Goal: Task Accomplishment & Management: Use online tool/utility

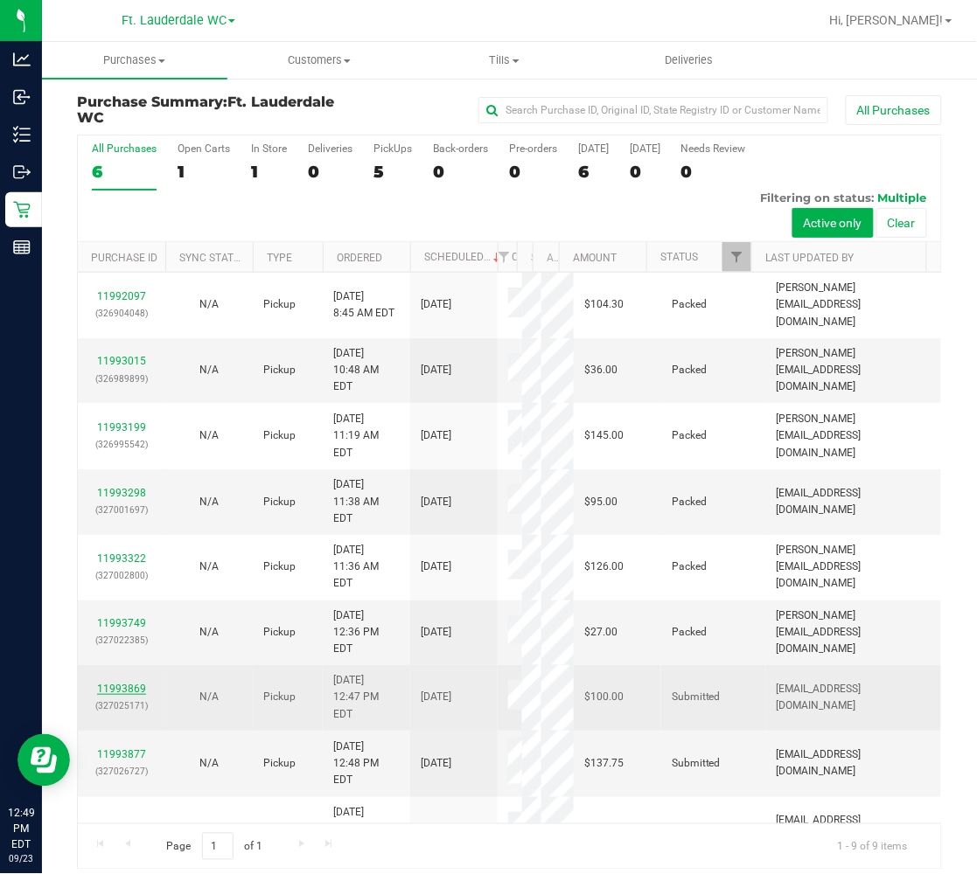
click at [108, 695] on link "11993869" at bounding box center [121, 689] width 49 height 12
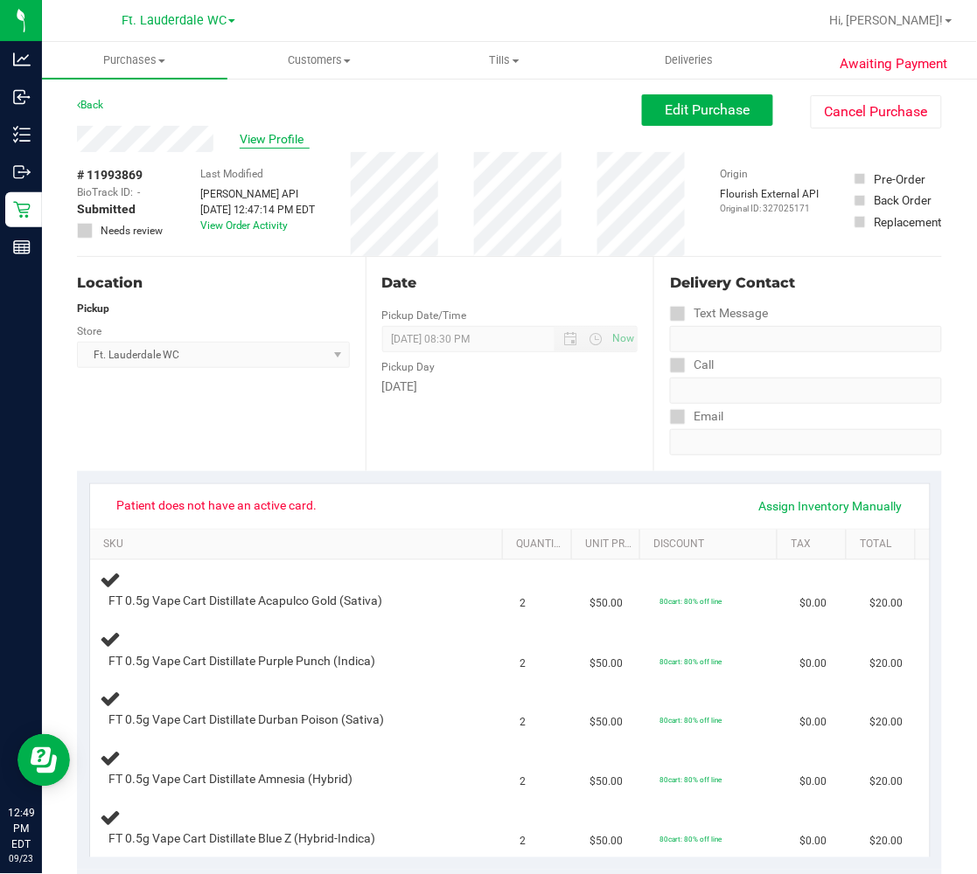
click at [292, 137] on span "View Profile" at bounding box center [275, 139] width 70 height 18
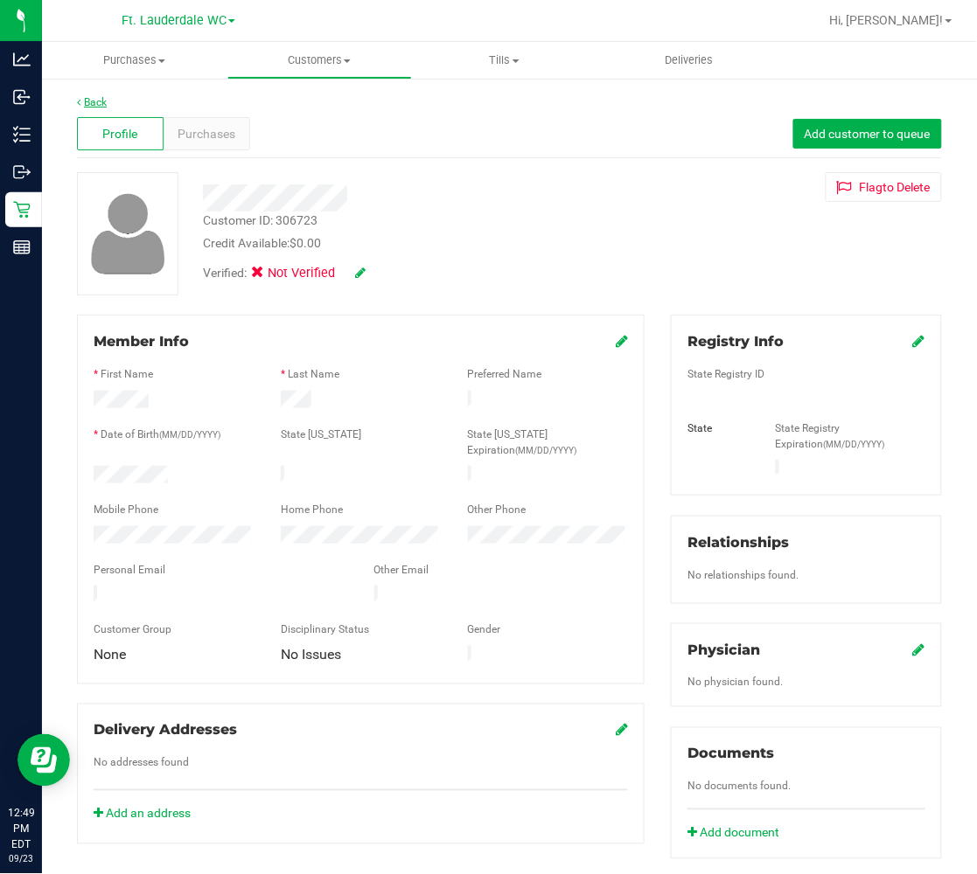
click at [102, 100] on link "Back" at bounding box center [92, 102] width 30 height 12
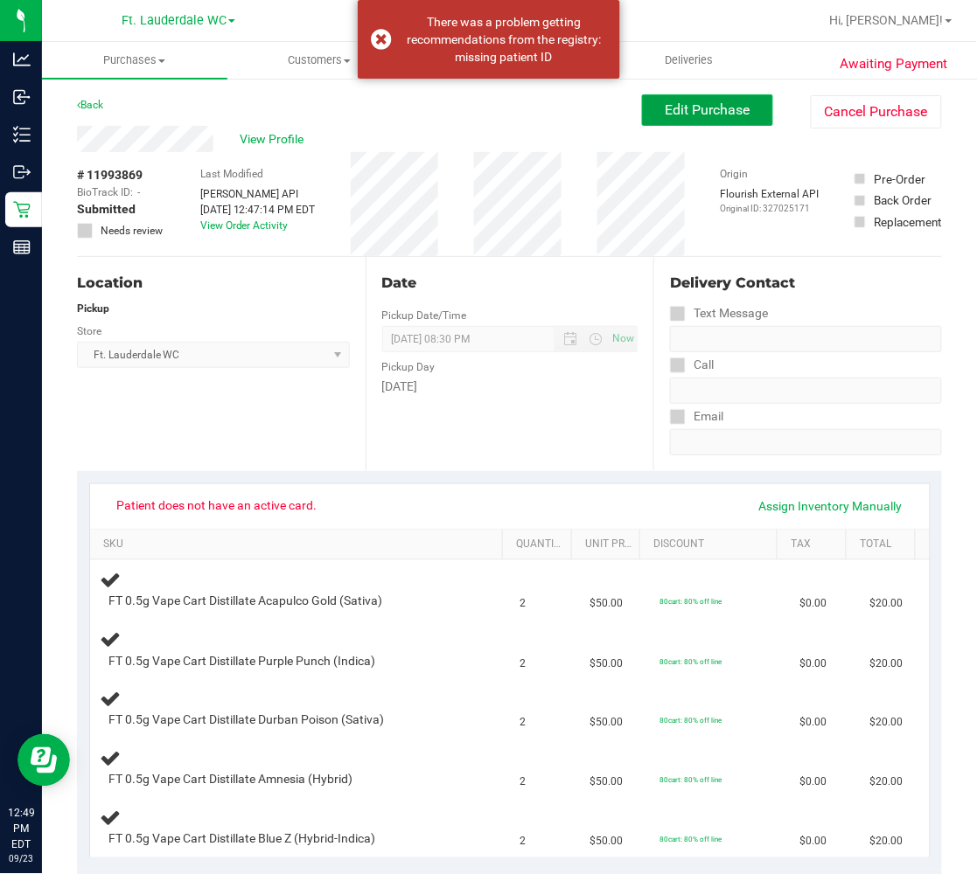
click at [701, 101] on span "Edit Purchase" at bounding box center [707, 109] width 85 height 17
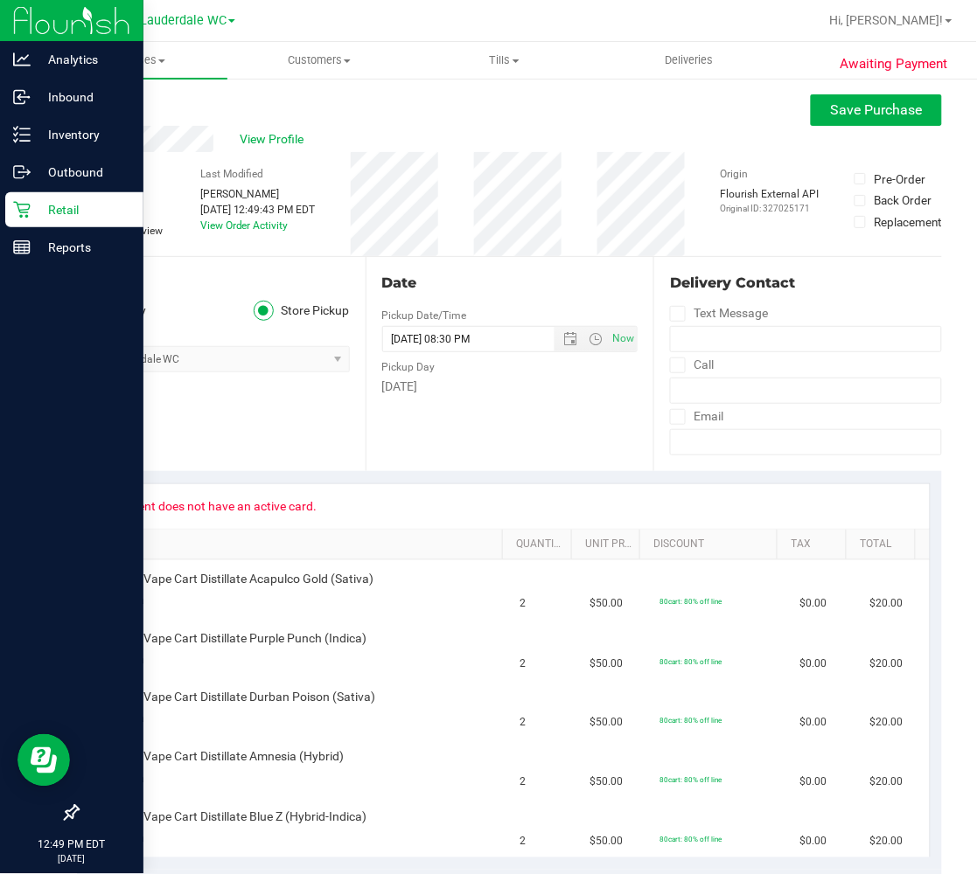
click at [16, 208] on icon at bounding box center [21, 209] width 17 height 17
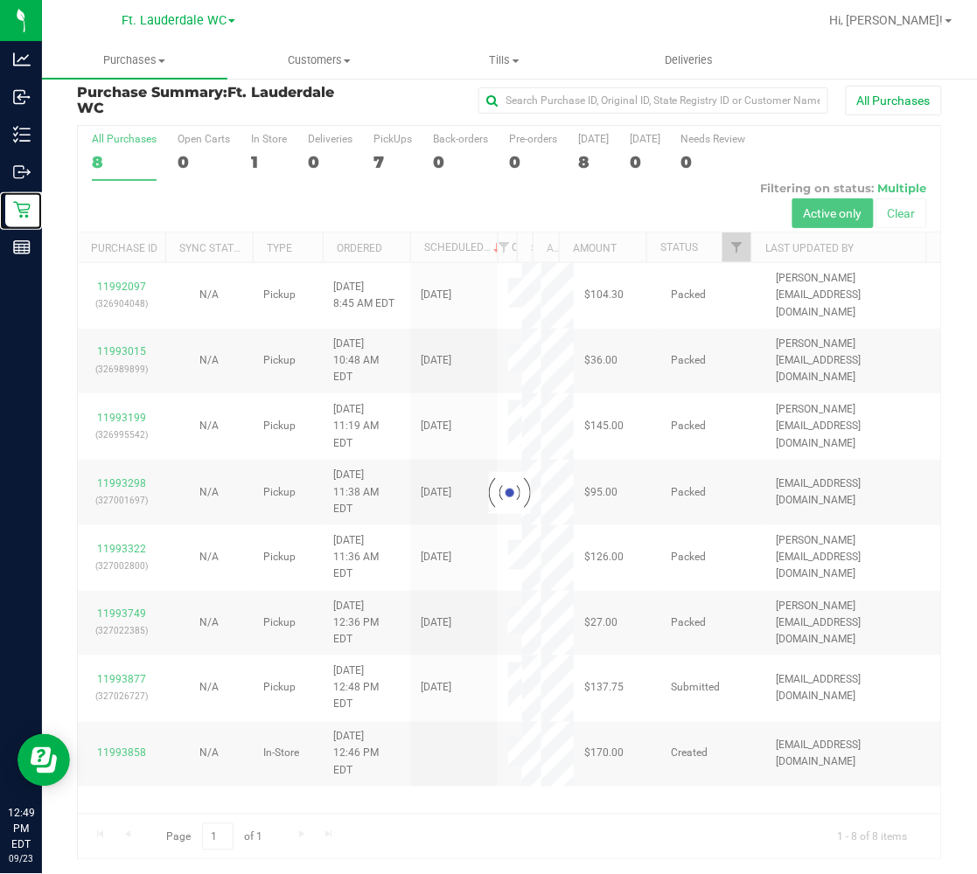
scroll to position [12, 0]
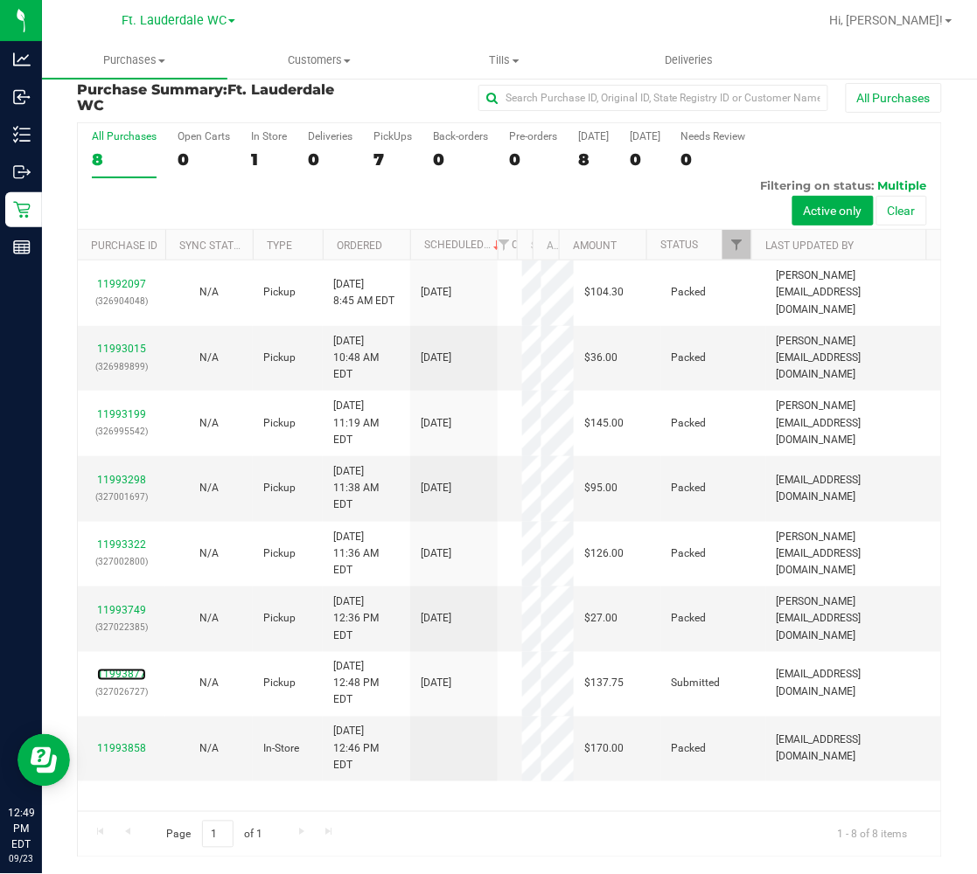
click at [102, 681] on link "11993877" at bounding box center [121, 675] width 49 height 12
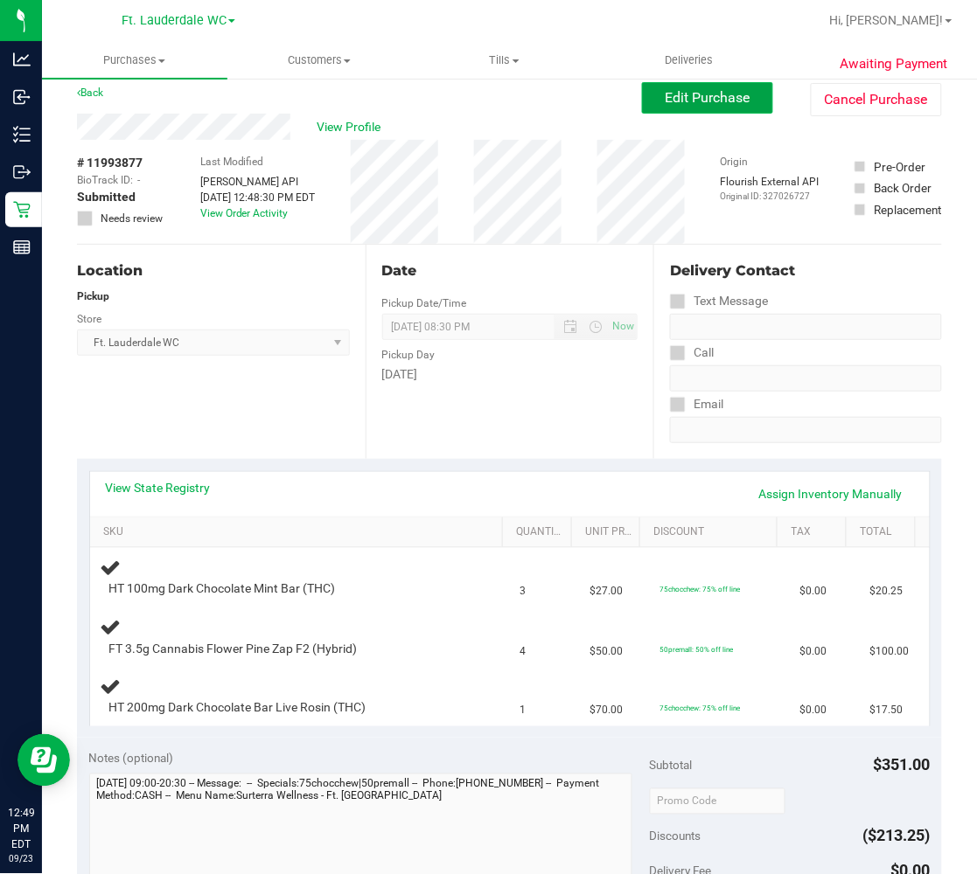
click at [668, 103] on span "Edit Purchase" at bounding box center [707, 97] width 85 height 17
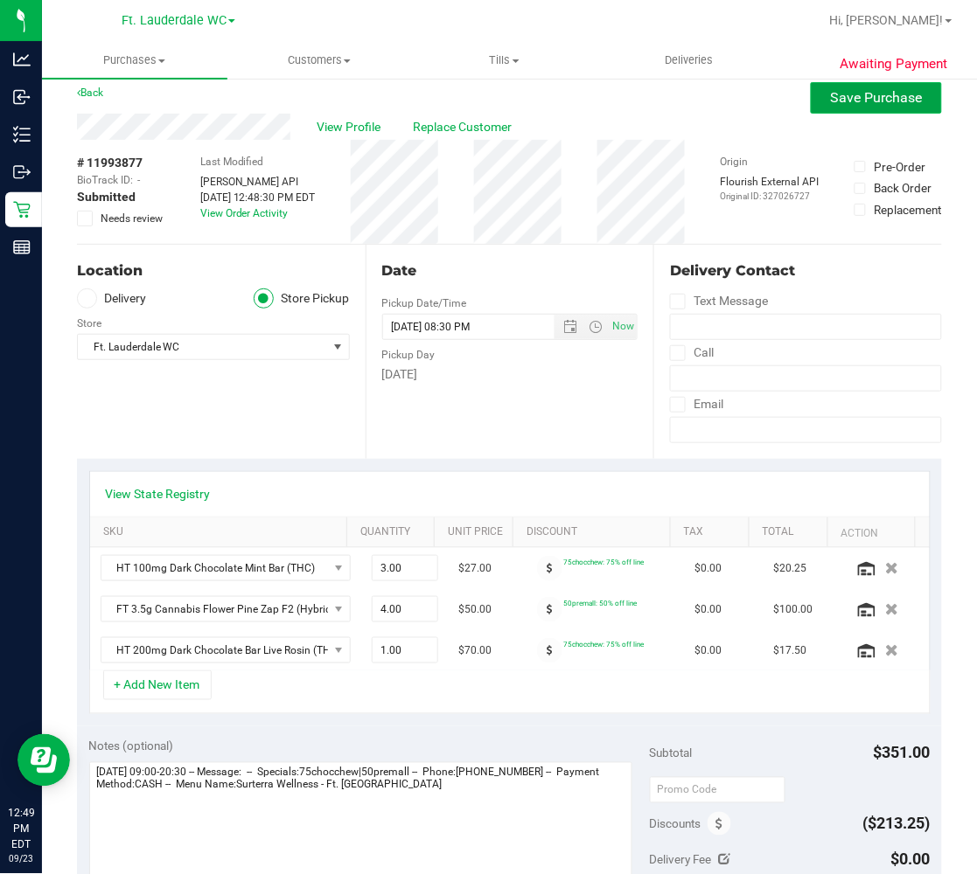
click at [863, 108] on button "Save Purchase" at bounding box center [876, 97] width 131 height 31
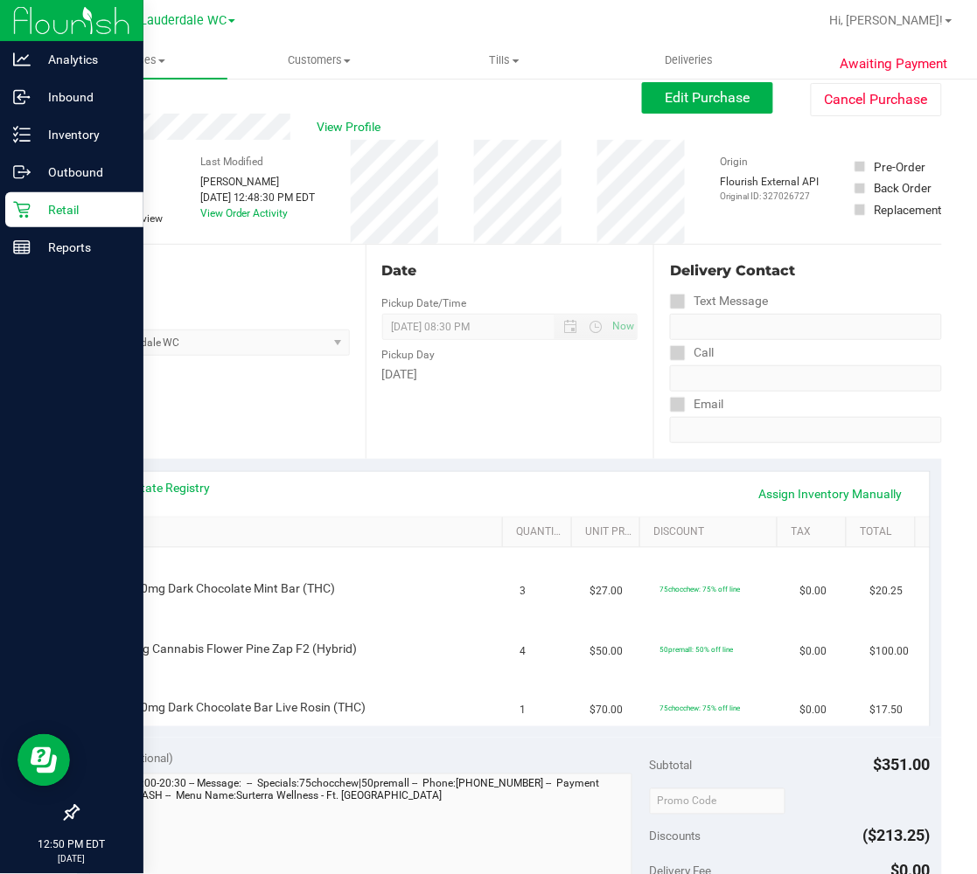
click at [50, 207] on p "Retail" at bounding box center [83, 209] width 105 height 21
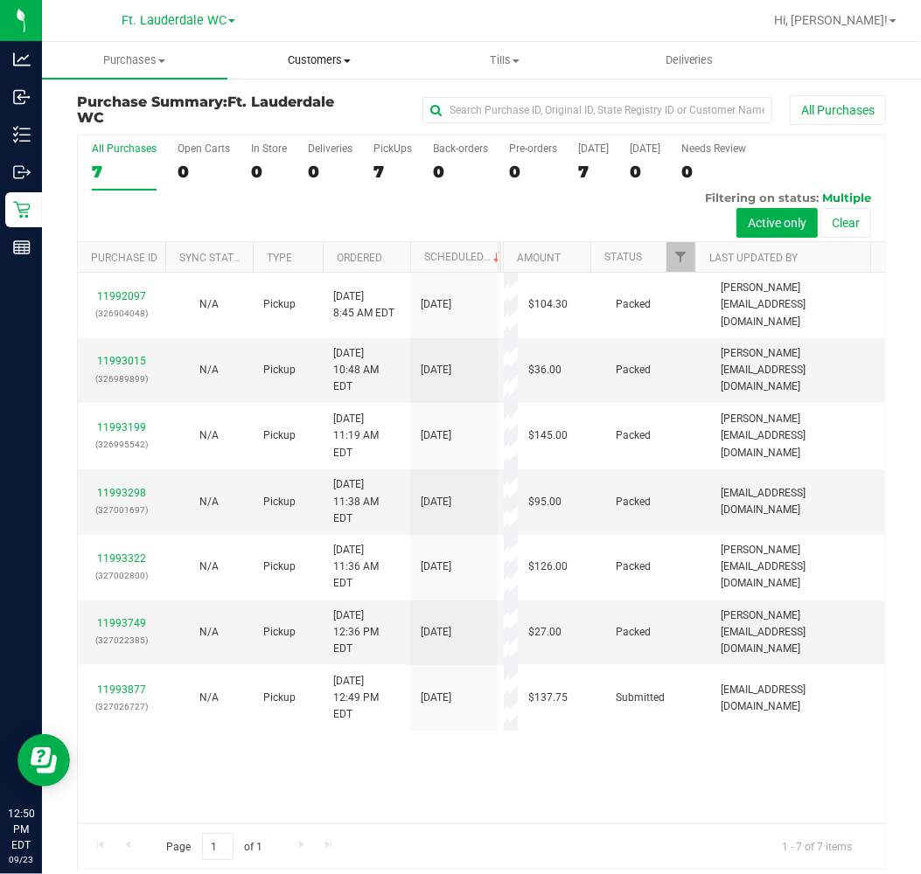
click at [332, 52] on span "Customers" at bounding box center [320, 60] width 184 height 16
click at [319, 105] on span "All customers" at bounding box center [290, 105] width 126 height 15
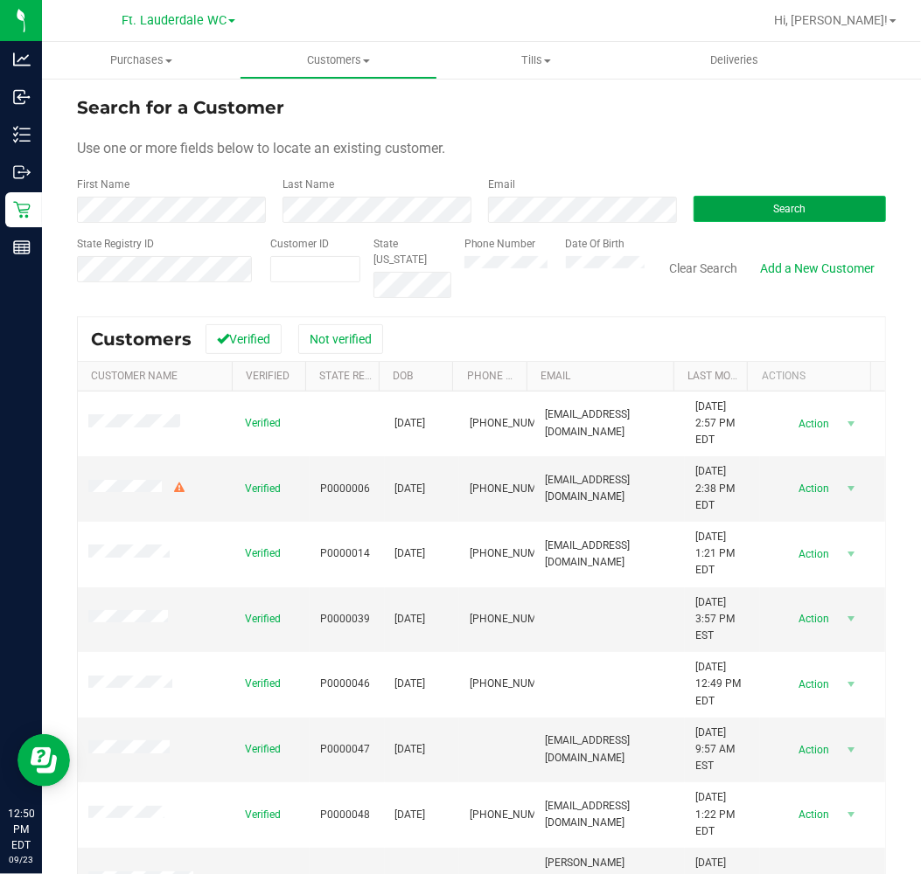
click at [721, 217] on button "Search" at bounding box center [789, 209] width 192 height 26
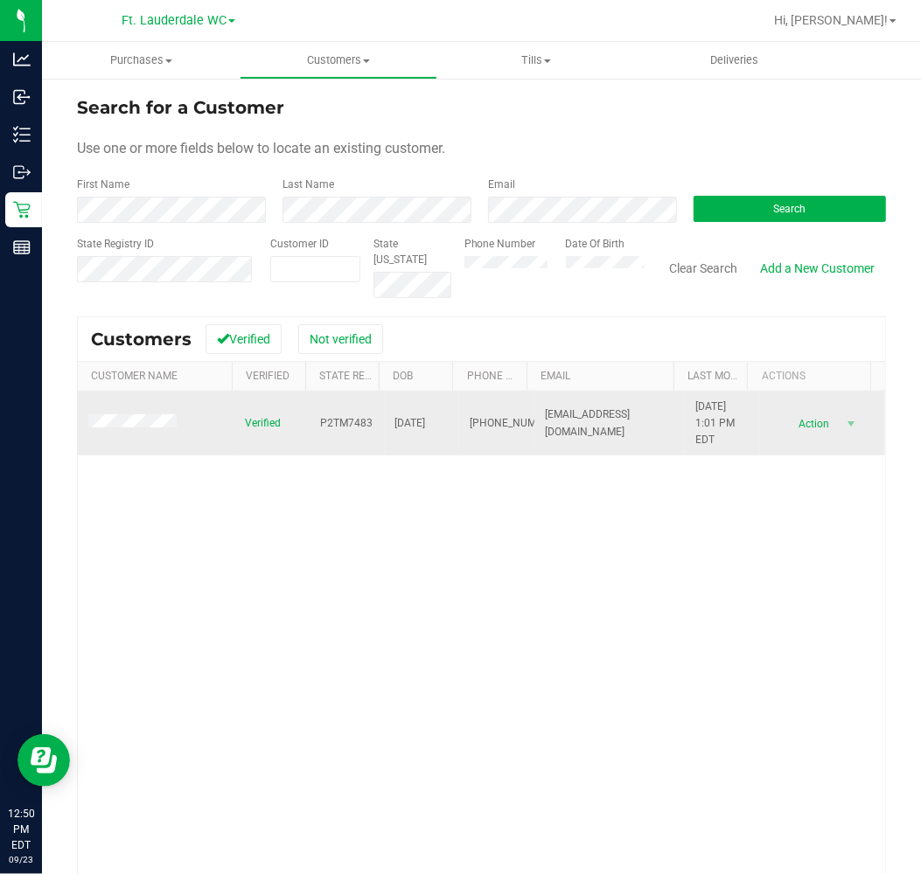
click at [152, 414] on td at bounding box center [156, 424] width 157 height 65
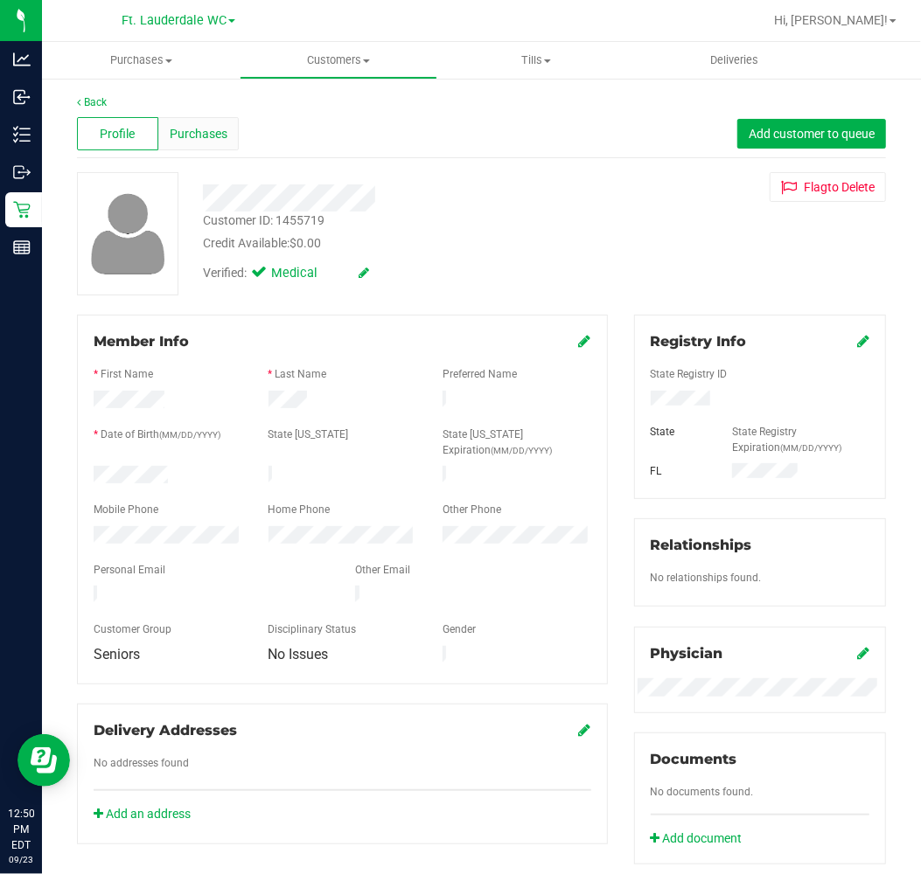
click at [219, 140] on span "Purchases" at bounding box center [199, 134] width 58 height 18
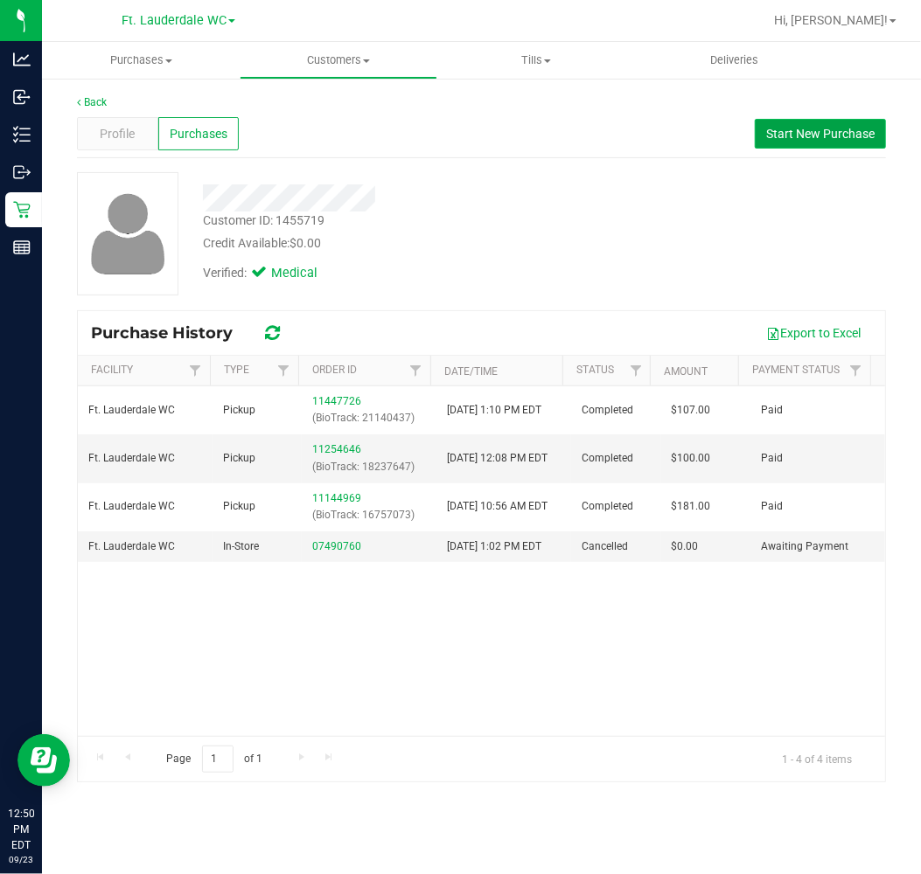
click at [807, 136] on span "Start New Purchase" at bounding box center [820, 134] width 108 height 14
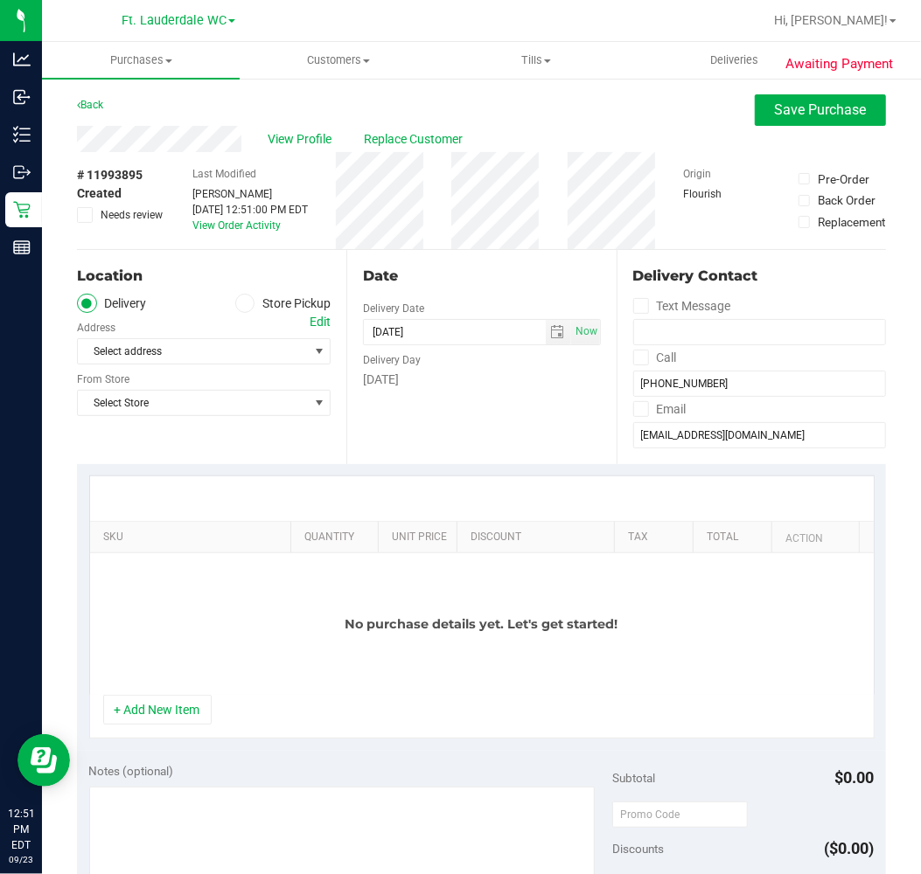
click at [255, 303] on label "Store Pickup" at bounding box center [283, 304] width 96 height 20
click at [0, 0] on input "Store Pickup" at bounding box center [0, 0] width 0 height 0
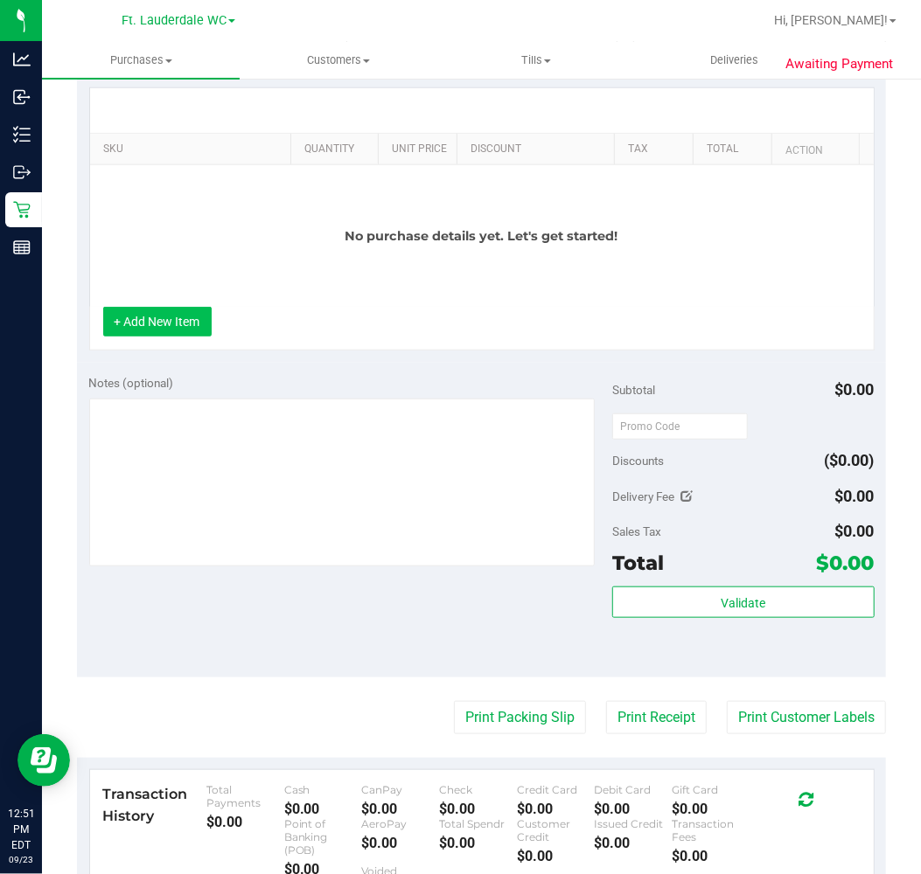
click at [172, 328] on button "+ Add New Item" at bounding box center [157, 322] width 108 height 30
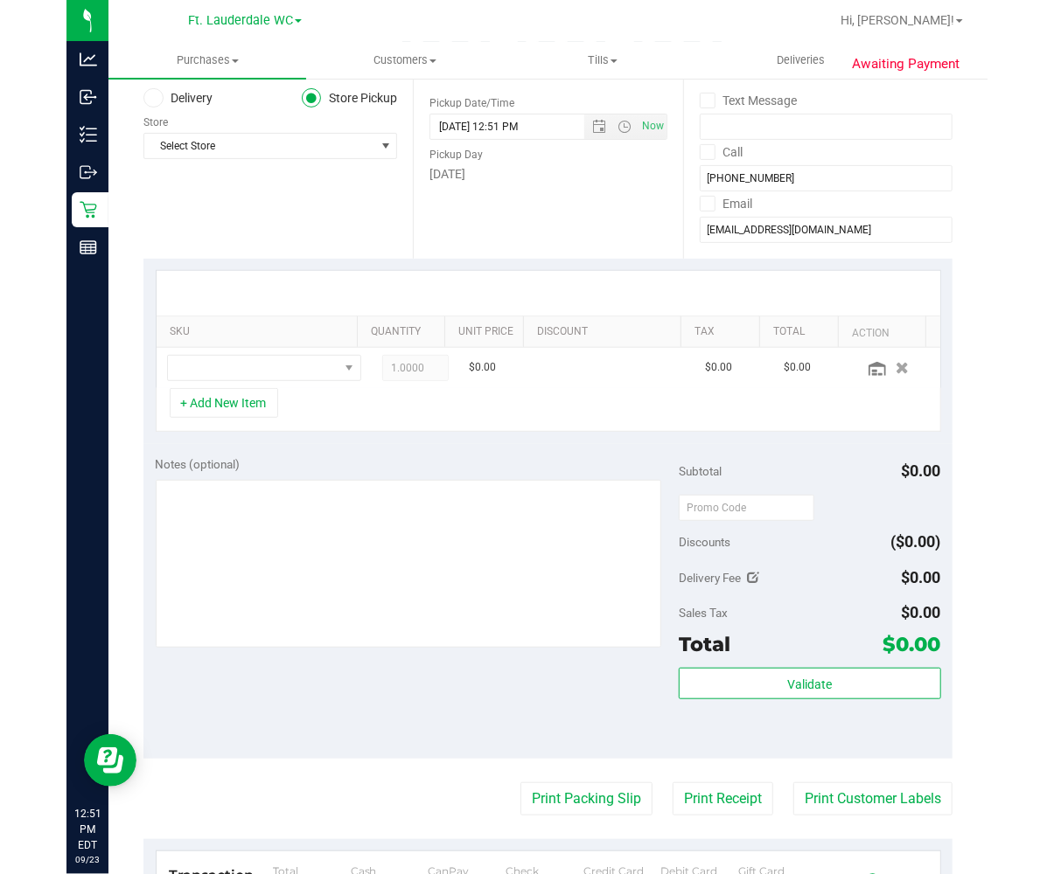
scroll to position [0, 0]
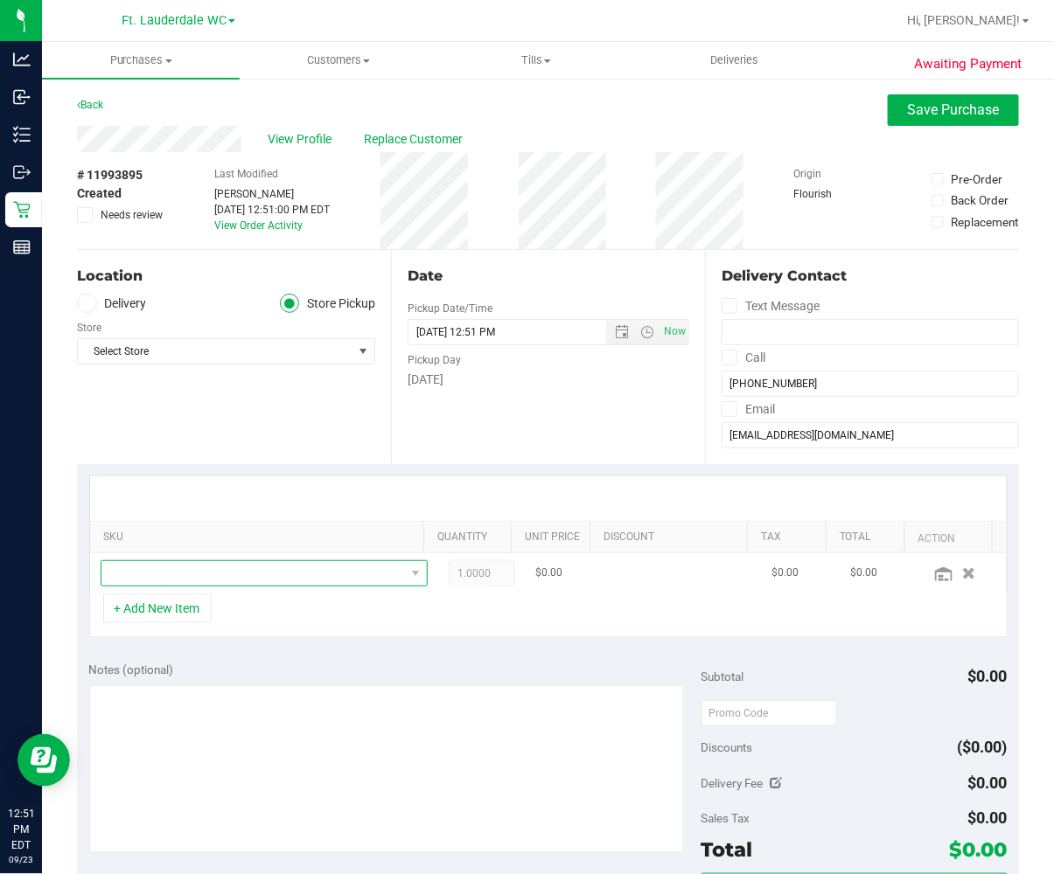
click at [177, 581] on span "NO DATA FOUND" at bounding box center [252, 573] width 303 height 24
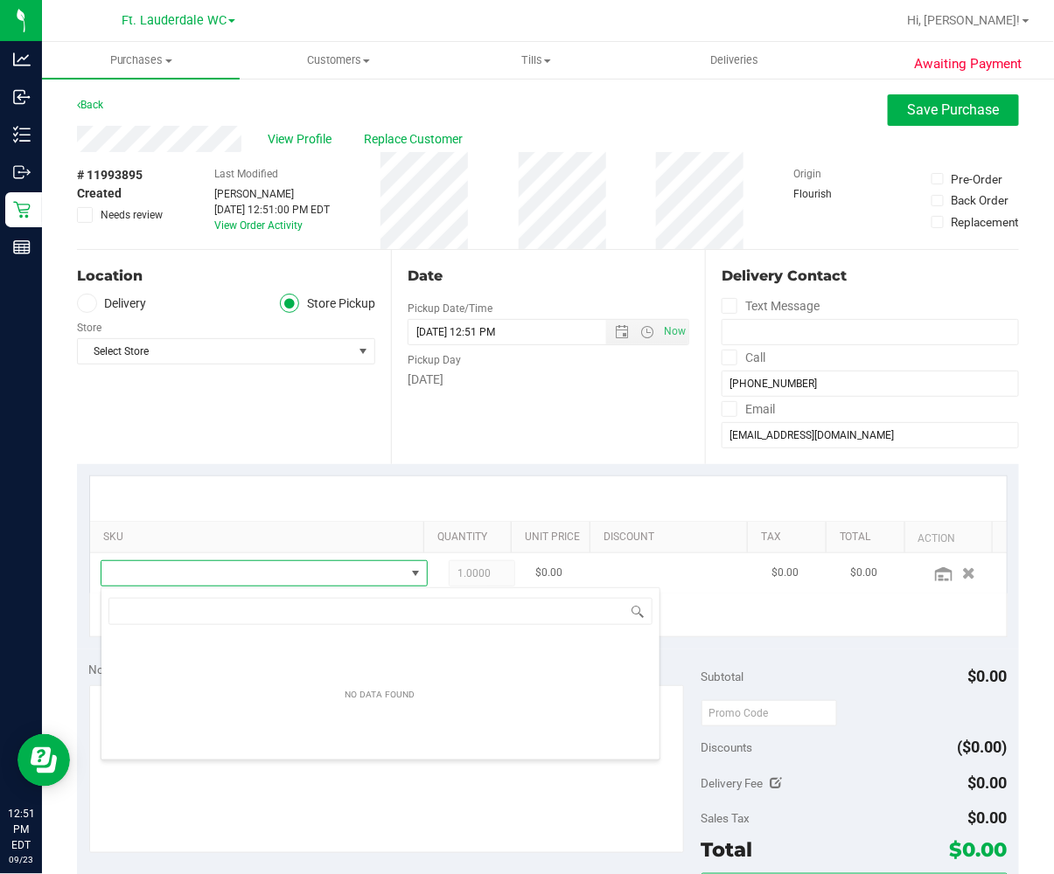
scroll to position [26, 283]
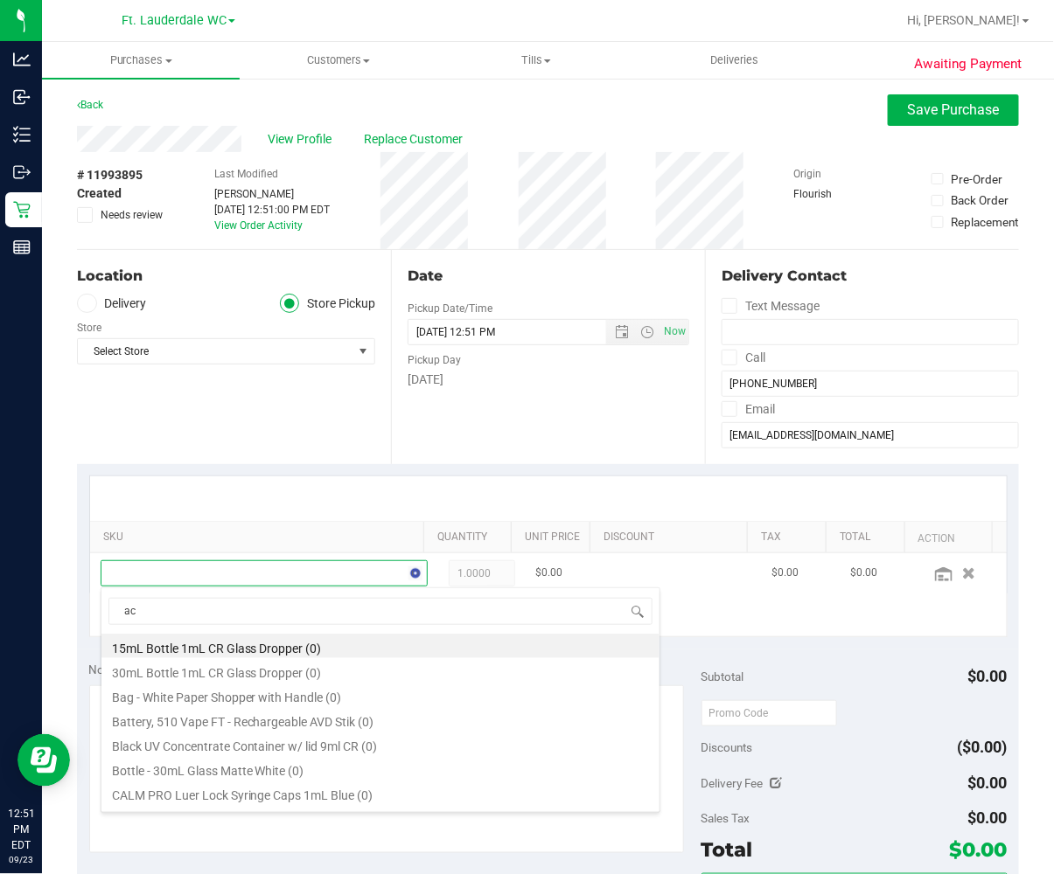
type input "acg"
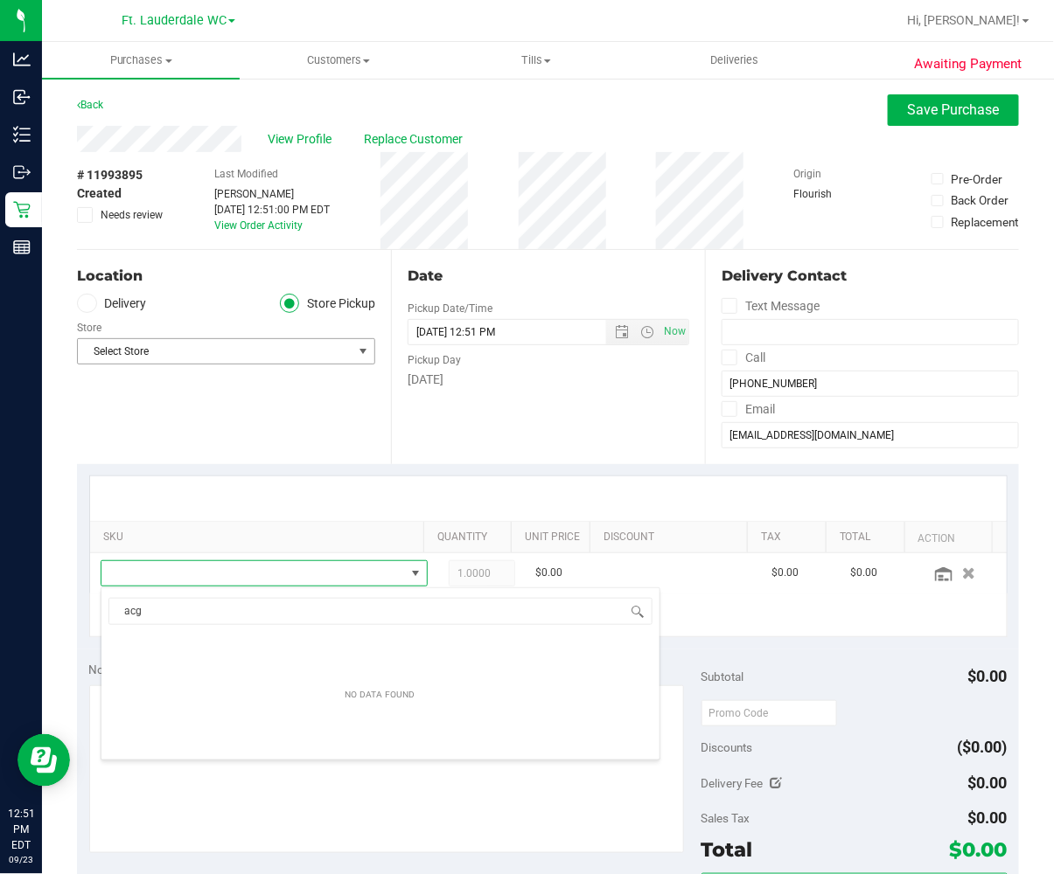
click at [226, 356] on span "Select Store" at bounding box center [215, 351] width 275 height 24
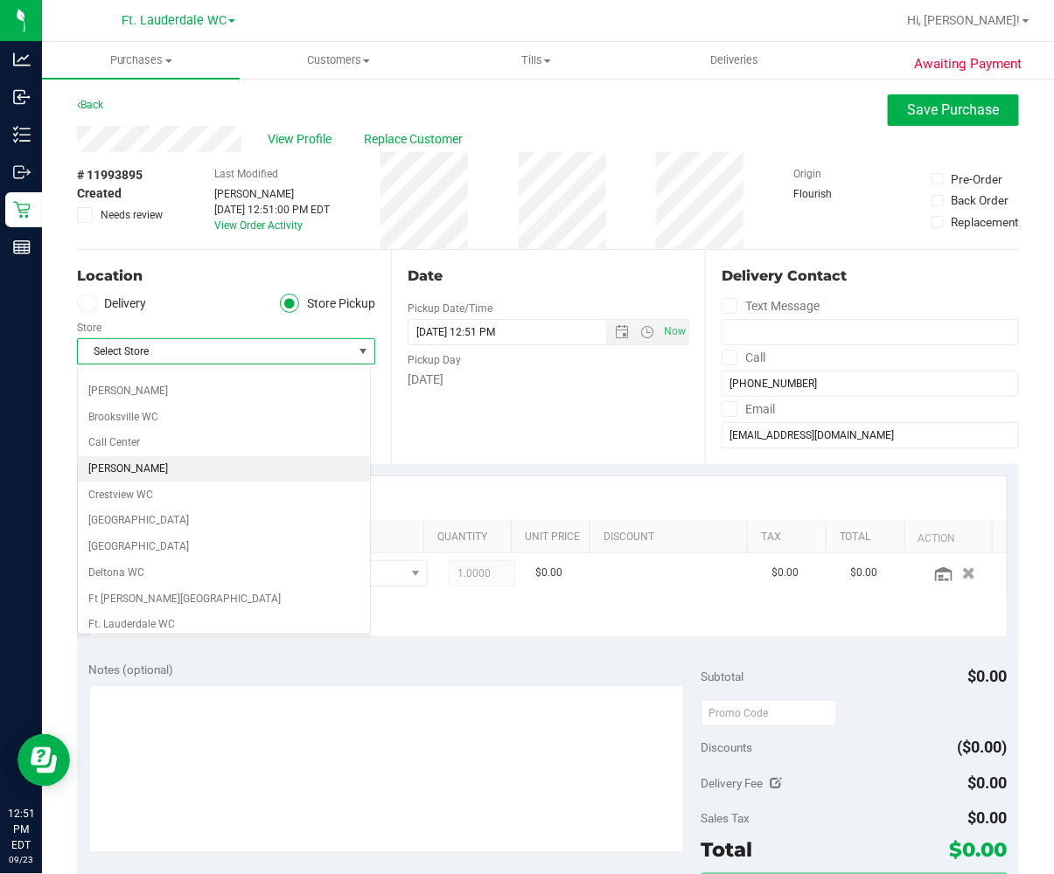
scroll to position [194, 0]
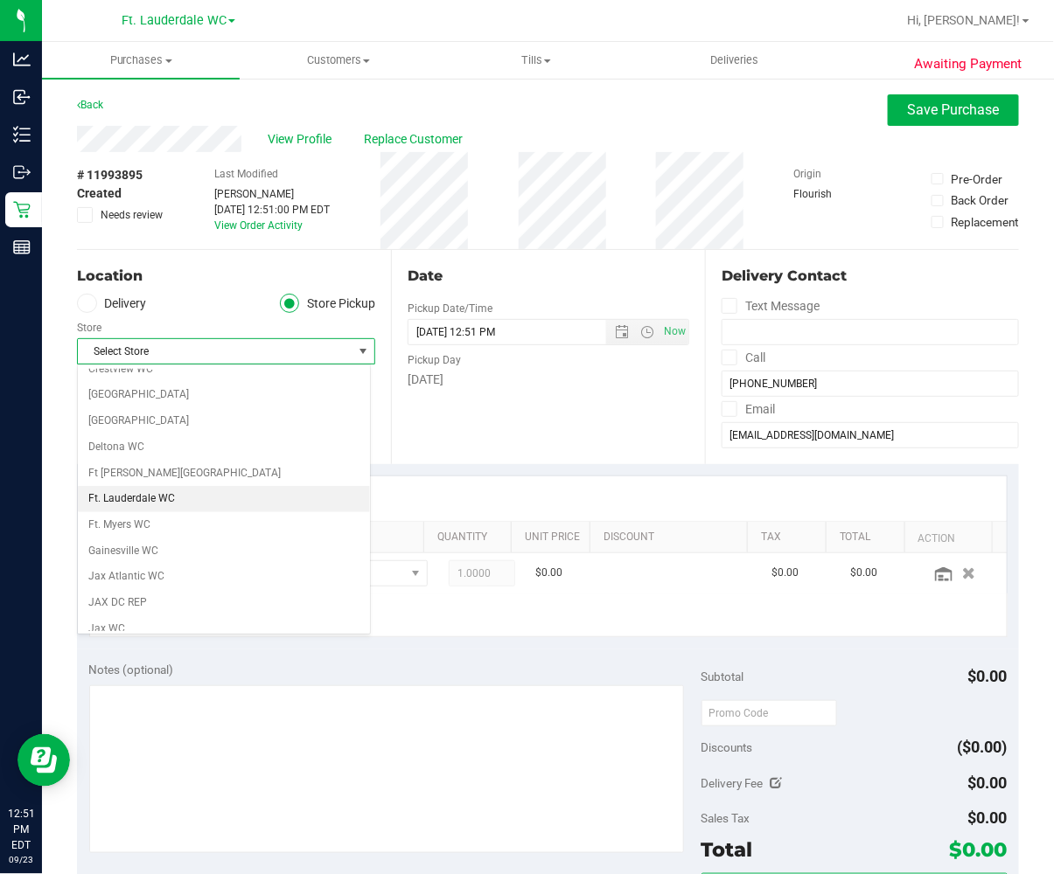
click at [185, 503] on li "Ft. Lauderdale WC" at bounding box center [224, 499] width 292 height 26
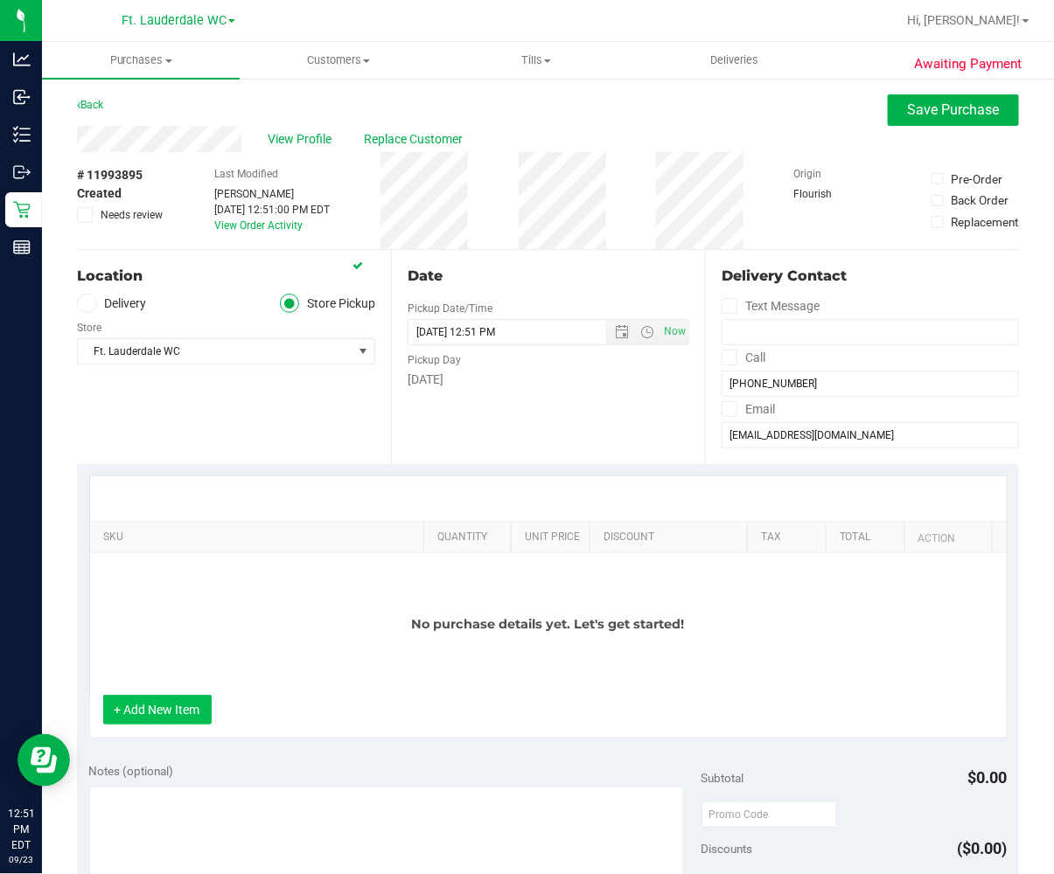
click at [146, 712] on button "+ Add New Item" at bounding box center [157, 710] width 108 height 30
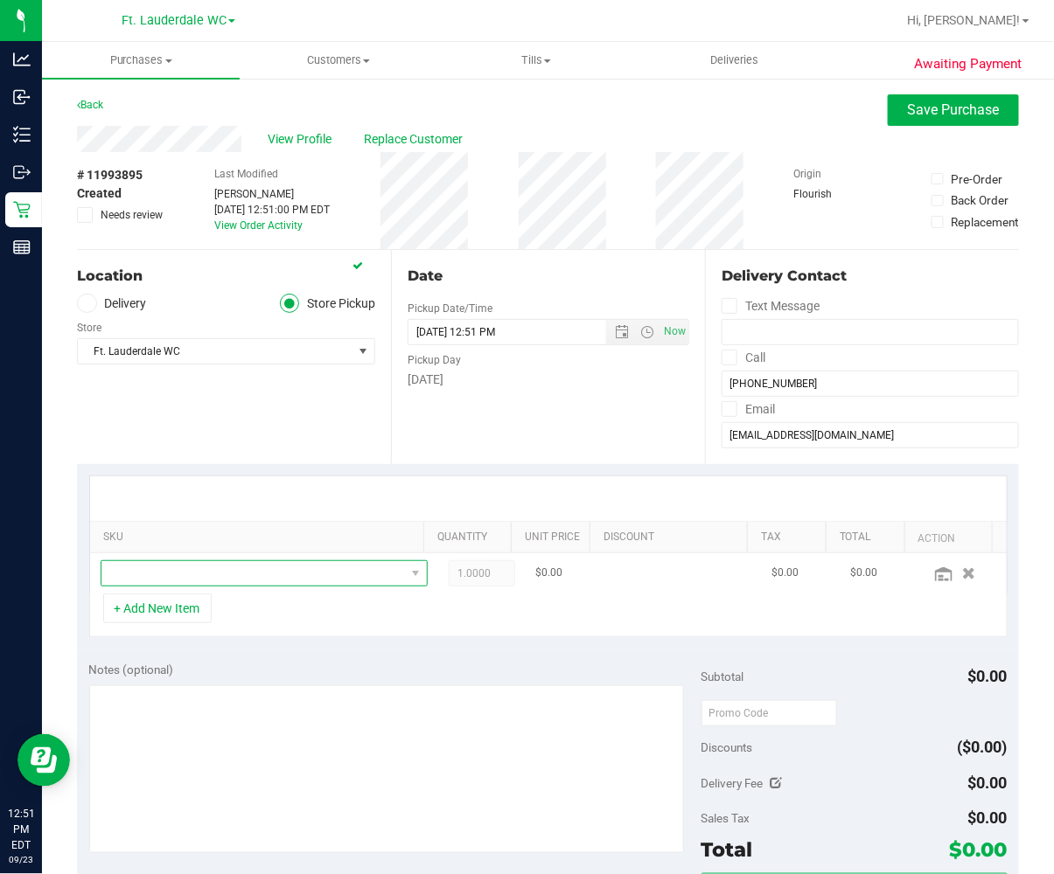
click at [227, 577] on span "NO DATA FOUND" at bounding box center [252, 573] width 303 height 24
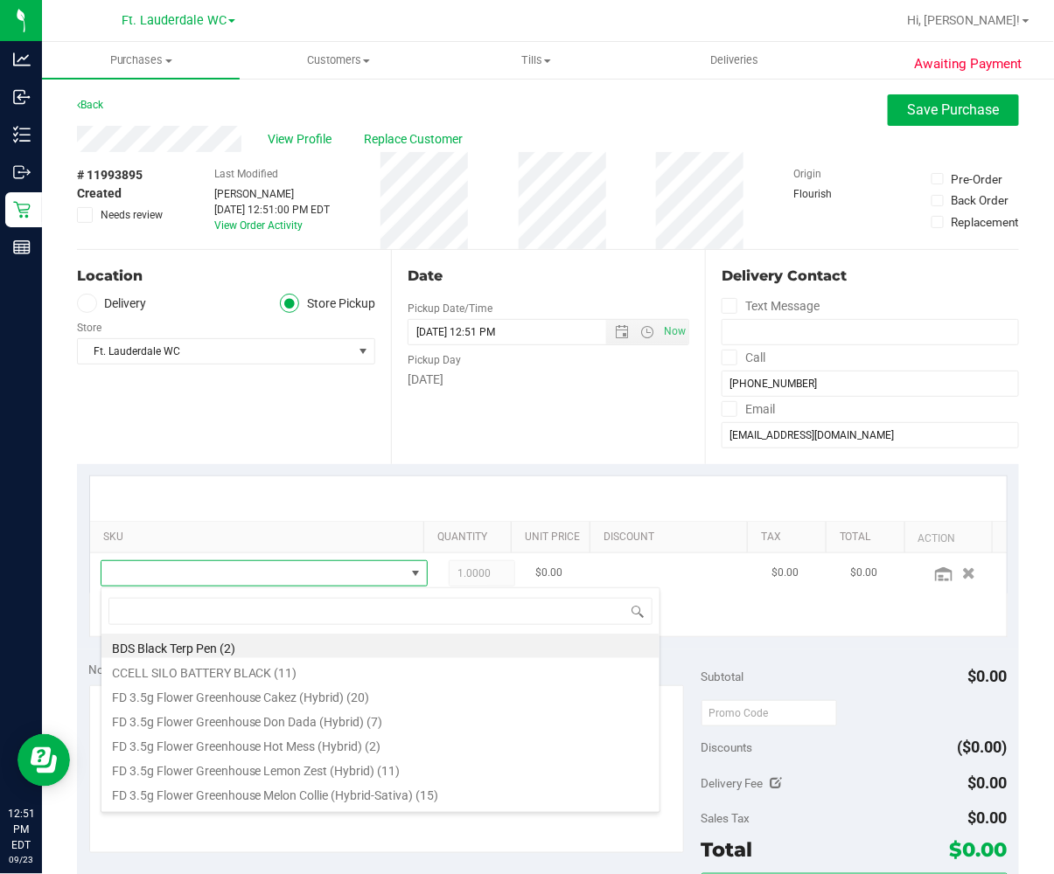
scroll to position [26, 283]
type input "f"
type input "acg"
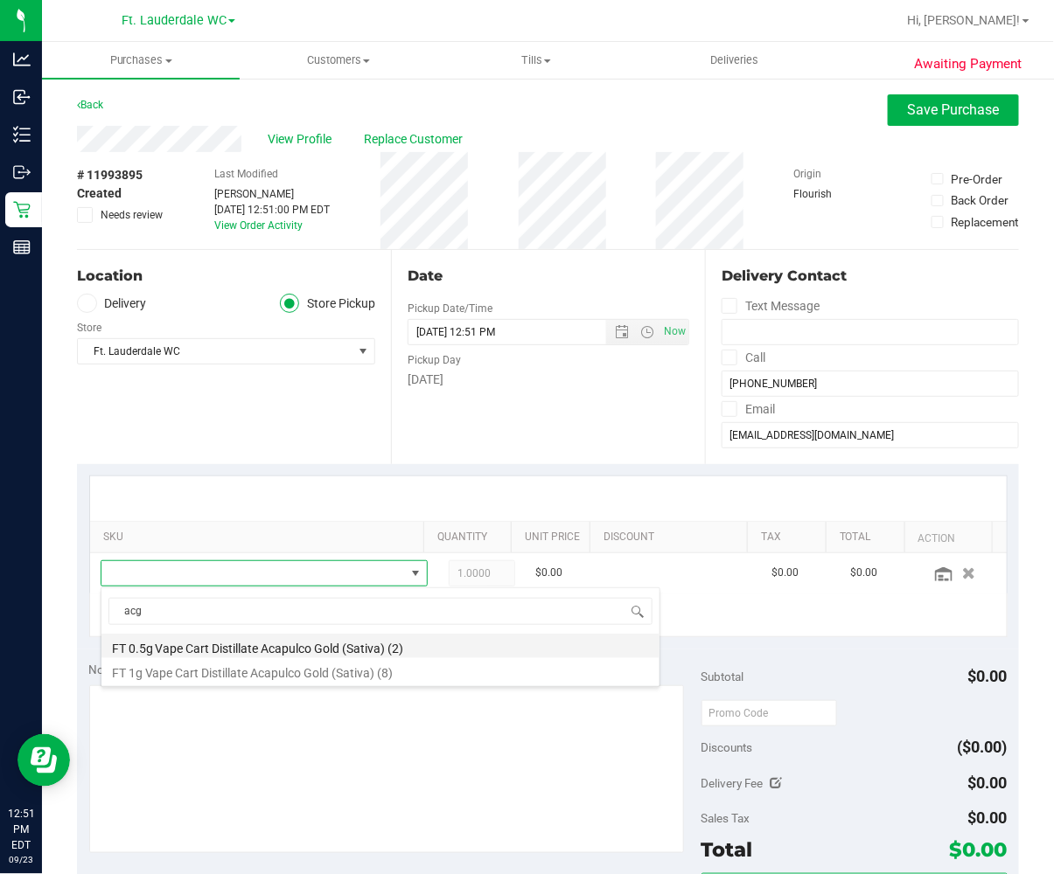
click at [227, 638] on li "FT 0.5g Vape Cart Distillate Acapulco Gold (Sativa) (2)" at bounding box center [380, 646] width 558 height 24
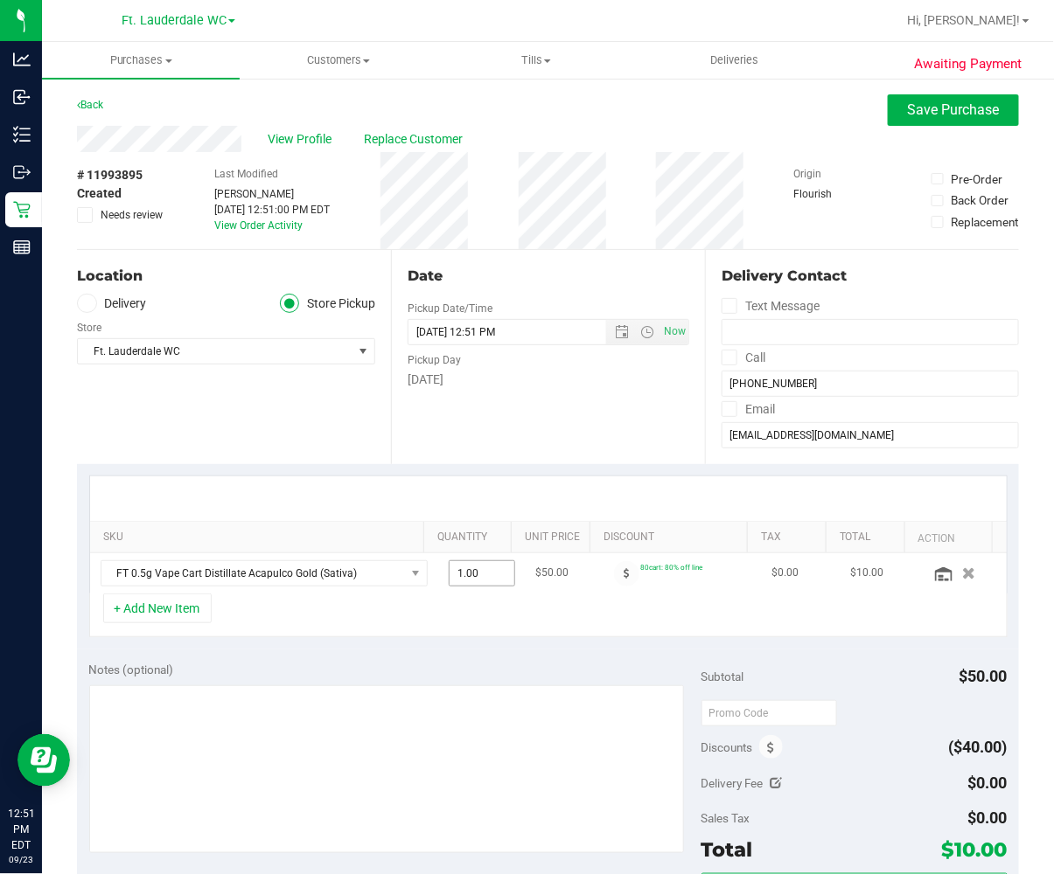
click at [449, 574] on span "1.00 1" at bounding box center [482, 574] width 66 height 26
click at [449, 574] on input "1" at bounding box center [481, 573] width 65 height 24
type input "2"
type input "2.00"
click at [405, 617] on div "+ Add New Item" at bounding box center [548, 616] width 918 height 44
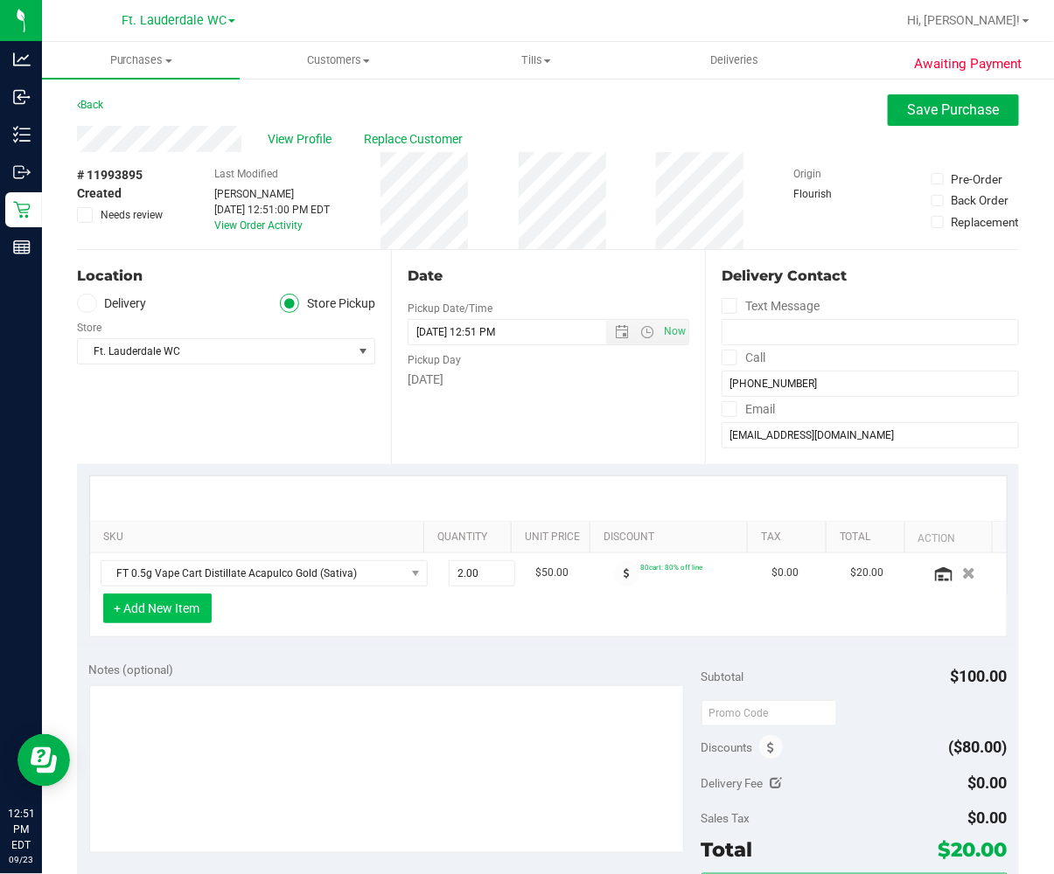
click at [181, 617] on button "+ Add New Item" at bounding box center [157, 609] width 108 height 30
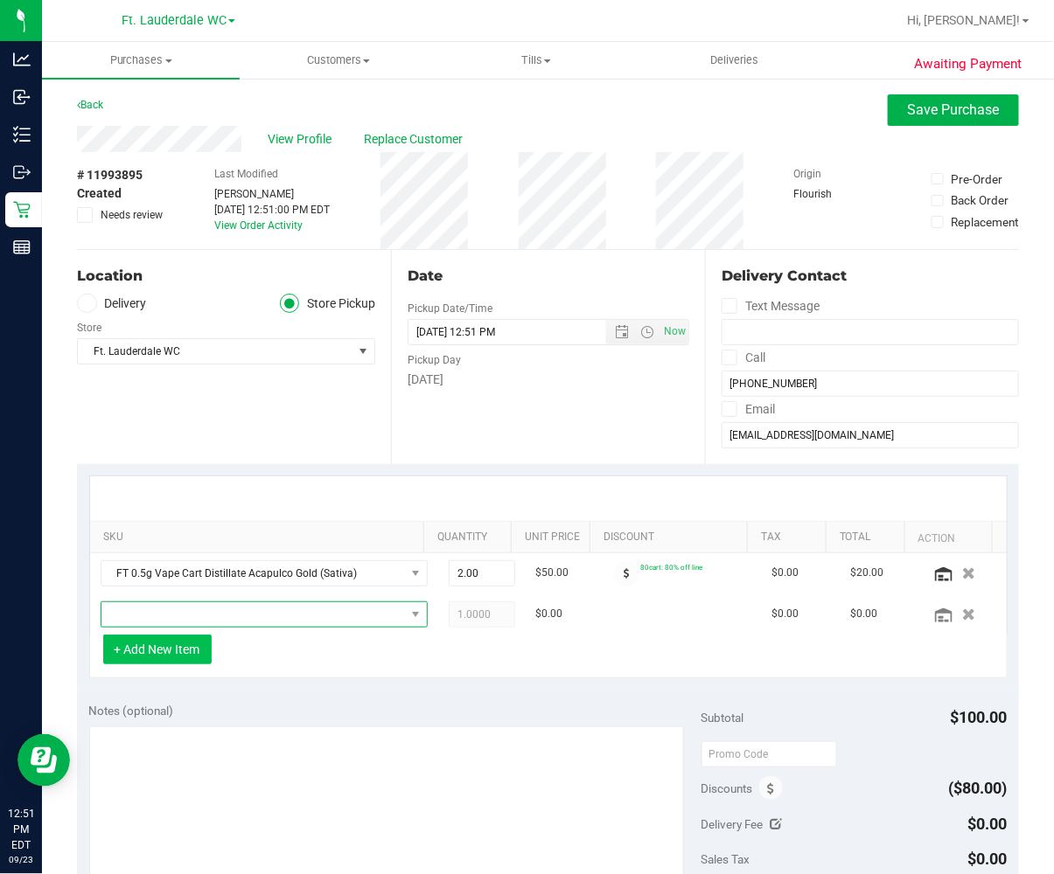
click at [181, 617] on span "NO DATA FOUND" at bounding box center [252, 615] width 303 height 24
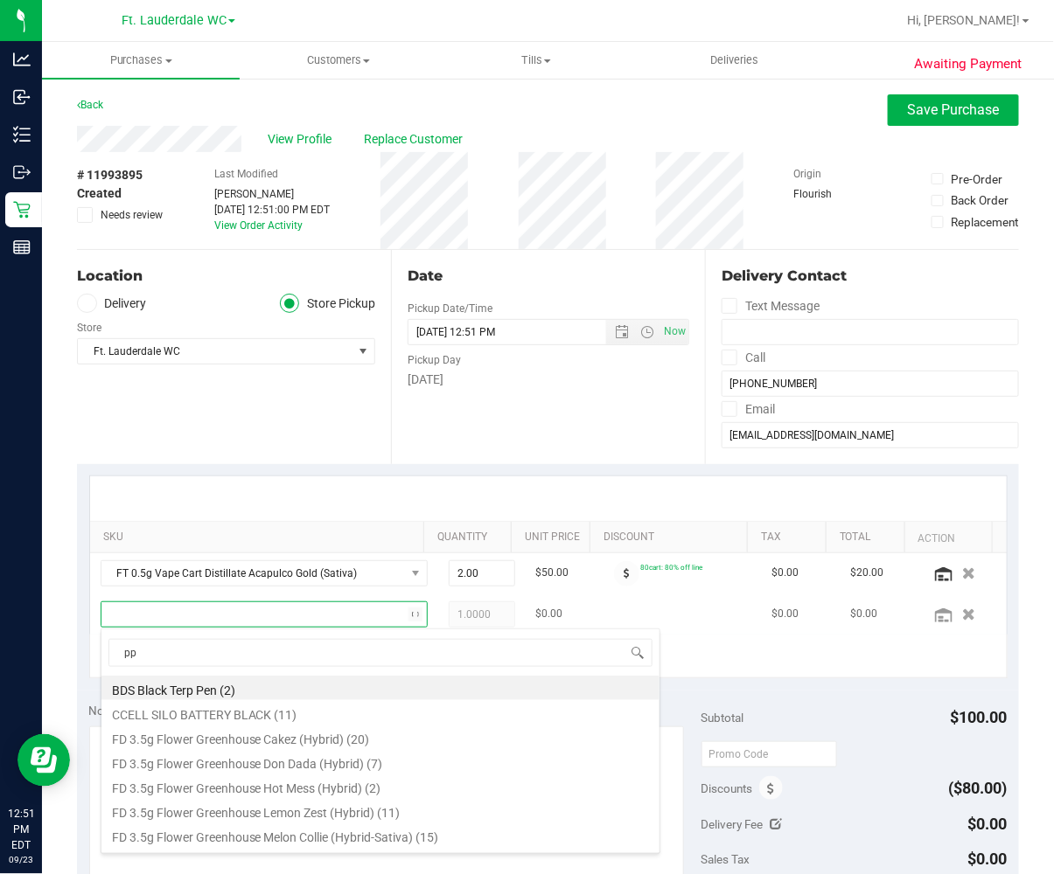
type input "ppu"
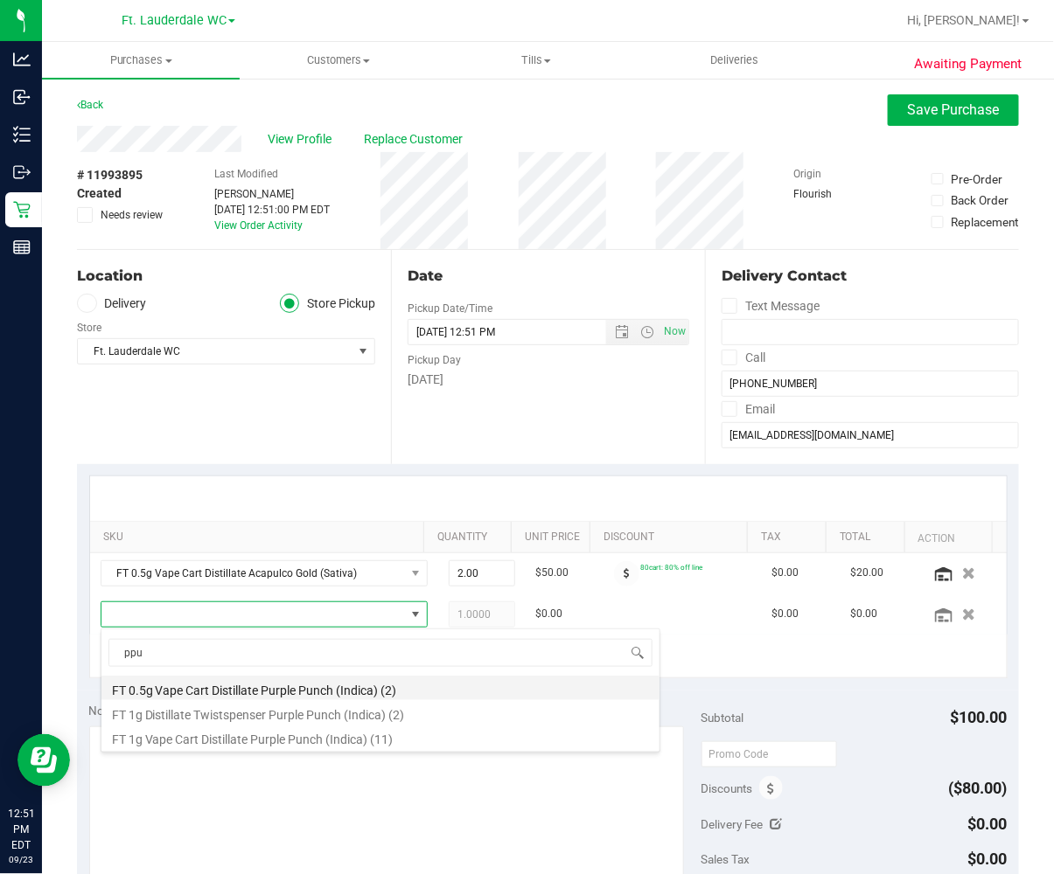
click at [219, 691] on li "FT 0.5g Vape Cart Distillate Purple Punch (Indica) (2)" at bounding box center [380, 688] width 558 height 24
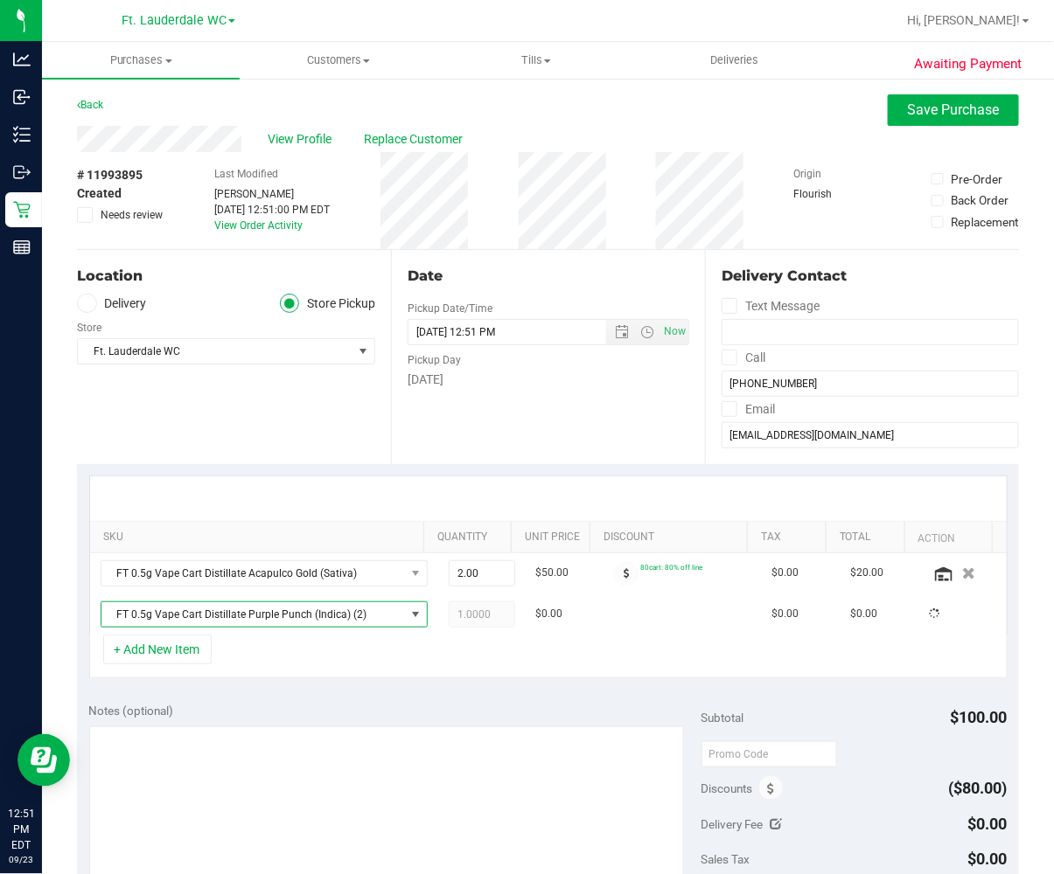
click at [263, 668] on div "+ Add New Item" at bounding box center [548, 657] width 918 height 44
click at [453, 615] on span "1.00 1" at bounding box center [482, 615] width 66 height 26
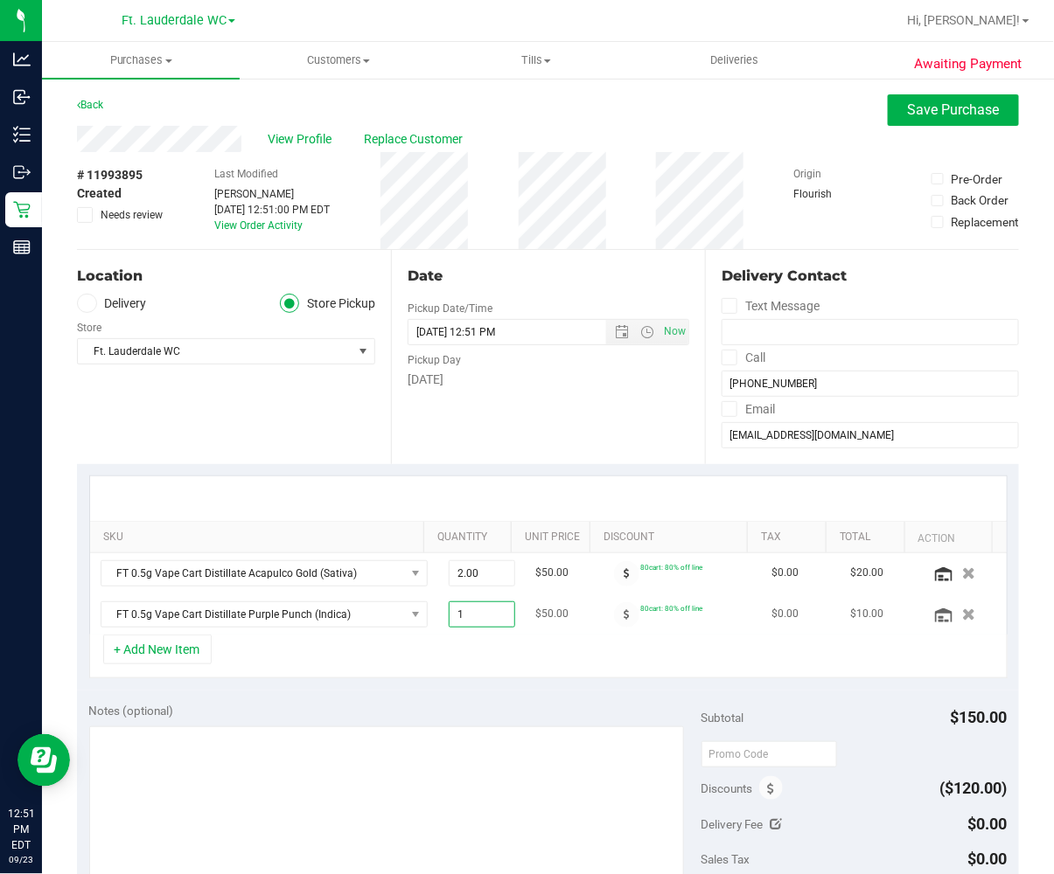
click at [453, 615] on input "1" at bounding box center [481, 615] width 65 height 24
type input "2"
type input "2.00"
click at [456, 661] on div "+ Add New Item" at bounding box center [548, 657] width 918 height 44
click at [169, 662] on button "+ Add New Item" at bounding box center [157, 650] width 108 height 30
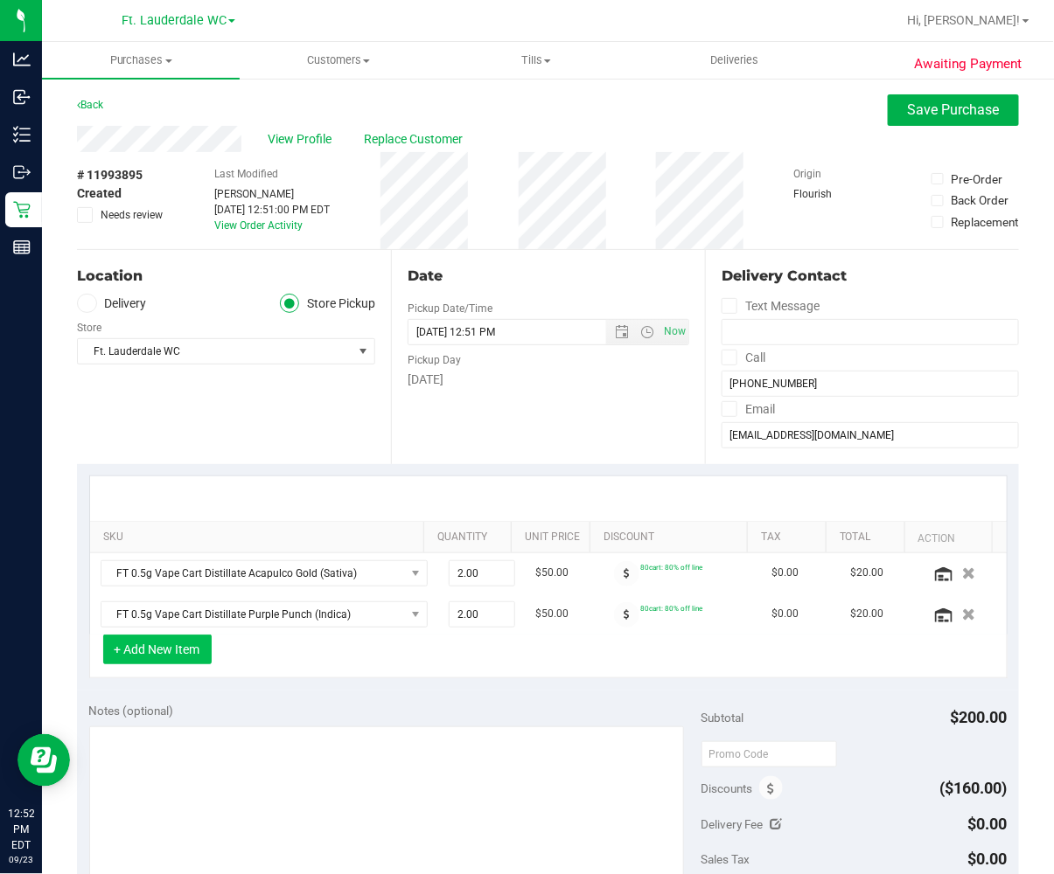
click at [149, 645] on button "+ Add New Item" at bounding box center [157, 650] width 108 height 30
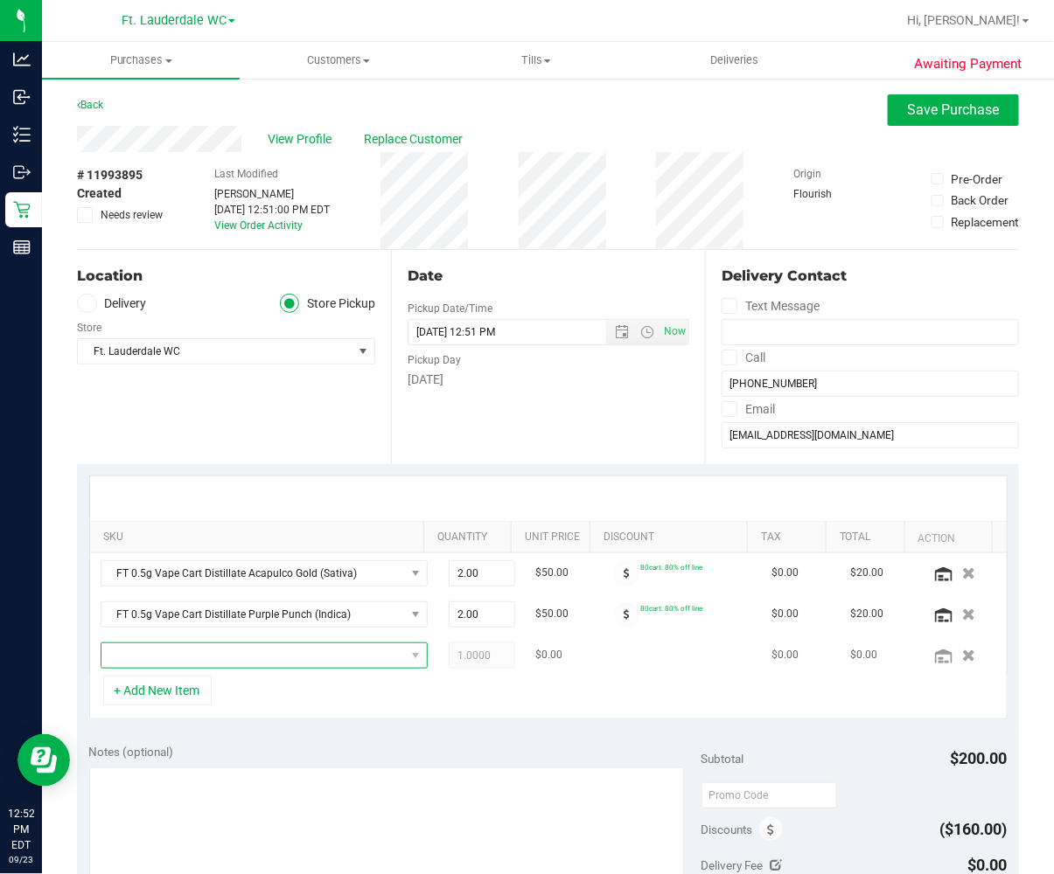
click at [150, 652] on span "NO DATA FOUND" at bounding box center [252, 656] width 303 height 24
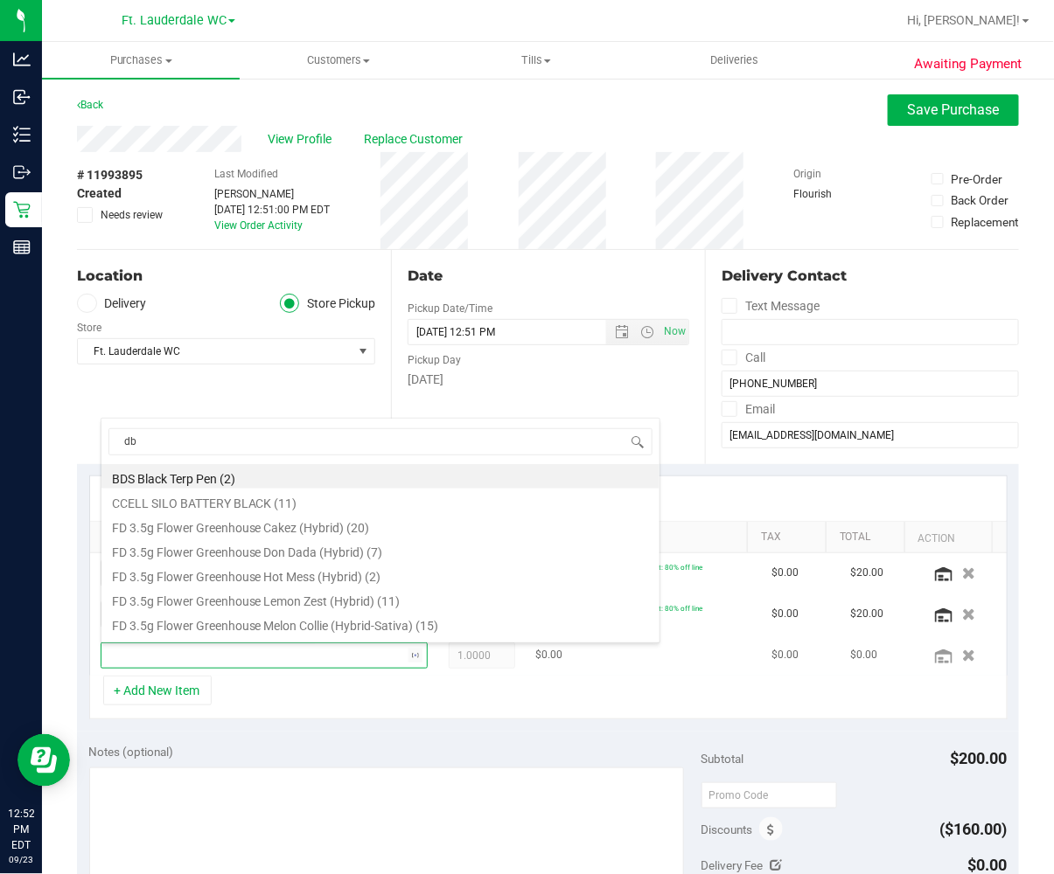
type input "dbp"
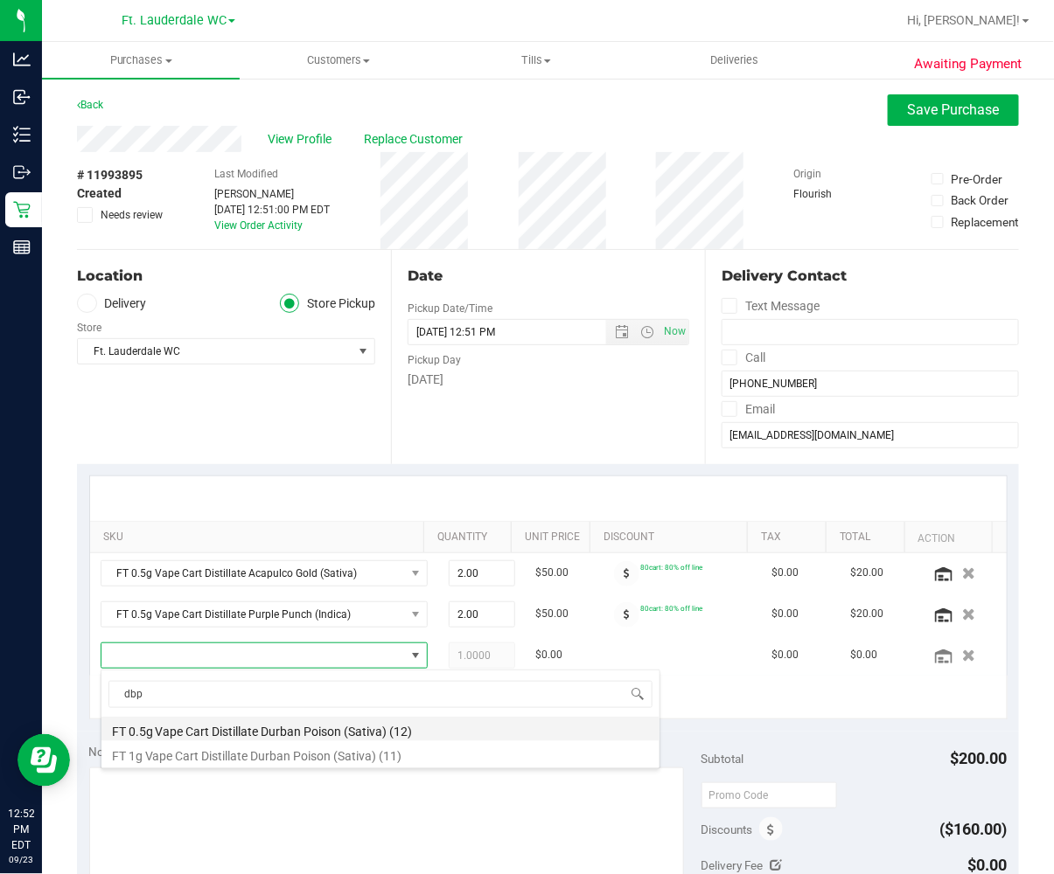
click at [192, 724] on li "FT 0.5g Vape Cart Distillate Durban Poison (Sativa) (12)" at bounding box center [380, 729] width 558 height 24
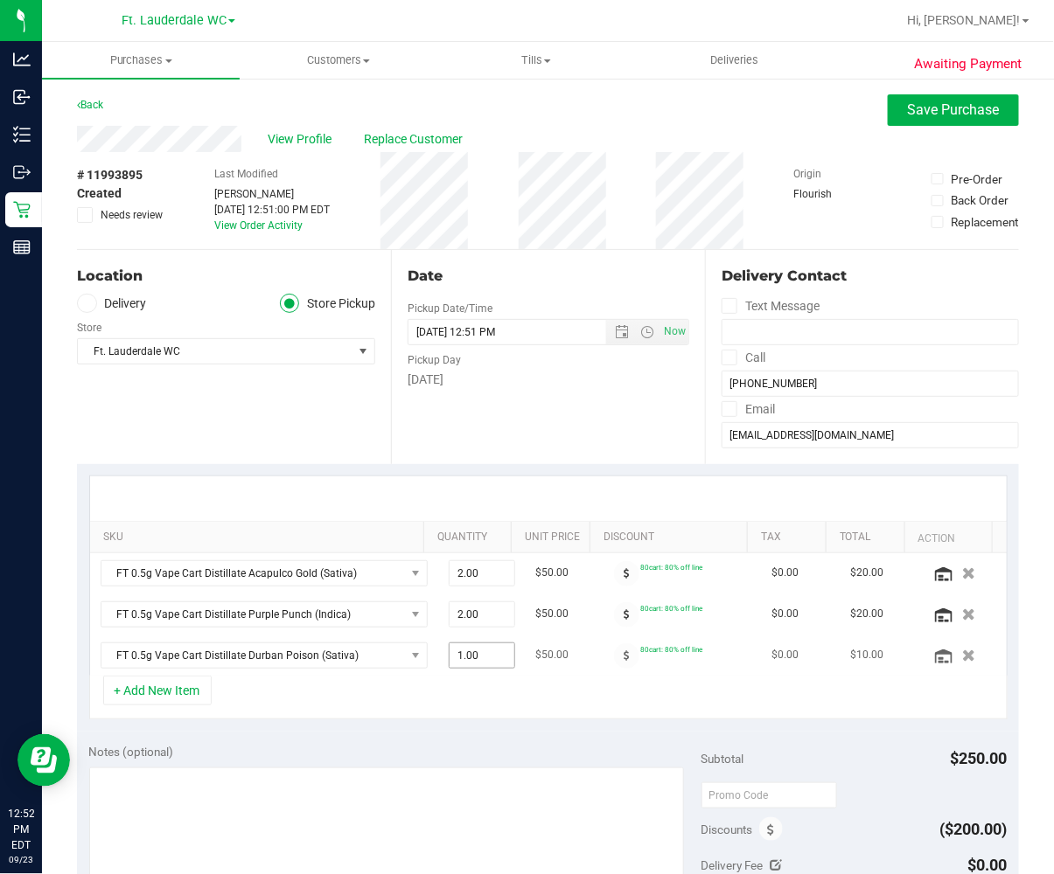
click at [449, 651] on span "1.00 1" at bounding box center [482, 656] width 66 height 26
type input "2"
type input "2.00"
click at [417, 698] on div "+ Add New Item" at bounding box center [548, 698] width 918 height 44
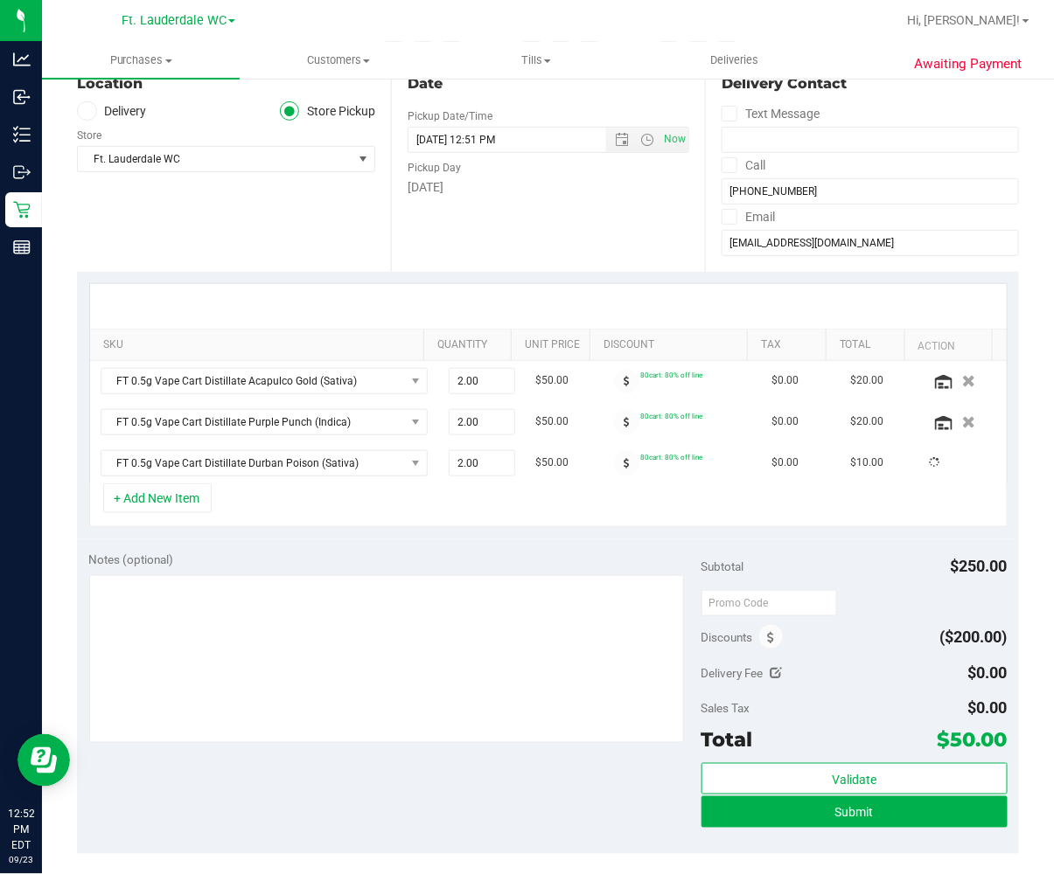
scroll to position [194, 0]
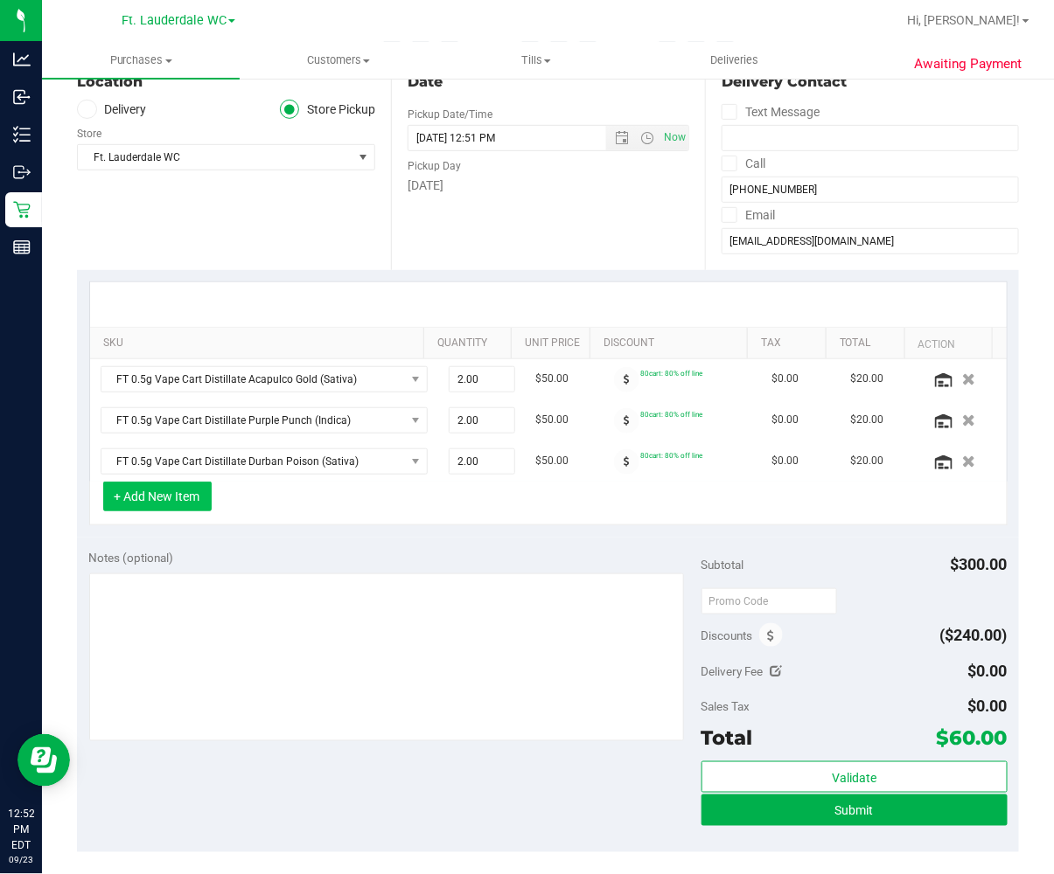
click at [199, 510] on button "+ Add New Item" at bounding box center [157, 497] width 108 height 30
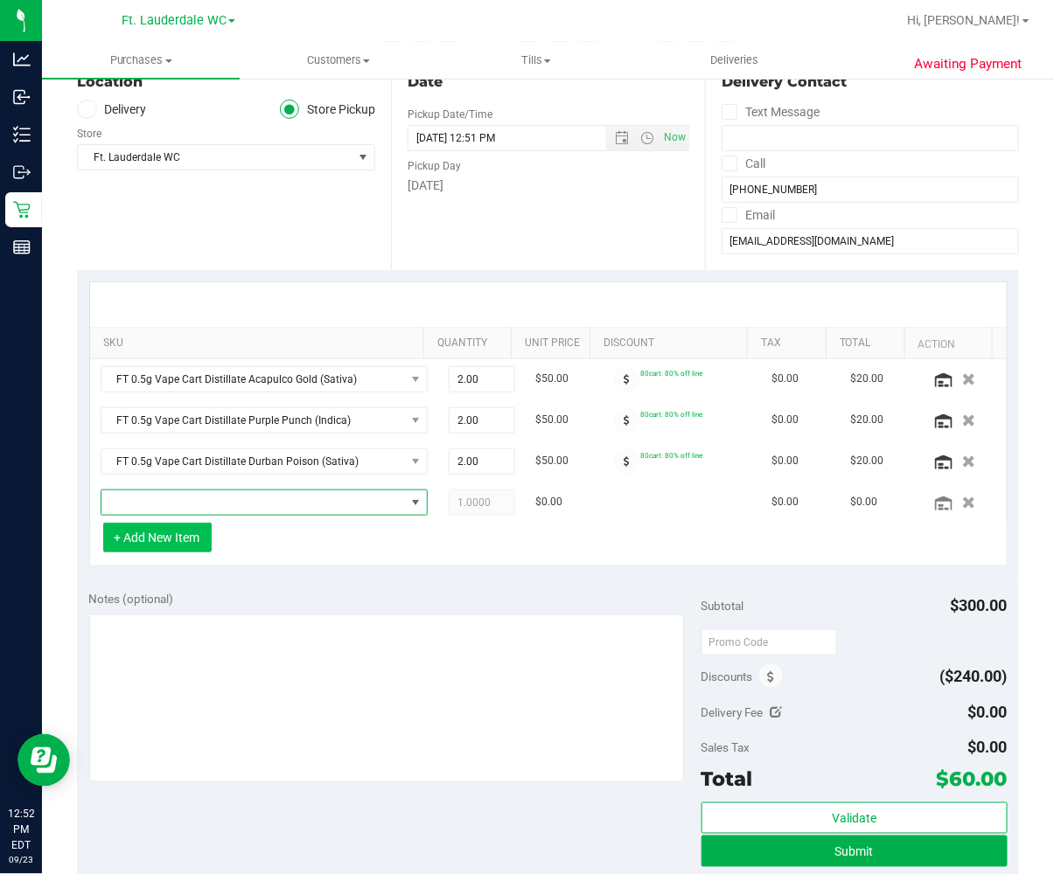
click at [199, 510] on span "NO DATA FOUND" at bounding box center [252, 503] width 303 height 24
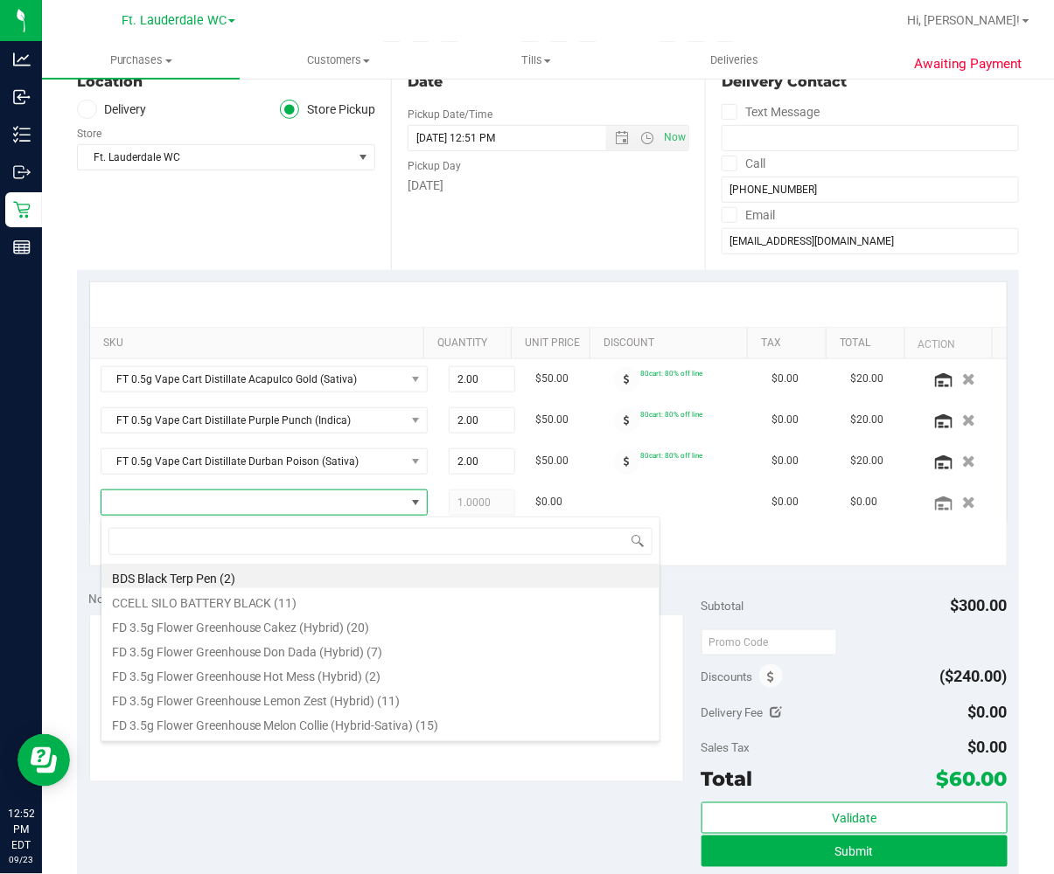
scroll to position [26, 298]
type input "amn"
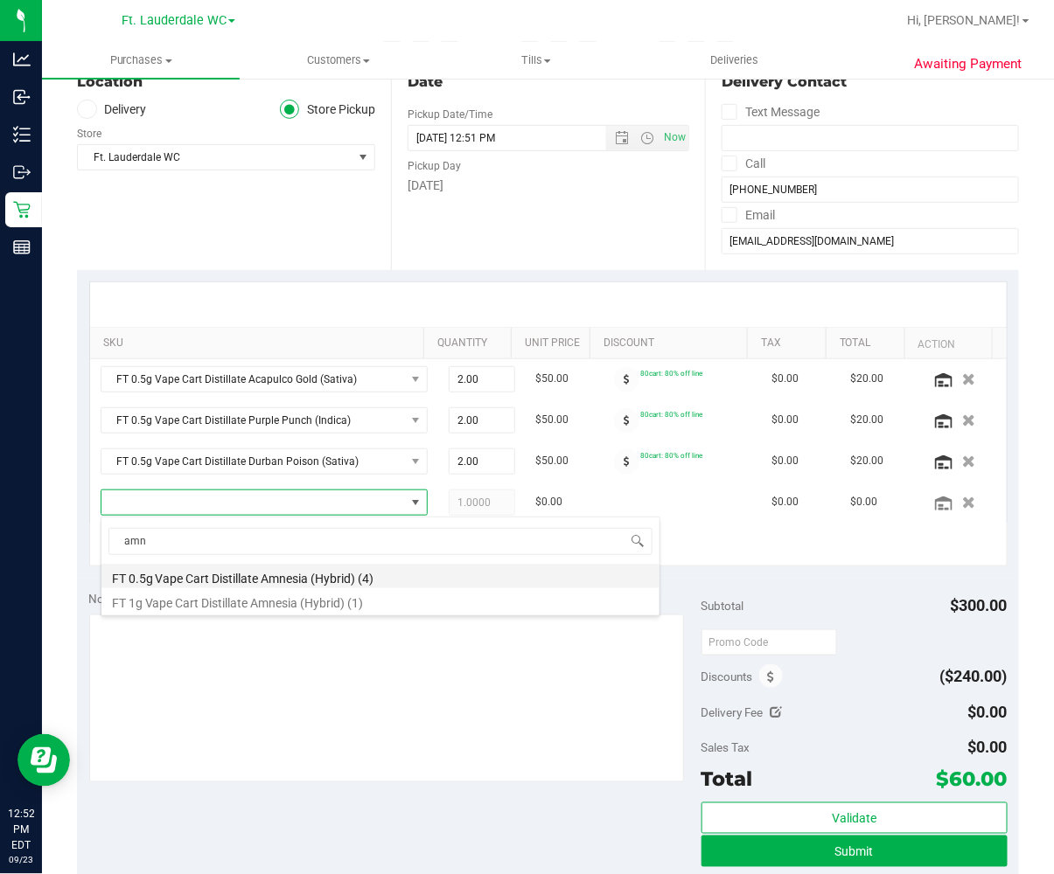
click at [202, 574] on li "FT 0.5g Vape Cart Distillate Amnesia (Hybrid) (4)" at bounding box center [380, 576] width 558 height 24
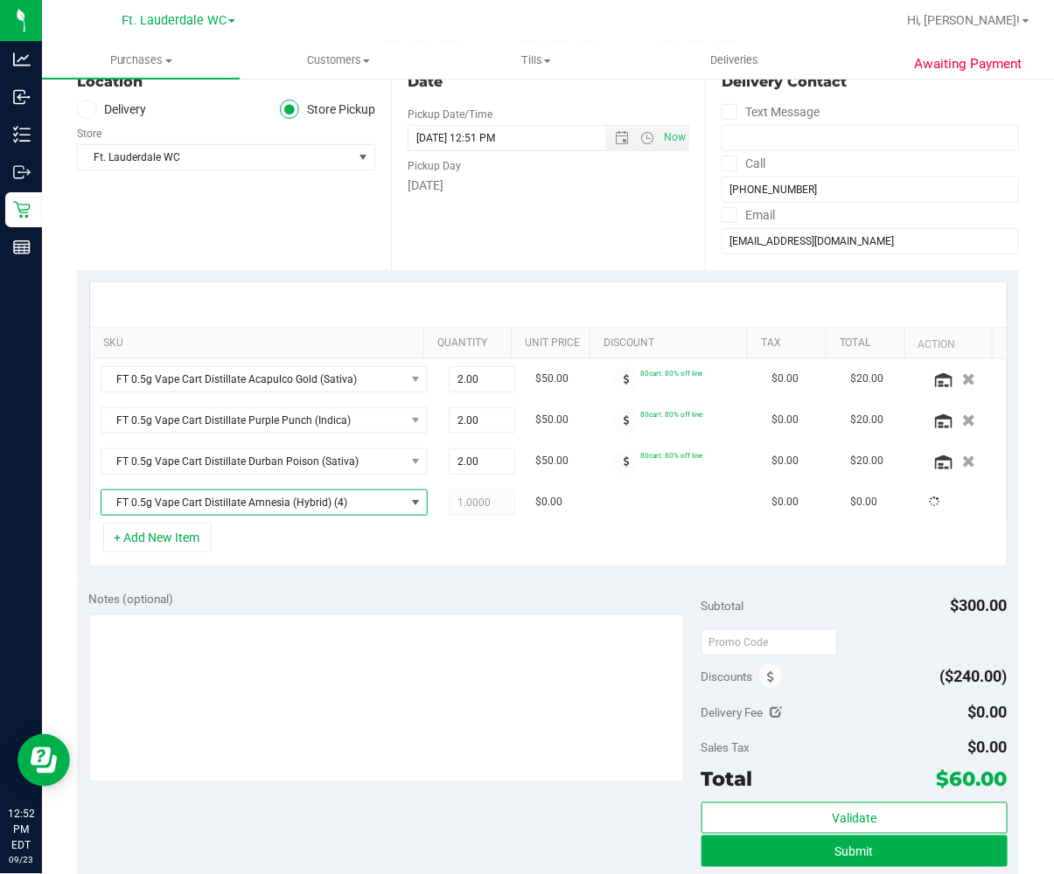
click at [320, 551] on div "+ Add New Item" at bounding box center [548, 545] width 918 height 44
click at [449, 512] on span "1.00 1" at bounding box center [482, 503] width 66 height 26
click at [449, 512] on input "1" at bounding box center [481, 503] width 65 height 24
type input "2"
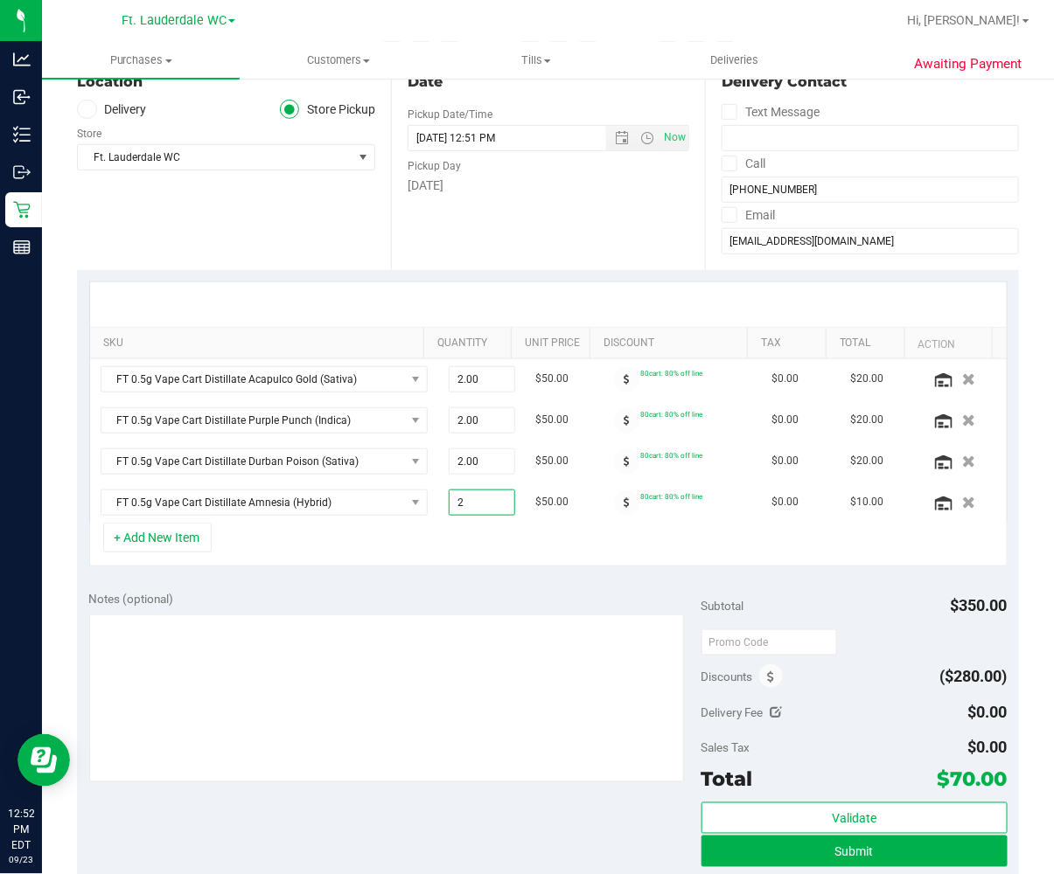
type input "2.00"
click at [440, 556] on div "+ Add New Item" at bounding box center [548, 545] width 918 height 44
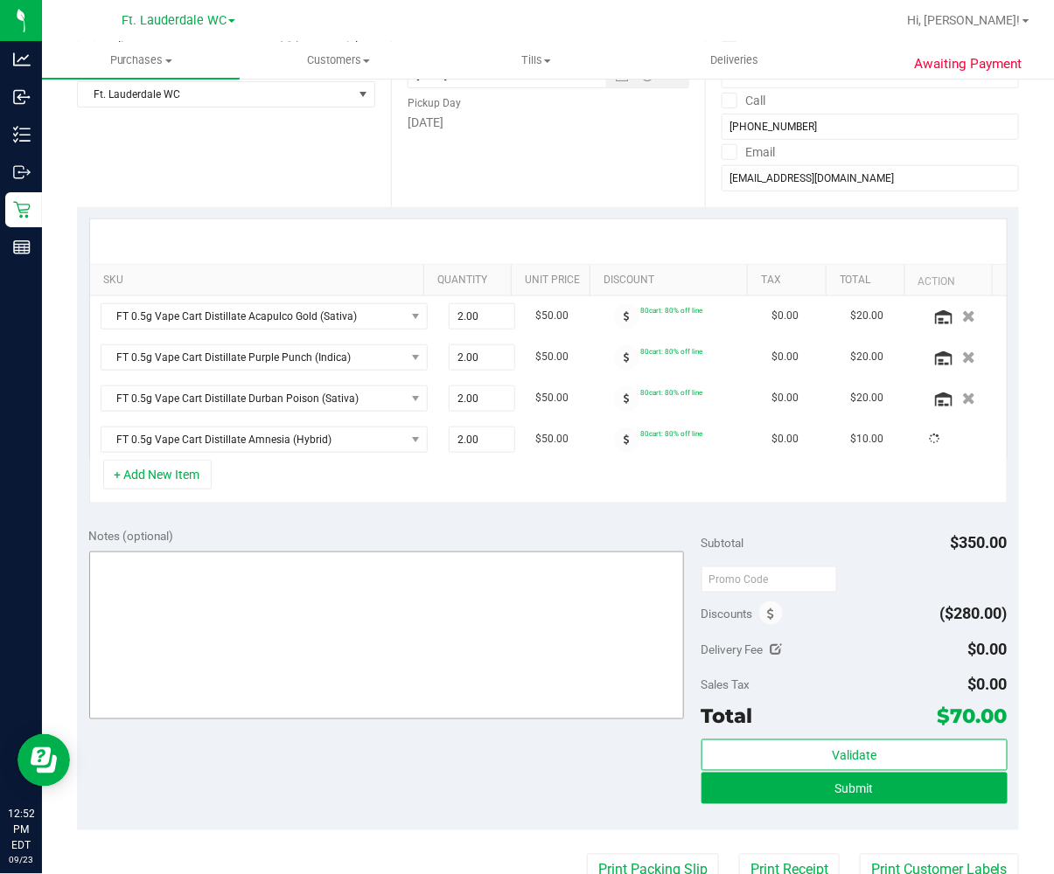
scroll to position [291, 0]
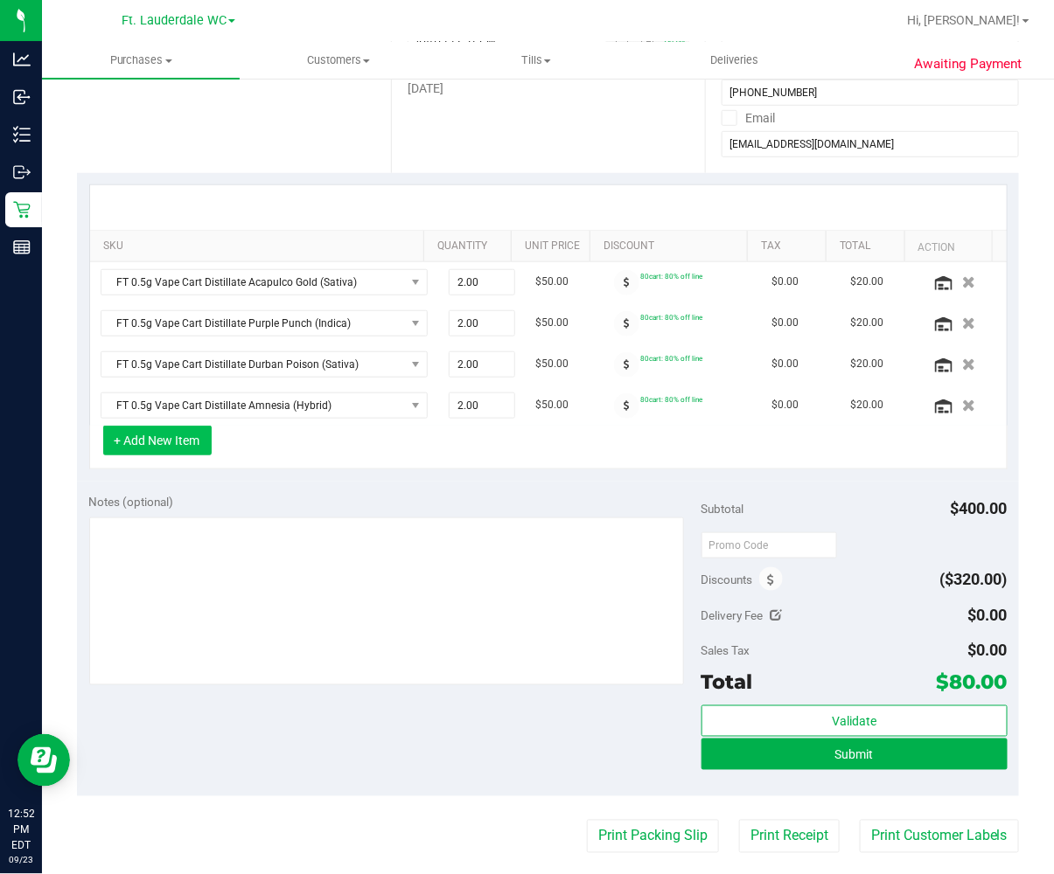
click at [145, 442] on button "+ Add New Item" at bounding box center [157, 441] width 108 height 30
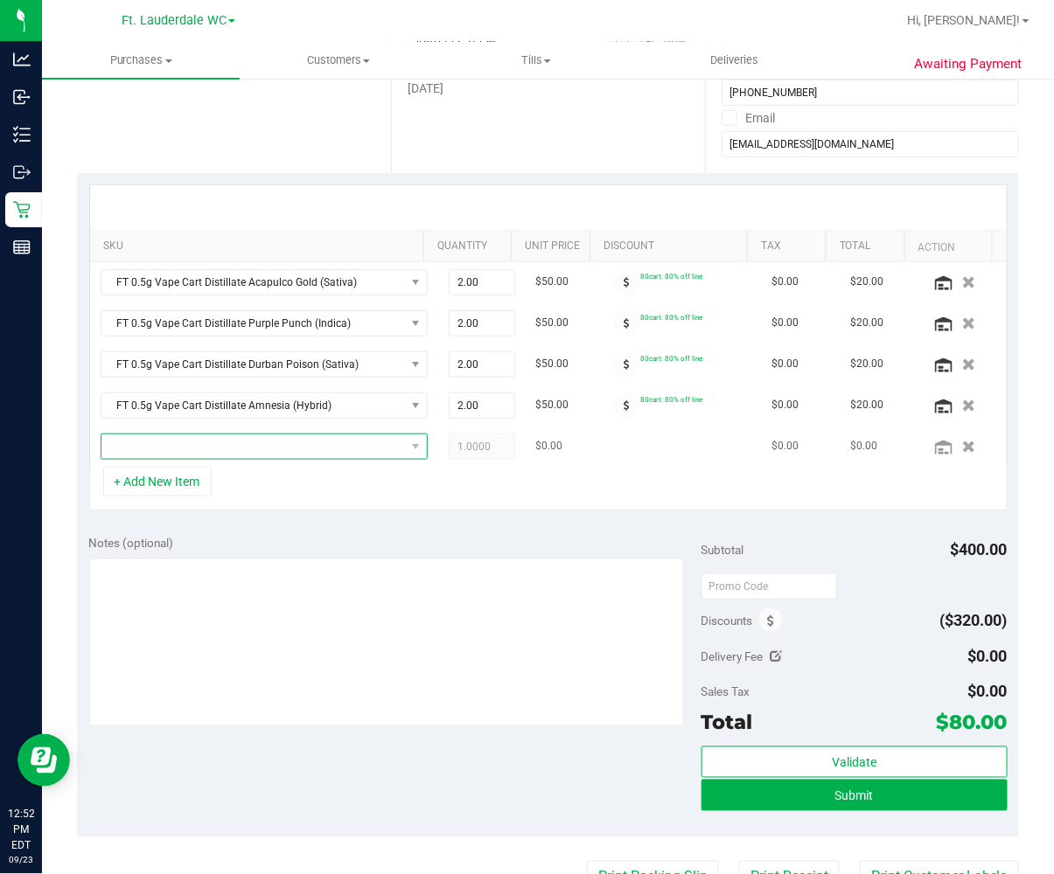
click at [143, 442] on span "NO DATA FOUND" at bounding box center [252, 447] width 303 height 24
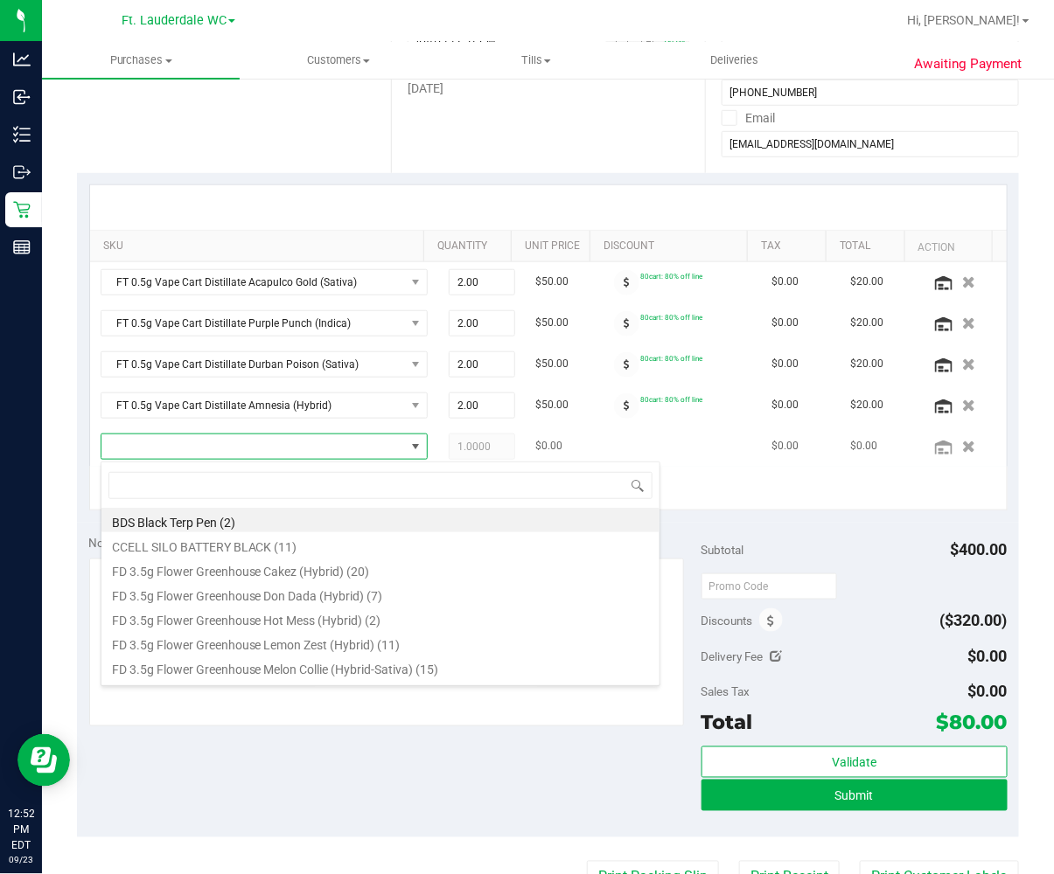
scroll to position [26, 298]
type input "bzk"
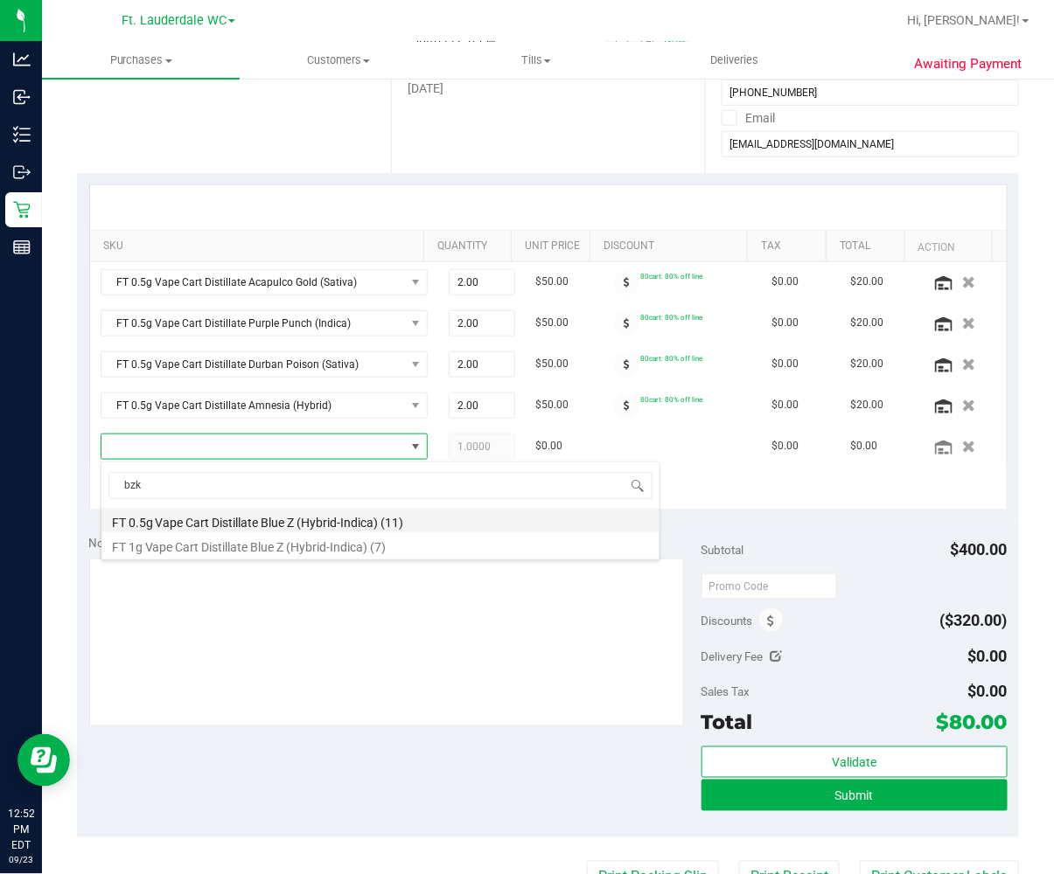
click at [178, 517] on li "FT 0.5g Vape Cart Distillate Blue Z (Hybrid-Indica) (11)" at bounding box center [380, 520] width 558 height 24
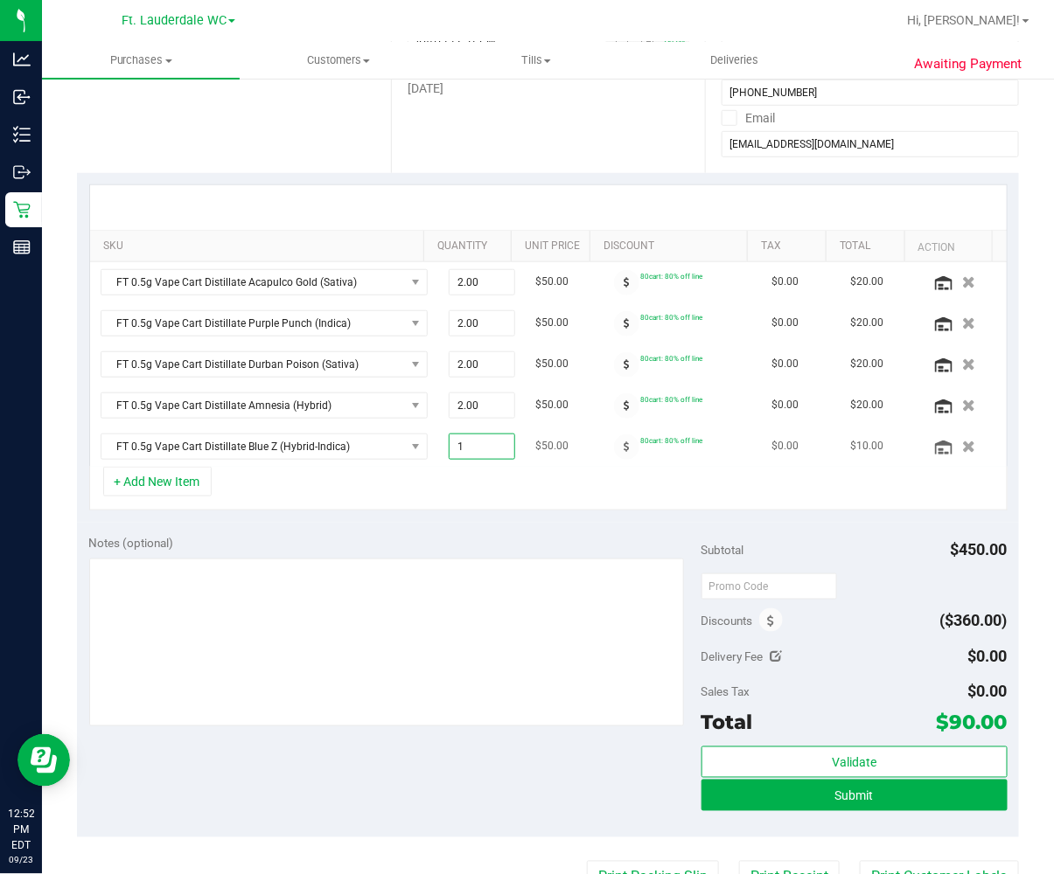
click at [449, 450] on span "1.00 1" at bounding box center [482, 447] width 66 height 26
click at [449, 450] on input "1" at bounding box center [481, 447] width 65 height 24
type input "2"
type input "2.00"
click at [449, 493] on div "+ Add New Item" at bounding box center [548, 489] width 918 height 44
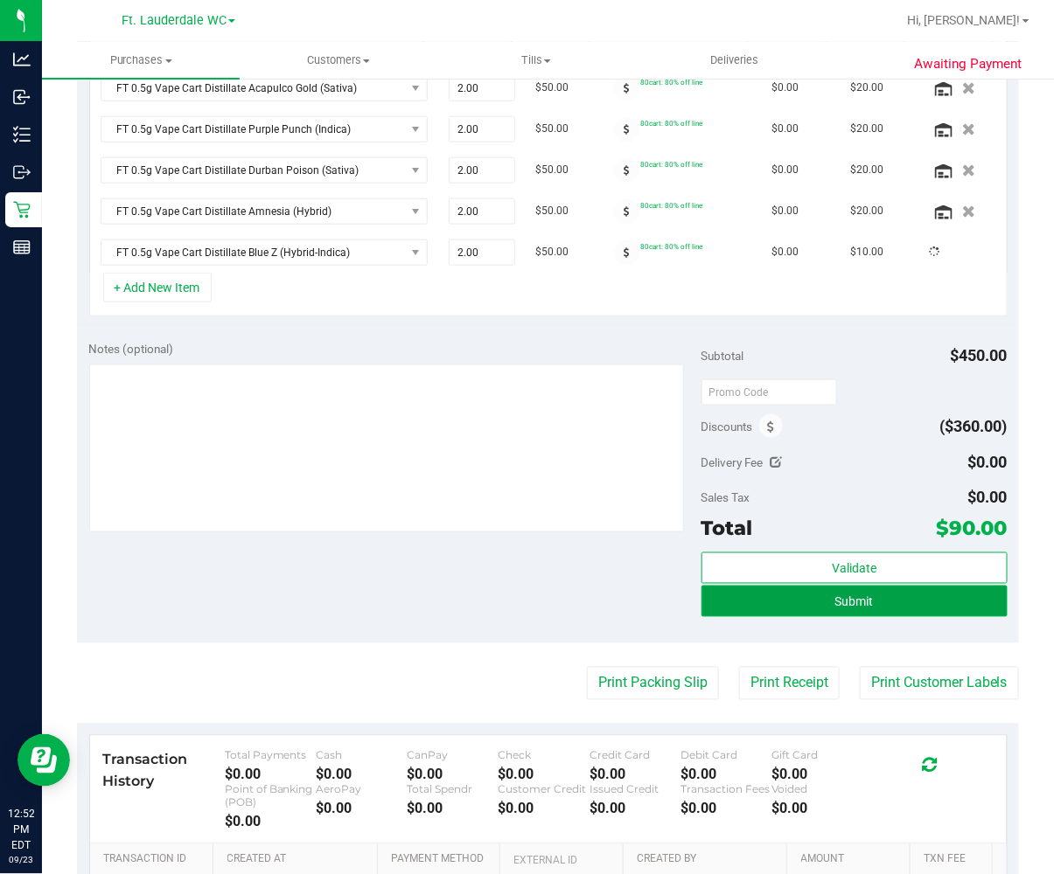
click at [754, 599] on button "Submit" at bounding box center [854, 601] width 306 height 31
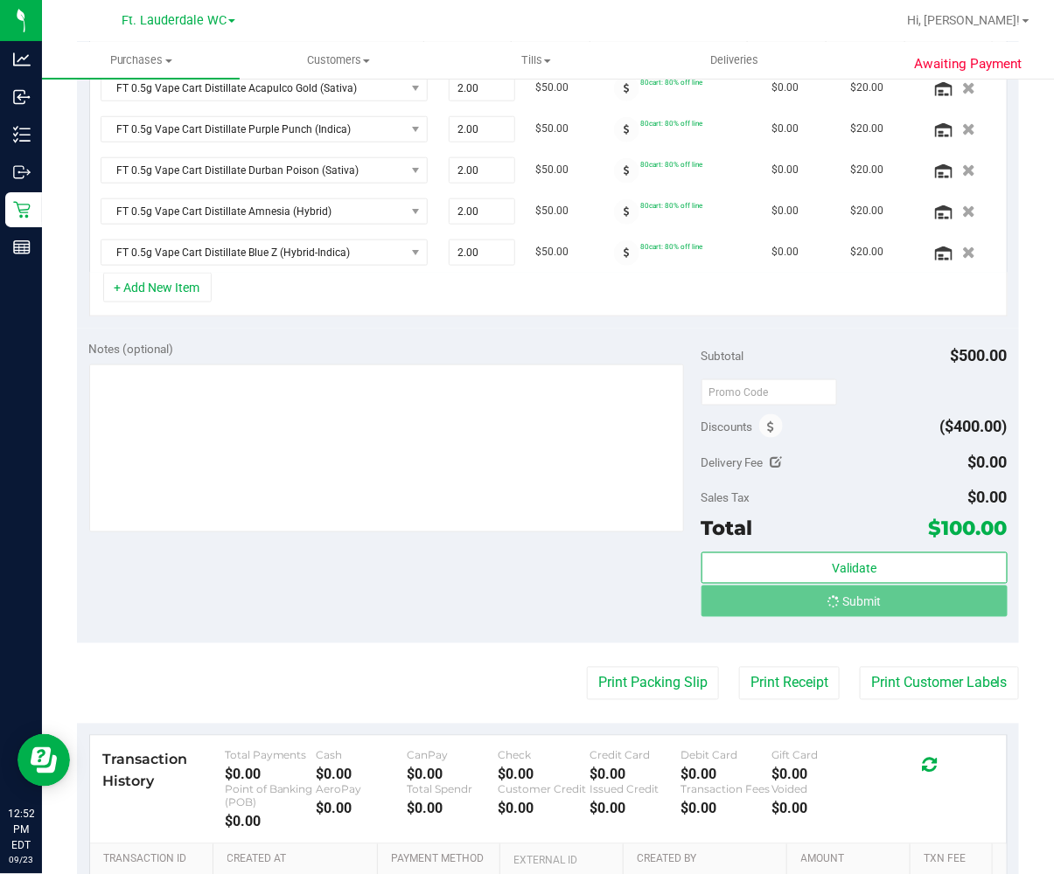
scroll to position [491, 0]
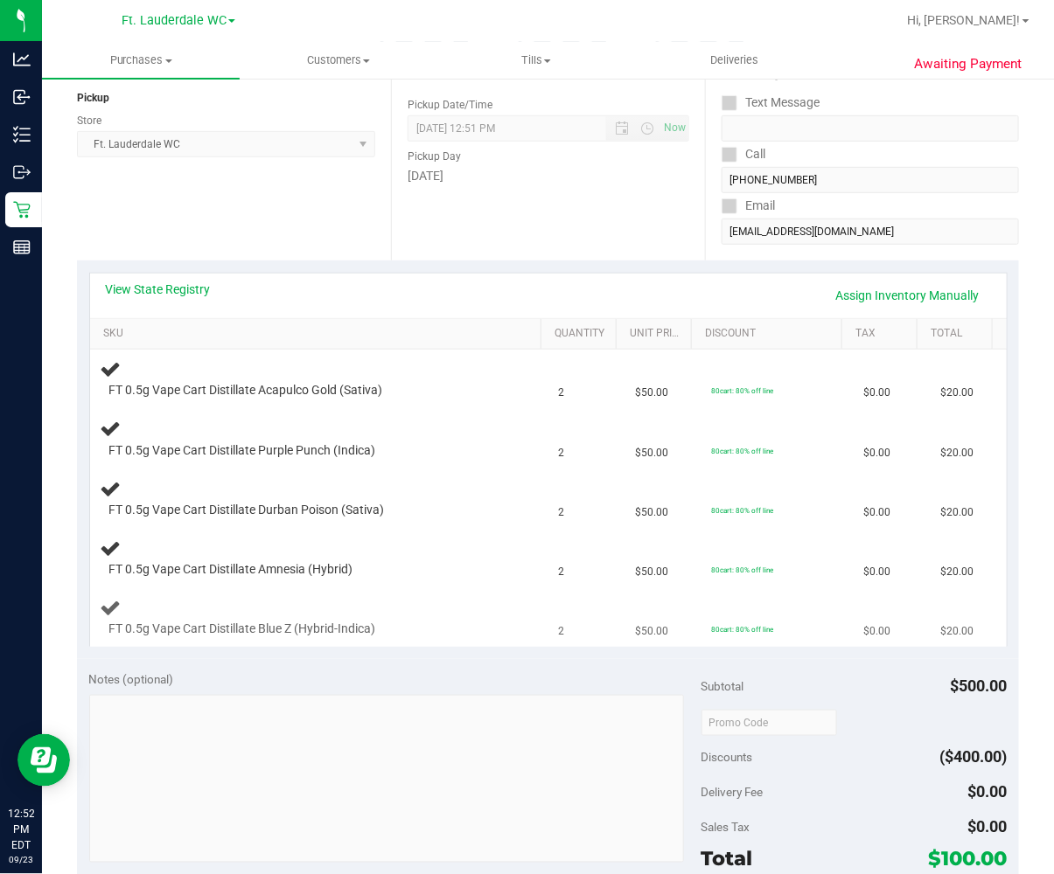
scroll to position [5, 0]
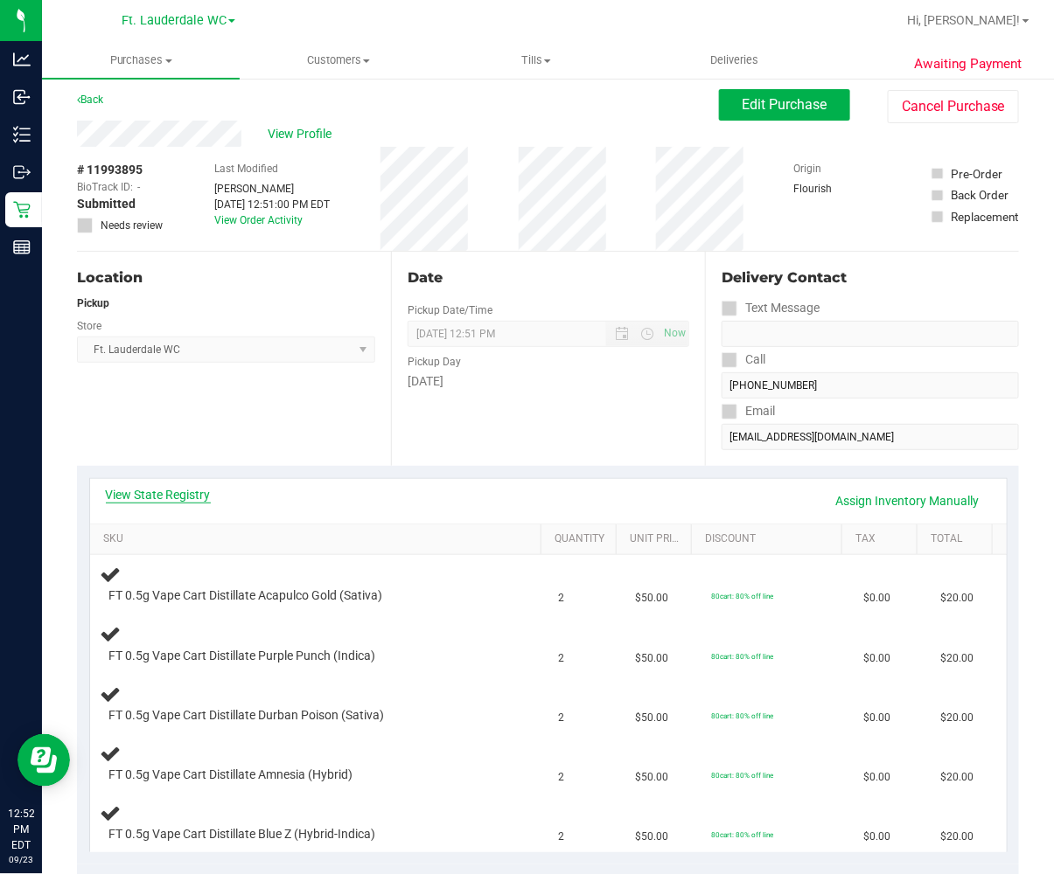
click at [187, 495] on link "View State Registry" at bounding box center [158, 494] width 105 height 17
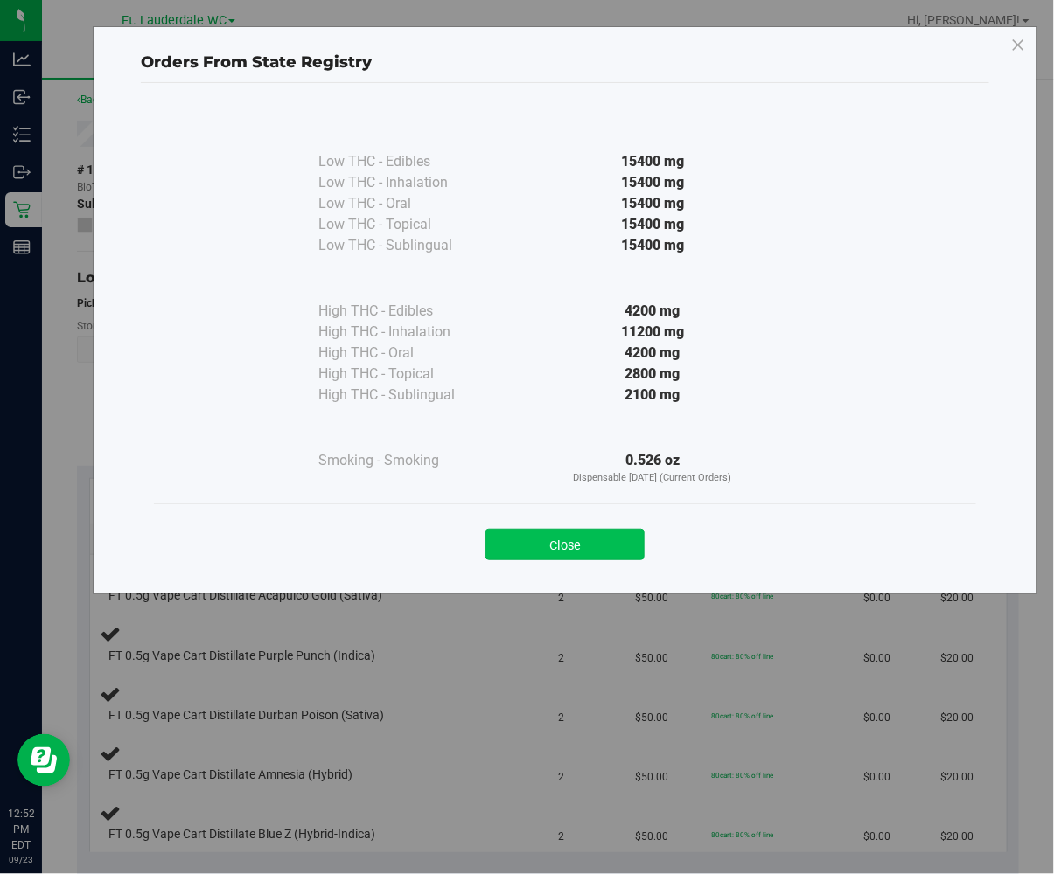
click at [598, 544] on button "Close" at bounding box center [564, 544] width 159 height 31
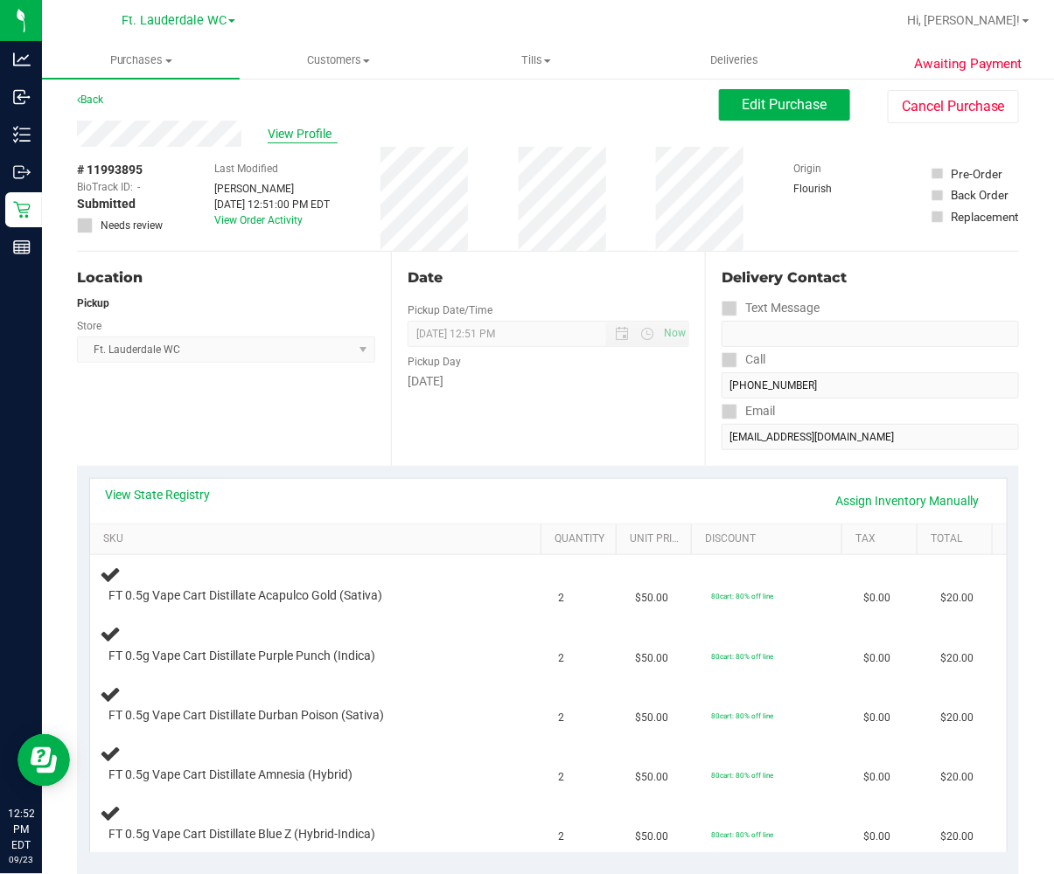
click at [318, 128] on span "View Profile" at bounding box center [303, 134] width 70 height 18
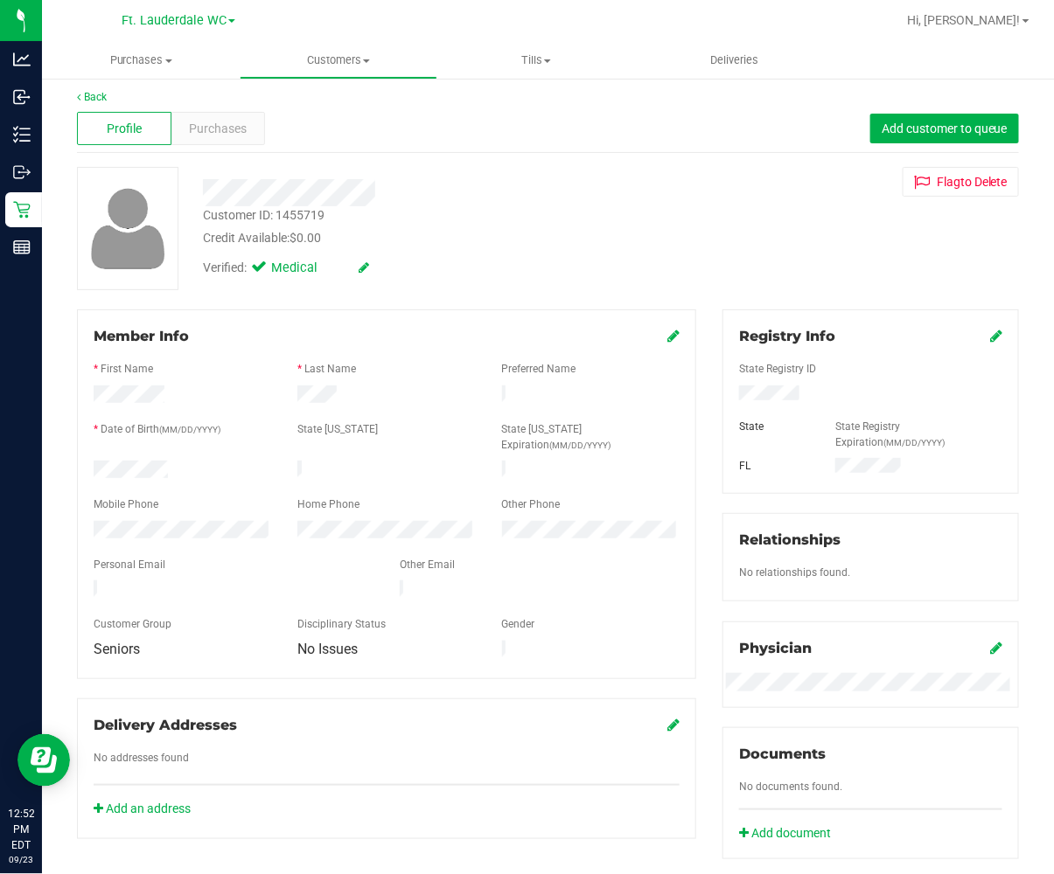
click at [863, 335] on div "Registry Info State Registry ID State State Registry Expiration (MM/DD/YYYY) [G…" at bounding box center [870, 402] width 296 height 184
click at [863, 335] on icon at bounding box center [996, 336] width 12 height 14
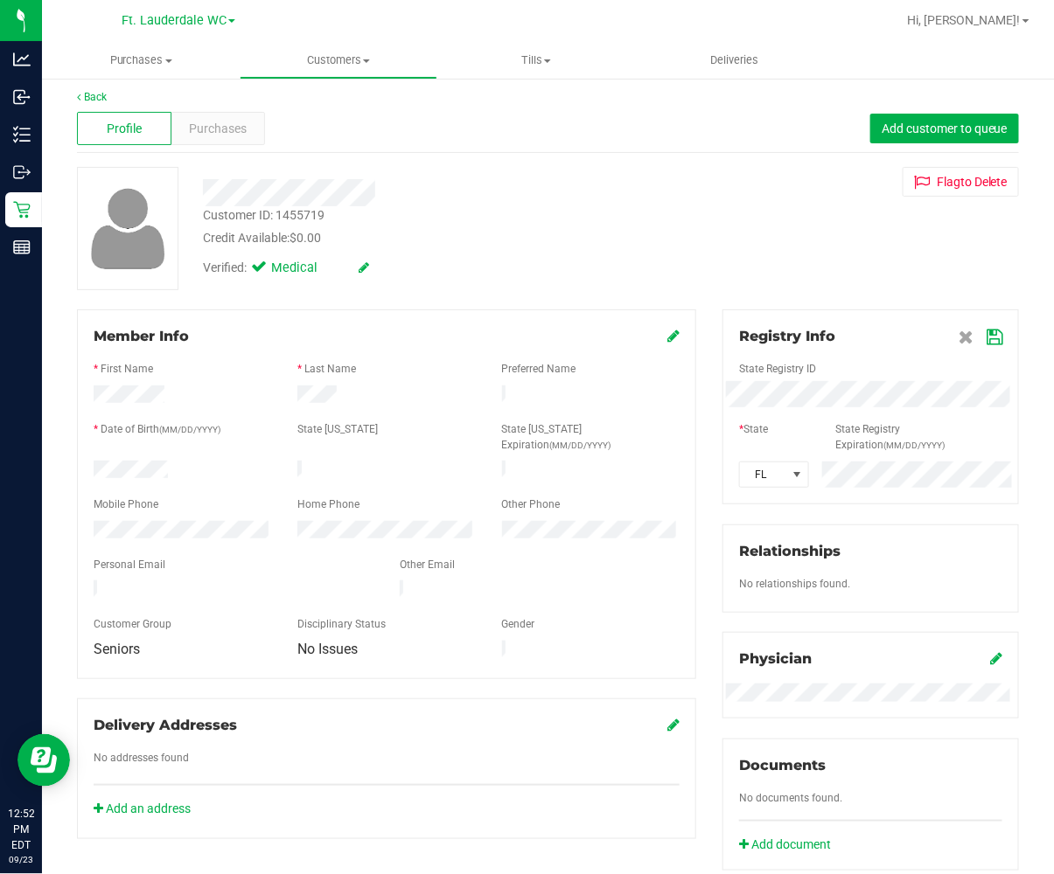
click at [863, 337] on icon at bounding box center [994, 338] width 16 height 14
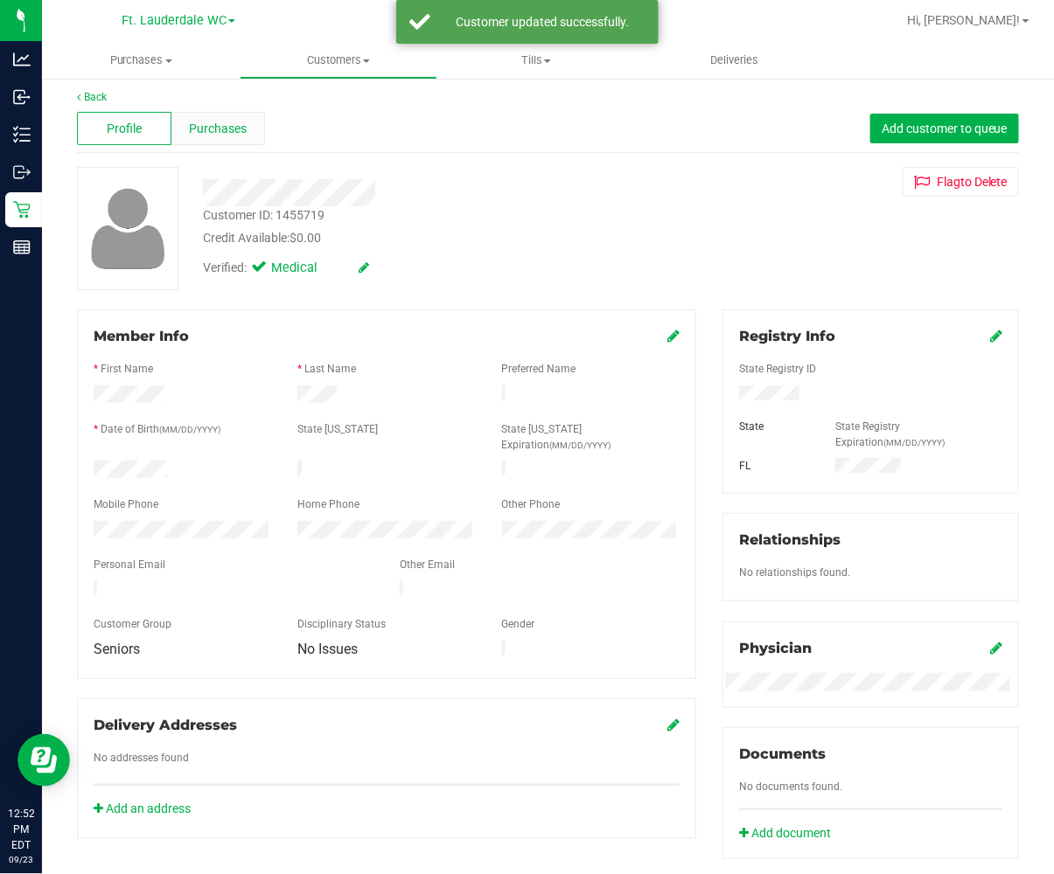
click at [240, 127] on span "Purchases" at bounding box center [219, 129] width 58 height 18
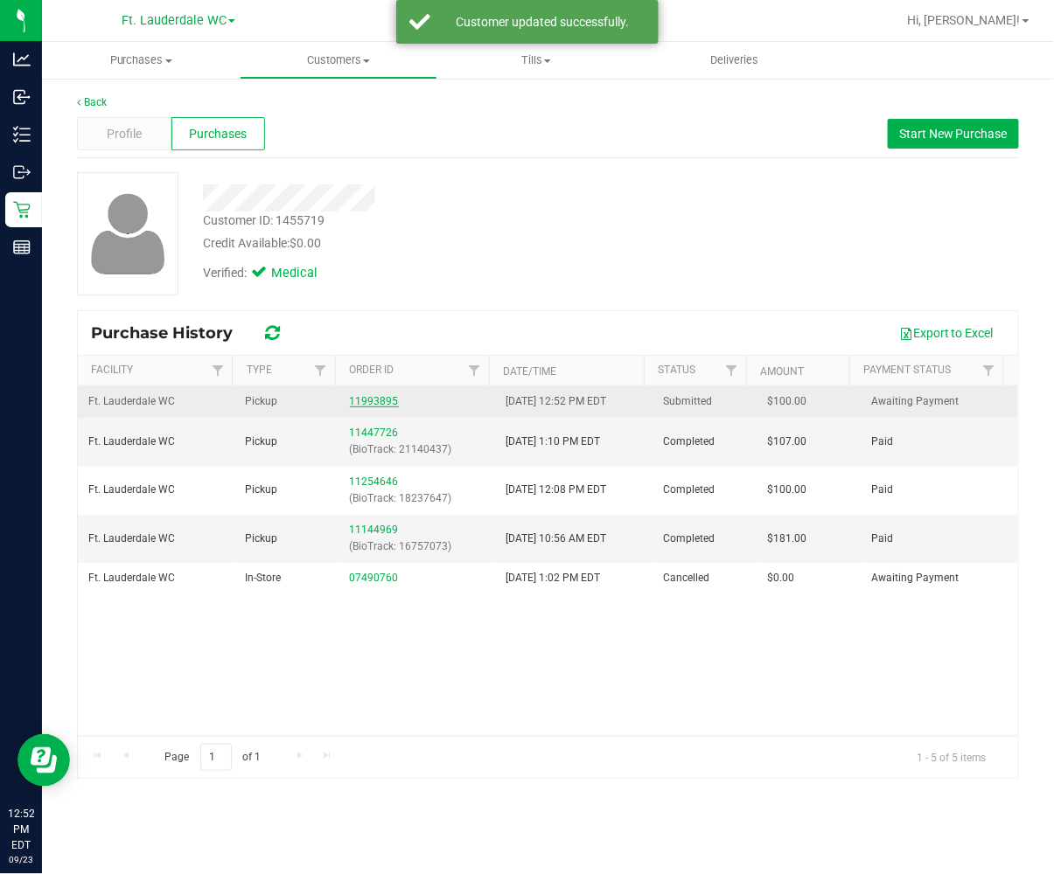
click at [391, 398] on link "11993895" at bounding box center [374, 401] width 49 height 12
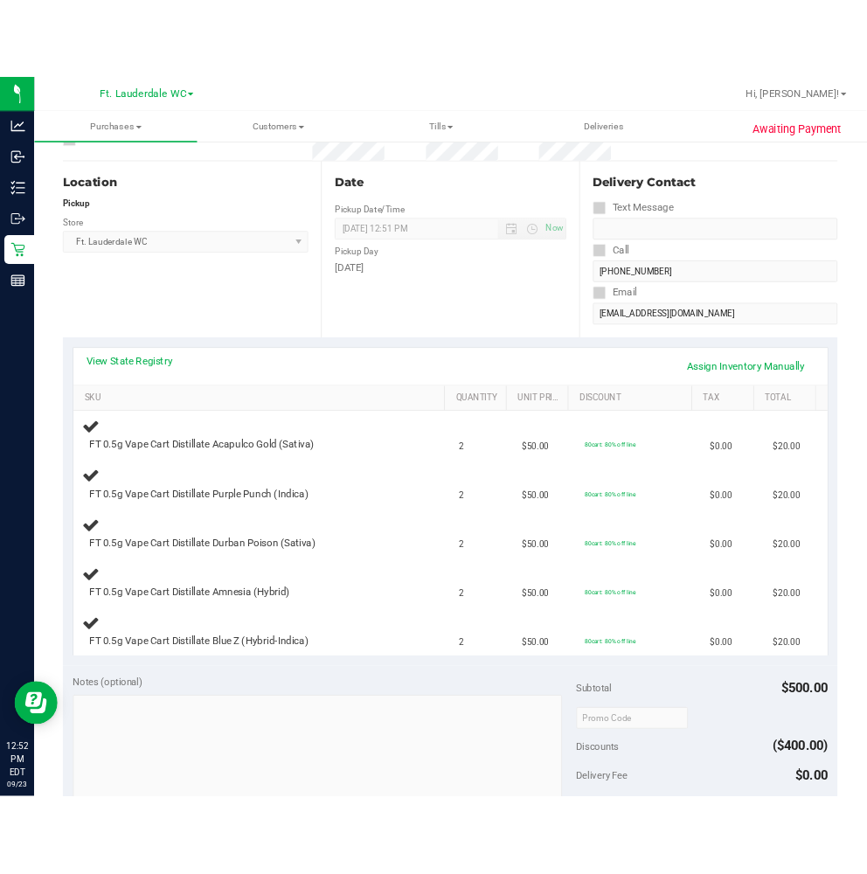
scroll to position [194, 0]
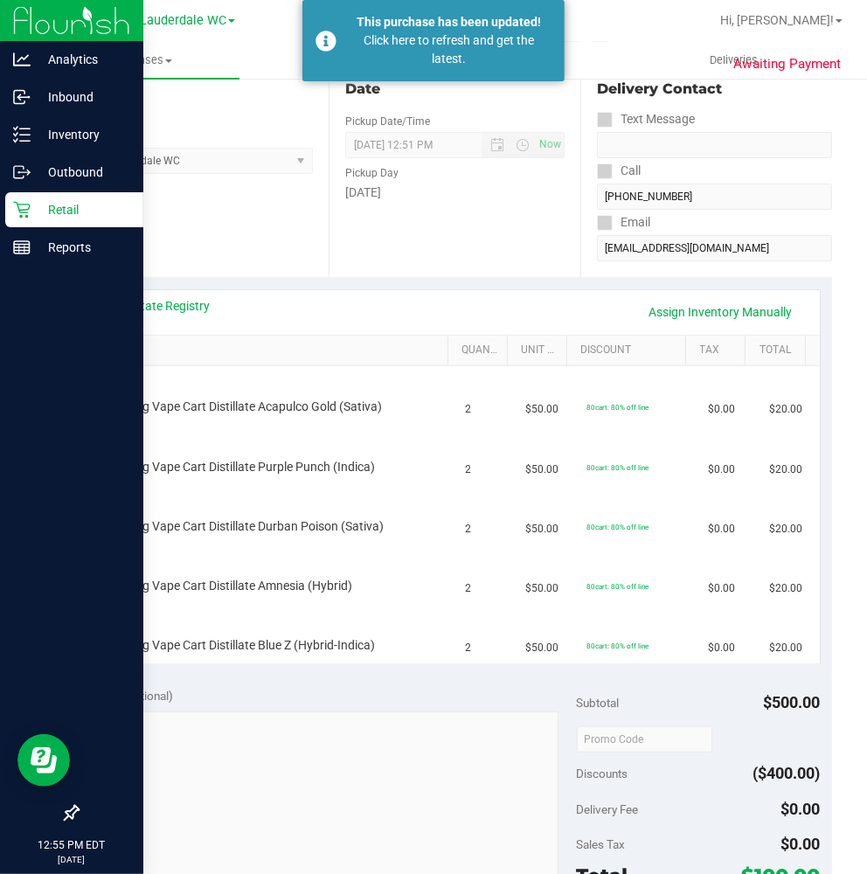
click at [27, 207] on icon at bounding box center [21, 209] width 17 height 17
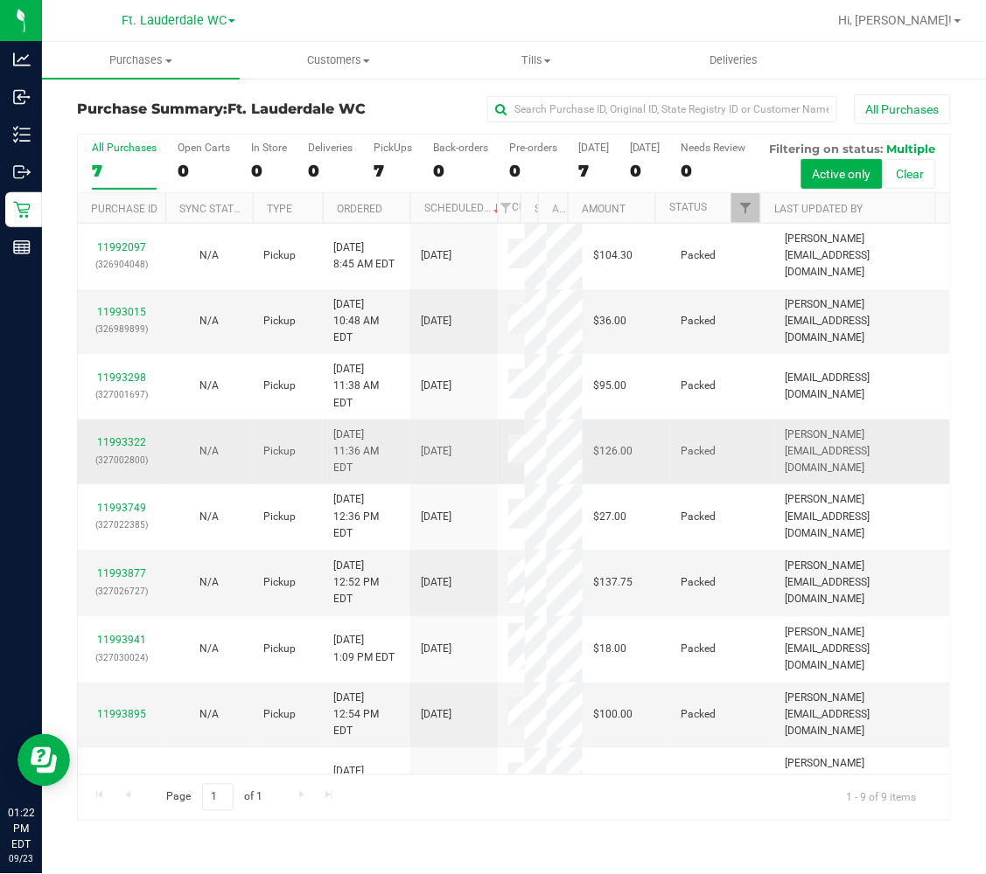
scroll to position [52, 0]
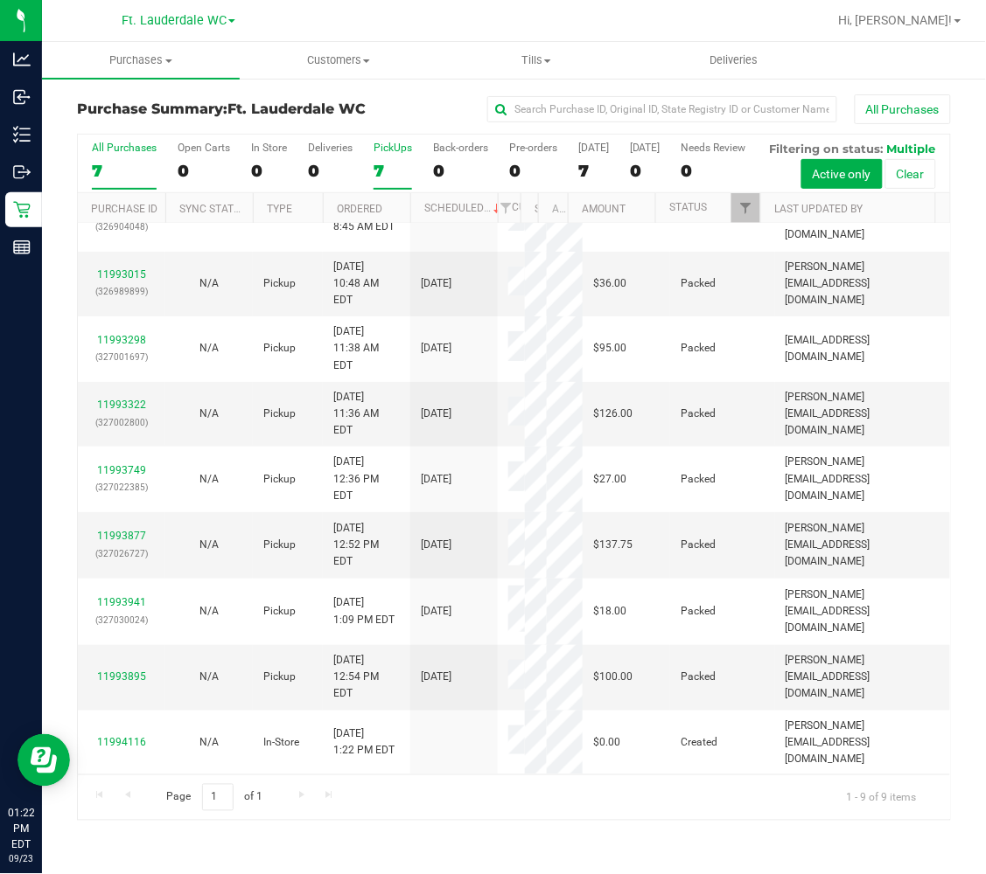
click at [380, 173] on div "7" at bounding box center [392, 171] width 38 height 20
click at [0, 0] on input "PickUps 7" at bounding box center [0, 0] width 0 height 0
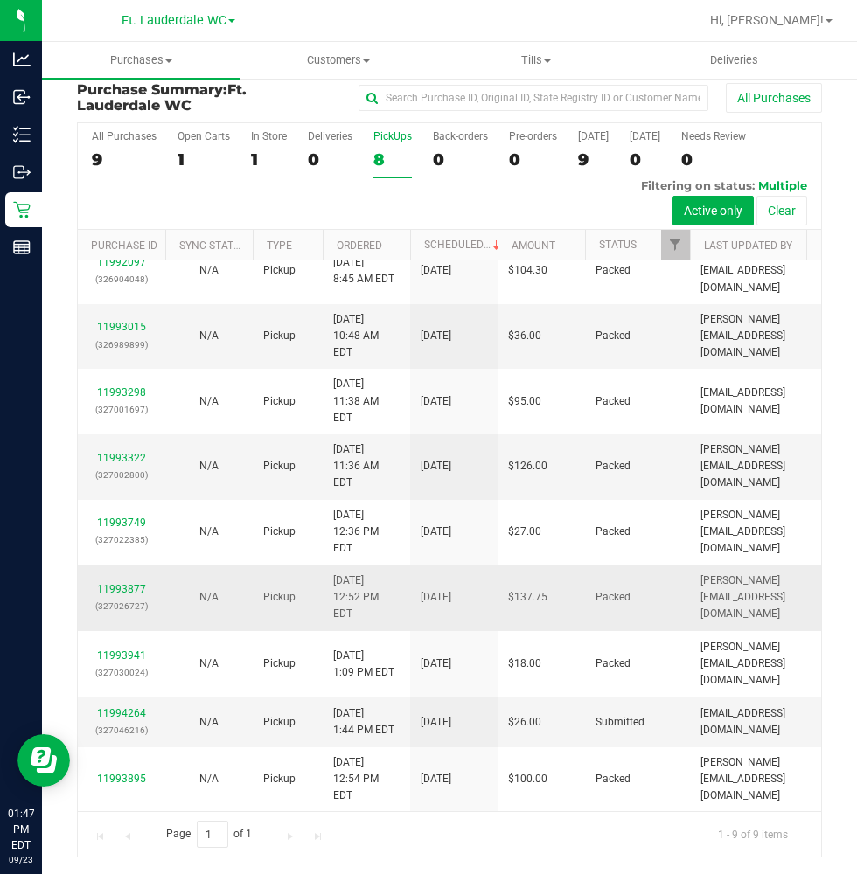
scroll to position [66, 0]
click at [128, 717] on link "11994264" at bounding box center [121, 713] width 49 height 12
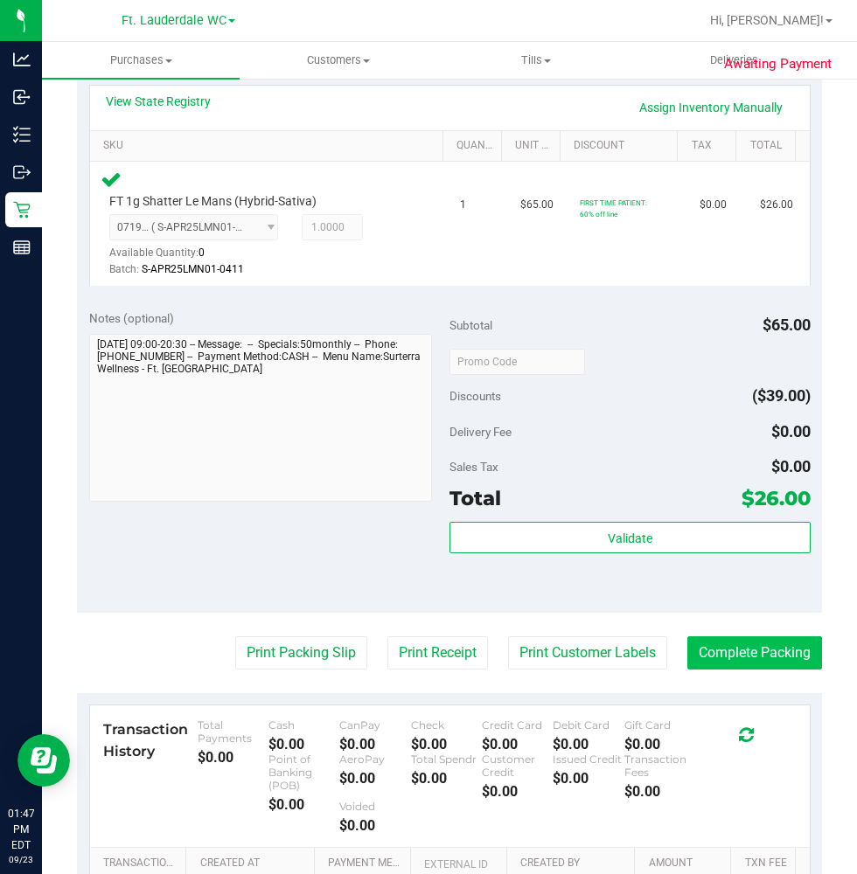
scroll to position [401, 0]
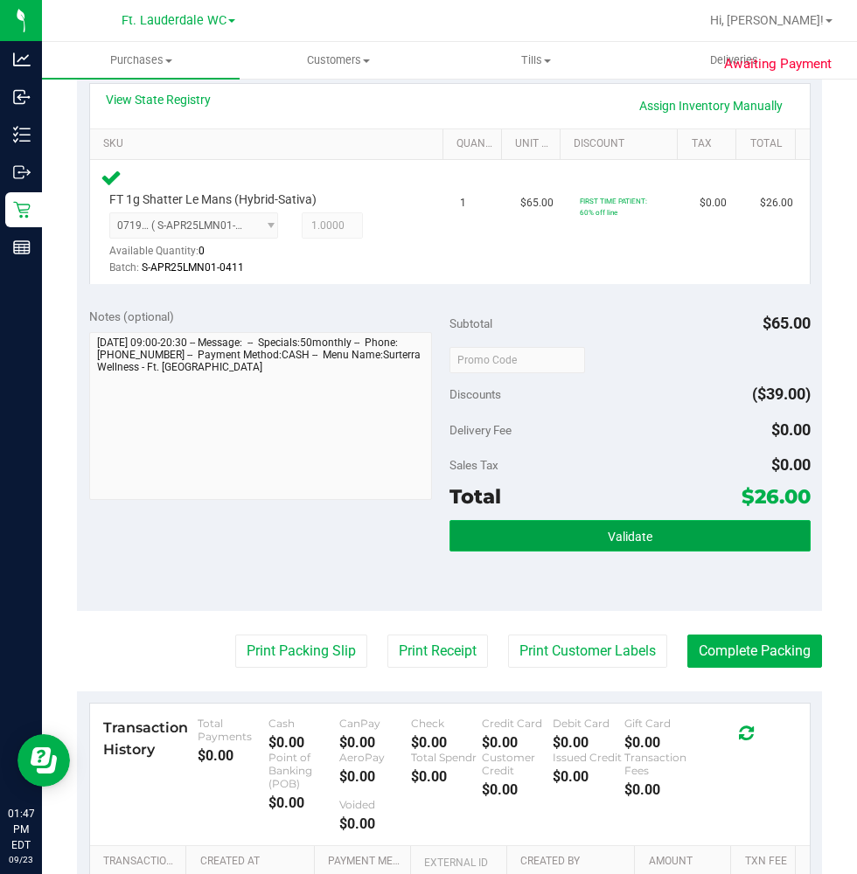
click at [637, 535] on span "Validate" at bounding box center [630, 537] width 45 height 14
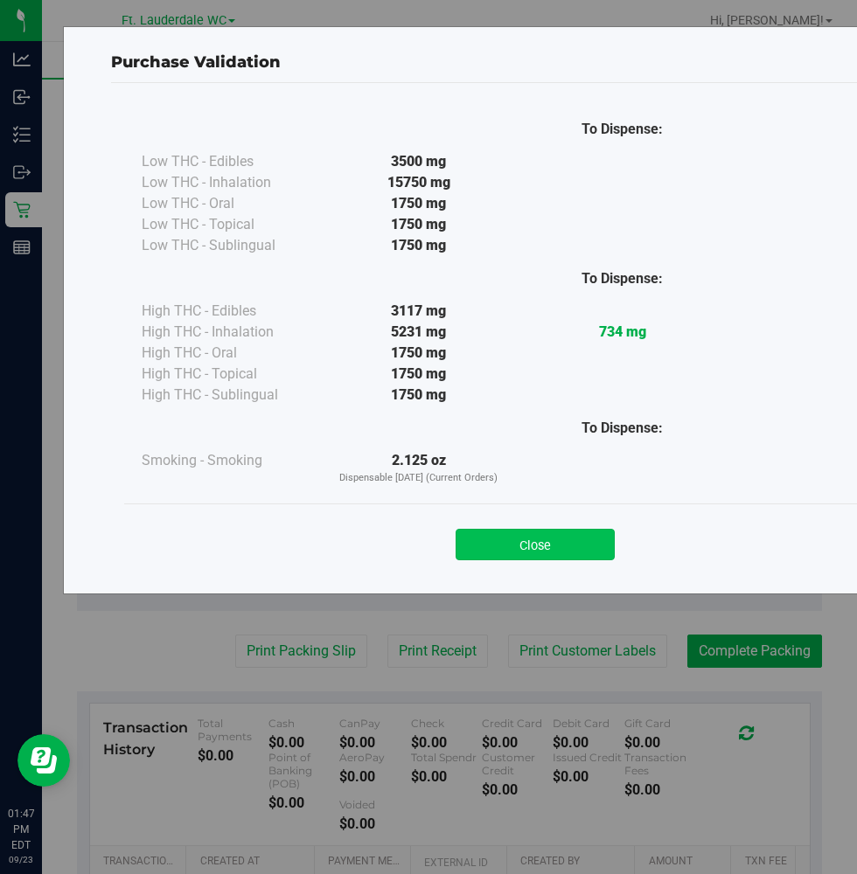
click at [545, 554] on button "Close" at bounding box center [535, 544] width 159 height 31
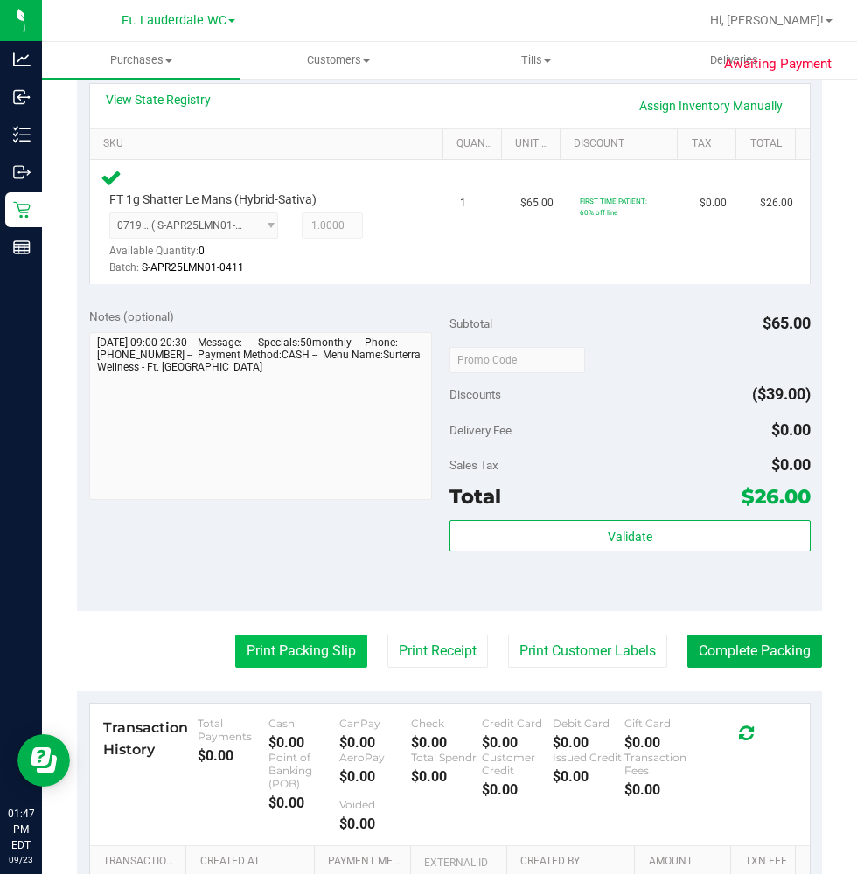
click at [338, 652] on button "Print Packing Slip" at bounding box center [301, 651] width 132 height 33
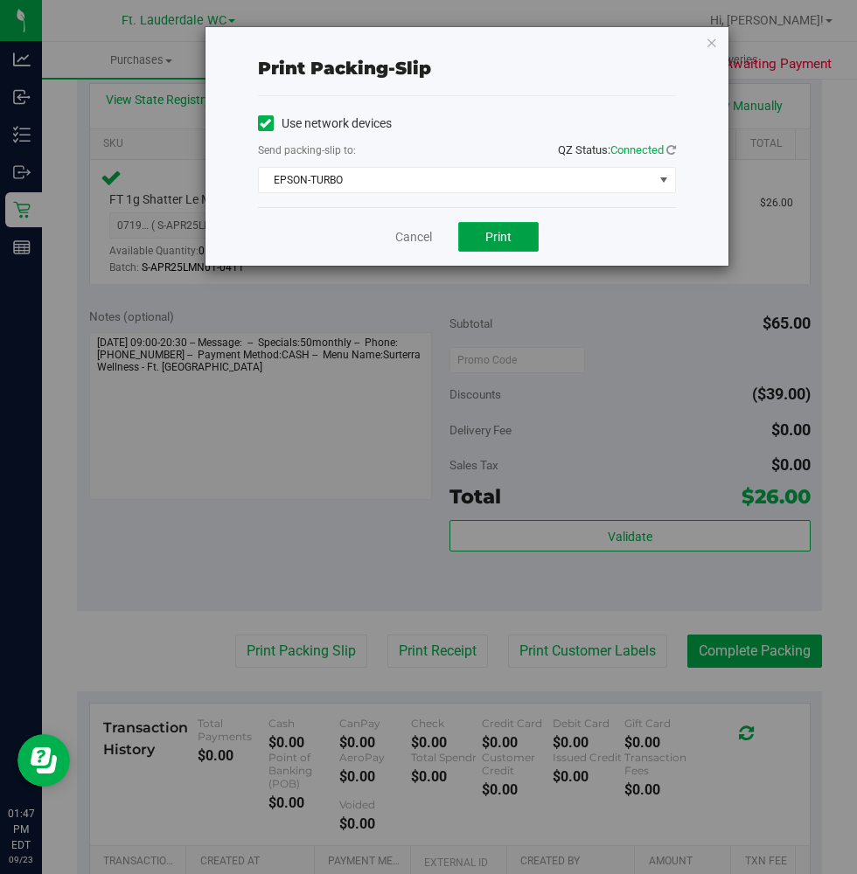
click at [478, 236] on button "Print" at bounding box center [498, 237] width 80 height 30
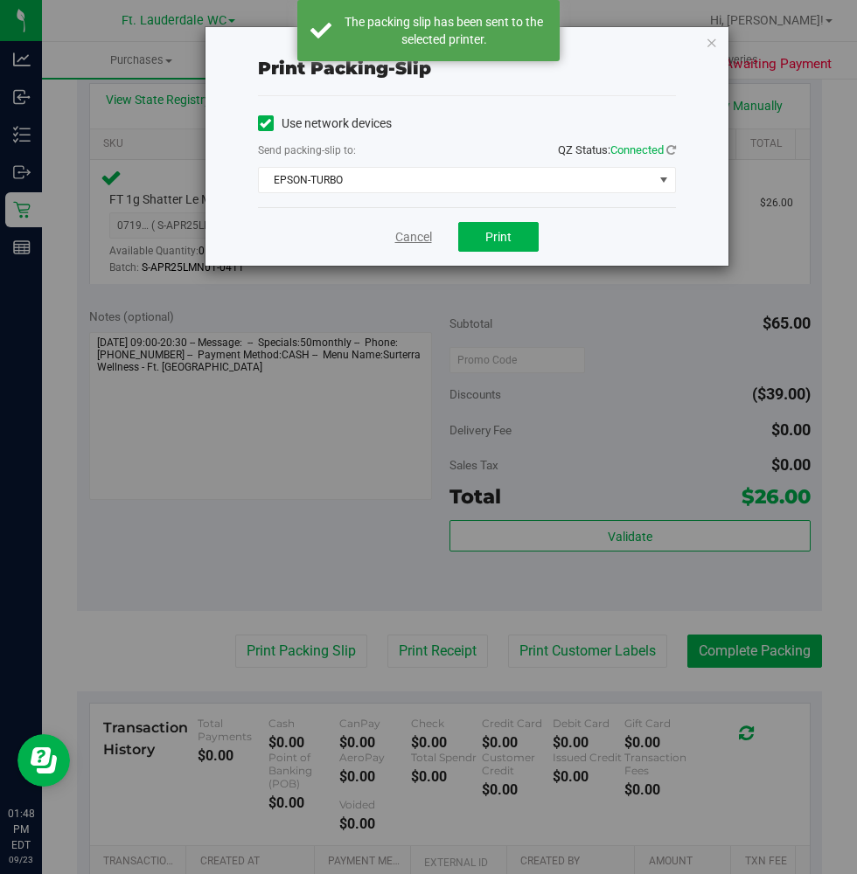
click at [422, 233] on link "Cancel" at bounding box center [413, 237] width 37 height 18
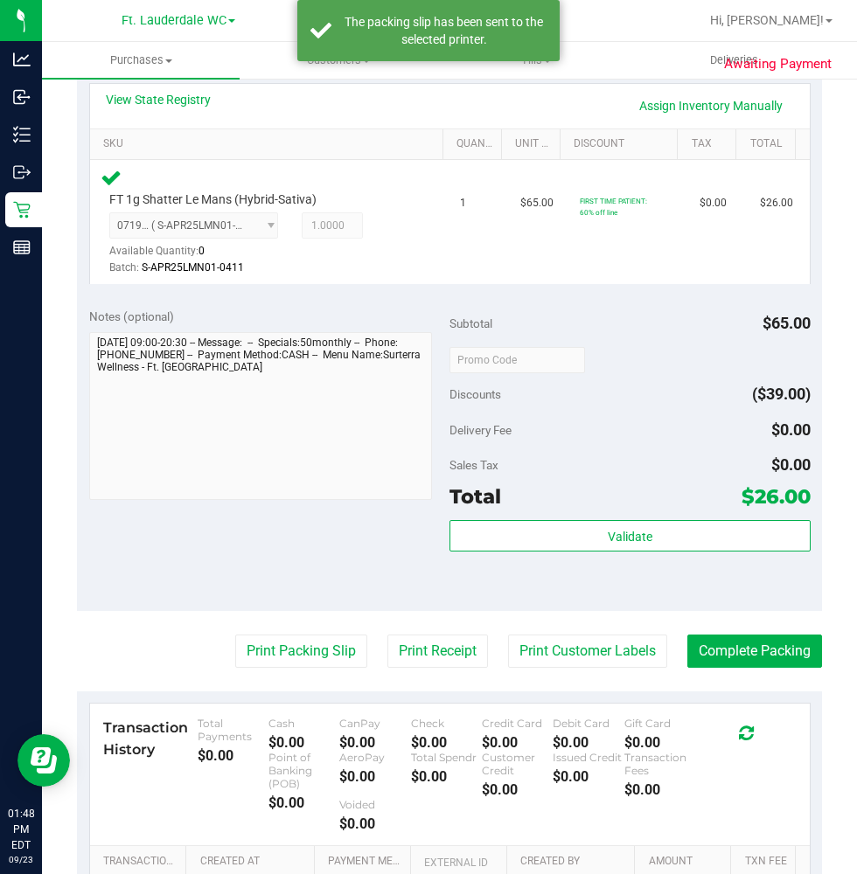
click at [794, 631] on purchase-details "Back Edit Purchase Cancel Purchase View Profile # 11994264 BioTrack ID: - Submi…" at bounding box center [449, 380] width 745 height 1372
click at [787, 645] on button "Complete Packing" at bounding box center [754, 651] width 135 height 33
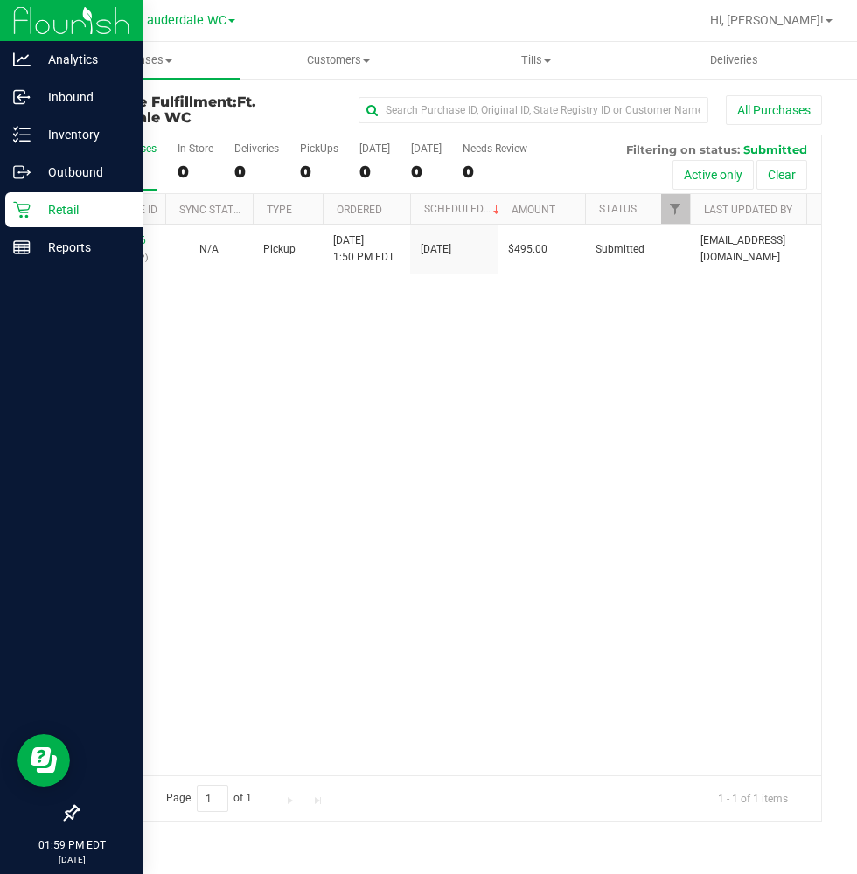
click at [16, 207] on icon at bounding box center [21, 209] width 17 height 17
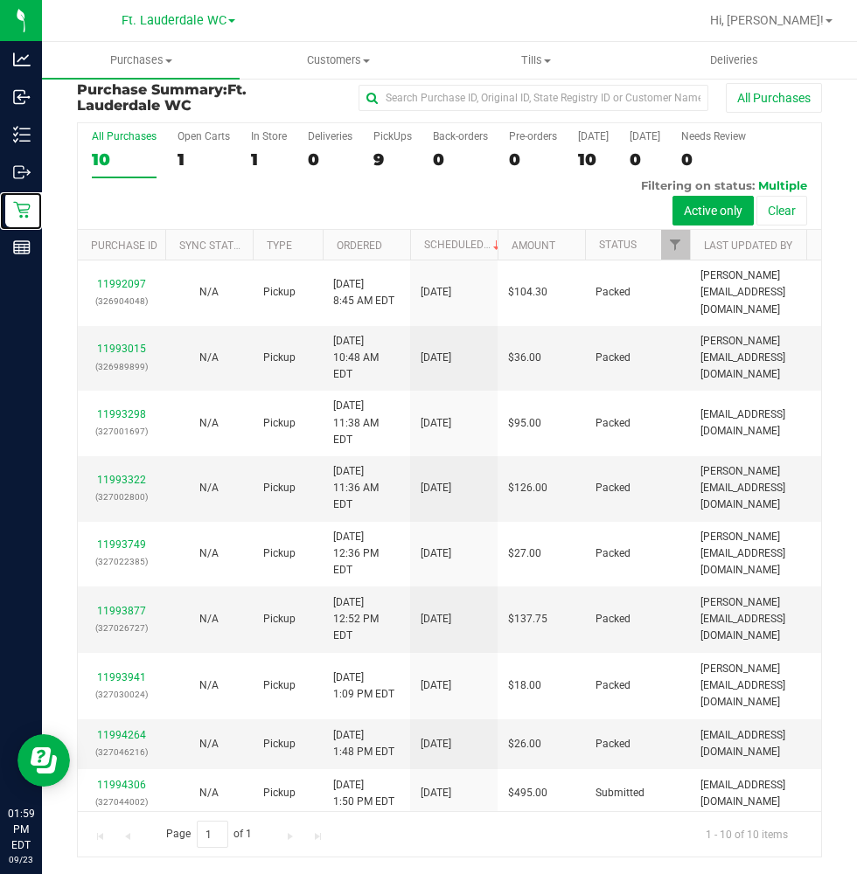
scroll to position [115, 0]
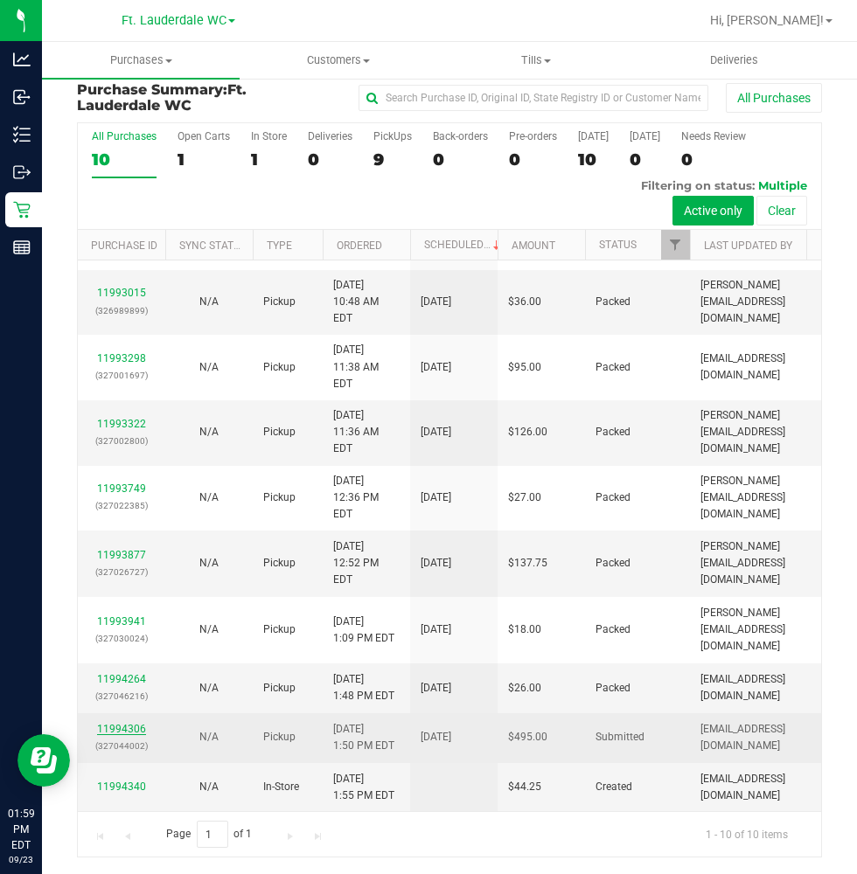
click at [135, 723] on link "11994306" at bounding box center [121, 729] width 49 height 12
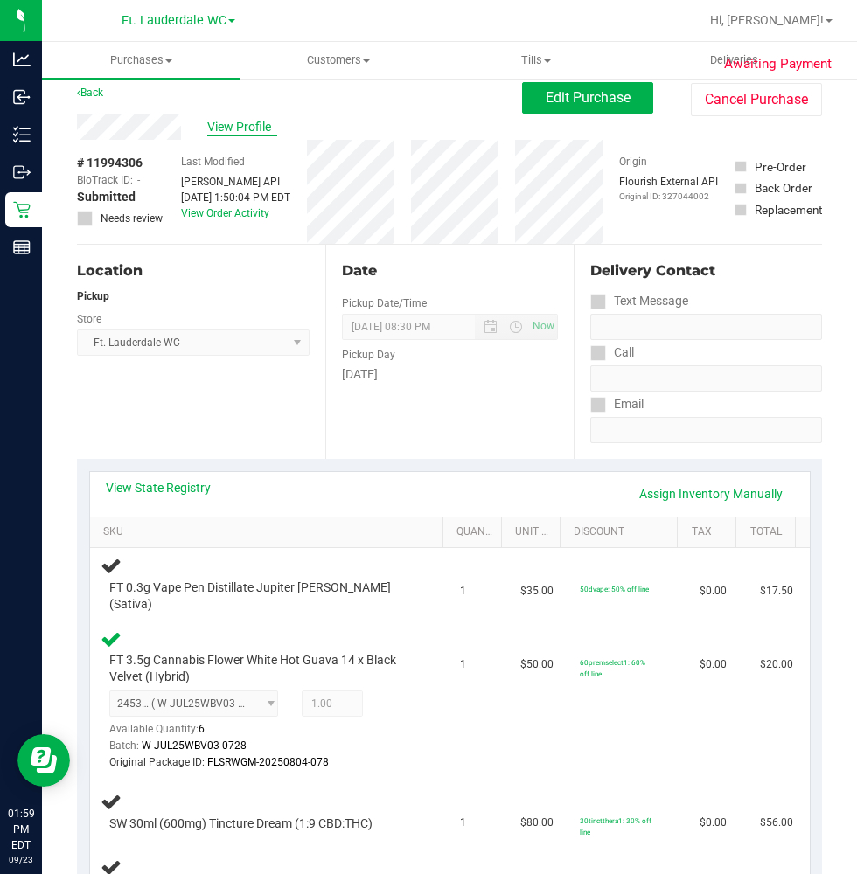
click at [249, 126] on span "View Profile" at bounding box center [242, 127] width 70 height 18
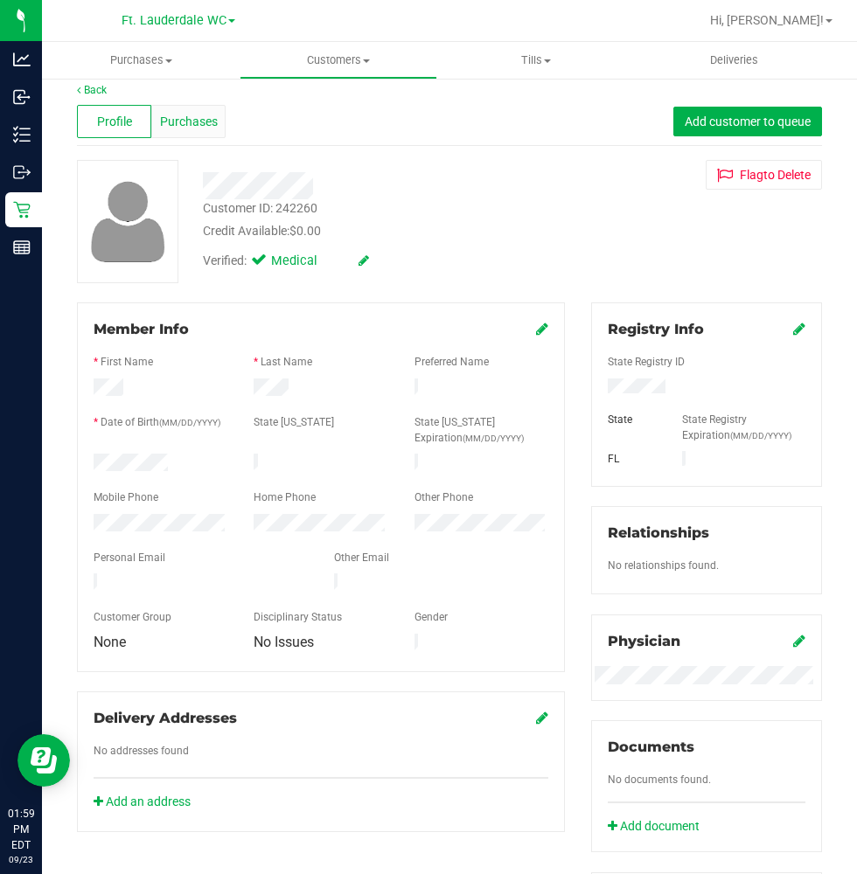
click at [164, 113] on span "Purchases" at bounding box center [189, 122] width 58 height 18
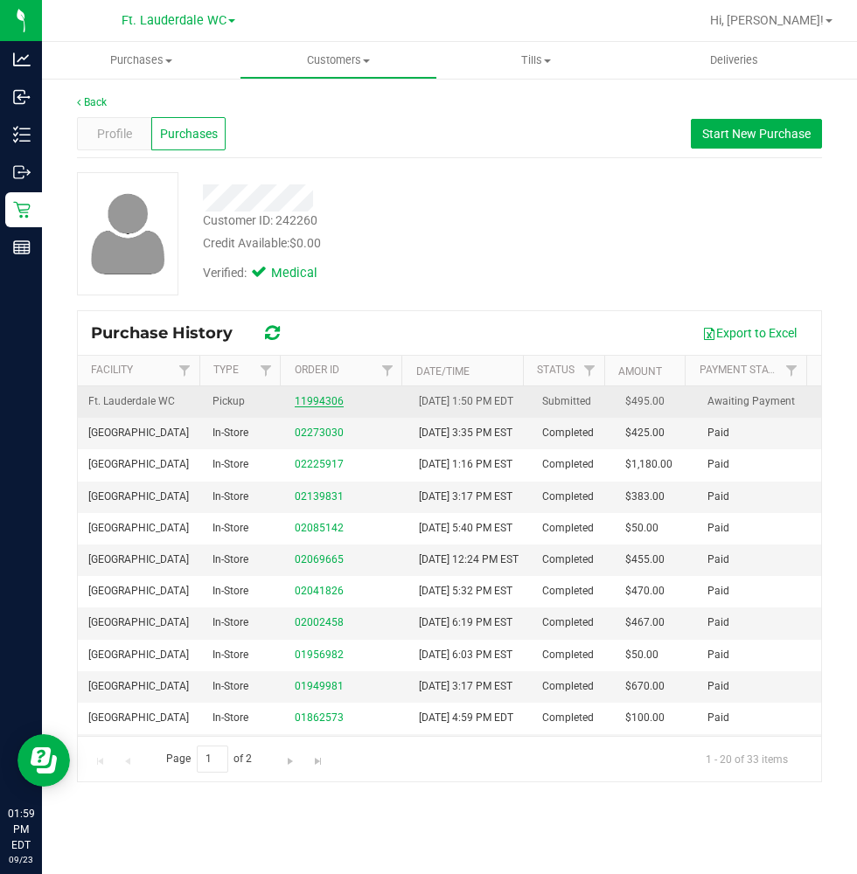
click at [301, 408] on link "11994306" at bounding box center [319, 401] width 49 height 12
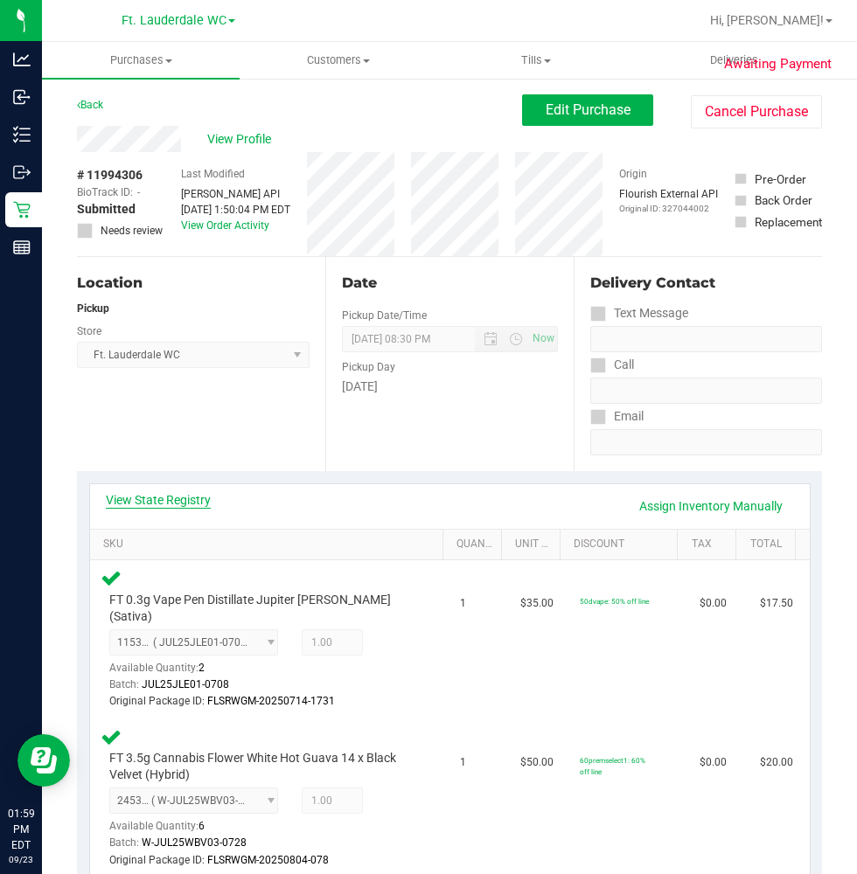
click at [180, 494] on link "View State Registry" at bounding box center [158, 499] width 105 height 17
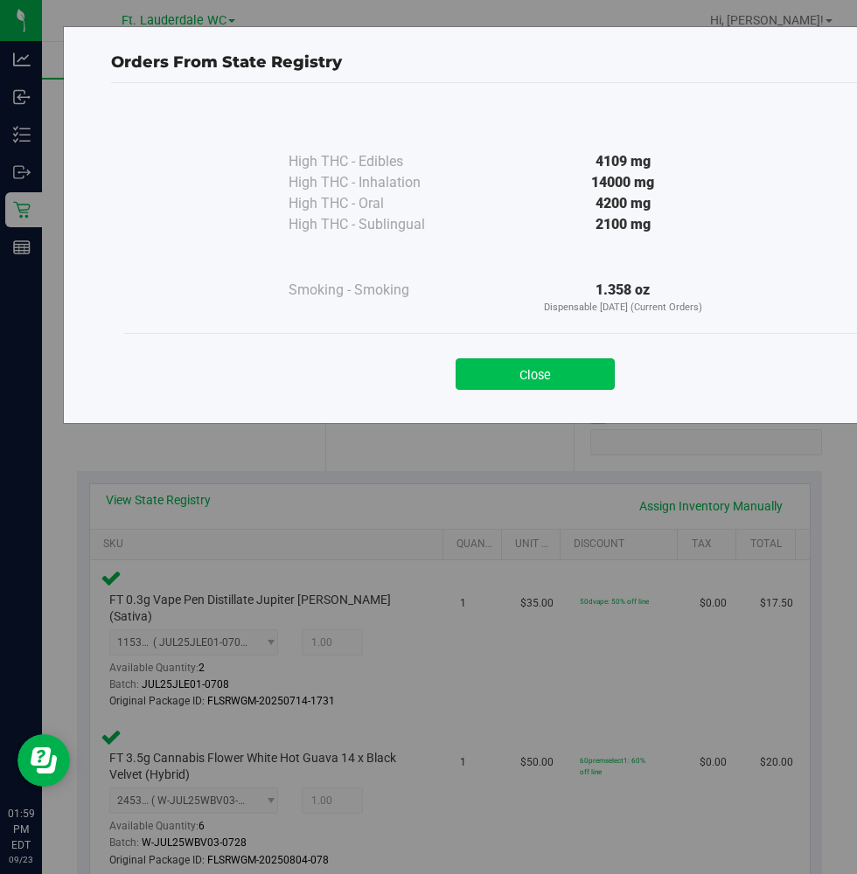
click at [481, 373] on button "Close" at bounding box center [535, 374] width 159 height 31
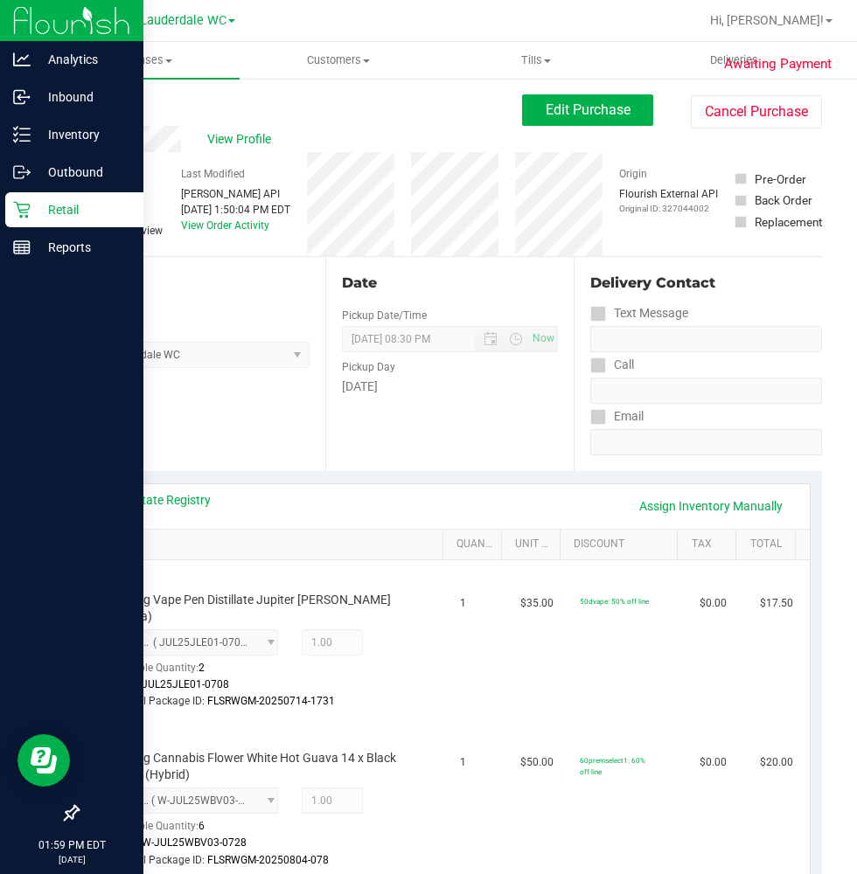
click at [24, 204] on icon at bounding box center [21, 210] width 17 height 17
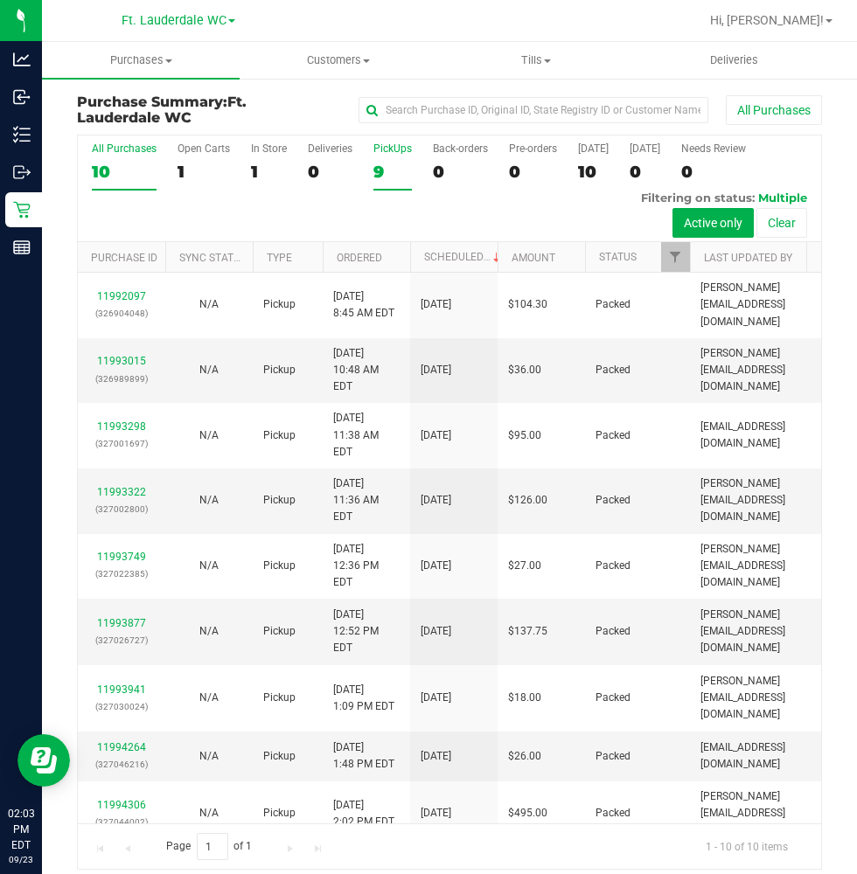
click at [394, 171] on div "9" at bounding box center [392, 172] width 38 height 20
click at [0, 0] on input "PickUps 9" at bounding box center [0, 0] width 0 height 0
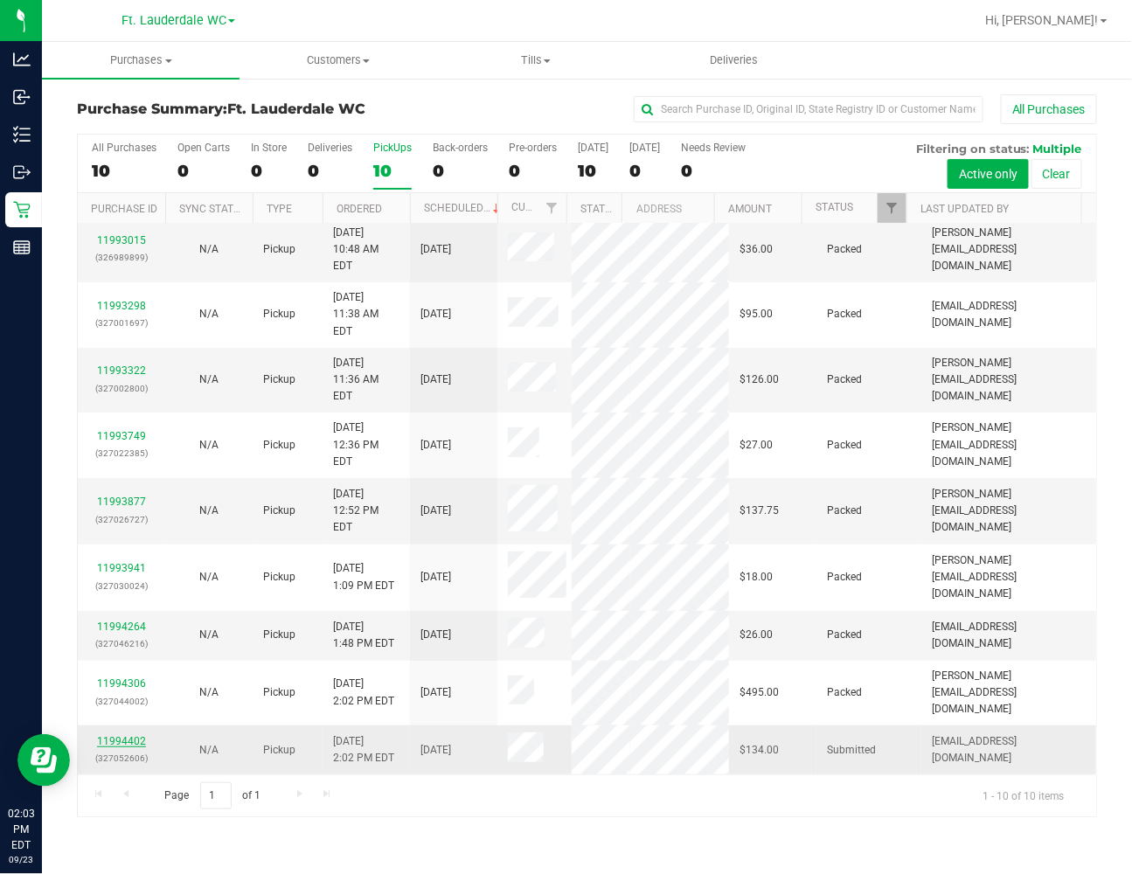
click at [138, 738] on link "11994402" at bounding box center [121, 741] width 49 height 12
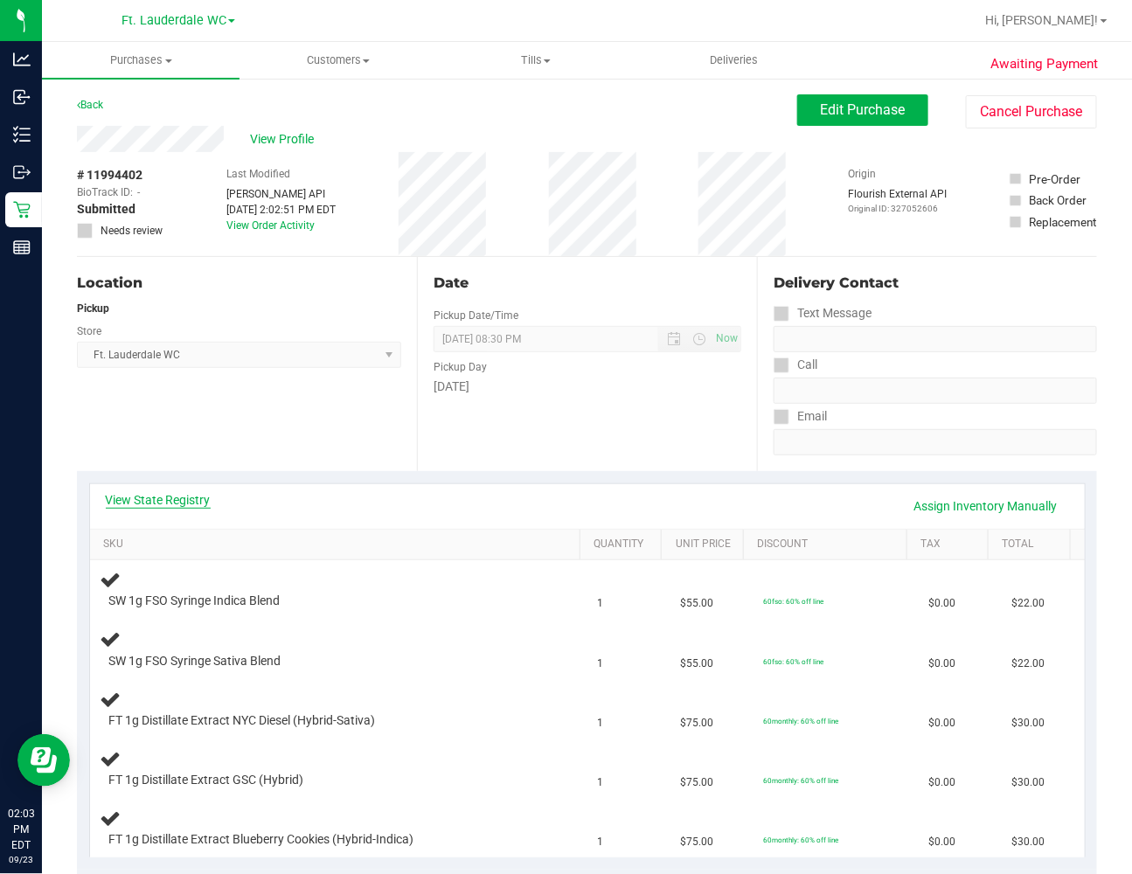
click at [145, 507] on link "View State Registry" at bounding box center [158, 499] width 105 height 17
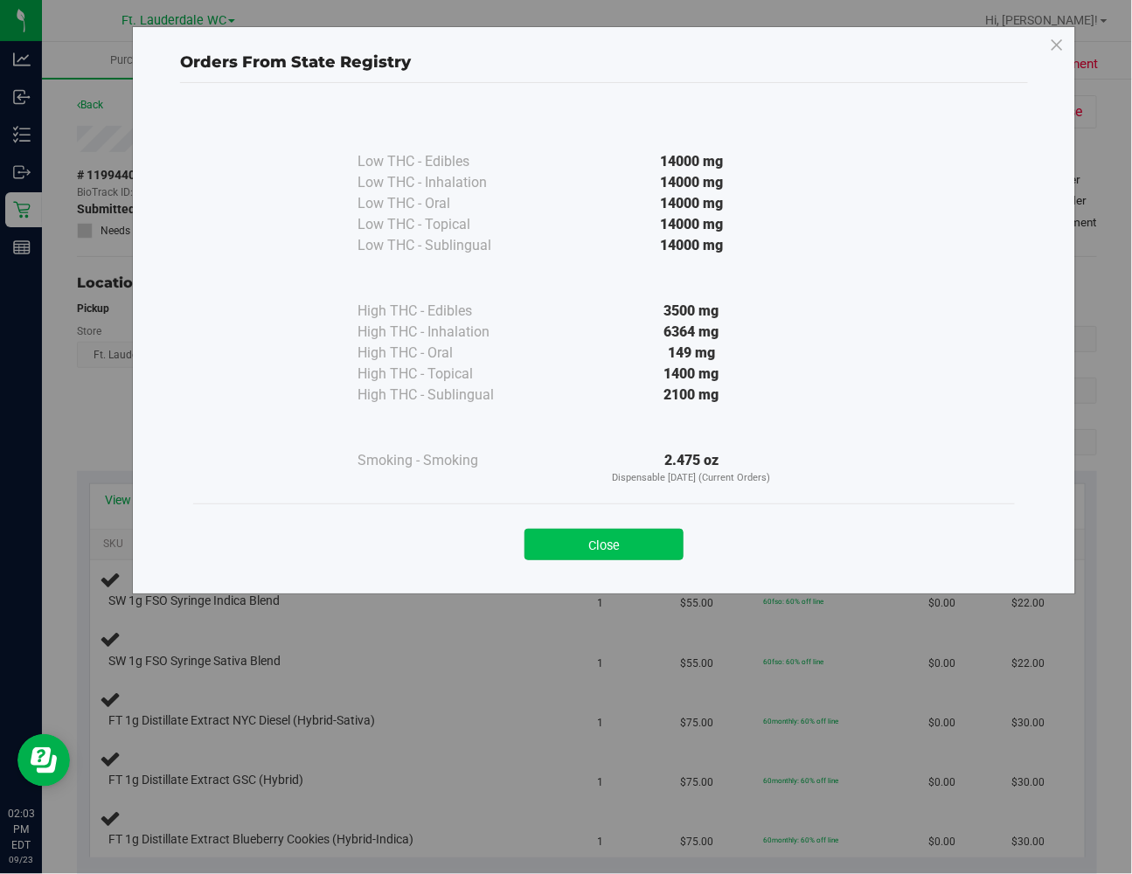
click at [631, 539] on button "Close" at bounding box center [604, 544] width 159 height 31
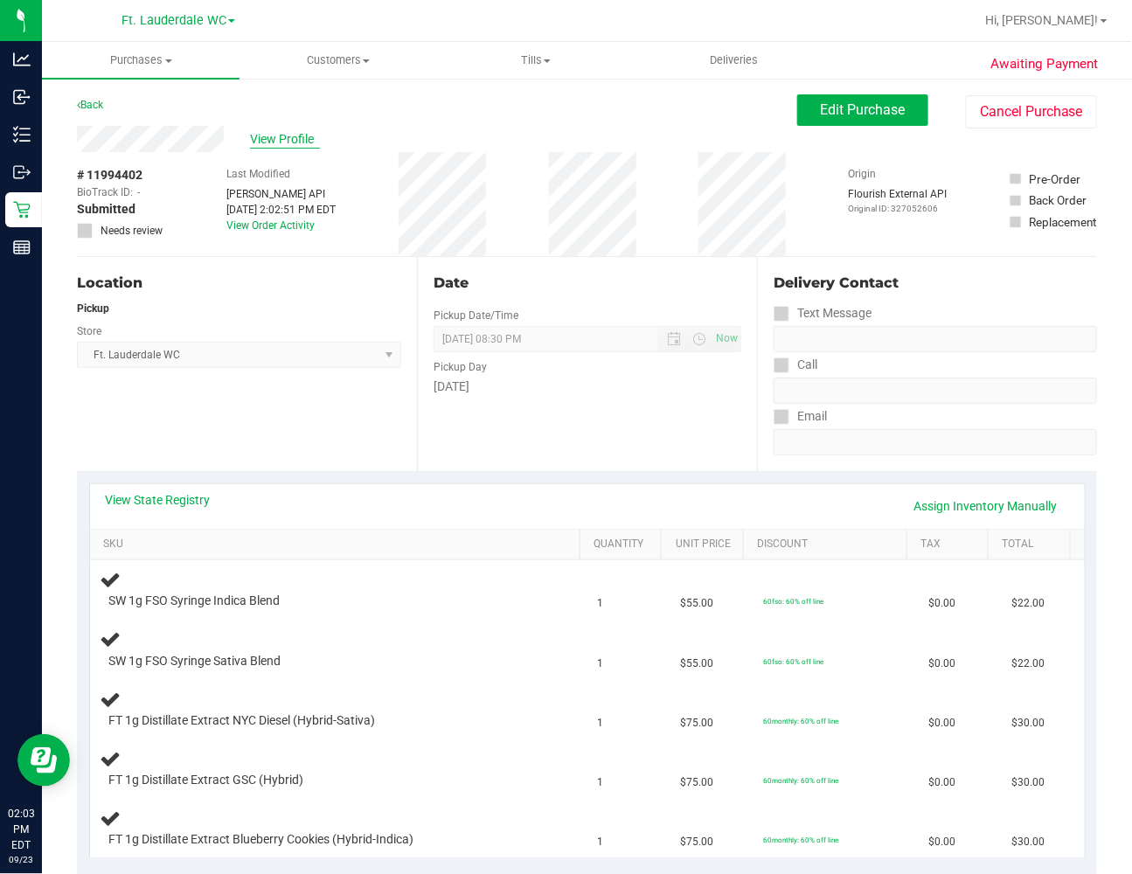
click at [310, 137] on span "View Profile" at bounding box center [285, 139] width 70 height 18
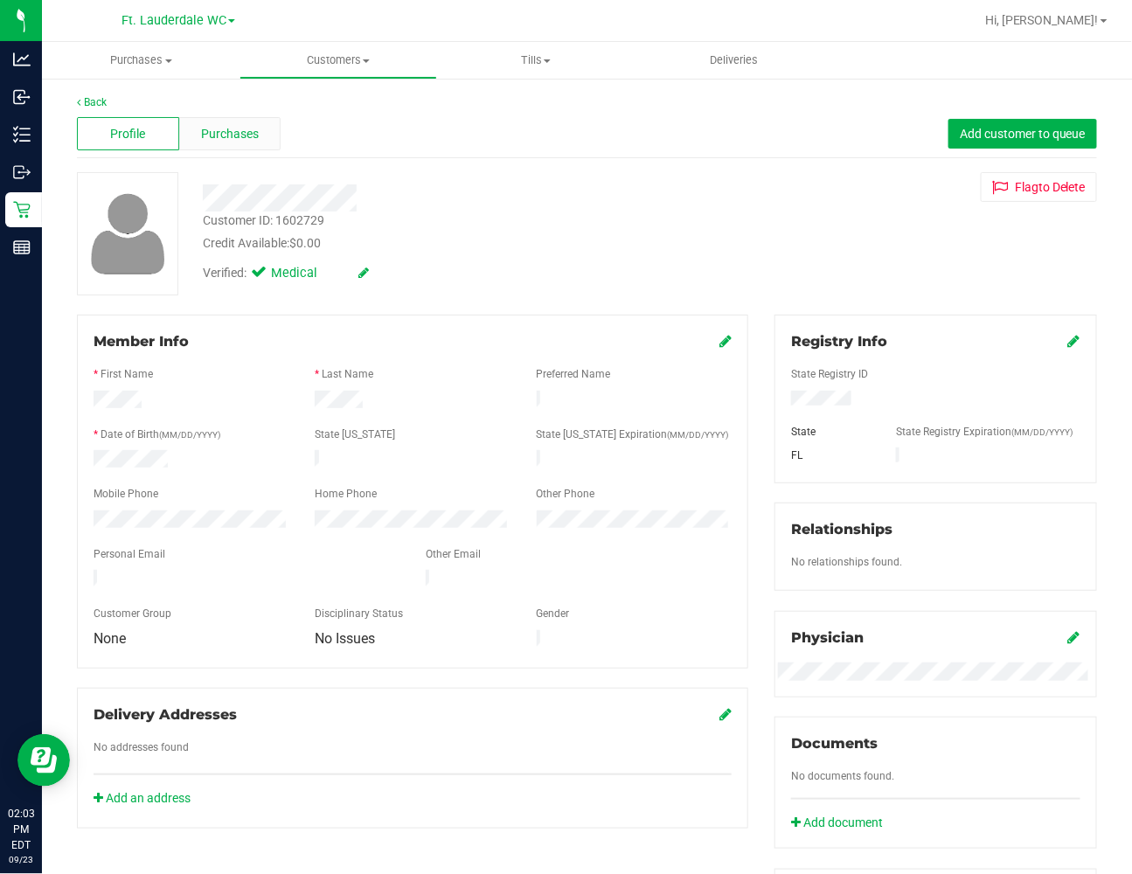
click at [262, 131] on div "Purchases" at bounding box center [230, 133] width 102 height 33
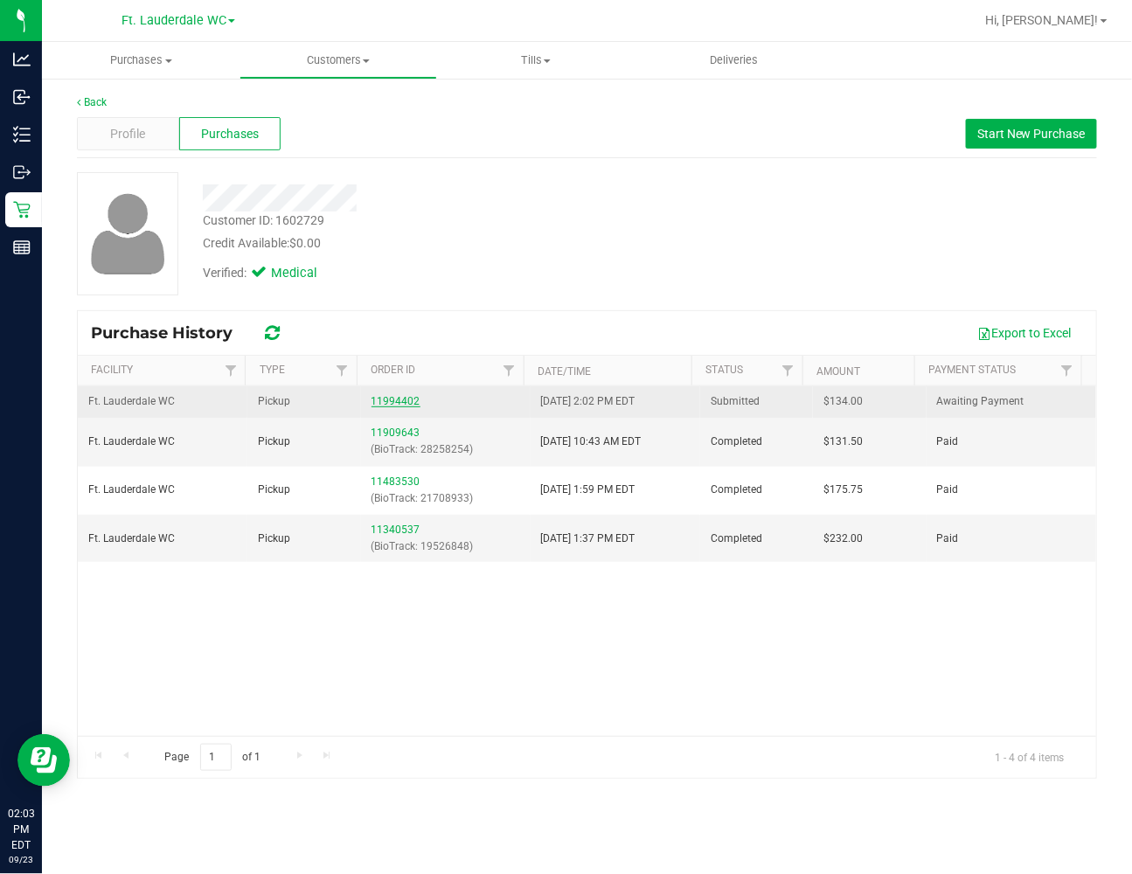
click at [379, 403] on link "11994402" at bounding box center [396, 401] width 49 height 12
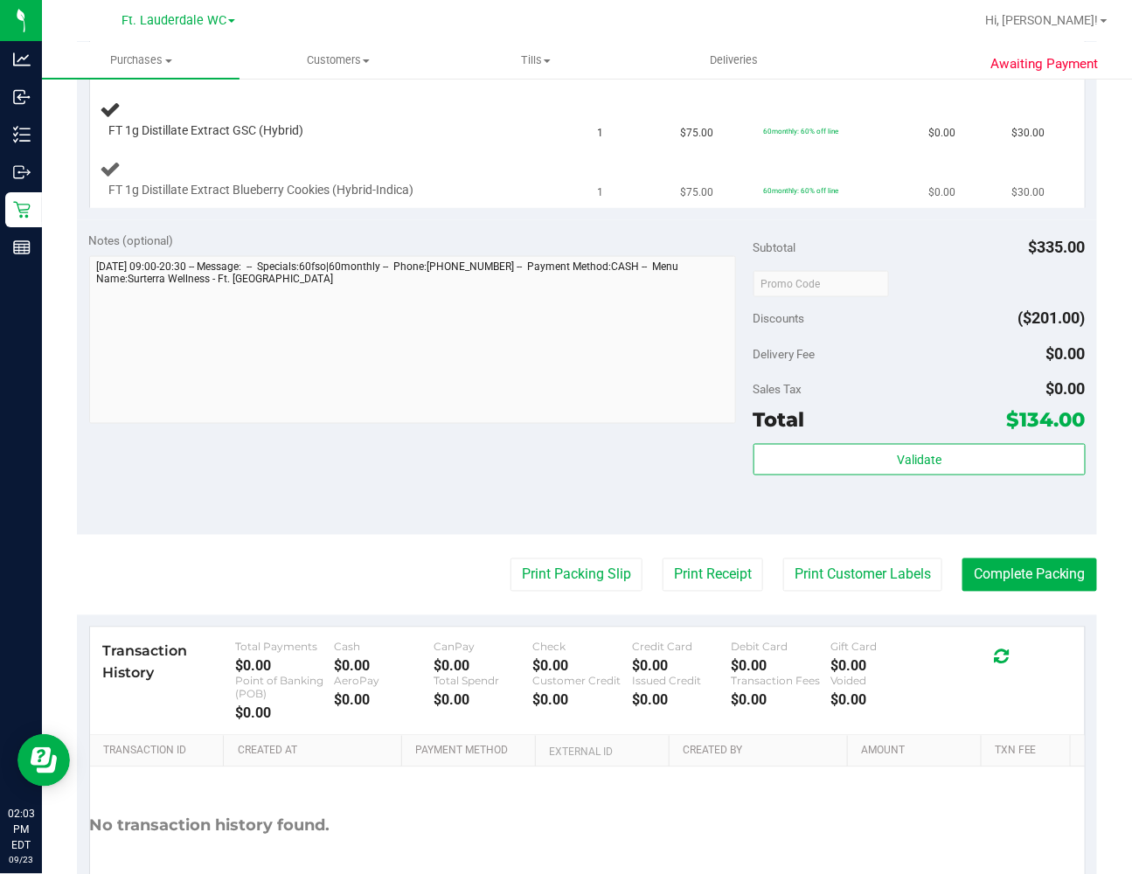
scroll to position [679, 0]
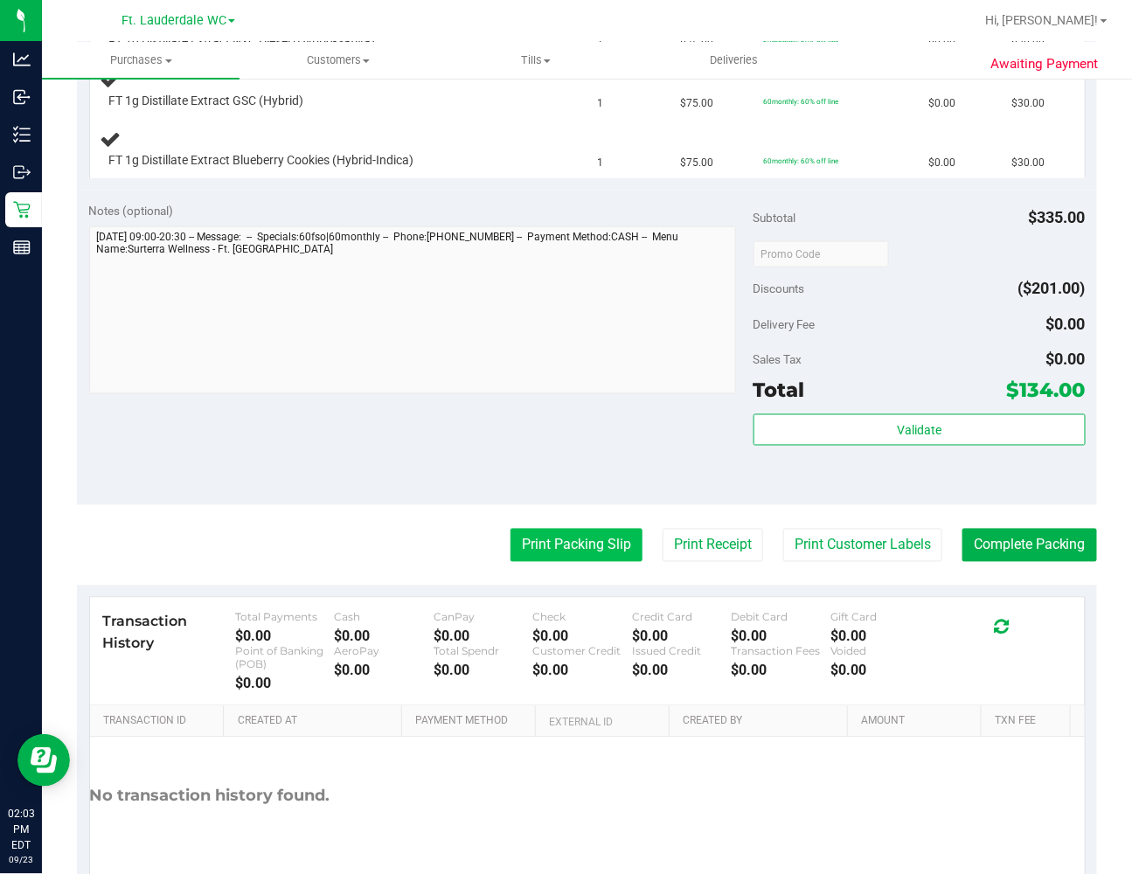
click at [527, 547] on button "Print Packing Slip" at bounding box center [577, 545] width 132 height 33
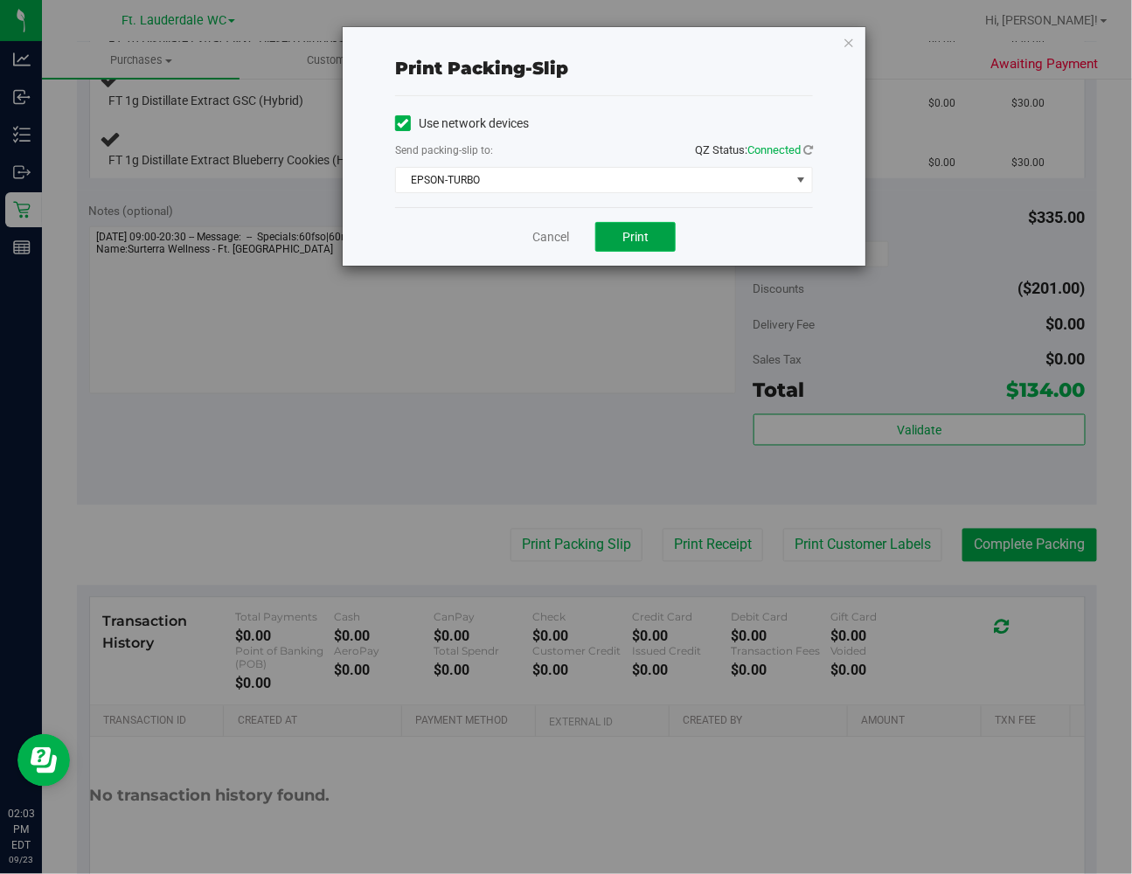
click at [634, 241] on span "Print" at bounding box center [636, 237] width 26 height 14
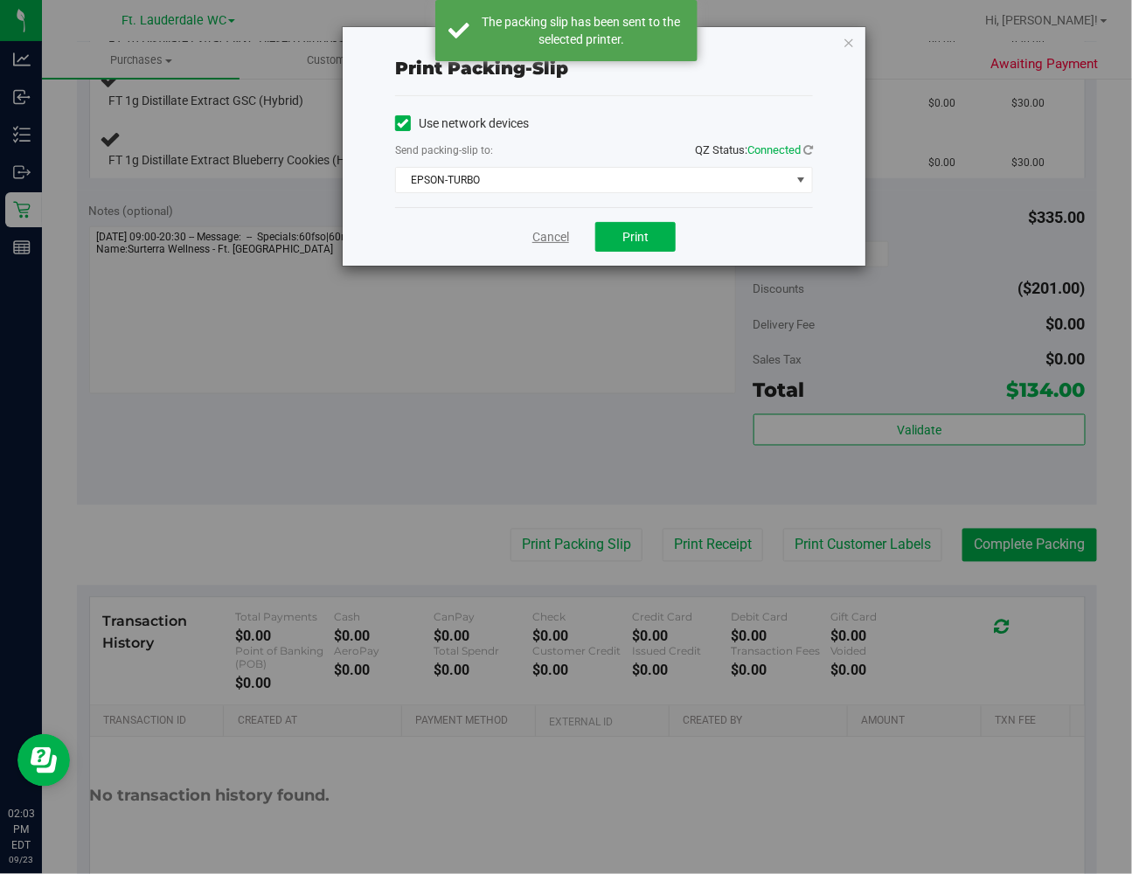
click at [563, 228] on link "Cancel" at bounding box center [551, 237] width 37 height 18
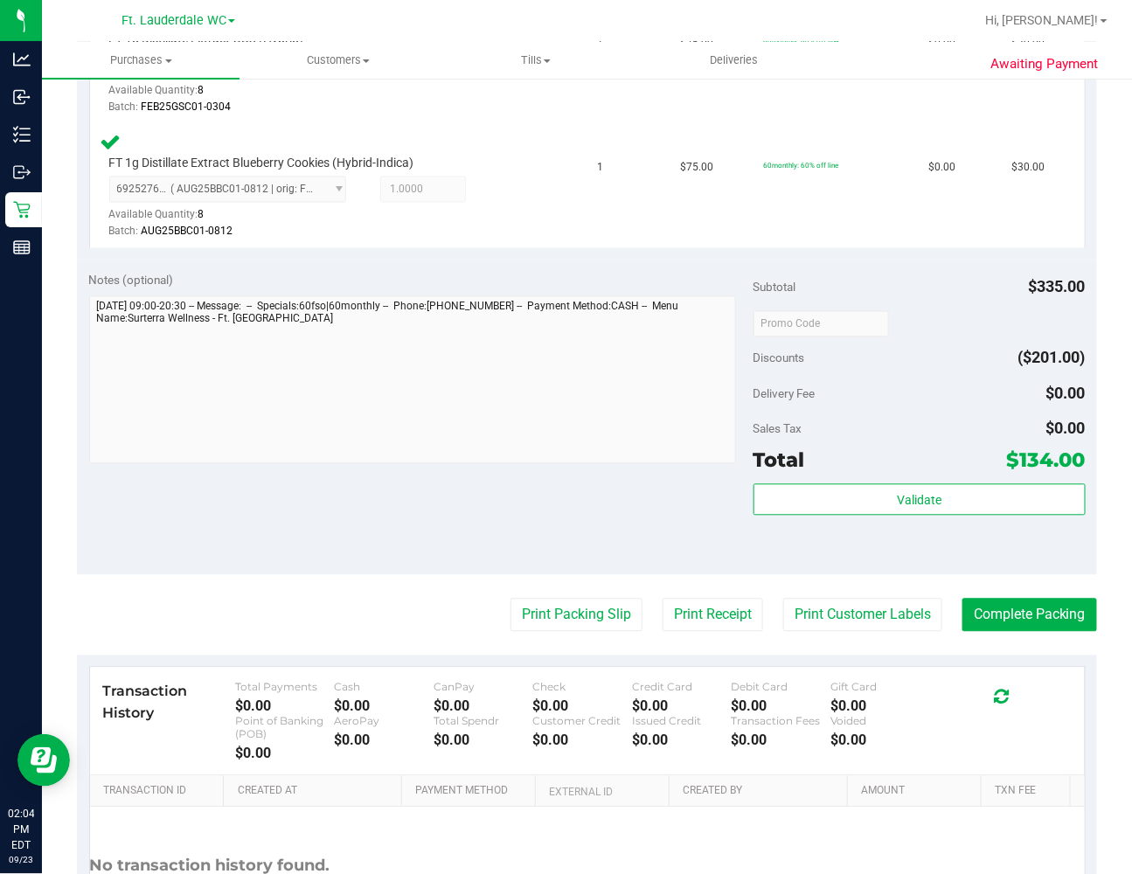
scroll to position [938, 0]
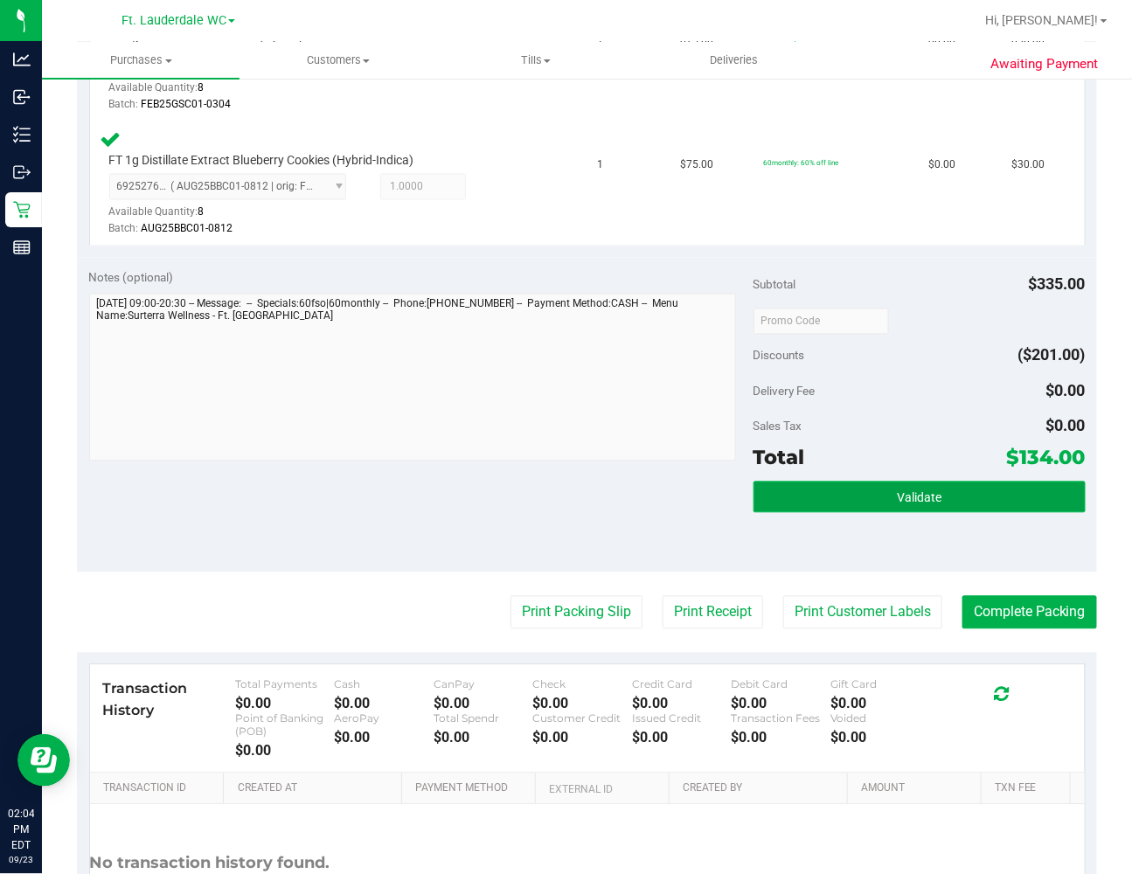
click at [863, 491] on span "Validate" at bounding box center [919, 498] width 45 height 14
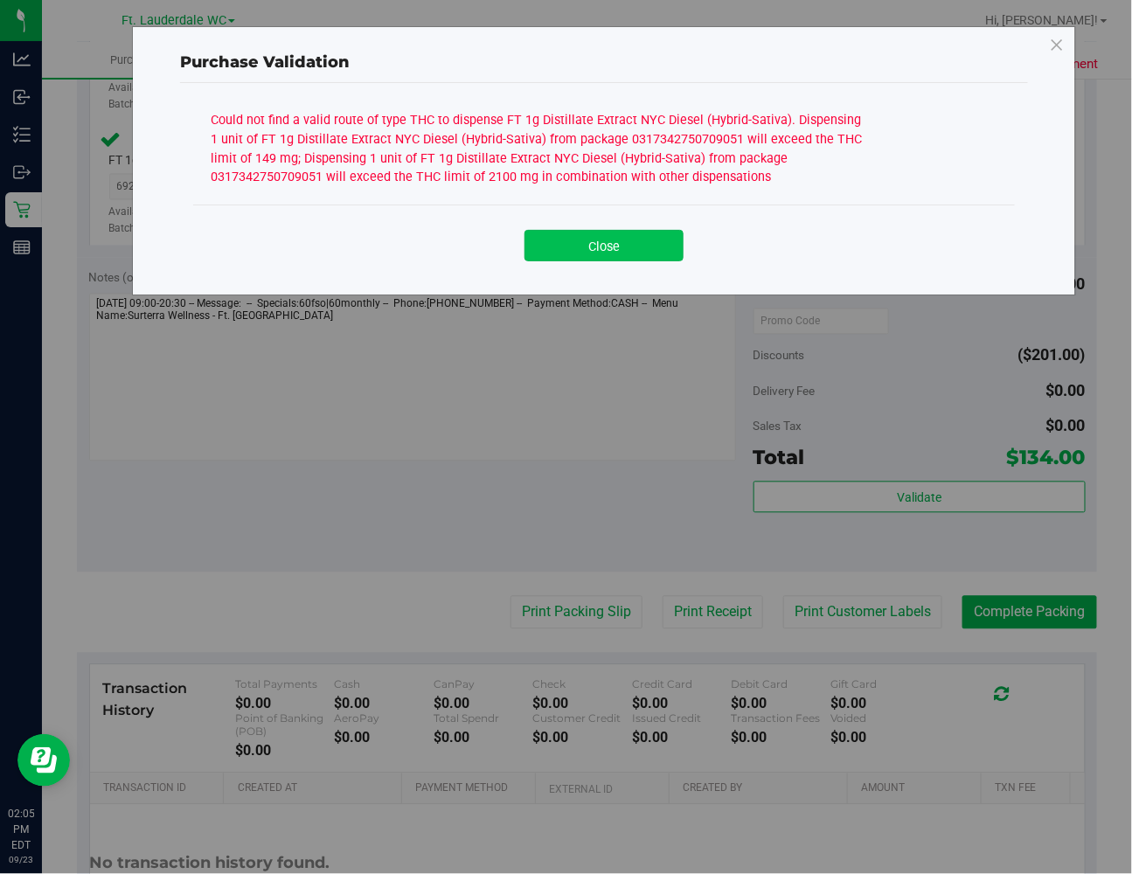
click at [616, 247] on button "Close" at bounding box center [604, 245] width 159 height 31
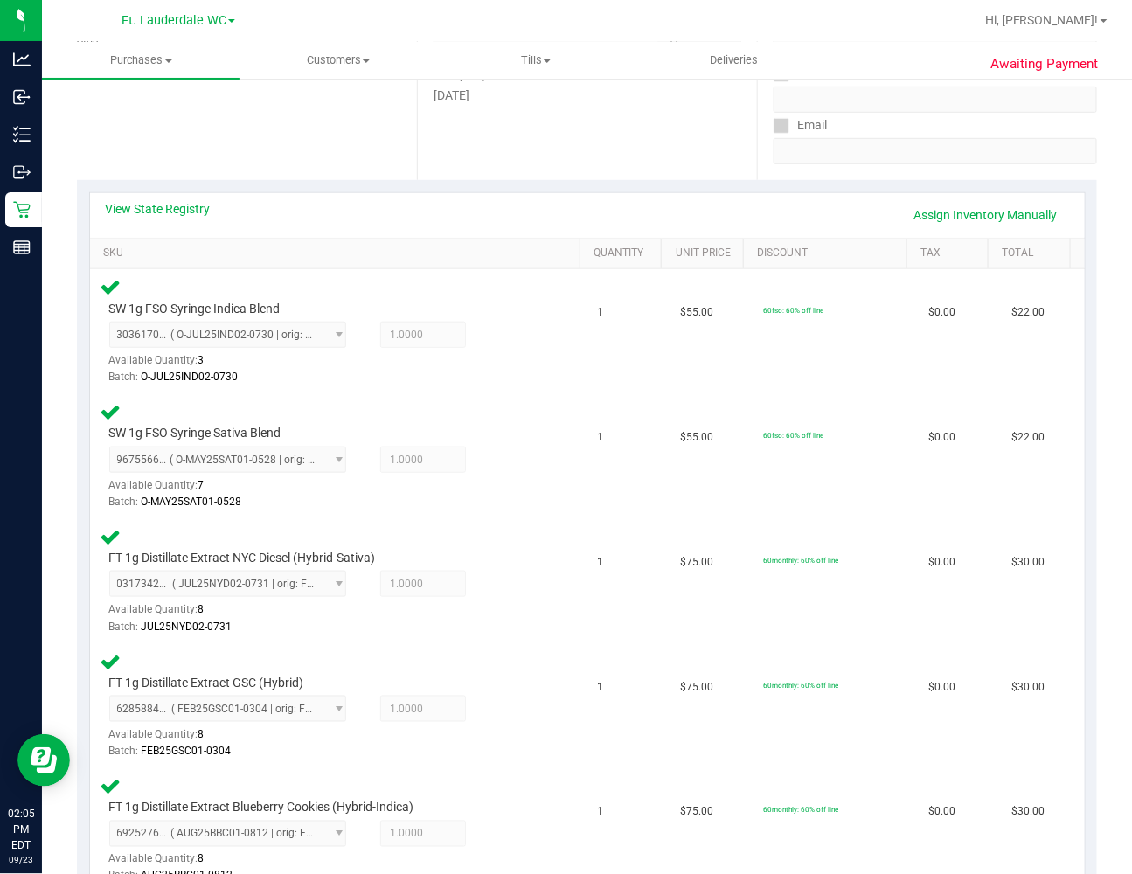
scroll to position [161, 0]
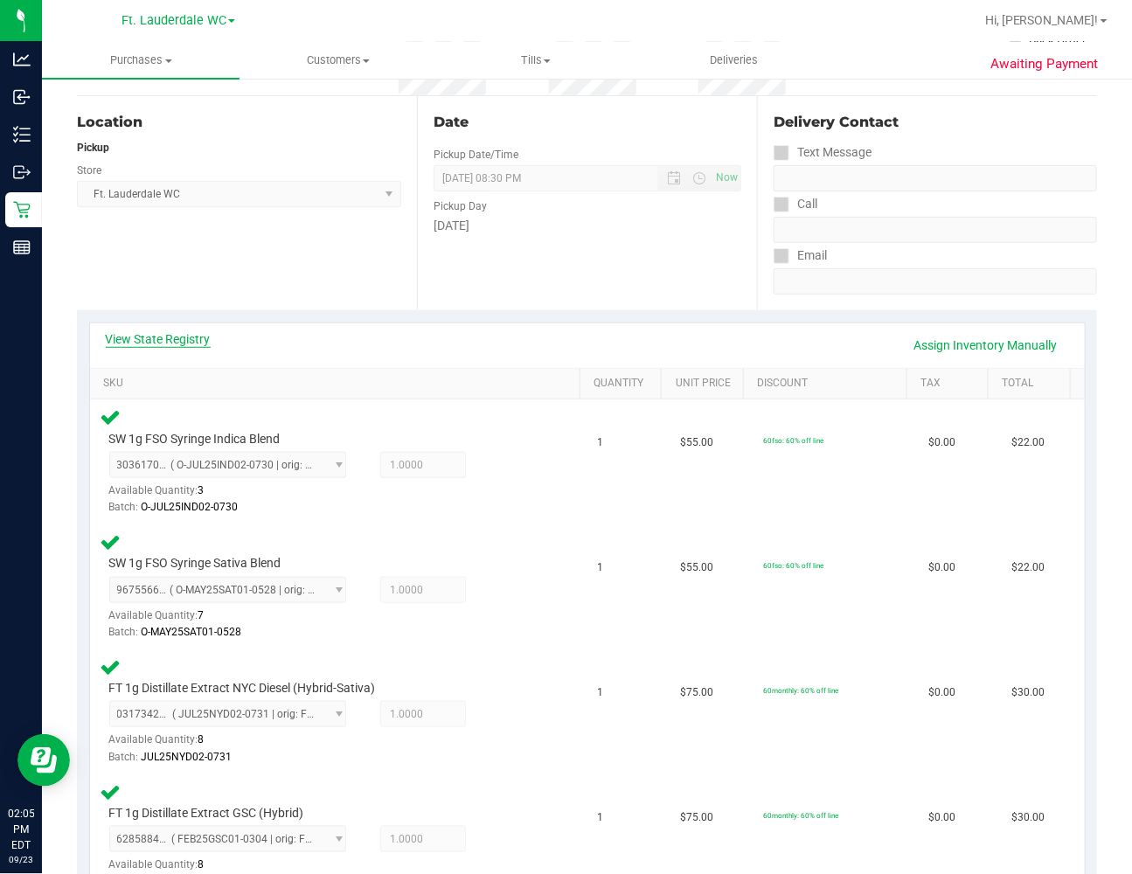
click at [198, 338] on link "View State Registry" at bounding box center [158, 339] width 105 height 17
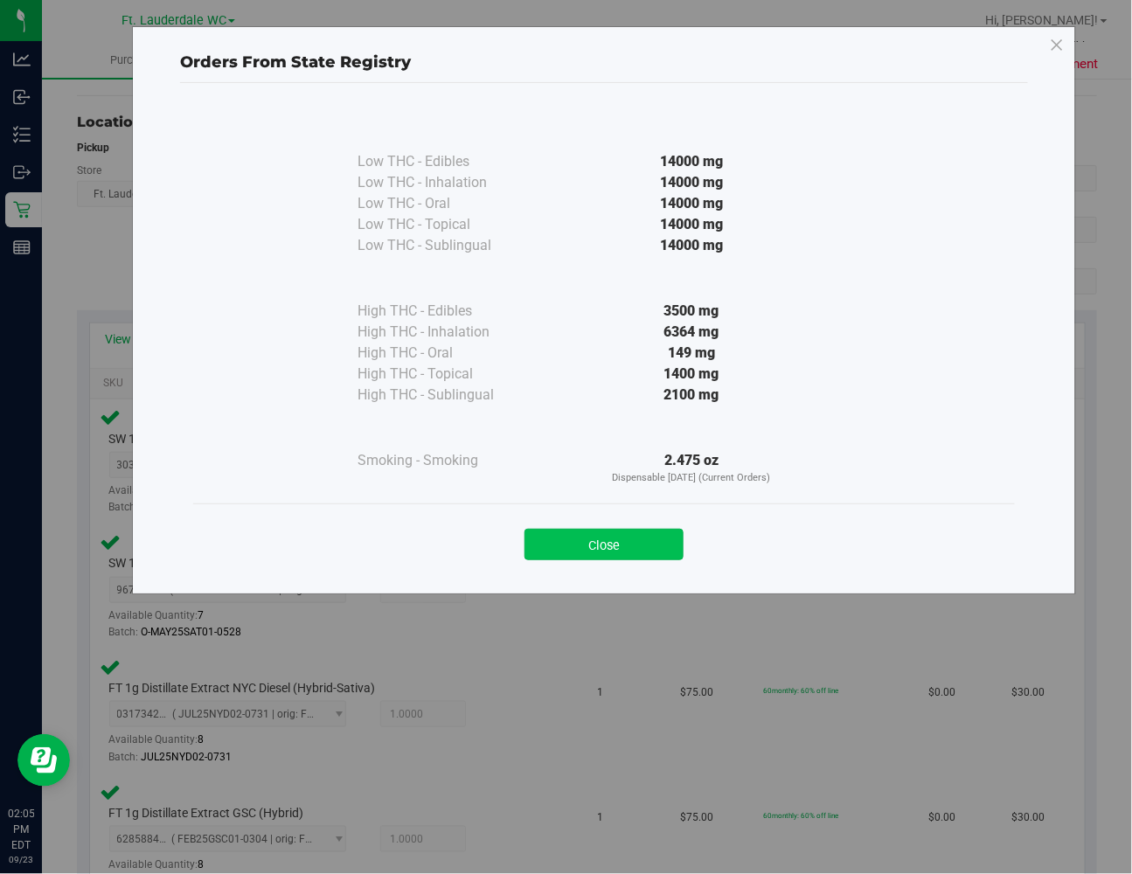
click at [589, 547] on button "Close" at bounding box center [604, 544] width 159 height 31
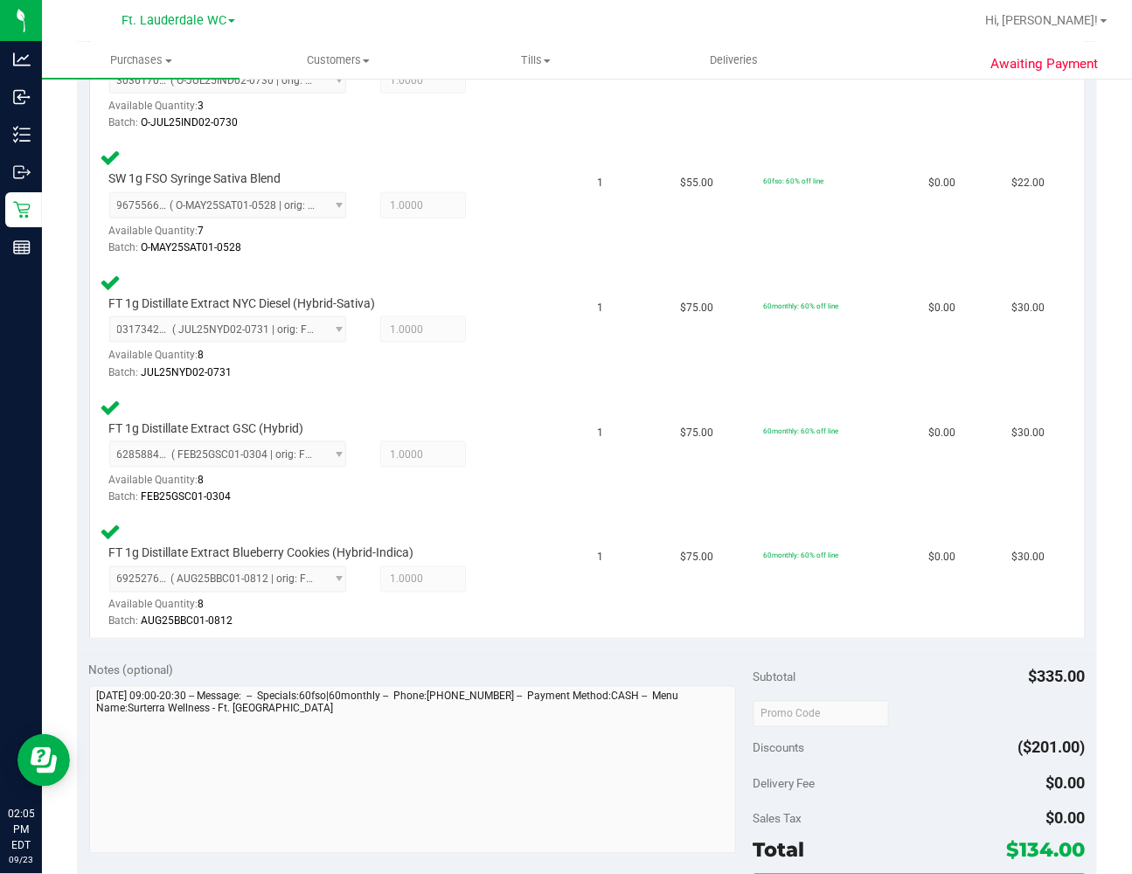
scroll to position [679, 0]
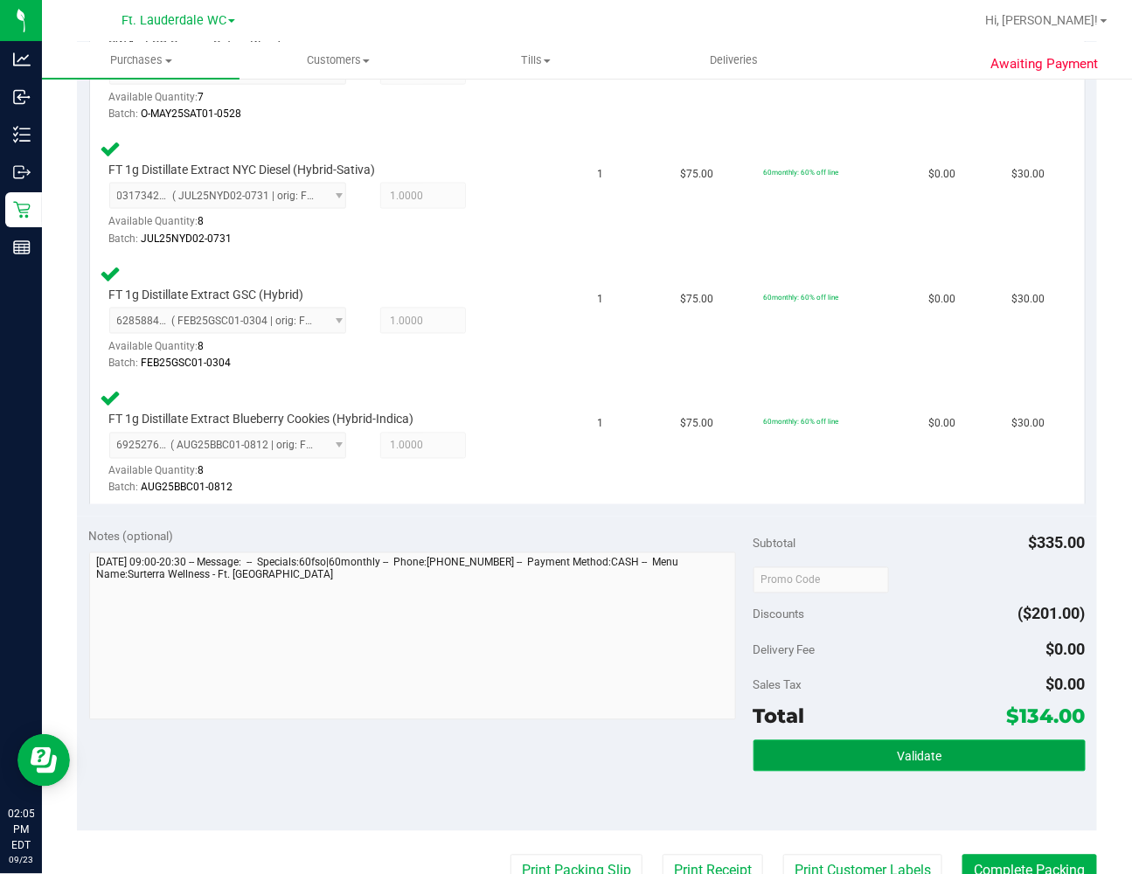
click at [863, 750] on span "Validate" at bounding box center [919, 757] width 45 height 14
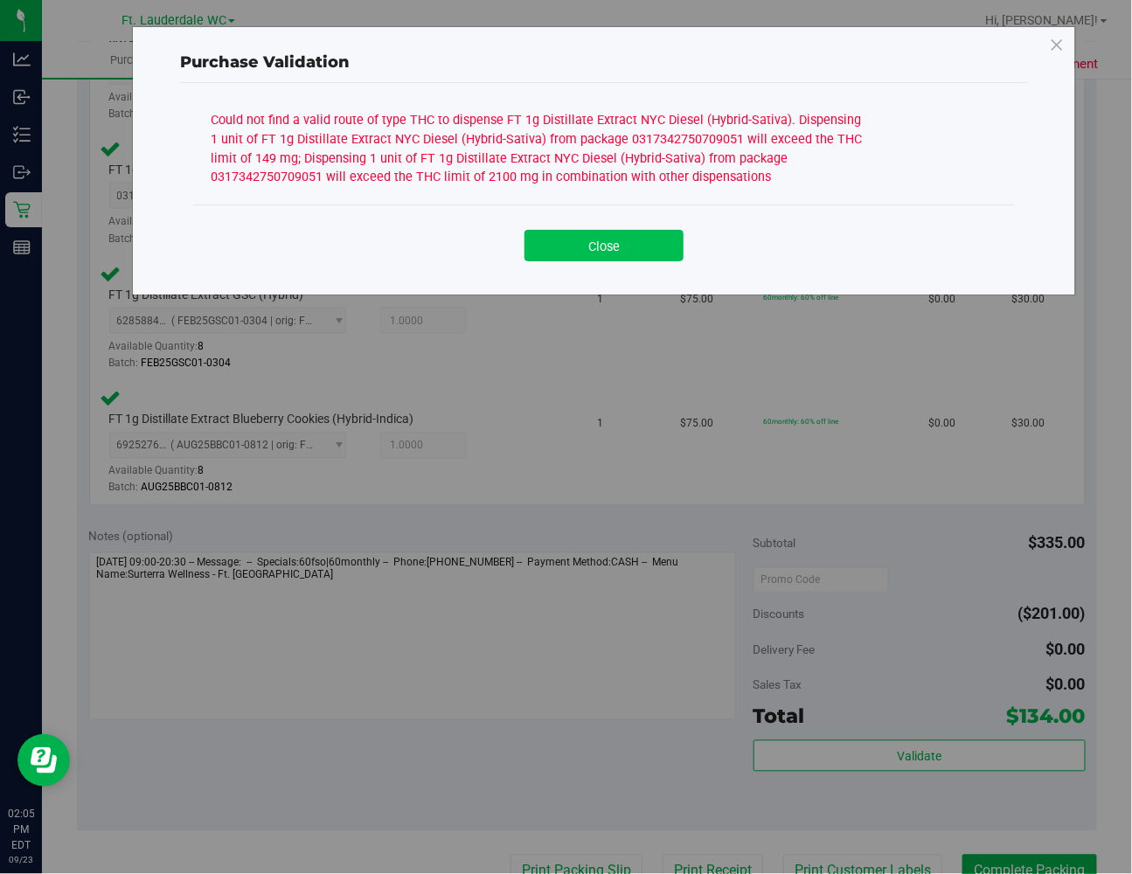
click at [588, 232] on button "Close" at bounding box center [604, 245] width 159 height 31
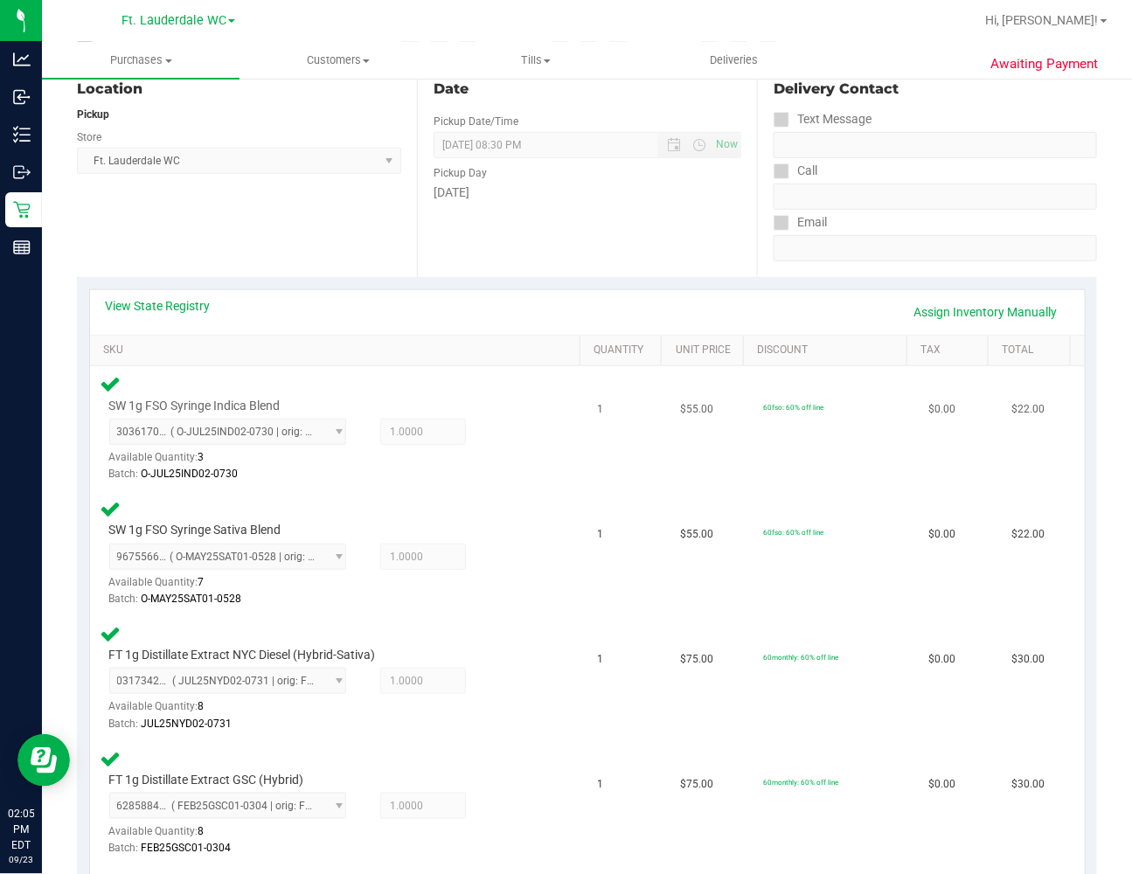
scroll to position [0, 0]
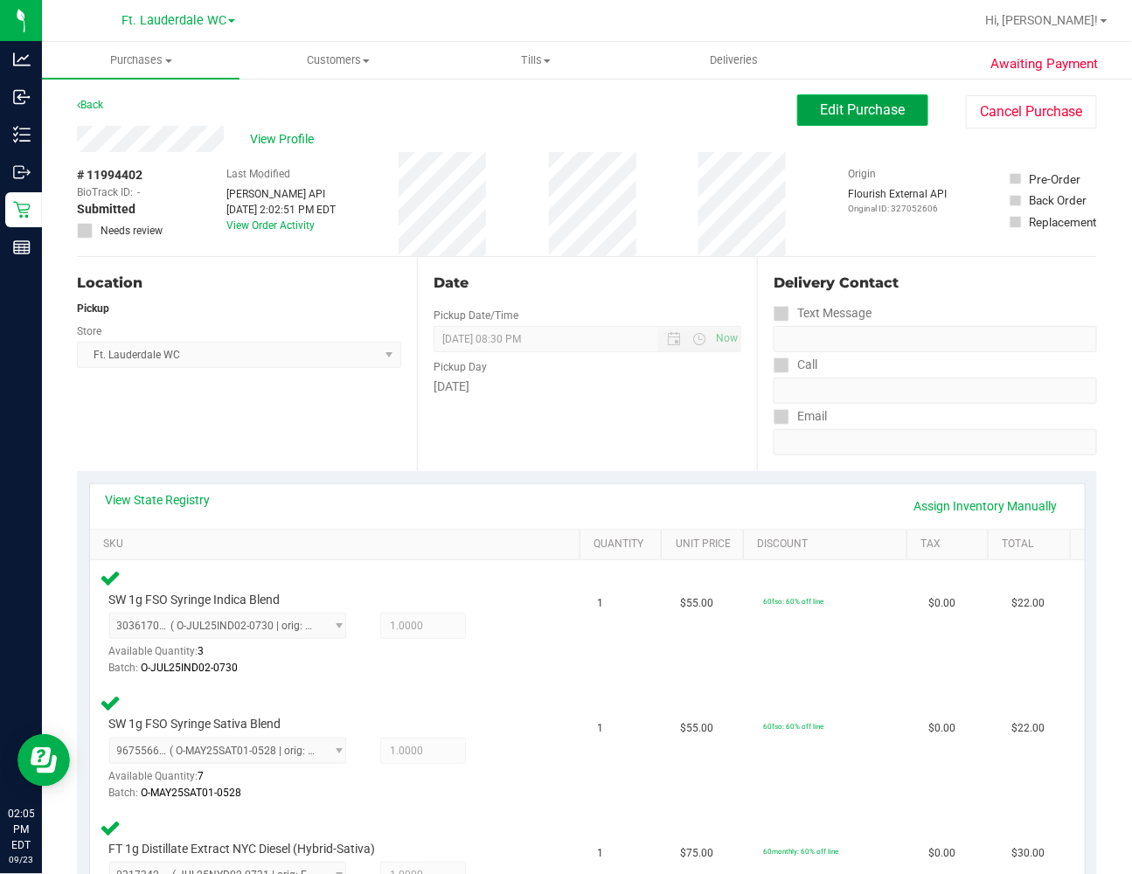
click at [821, 102] on span "Edit Purchase" at bounding box center [863, 109] width 85 height 17
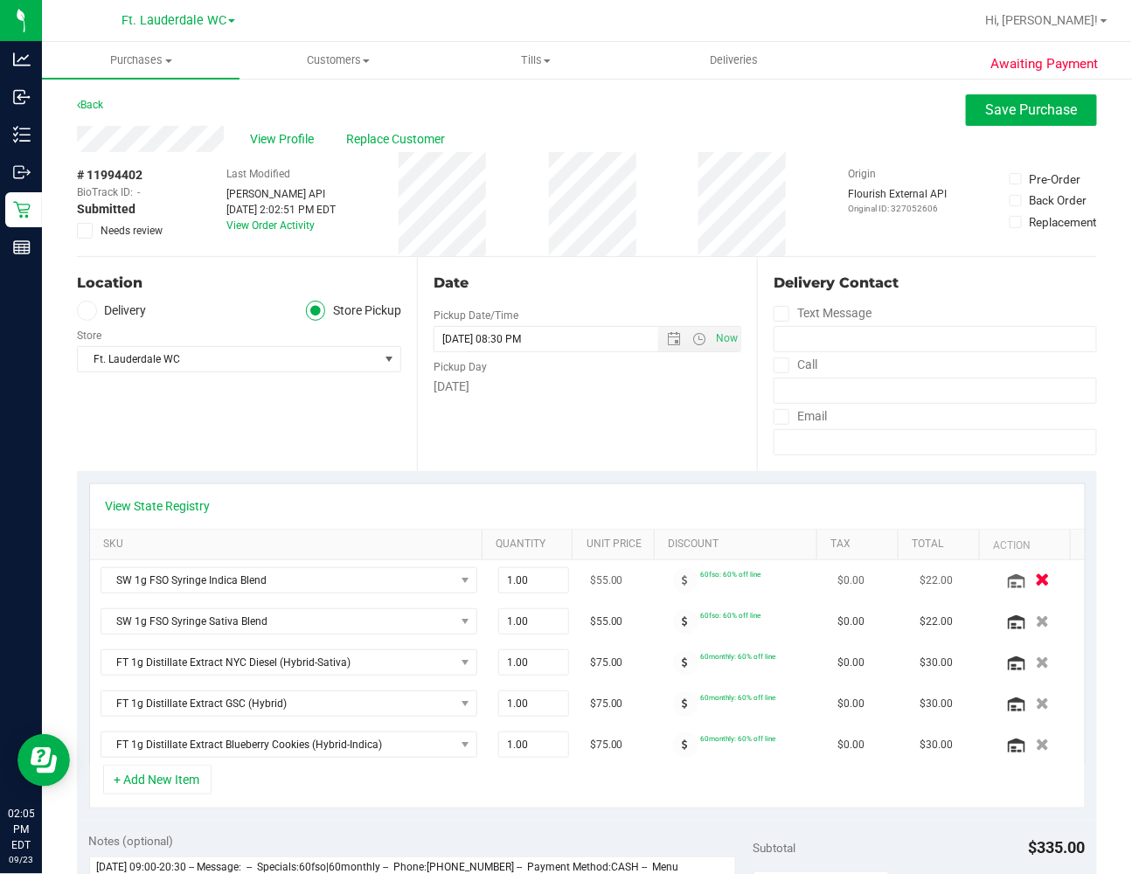
click at [863, 588] on icon "button" at bounding box center [1043, 581] width 15 height 13
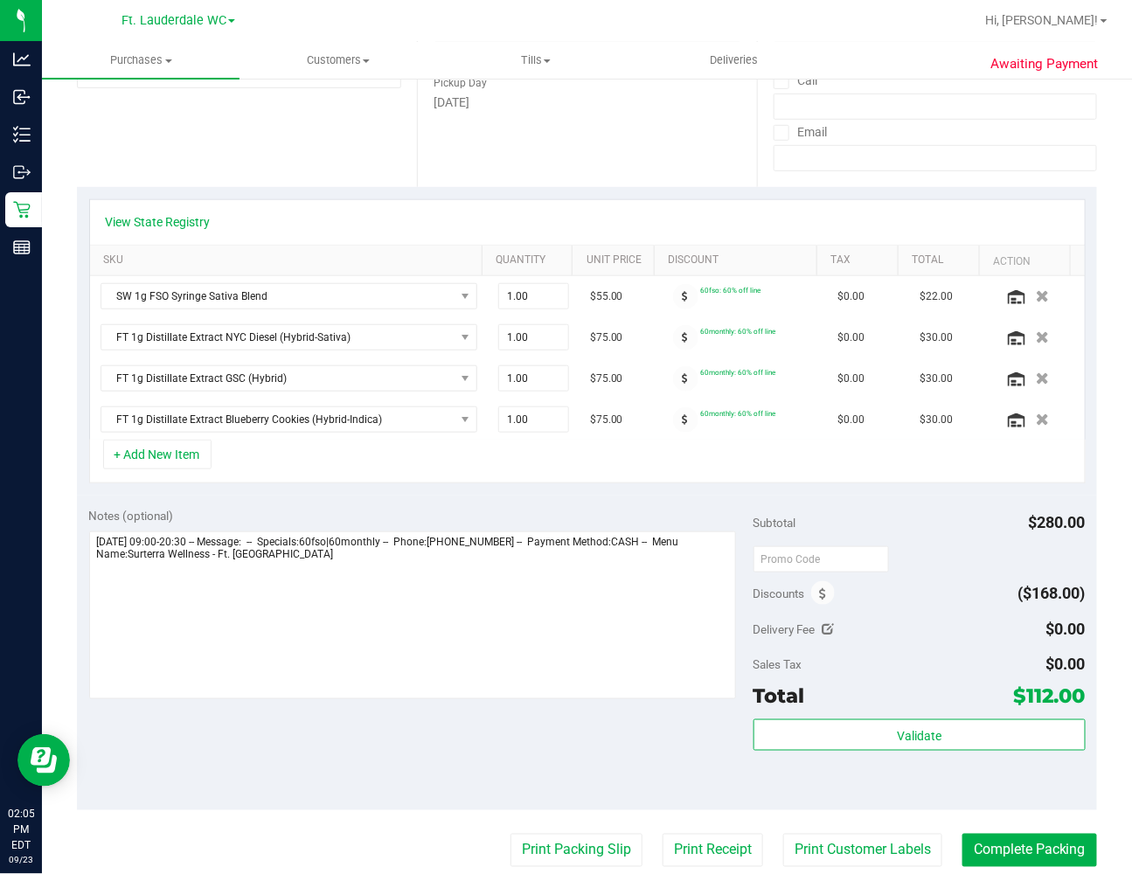
scroll to position [291, 0]
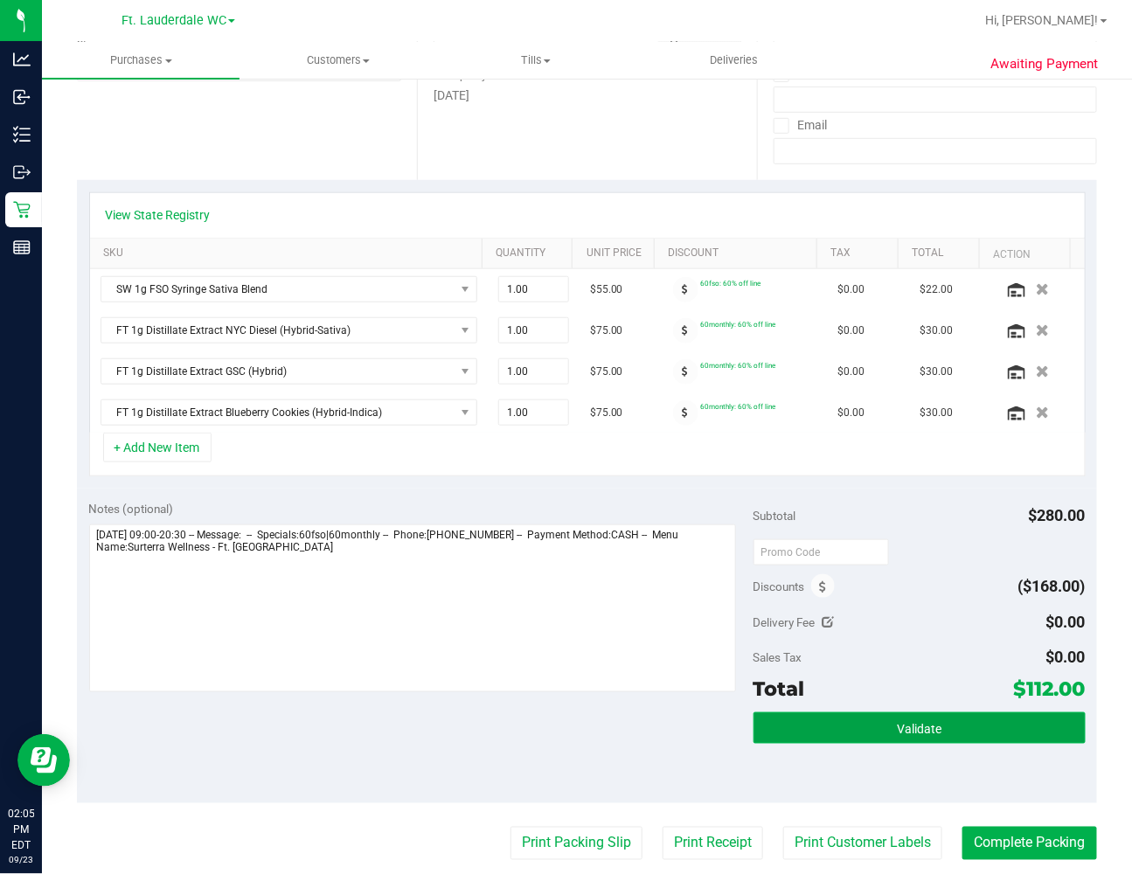
click at [863, 739] on button "Validate" at bounding box center [920, 728] width 332 height 31
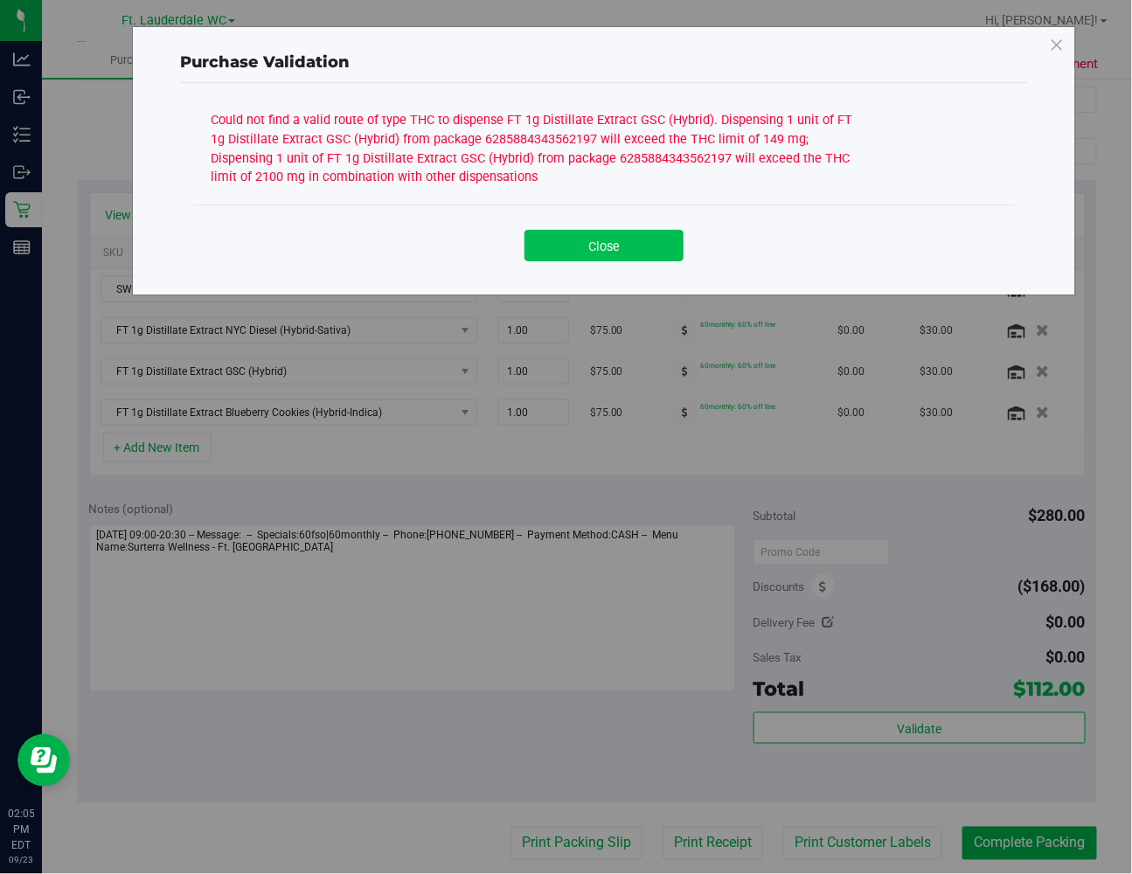
click at [617, 247] on button "Close" at bounding box center [604, 245] width 159 height 31
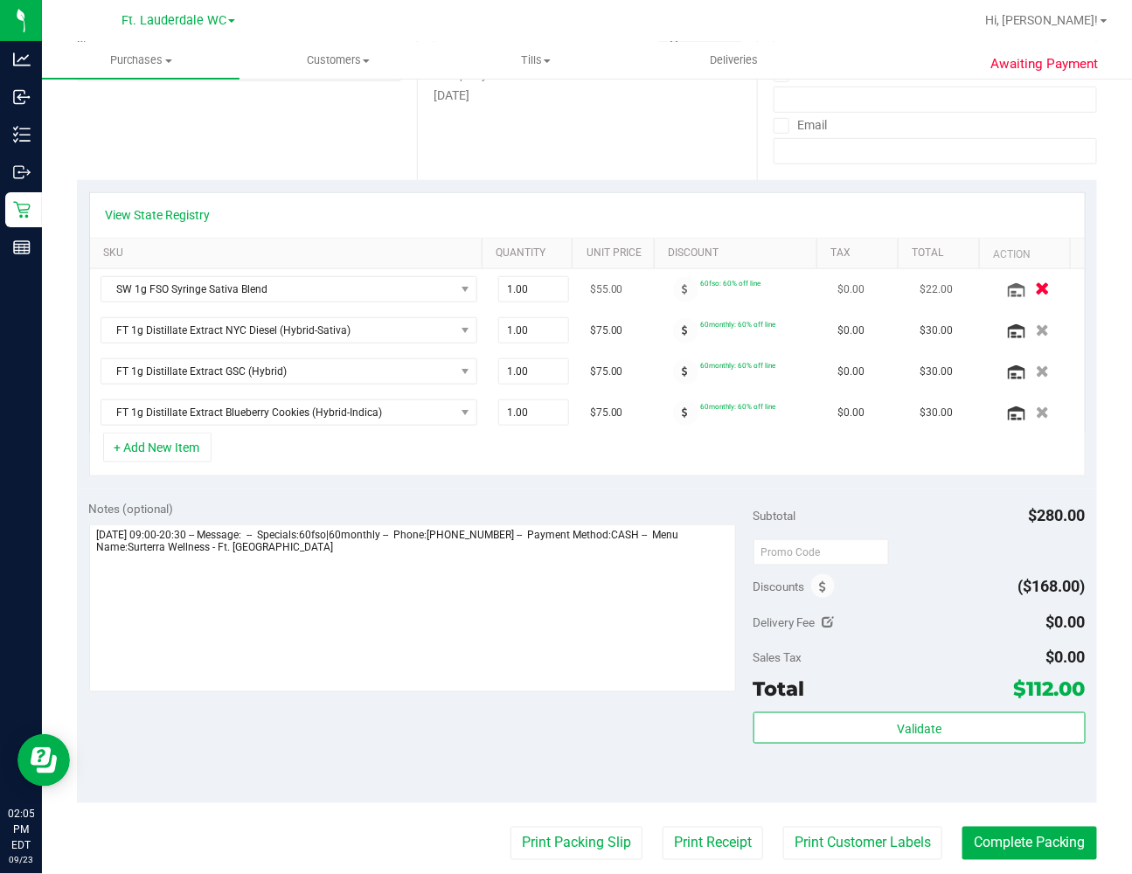
click at [863, 289] on button "button" at bounding box center [1043, 289] width 30 height 18
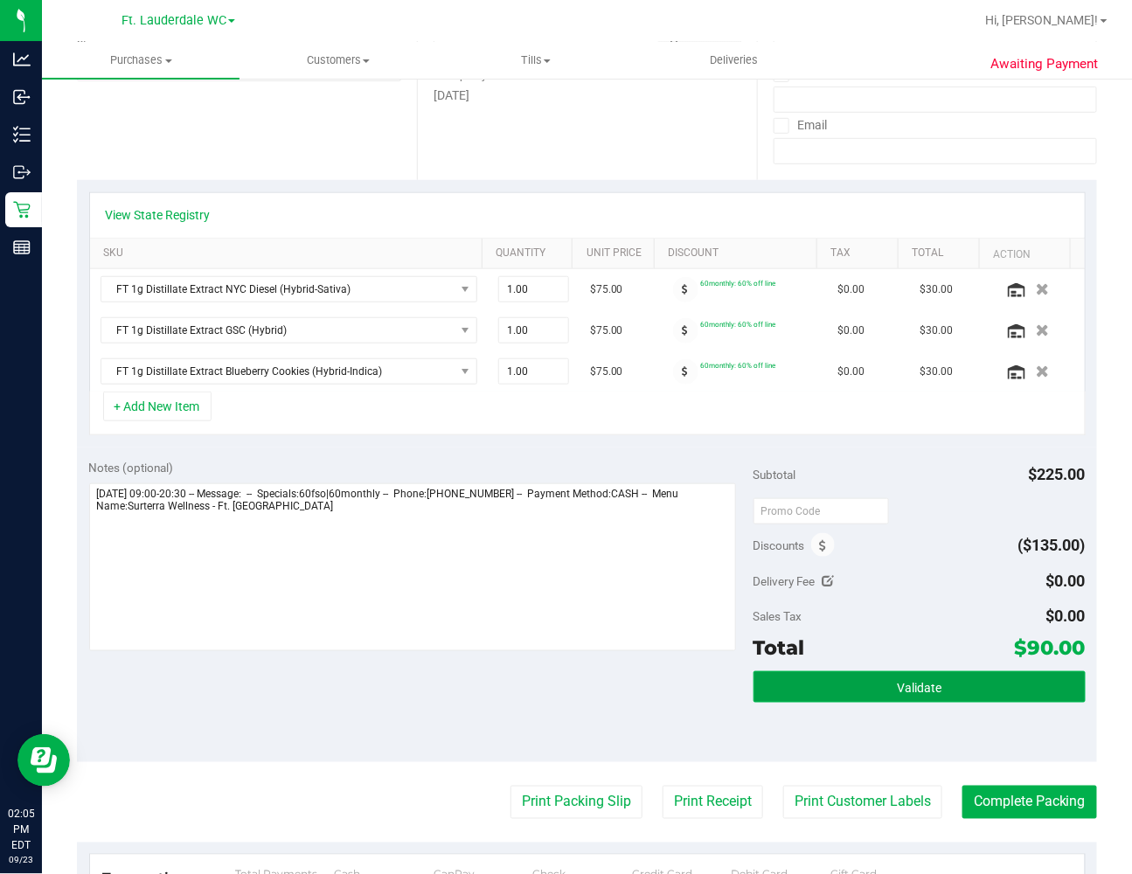
click at [863, 680] on button "Validate" at bounding box center [920, 687] width 332 height 31
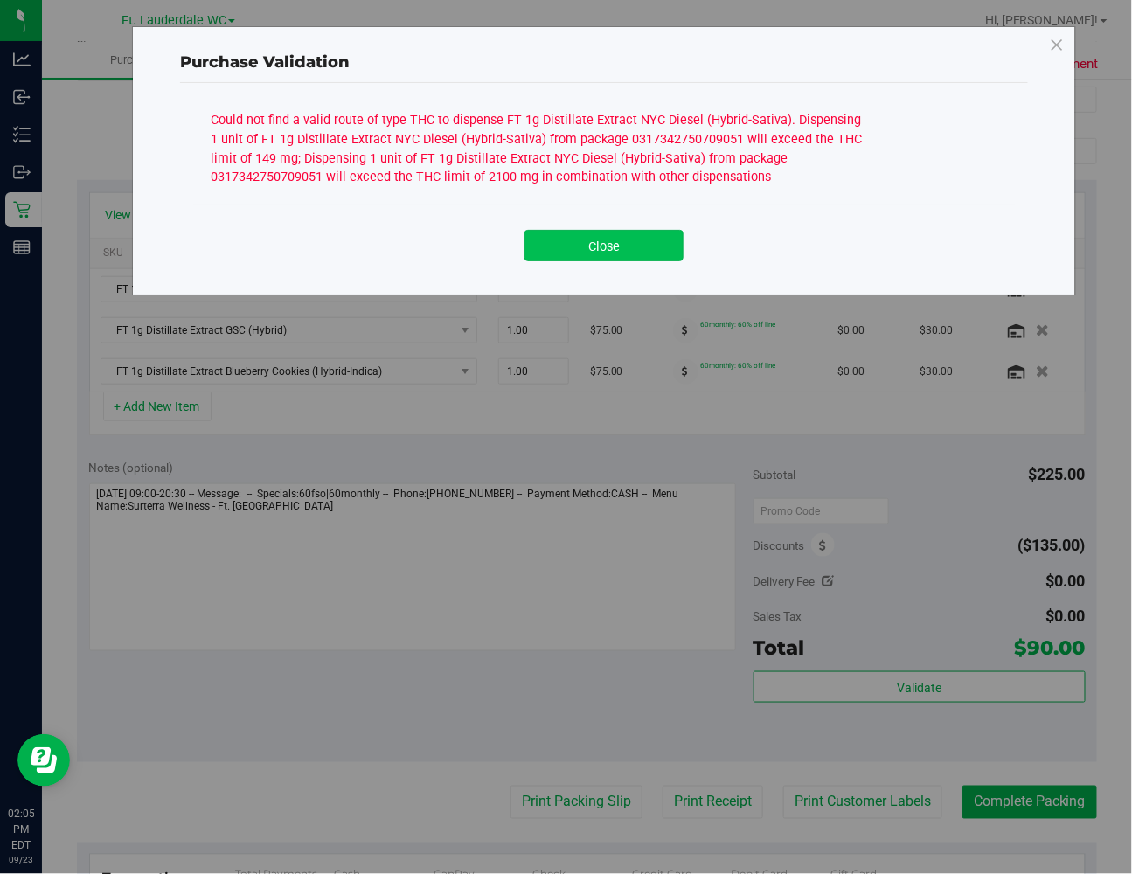
click at [567, 241] on button "Close" at bounding box center [604, 245] width 159 height 31
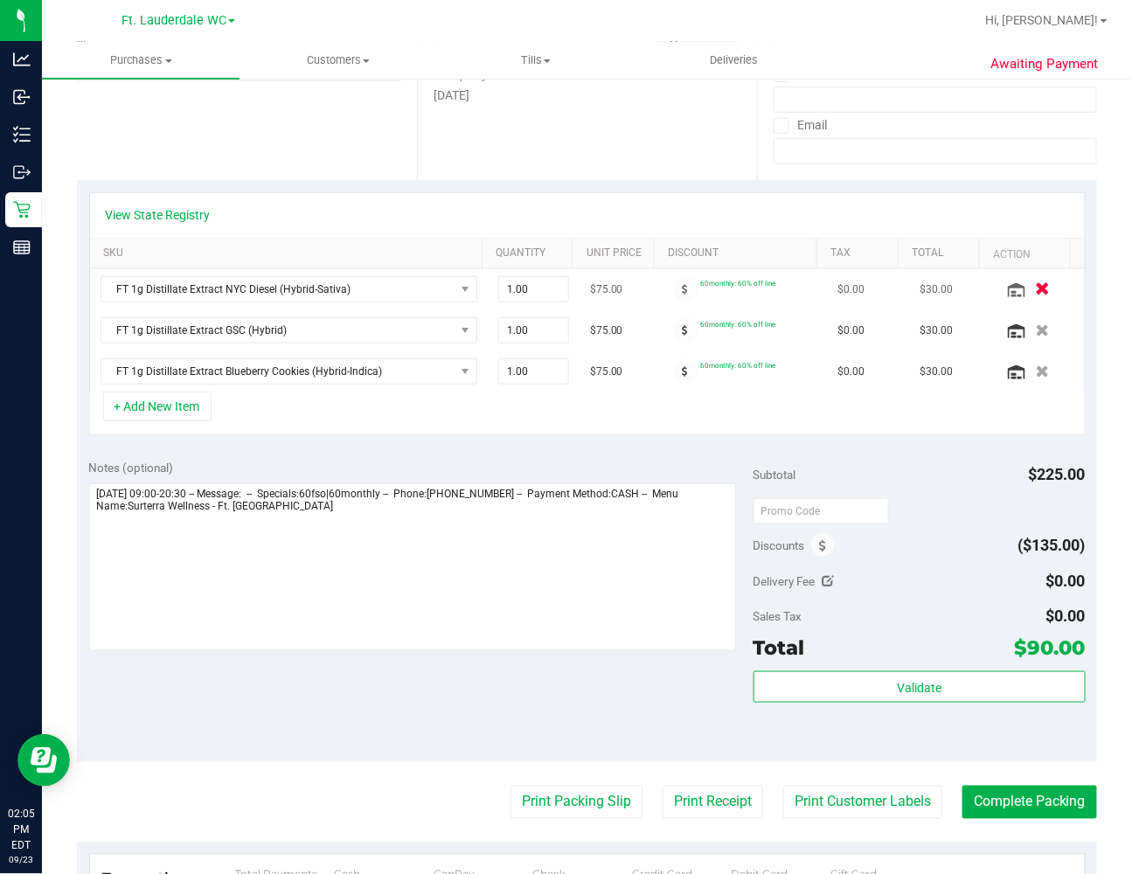
click at [863, 291] on icon "button" at bounding box center [1043, 289] width 15 height 13
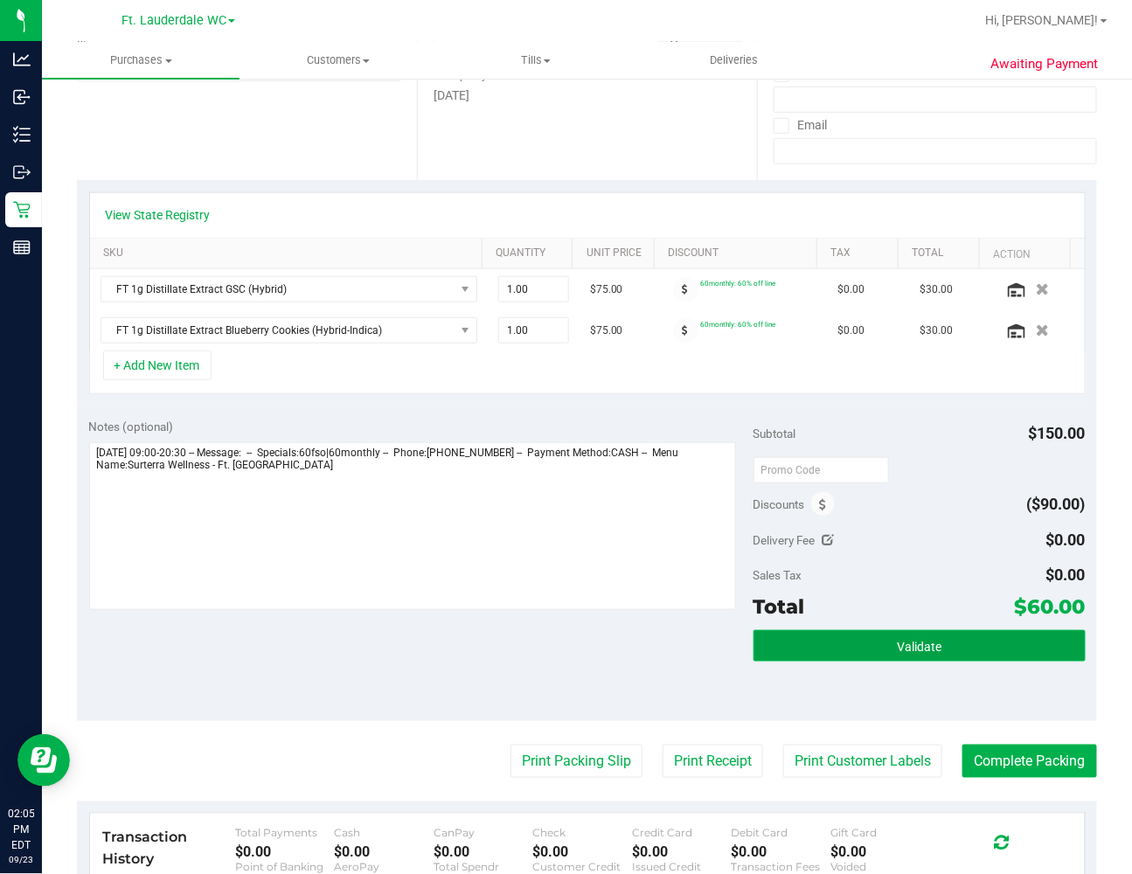
click at [863, 654] on button "Validate" at bounding box center [920, 646] width 332 height 31
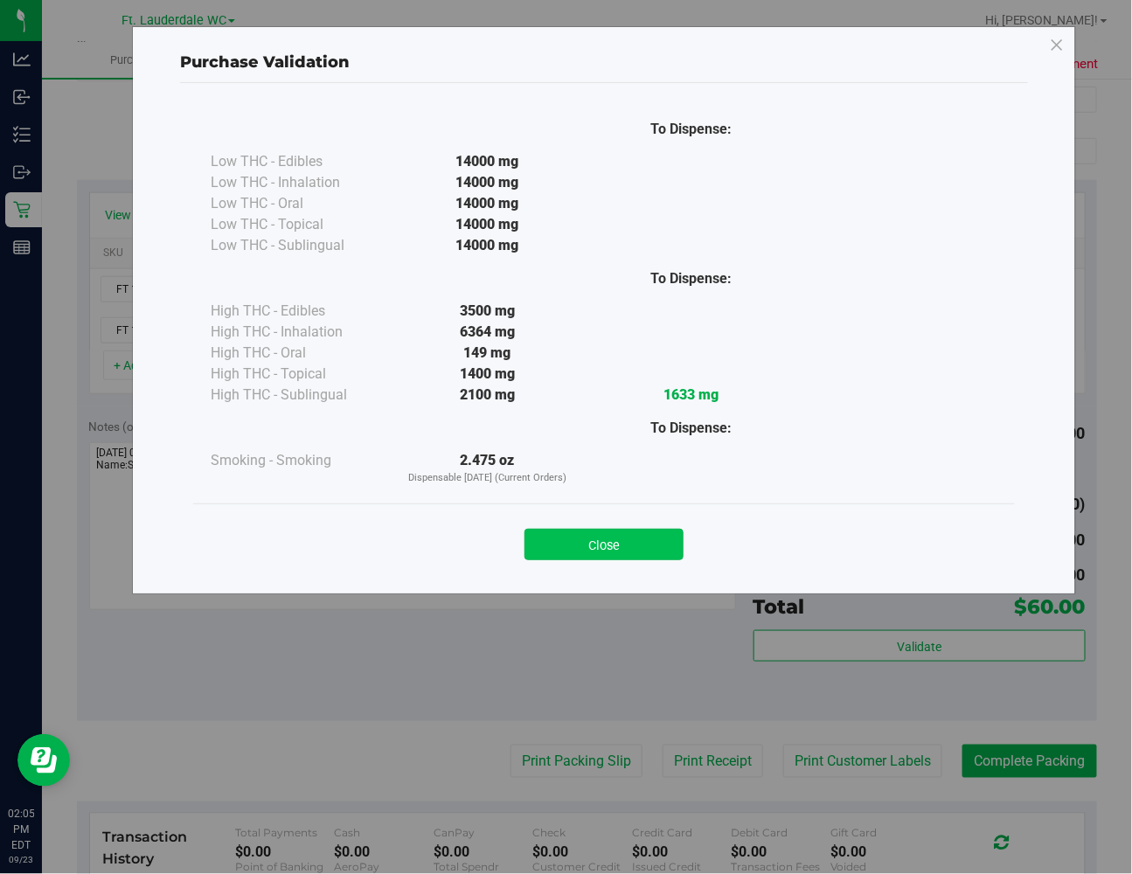
click at [641, 537] on button "Close" at bounding box center [604, 544] width 159 height 31
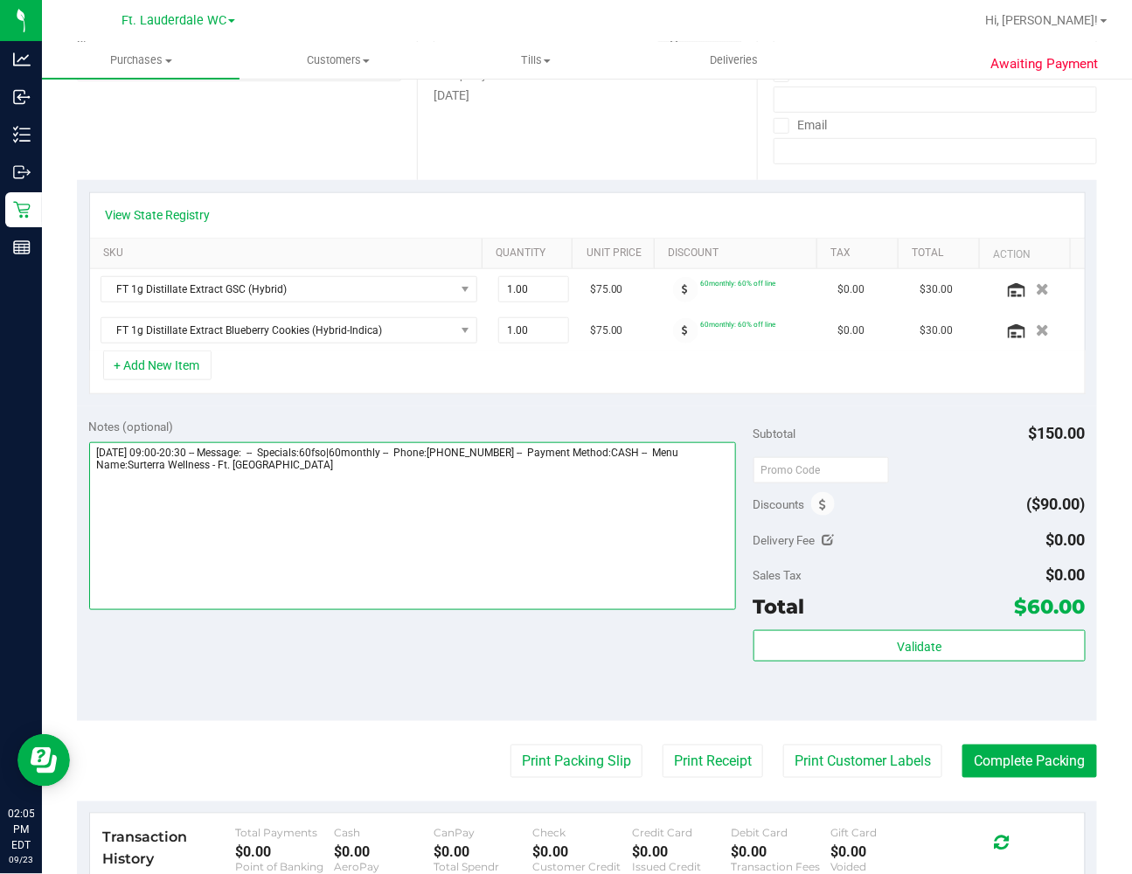
click at [630, 519] on textarea at bounding box center [412, 526] width 647 height 168
click at [387, 503] on textarea at bounding box center [412, 526] width 647 height 168
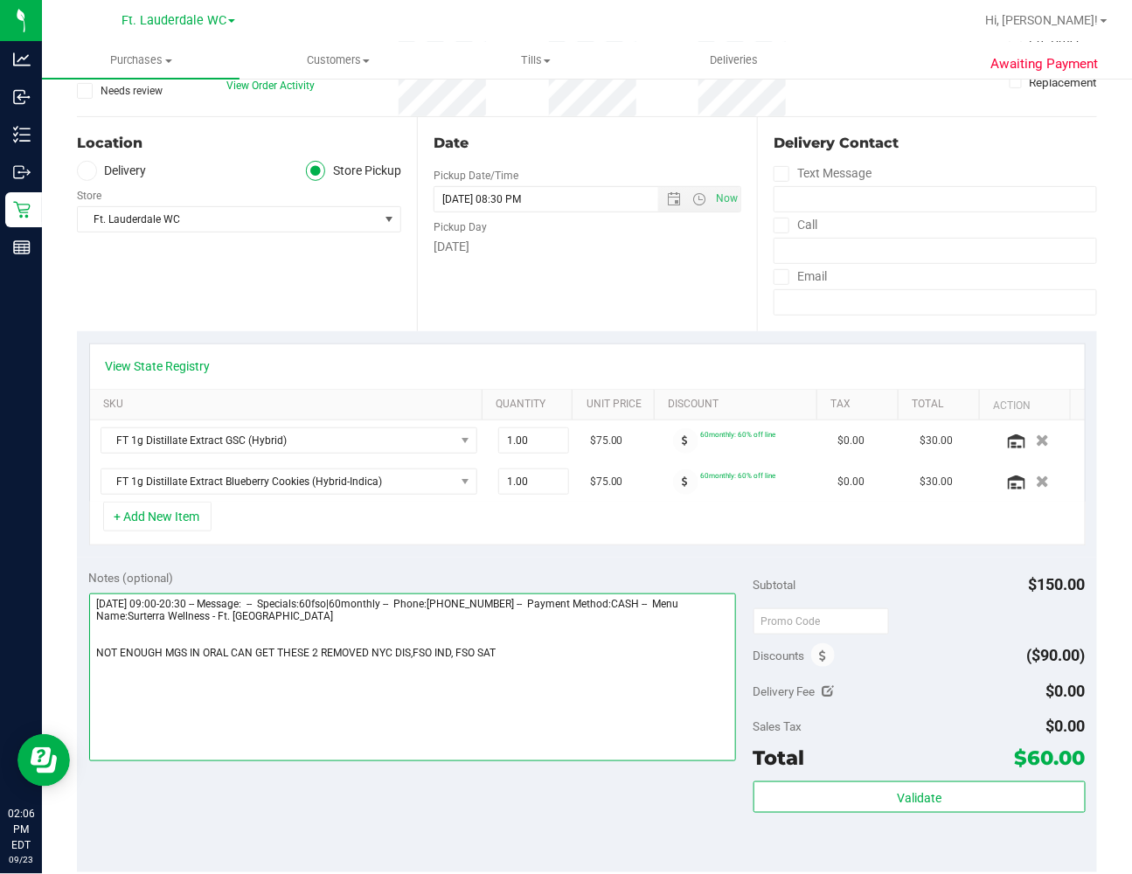
scroll to position [0, 0]
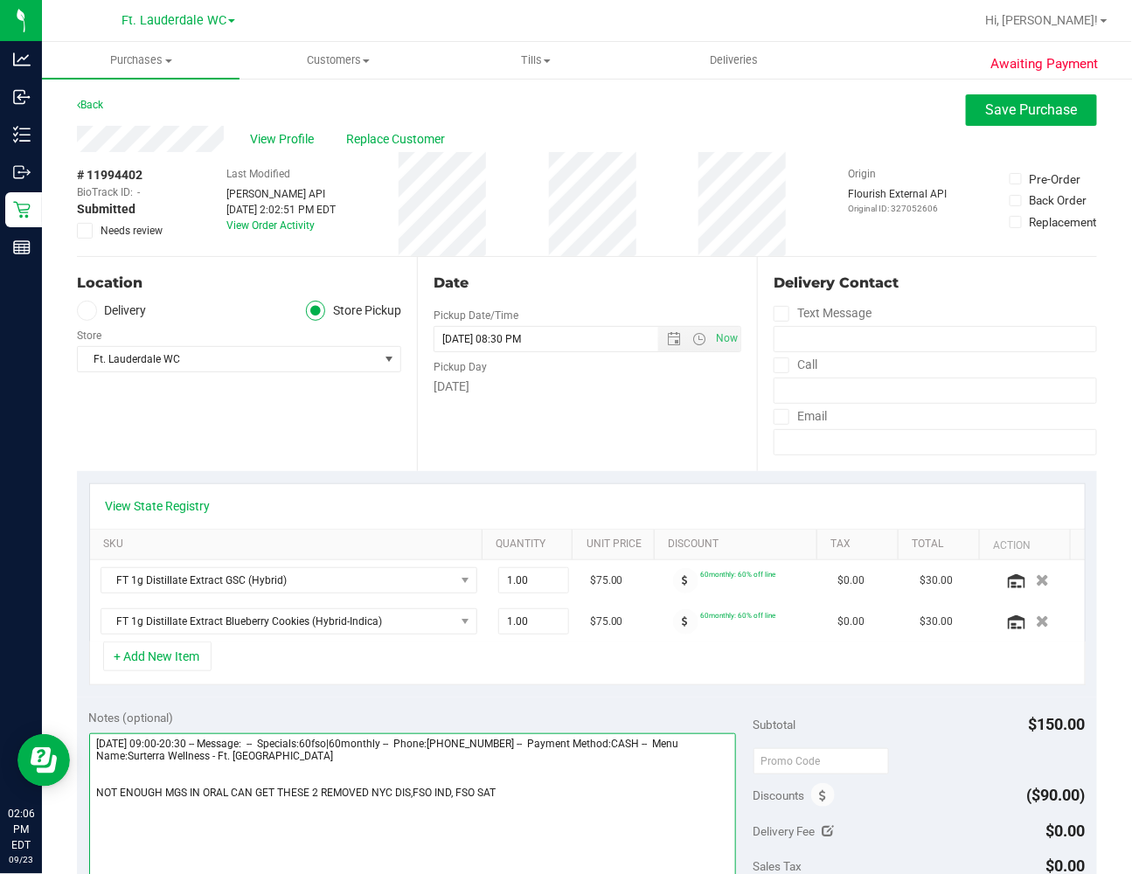
type textarea "[DATE] 09:00-20:30 -- Message: -- Specials:60fso|60monthly -- Phone:[PHONE_NUMB…"
click at [94, 230] on label "Needs review" at bounding box center [120, 231] width 87 height 16
click at [0, 0] on input "Needs review" at bounding box center [0, 0] width 0 height 0
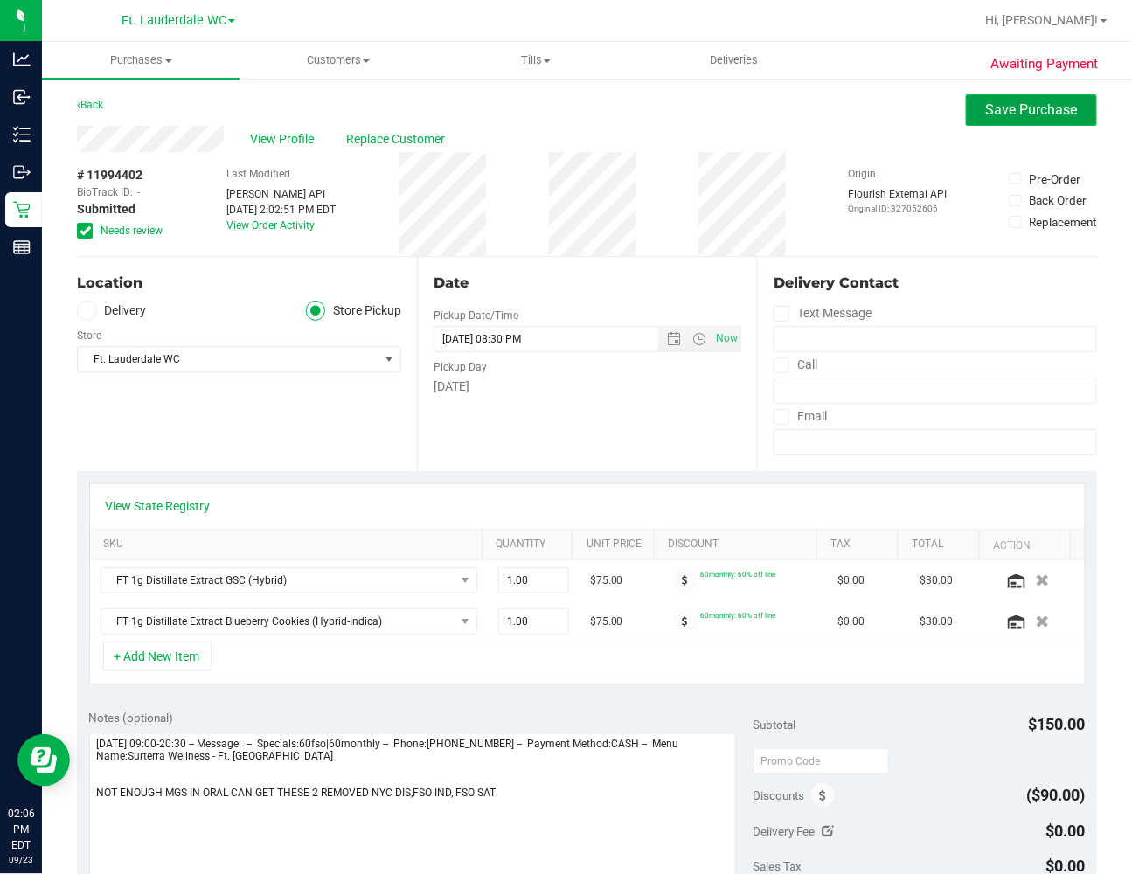
click at [863, 116] on span "Save Purchase" at bounding box center [1032, 109] width 92 height 17
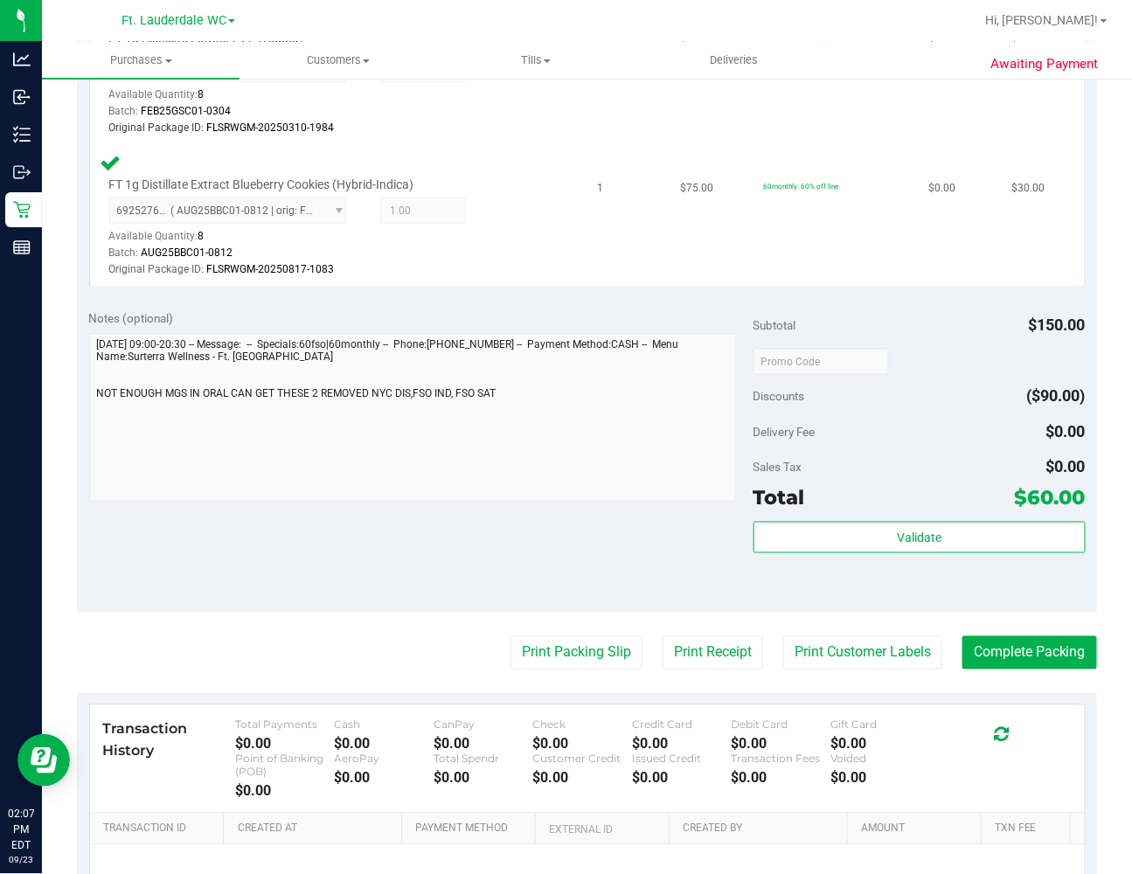
scroll to position [582, 0]
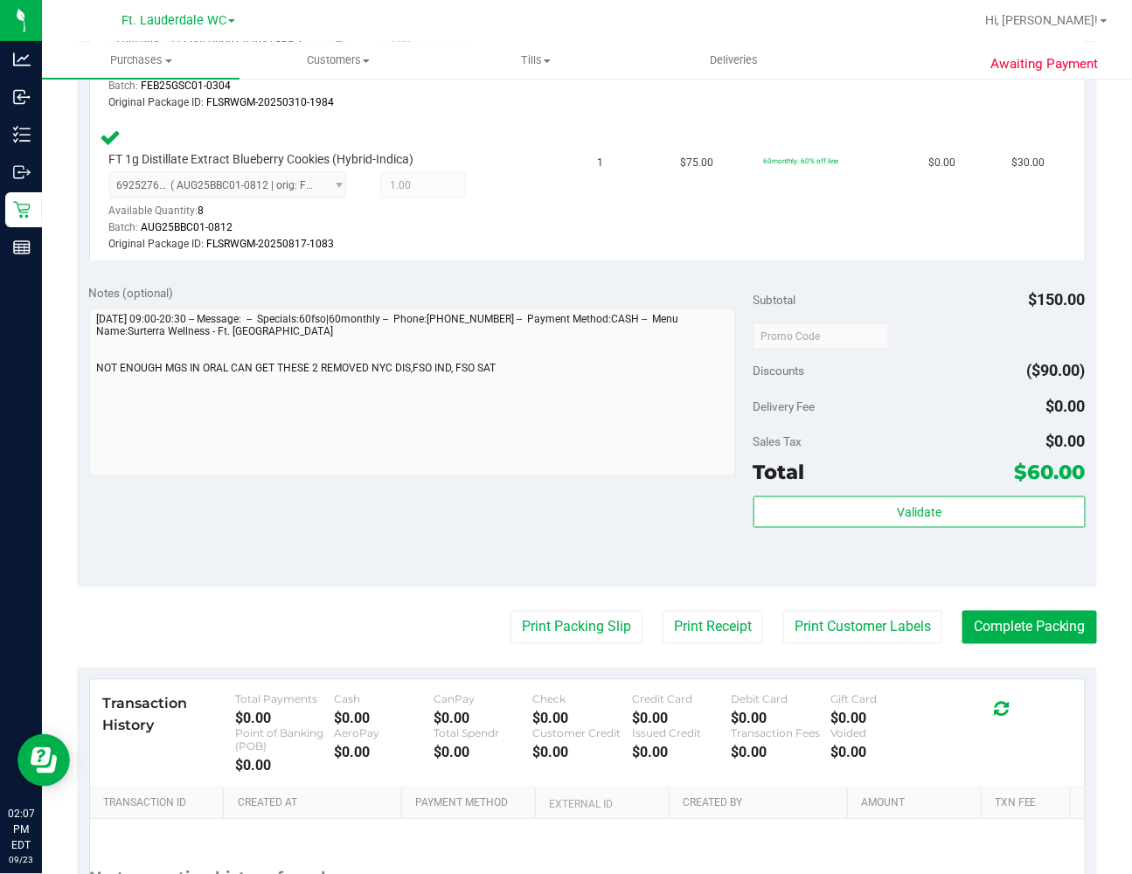
click at [863, 528] on div "Validate" at bounding box center [920, 536] width 332 height 79
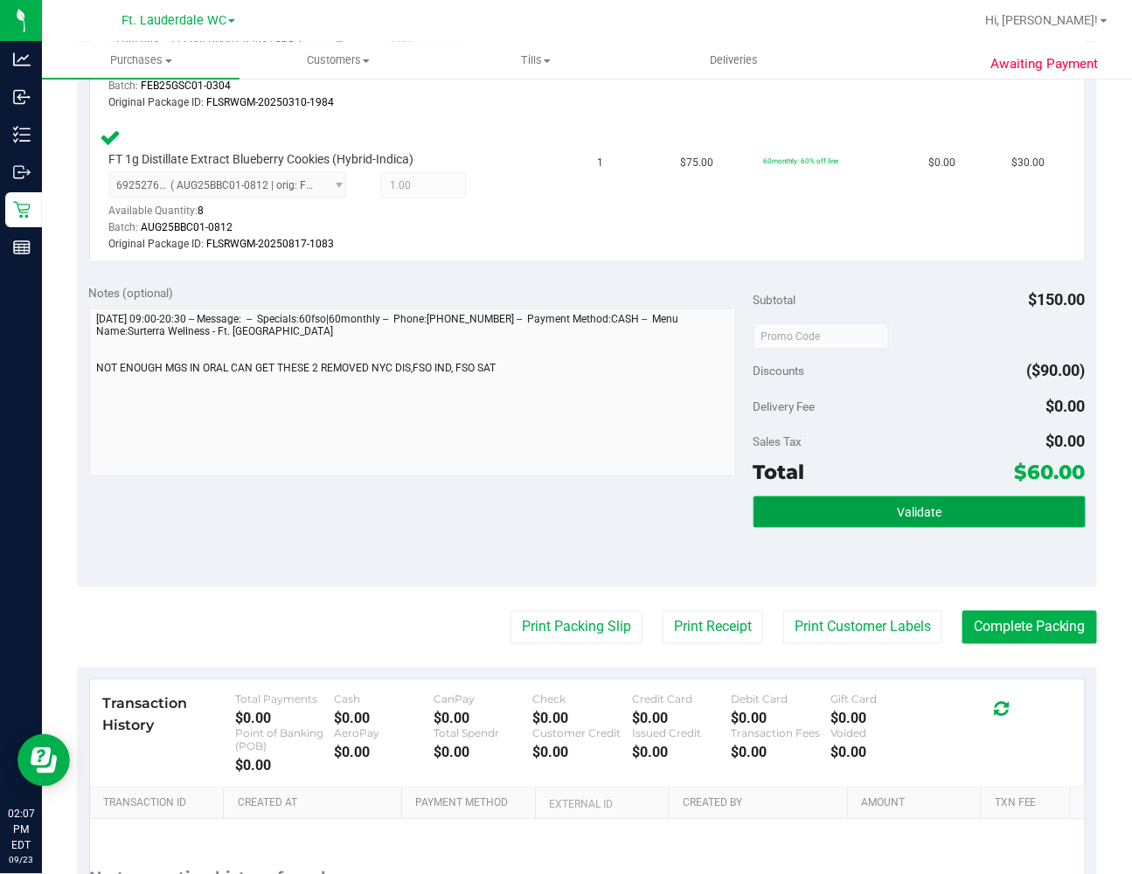
click at [863, 505] on button "Validate" at bounding box center [920, 512] width 332 height 31
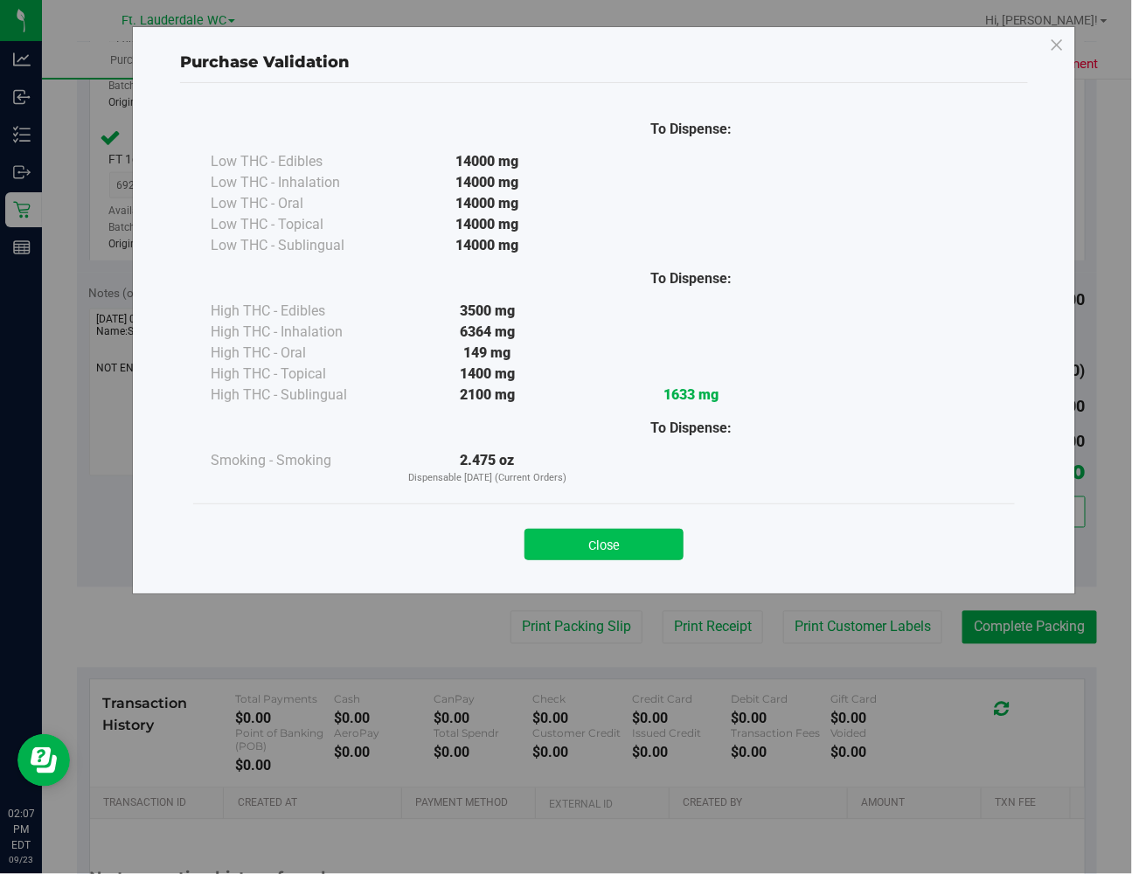
click at [543, 539] on button "Close" at bounding box center [604, 544] width 159 height 31
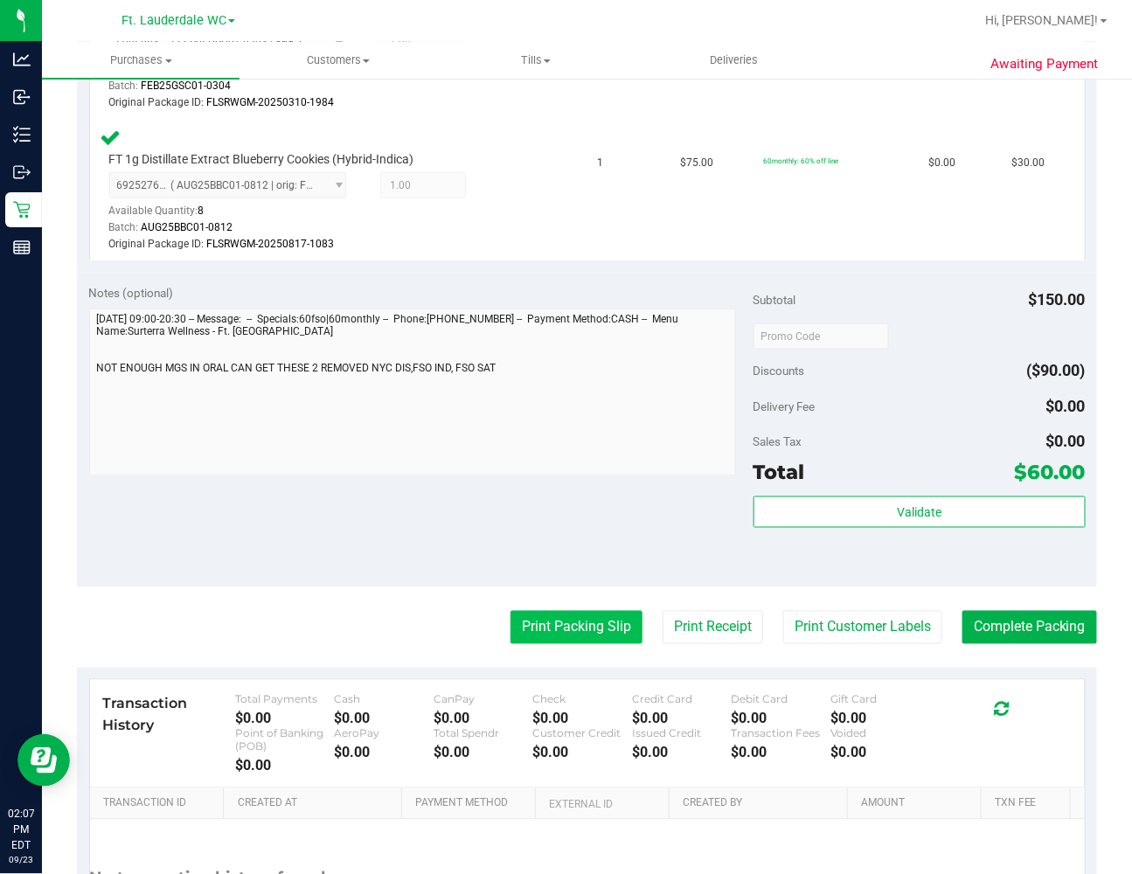
click at [551, 634] on button "Print Packing Slip" at bounding box center [577, 627] width 132 height 33
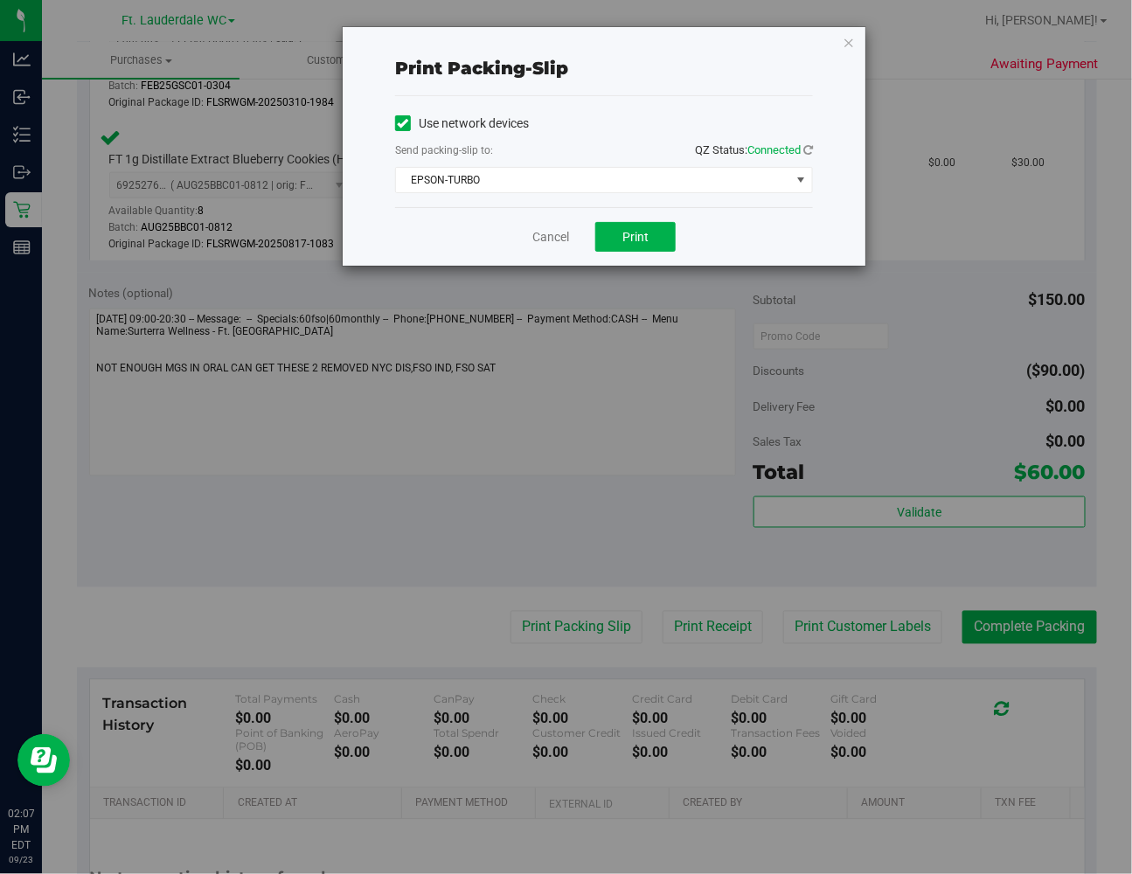
click at [644, 252] on div "Cancel Print" at bounding box center [604, 236] width 418 height 59
click at [644, 250] on button "Print" at bounding box center [636, 237] width 80 height 30
click at [554, 243] on link "Cancel" at bounding box center [551, 237] width 37 height 18
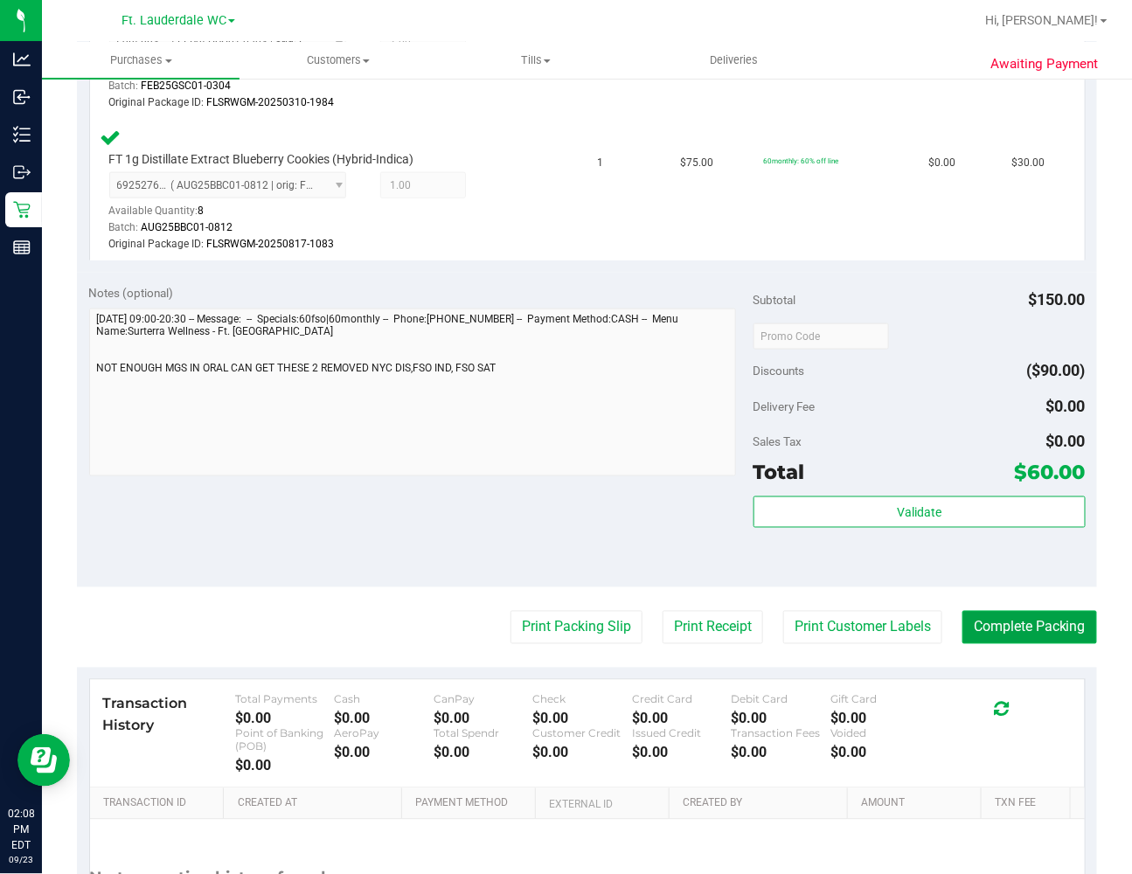
click at [863, 622] on button "Complete Packing" at bounding box center [1030, 627] width 135 height 33
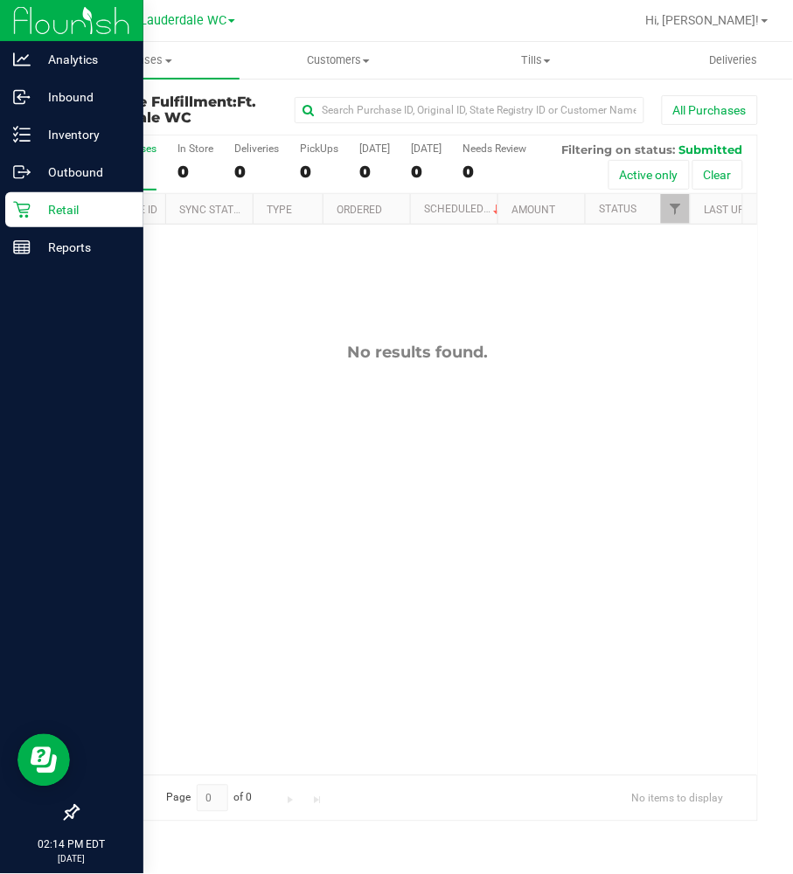
click at [38, 212] on p "Retail" at bounding box center [83, 209] width 105 height 21
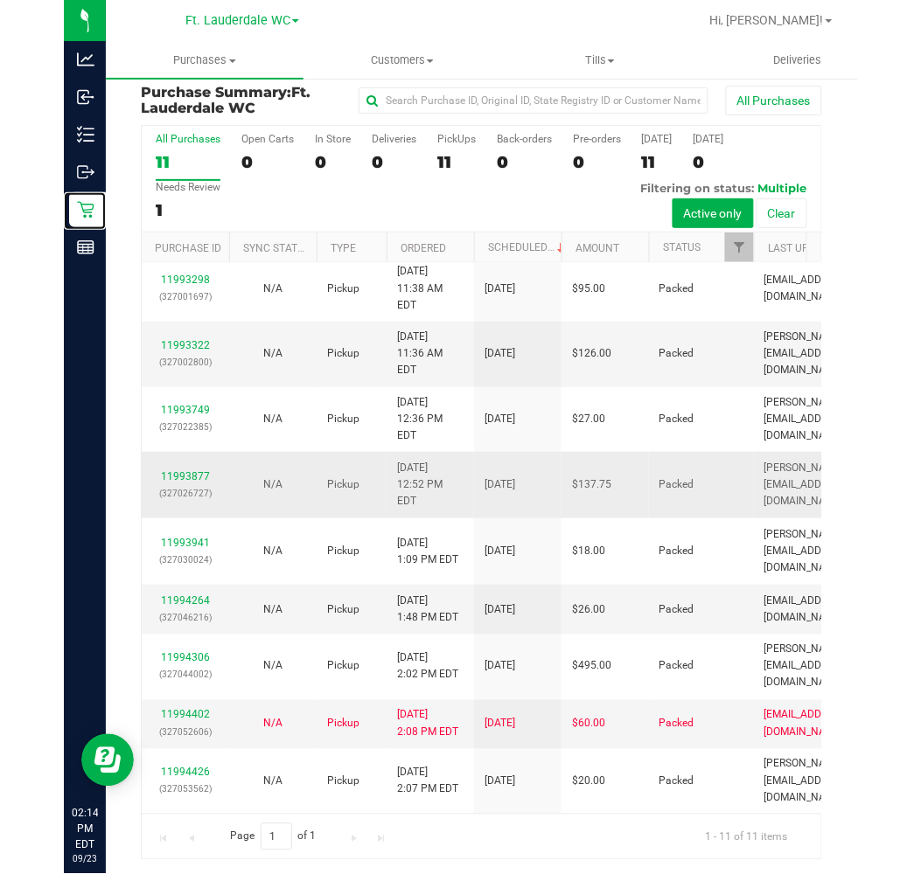
scroll to position [12, 0]
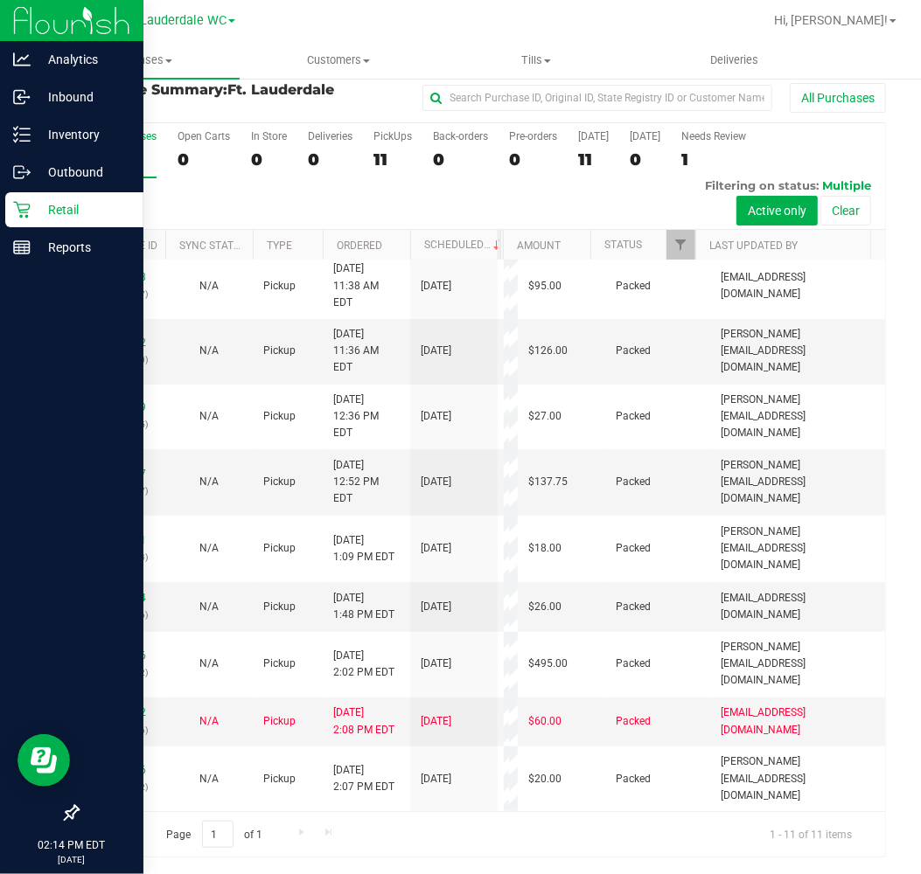
click at [72, 813] on icon at bounding box center [71, 813] width 17 height 17
click at [63, 815] on input "checkbox" at bounding box center [63, 815] width 0 height 0
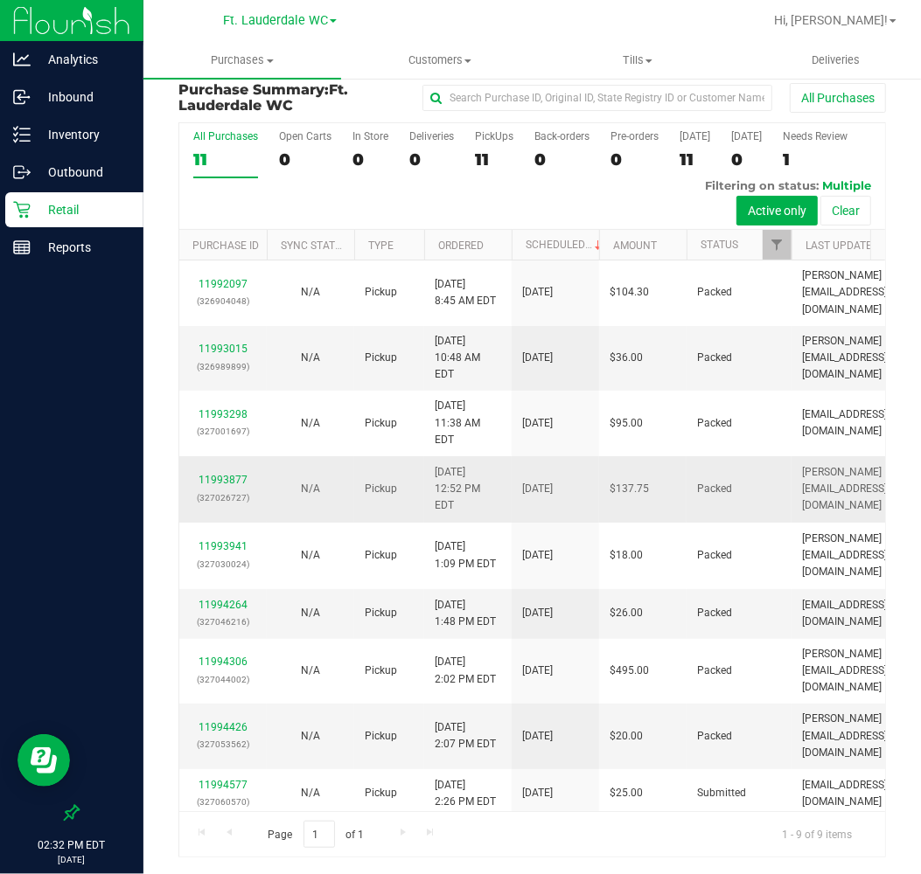
scroll to position [16, 0]
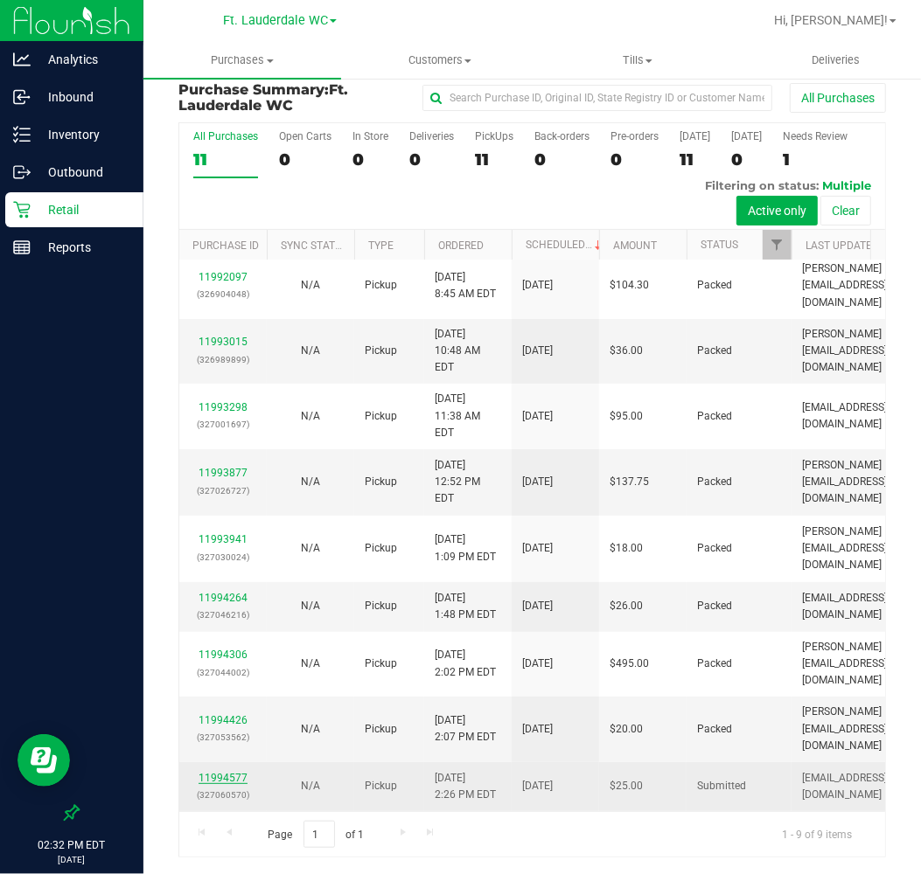
click at [224, 772] on link "11994577" at bounding box center [223, 778] width 49 height 12
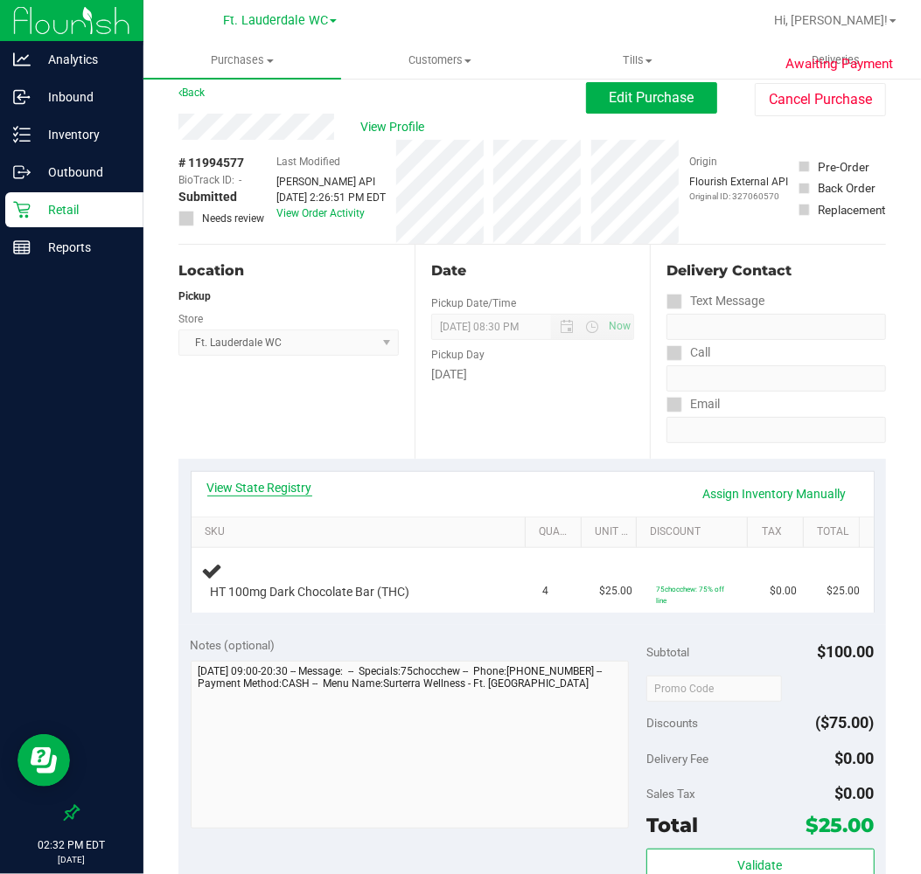
click at [260, 487] on link "View State Registry" at bounding box center [259, 487] width 105 height 17
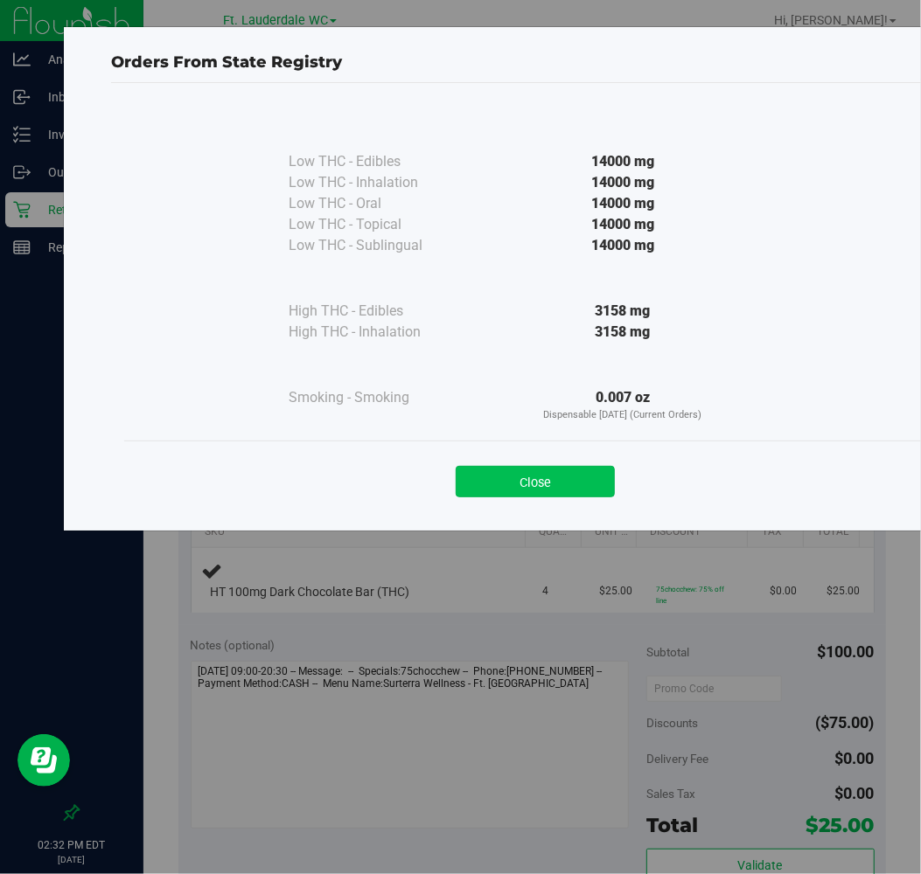
click at [476, 483] on button "Close" at bounding box center [535, 481] width 159 height 31
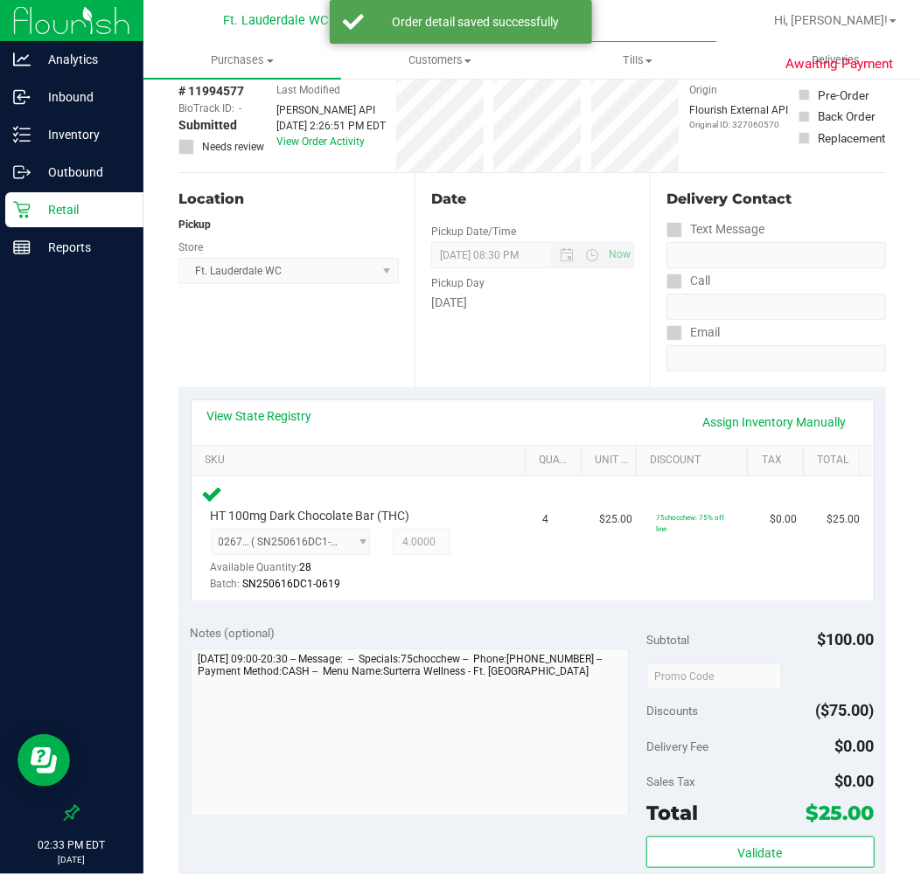
scroll to position [401, 0]
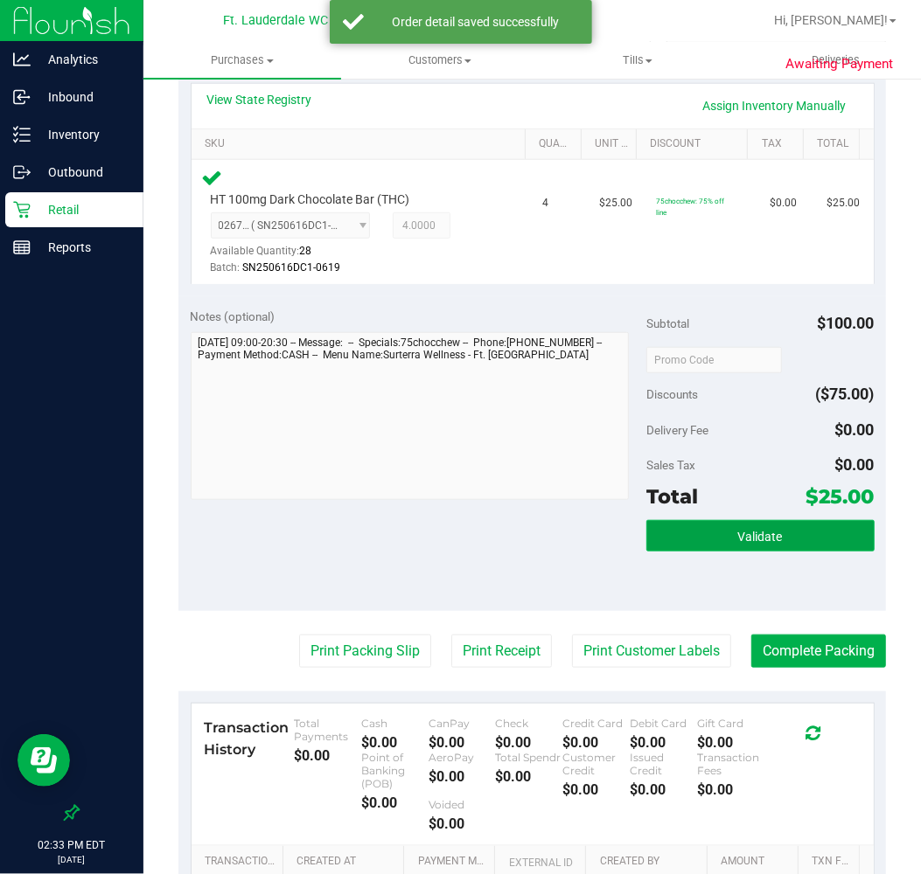
click at [671, 548] on button "Validate" at bounding box center [760, 535] width 228 height 31
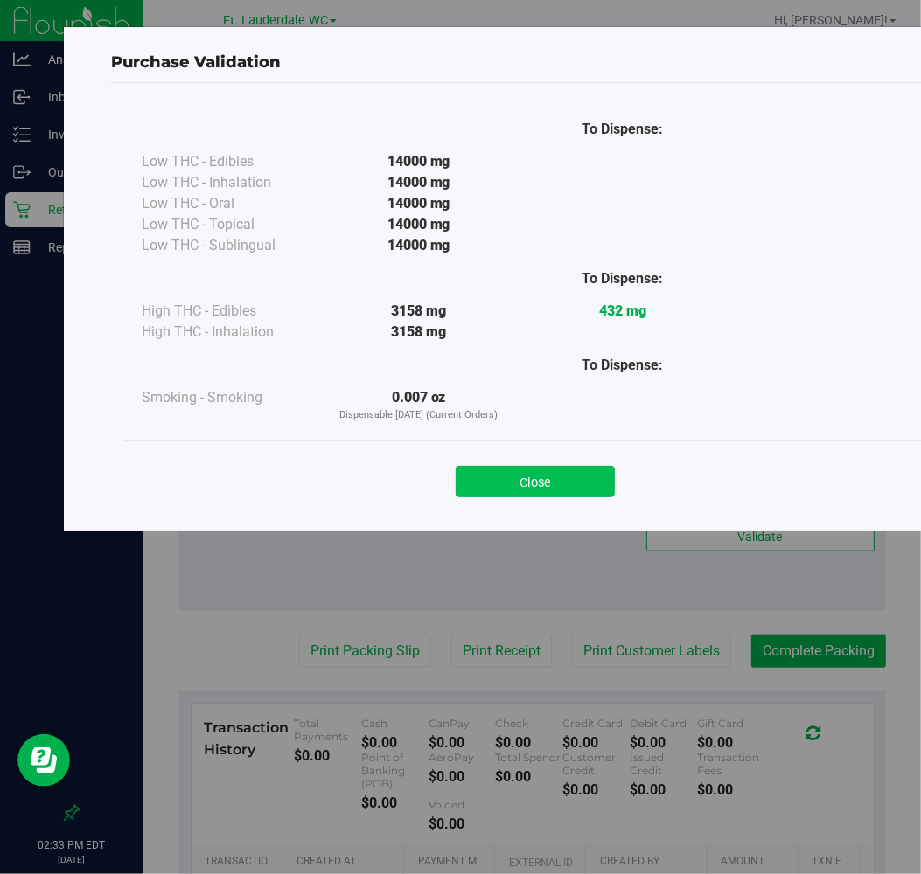
click at [518, 467] on button "Close" at bounding box center [535, 481] width 159 height 31
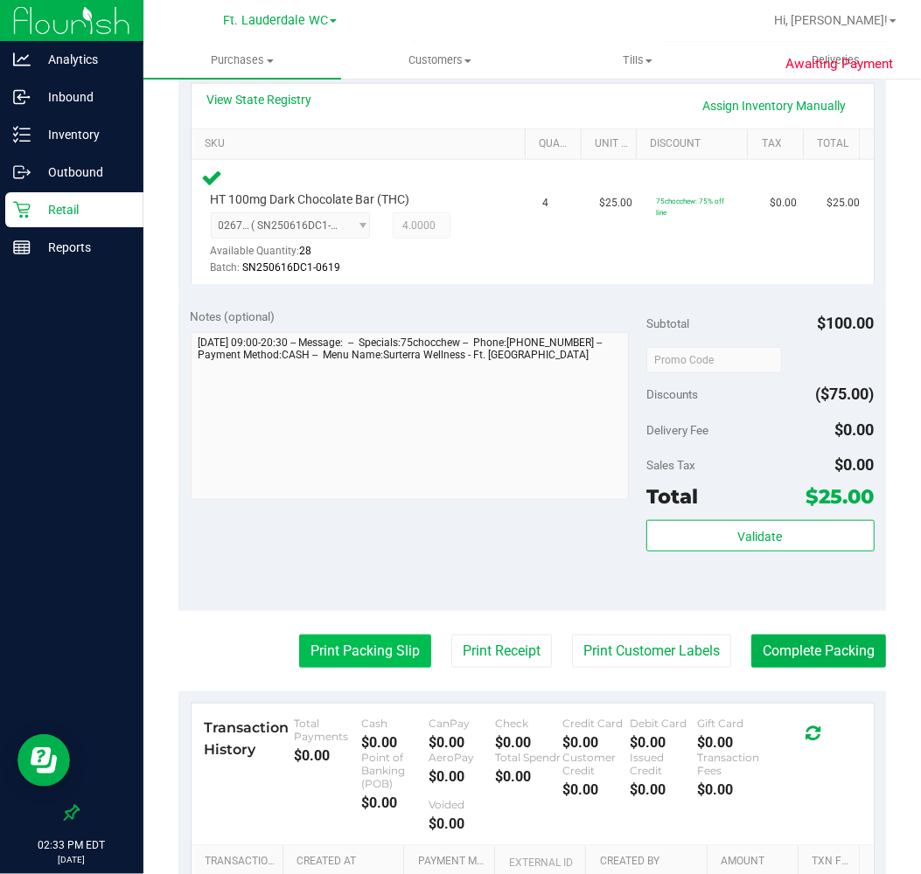
click at [360, 645] on button "Print Packing Slip" at bounding box center [365, 651] width 132 height 33
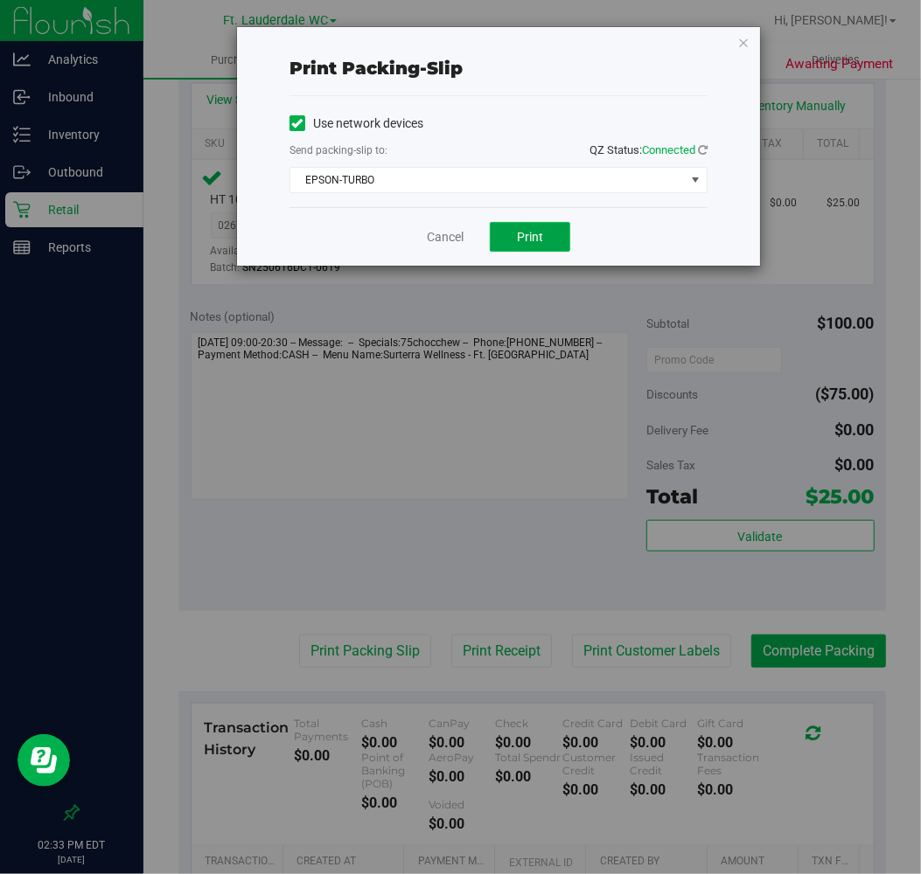
click at [528, 234] on span "Print" at bounding box center [530, 237] width 26 height 14
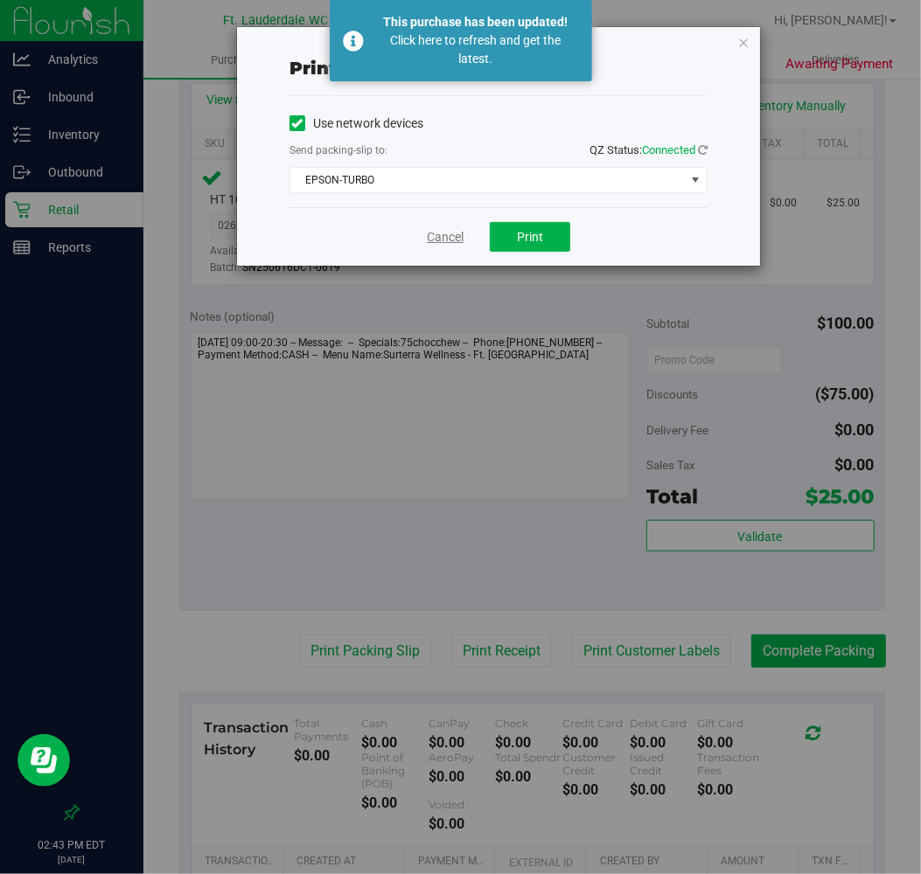
click at [446, 234] on link "Cancel" at bounding box center [445, 237] width 37 height 18
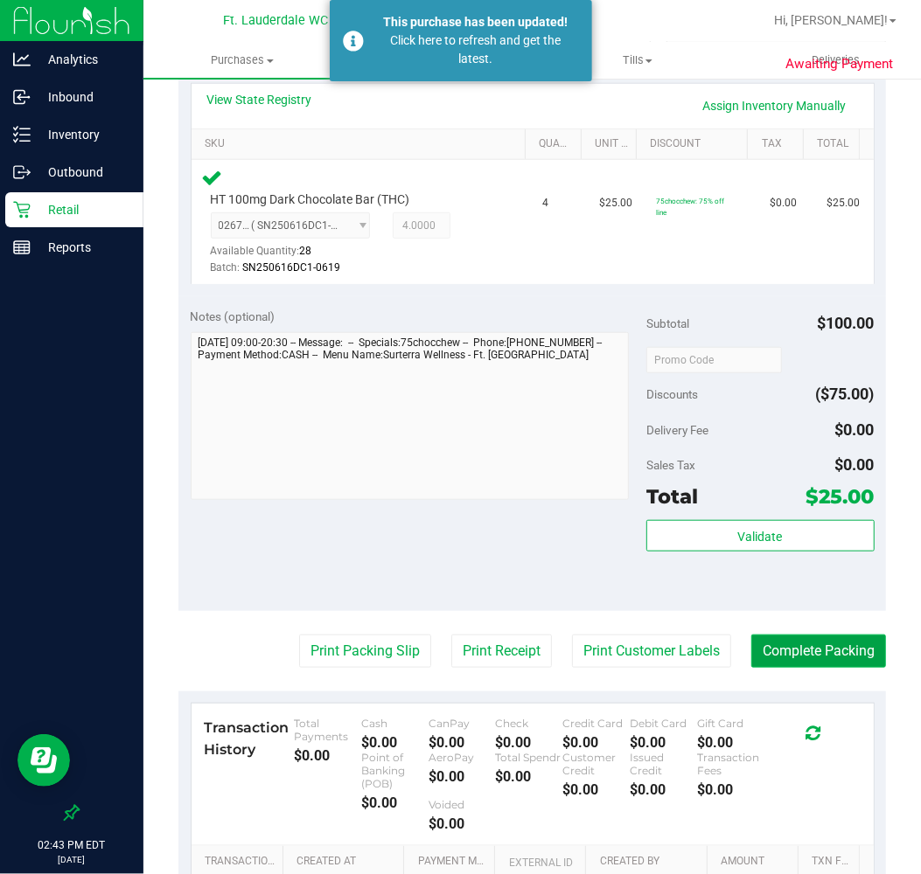
click at [780, 644] on button "Complete Packing" at bounding box center [818, 651] width 135 height 33
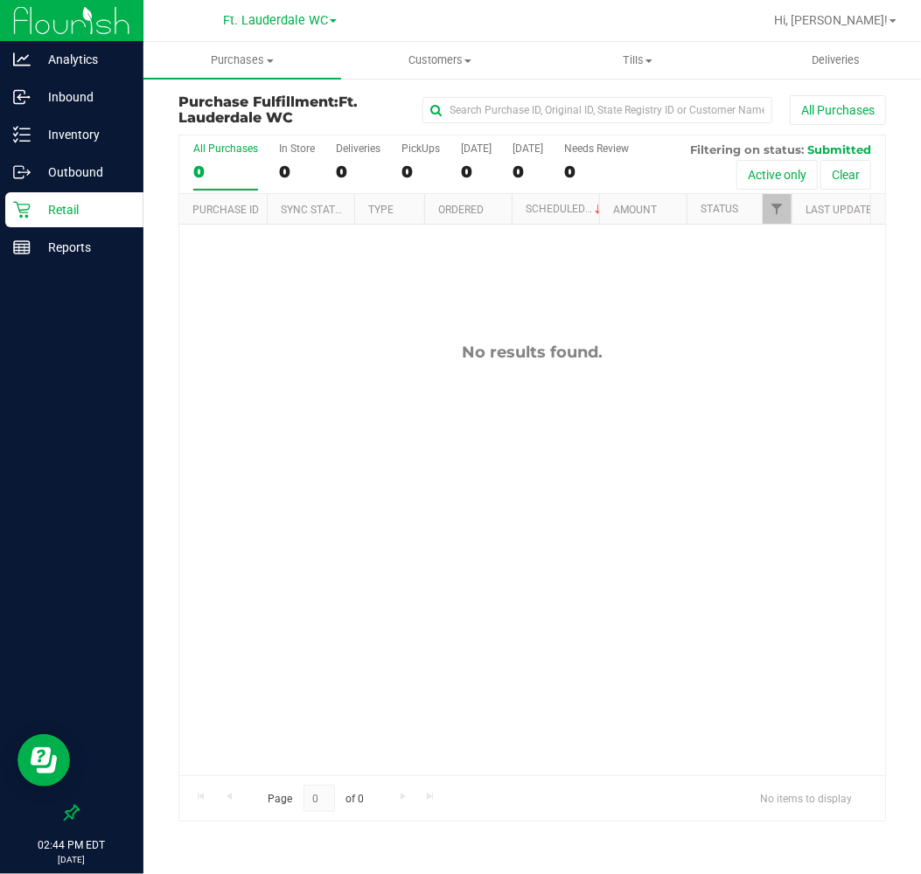
click at [50, 208] on p "Retail" at bounding box center [83, 209] width 105 height 21
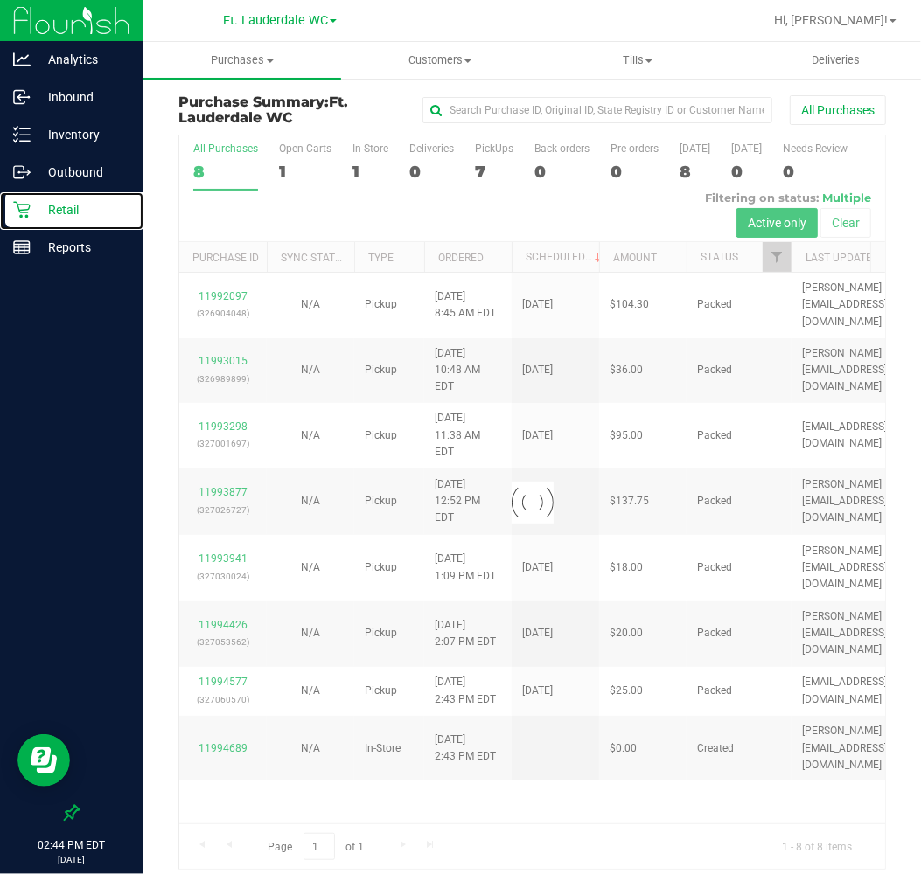
scroll to position [12, 0]
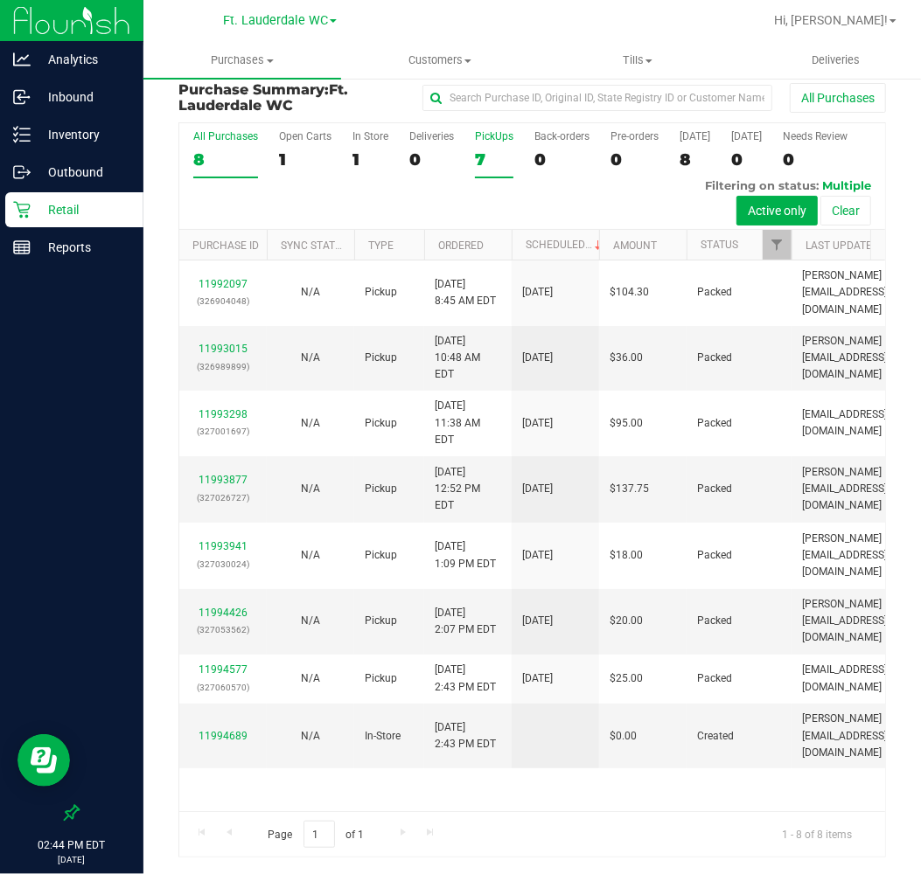
click at [497, 150] on div "7" at bounding box center [494, 160] width 38 height 20
click at [0, 0] on input "PickUps 7" at bounding box center [0, 0] width 0 height 0
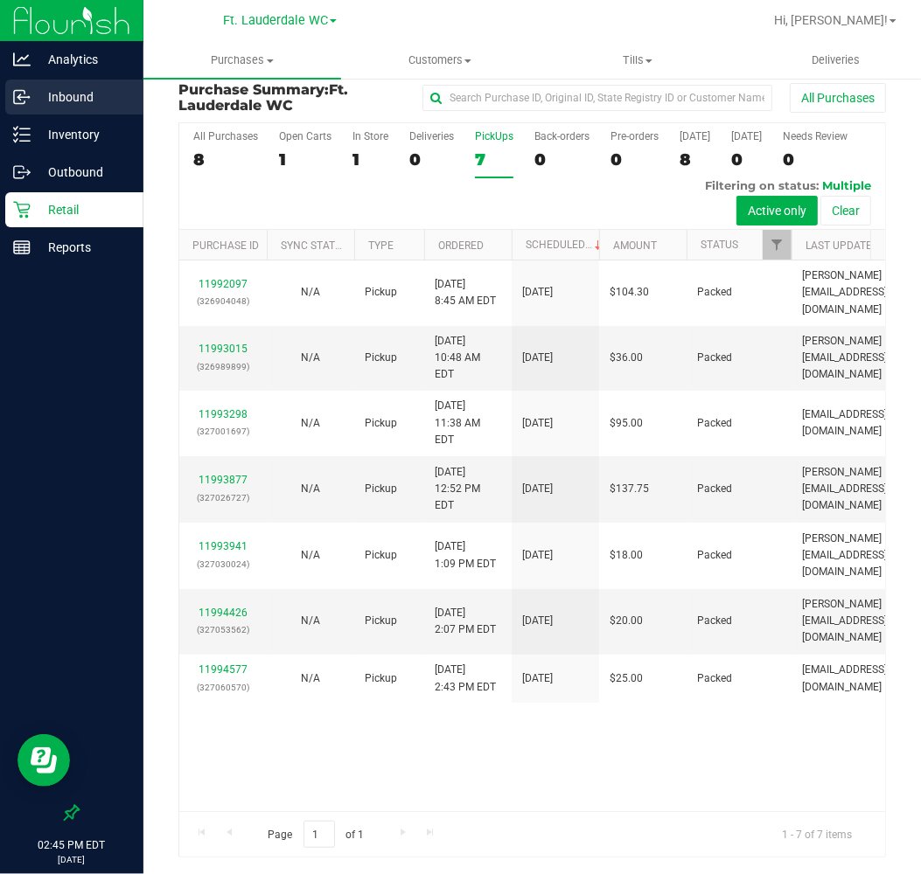
click at [59, 92] on p "Inbound" at bounding box center [83, 97] width 105 height 21
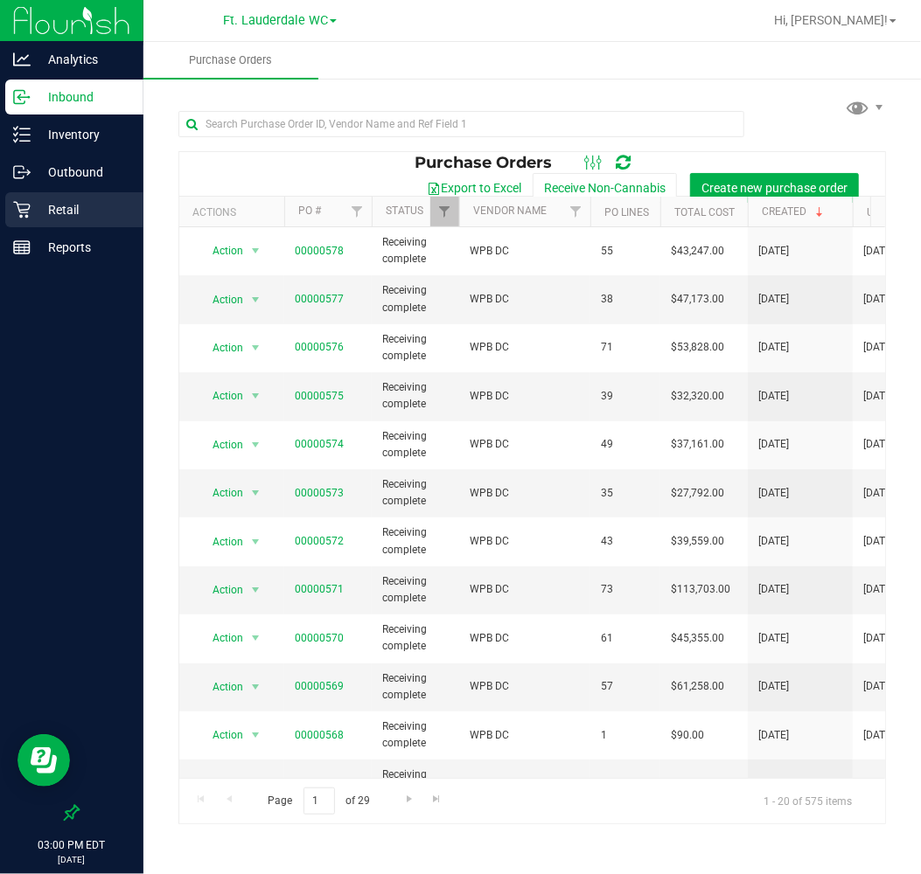
click at [46, 206] on p "Retail" at bounding box center [83, 209] width 105 height 21
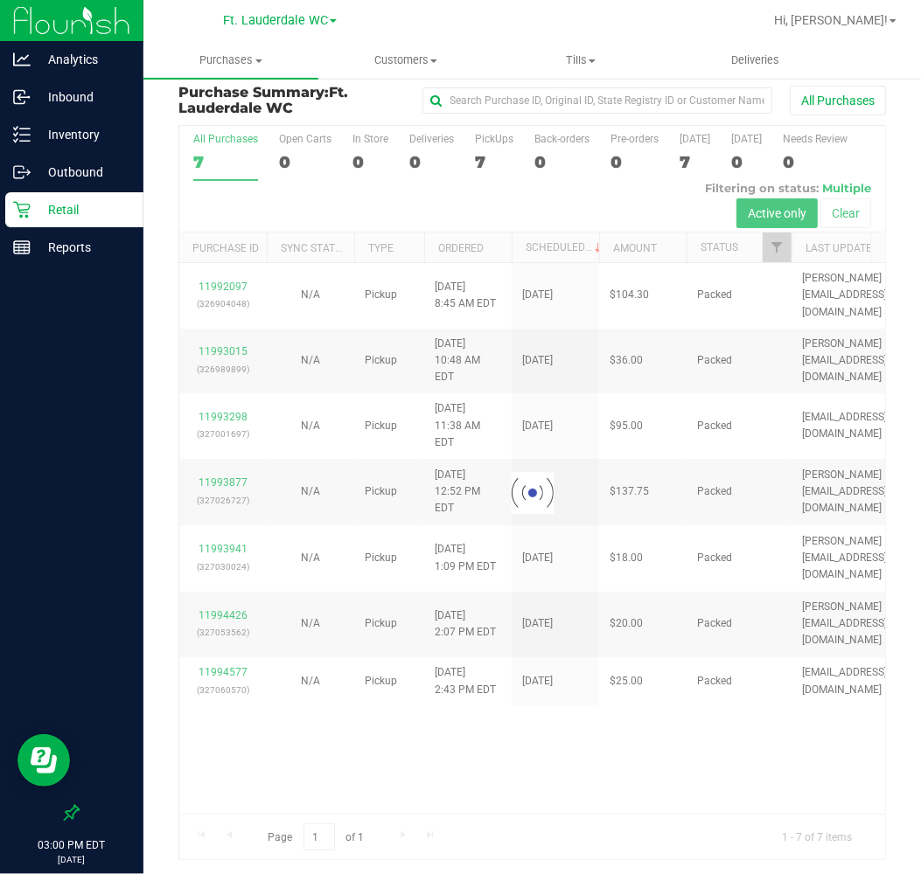
scroll to position [12, 0]
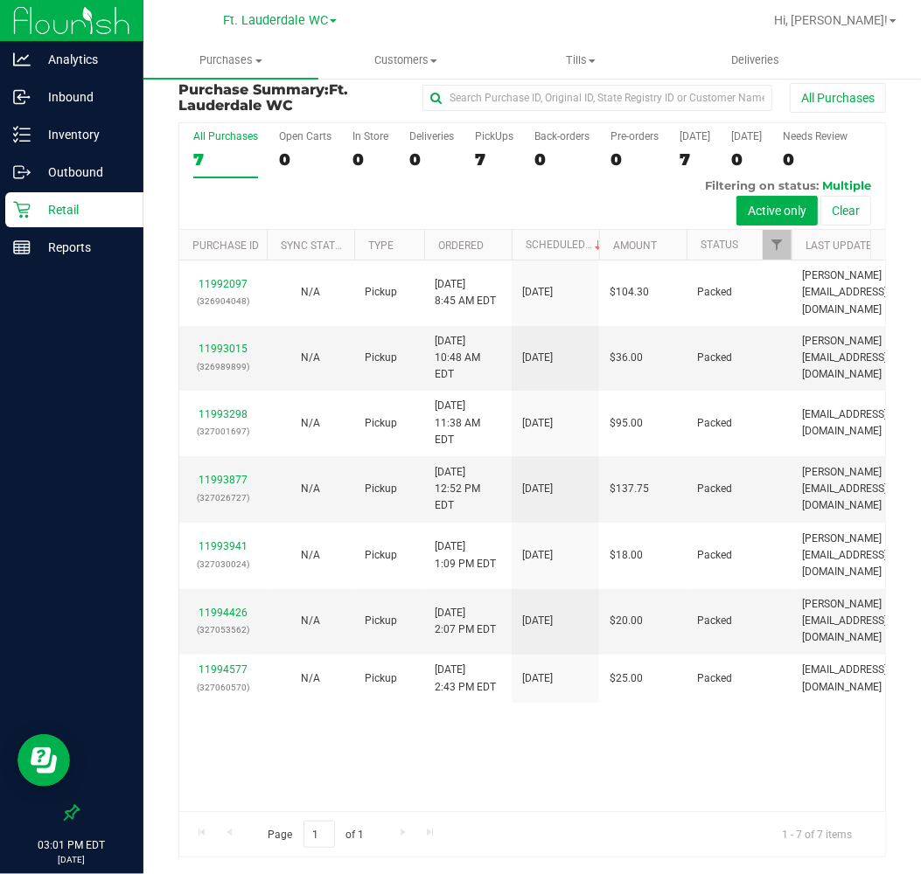
click at [71, 225] on div "Retail" at bounding box center [74, 209] width 138 height 35
click at [76, 127] on p "Inventory" at bounding box center [83, 134] width 105 height 21
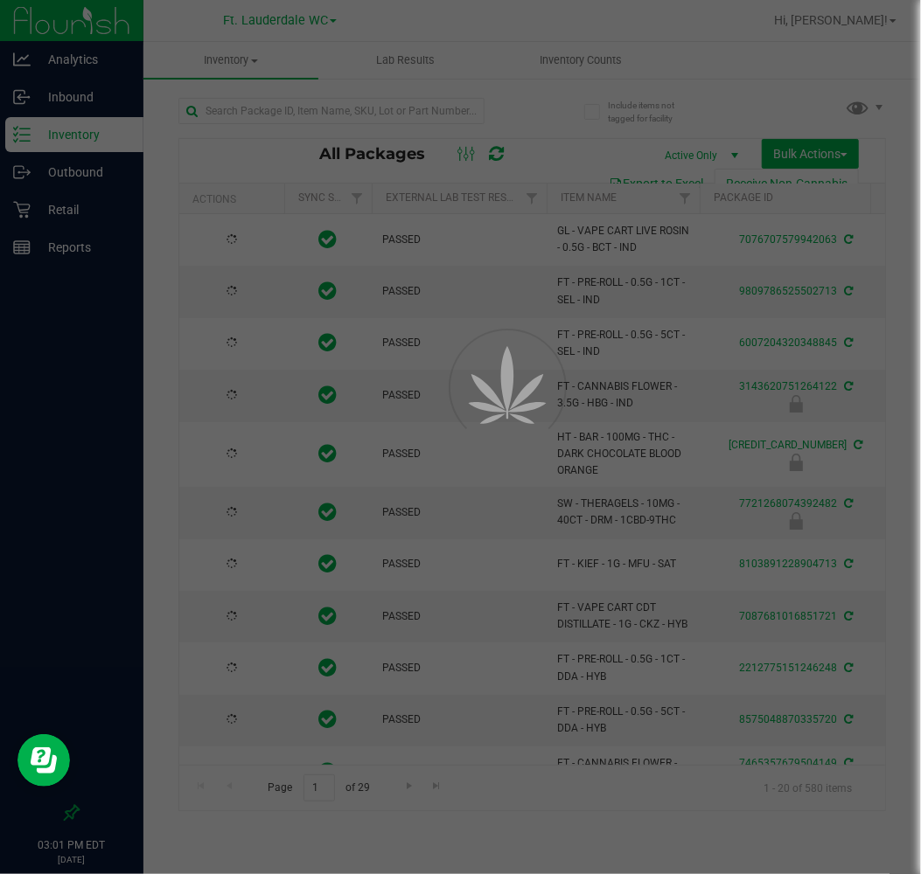
click at [380, 112] on div at bounding box center [460, 437] width 921 height 874
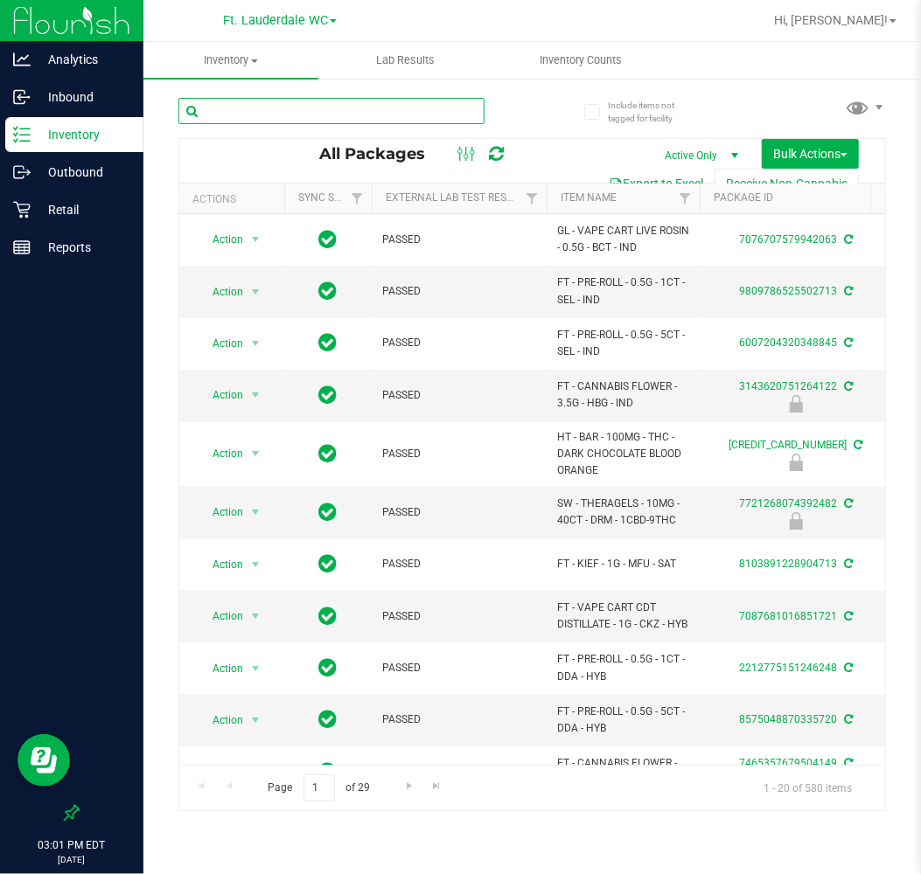
click at [370, 110] on input "text" at bounding box center [331, 111] width 306 height 26
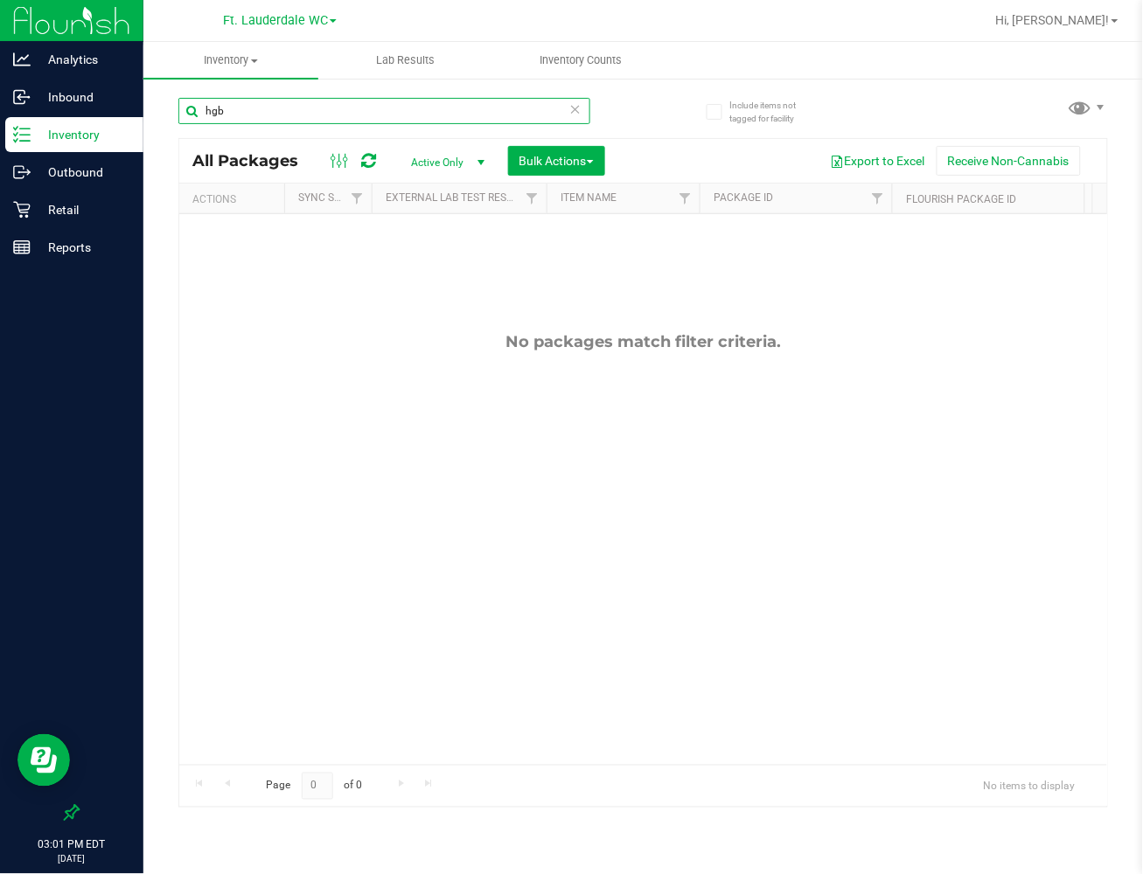
click at [283, 109] on input "hgb" at bounding box center [384, 111] width 412 height 26
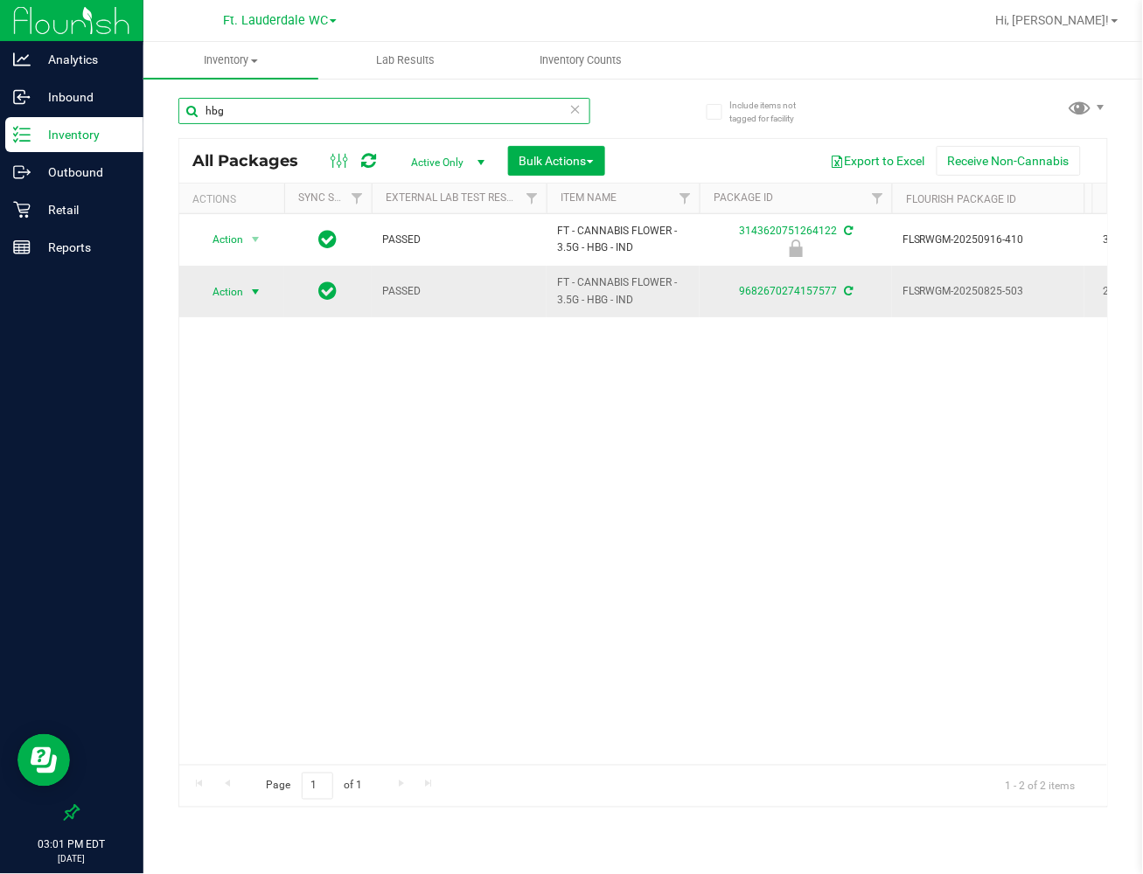
type input "hbg"
click at [217, 298] on span "Action" at bounding box center [220, 292] width 47 height 24
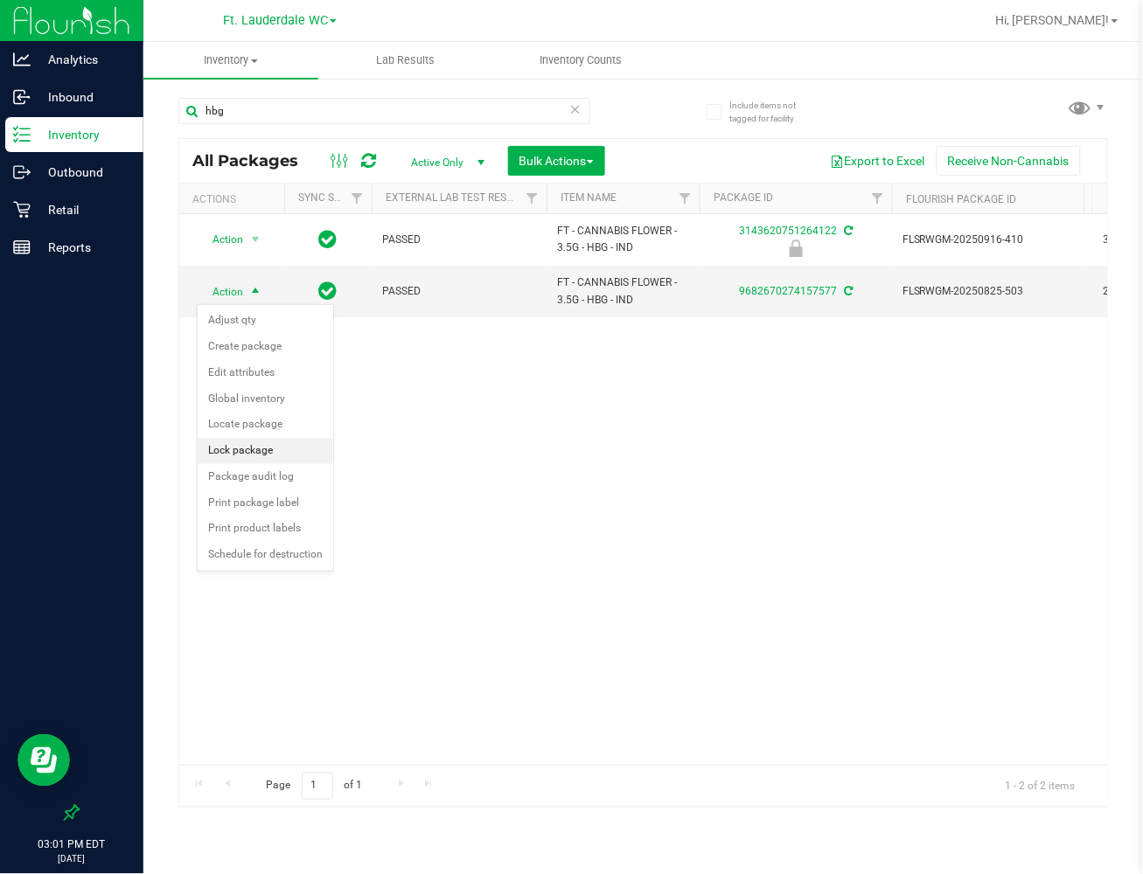
click at [258, 448] on li "Lock package" at bounding box center [266, 451] width 136 height 26
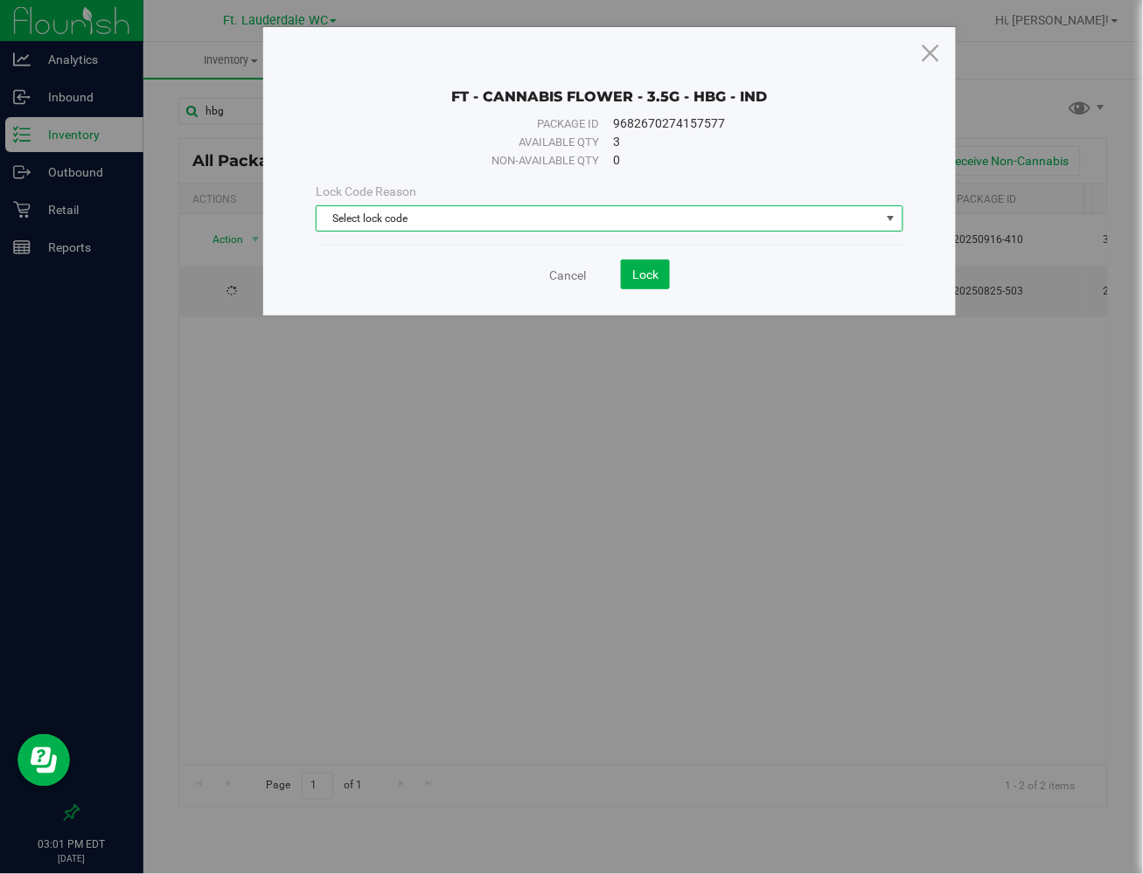
click at [504, 212] on span "Select lock code" at bounding box center [598, 218] width 563 height 24
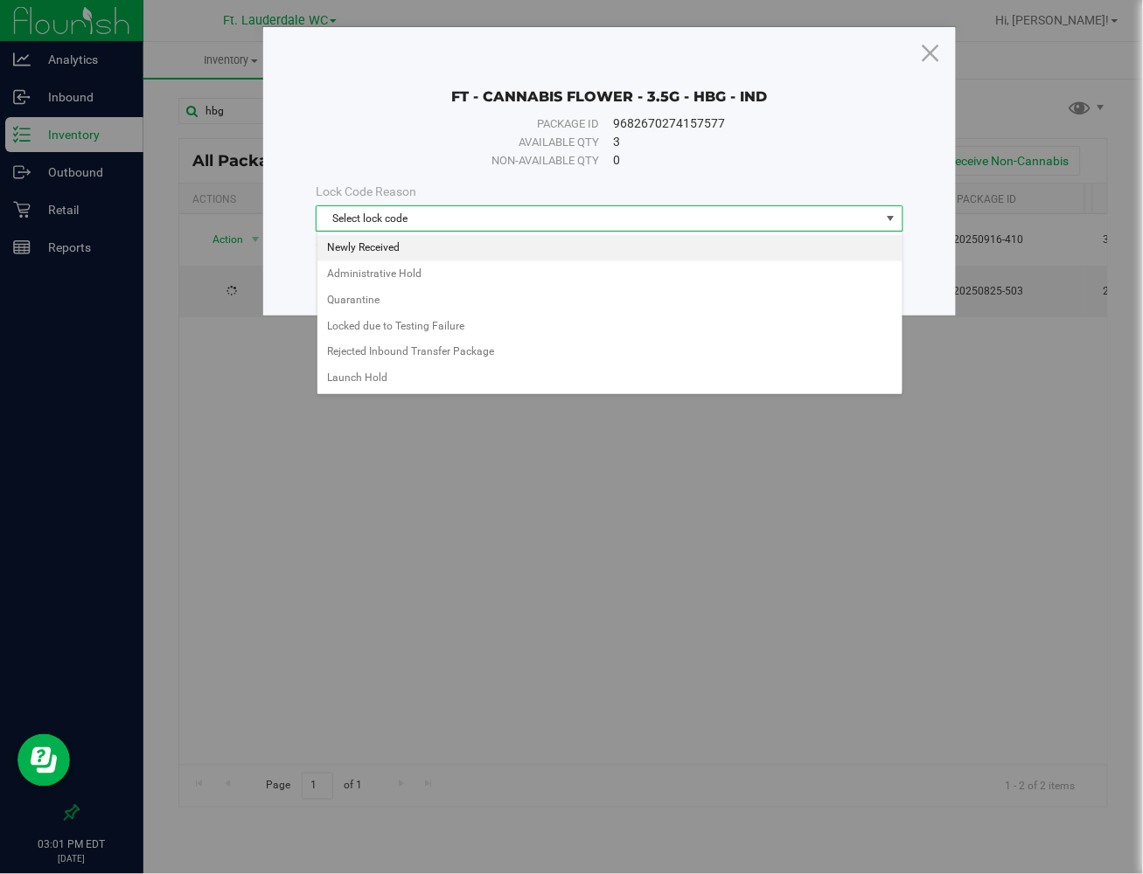
click at [434, 247] on li "Newly Received" at bounding box center [609, 248] width 585 height 26
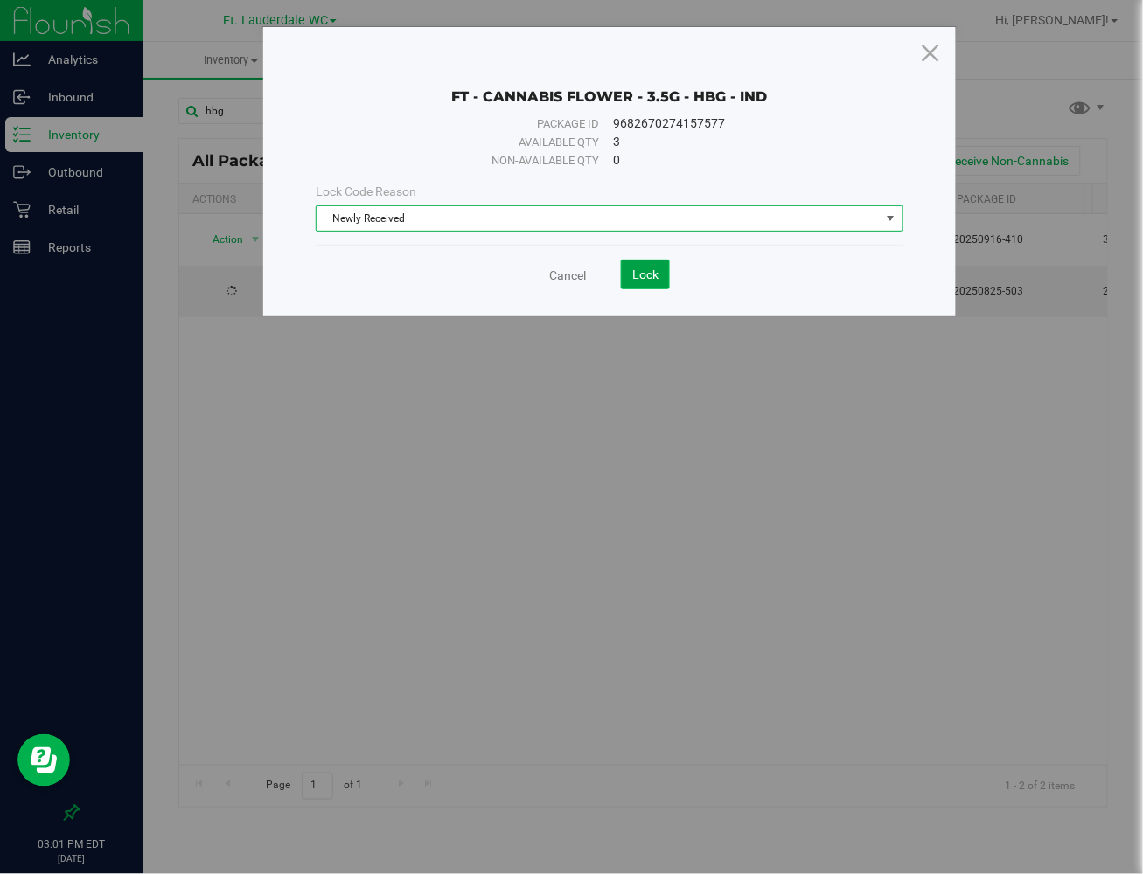
click at [636, 275] on span "Lock" at bounding box center [645, 275] width 26 height 14
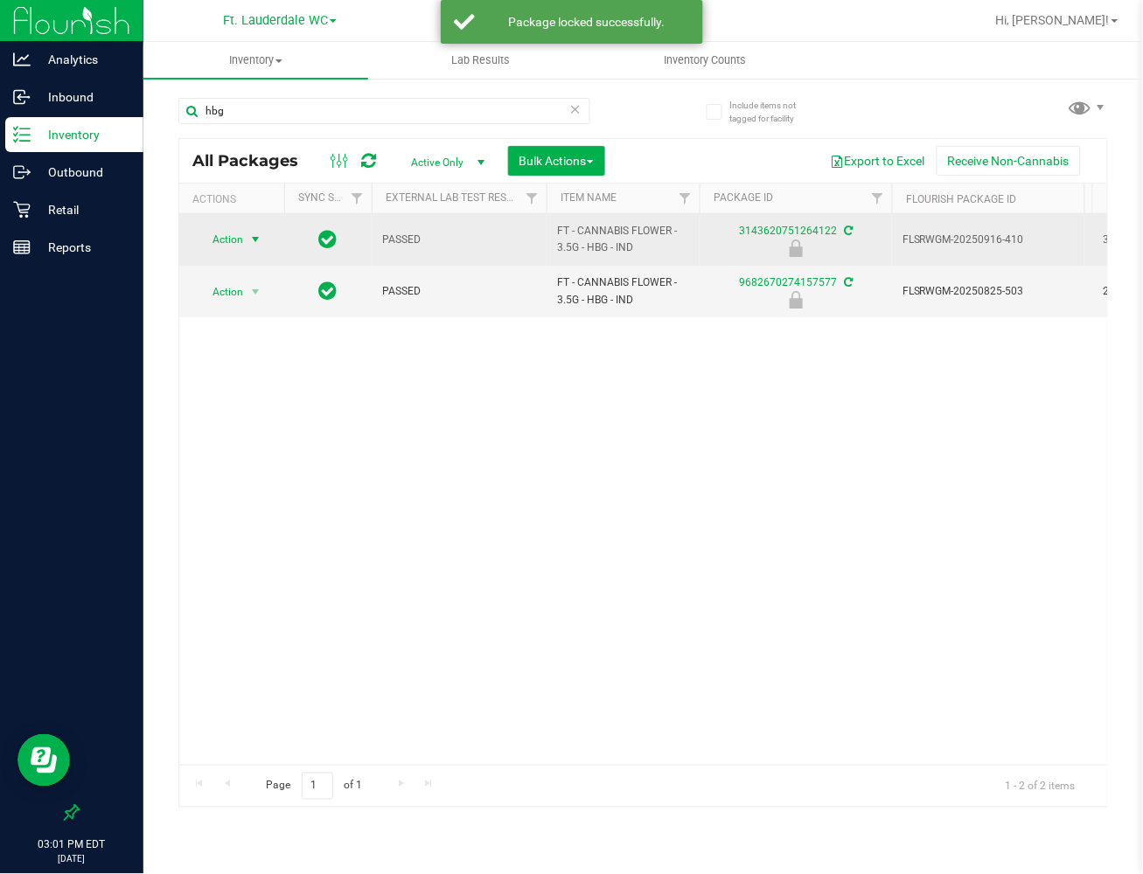
click at [223, 233] on span "Action" at bounding box center [220, 239] width 47 height 24
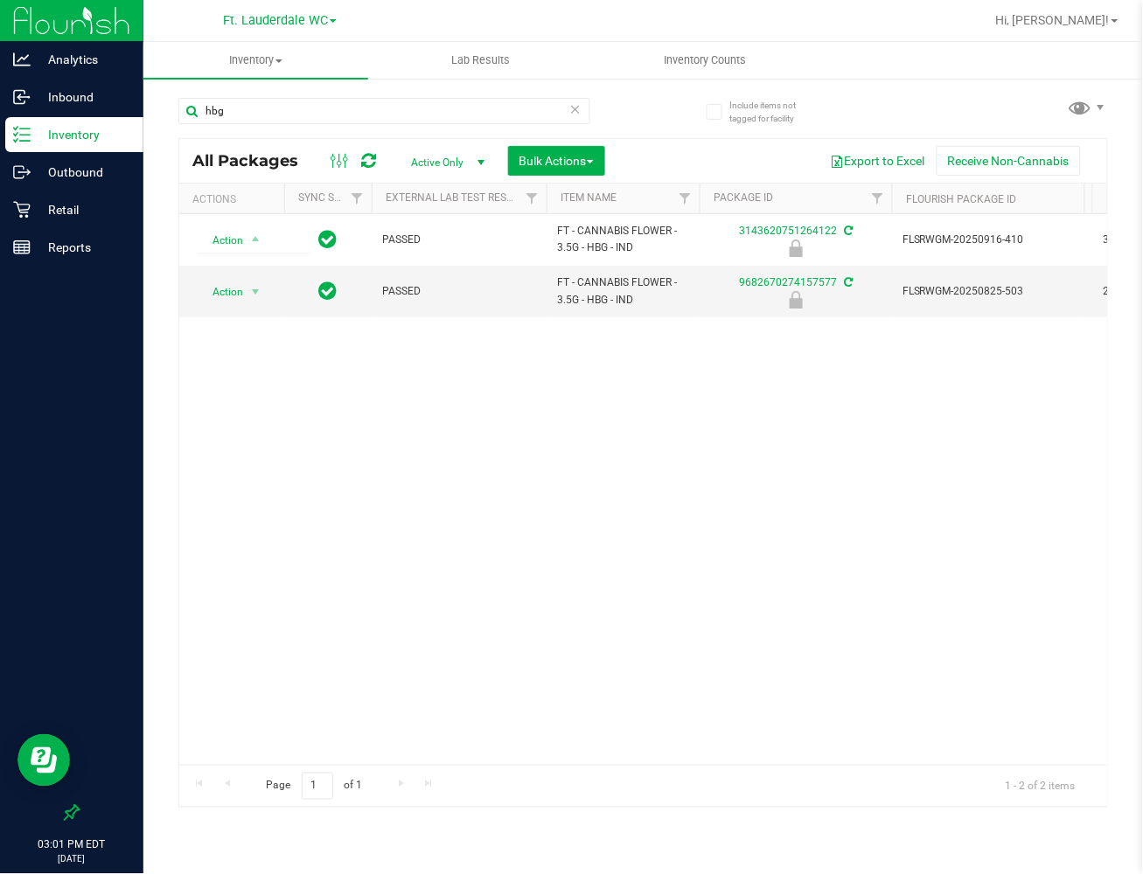
click at [509, 376] on div "Action Action Edit attributes Global inventory Locate package Package audit log…" at bounding box center [643, 489] width 928 height 551
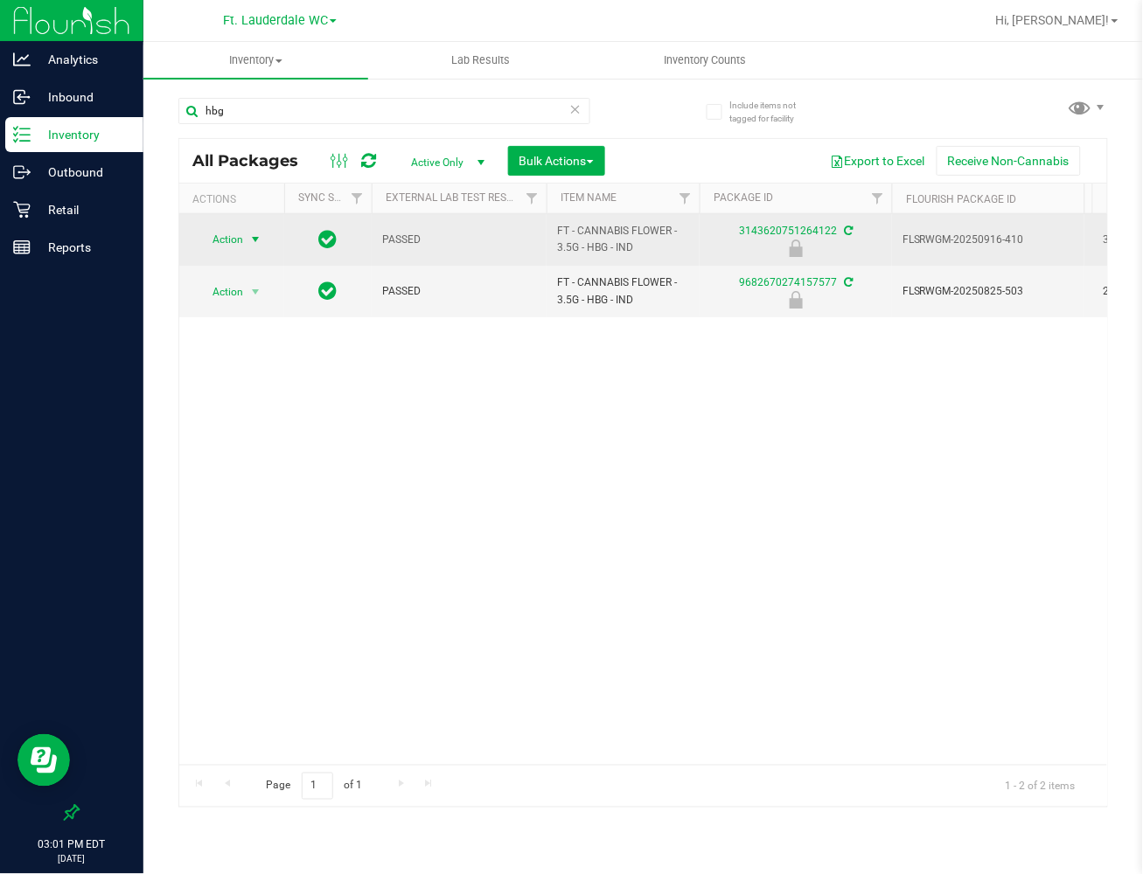
click at [208, 238] on span "Action" at bounding box center [220, 239] width 47 height 24
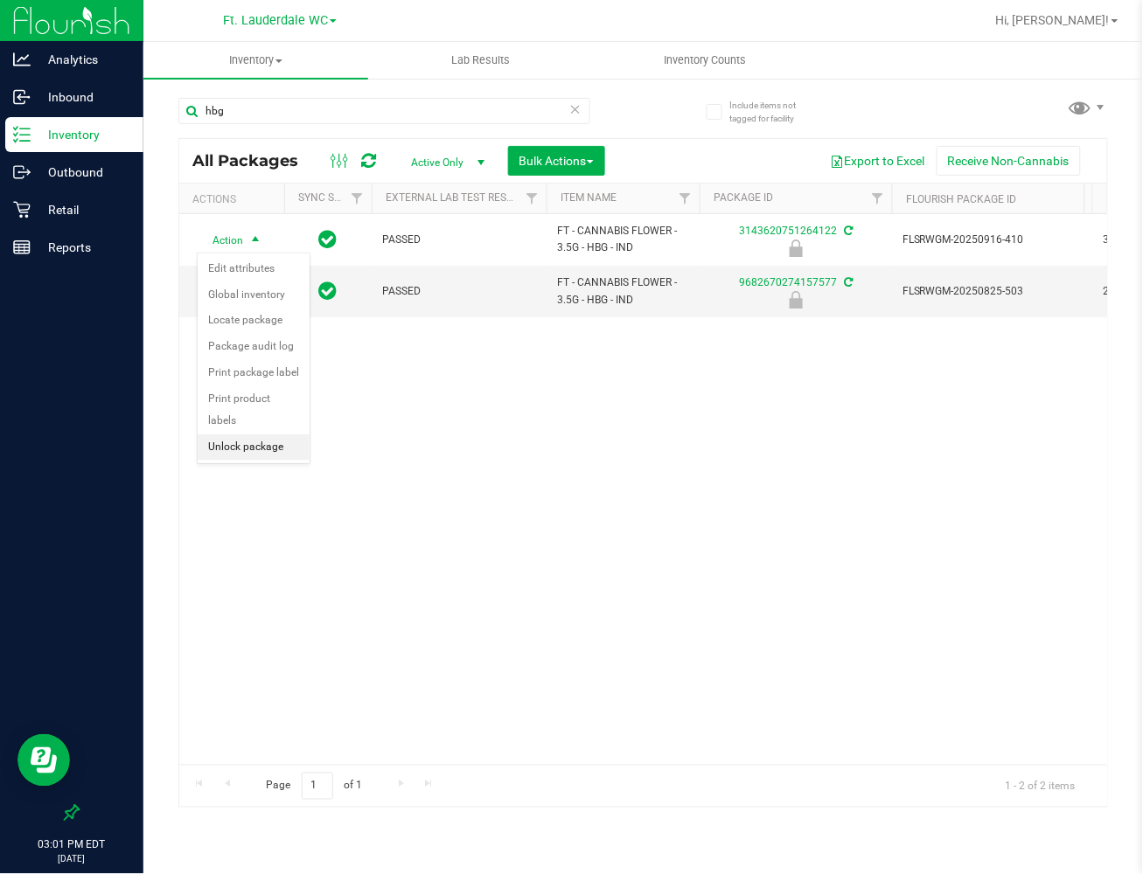
click at [247, 449] on li "Unlock package" at bounding box center [254, 448] width 112 height 26
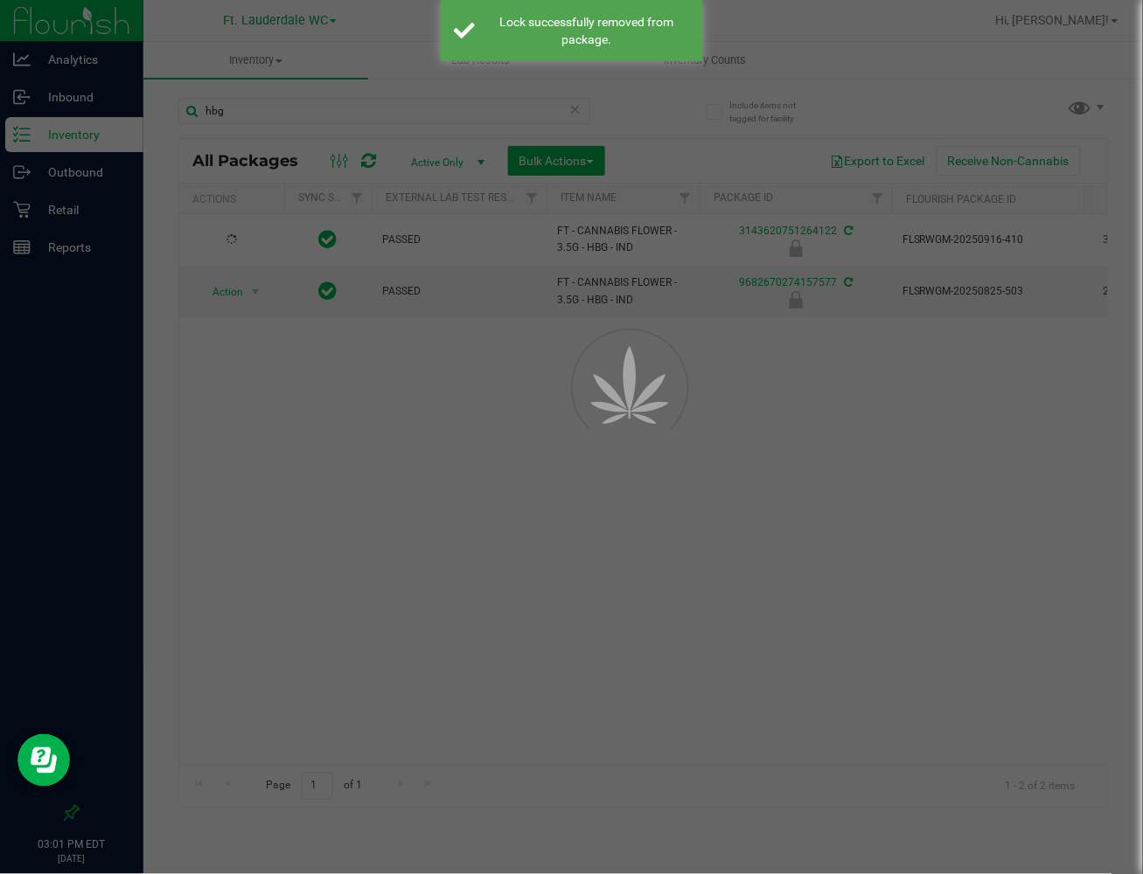
click at [404, 512] on div at bounding box center [571, 437] width 1143 height 874
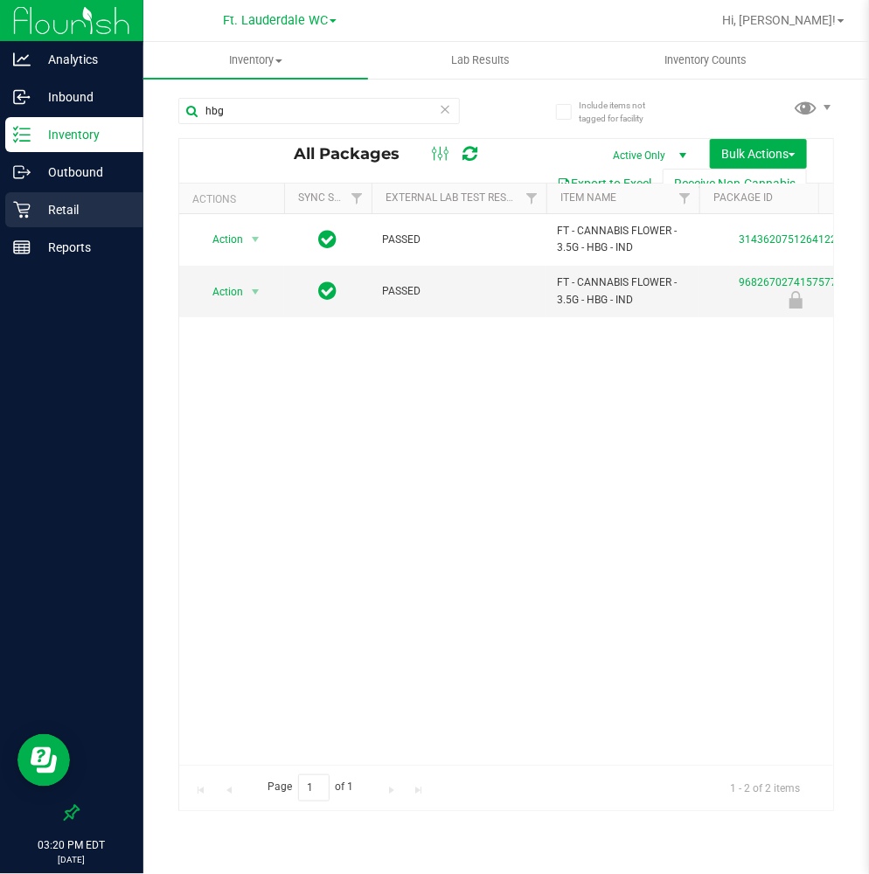
click at [58, 205] on p "Retail" at bounding box center [83, 209] width 105 height 21
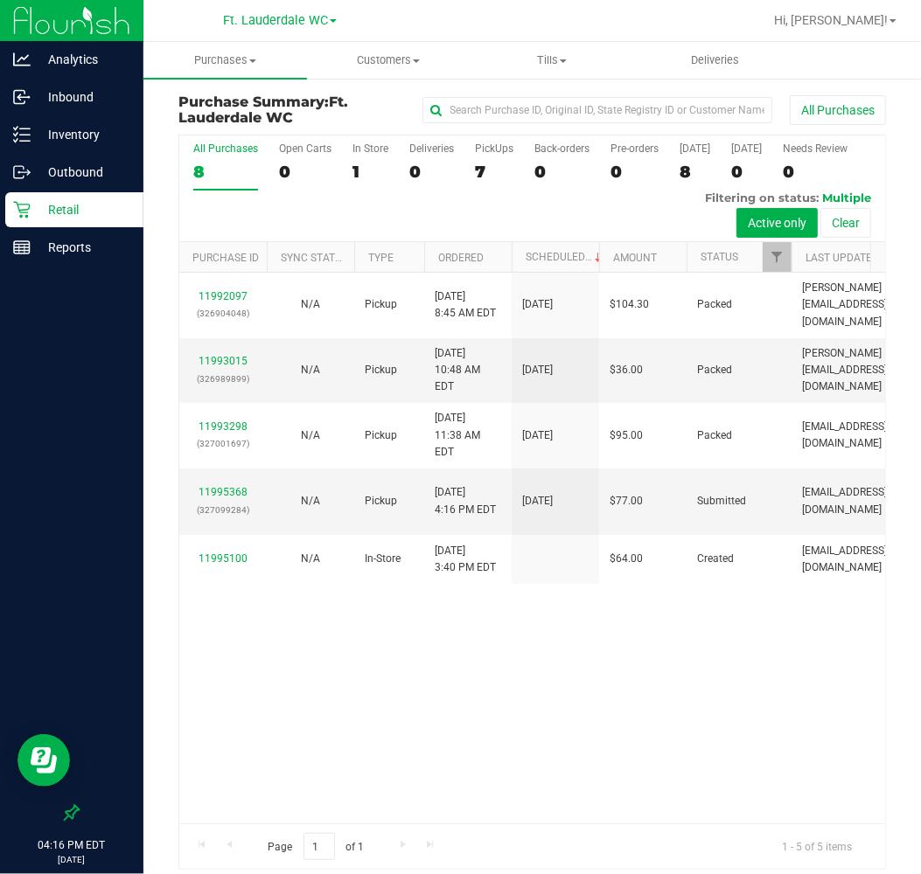
click at [560, 702] on div "11992097 (326904048) N/A Pickup [DATE] 8:45 AM EDT 9/23/2025 $104.30 Packed [PE…" at bounding box center [532, 548] width 706 height 551
click at [557, 707] on div "11992097 (326904048) N/A Pickup [DATE] 8:45 AM EDT 9/23/2025 $104.30 Packed [PE…" at bounding box center [532, 548] width 706 height 551
click at [240, 491] on link "11995368" at bounding box center [223, 492] width 49 height 12
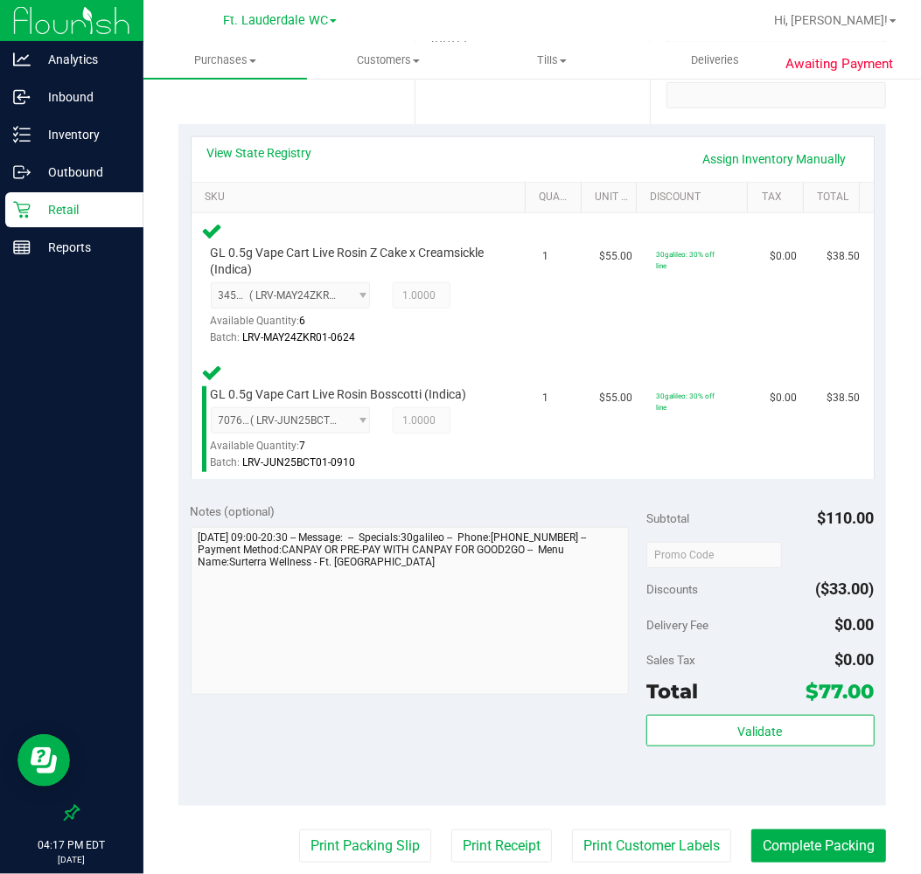
scroll to position [348, 0]
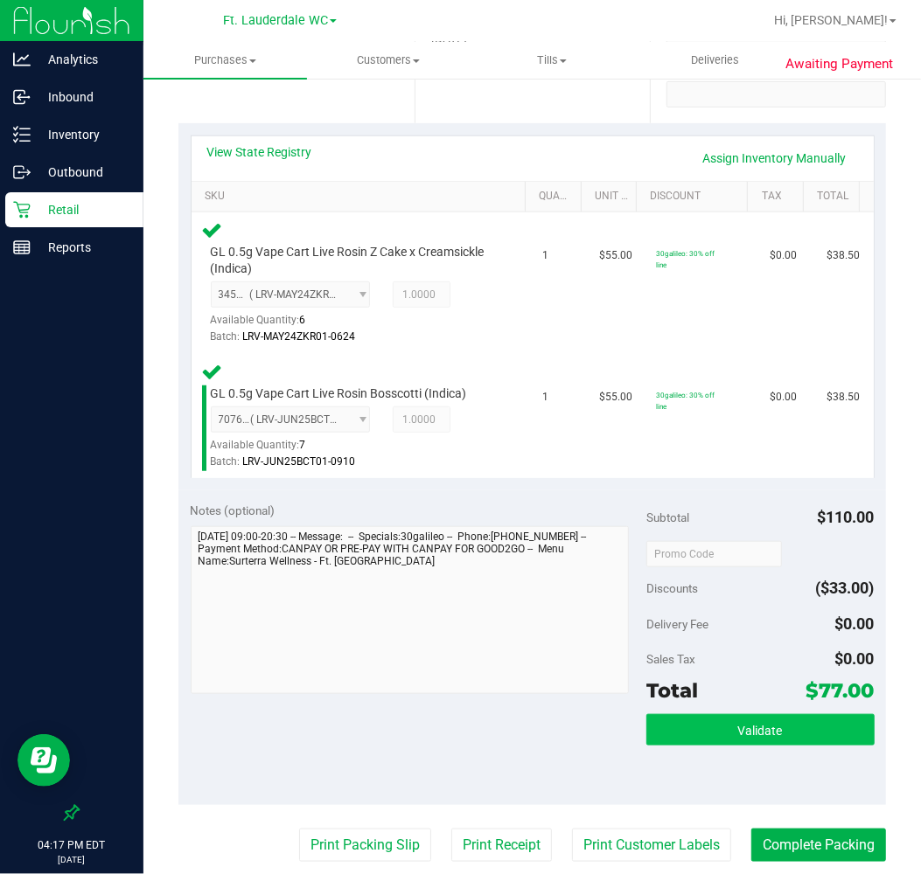
click at [753, 724] on span "Validate" at bounding box center [760, 731] width 45 height 14
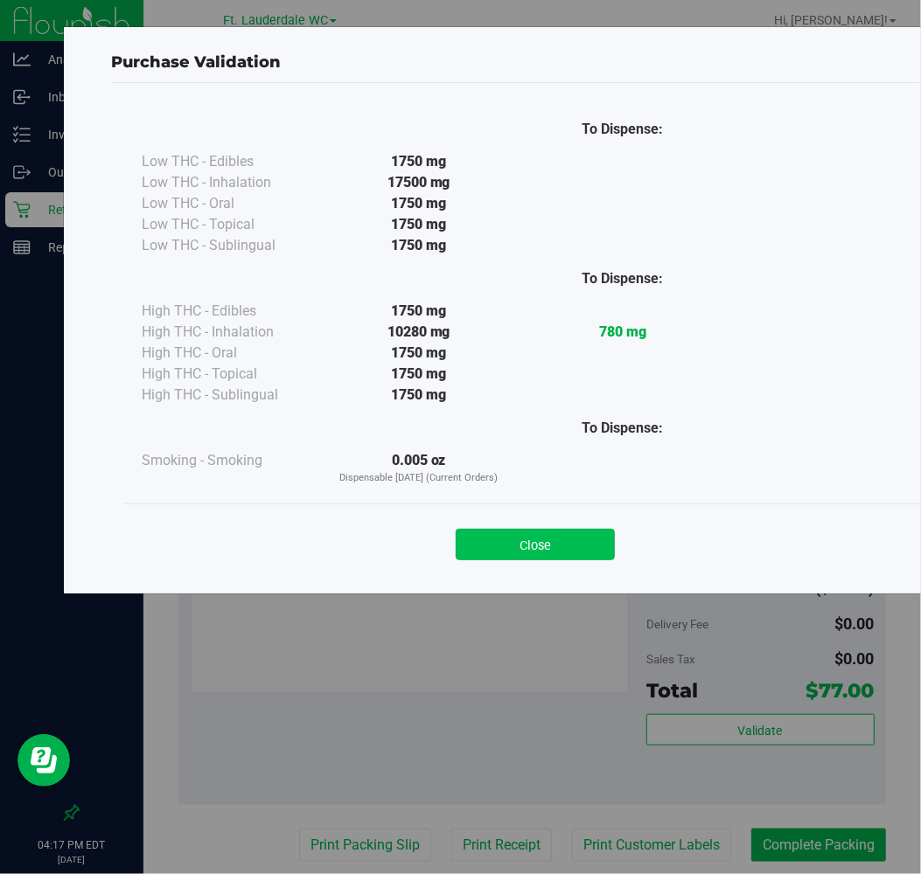
click at [581, 554] on button "Close" at bounding box center [535, 544] width 159 height 31
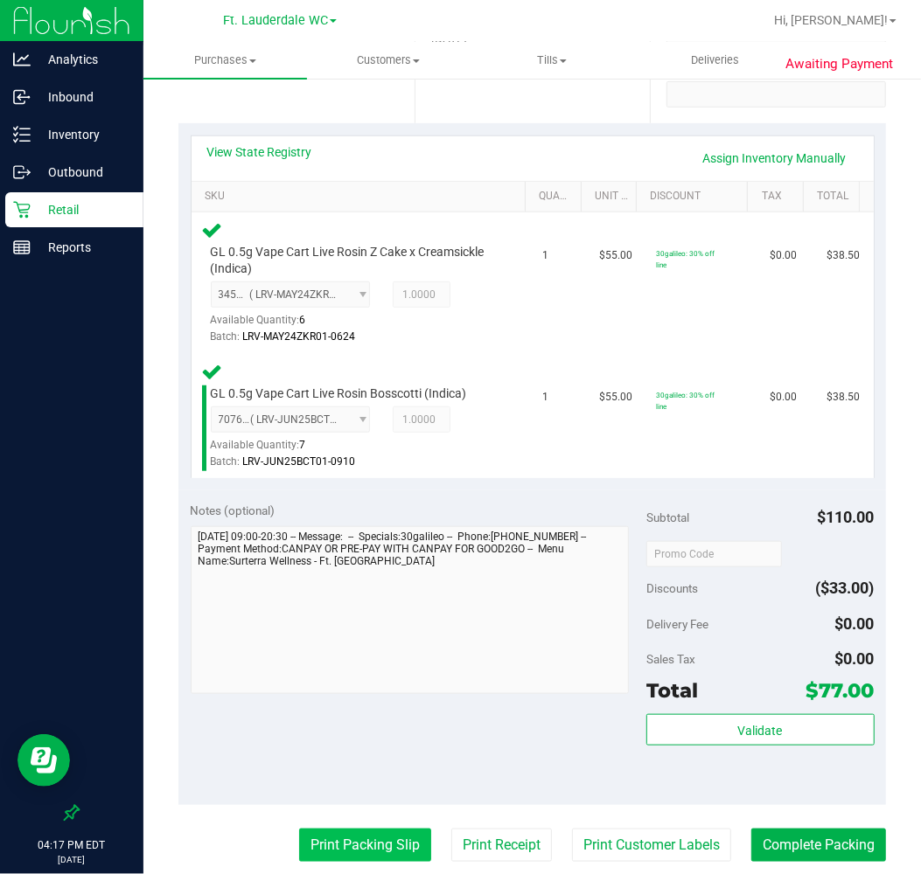
click at [374, 848] on button "Print Packing Slip" at bounding box center [365, 845] width 132 height 33
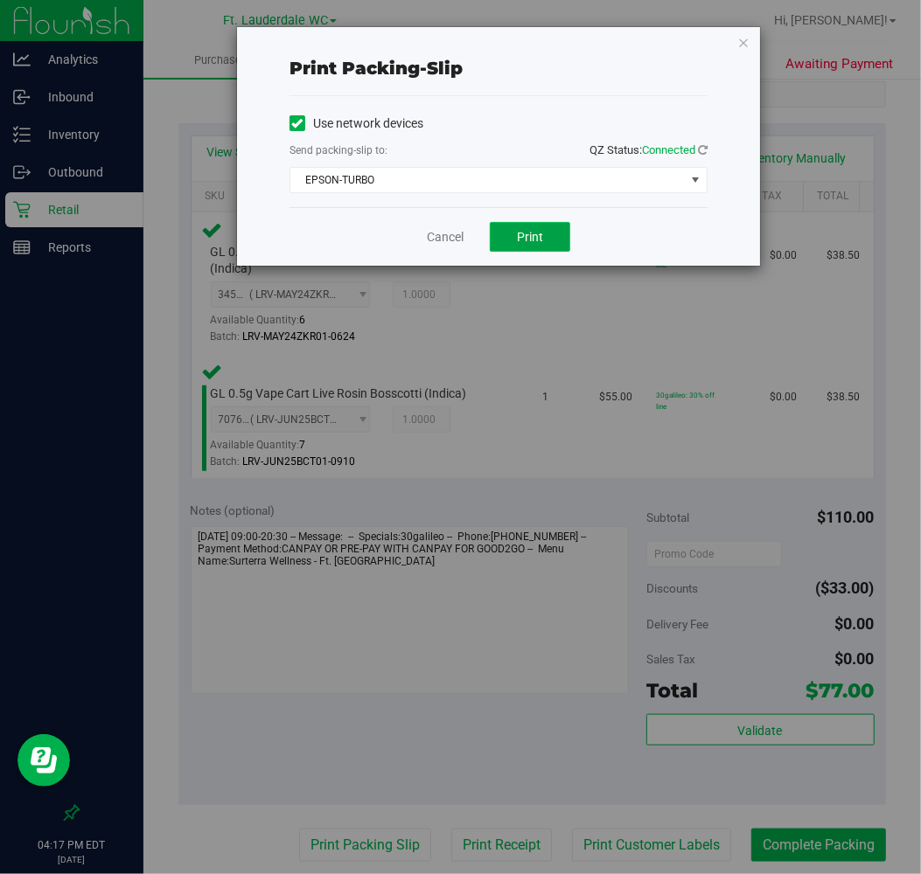
click at [534, 241] on span "Print" at bounding box center [530, 237] width 26 height 14
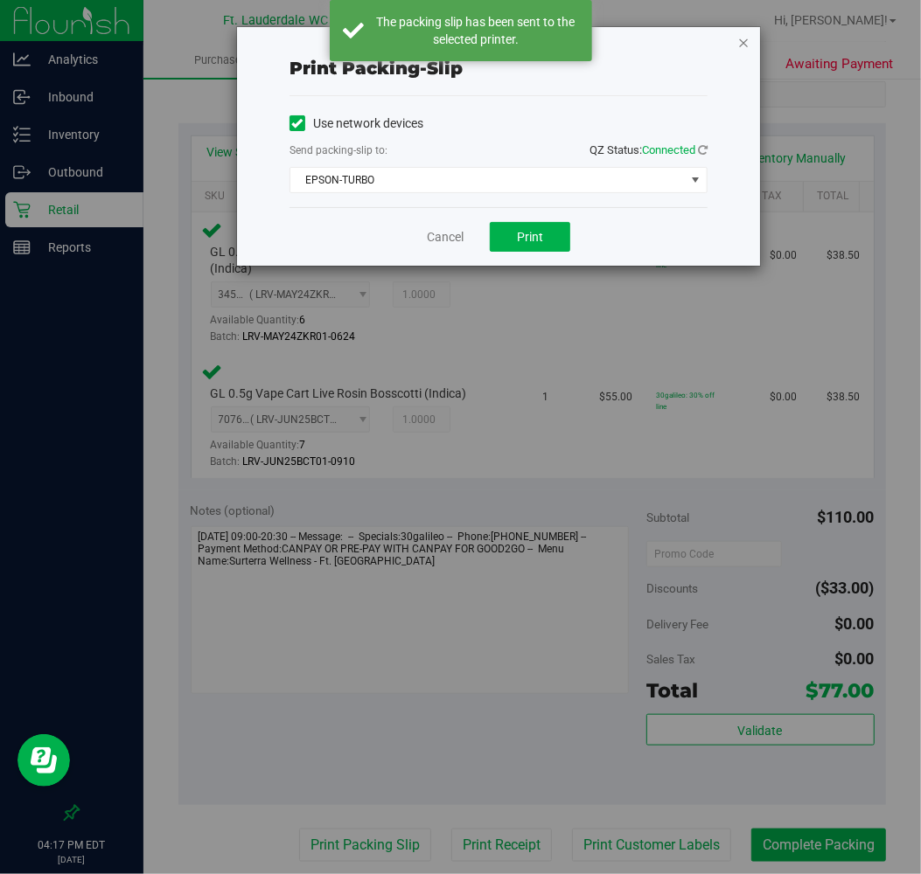
click at [749, 45] on icon "button" at bounding box center [743, 41] width 12 height 21
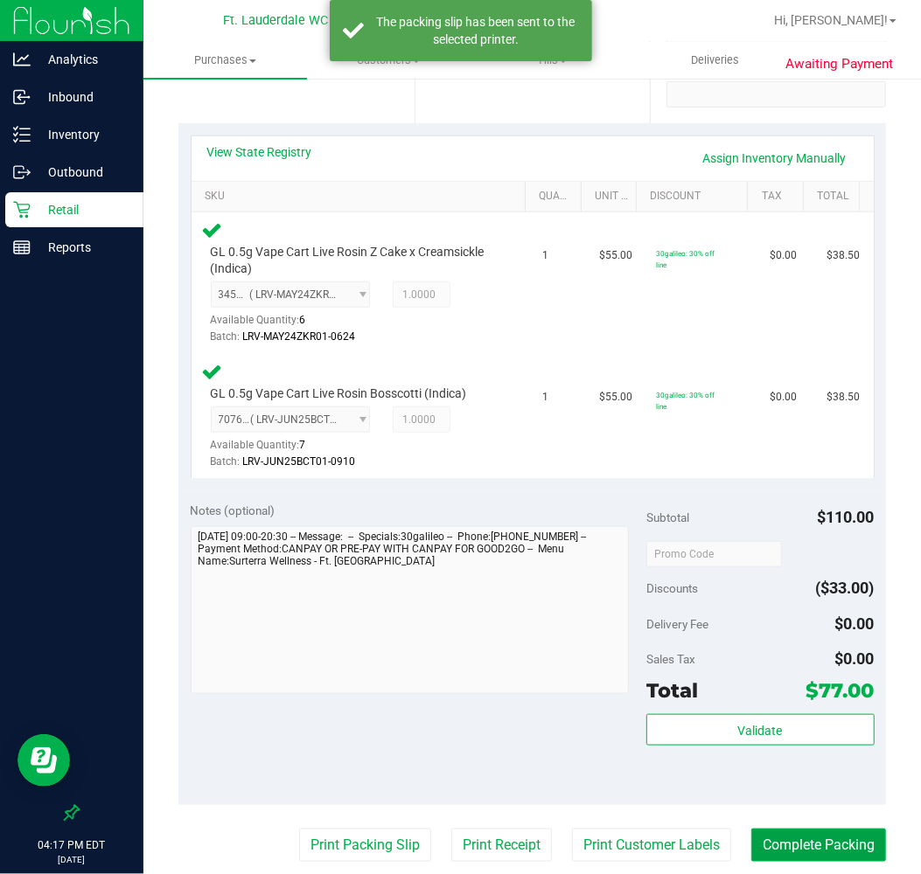
click at [824, 857] on button "Complete Packing" at bounding box center [818, 845] width 135 height 33
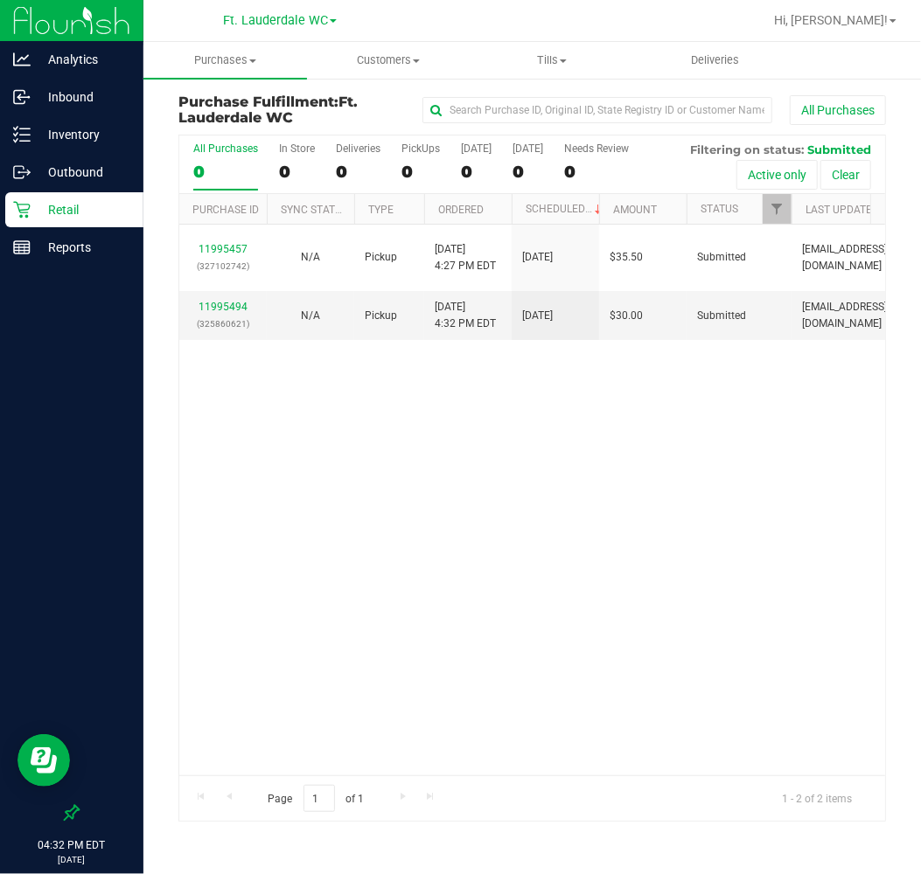
click at [24, 206] on icon at bounding box center [21, 209] width 17 height 17
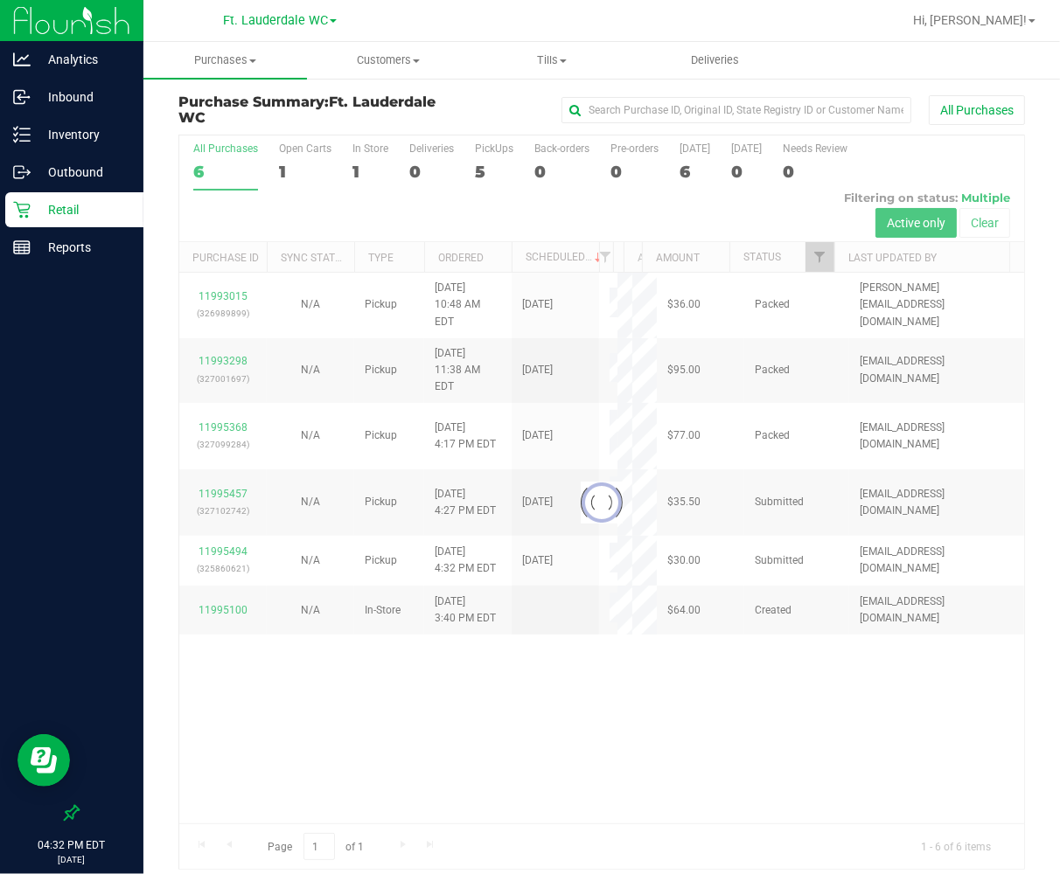
click at [229, 509] on div at bounding box center [601, 503] width 845 height 734
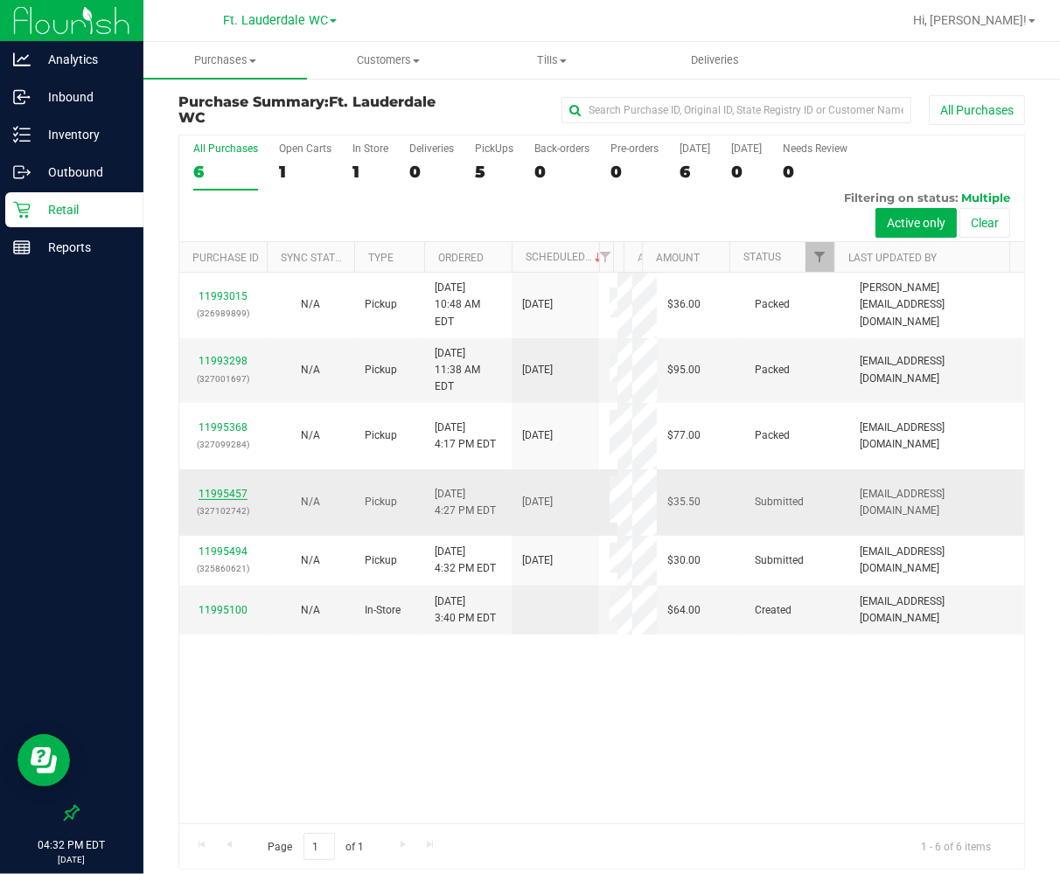
click at [228, 500] on link "11995457" at bounding box center [223, 494] width 49 height 12
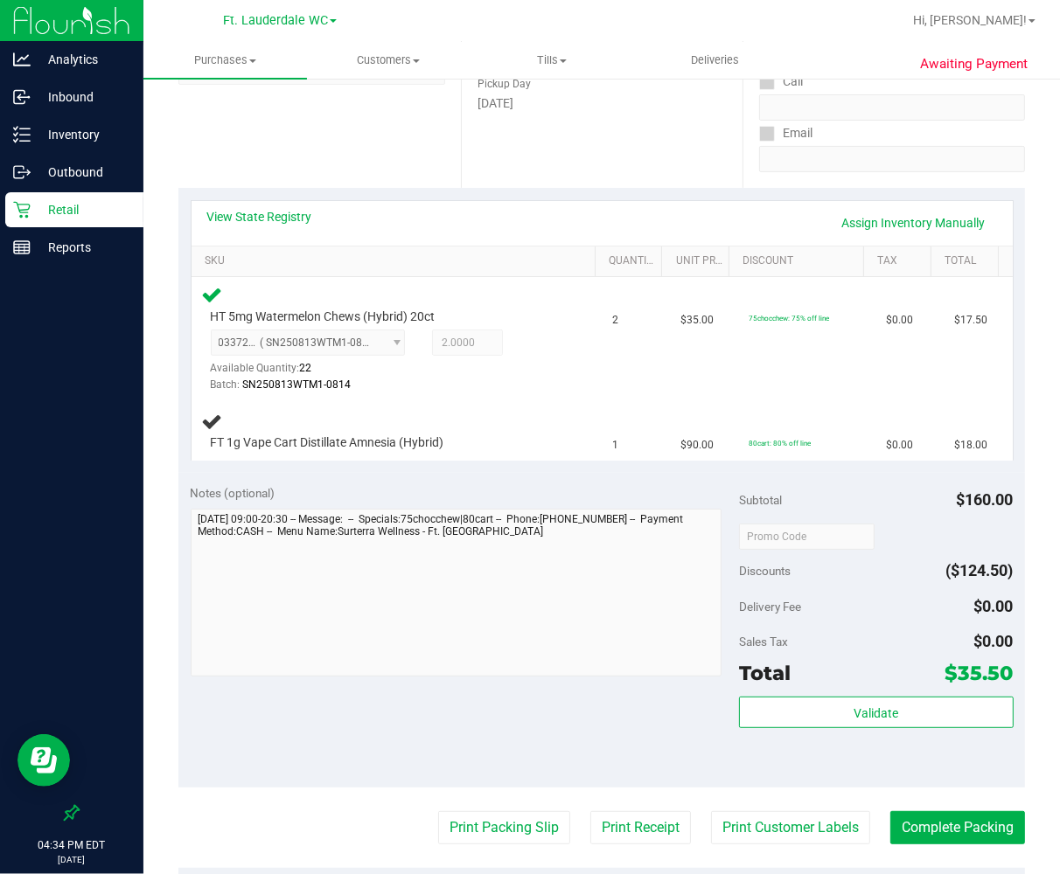
scroll to position [194, 0]
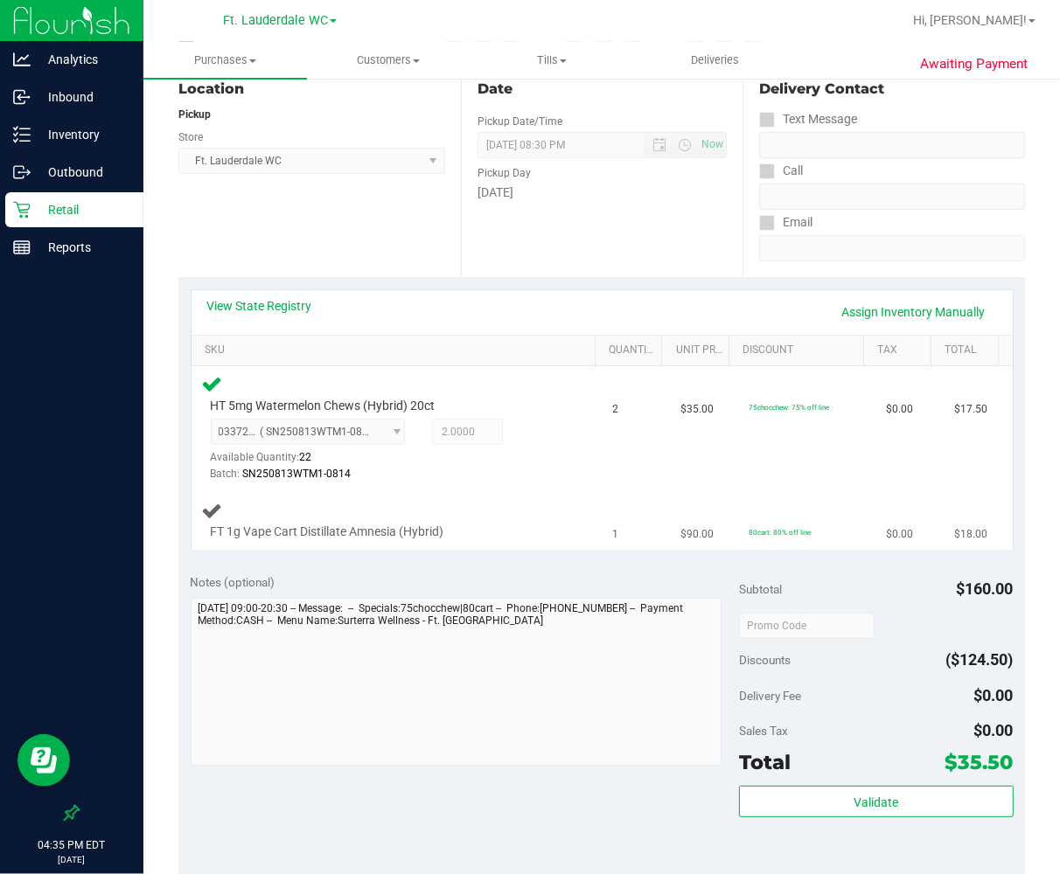
click at [509, 520] on div "FT 1g Vape Cart Distillate Amnesia (Hybrid)" at bounding box center [397, 520] width 390 height 41
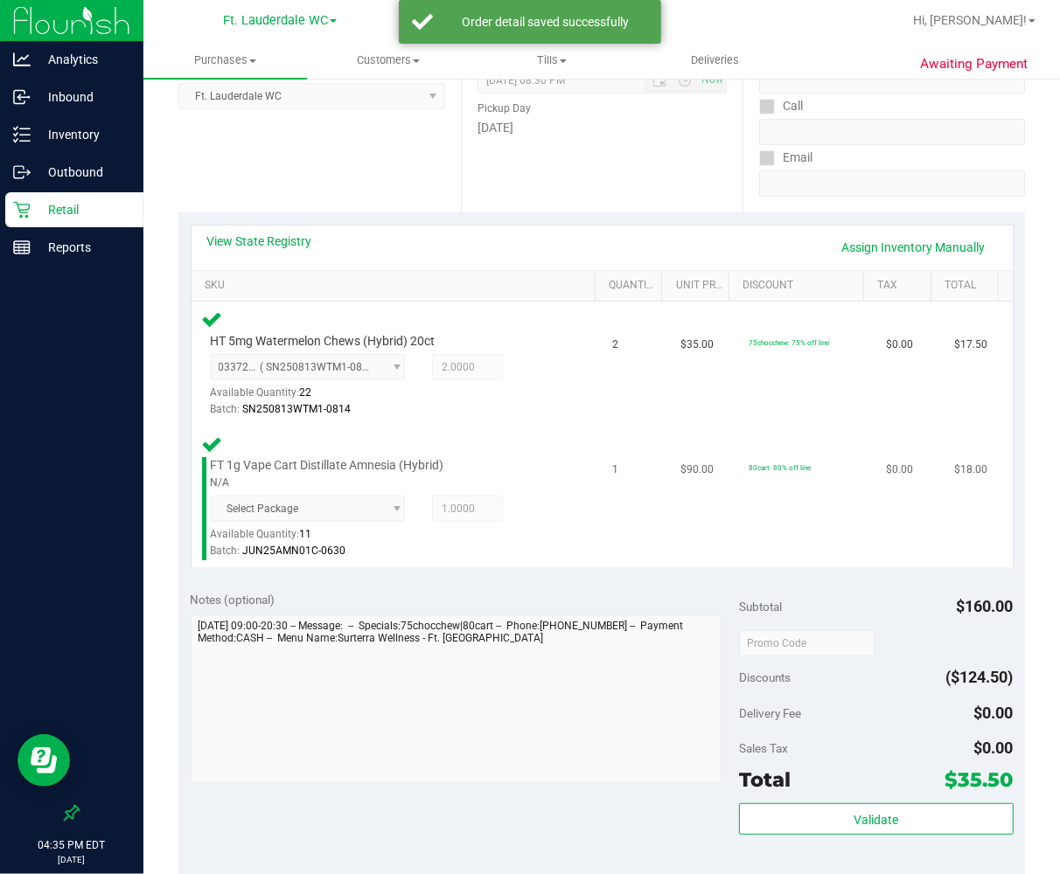
scroll to position [388, 0]
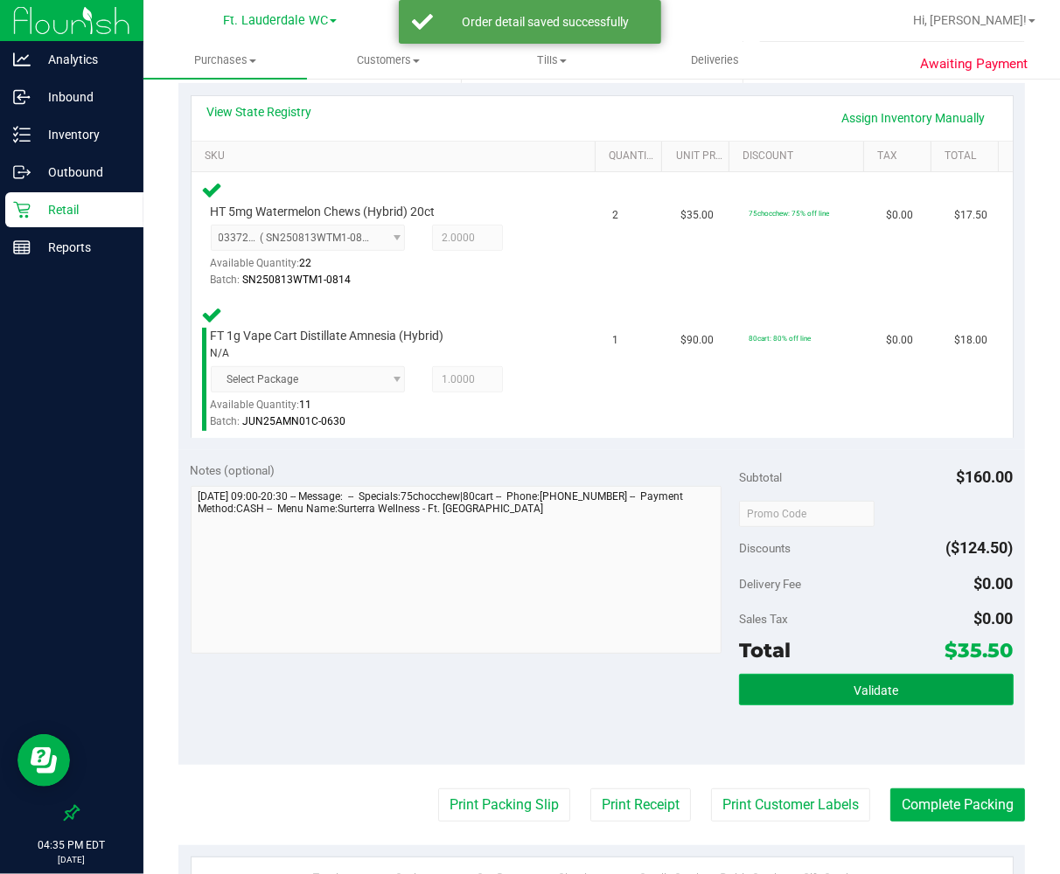
click at [853, 693] on span "Validate" at bounding box center [875, 691] width 45 height 14
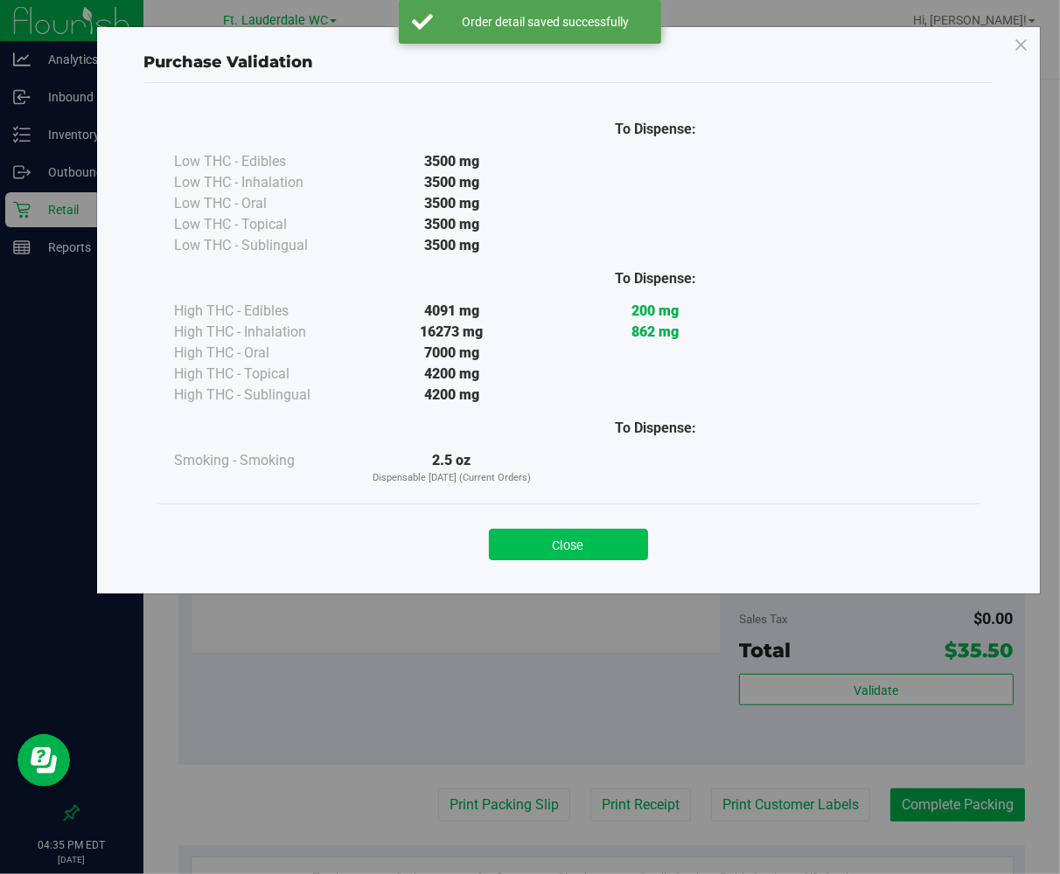
click at [573, 531] on button "Close" at bounding box center [568, 544] width 159 height 31
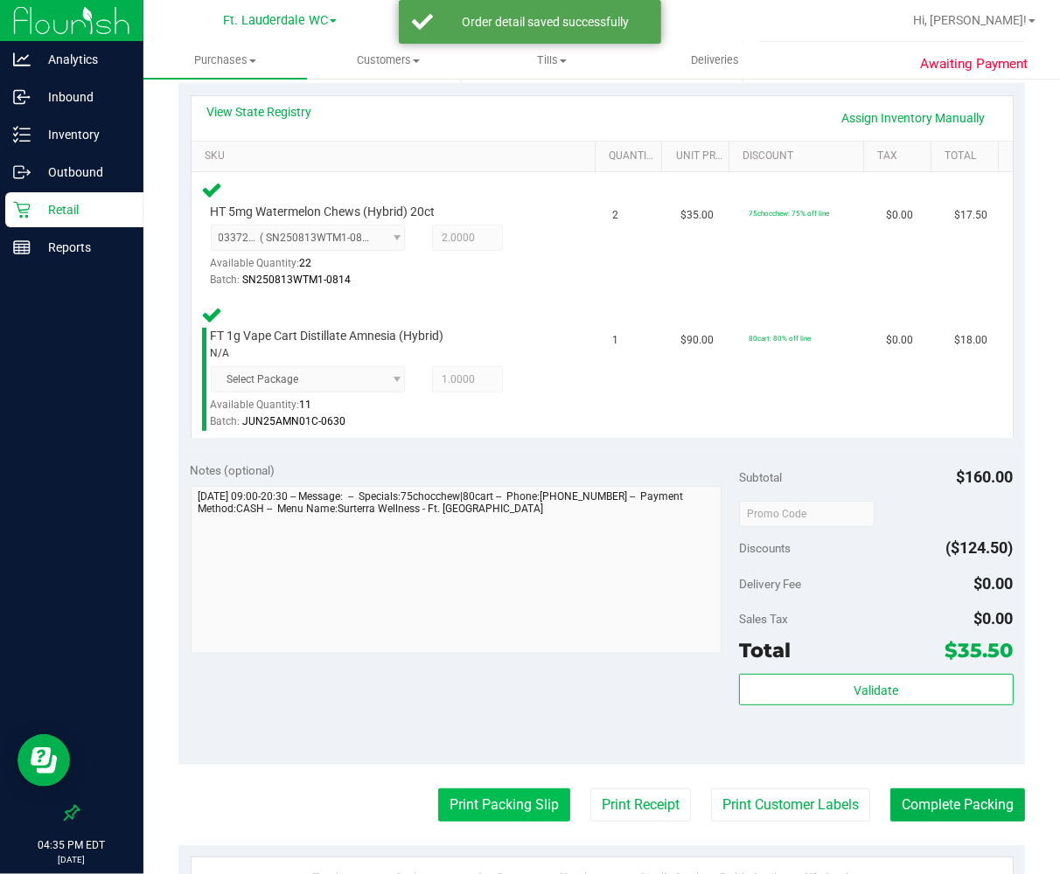
click at [472, 798] on button "Print Packing Slip" at bounding box center [504, 805] width 132 height 33
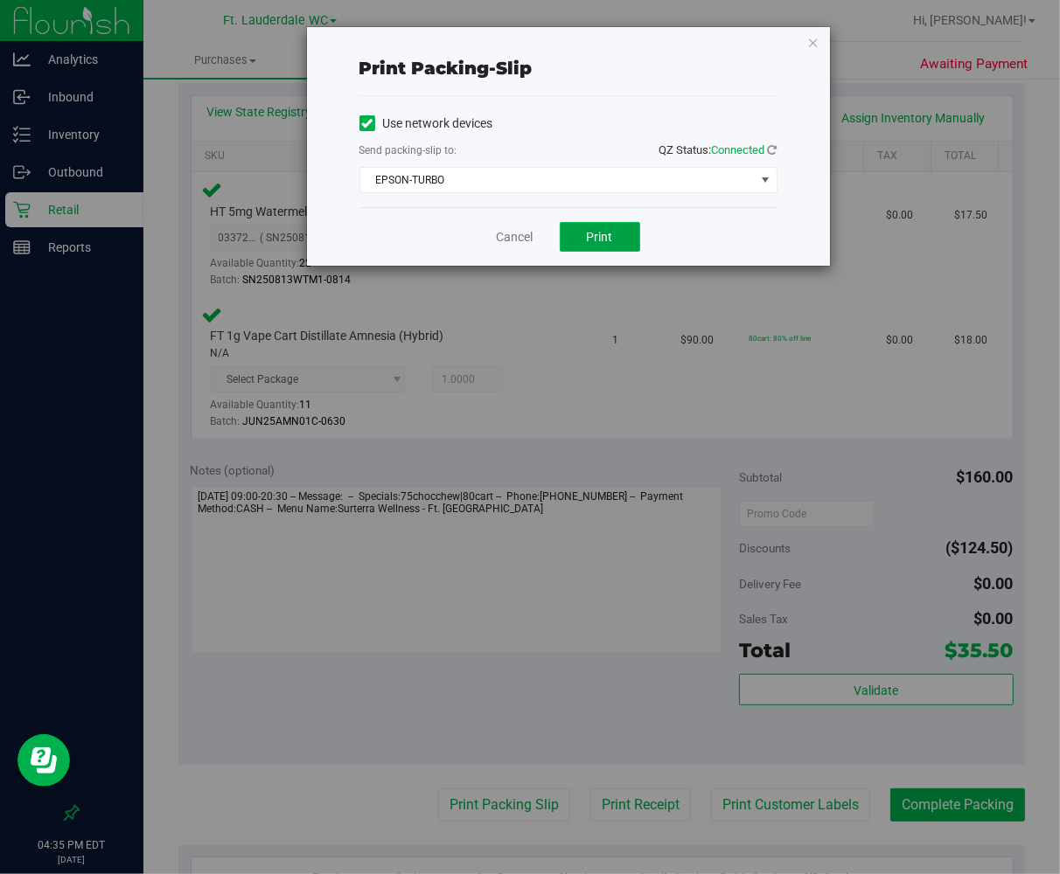
click at [577, 246] on button "Print" at bounding box center [600, 237] width 80 height 30
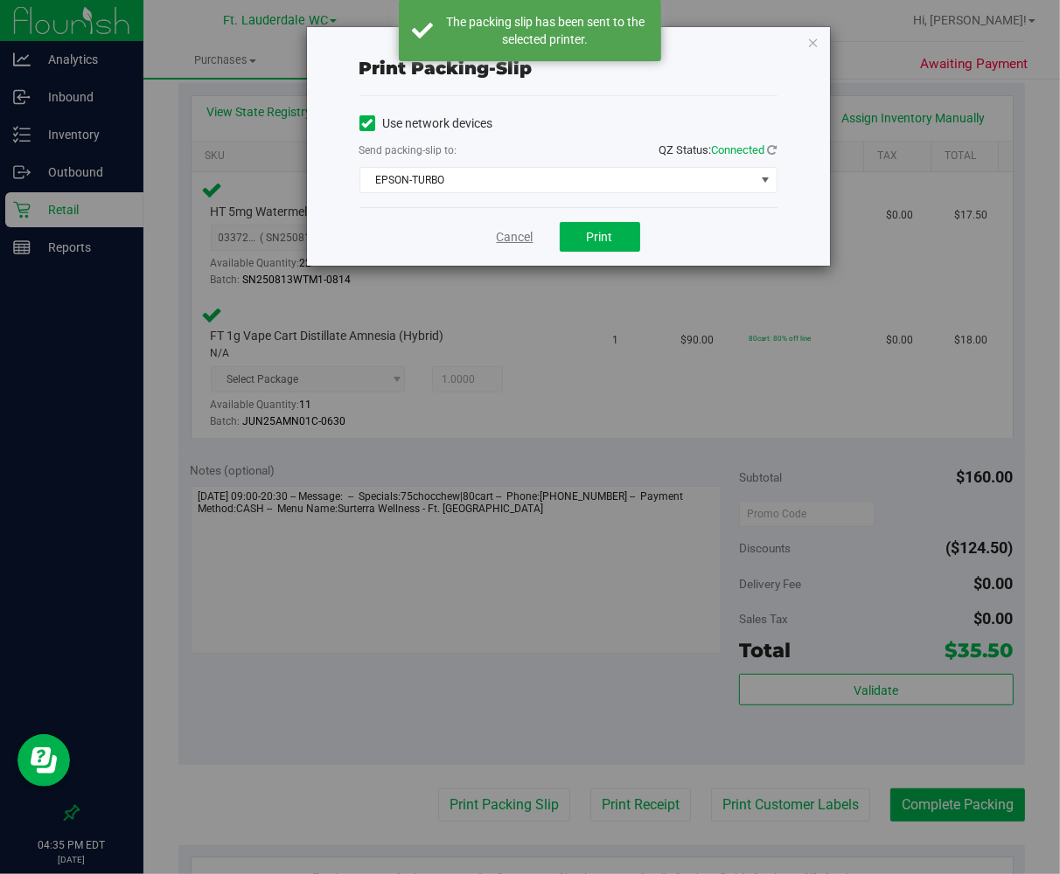
click at [523, 234] on link "Cancel" at bounding box center [515, 237] width 37 height 18
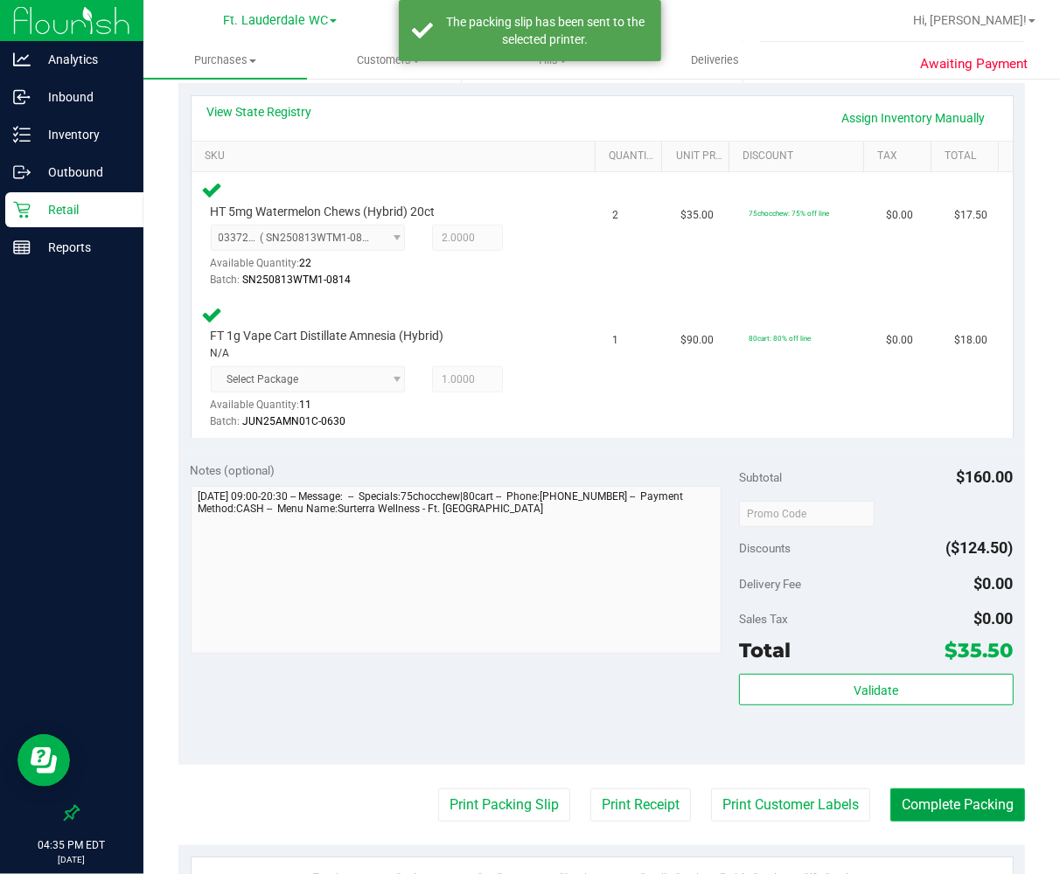
click at [863, 805] on button "Complete Packing" at bounding box center [957, 805] width 135 height 33
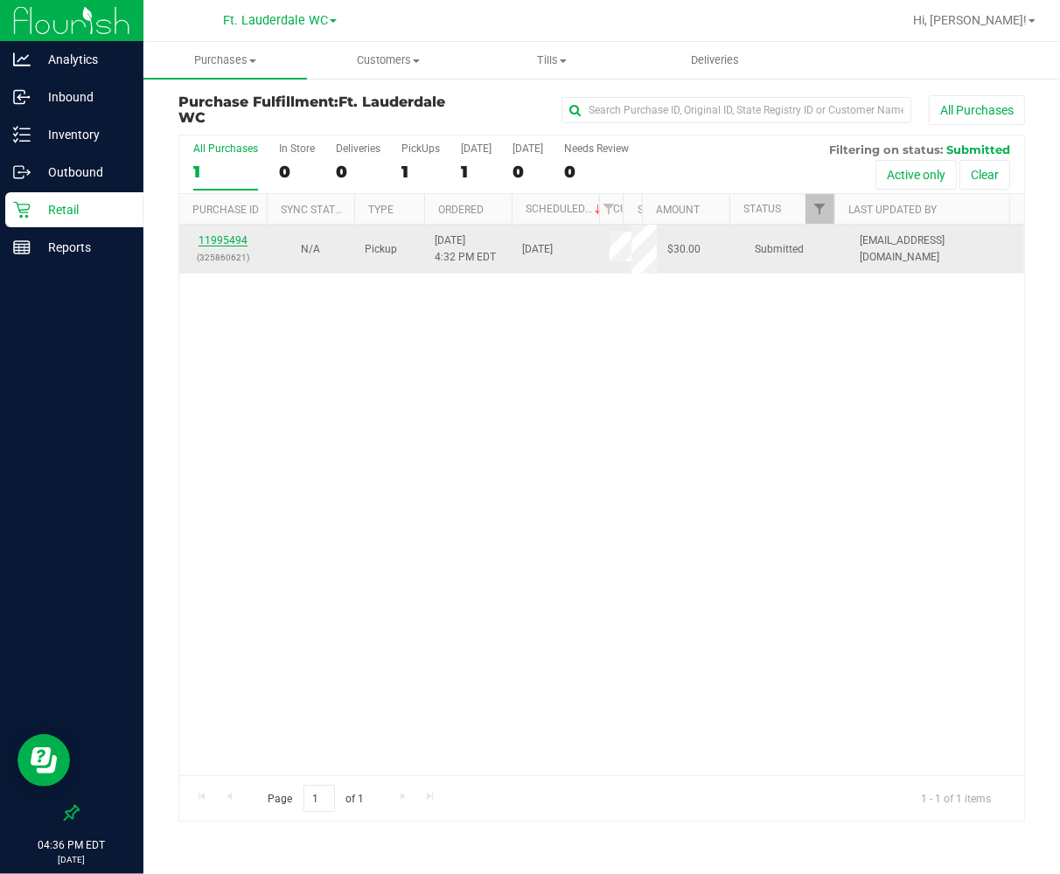
click at [221, 239] on link "11995494" at bounding box center [223, 240] width 49 height 12
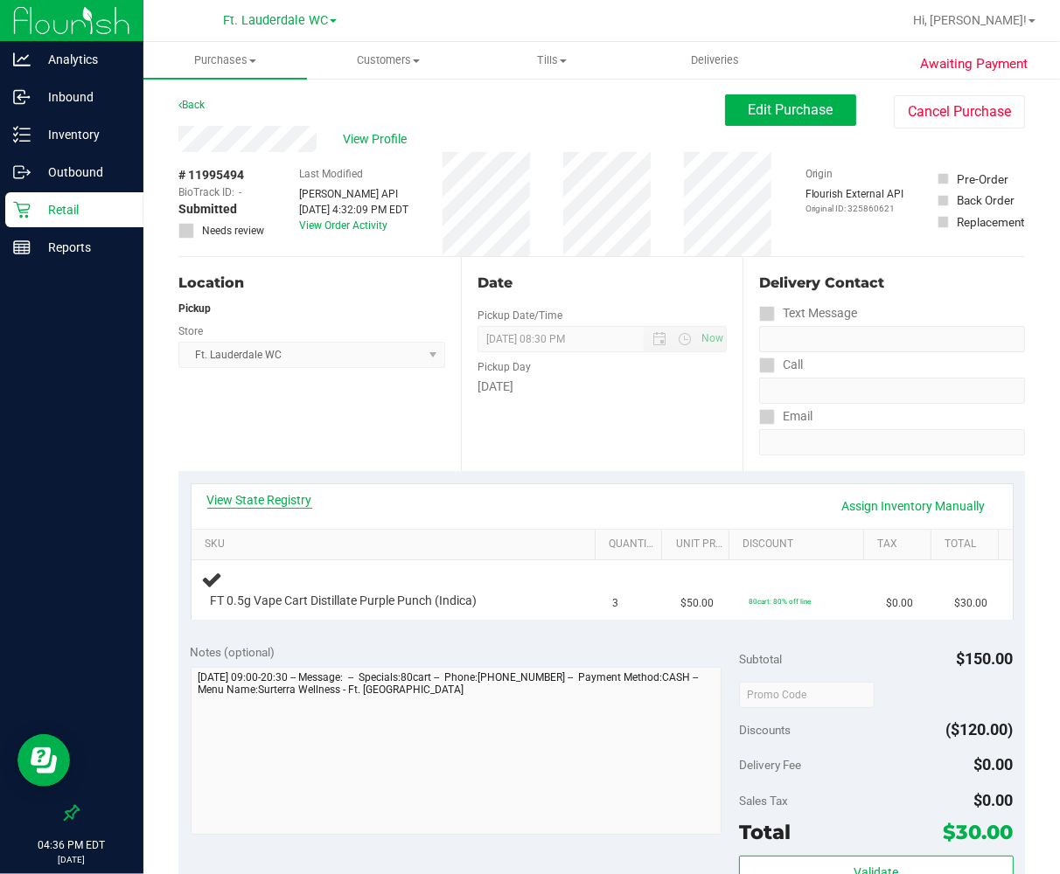
click at [291, 500] on link "View State Registry" at bounding box center [259, 499] width 105 height 17
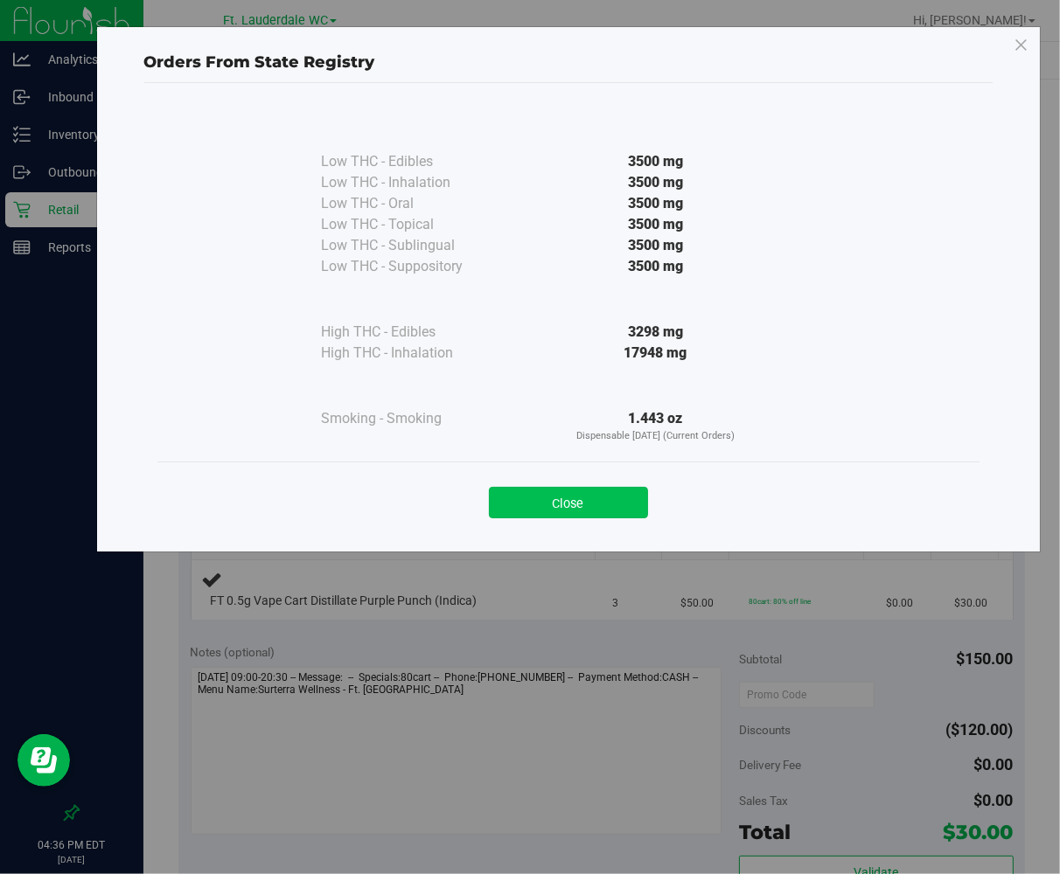
click at [558, 511] on button "Close" at bounding box center [568, 502] width 159 height 31
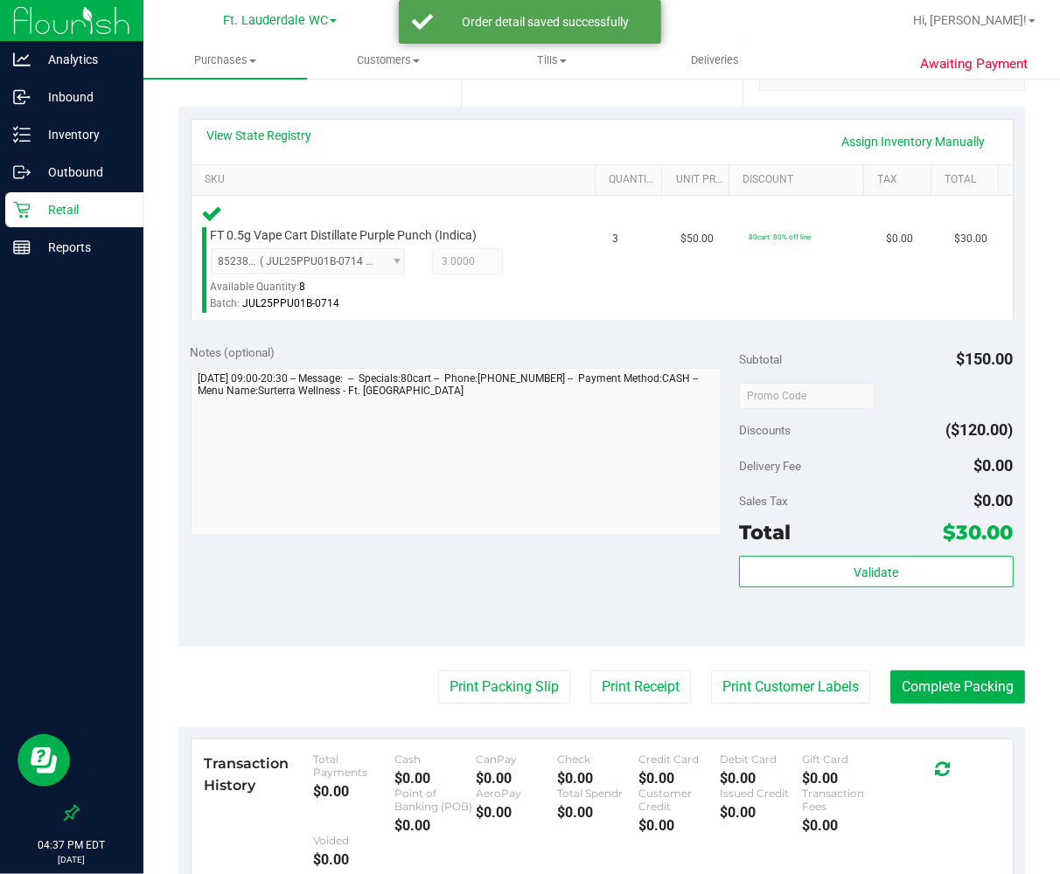
scroll to position [485, 0]
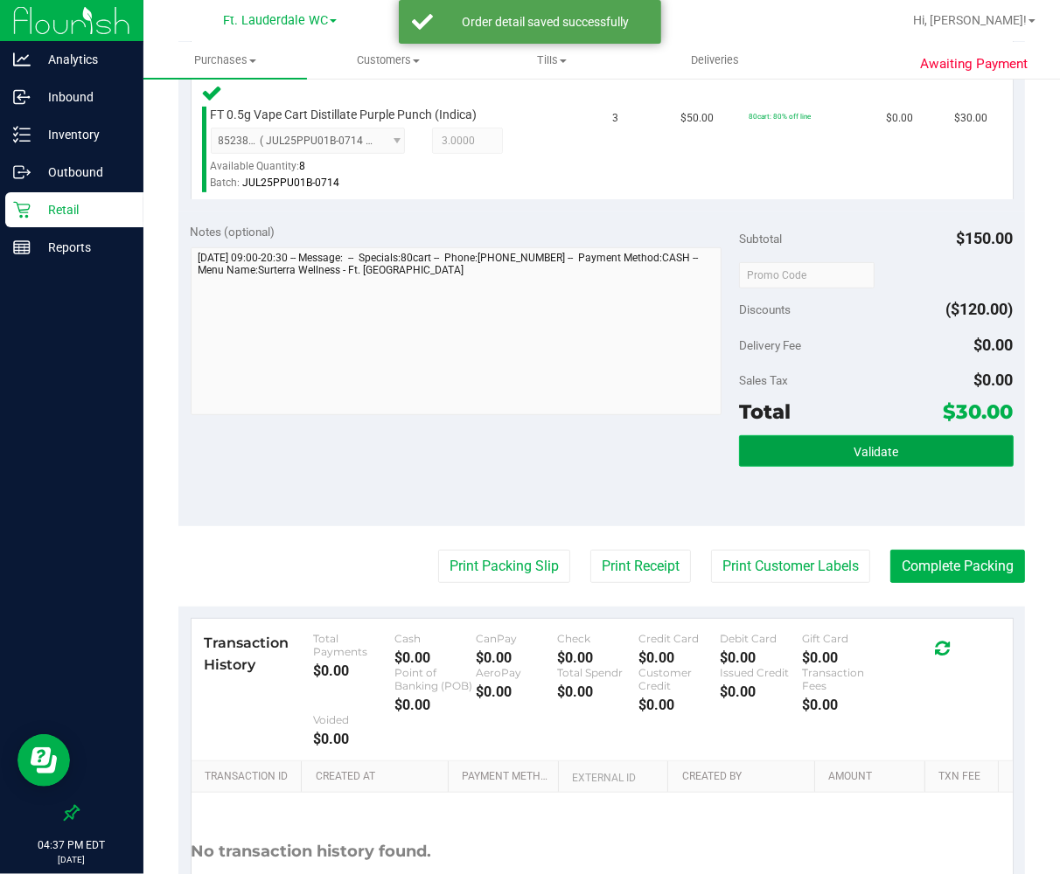
click at [800, 461] on button "Validate" at bounding box center [876, 450] width 275 height 31
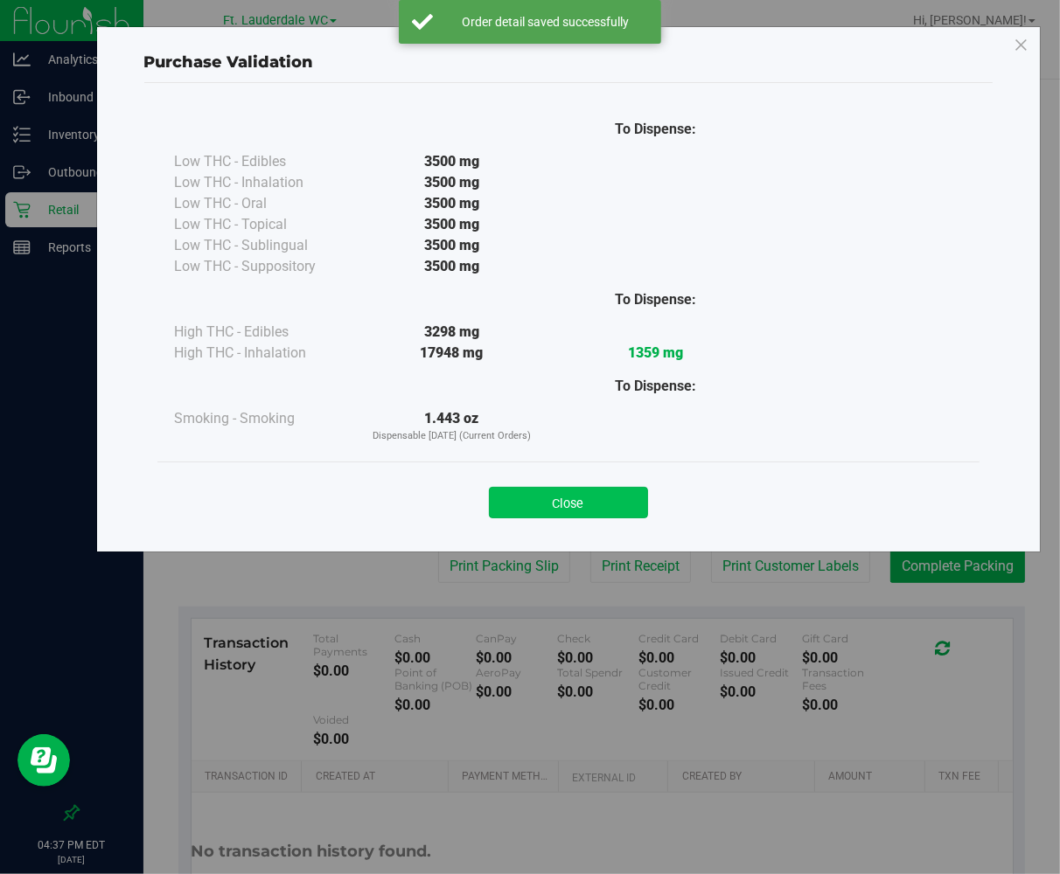
click at [639, 498] on button "Close" at bounding box center [568, 502] width 159 height 31
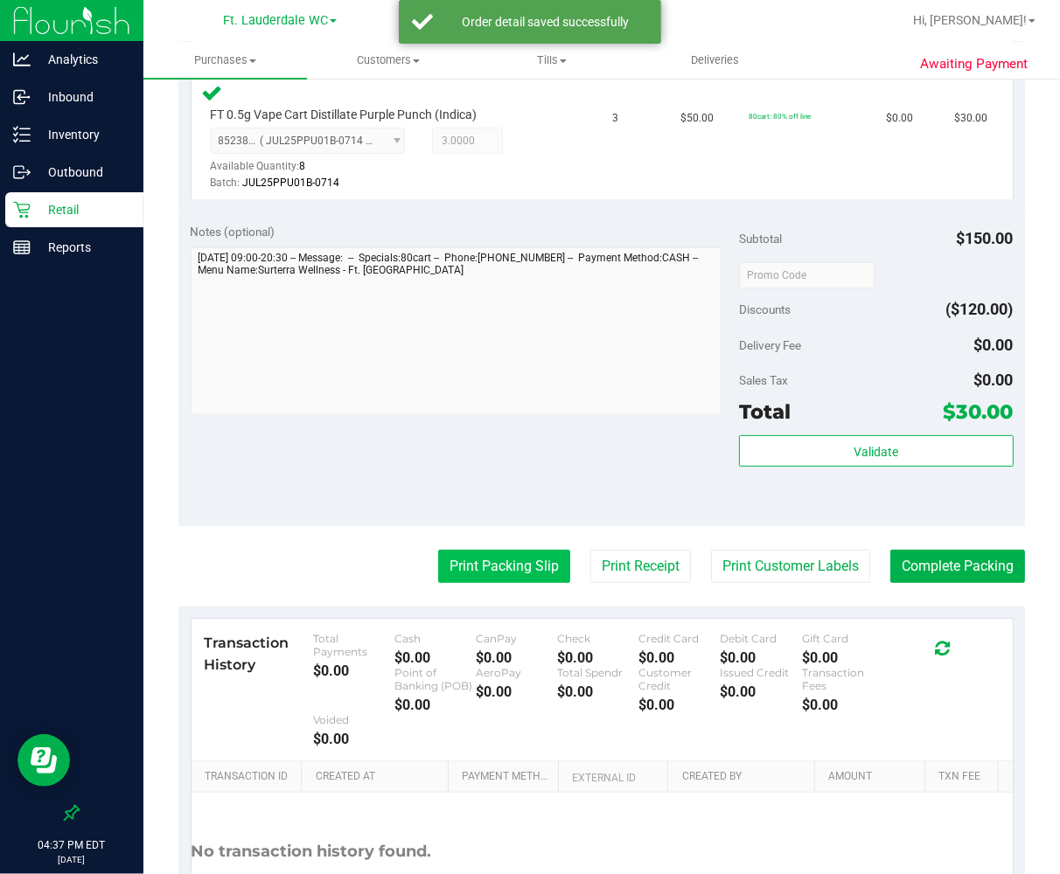
click at [451, 558] on button "Print Packing Slip" at bounding box center [504, 566] width 132 height 33
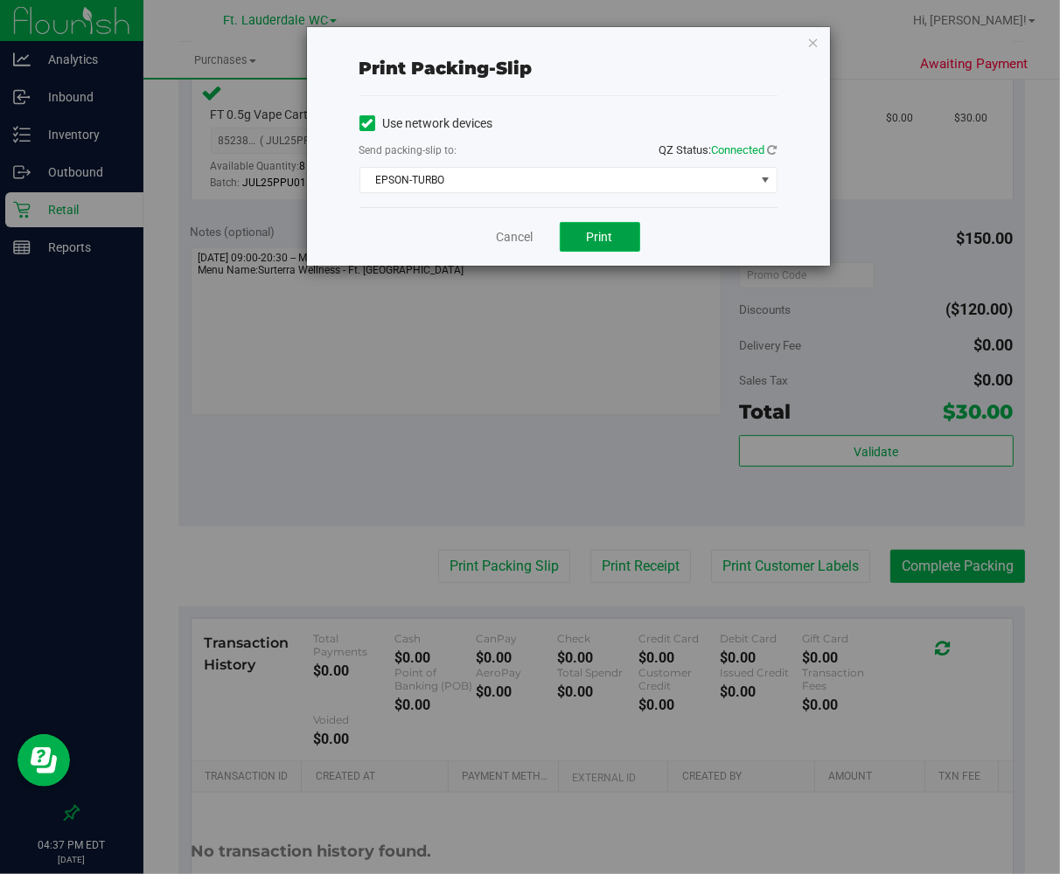
click at [582, 225] on button "Print" at bounding box center [600, 237] width 80 height 30
click at [528, 236] on link "Cancel" at bounding box center [515, 237] width 37 height 18
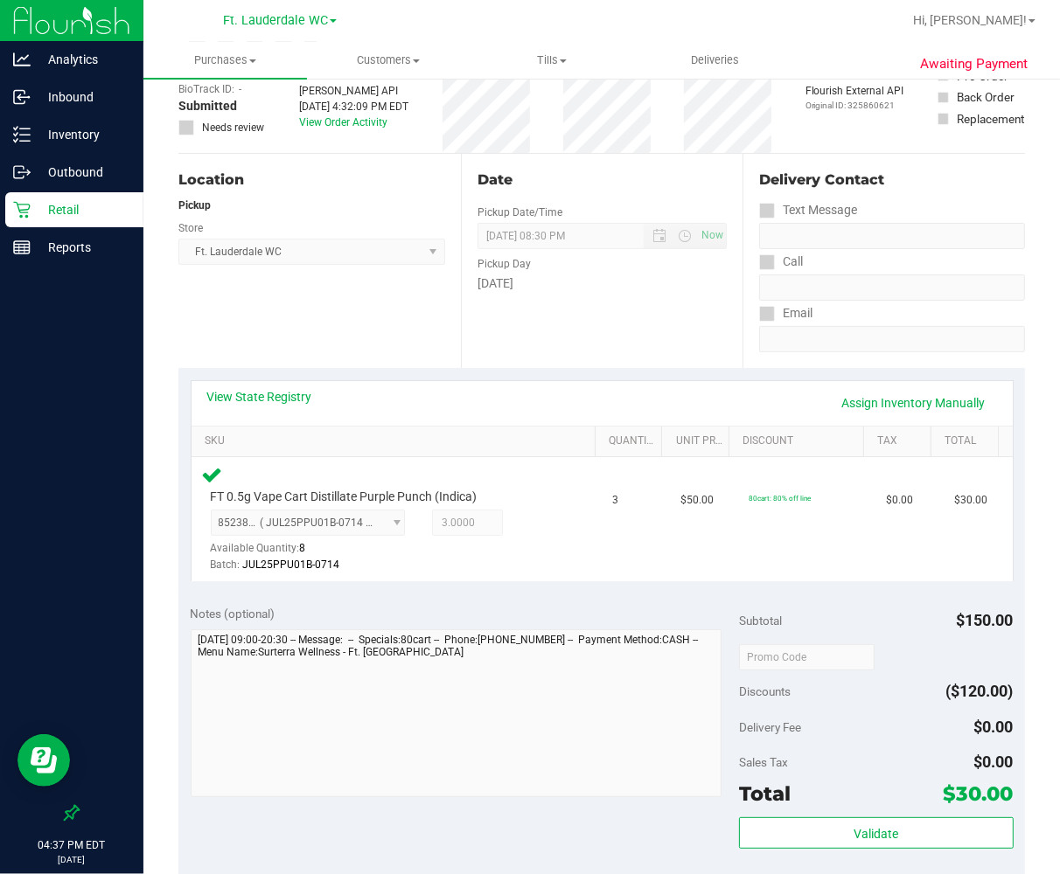
scroll to position [291, 0]
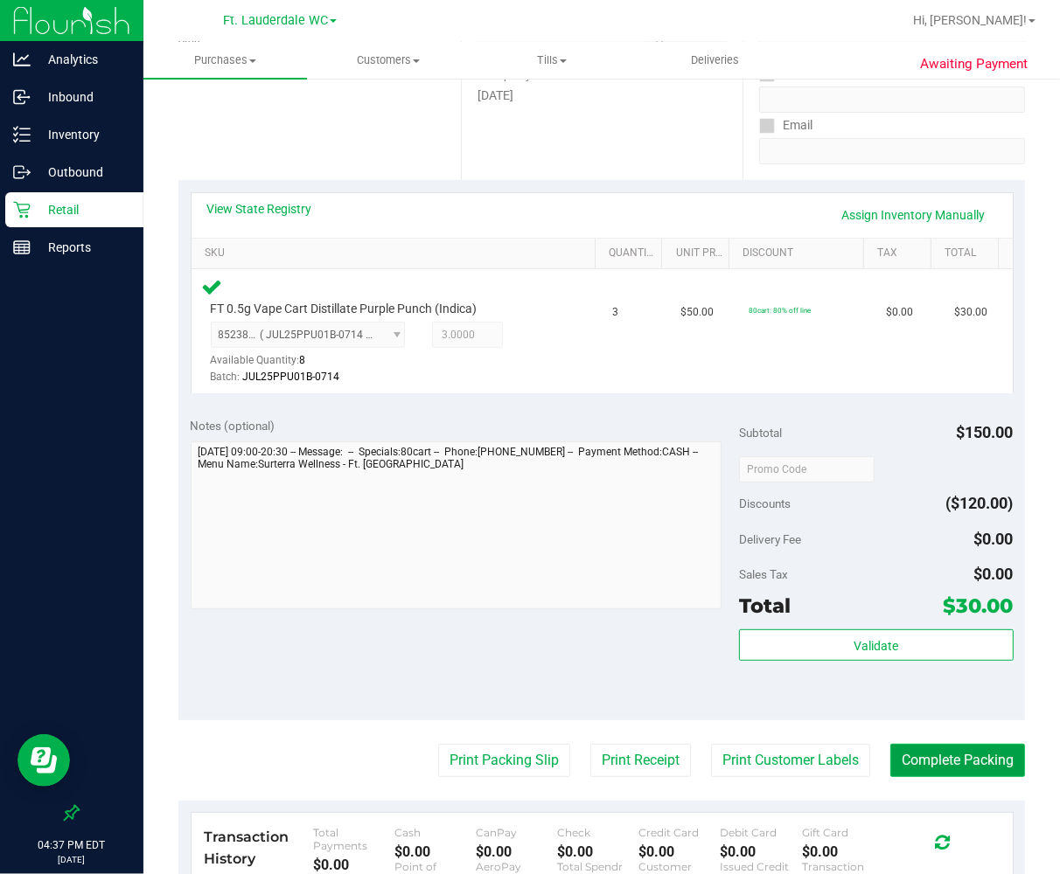
click at [863, 757] on button "Complete Packing" at bounding box center [957, 760] width 135 height 33
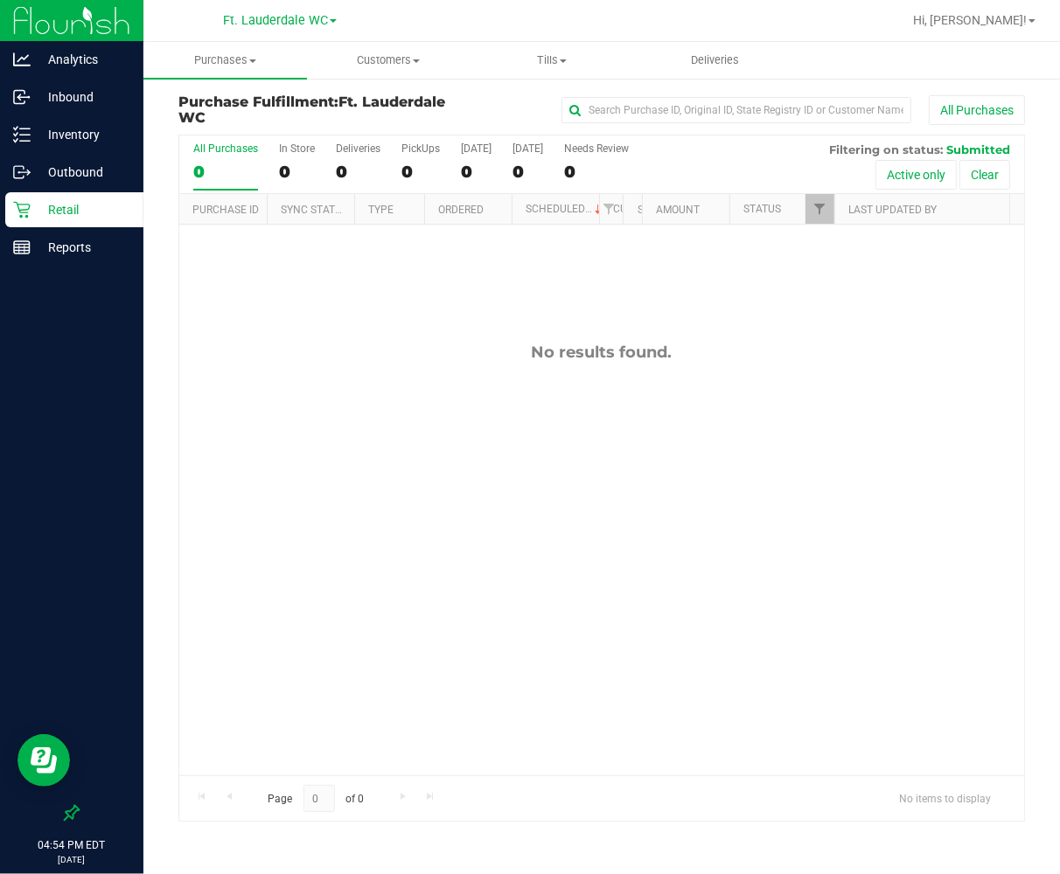
click at [54, 211] on p "Retail" at bounding box center [83, 209] width 105 height 21
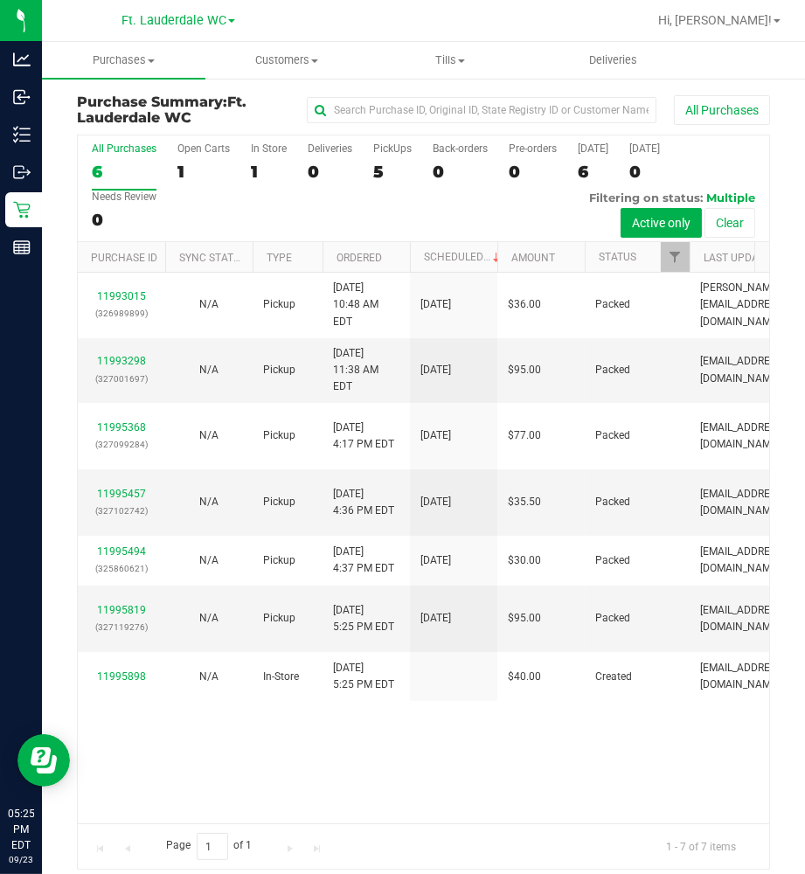
click at [387, 171] on div "5" at bounding box center [392, 172] width 38 height 20
click at [0, 0] on input "PickUps 5" at bounding box center [0, 0] width 0 height 0
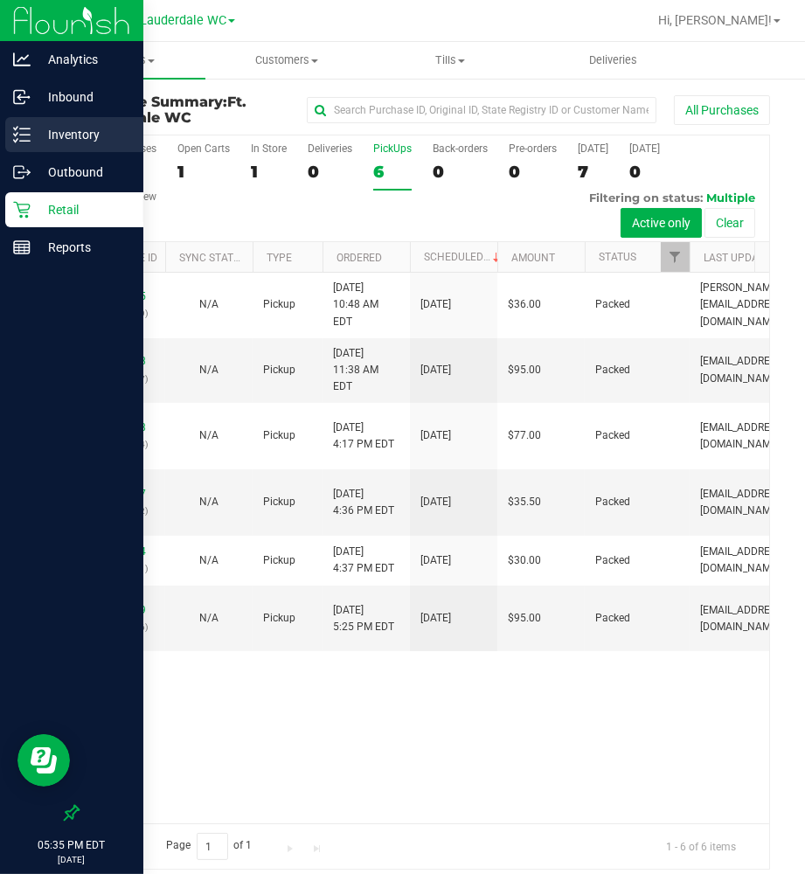
click at [33, 147] on div "Inventory" at bounding box center [74, 134] width 138 height 35
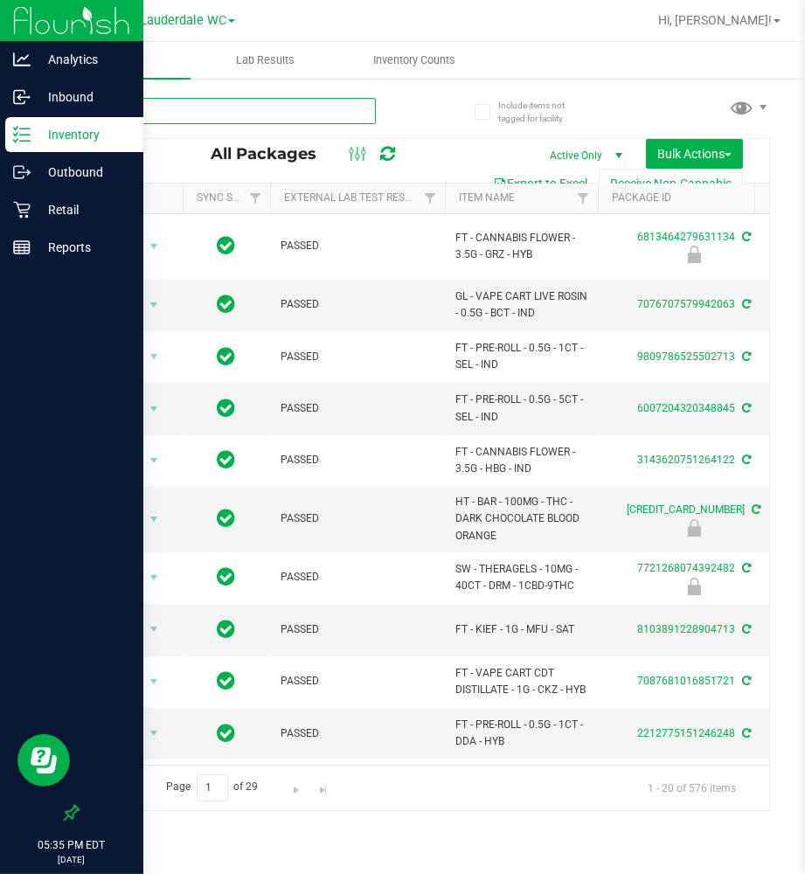
click at [303, 122] on input "text" at bounding box center [226, 111] width 299 height 26
type input "PKT"
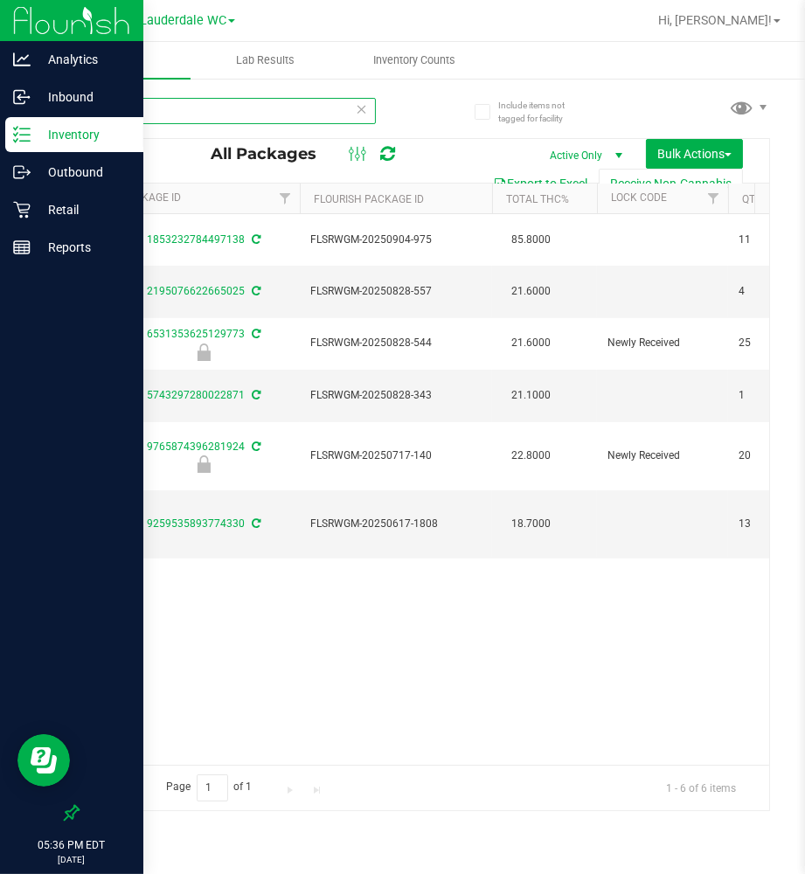
scroll to position [0, 342]
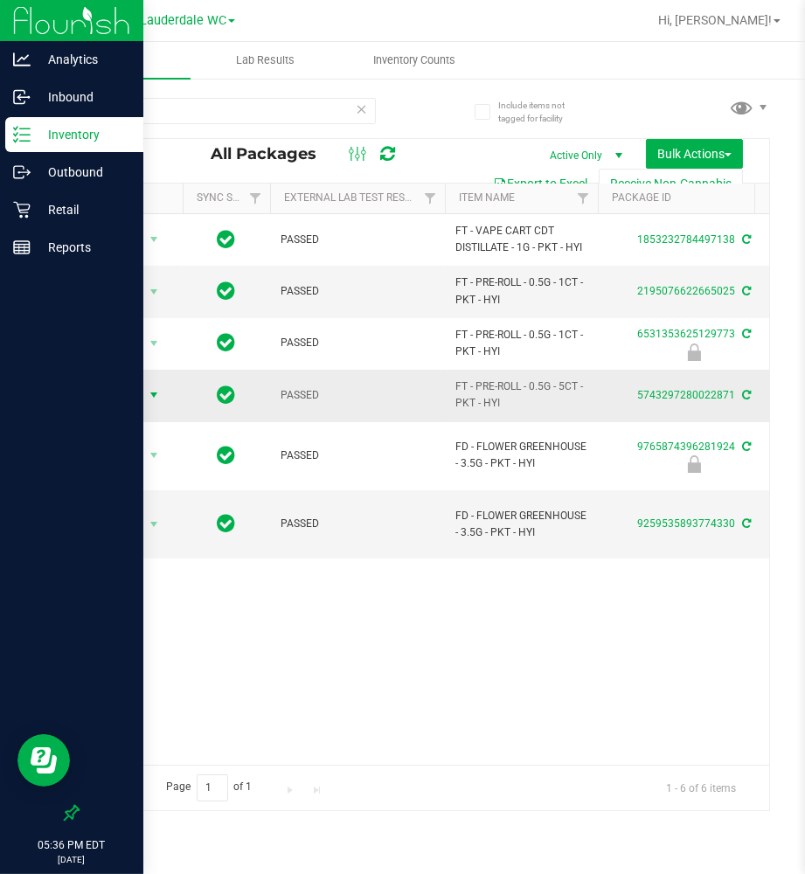
click at [124, 401] on span "Action" at bounding box center [118, 395] width 47 height 24
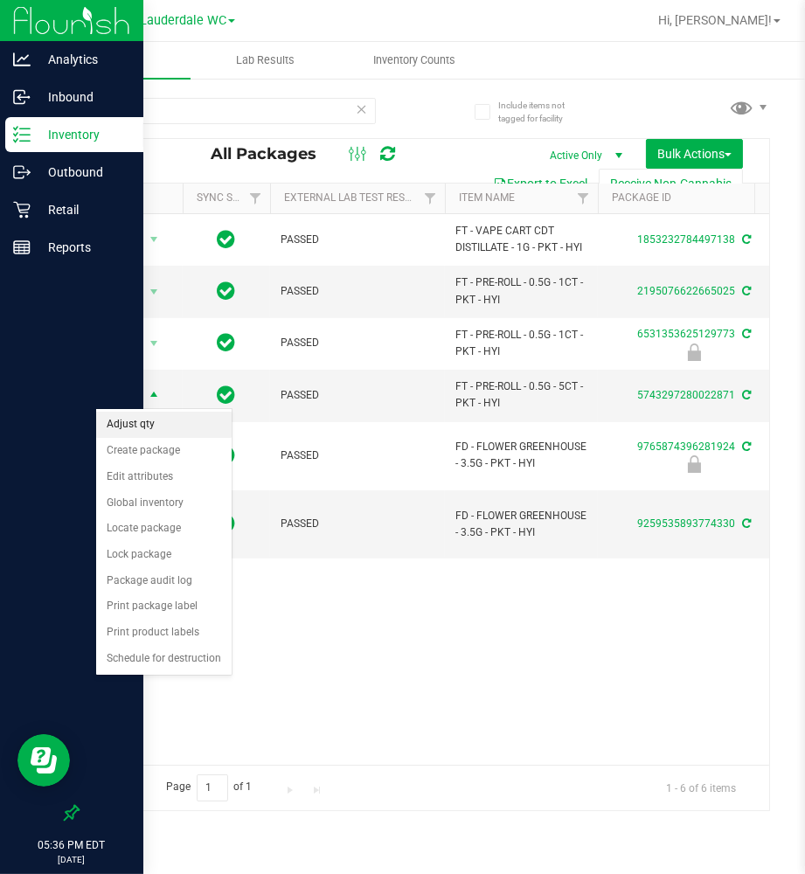
click at [164, 430] on li "Adjust qty" at bounding box center [164, 425] width 136 height 26
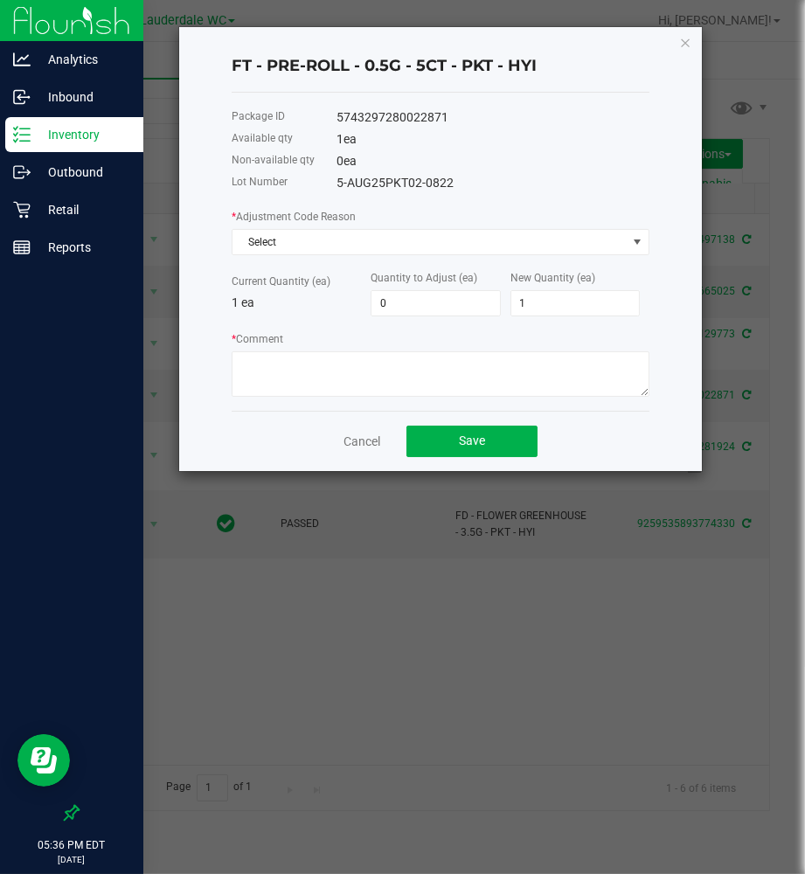
click at [443, 286] on label "Quantity to Adjust (ea)" at bounding box center [424, 278] width 107 height 16
click at [433, 299] on input "0" at bounding box center [436, 303] width 129 height 24
type input "-1"
type input "0"
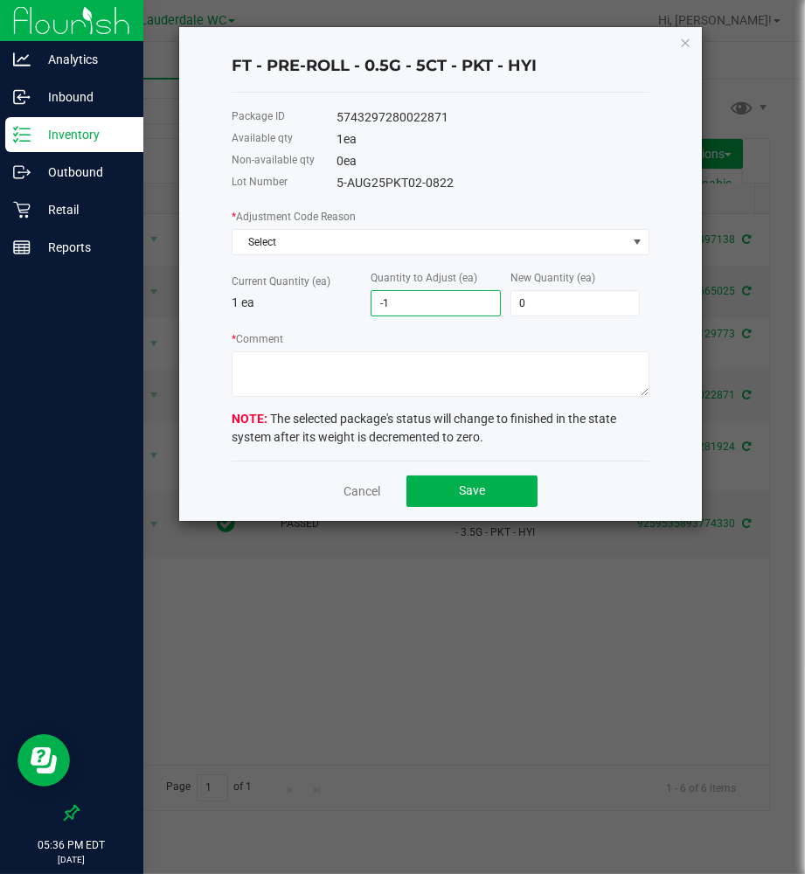
type input "-1"
click at [431, 345] on div "* Comment" at bounding box center [441, 363] width 418 height 67
click at [474, 296] on input "-1" at bounding box center [436, 303] width 129 height 24
click at [427, 343] on div "* Comment" at bounding box center [441, 363] width 418 height 67
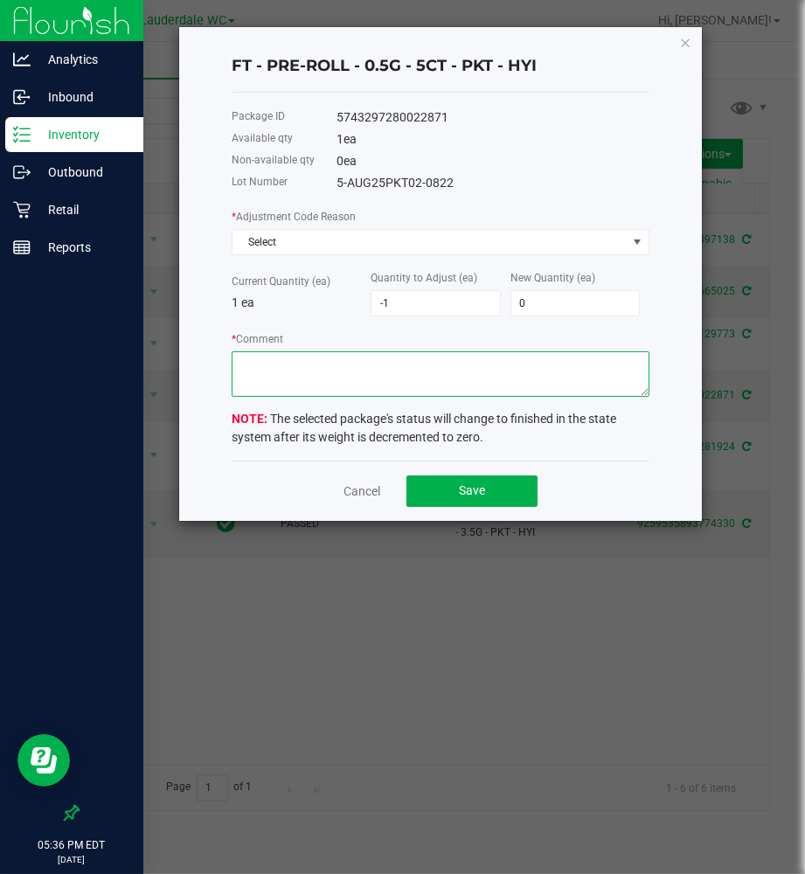
click at [392, 359] on textarea "* Comment" at bounding box center [441, 374] width 418 height 45
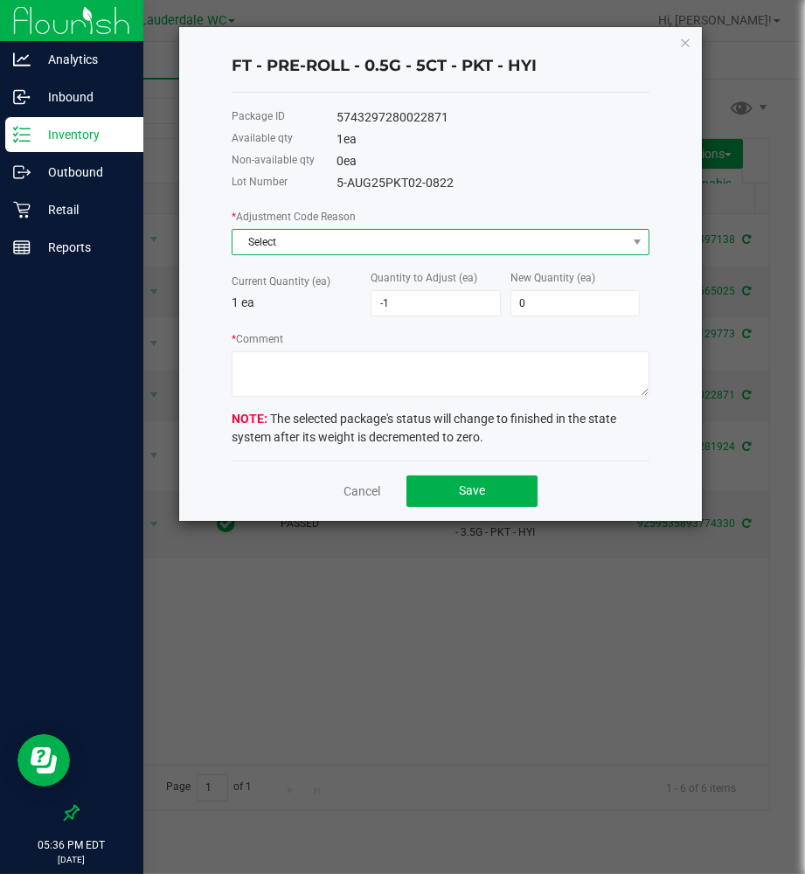
click at [372, 237] on span "Select" at bounding box center [430, 242] width 394 height 24
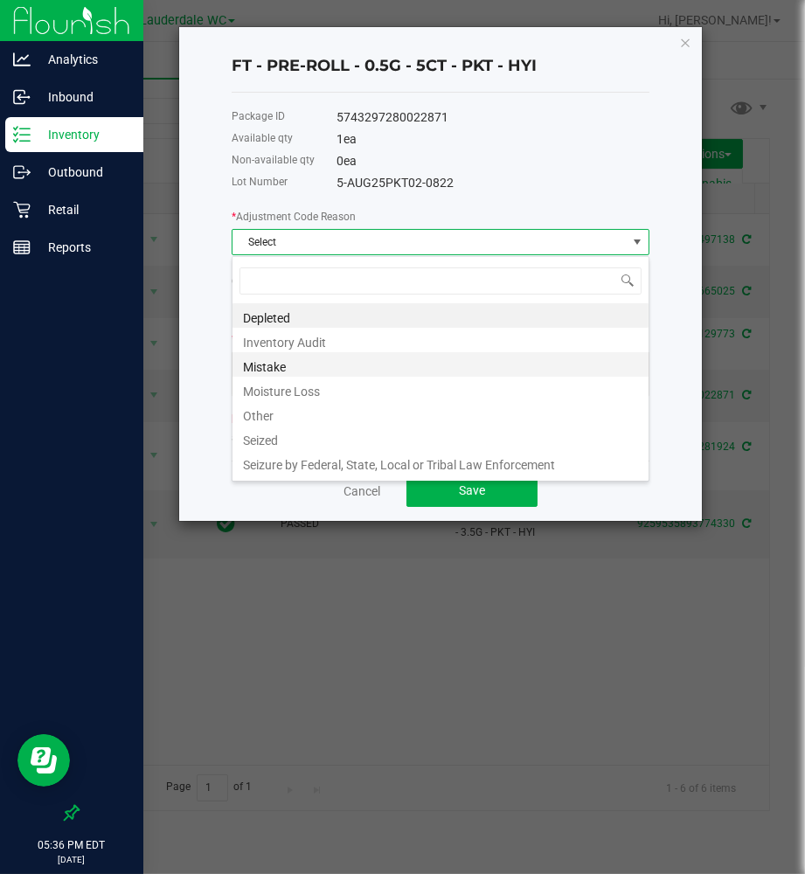
click at [289, 369] on li "Mistake" at bounding box center [441, 364] width 416 height 24
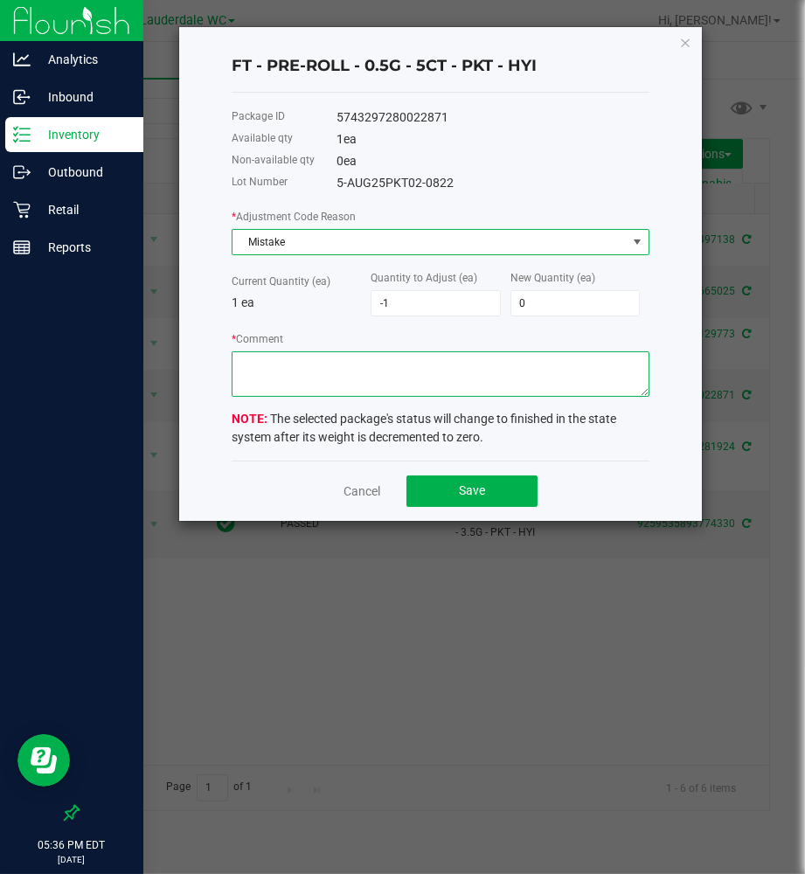
click at [289, 363] on textarea "* Comment" at bounding box center [441, 374] width 418 height 45
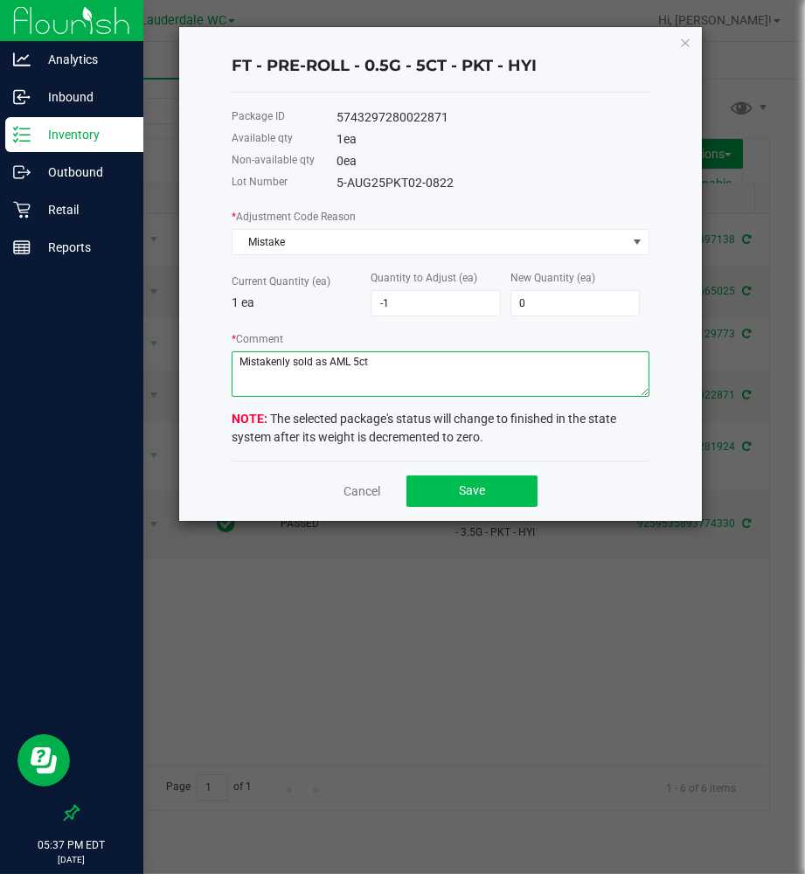
type textarea "Mistakenly sold as AML 5ct"
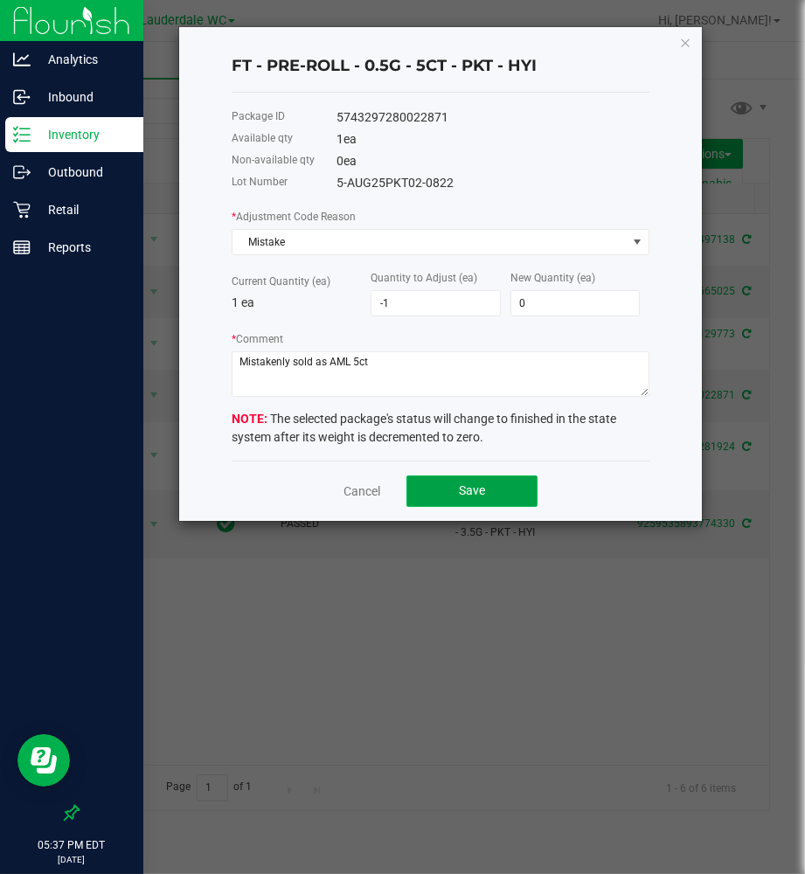
click at [469, 495] on span "Save" at bounding box center [472, 491] width 26 height 14
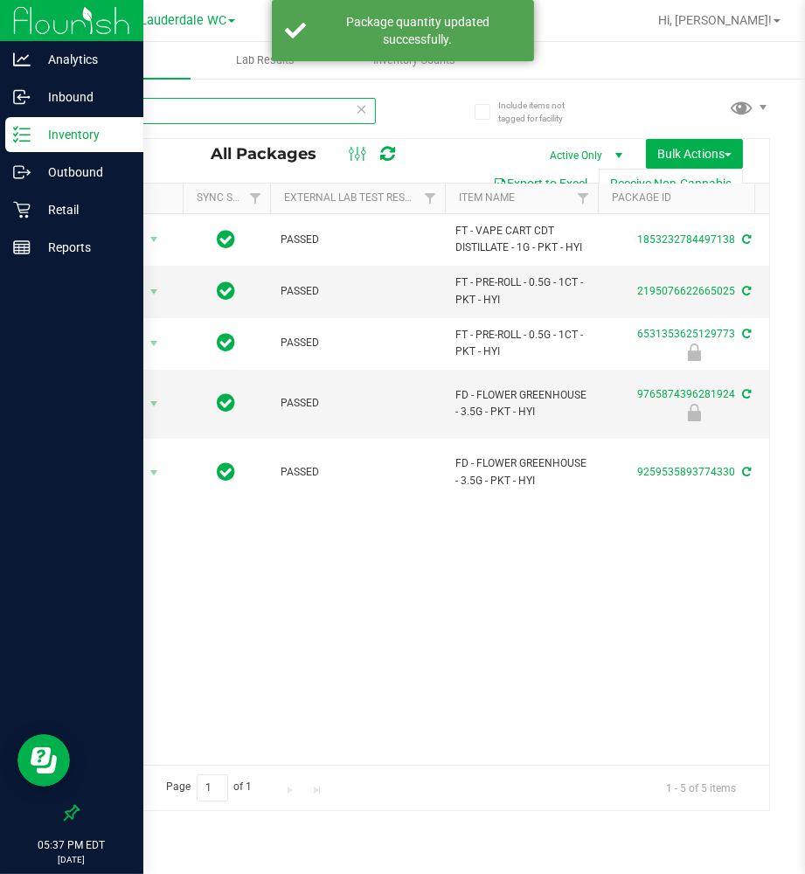
click at [185, 108] on input "PKT" at bounding box center [226, 111] width 299 height 26
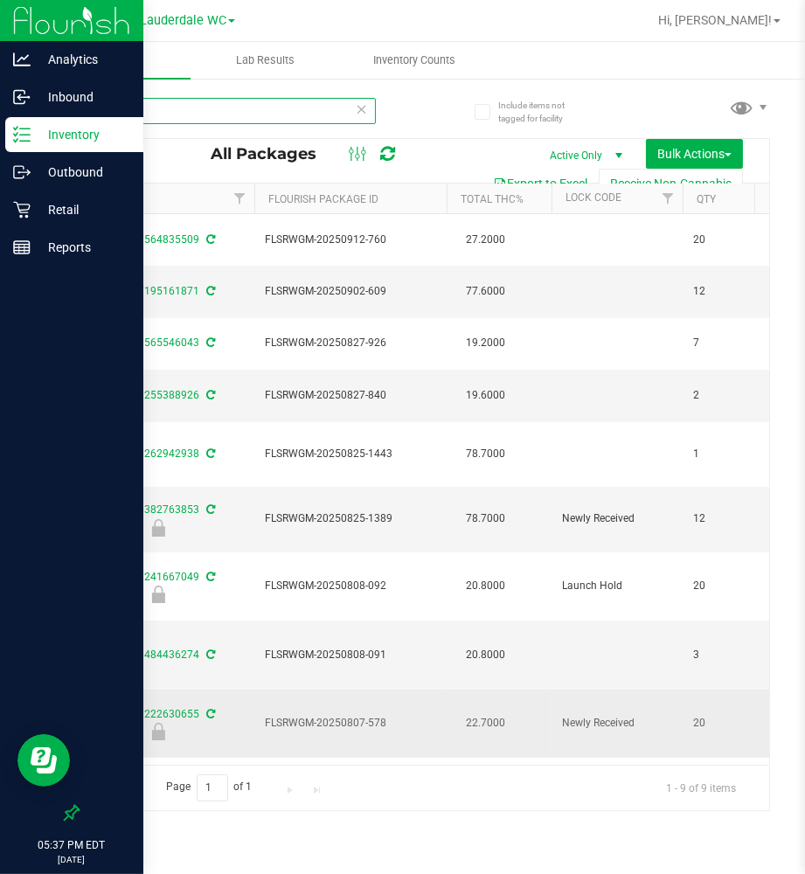
scroll to position [0, 665]
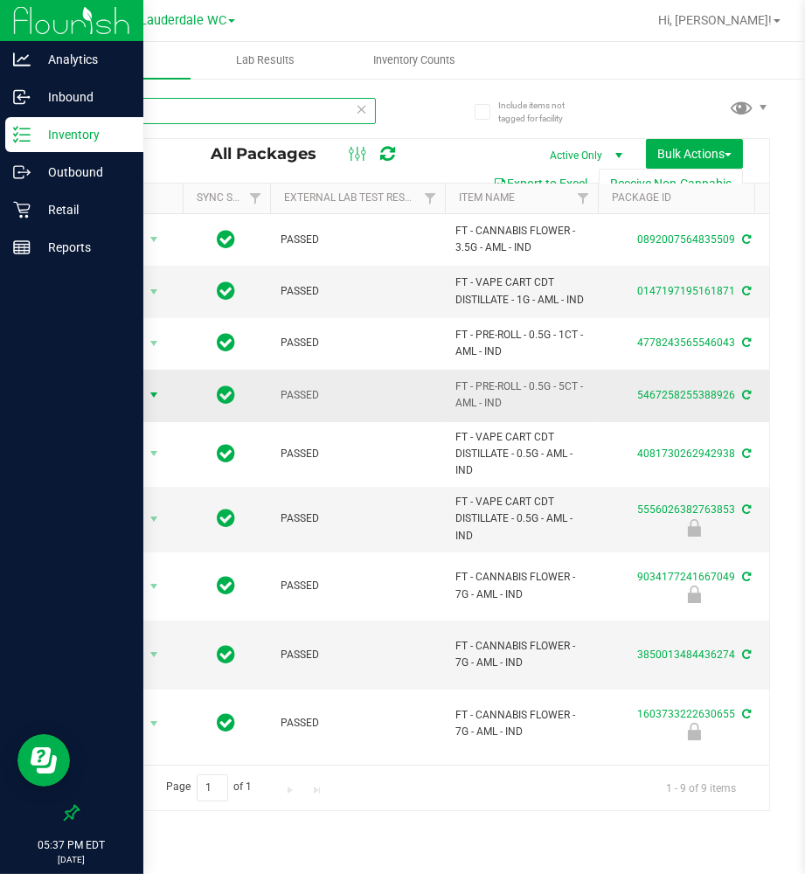
type input "AML"
click at [149, 395] on span "select" at bounding box center [154, 395] width 14 height 14
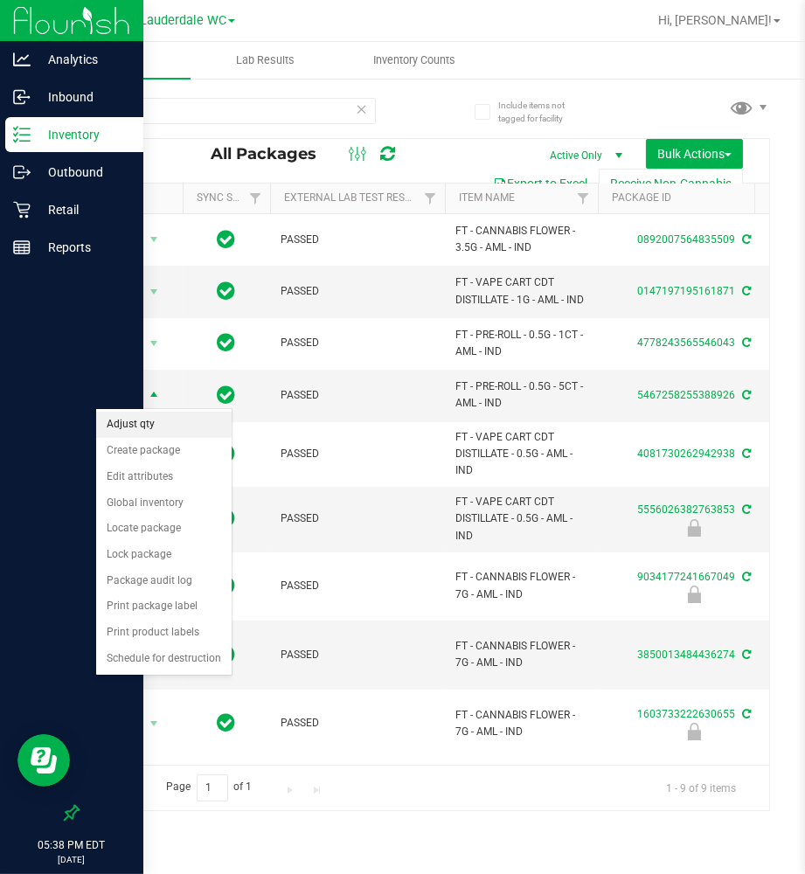
click at [152, 424] on li "Adjust qty" at bounding box center [164, 425] width 136 height 26
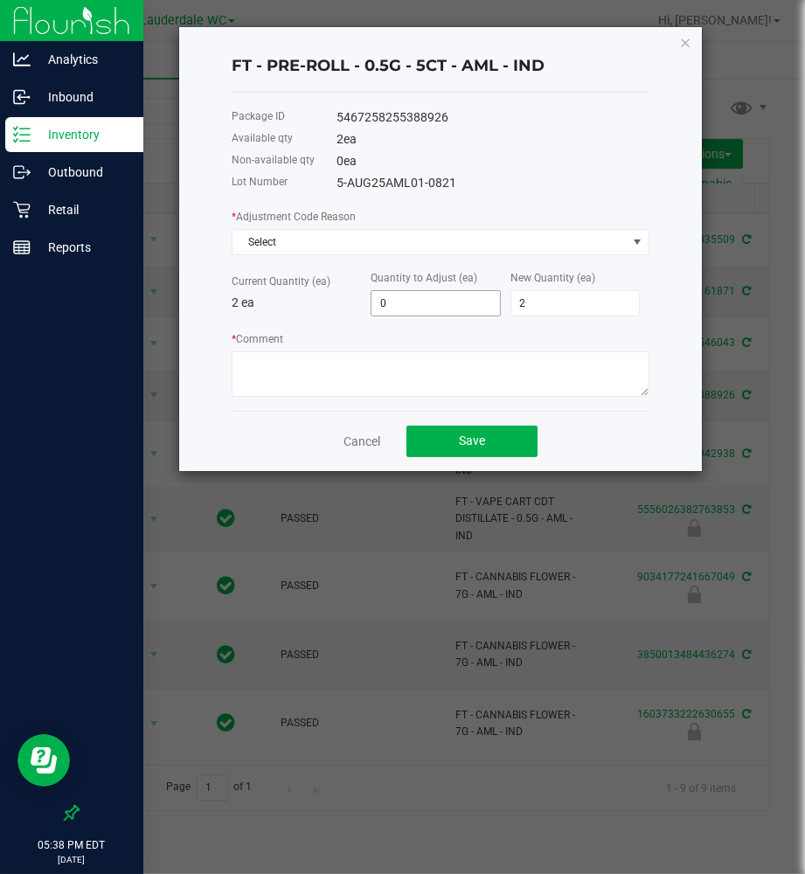
click at [416, 310] on input "0" at bounding box center [436, 303] width 129 height 24
click at [409, 310] on input "0" at bounding box center [436, 303] width 129 height 24
click at [408, 309] on input "0" at bounding box center [436, 303] width 129 height 24
type input "1"
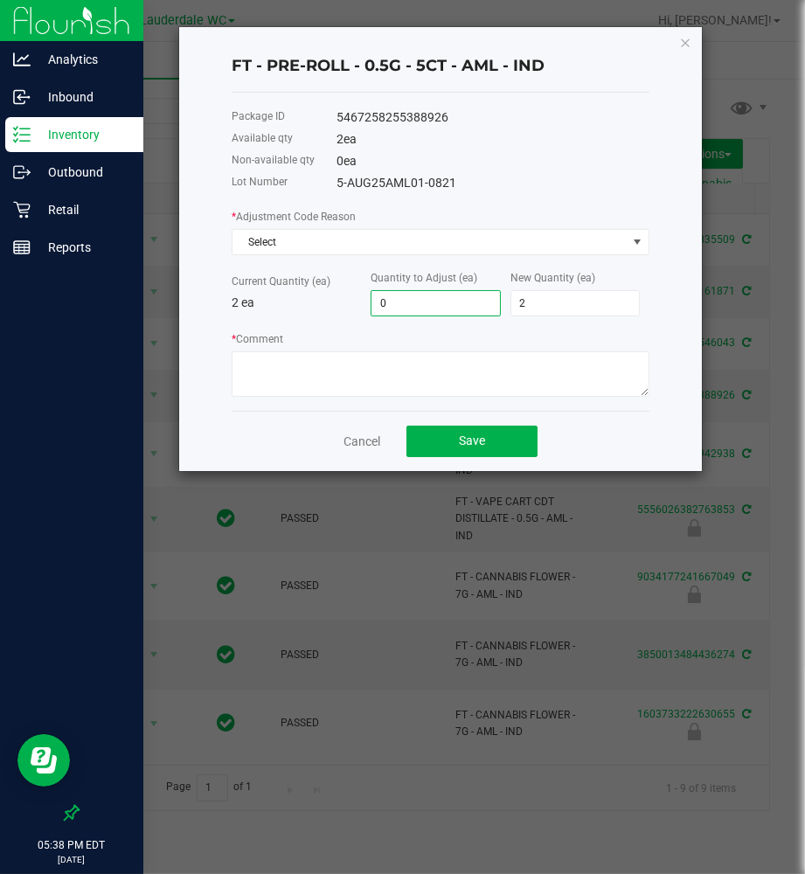
type input "3"
type input "1"
click at [370, 345] on div "* Comment" at bounding box center [441, 363] width 418 height 67
click at [334, 257] on div "* Adjustment Code Reason Select Current Quantity (ea) 2 ea Quantity to Adjust (…" at bounding box center [441, 302] width 418 height 190
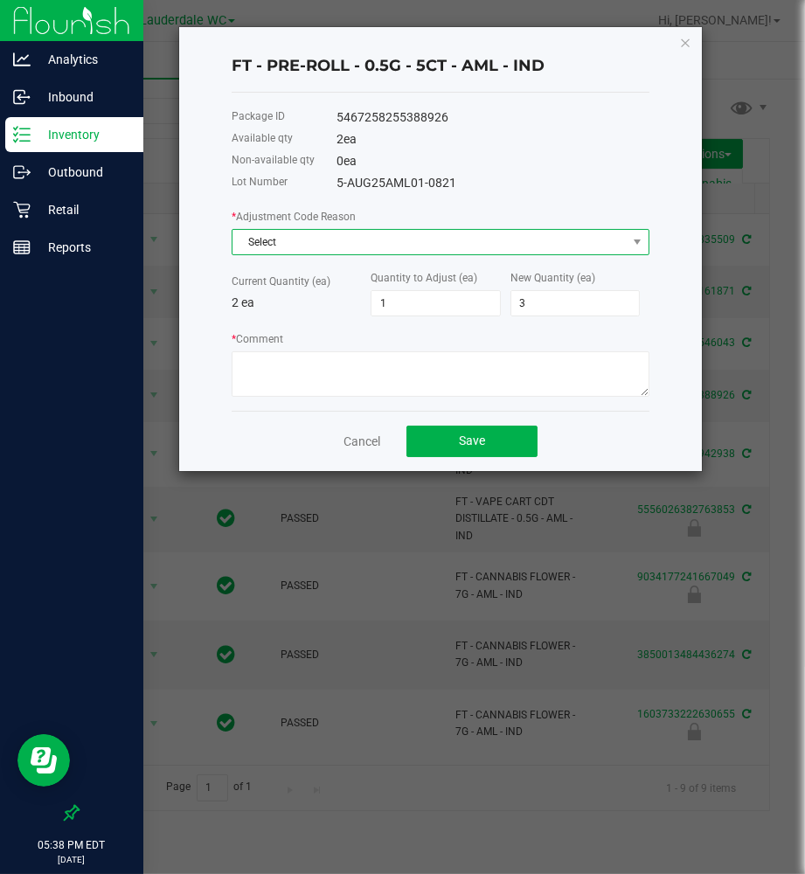
click at [332, 255] on span "Select" at bounding box center [441, 242] width 418 height 26
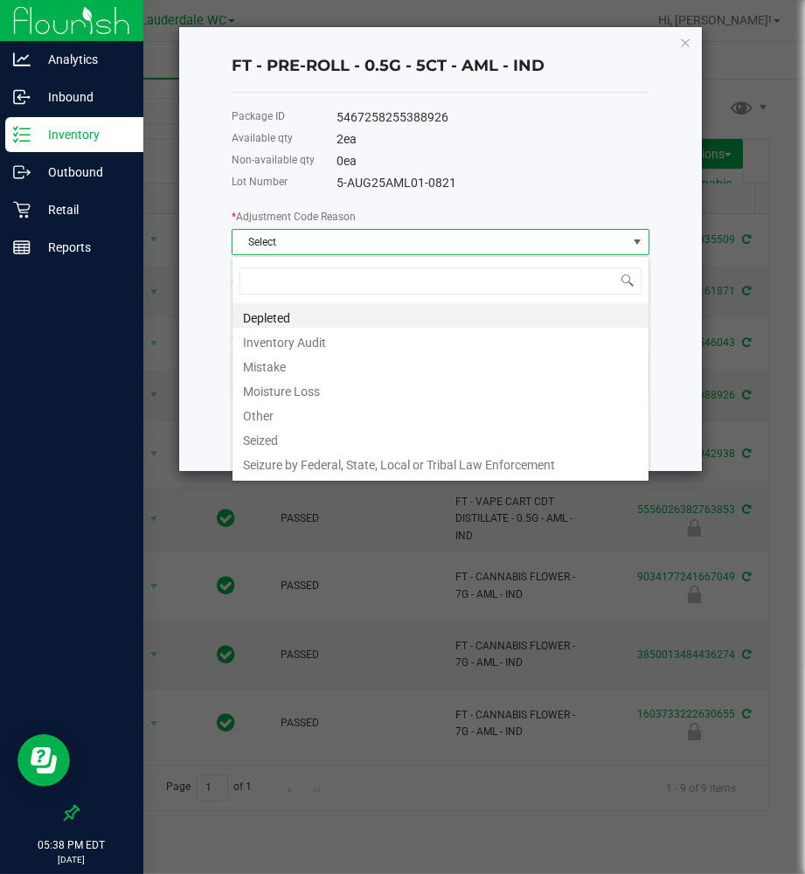
scroll to position [26, 417]
click at [289, 359] on li "Mistake" at bounding box center [441, 364] width 416 height 24
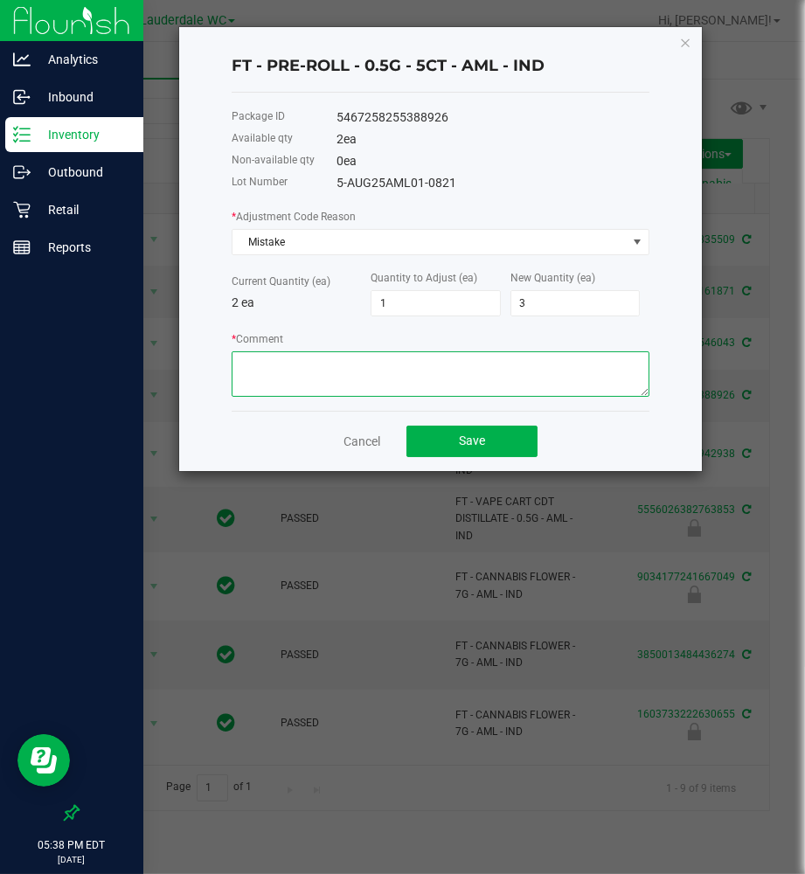
click at [296, 364] on textarea "* Comment" at bounding box center [441, 374] width 418 height 45
click at [310, 360] on textarea "* Comment" at bounding box center [441, 374] width 418 height 45
type textarea "Mistakenly sold as PKT 5ct"
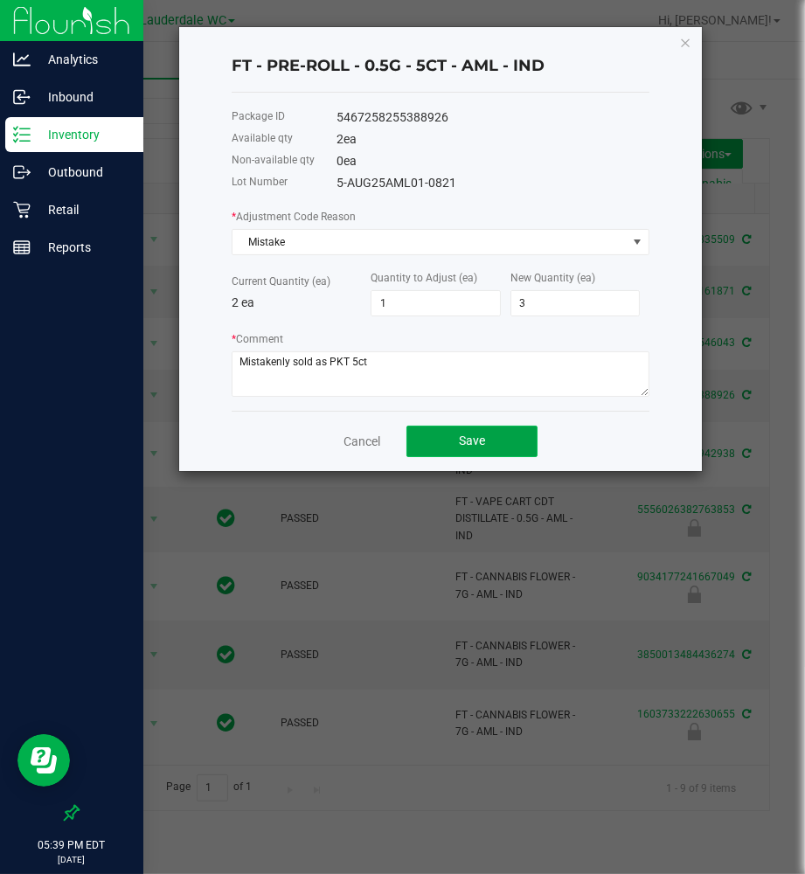
click at [477, 441] on span "Save" at bounding box center [472, 441] width 26 height 14
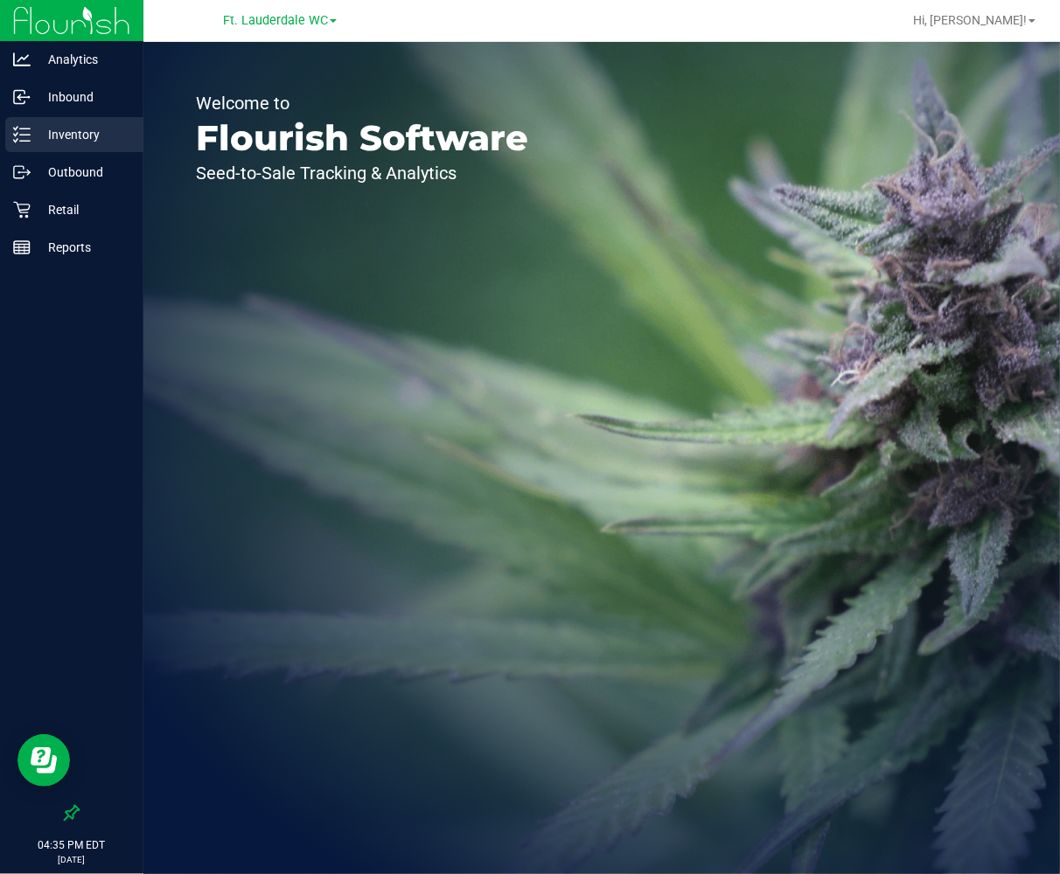
click at [48, 145] on div "Inventory" at bounding box center [74, 134] width 138 height 35
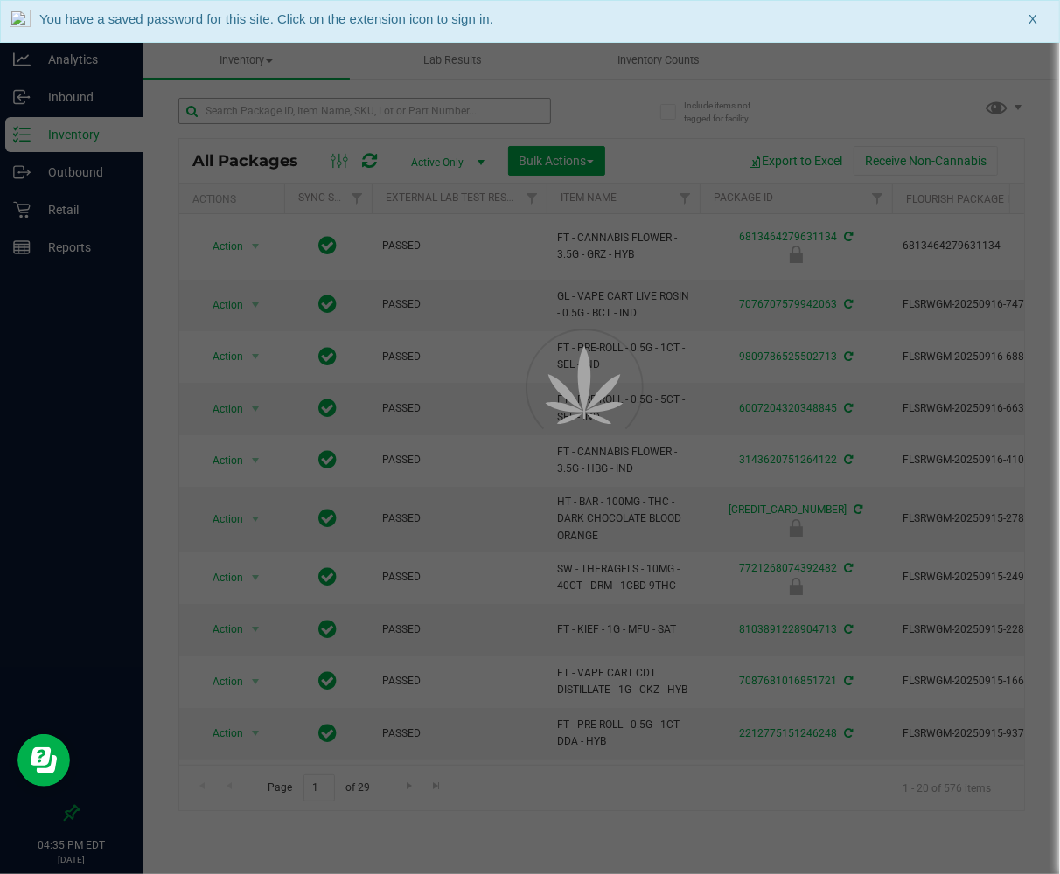
click at [277, 111] on div at bounding box center [530, 437] width 1060 height 874
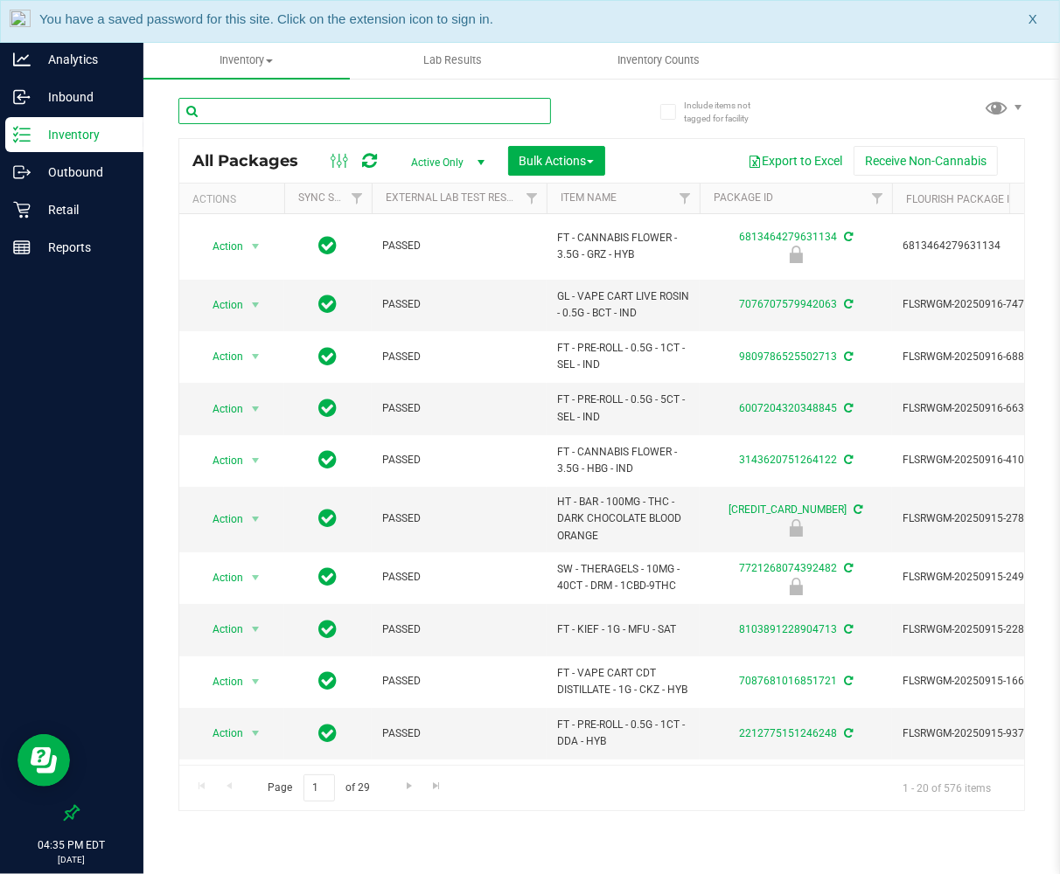
click at [277, 111] on input "text" at bounding box center [364, 111] width 373 height 26
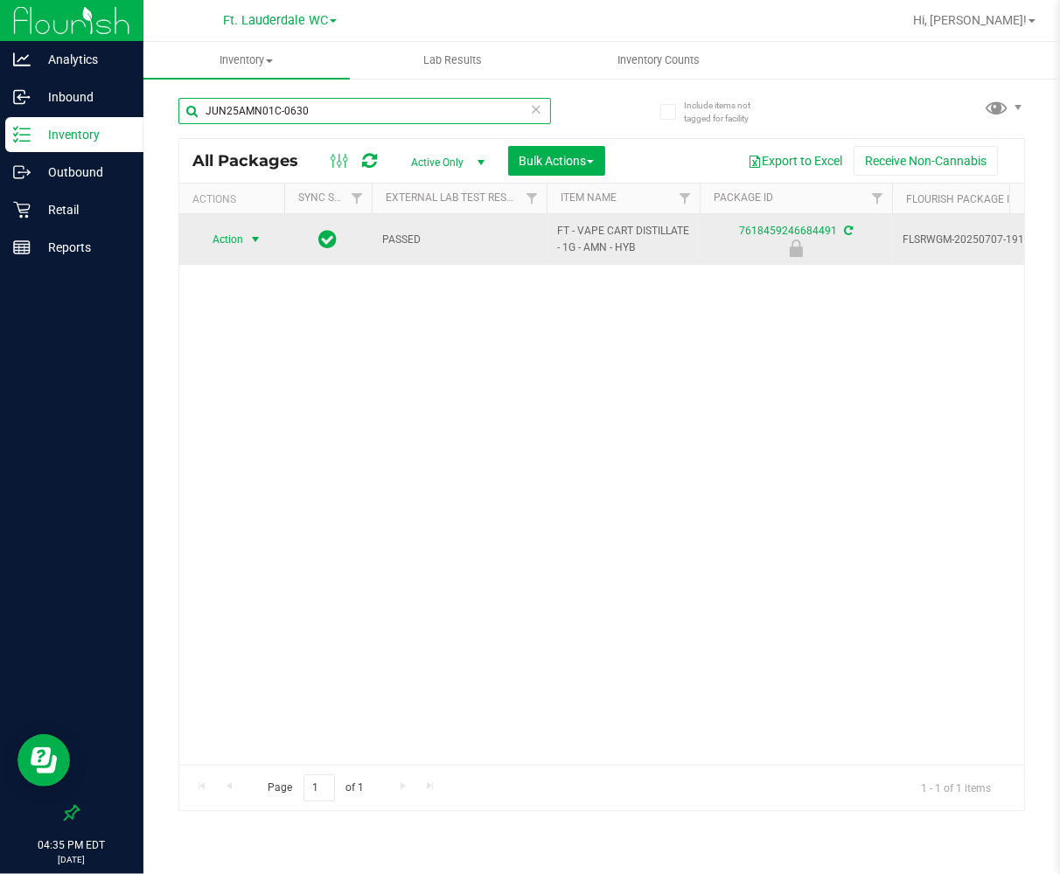
type input "JUN25AMN01C-0630"
click at [237, 233] on span "Action" at bounding box center [220, 239] width 47 height 24
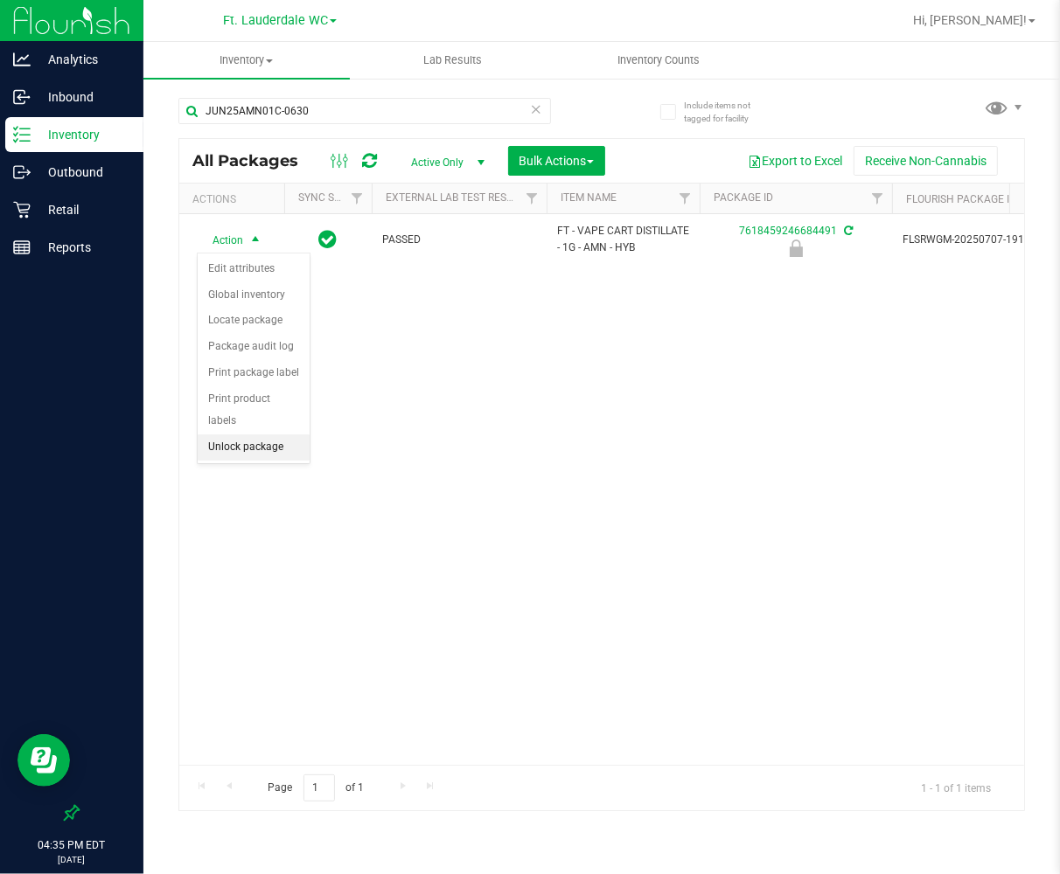
click at [243, 456] on li "Unlock package" at bounding box center [254, 448] width 112 height 26
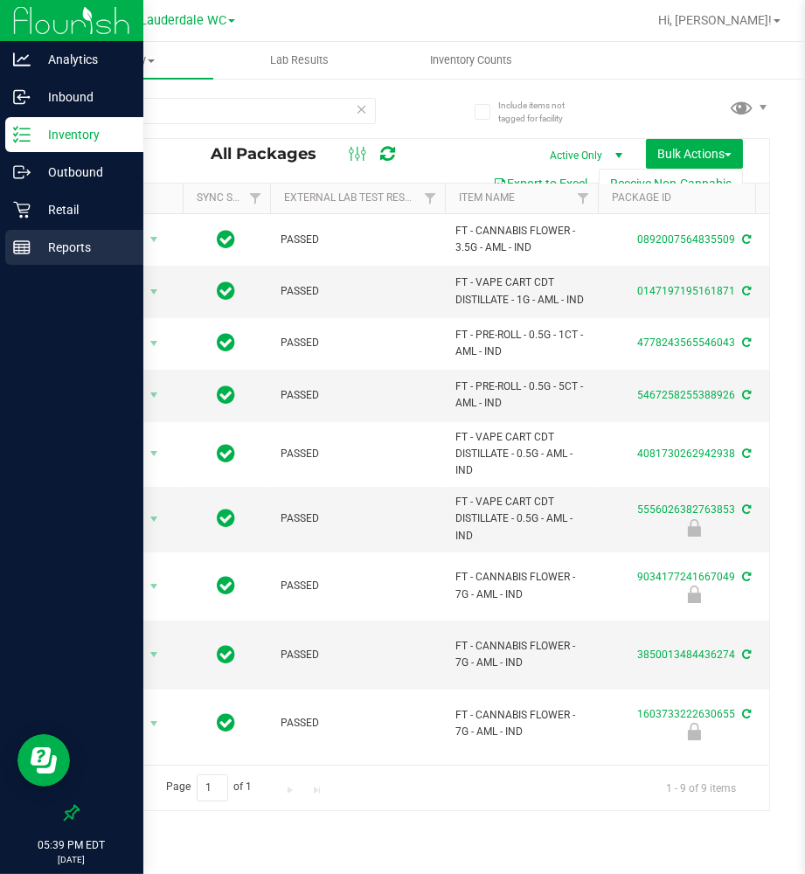
click at [21, 245] on line at bounding box center [22, 245] width 16 height 0
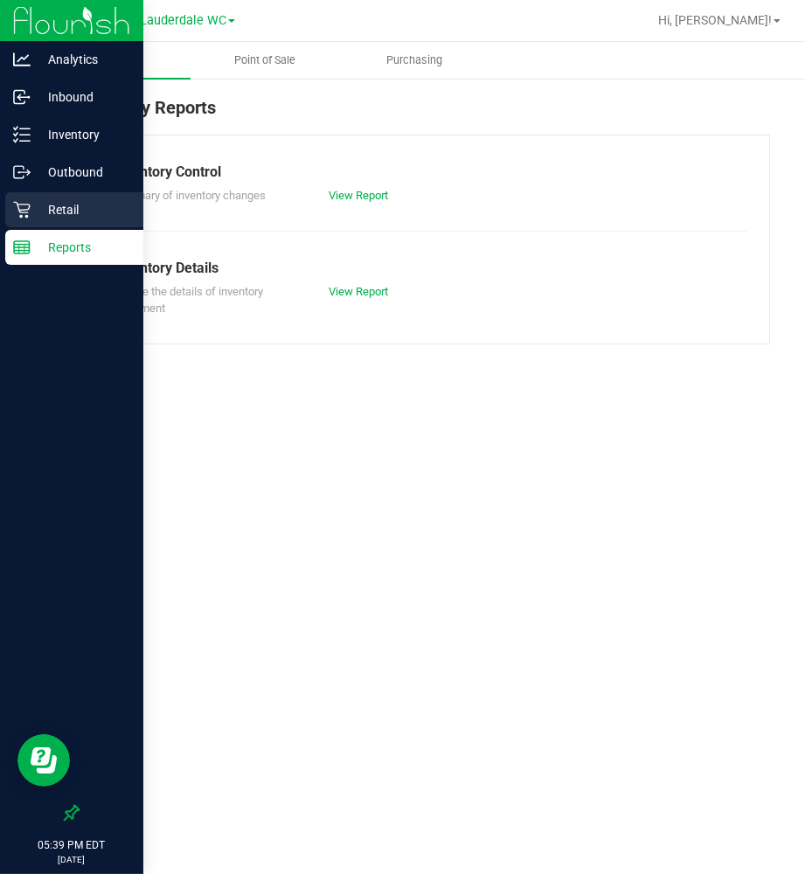
click at [55, 212] on p "Retail" at bounding box center [83, 209] width 105 height 21
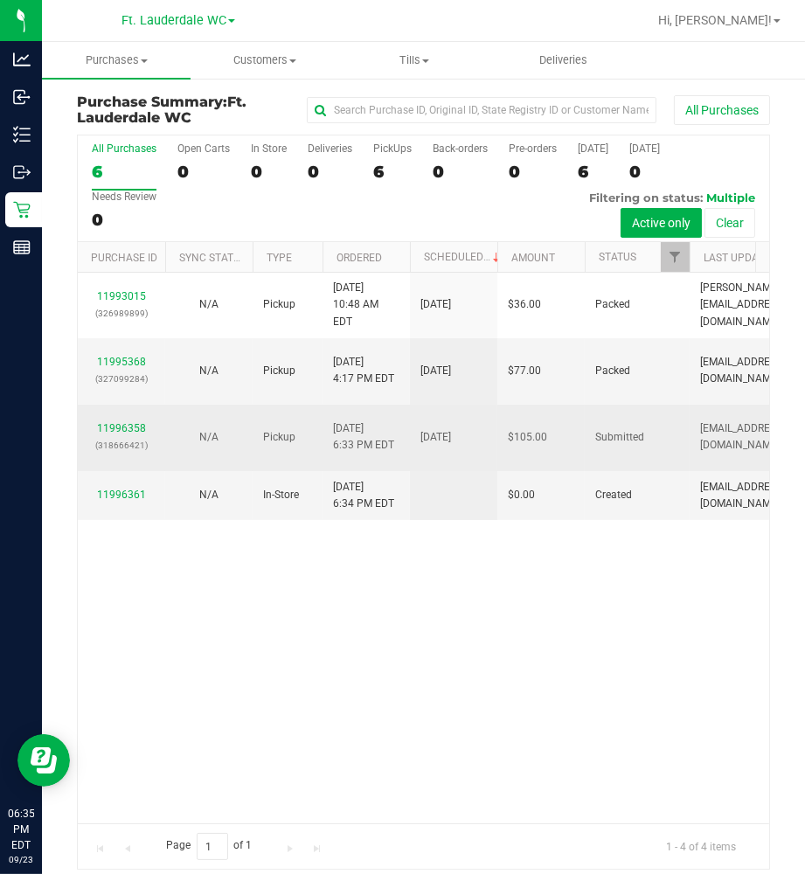
click at [133, 421] on div "11996358 (318666421)" at bounding box center [121, 437] width 66 height 33
click at [133, 422] on link "11996358" at bounding box center [121, 428] width 49 height 12
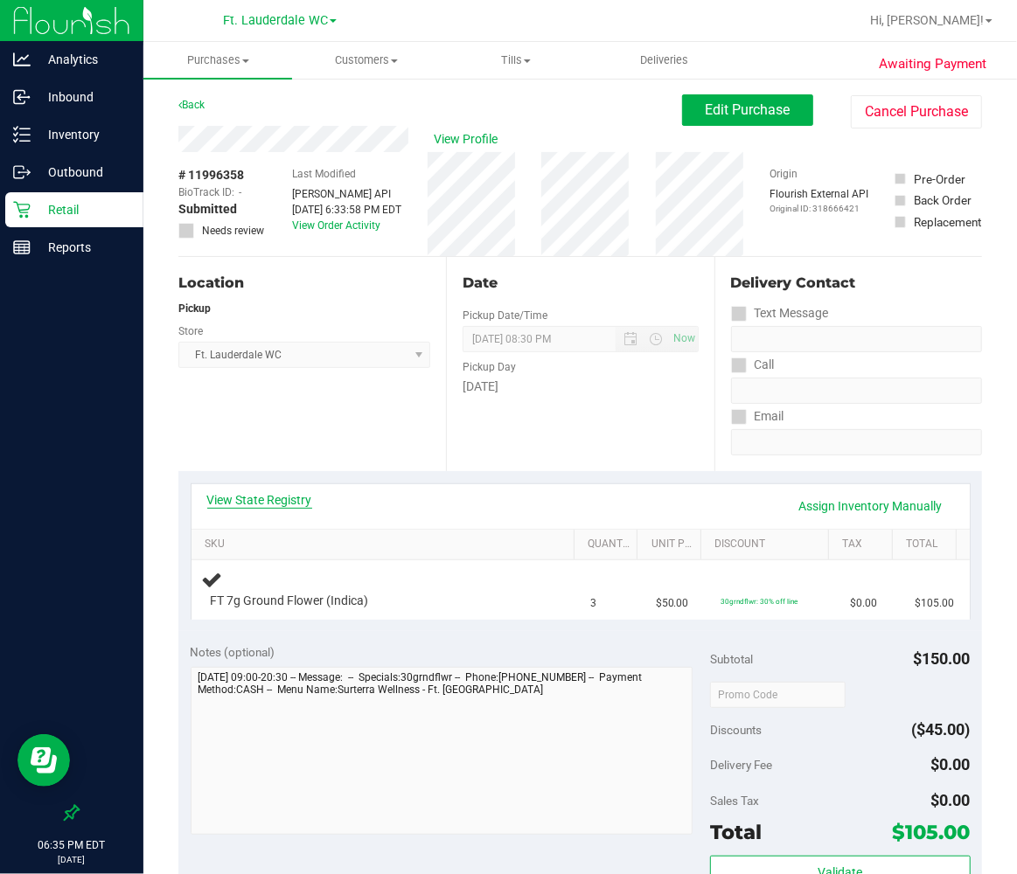
click at [268, 505] on link "View State Registry" at bounding box center [259, 499] width 105 height 17
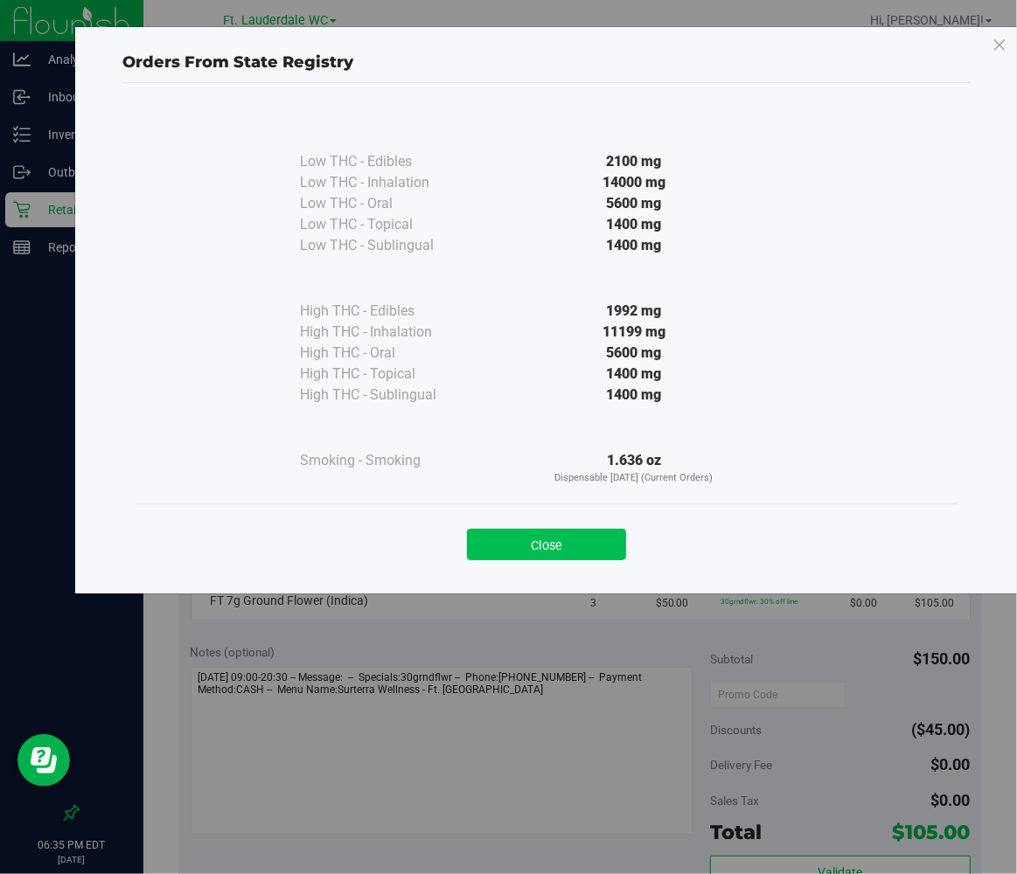
click at [516, 543] on button "Close" at bounding box center [546, 544] width 159 height 31
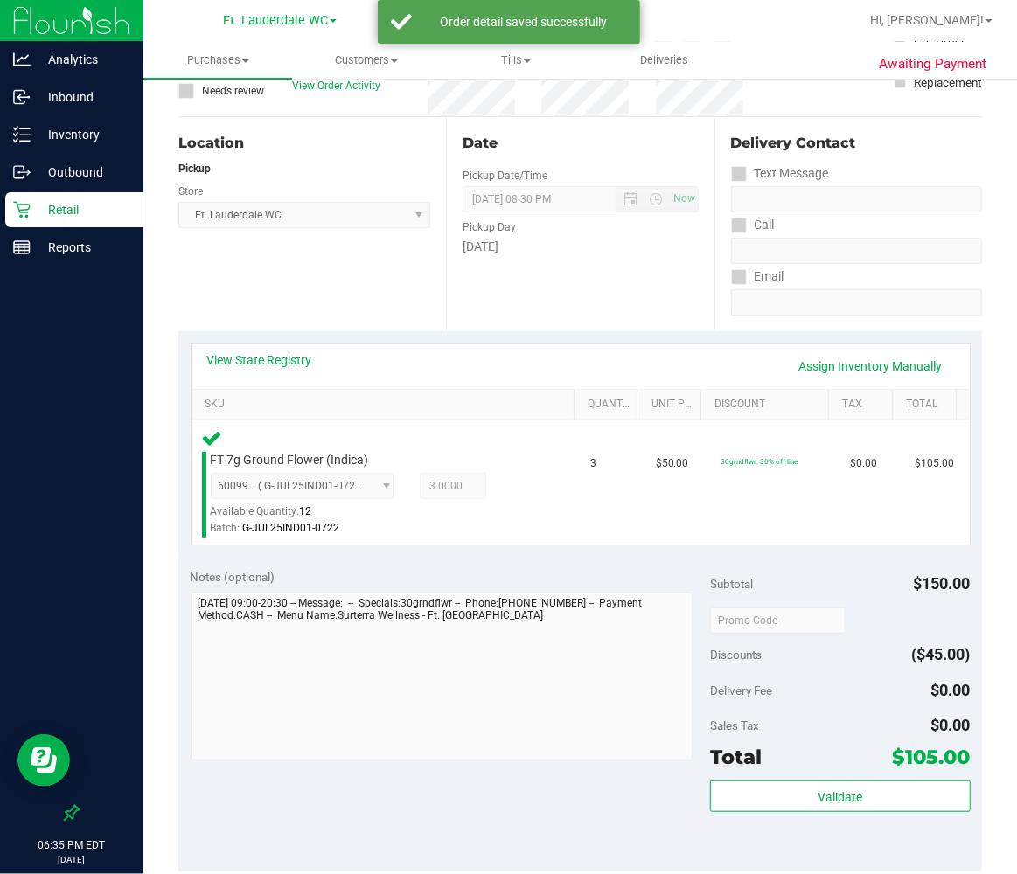
scroll to position [388, 0]
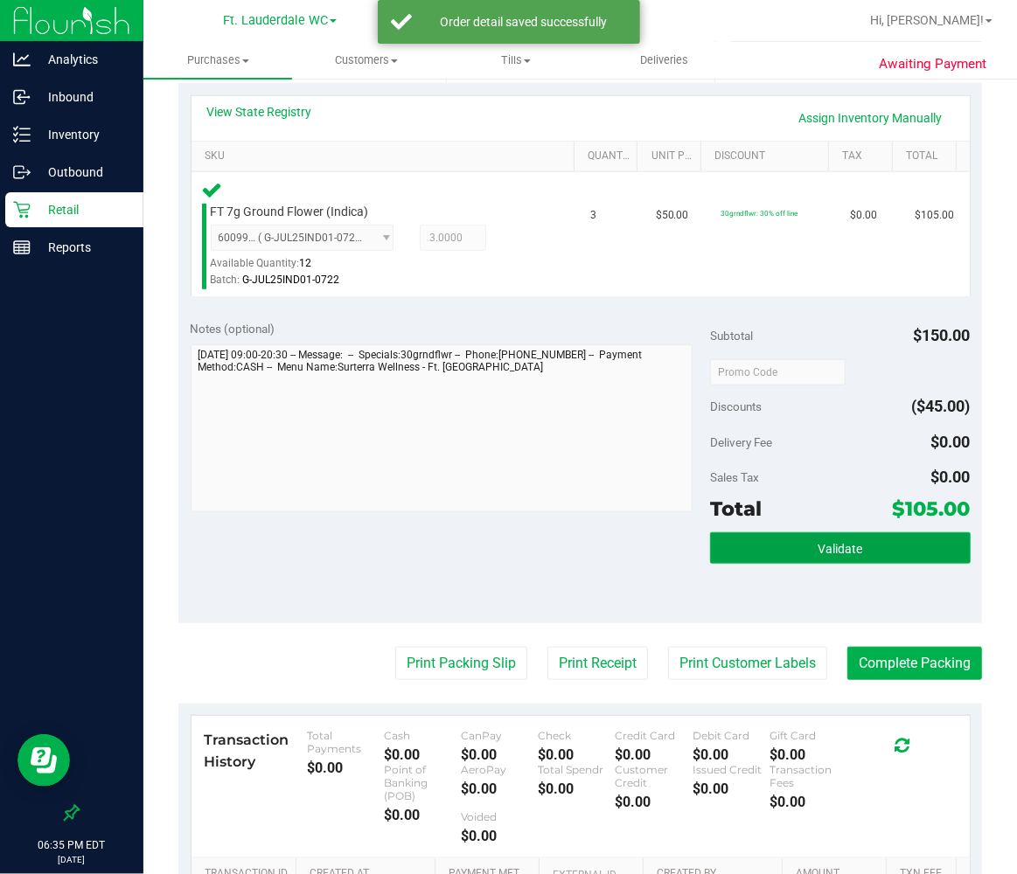
click at [743, 551] on button "Validate" at bounding box center [840, 548] width 260 height 31
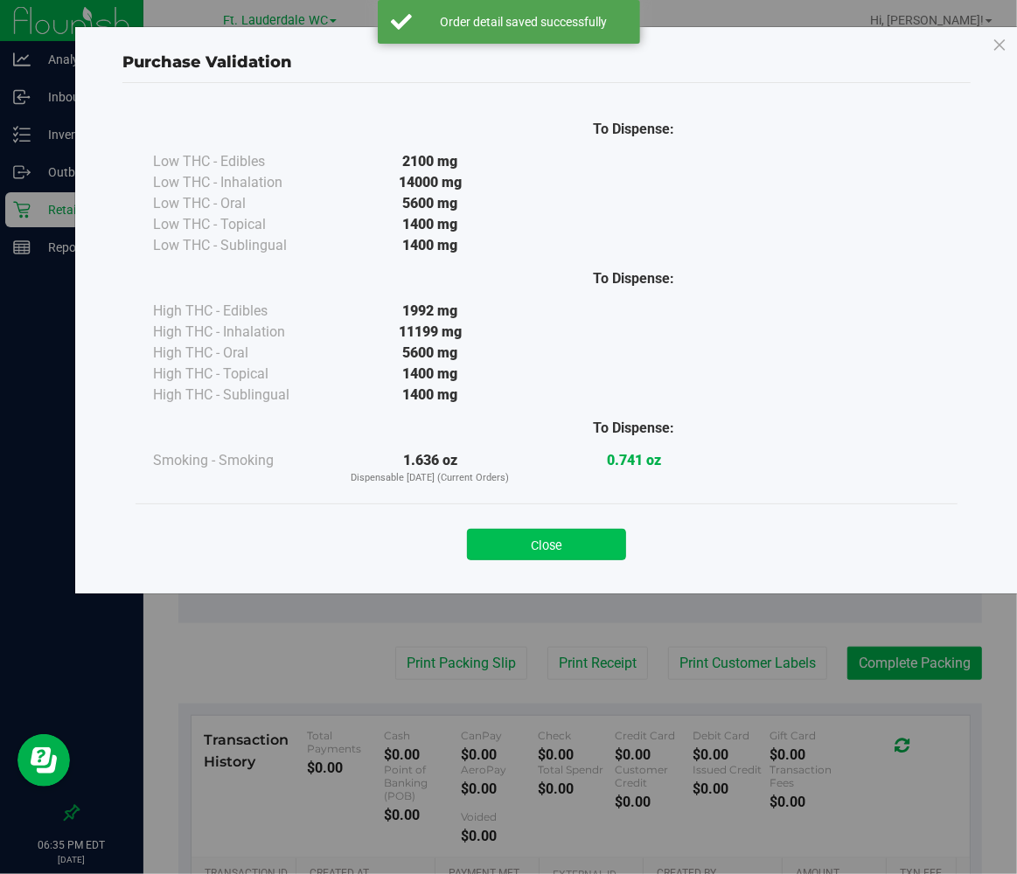
click at [565, 529] on button "Close" at bounding box center [546, 544] width 159 height 31
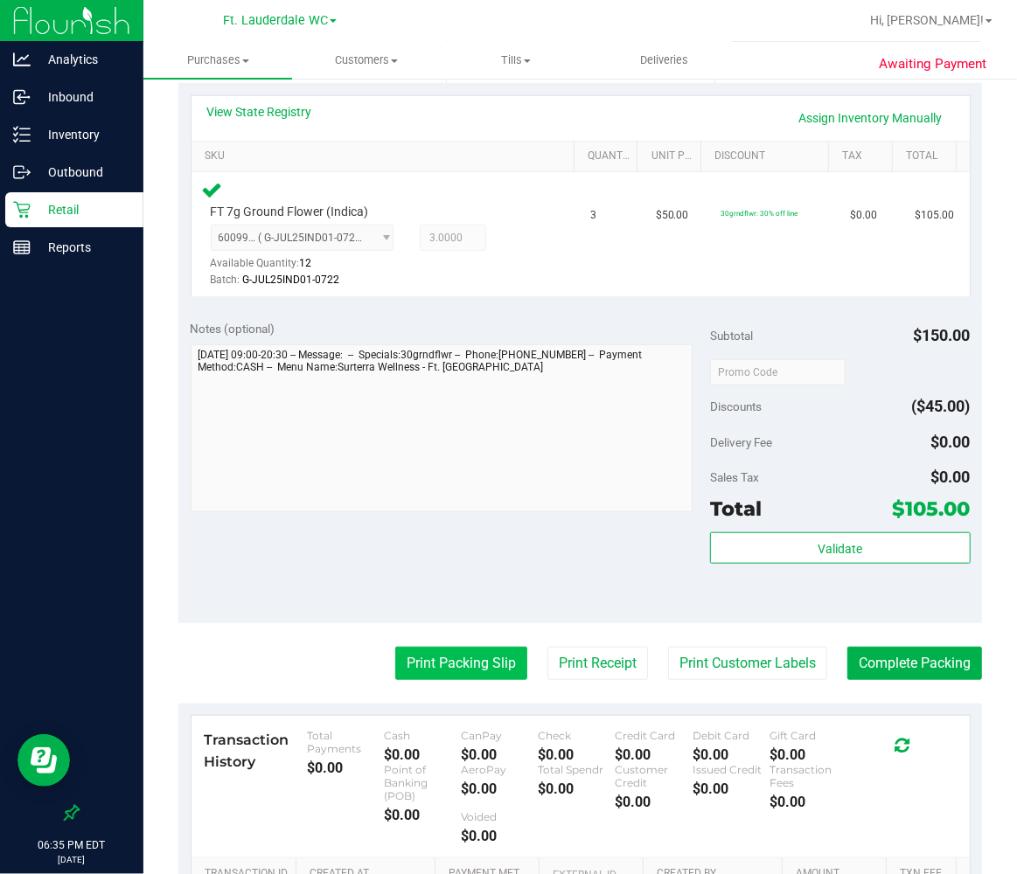
click at [473, 659] on button "Print Packing Slip" at bounding box center [461, 663] width 132 height 33
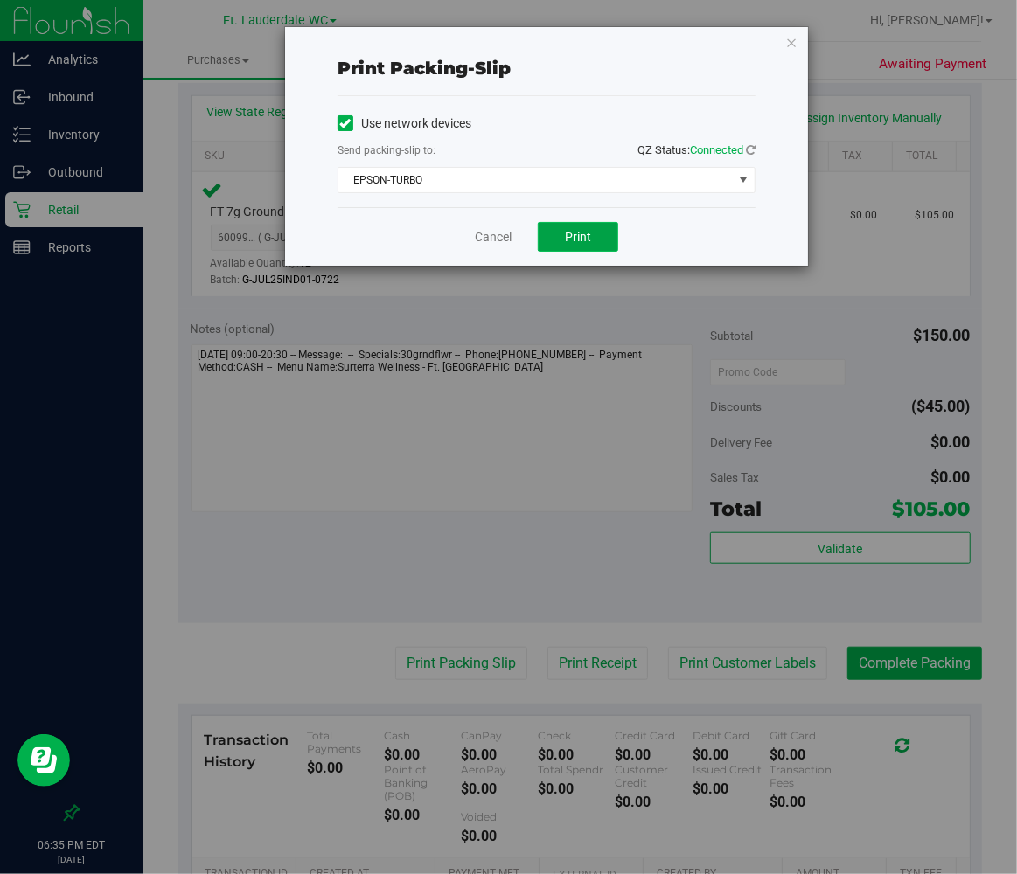
click at [582, 246] on button "Print" at bounding box center [578, 237] width 80 height 30
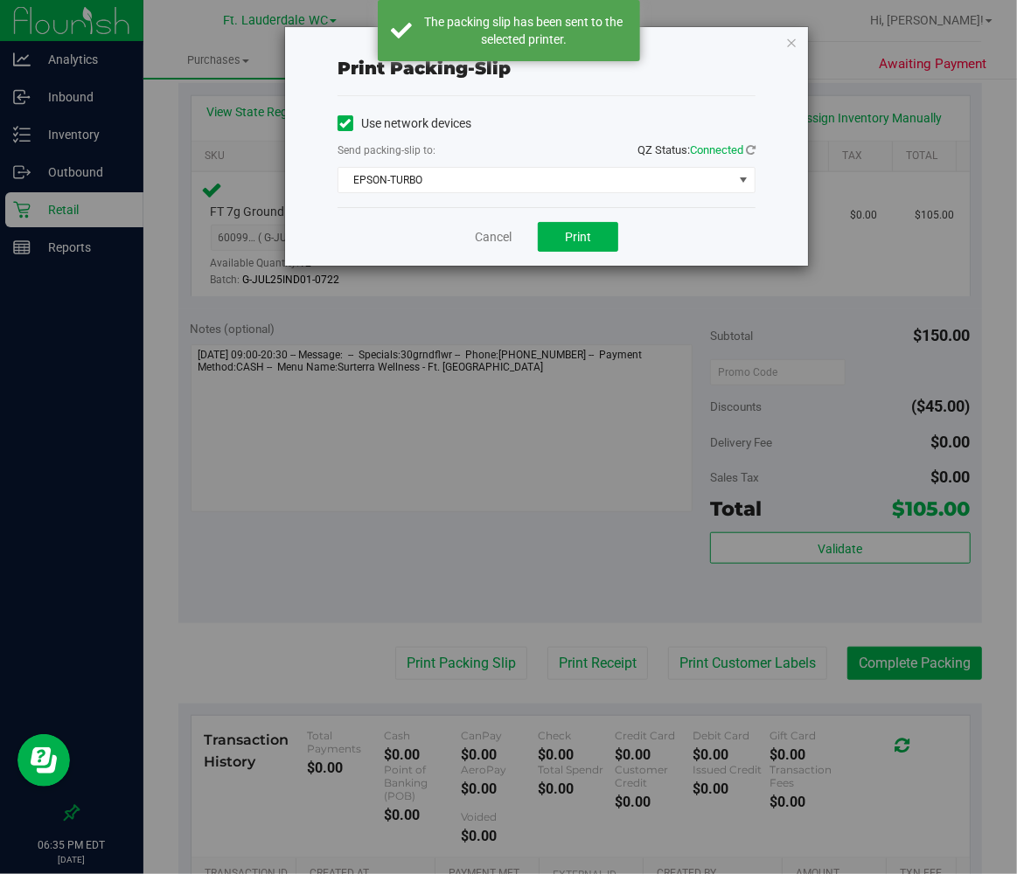
click at [503, 247] on div "Cancel Print" at bounding box center [547, 236] width 418 height 59
click at [502, 240] on link "Cancel" at bounding box center [493, 237] width 37 height 18
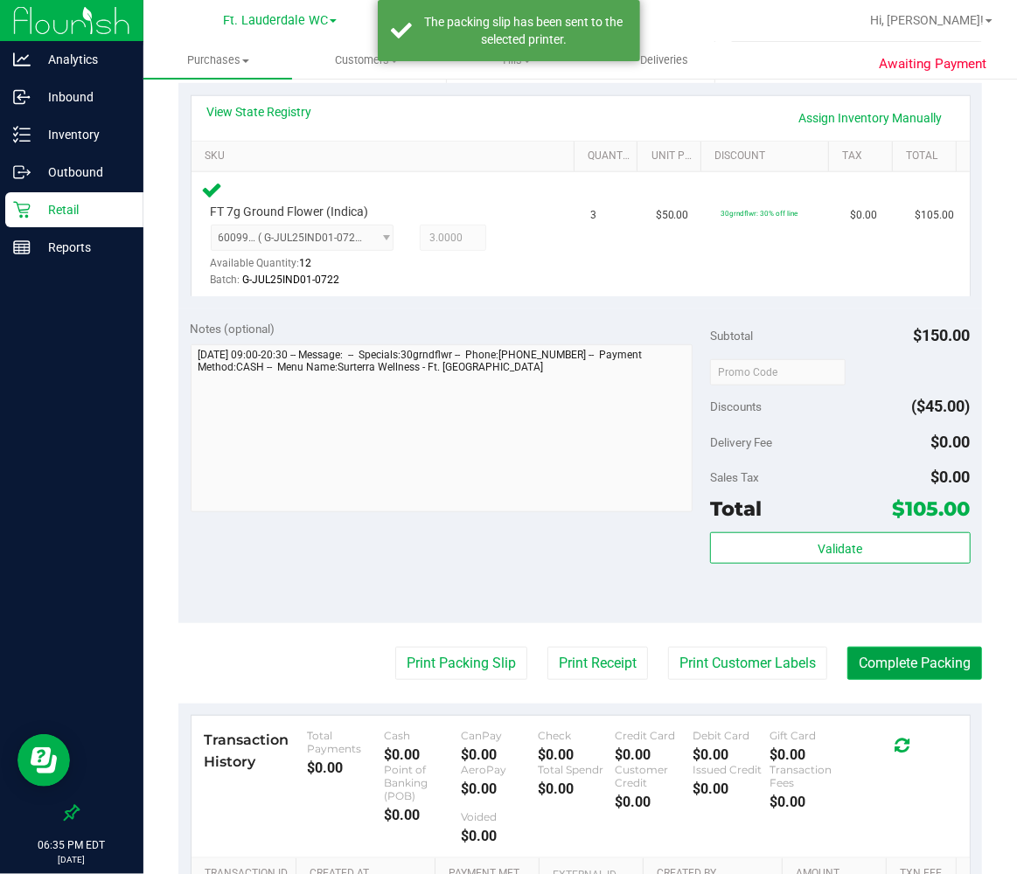
click at [805, 662] on button "Complete Packing" at bounding box center [914, 663] width 135 height 33
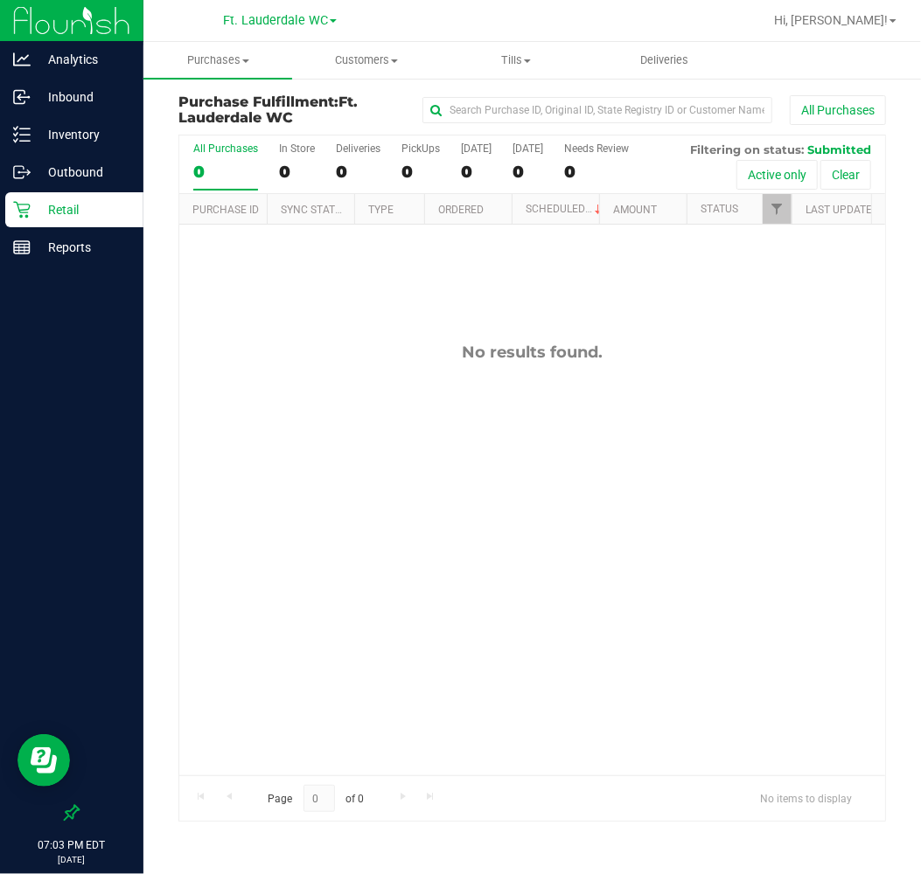
click at [101, 208] on p "Retail" at bounding box center [83, 209] width 105 height 21
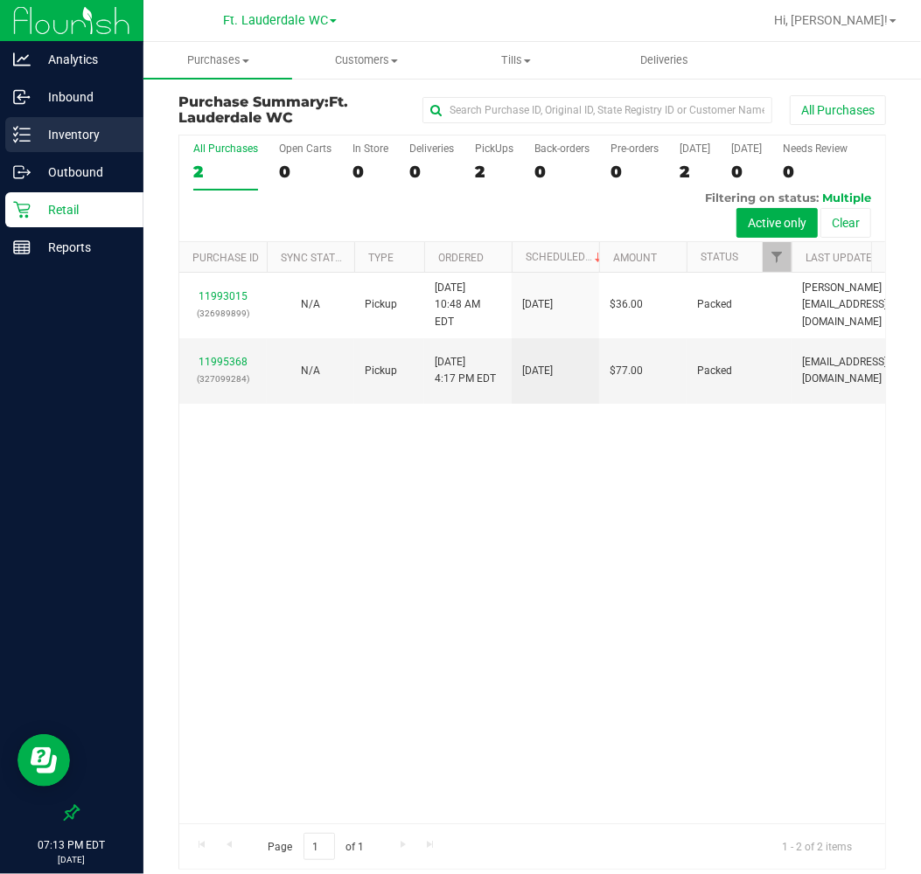
click at [74, 134] on p "Inventory" at bounding box center [83, 134] width 105 height 21
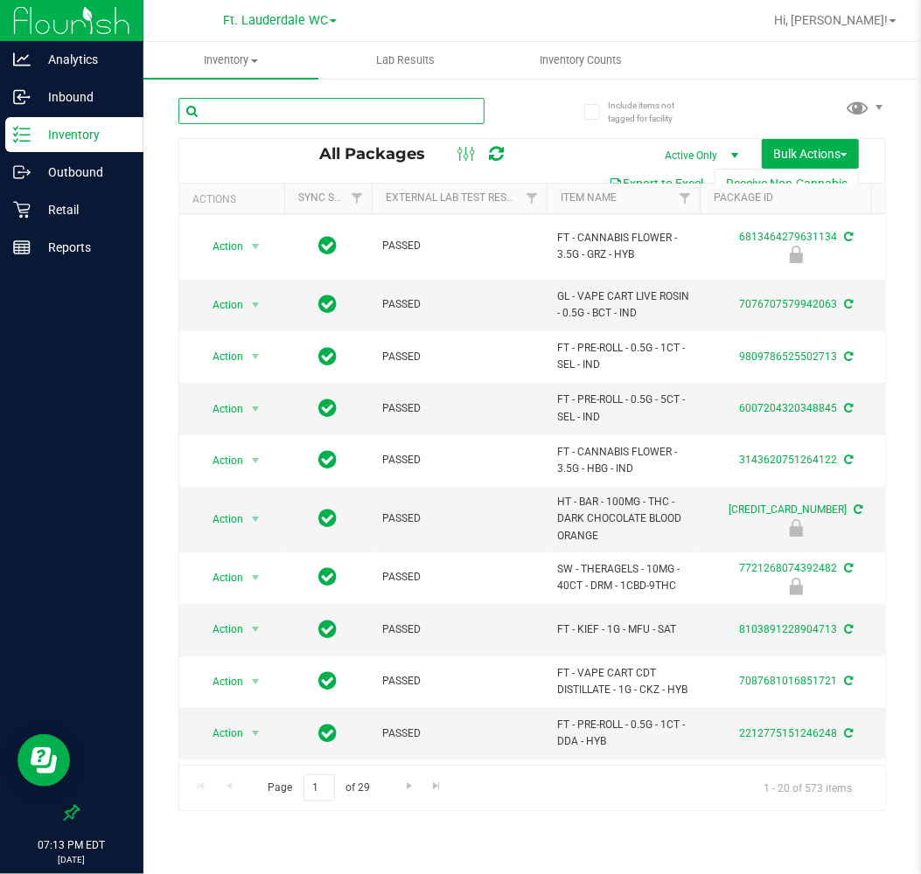
click at [282, 116] on input "text" at bounding box center [331, 111] width 306 height 26
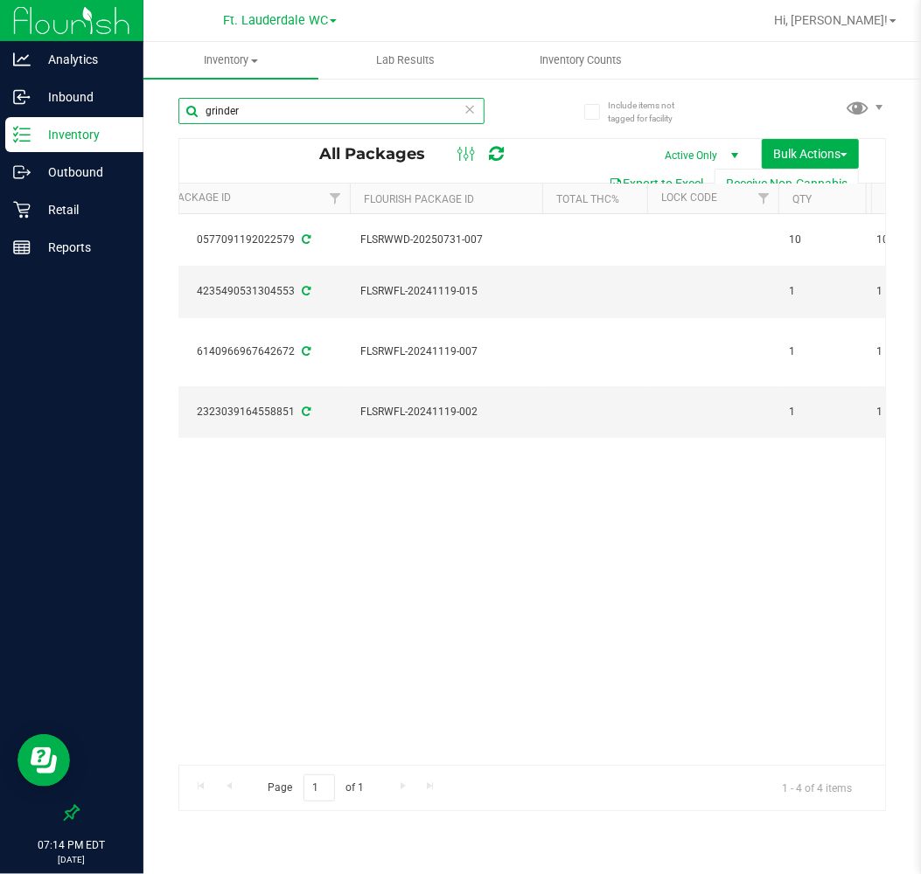
scroll to position [0, 555]
click at [345, 108] on input "grinder" at bounding box center [331, 111] width 306 height 26
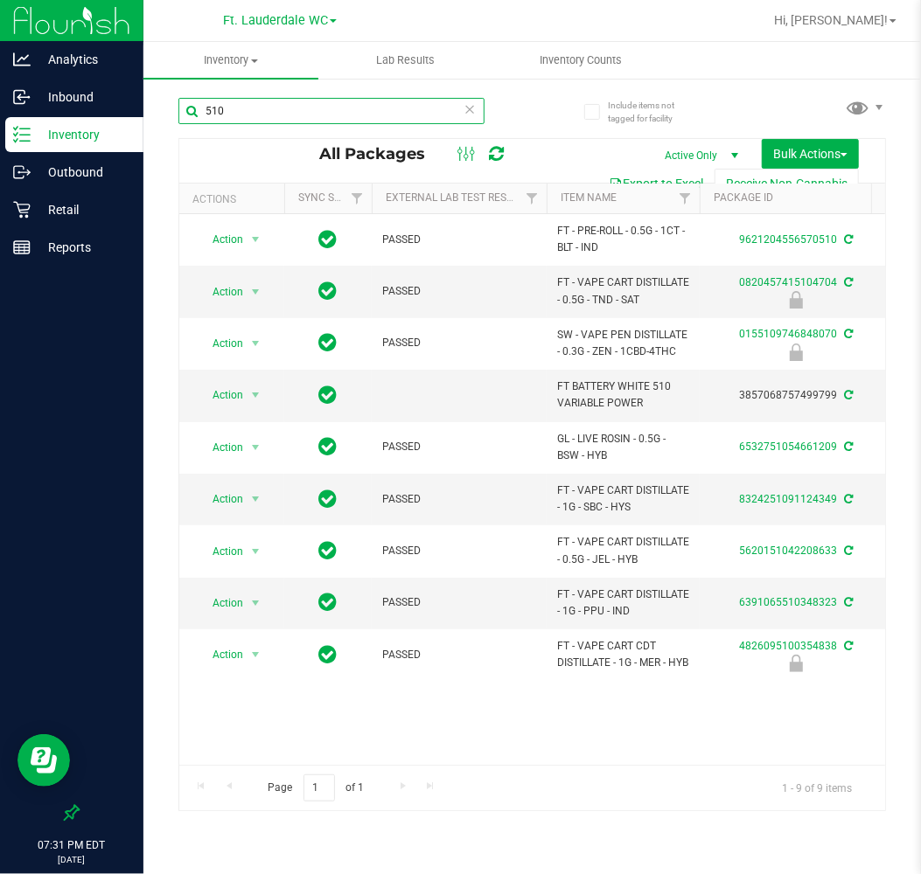
drag, startPoint x: 377, startPoint y: 756, endPoint x: 42, endPoint y: 23, distance: 806.5
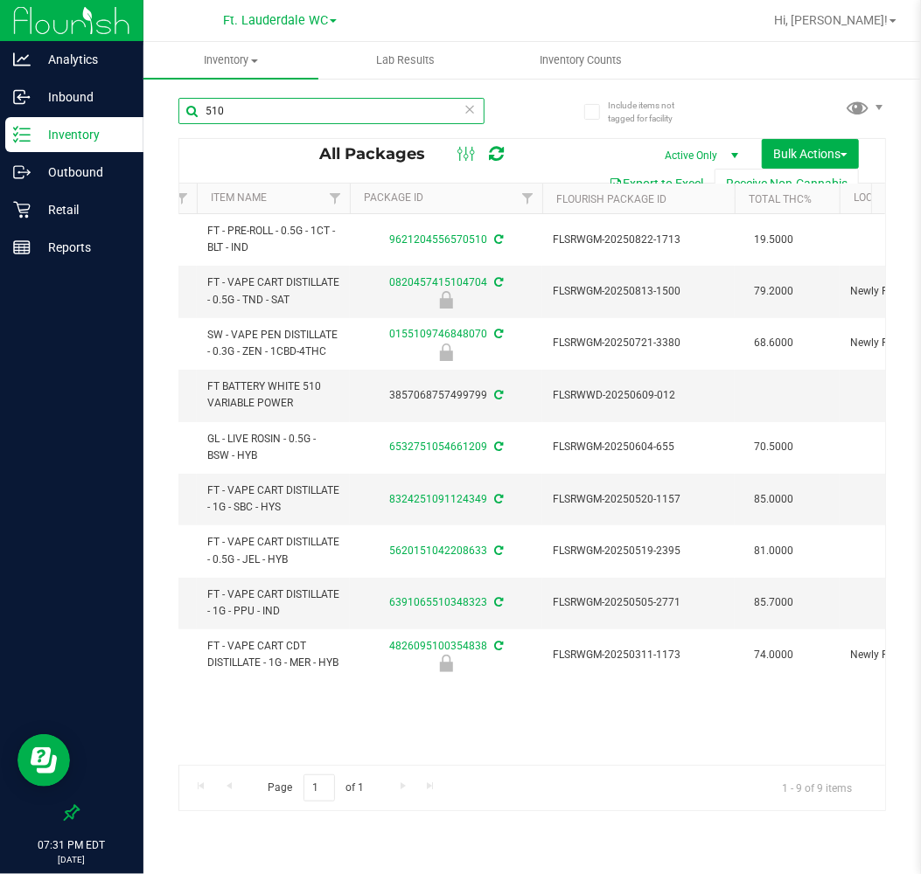
scroll to position [0, 467]
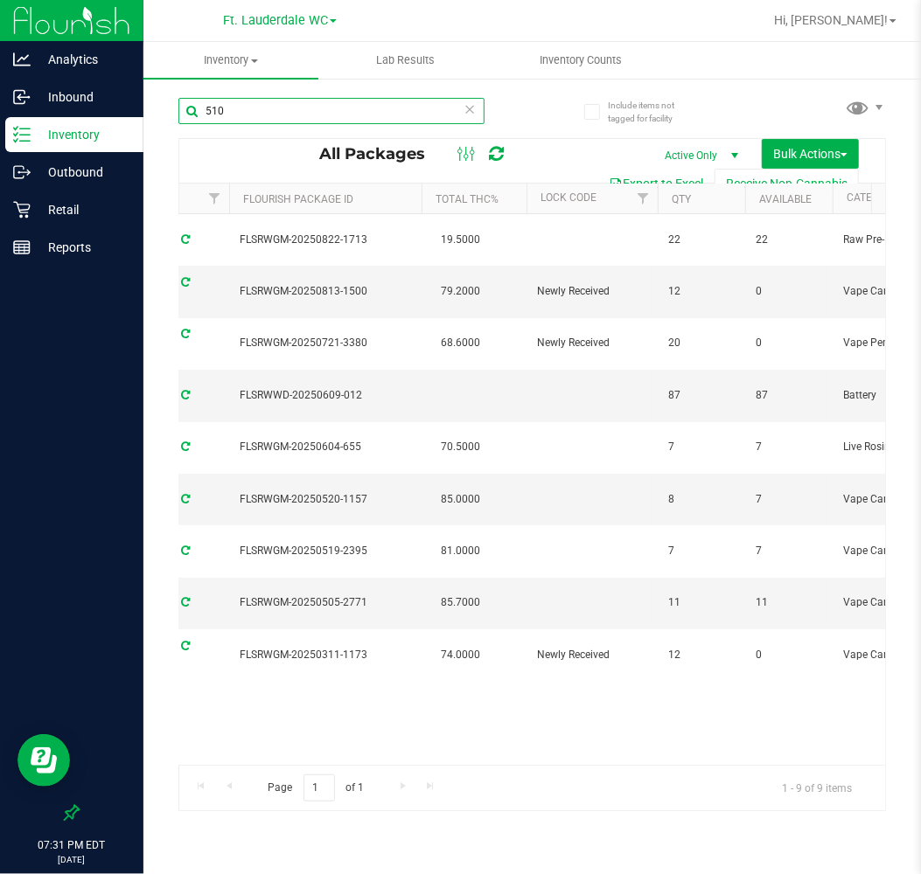
click at [246, 121] on input "510" at bounding box center [331, 111] width 306 height 26
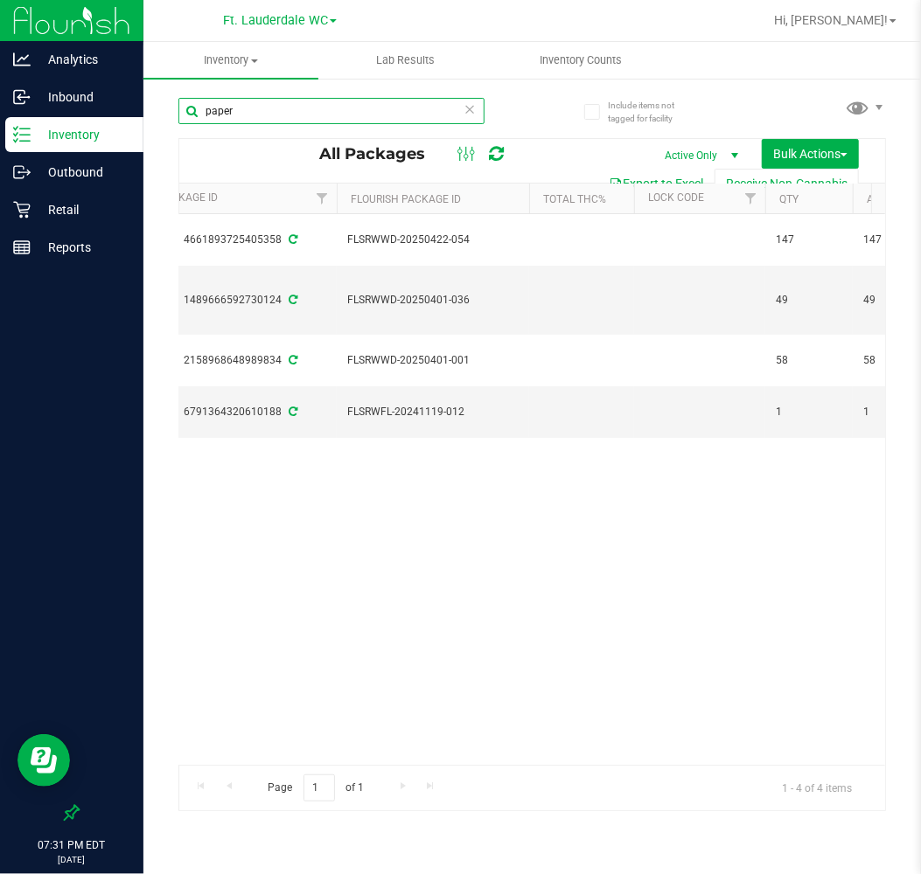
scroll to position [0, 667]
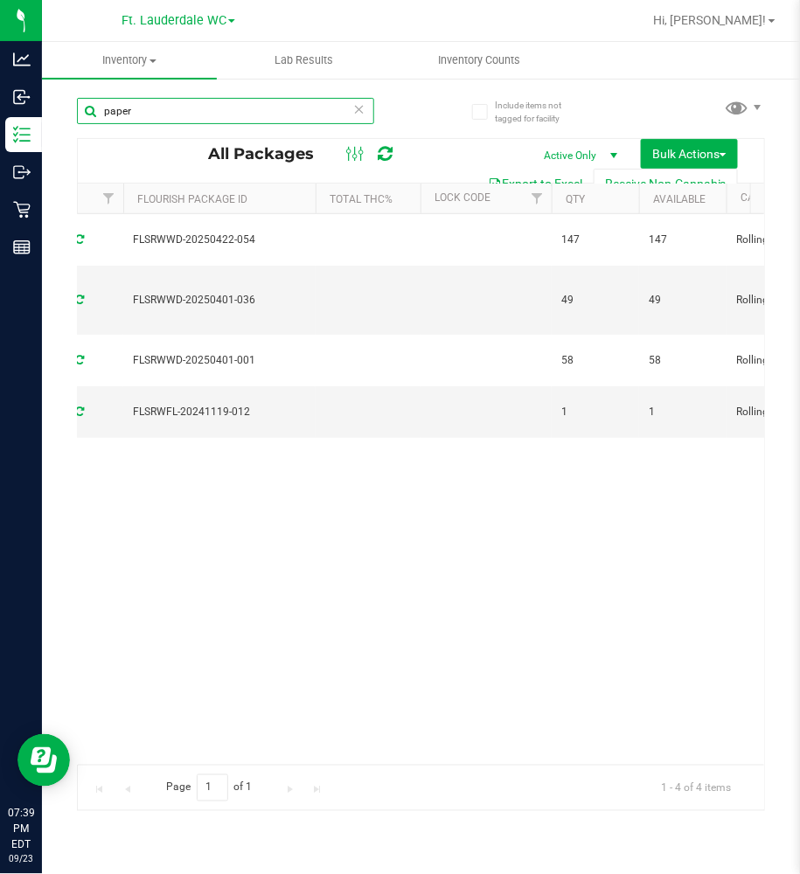
click at [284, 99] on input "paper" at bounding box center [225, 111] width 297 height 26
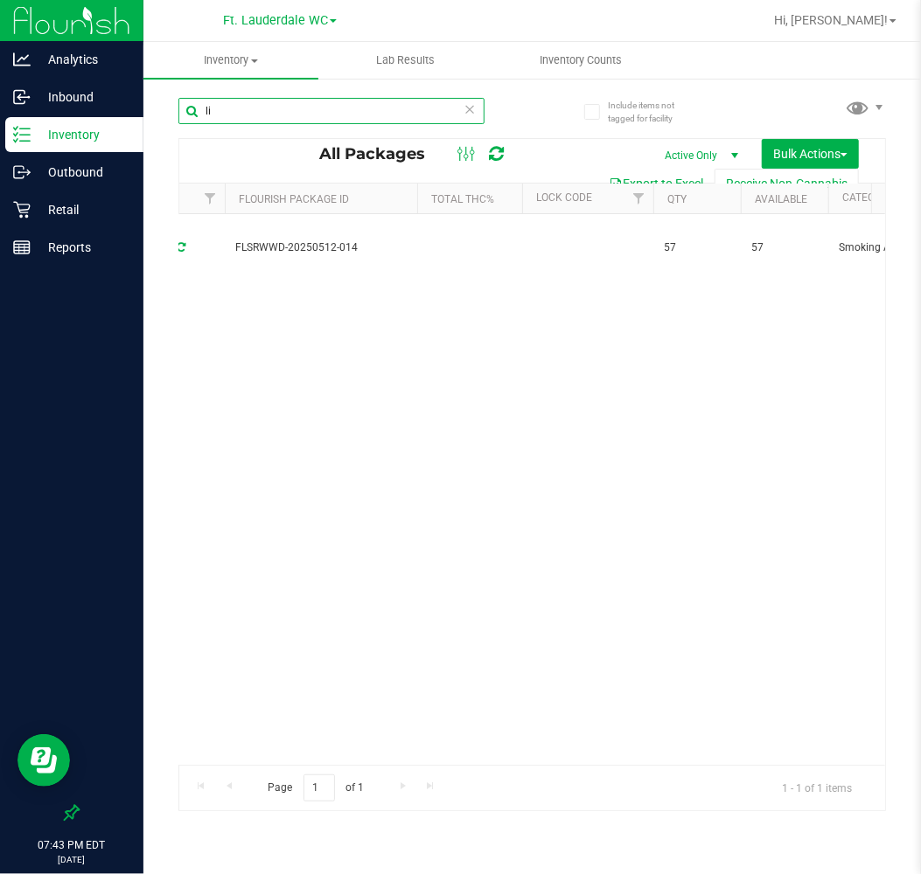
type input "l"
type input "v"
type input "d"
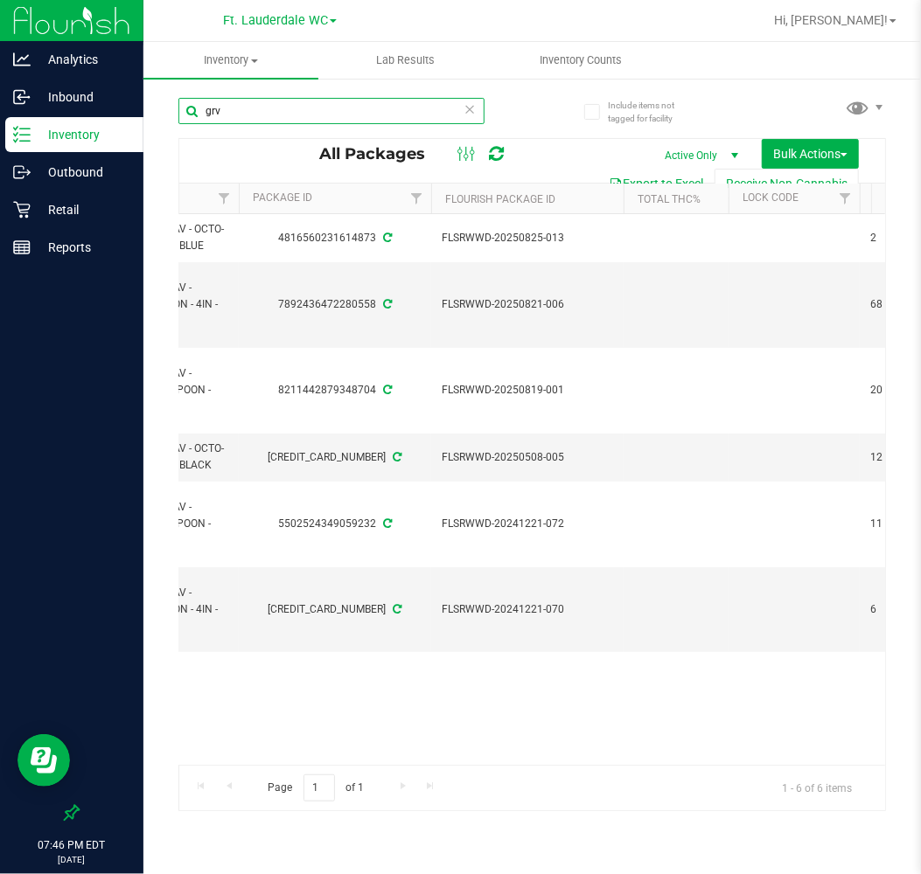
scroll to position [0, 558]
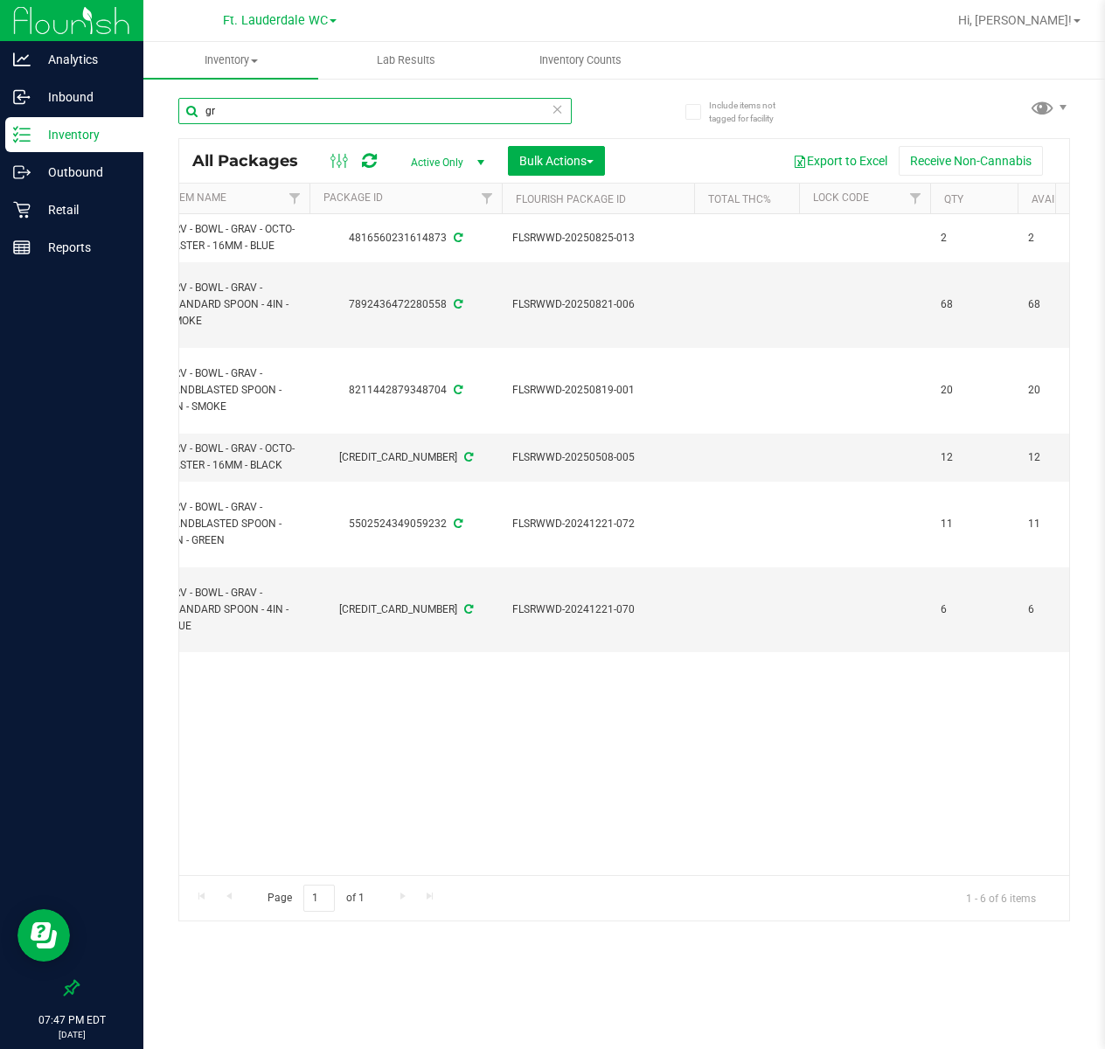
type input "g"
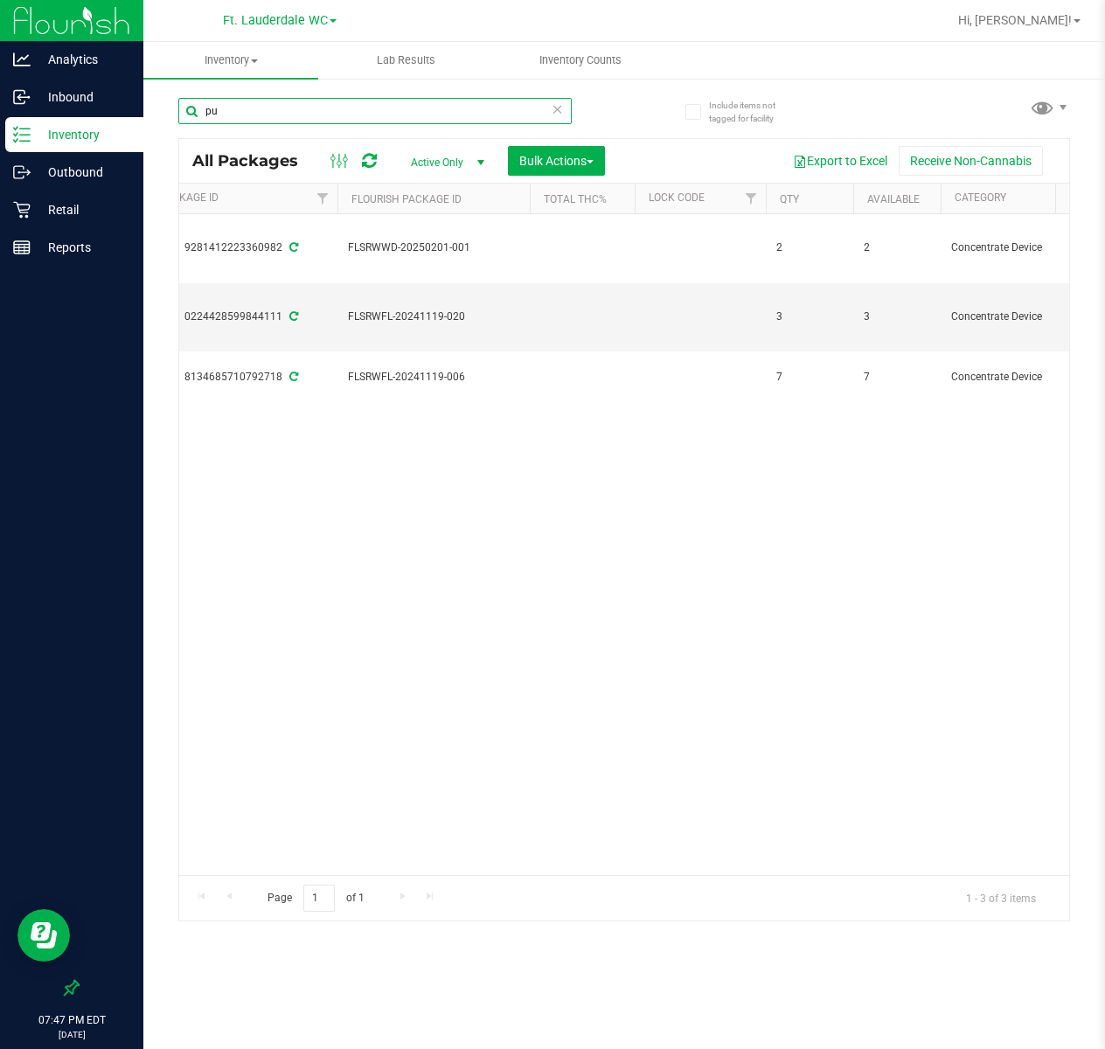
type input "p"
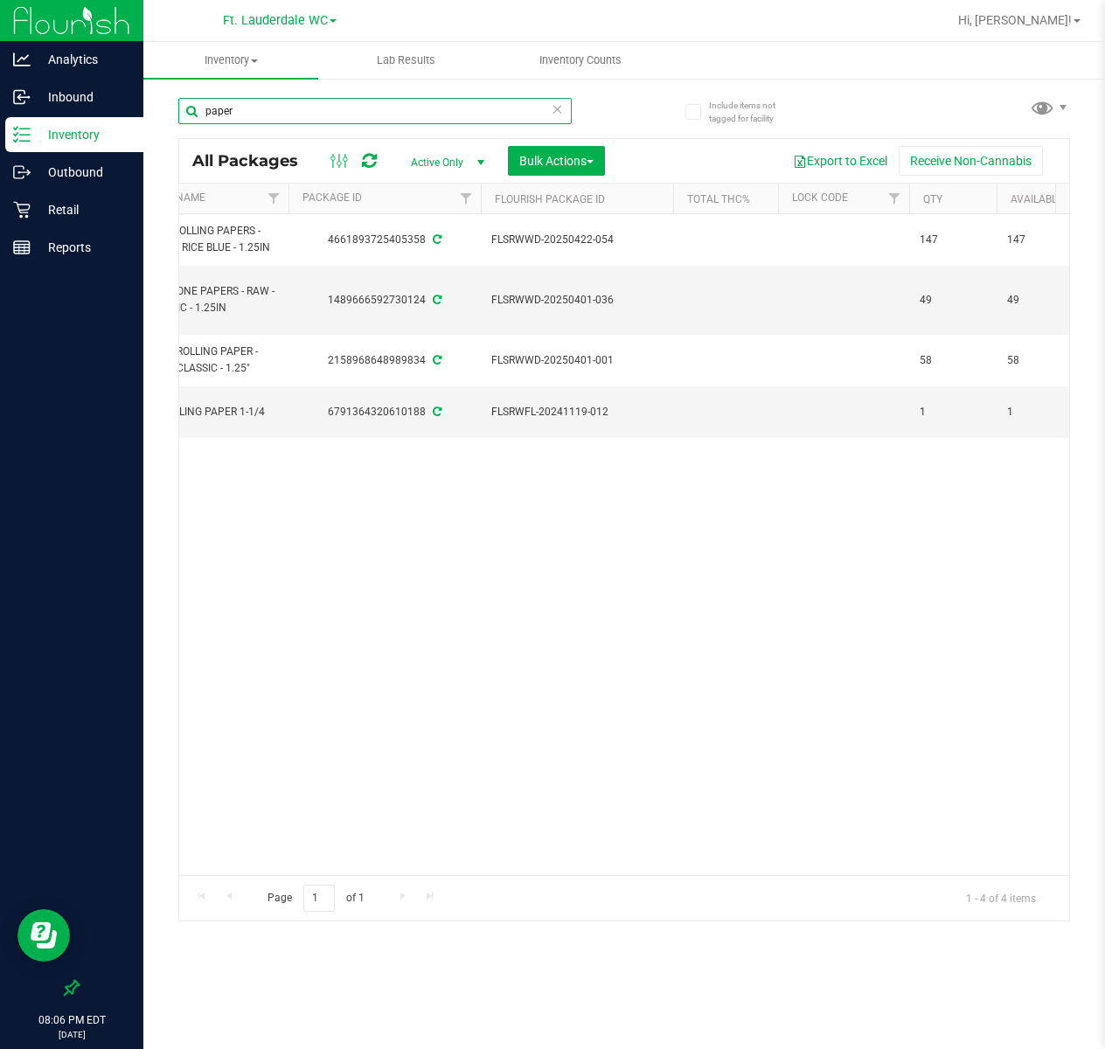
type input "paper"
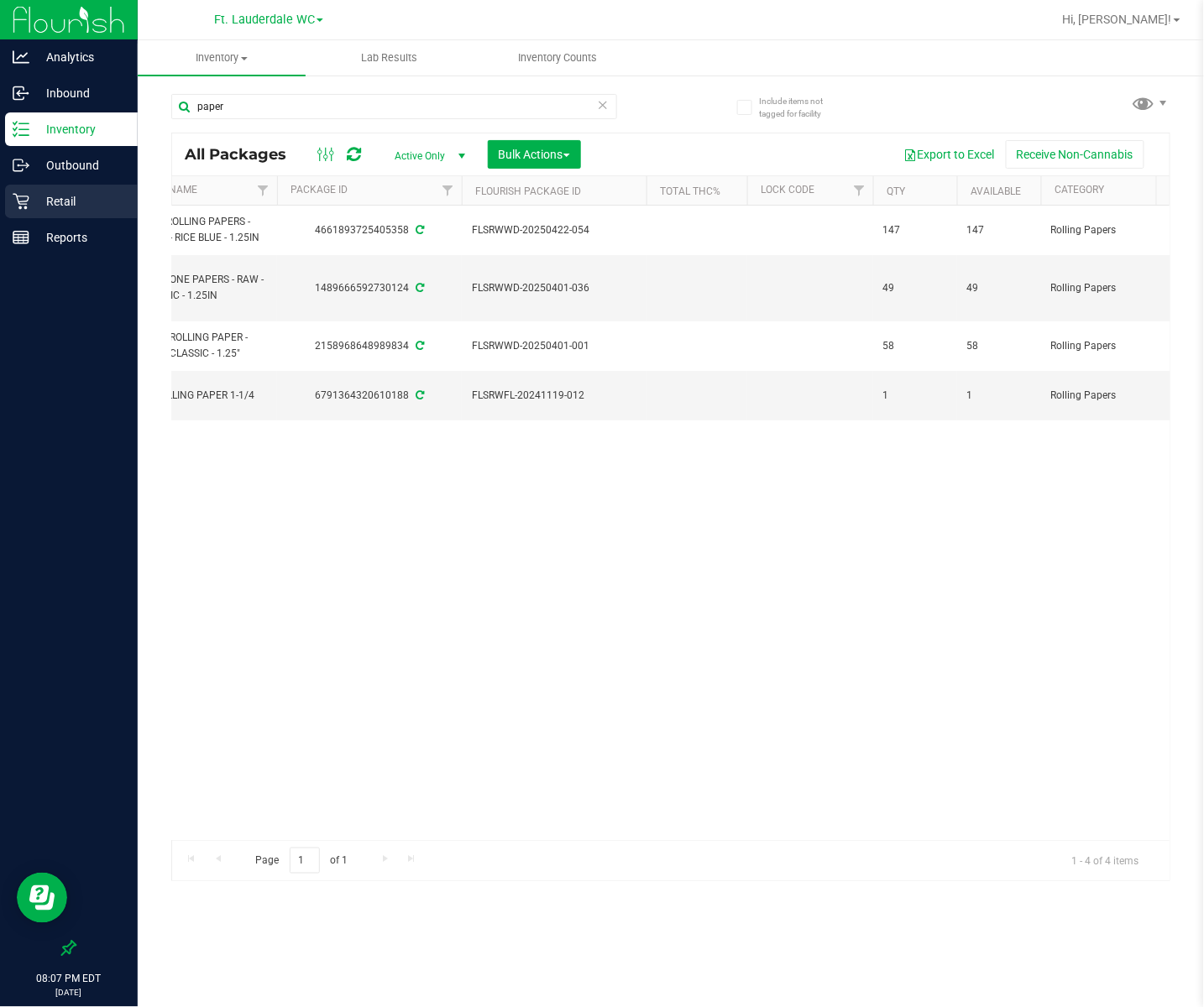
click at [56, 203] on p "Retail" at bounding box center [80, 201] width 101 height 20
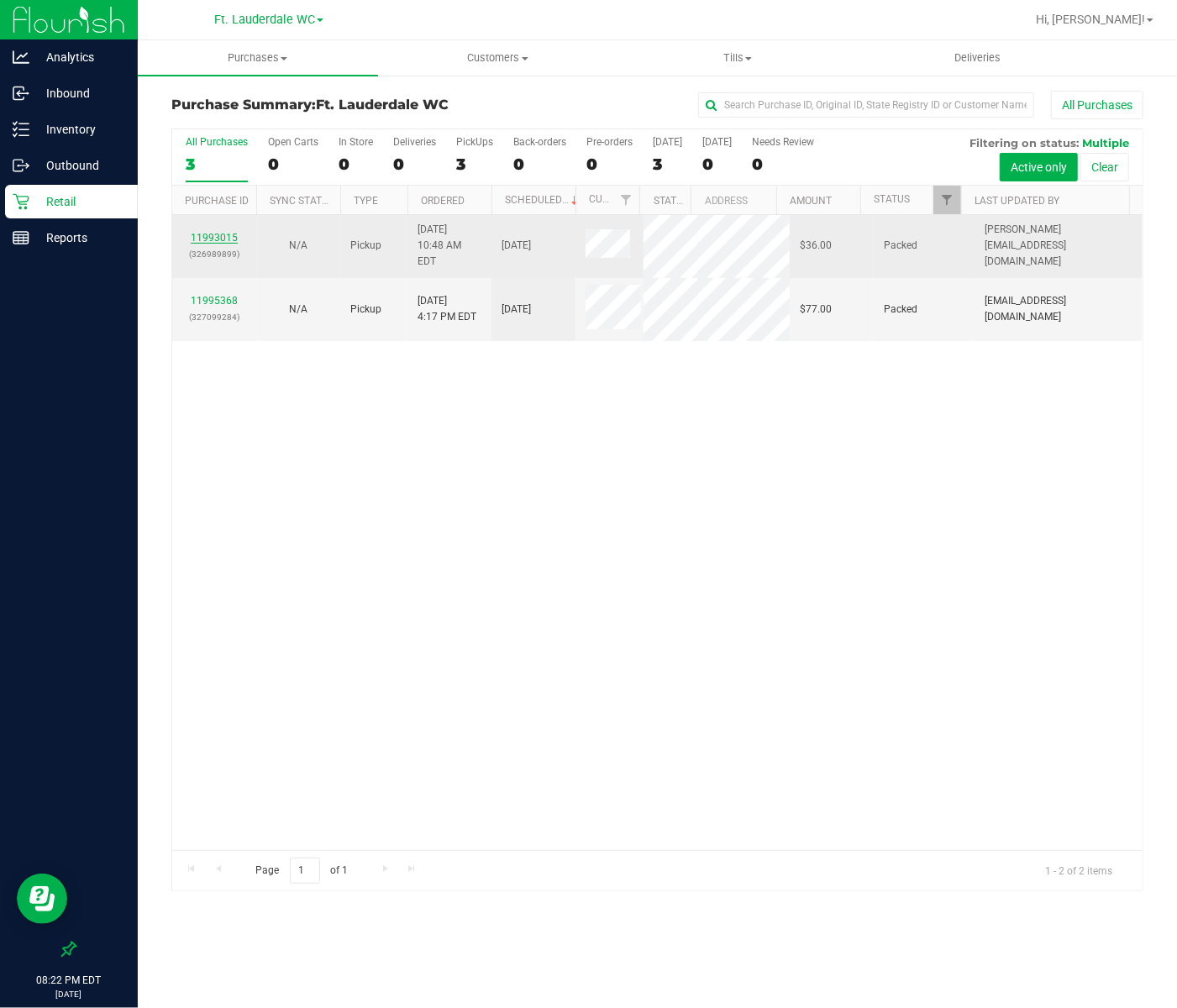
click at [230, 234] on link "11993015" at bounding box center [214, 237] width 47 height 12
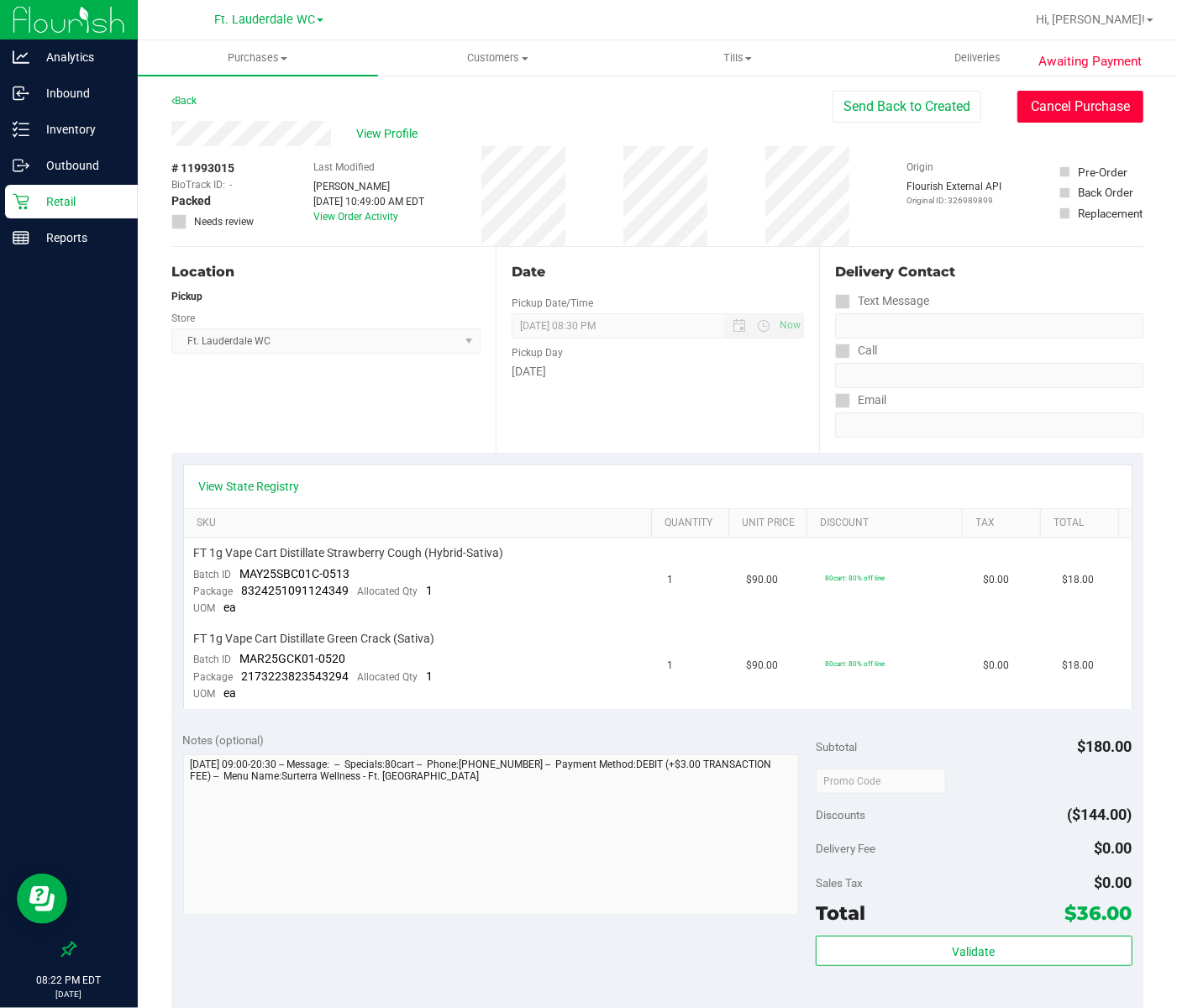
click at [773, 109] on button "Cancel Purchase" at bounding box center [1080, 106] width 126 height 32
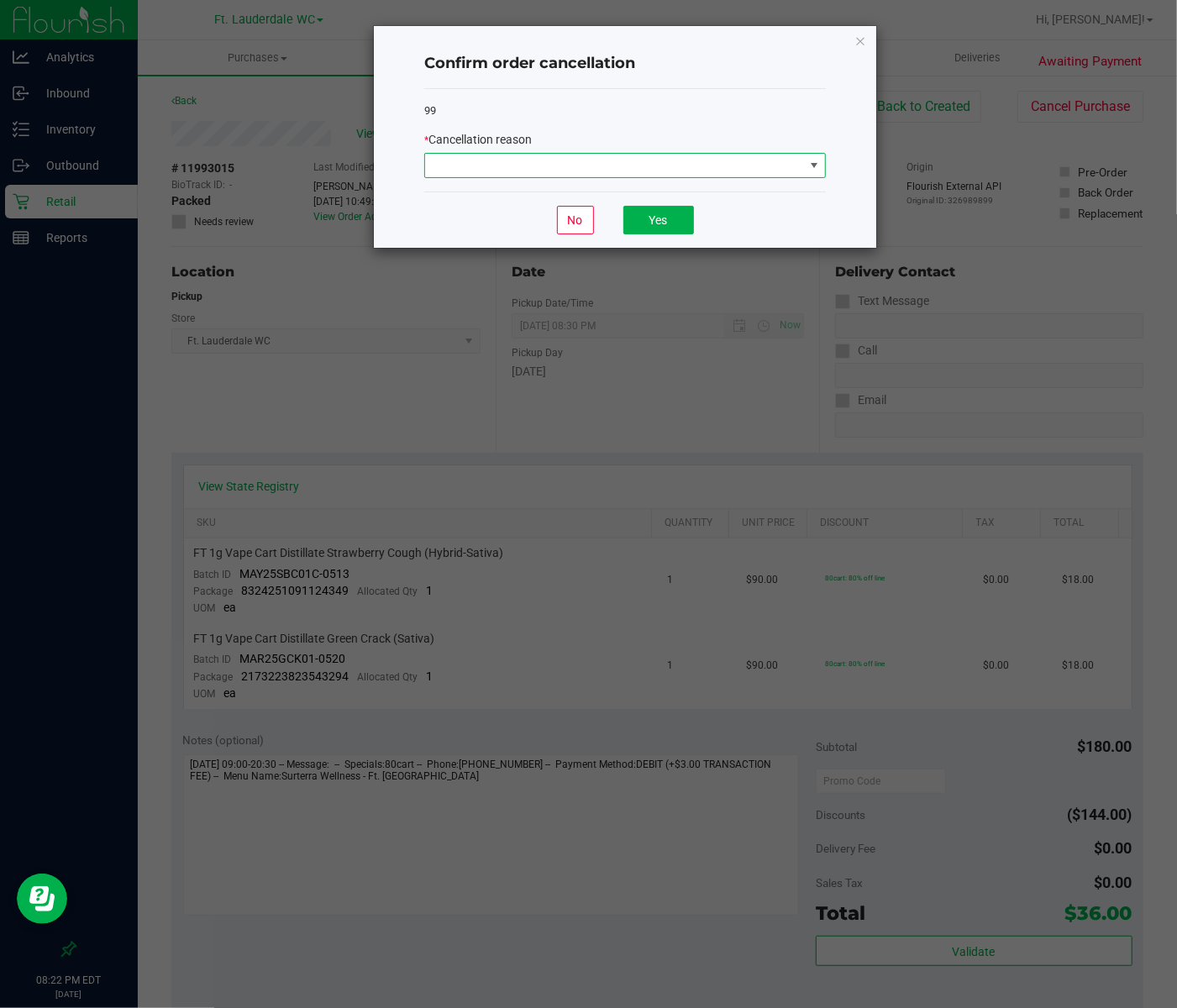
click at [523, 177] on span at bounding box center [614, 165] width 379 height 23
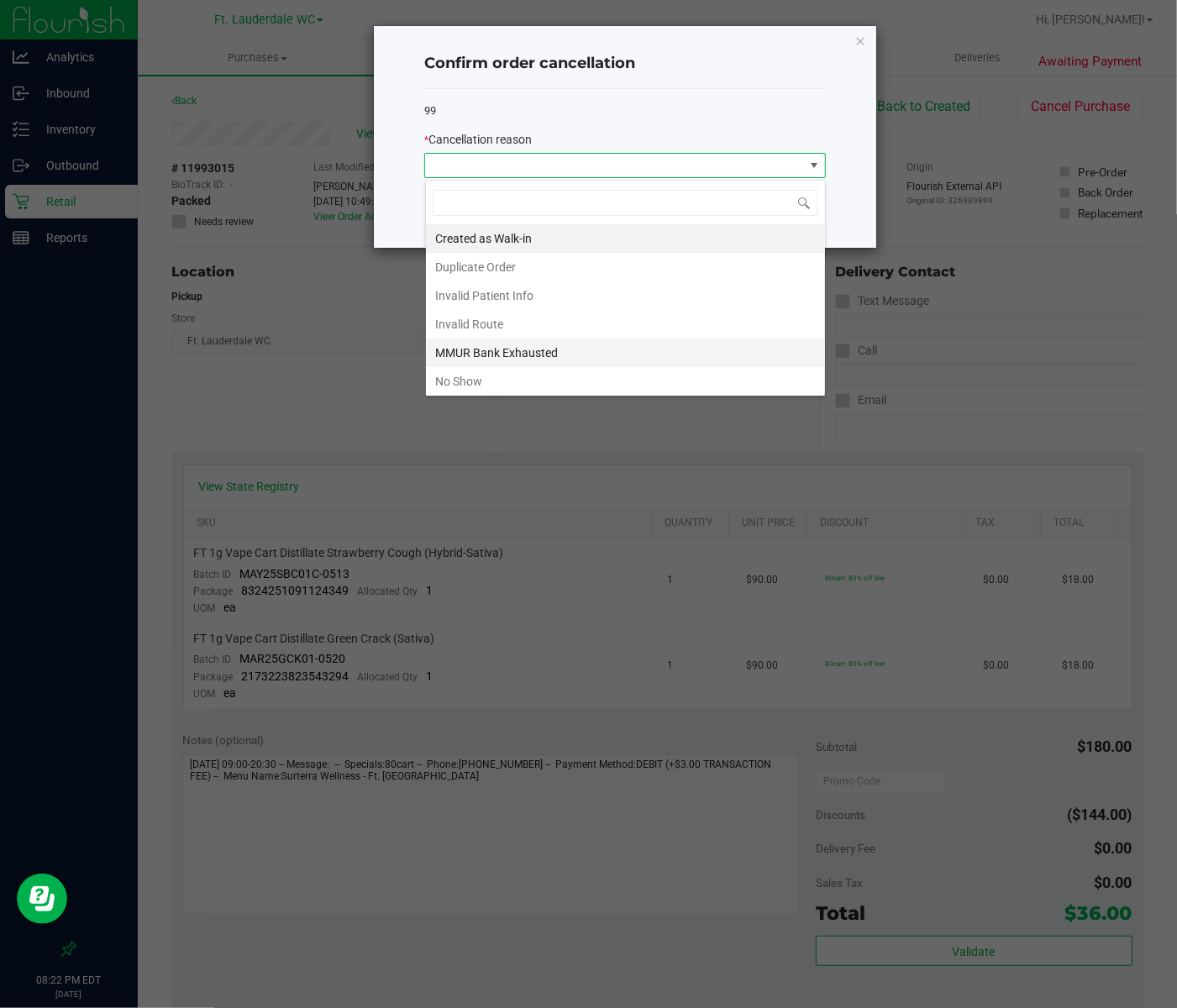
scroll to position [25, 401]
click at [488, 392] on li "No Show" at bounding box center [625, 381] width 399 height 29
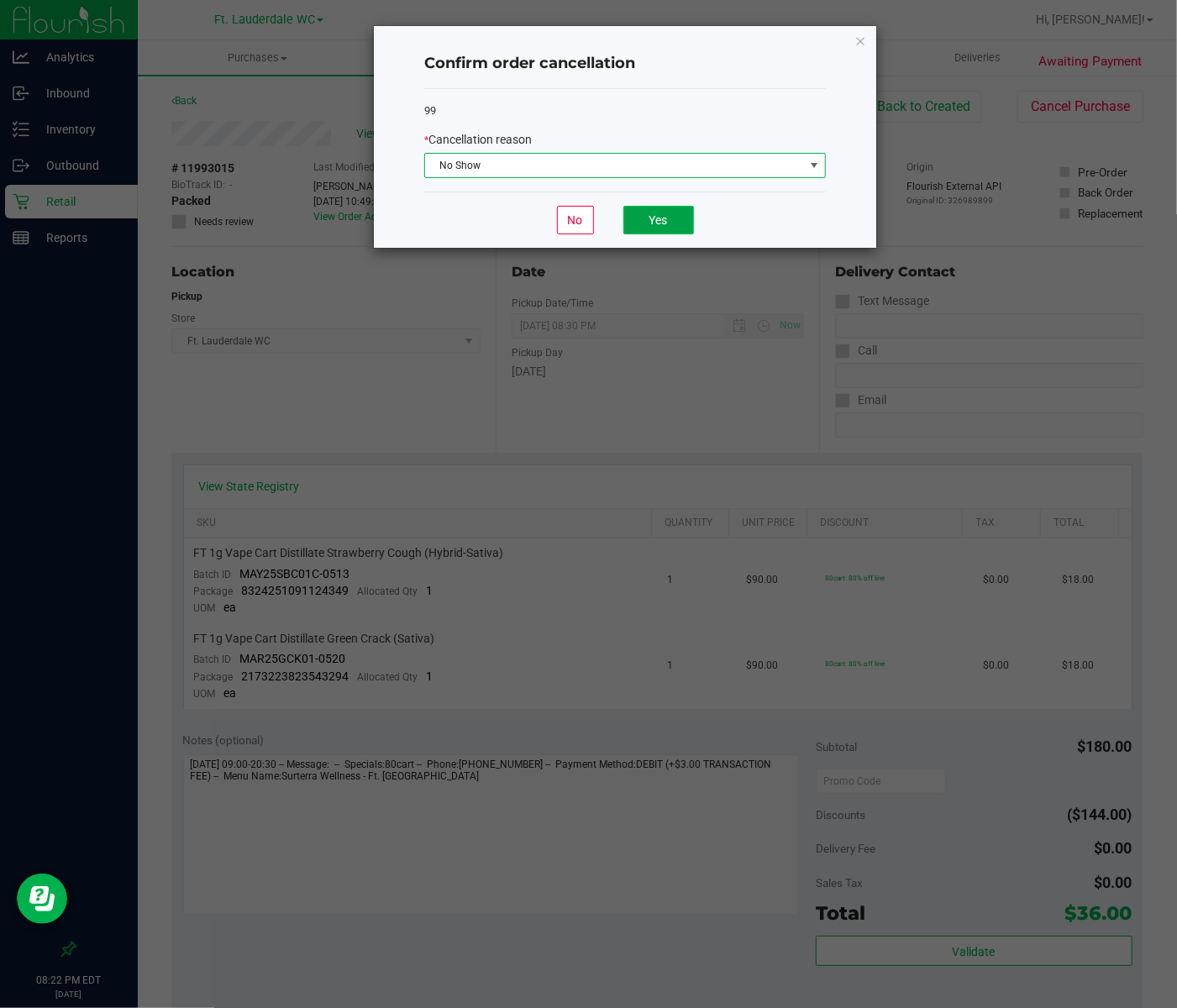
click at [650, 217] on button "Yes" at bounding box center [658, 220] width 70 height 29
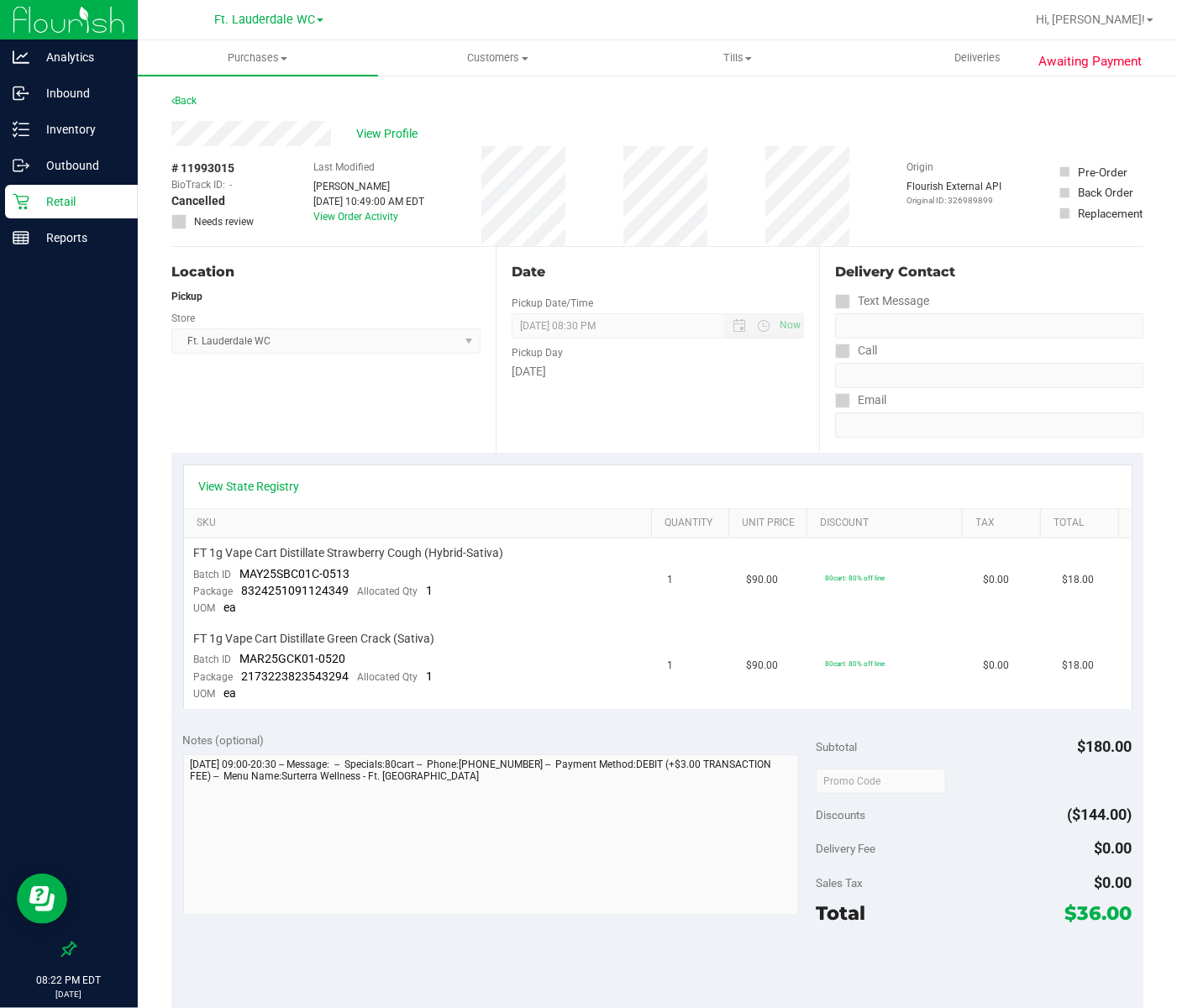
click at [68, 198] on p "Retail" at bounding box center [80, 201] width 101 height 20
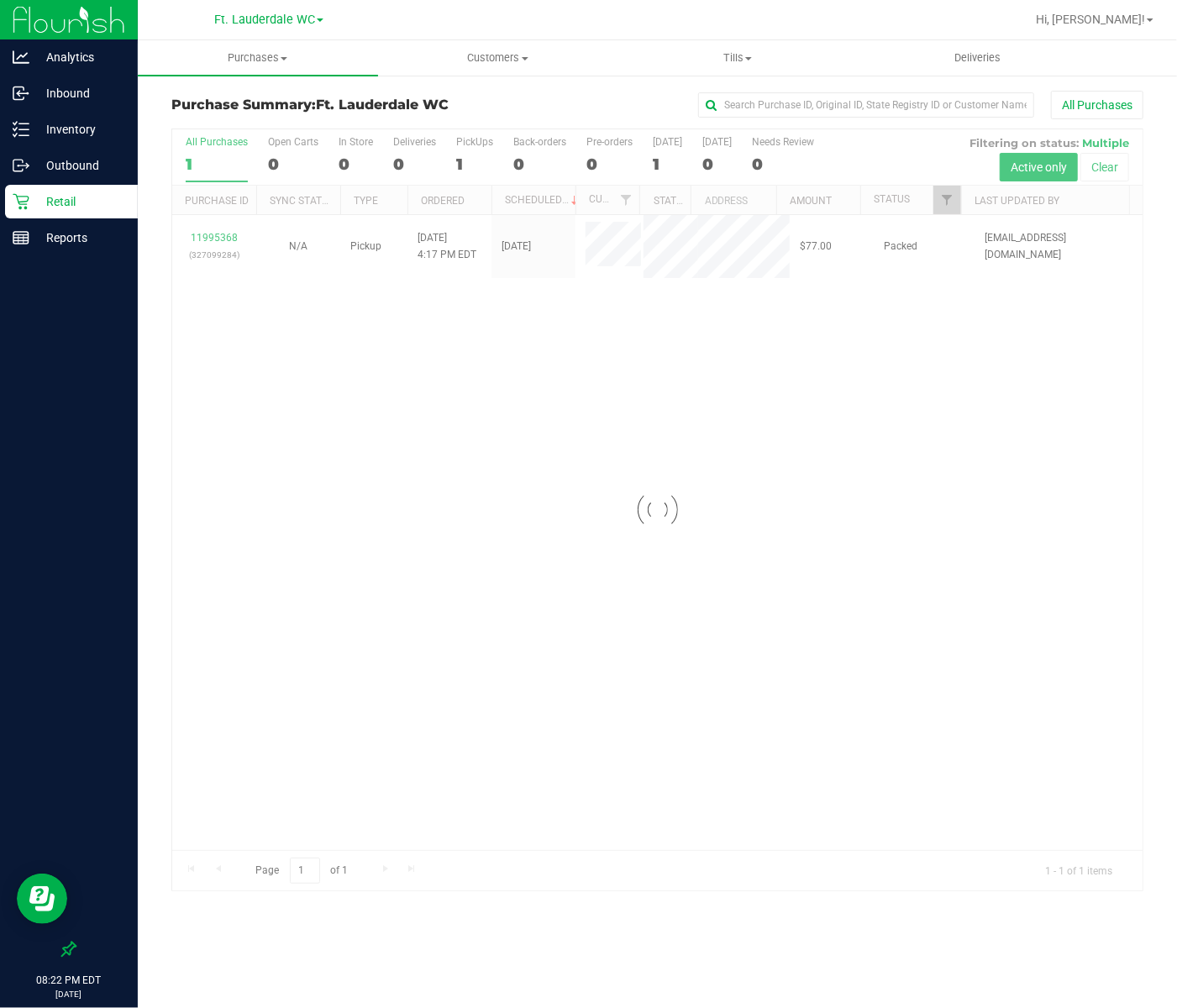
click at [226, 235] on div at bounding box center [657, 510] width 970 height 761
click at [226, 235] on link "11995368" at bounding box center [214, 237] width 47 height 12
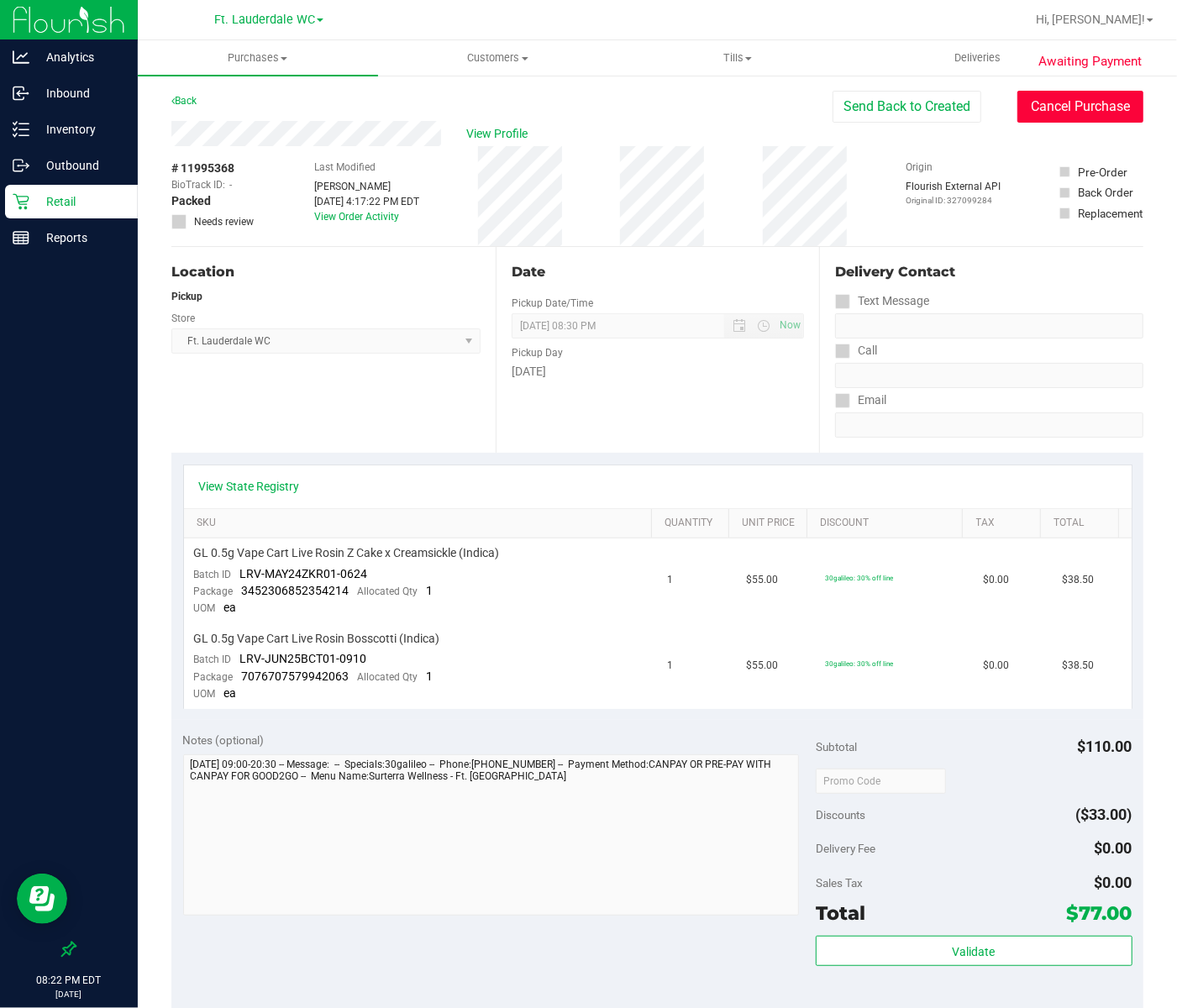
click at [773, 111] on button "Cancel Purchase" at bounding box center [1080, 106] width 126 height 32
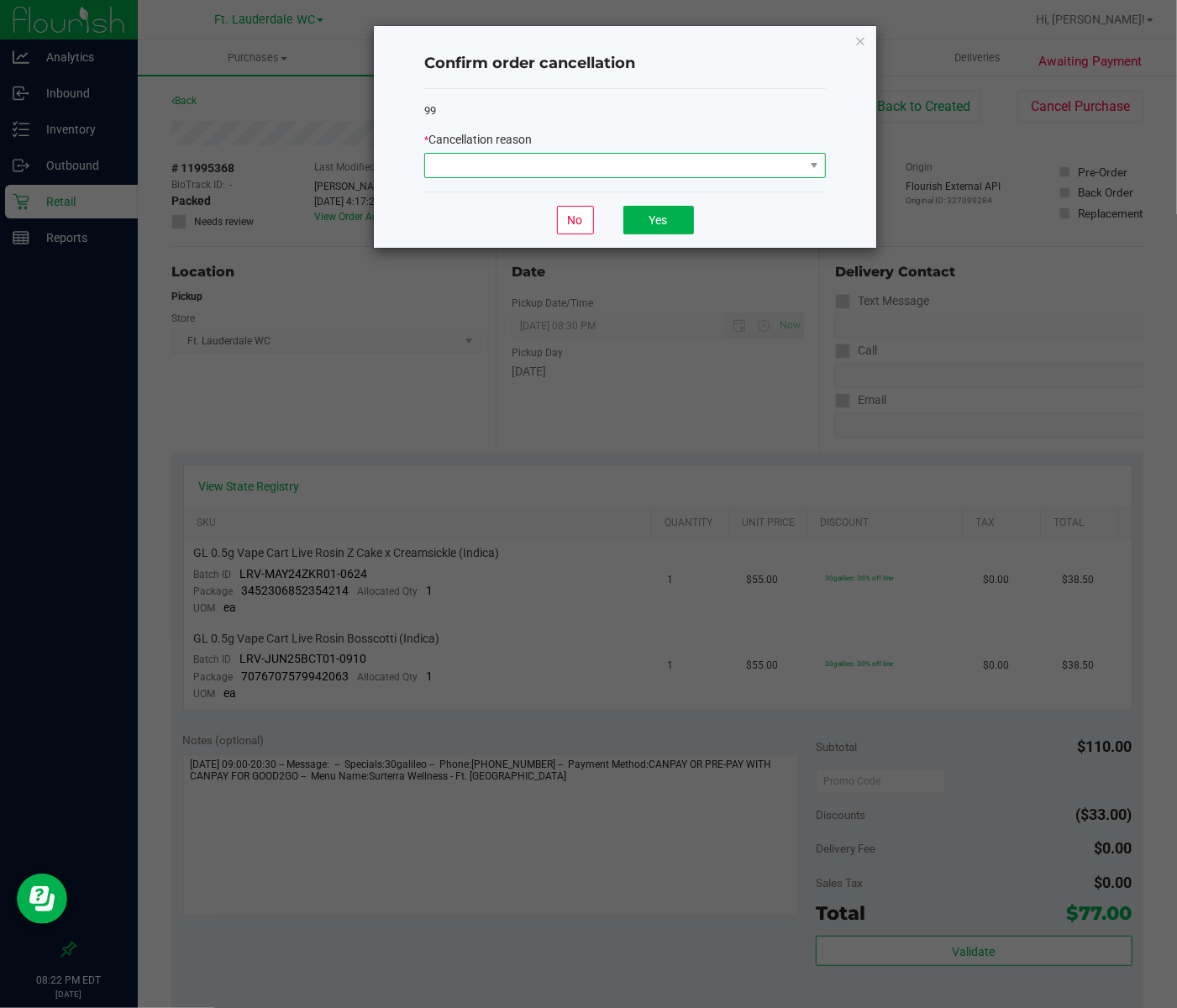
click at [713, 161] on span at bounding box center [614, 165] width 379 height 23
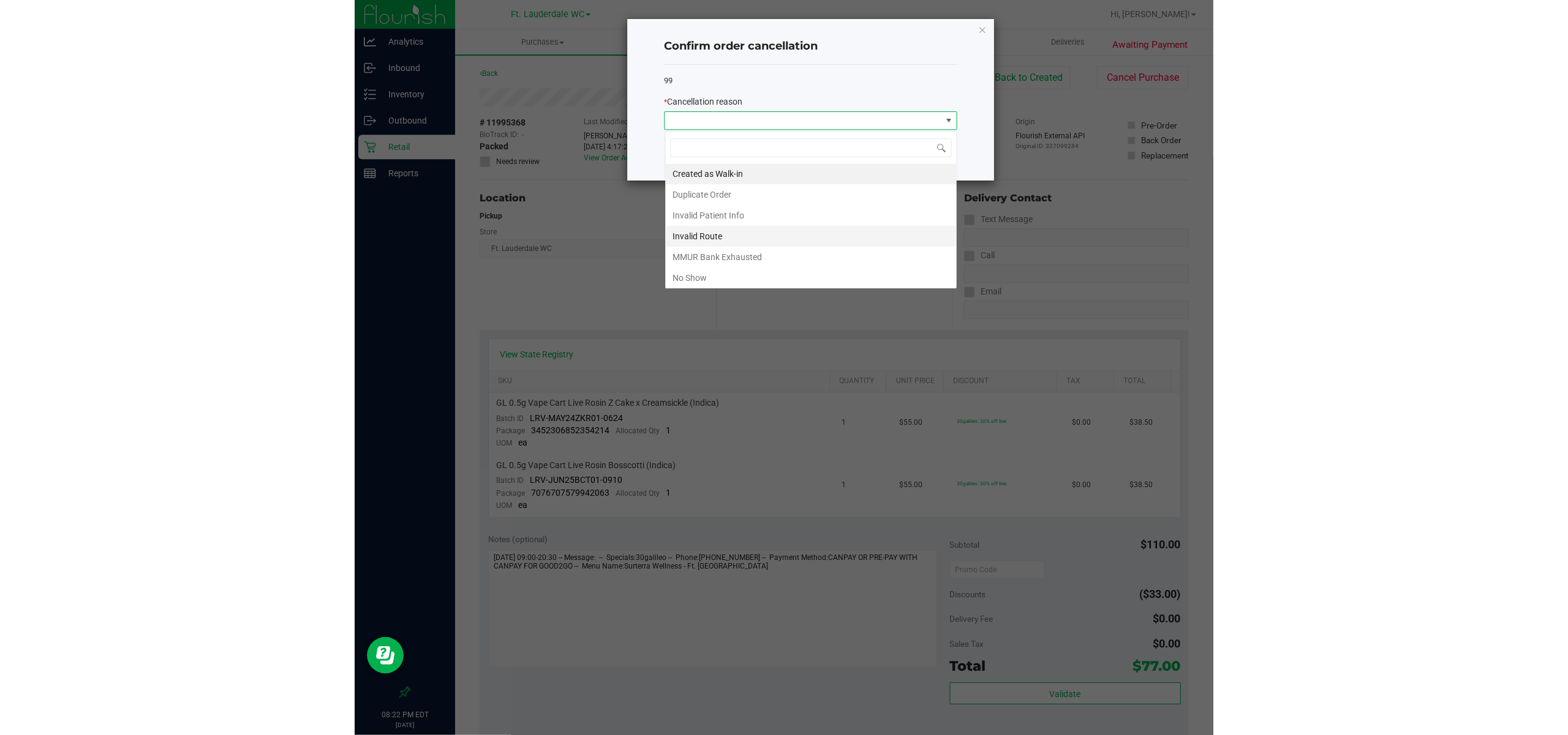
scroll to position [18, 292]
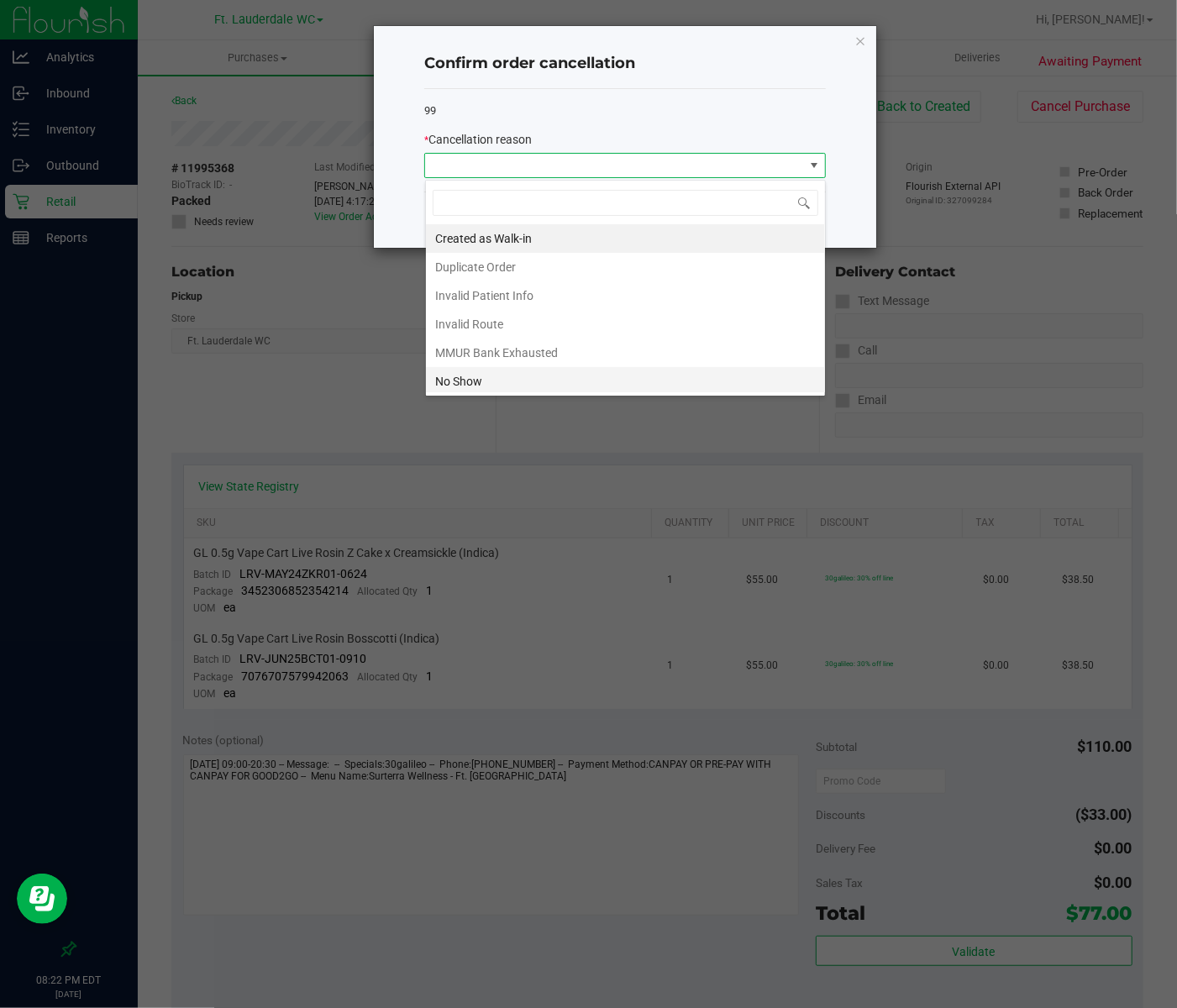
click at [532, 377] on li "No Show" at bounding box center [625, 381] width 399 height 29
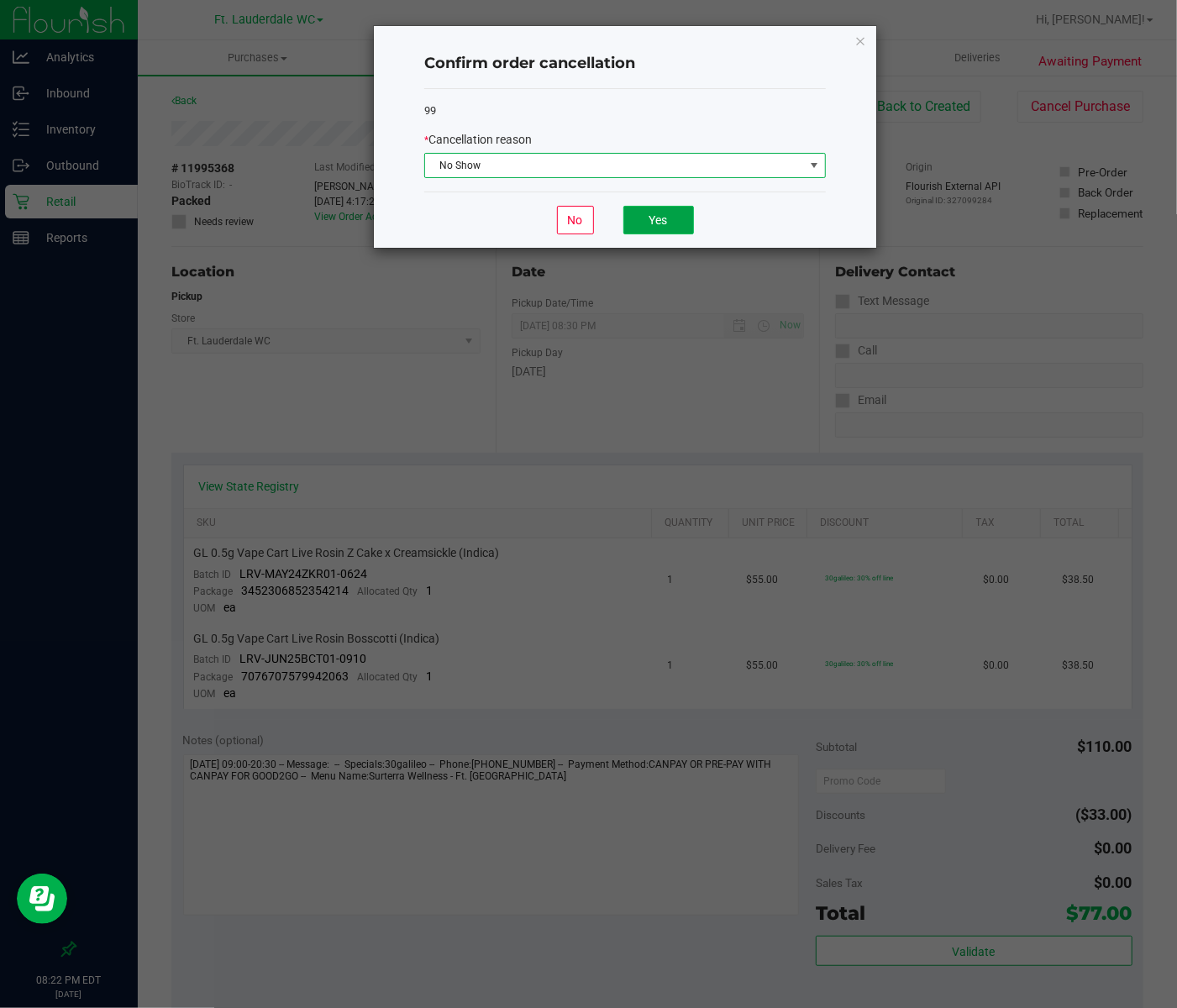
click at [670, 226] on button "Yes" at bounding box center [658, 220] width 70 height 29
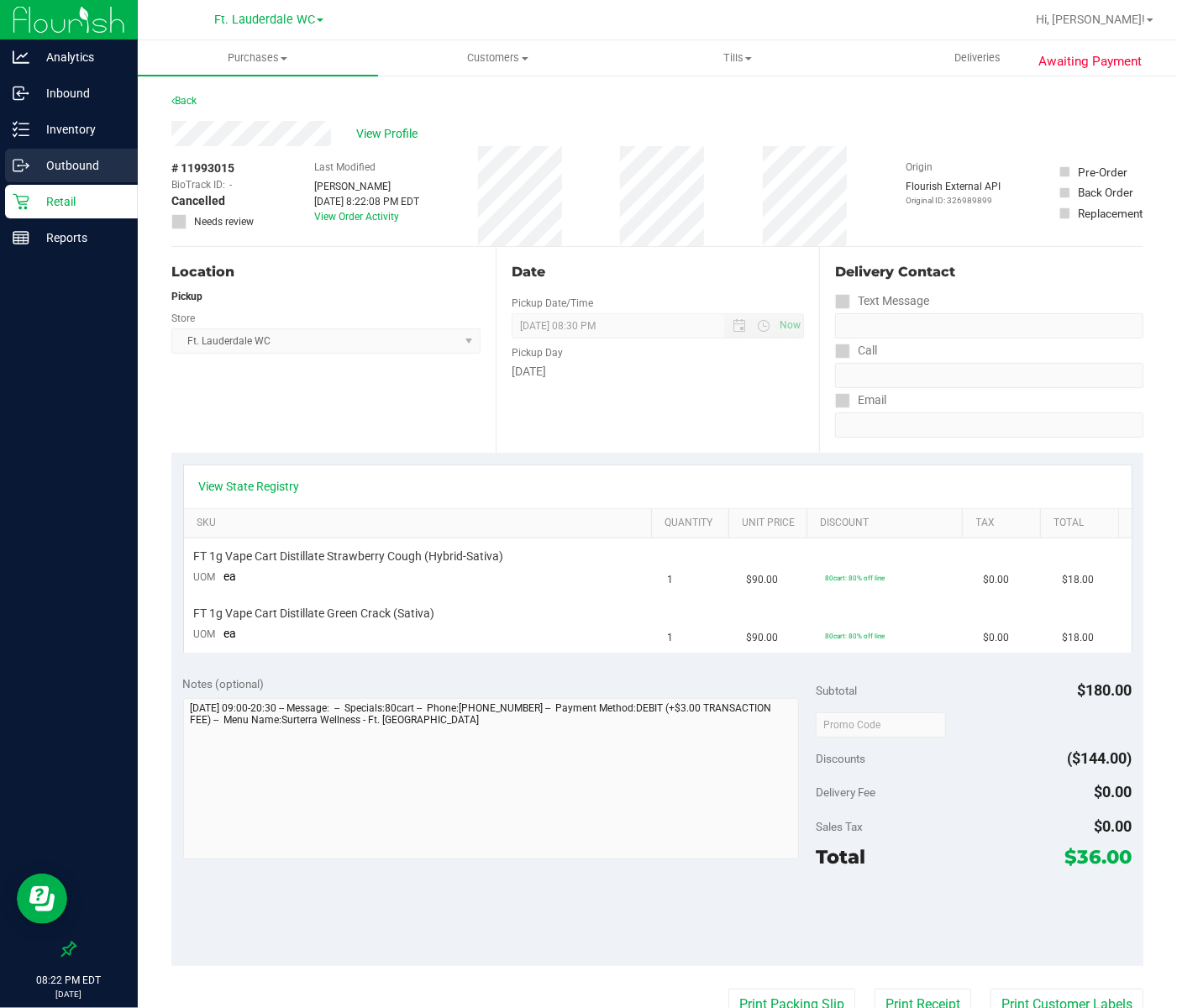
click at [67, 184] on link "Outbound" at bounding box center [68, 167] width 137 height 37
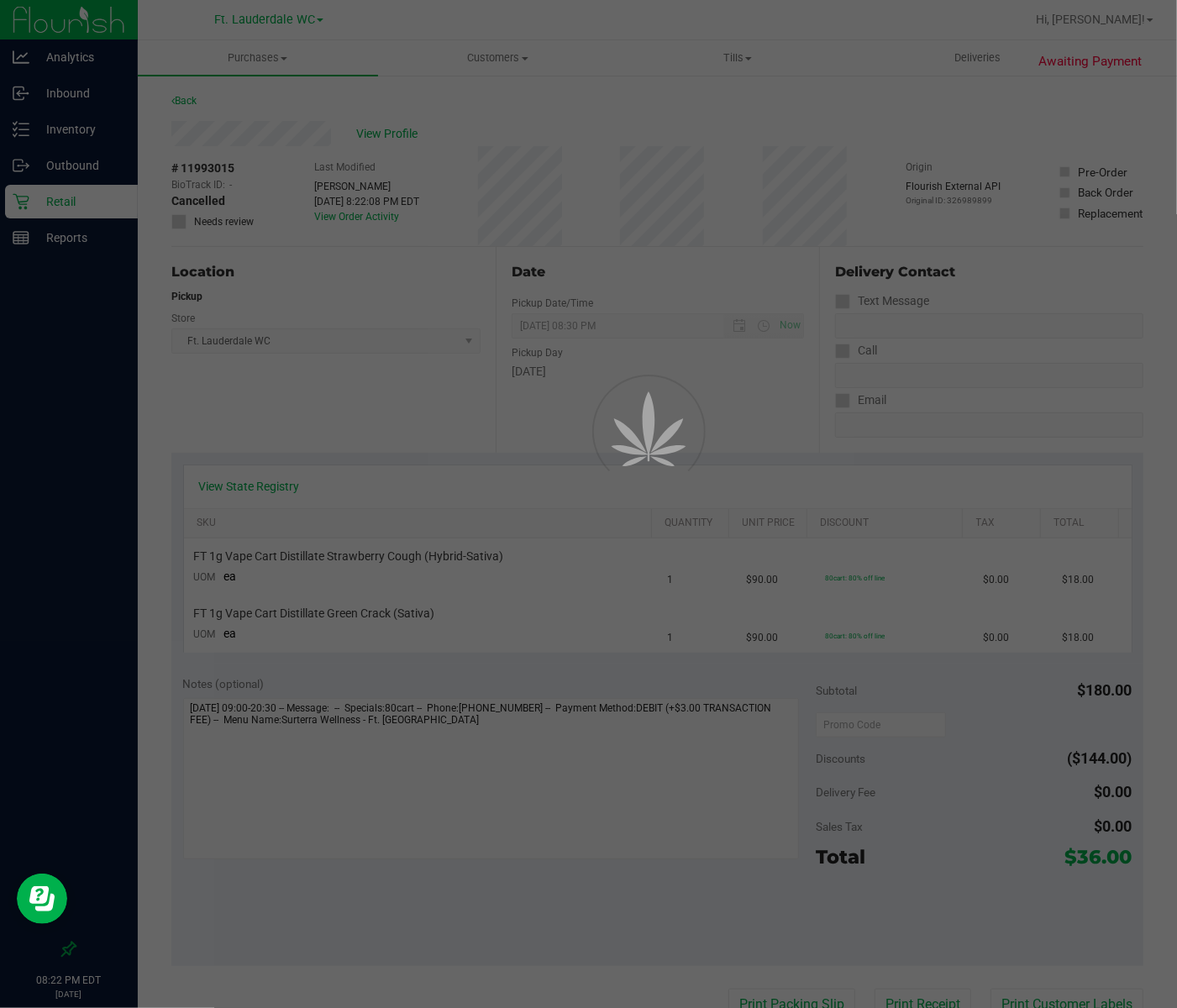
click at [70, 219] on div at bounding box center [588, 504] width 1177 height 1008
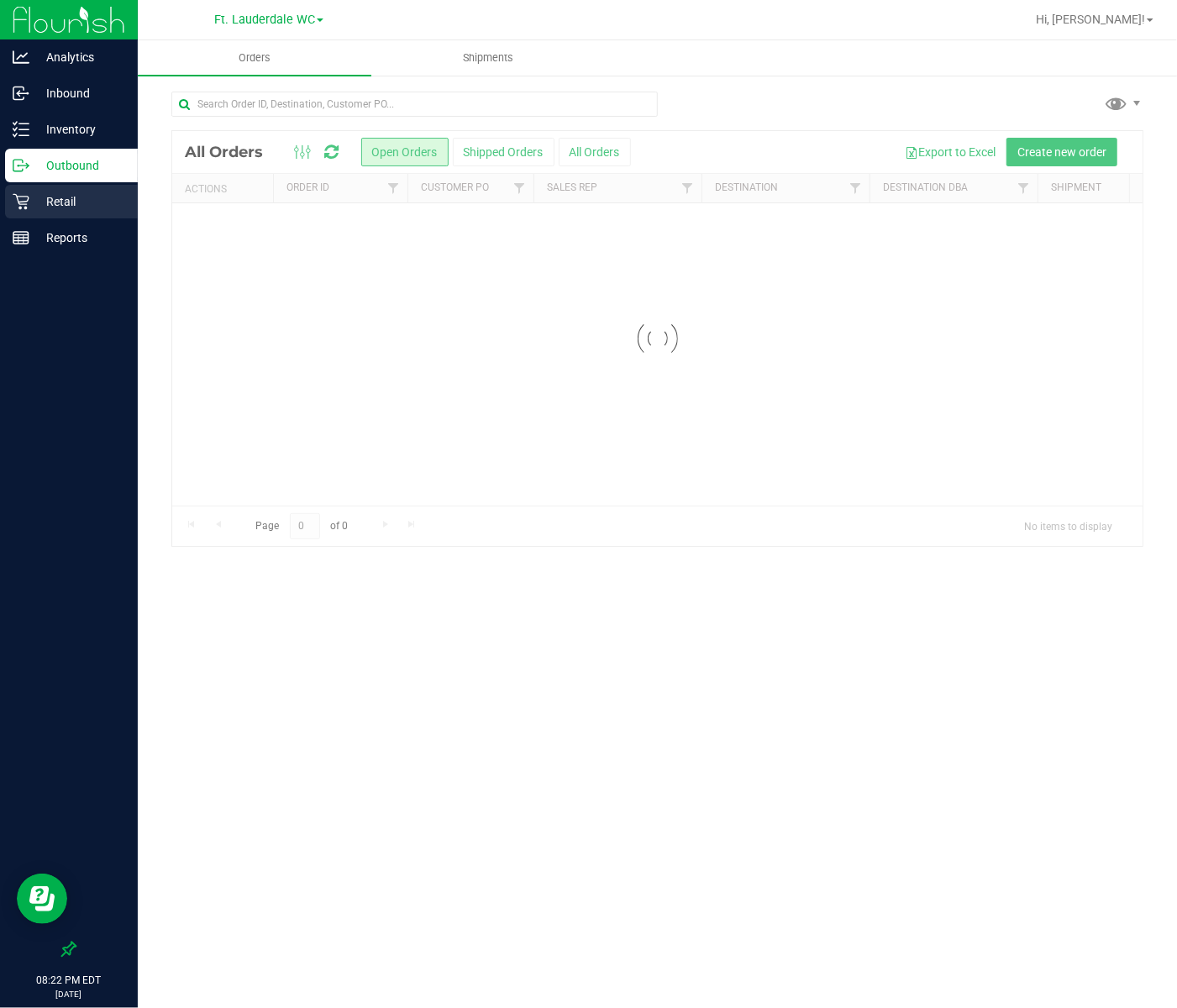
click at [72, 207] on p "Retail" at bounding box center [80, 201] width 101 height 20
click at [94, 203] on p "Retail" at bounding box center [80, 201] width 101 height 20
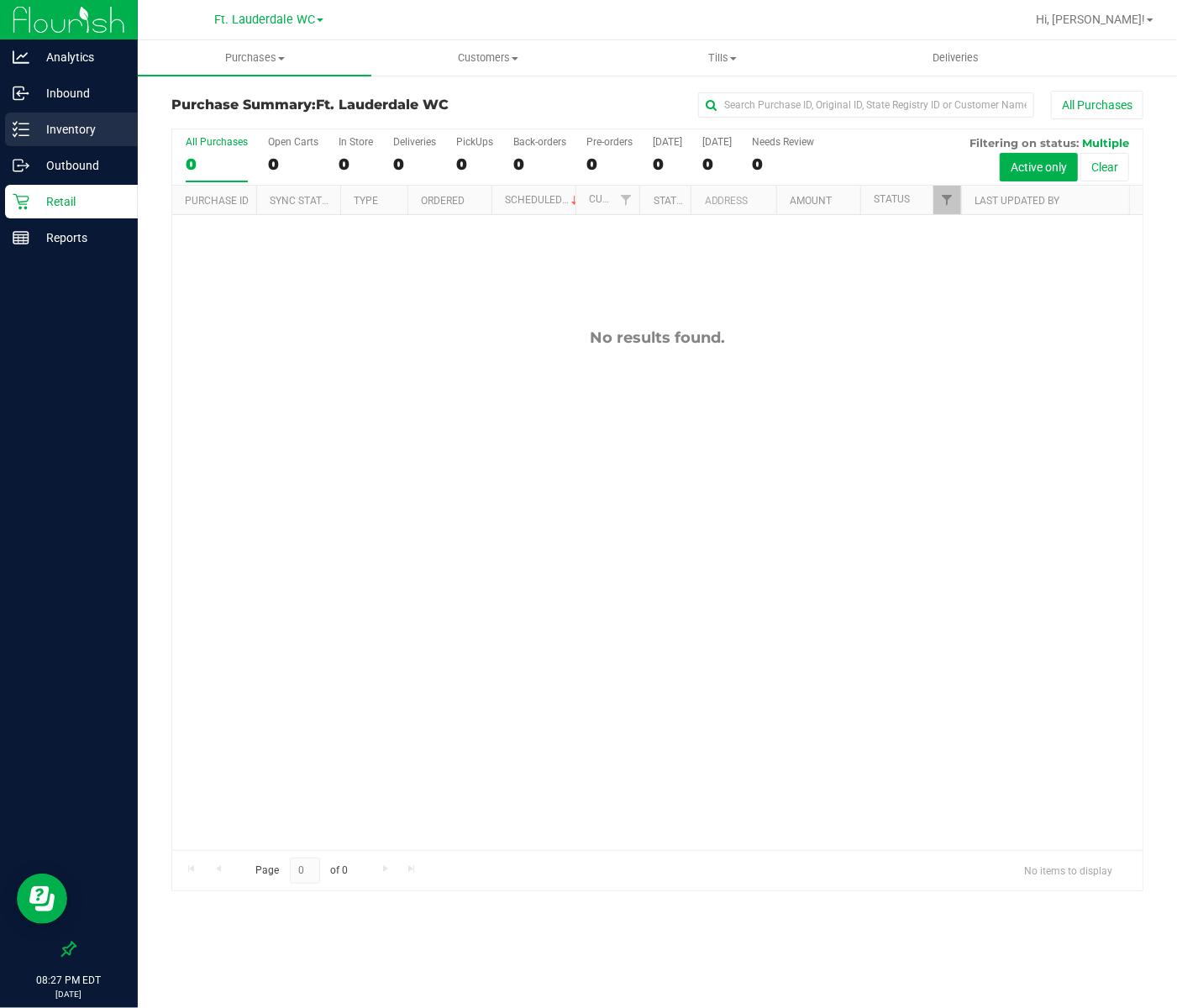
click at [108, 122] on p "Inventory" at bounding box center [80, 129] width 101 height 20
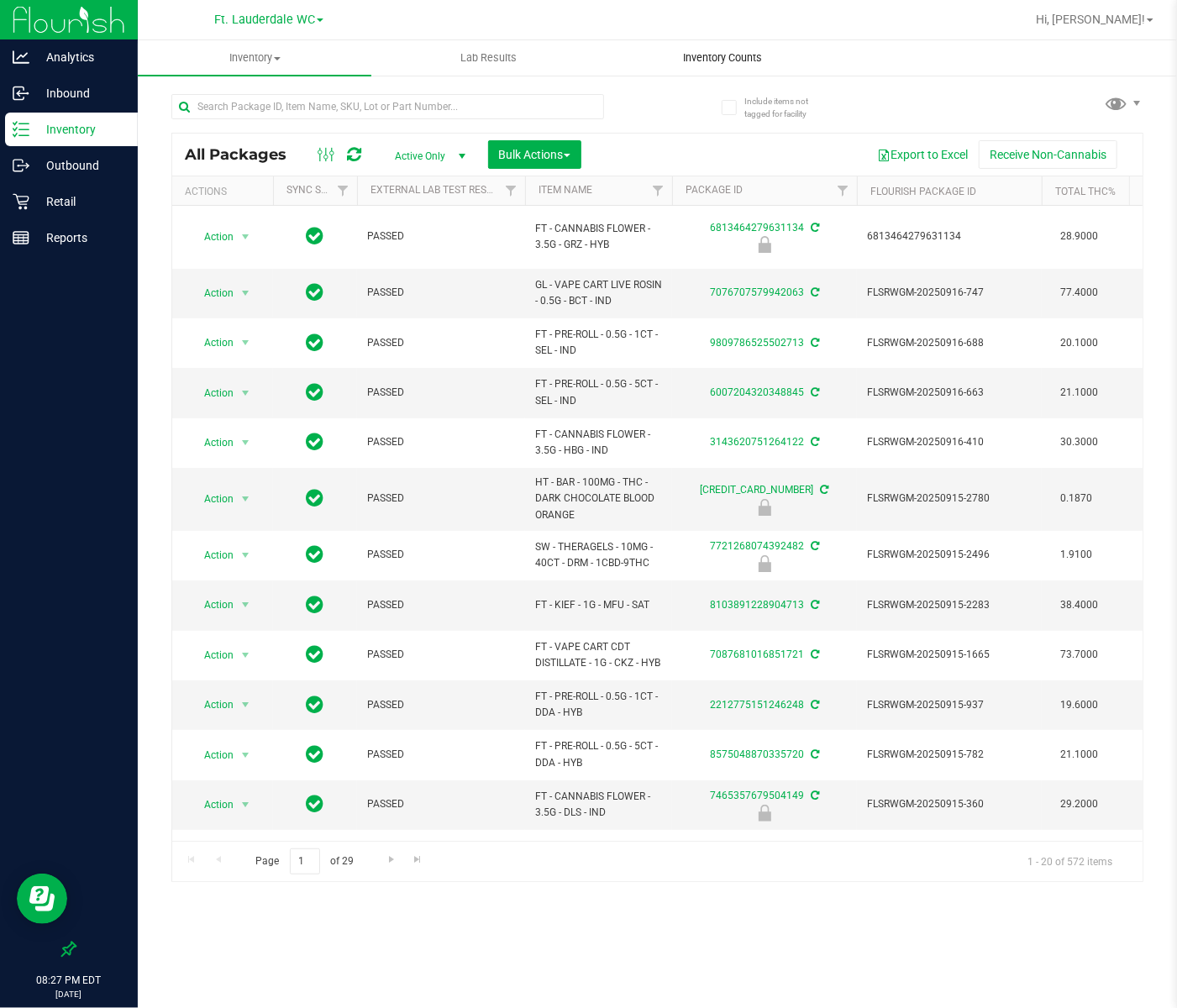
click at [703, 55] on span "Inventory Counts" at bounding box center [722, 58] width 124 height 15
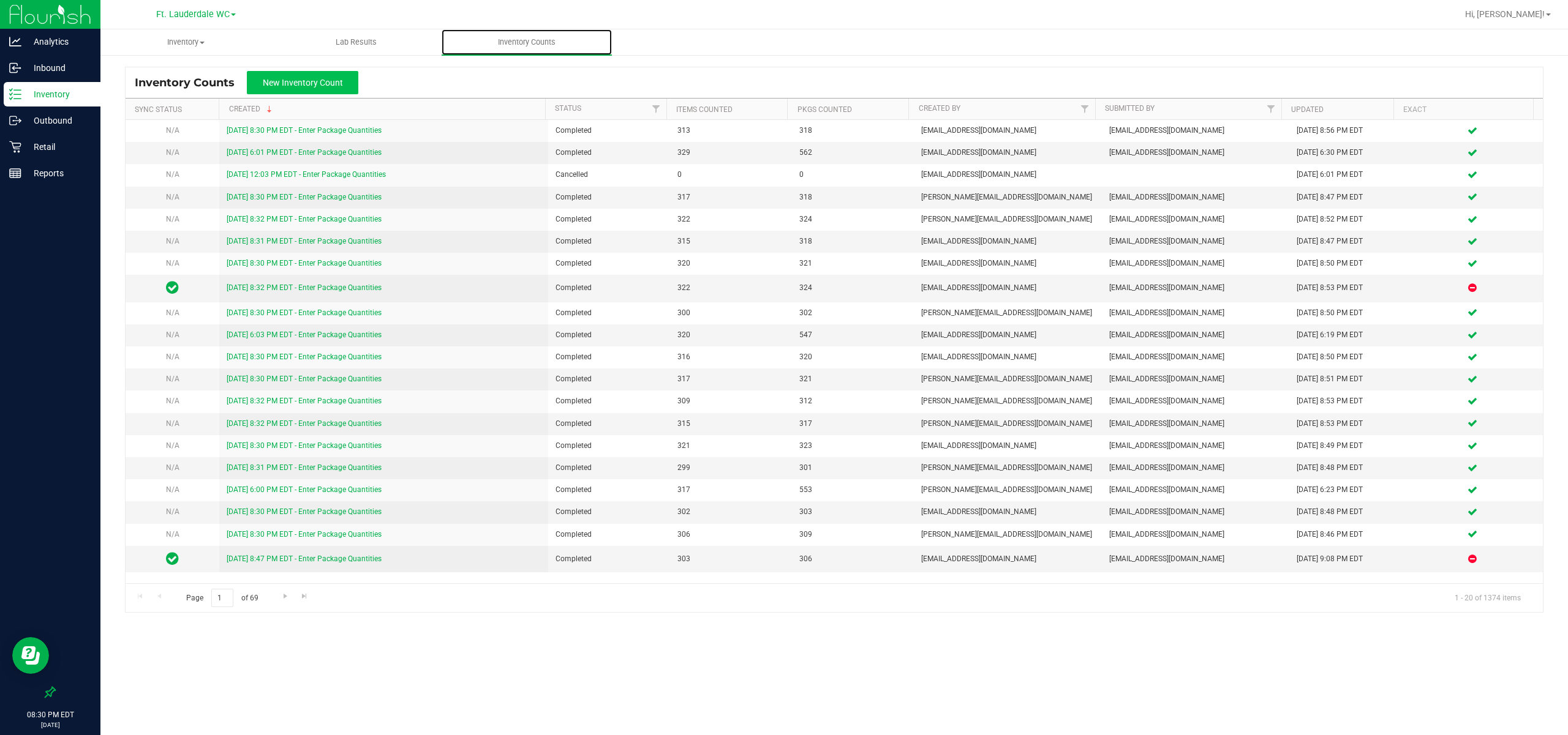
click at [314, 83] on span "New Inventory Count" at bounding box center [303, 83] width 81 height 10
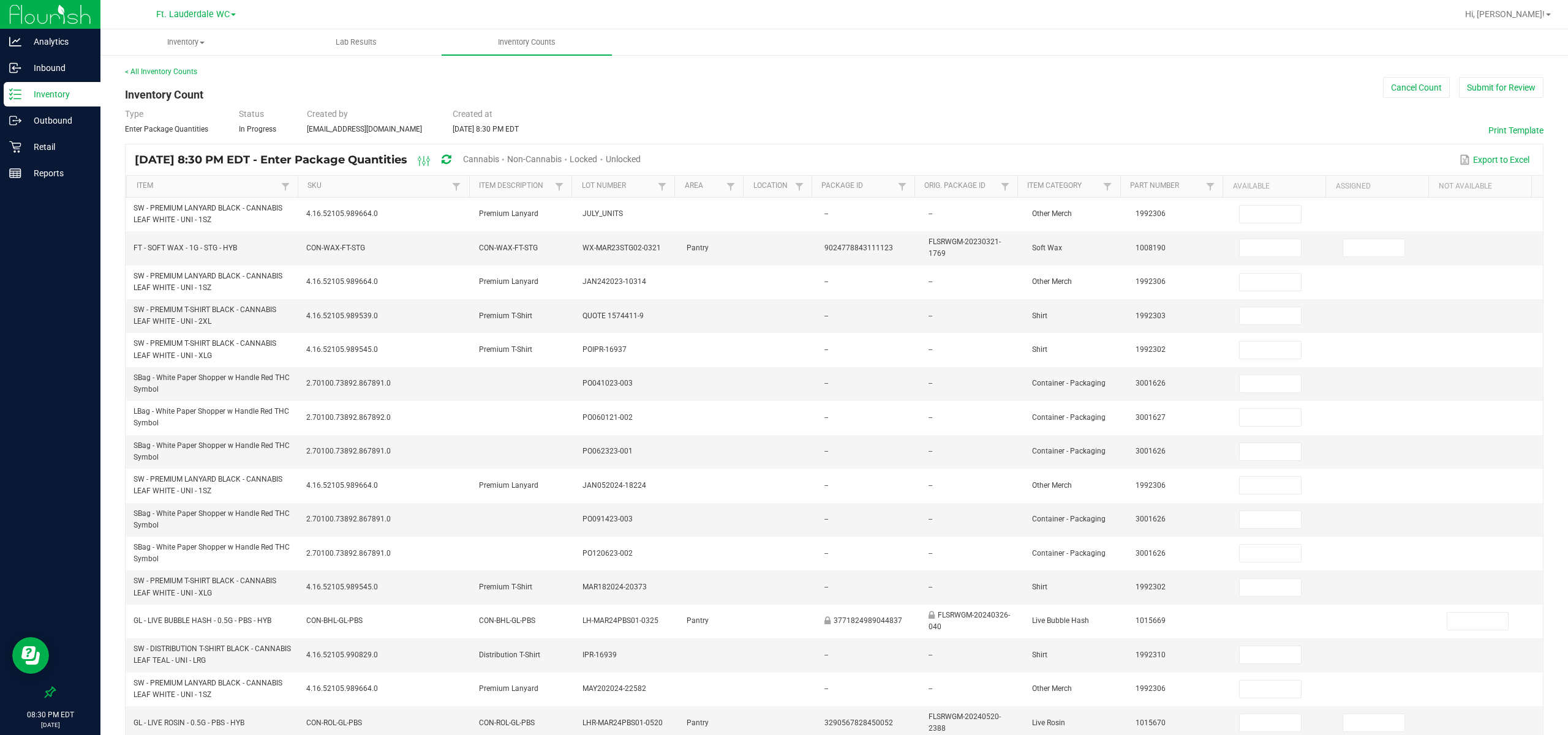
click at [499, 160] on span "Cannabis" at bounding box center [481, 159] width 36 height 10
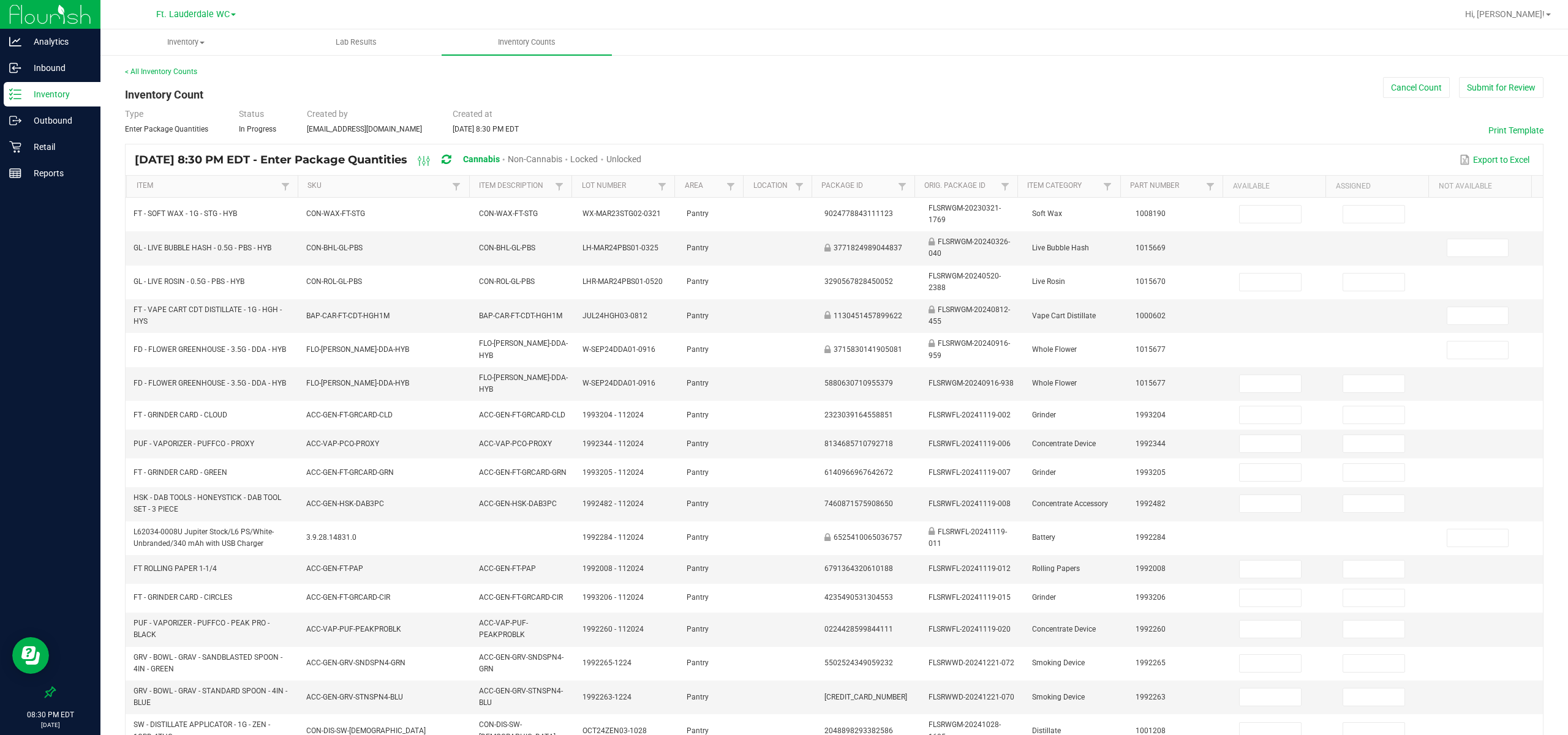
click at [564, 163] on span "Unlocked" at bounding box center [624, 159] width 35 height 10
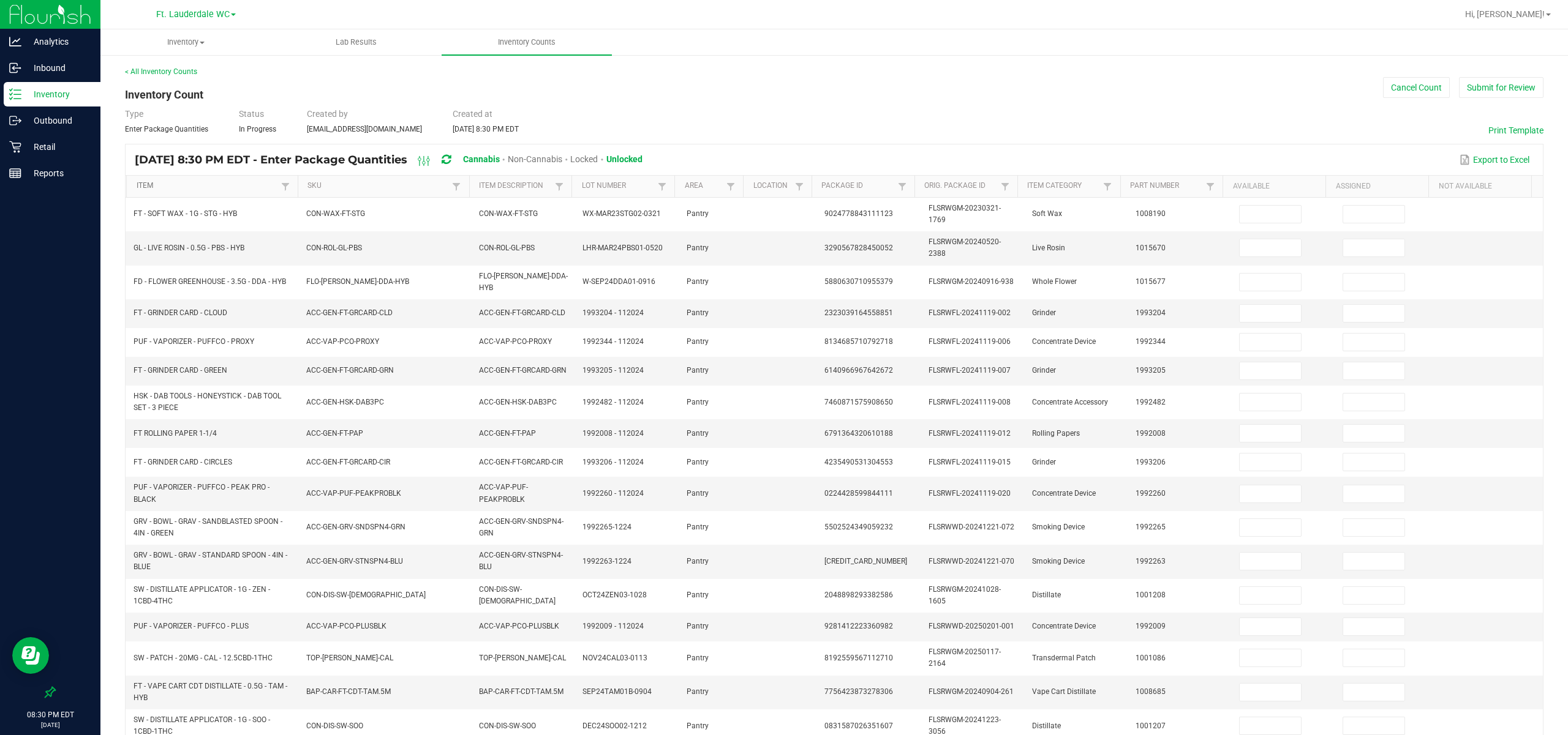
click at [207, 183] on link "Item" at bounding box center [207, 186] width 141 height 10
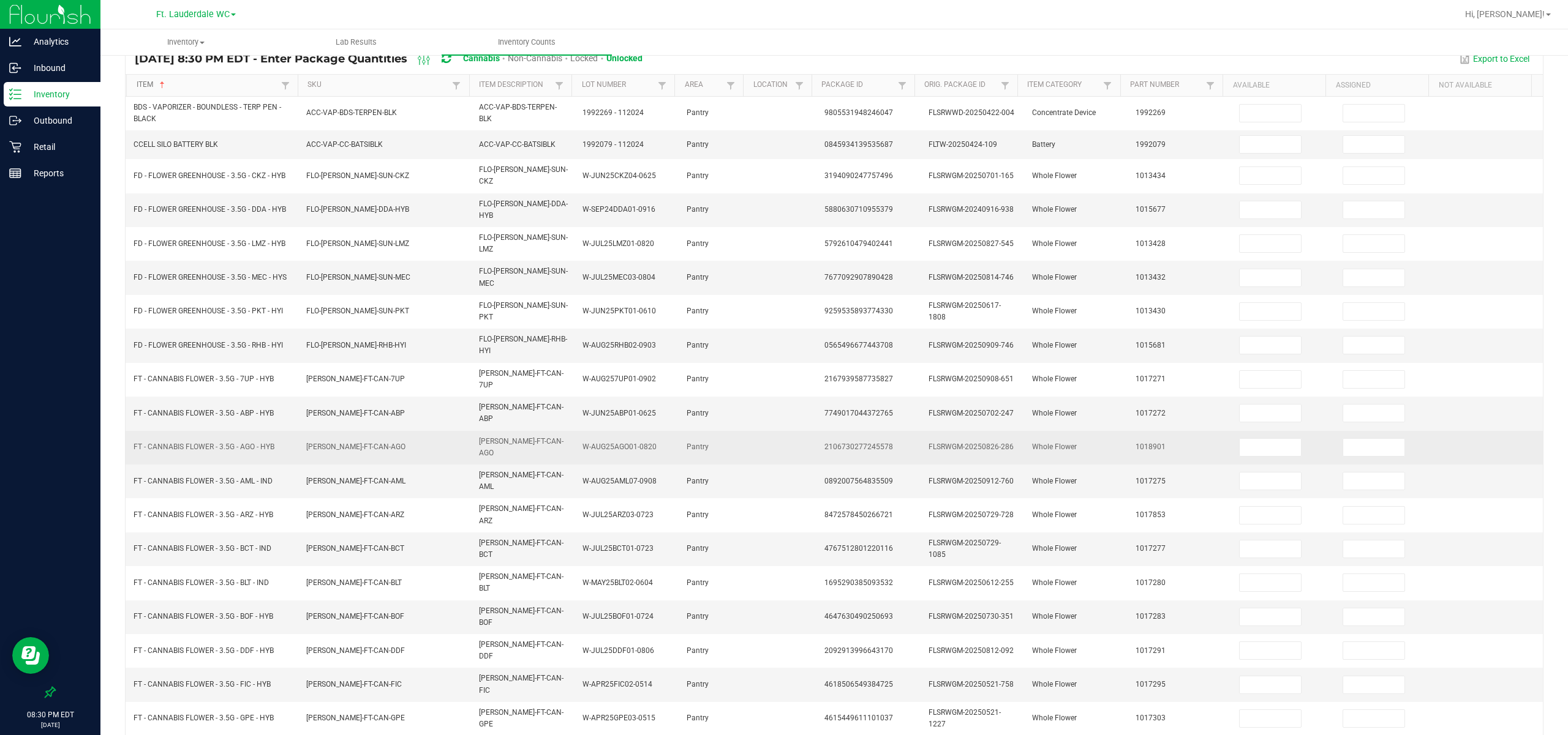
scroll to position [113, 0]
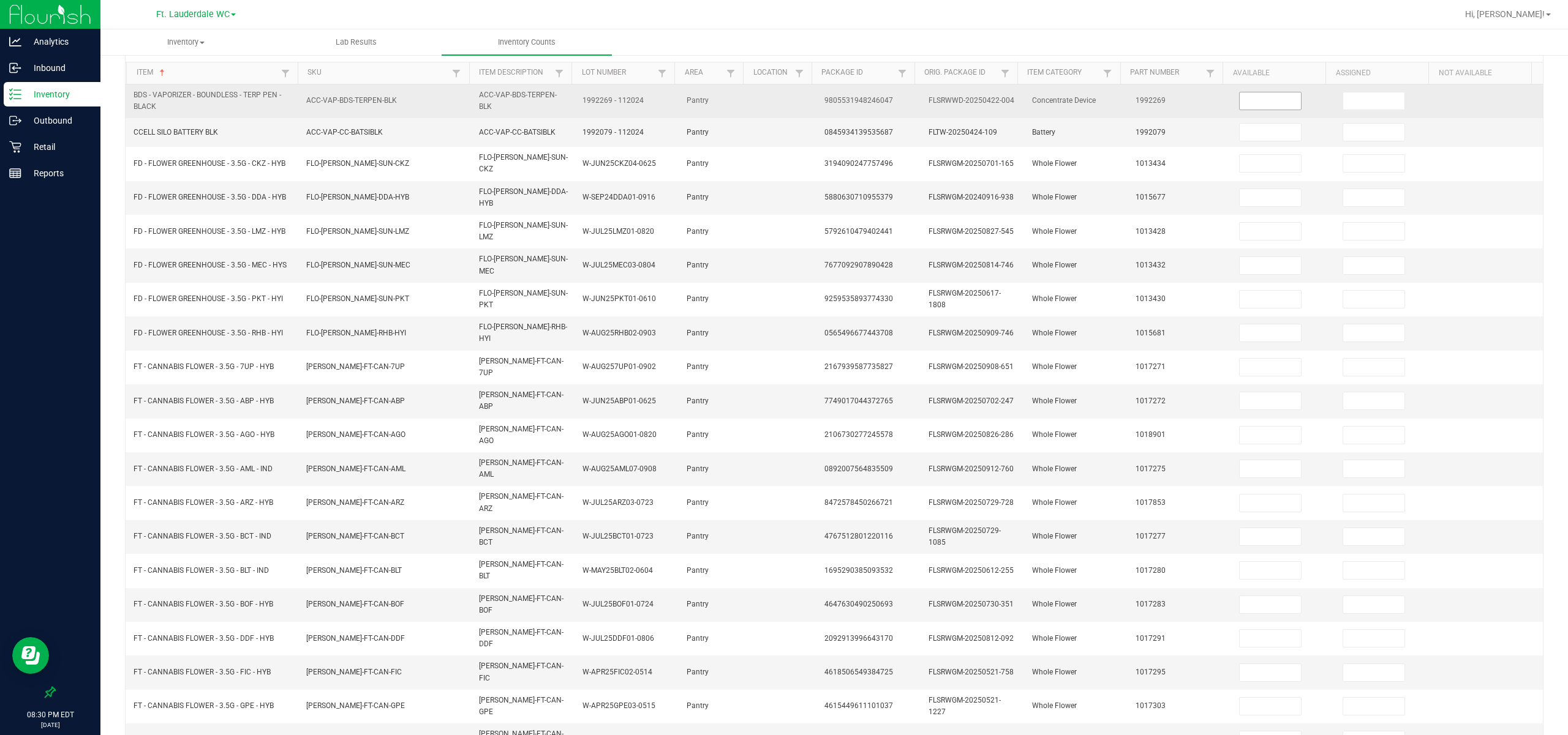
click at [564, 99] on input at bounding box center [1270, 101] width 61 height 17
type input "2"
type input "11"
type input "5"
type input "20"
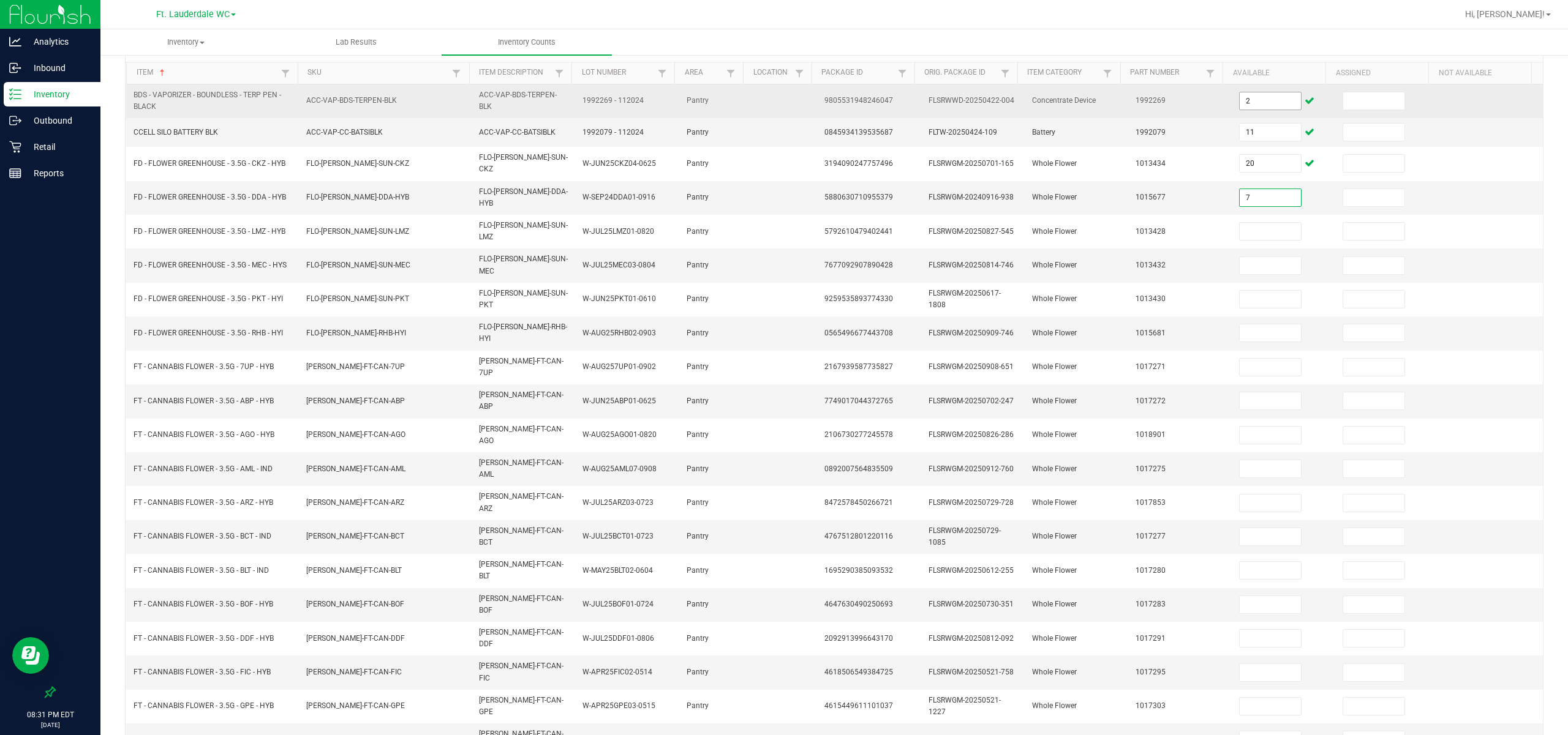
type input "7"
type input "1"
type input "11"
type input "14"
type input "13"
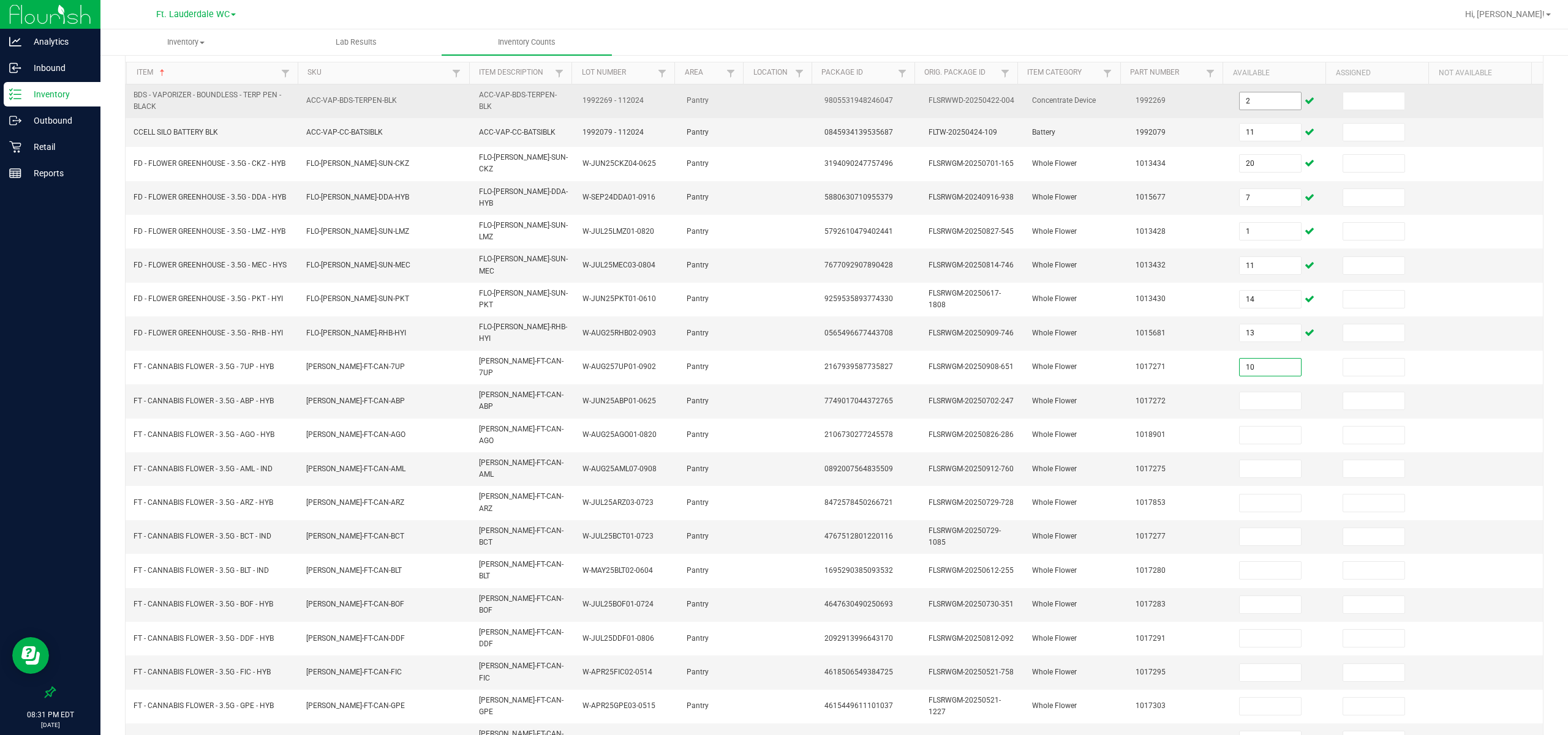
type input "10"
type input "11"
type input "3"
type input "20"
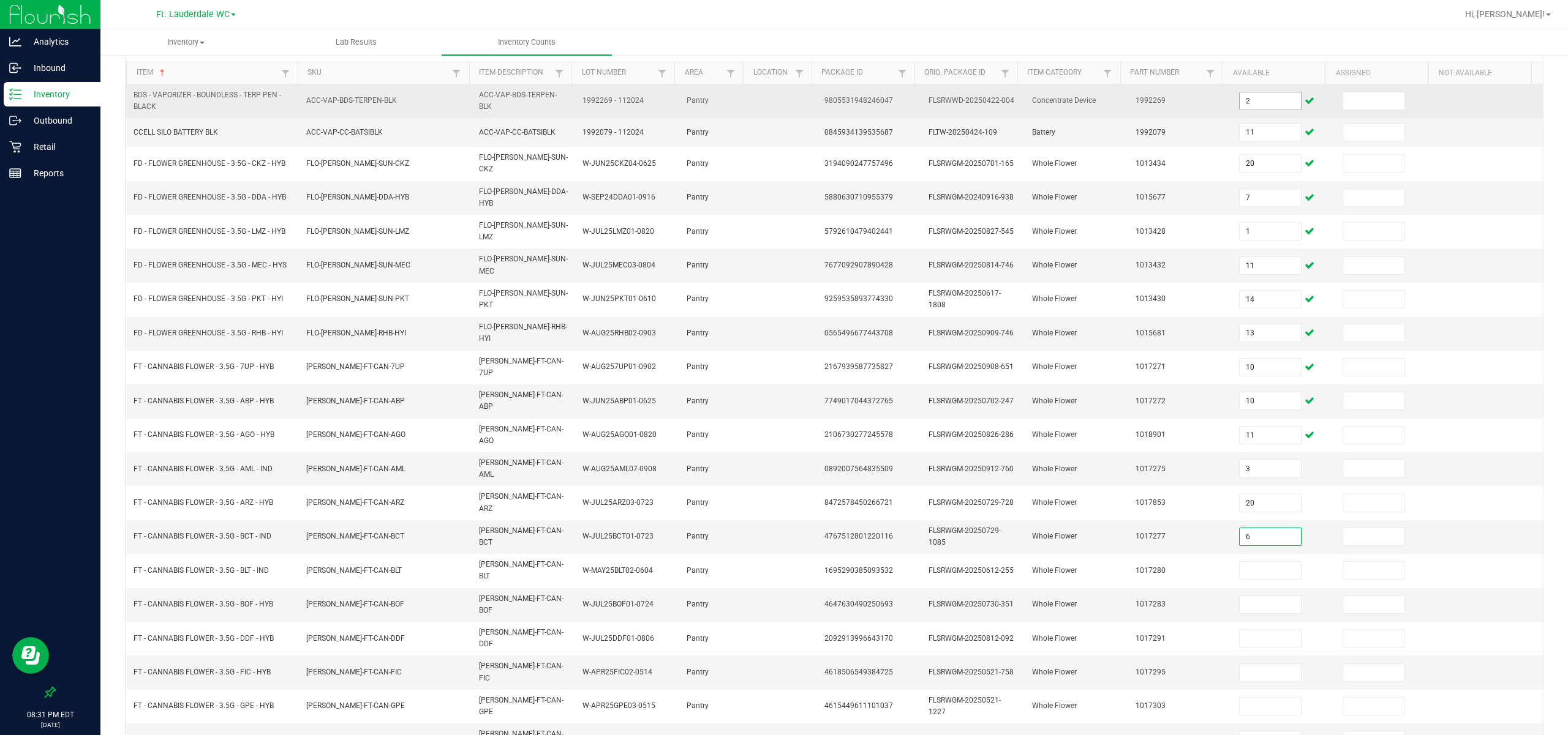
type input "6"
type input "7"
type input "11"
type input "8"
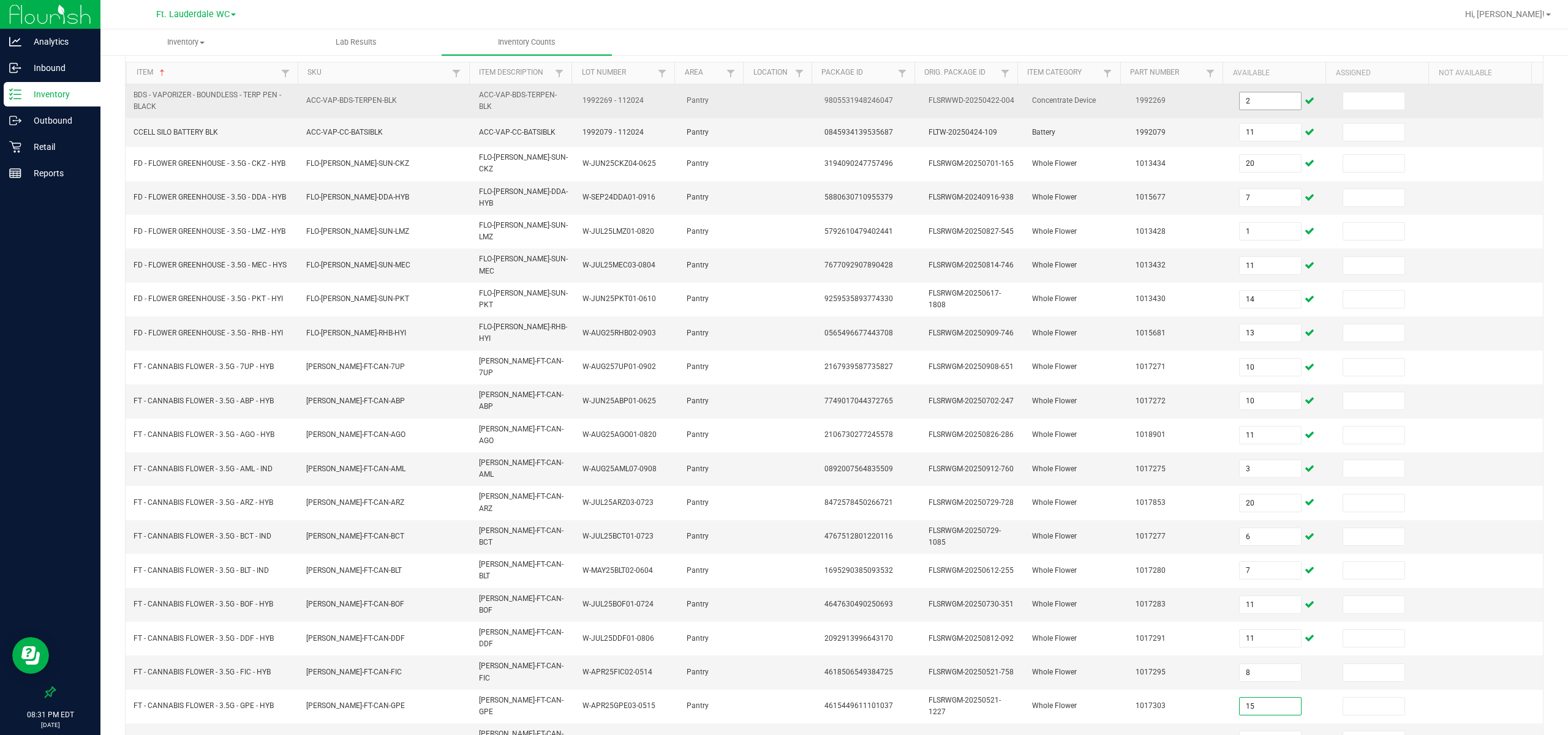
type input "15"
type input "19"
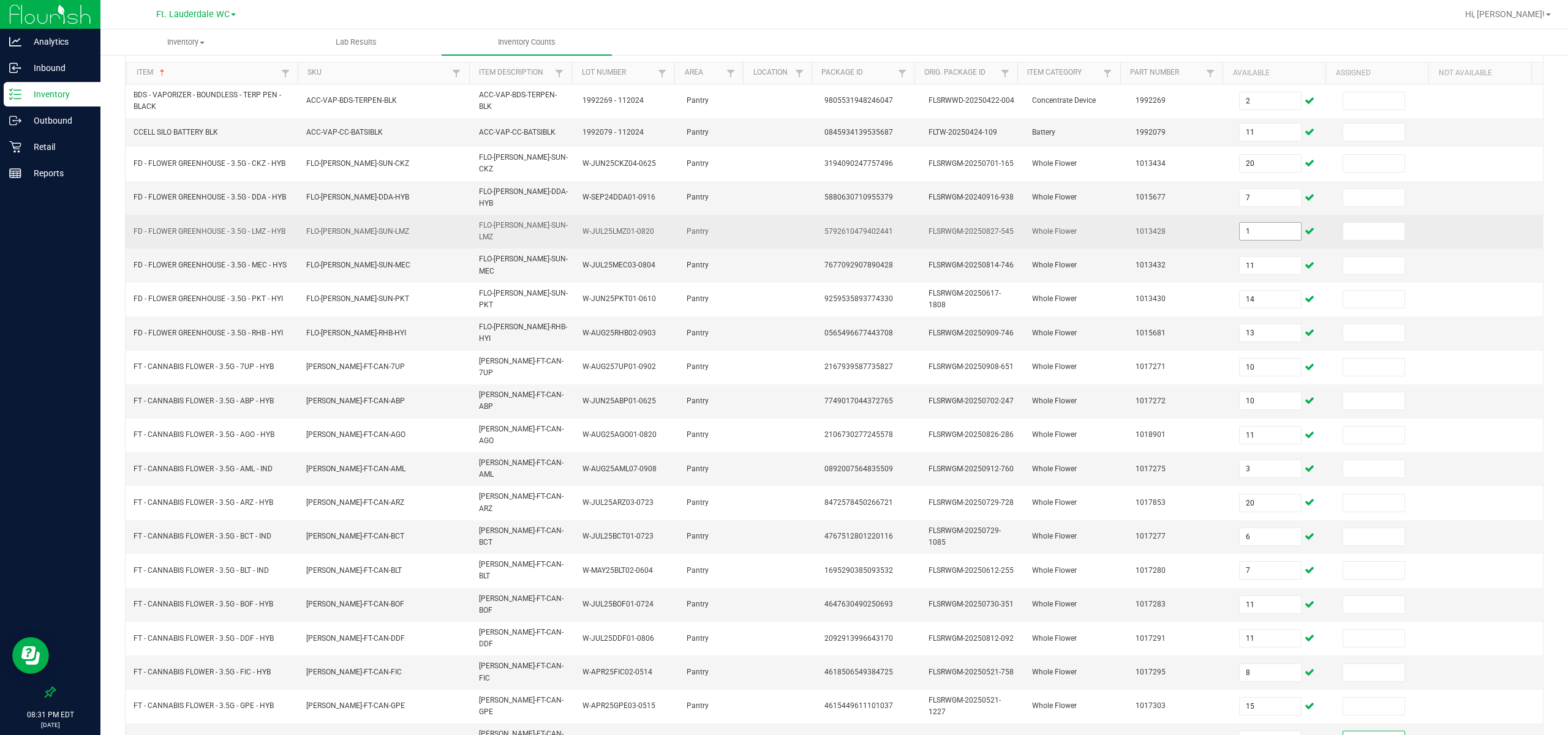
click at [564, 223] on input "1" at bounding box center [1270, 231] width 61 height 17
type input "11"
type input "14"
type input "13"
type input "10"
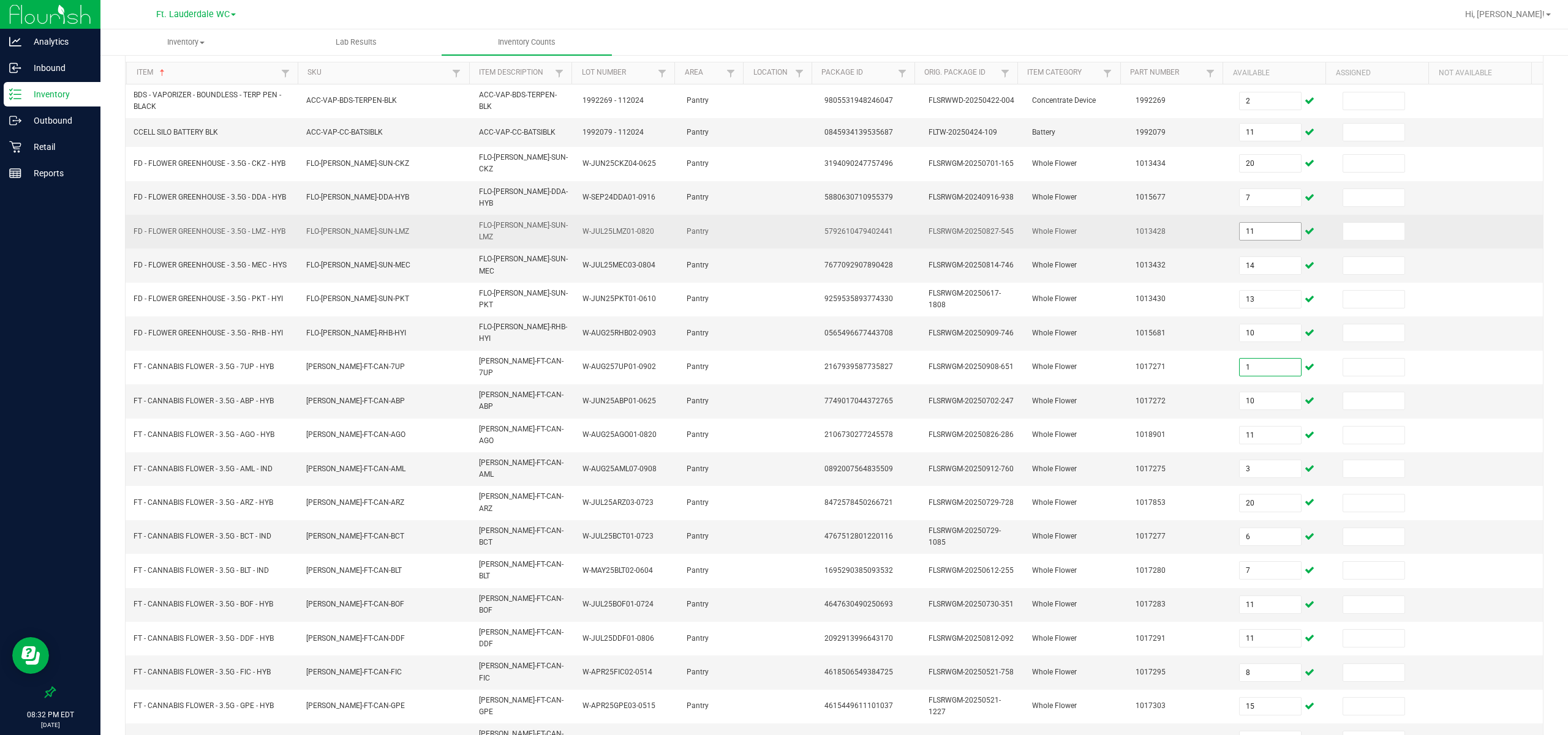
type input "10"
type input "11"
type input "3"
type input "20"
type input "6"
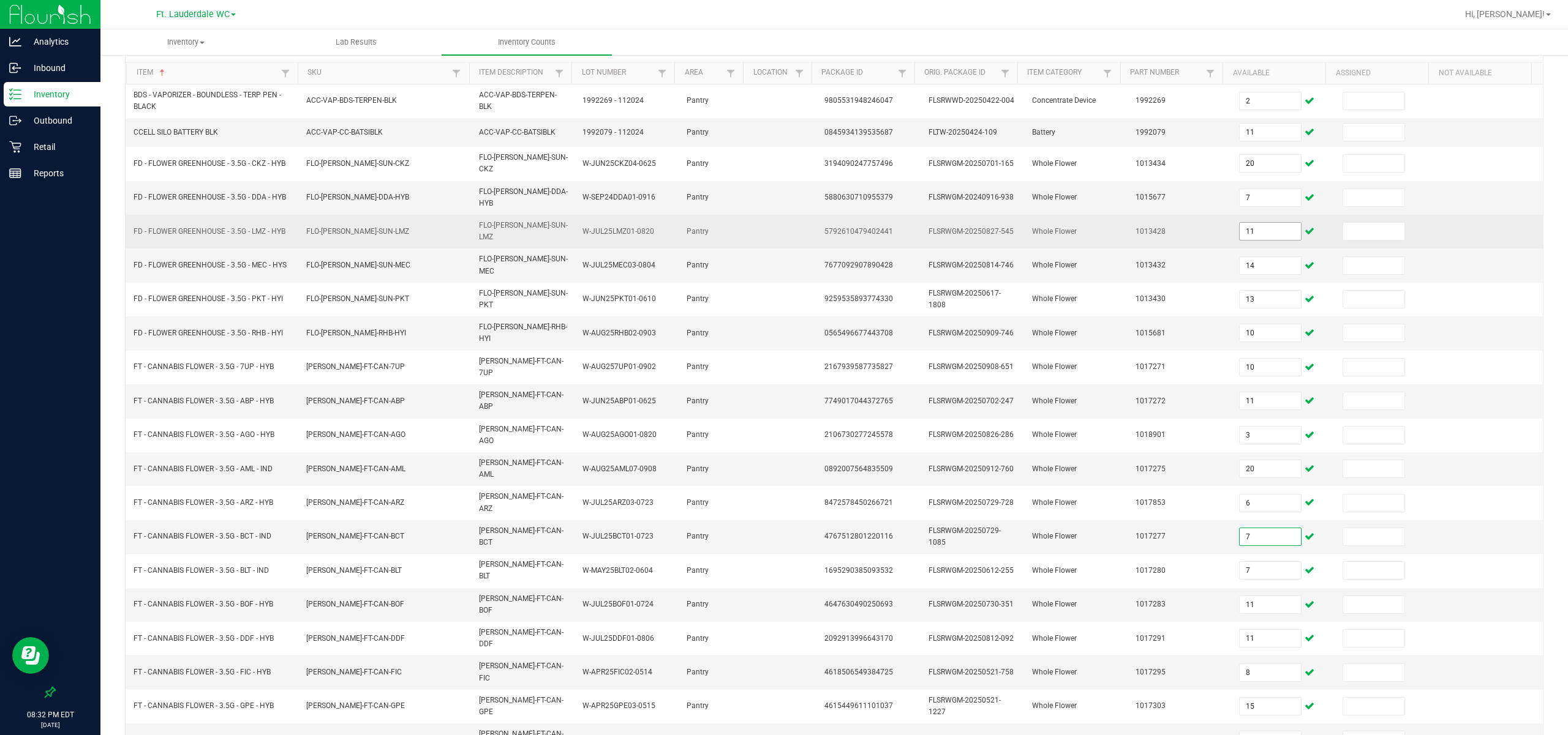
type input "7"
type input "11"
type input "8"
type input "15"
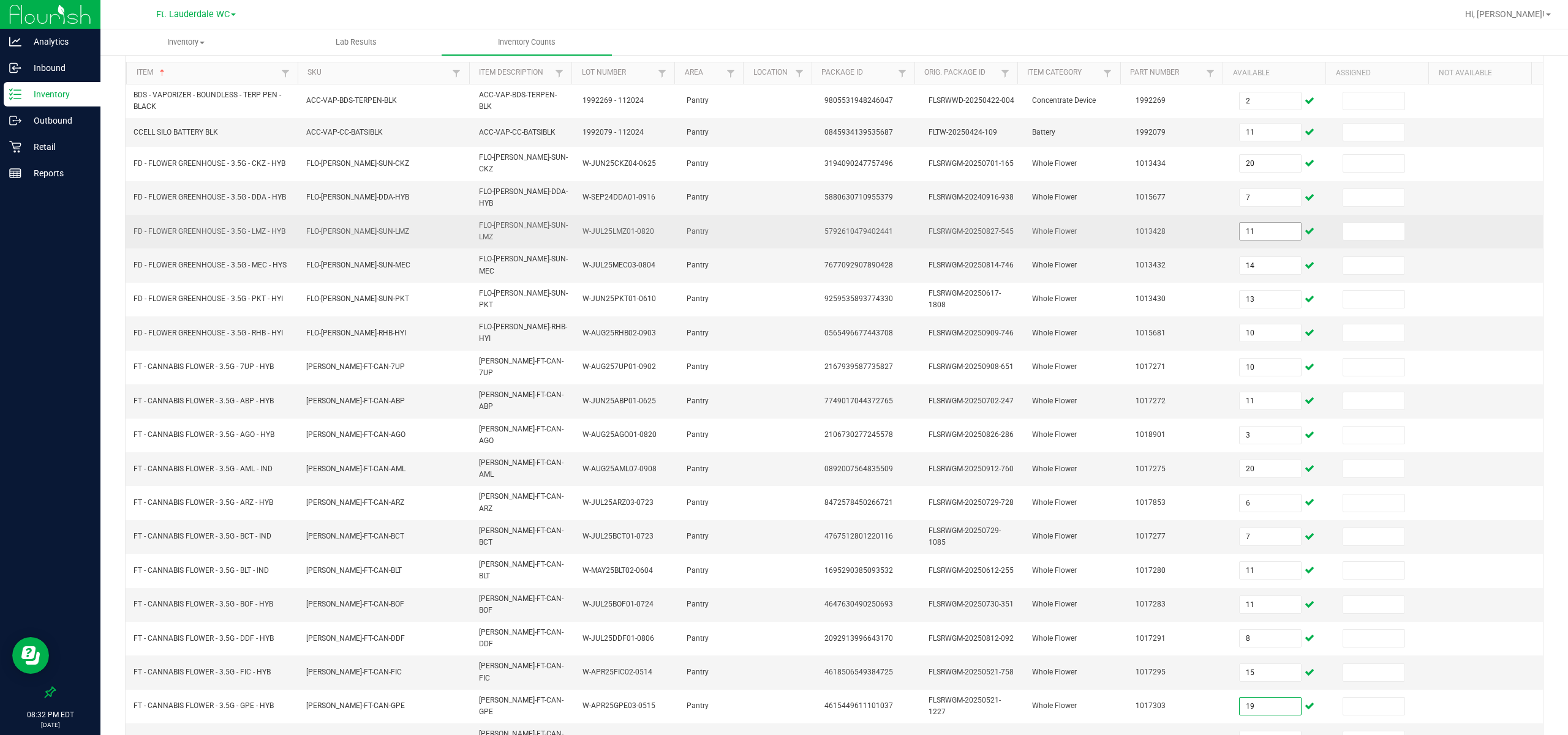
type input "19"
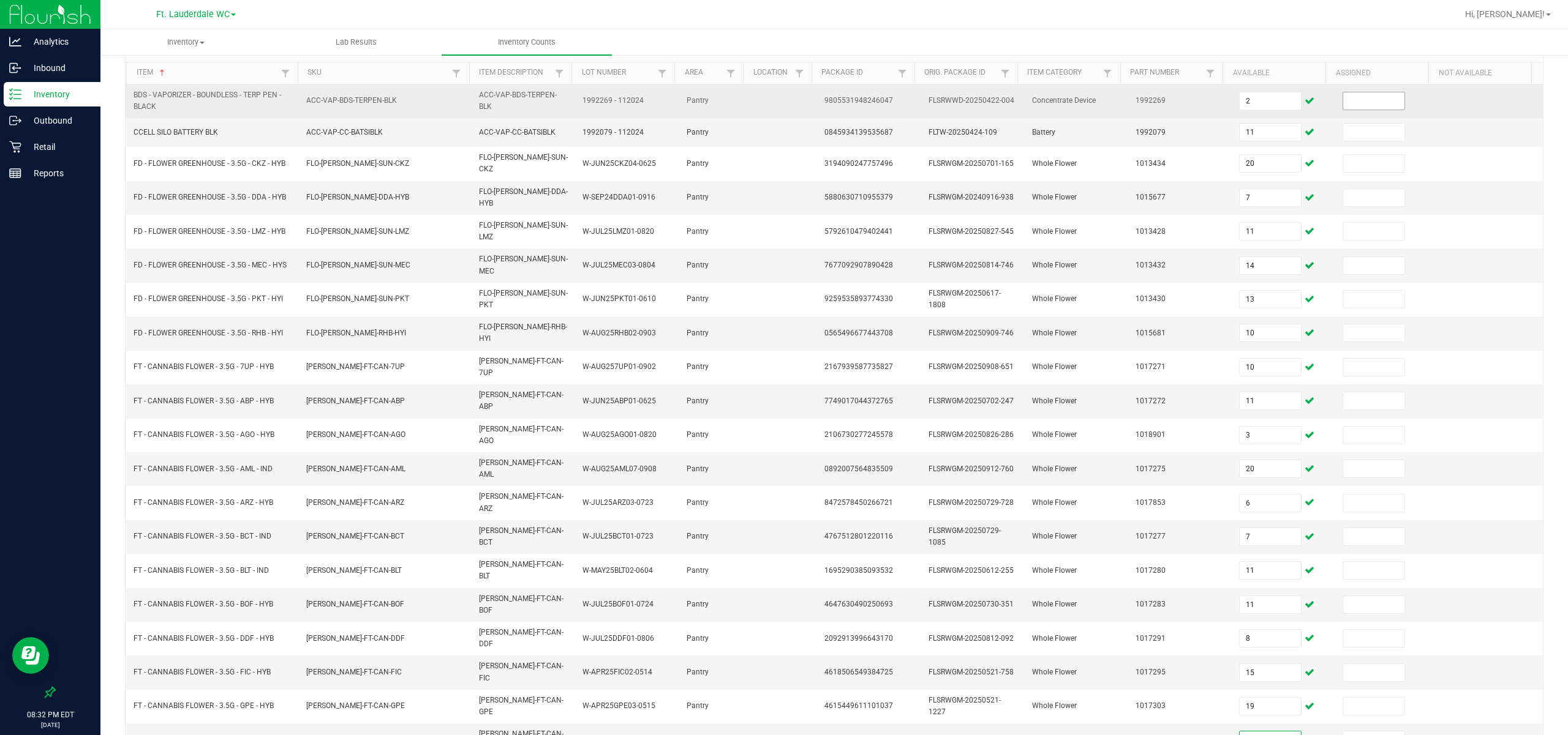
type input "11"
click at [564, 108] on input at bounding box center [1373, 101] width 61 height 17
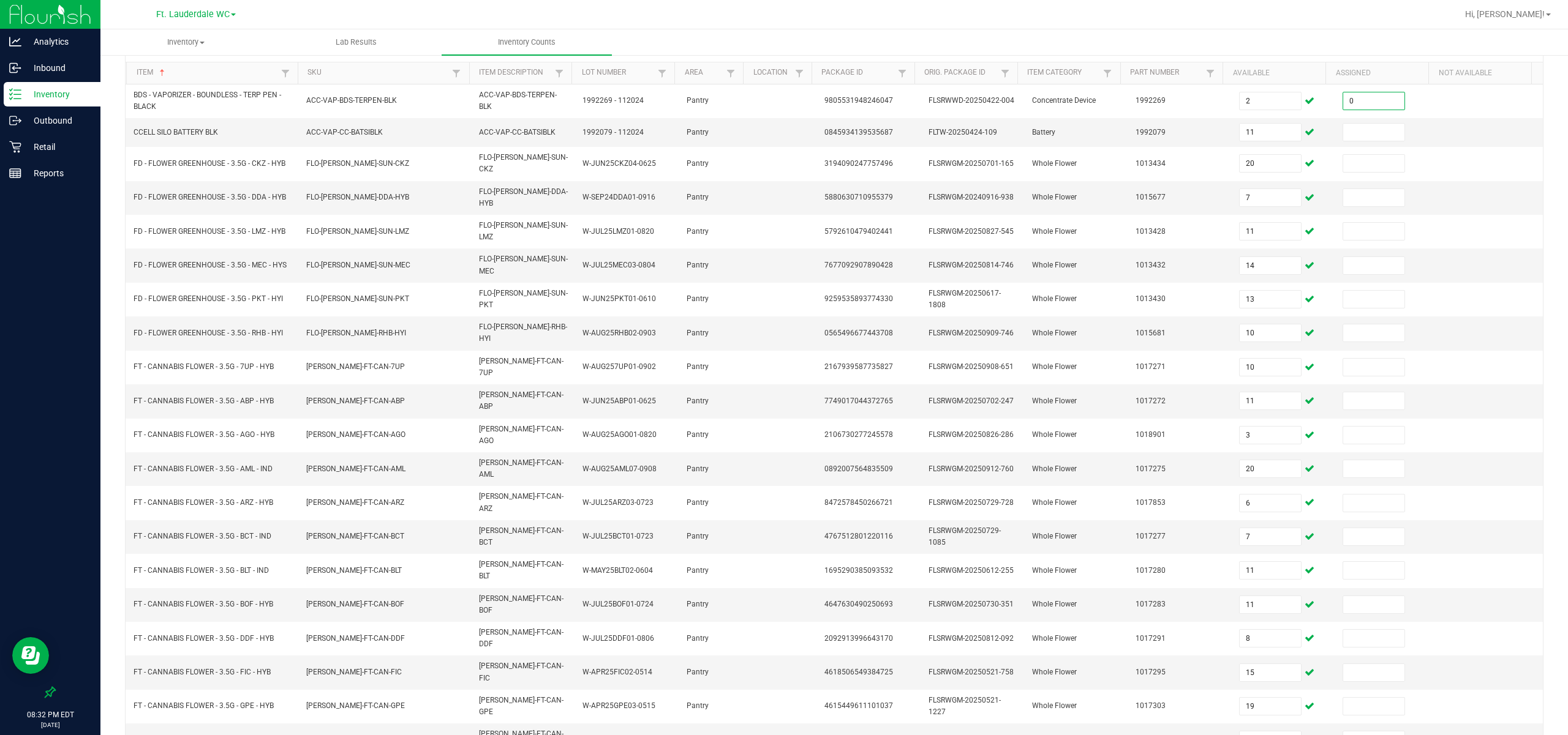
type input "0"
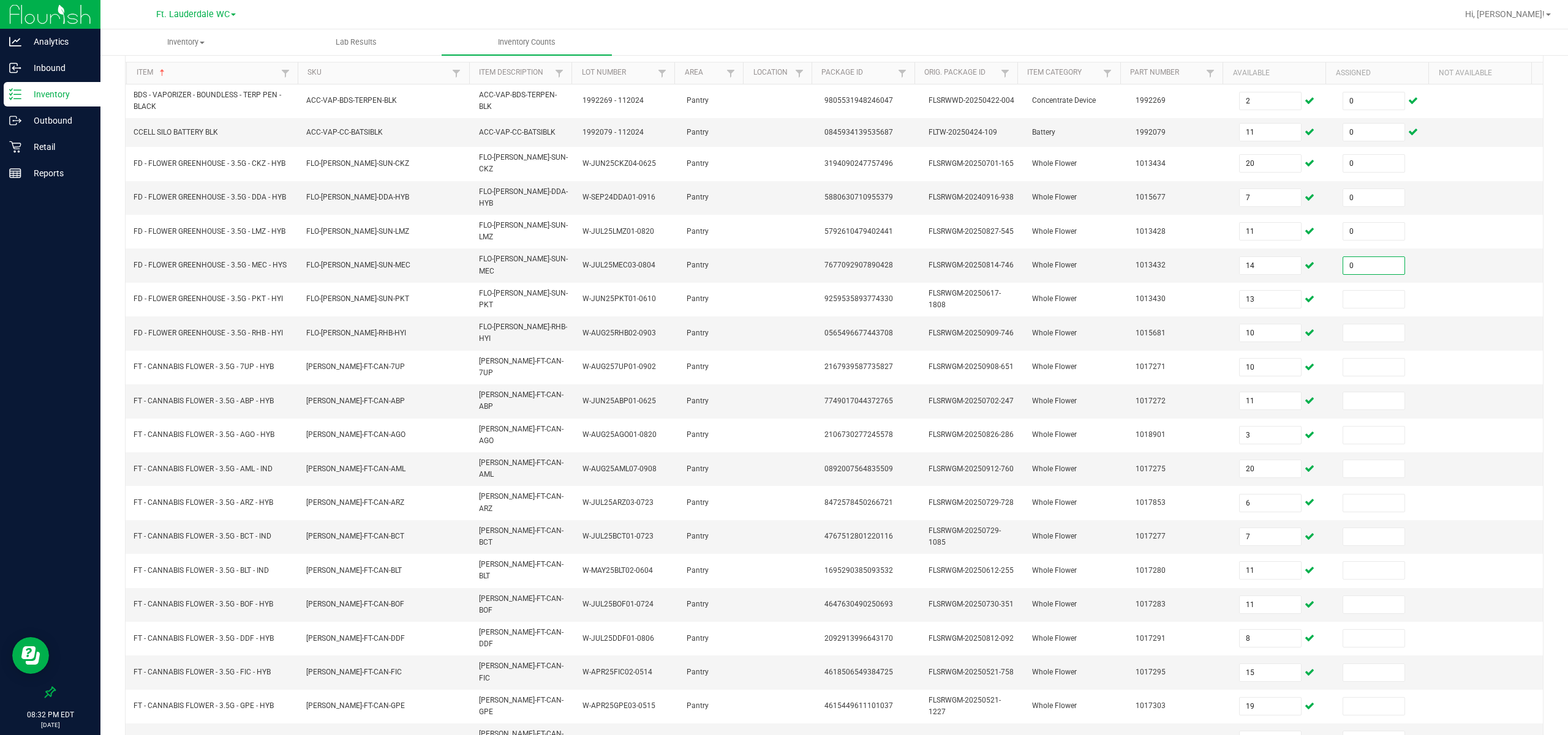
type input "0"
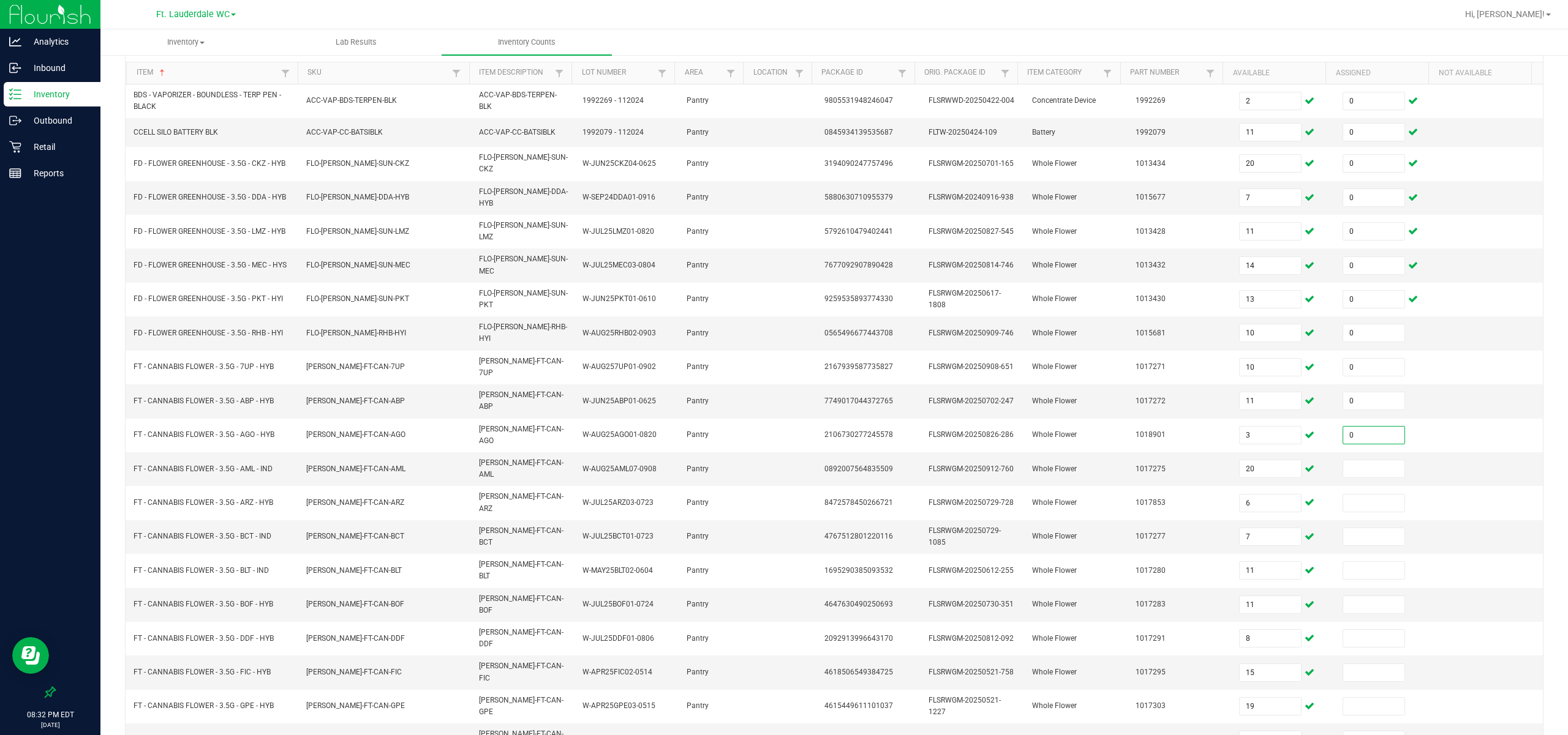
type input "0"
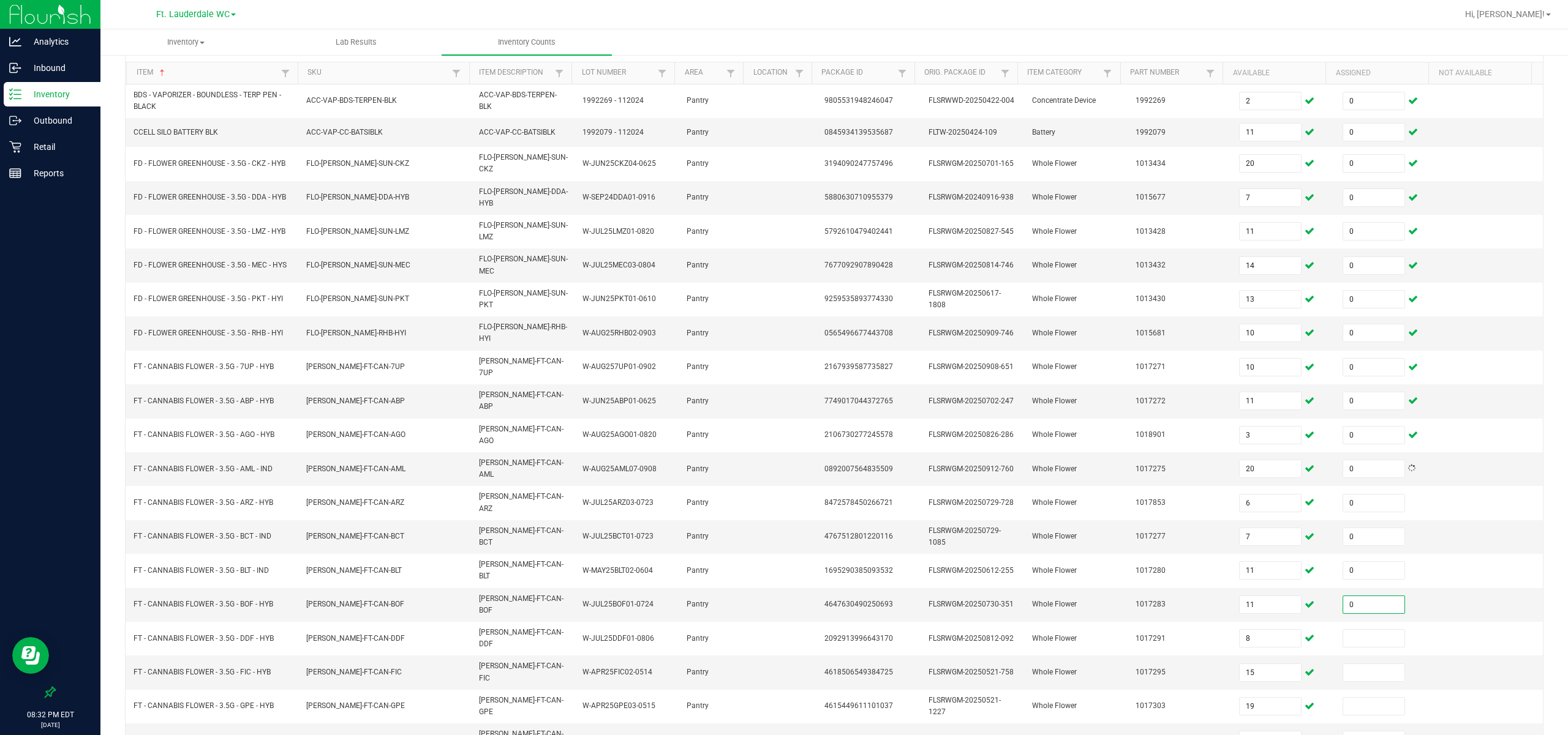
type input "0"
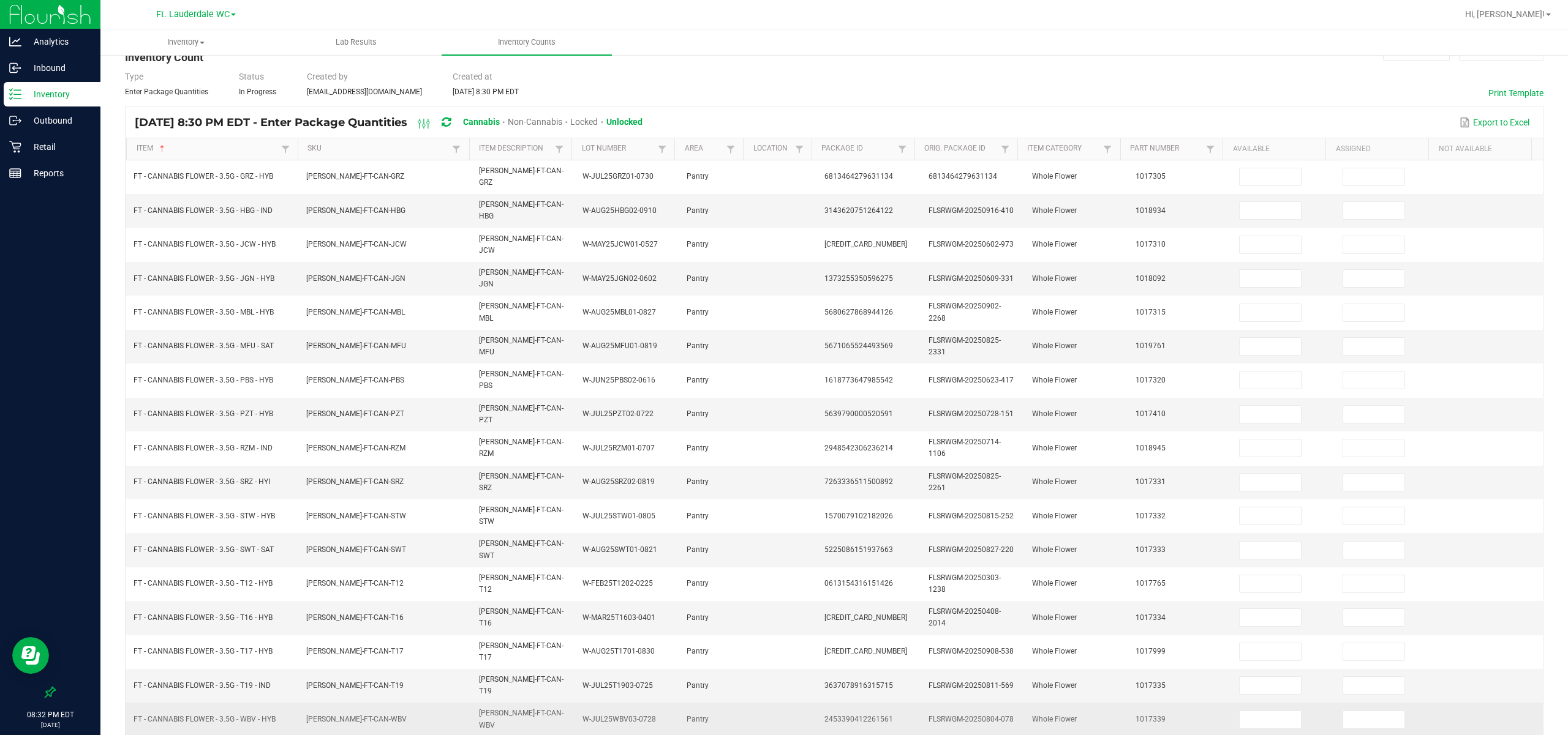
scroll to position [123, 0]
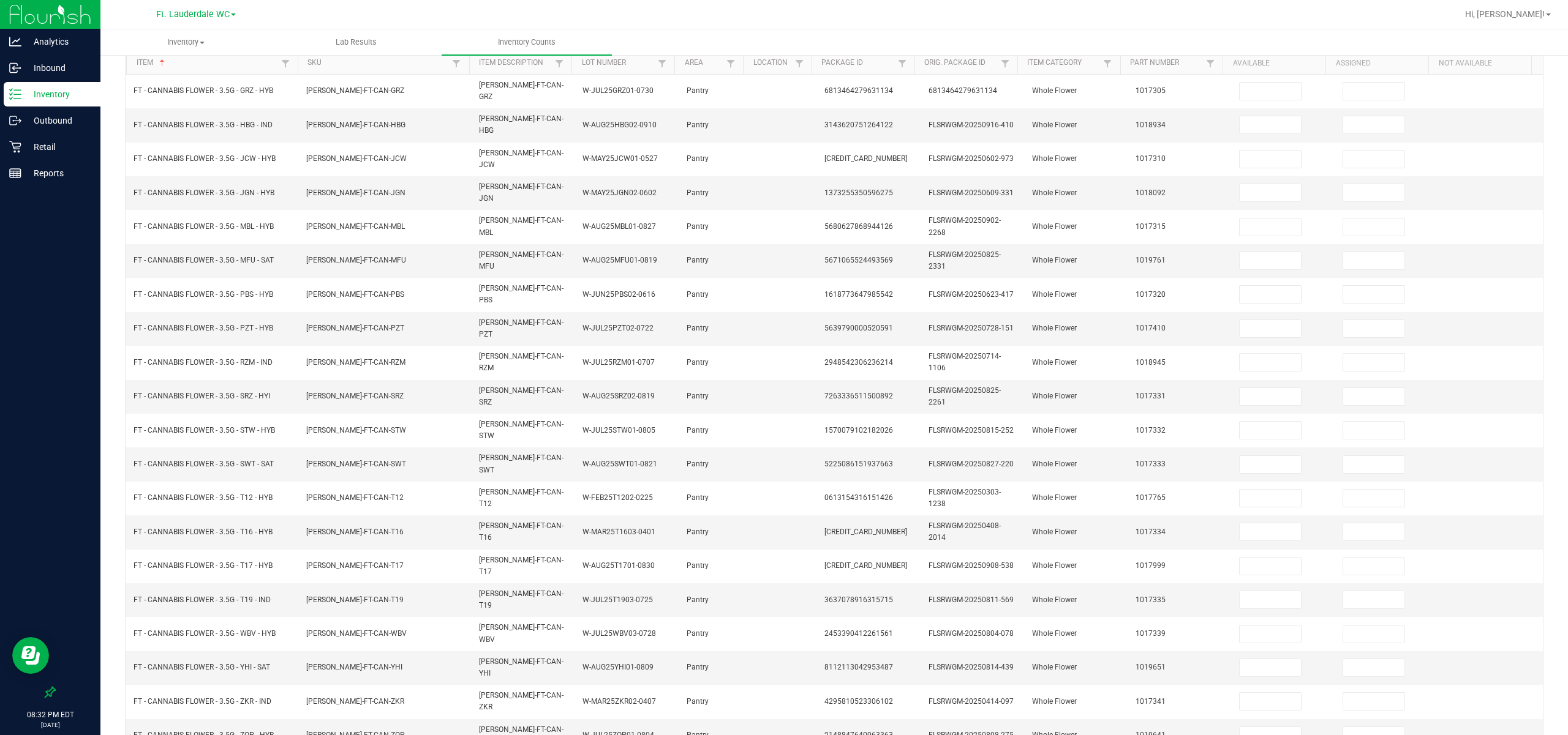
type input "2"
type input "20"
type input "14"
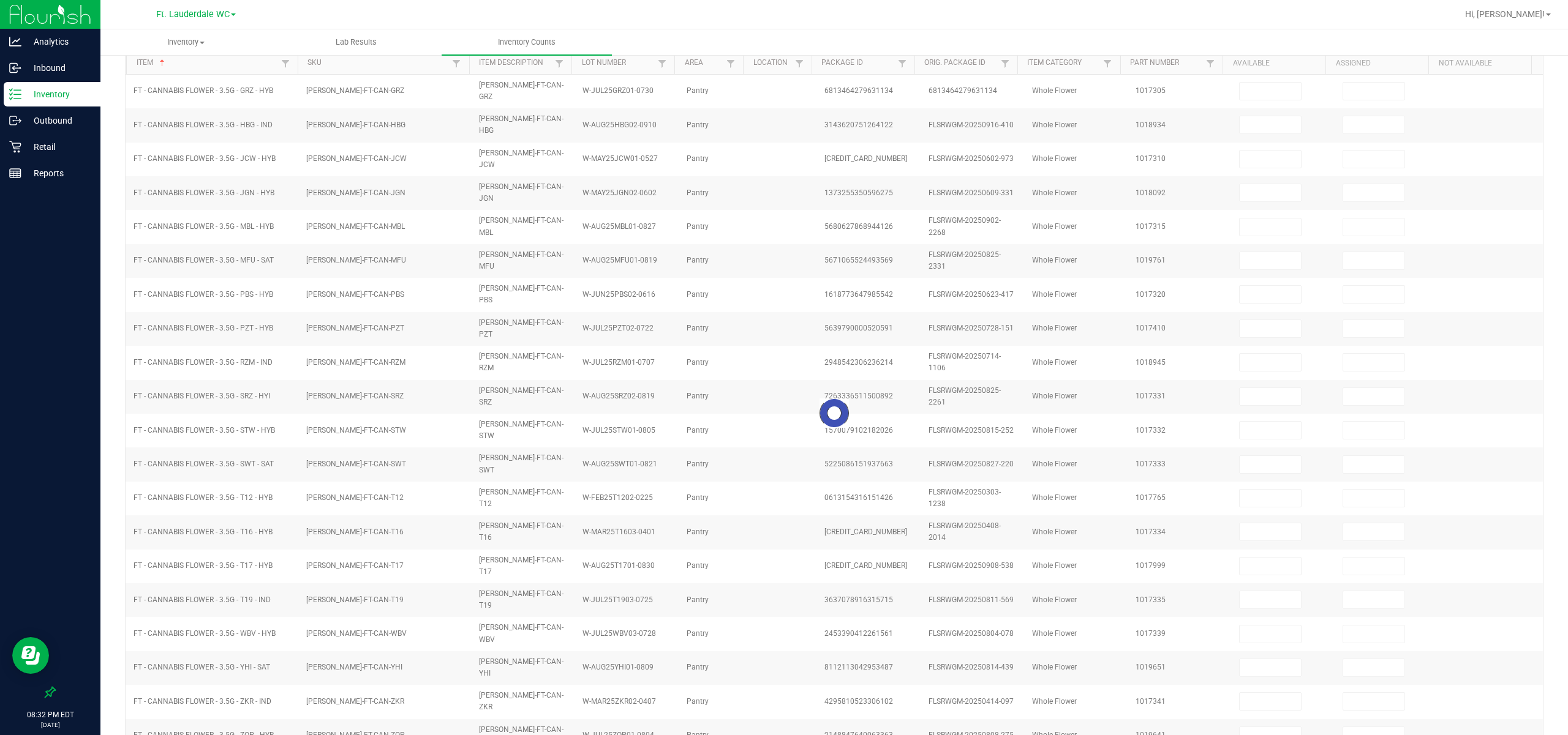
type input "13"
type input "10"
type input "11"
type input "20"
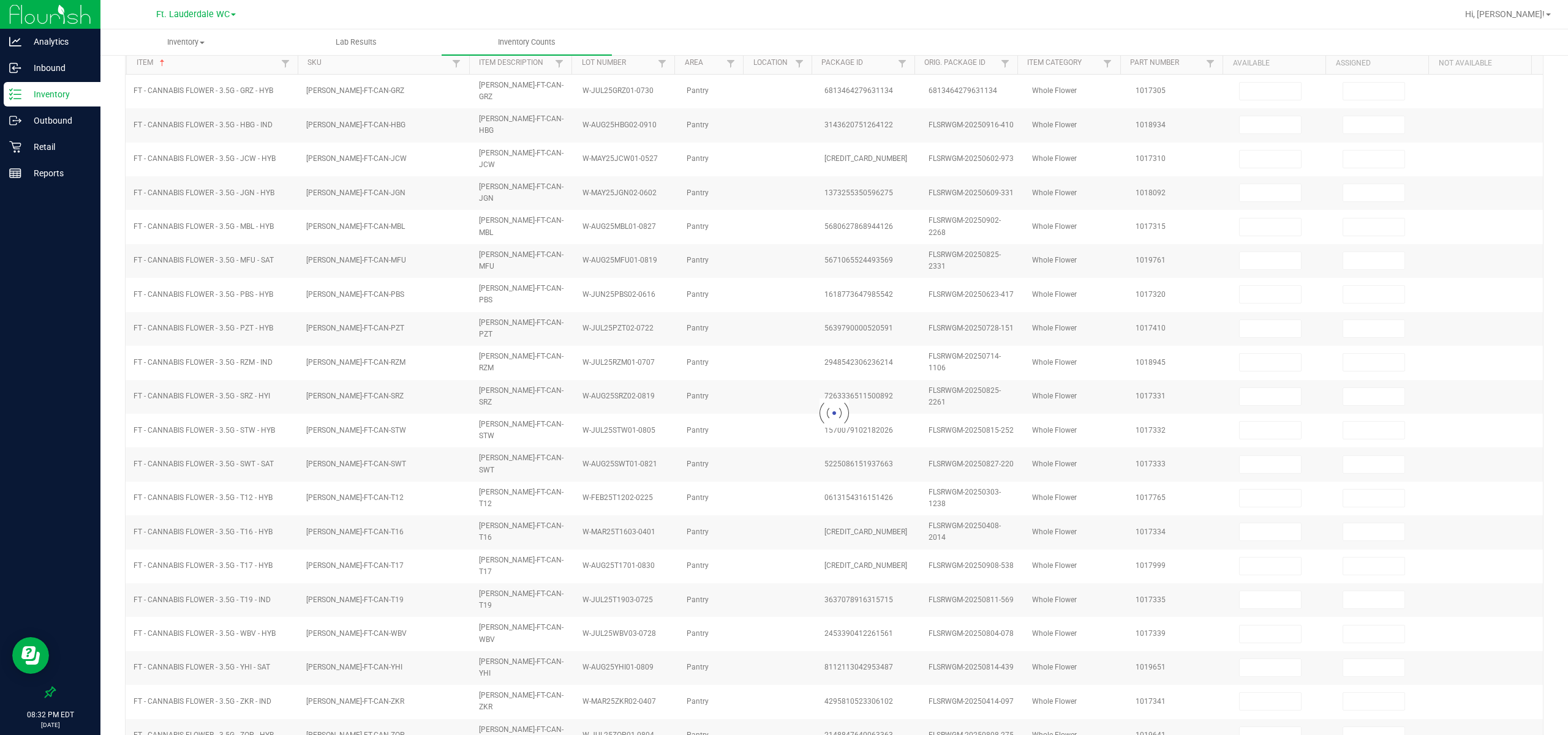
type input "7"
type input "11"
type input "0"
type input "11"
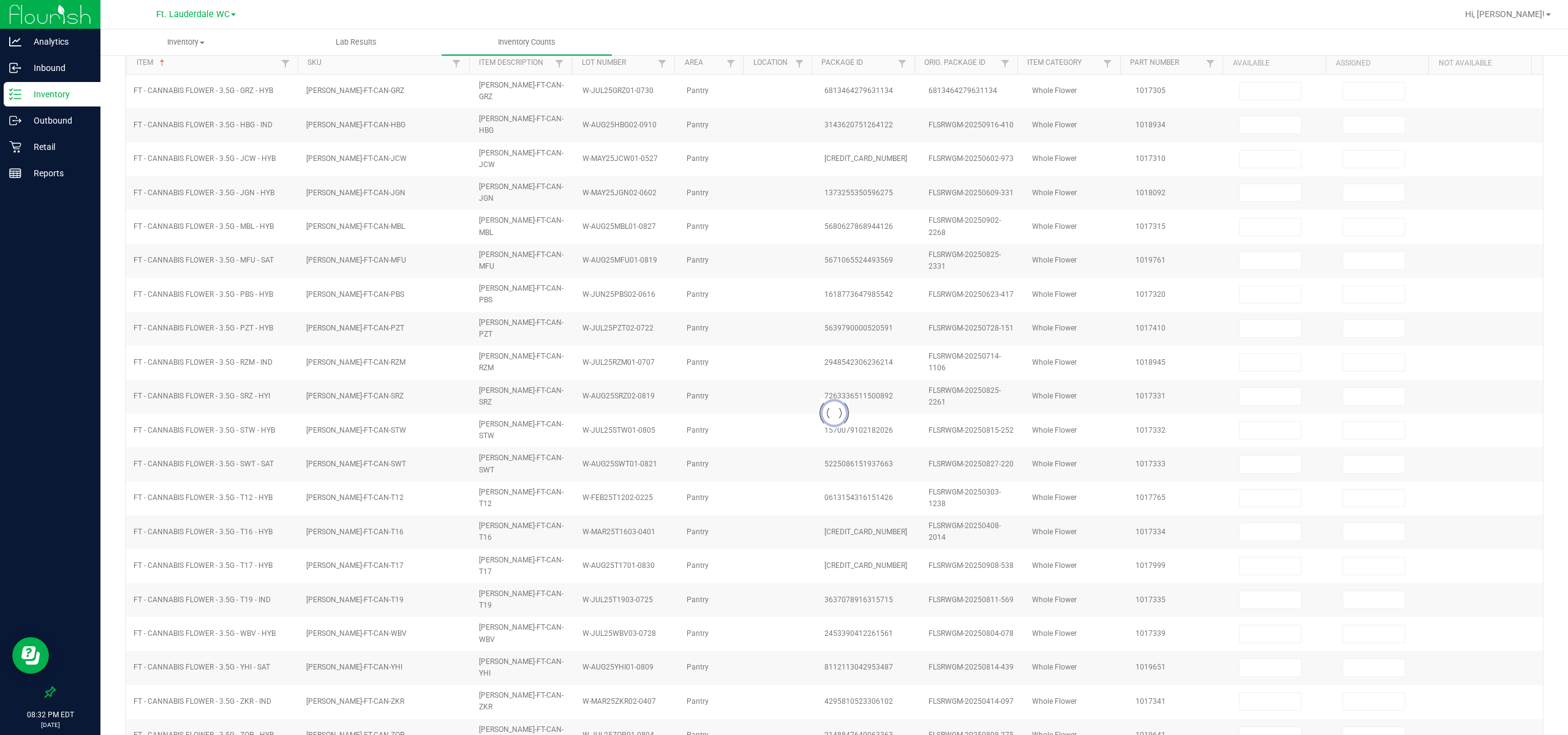
type input "0"
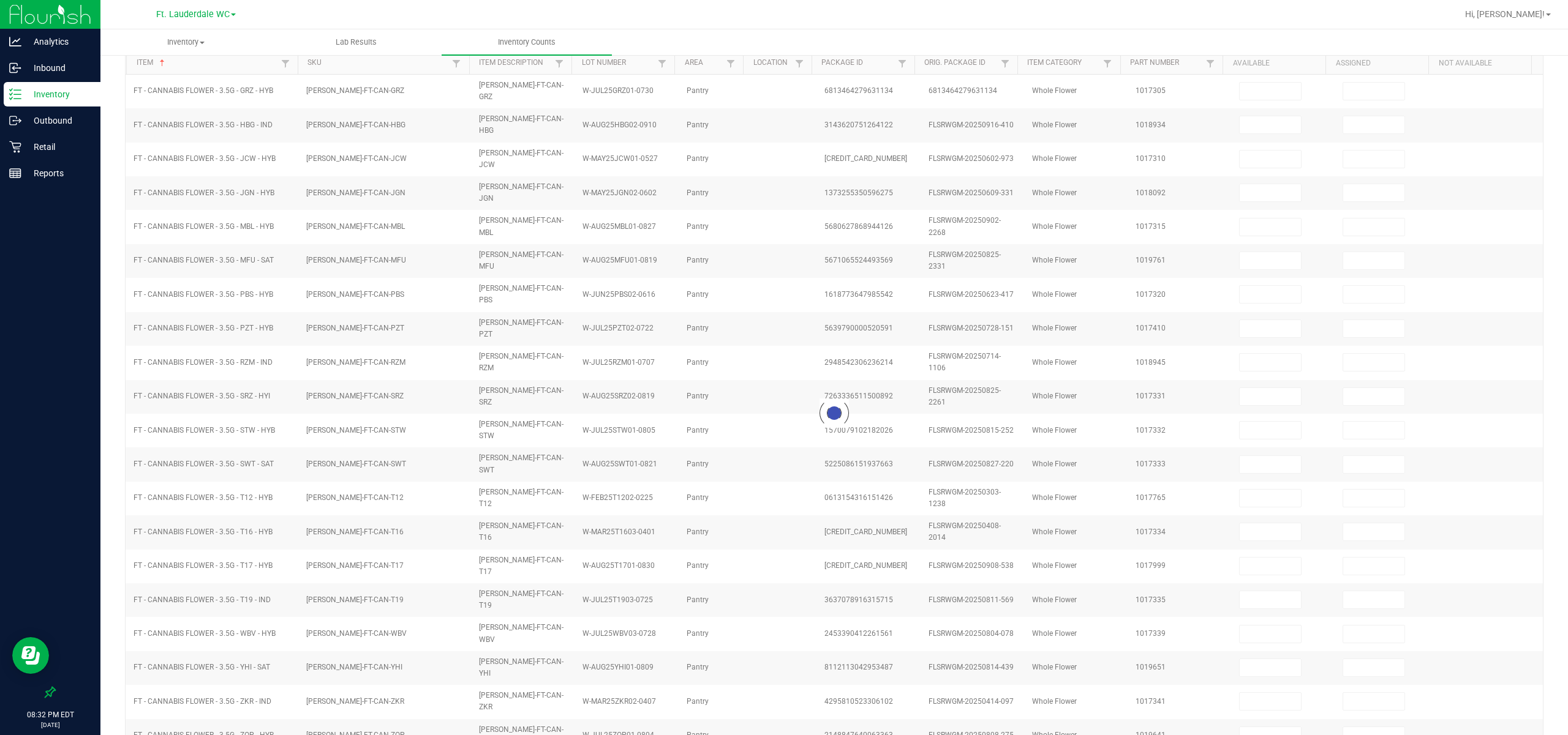
type input "0"
type input "6"
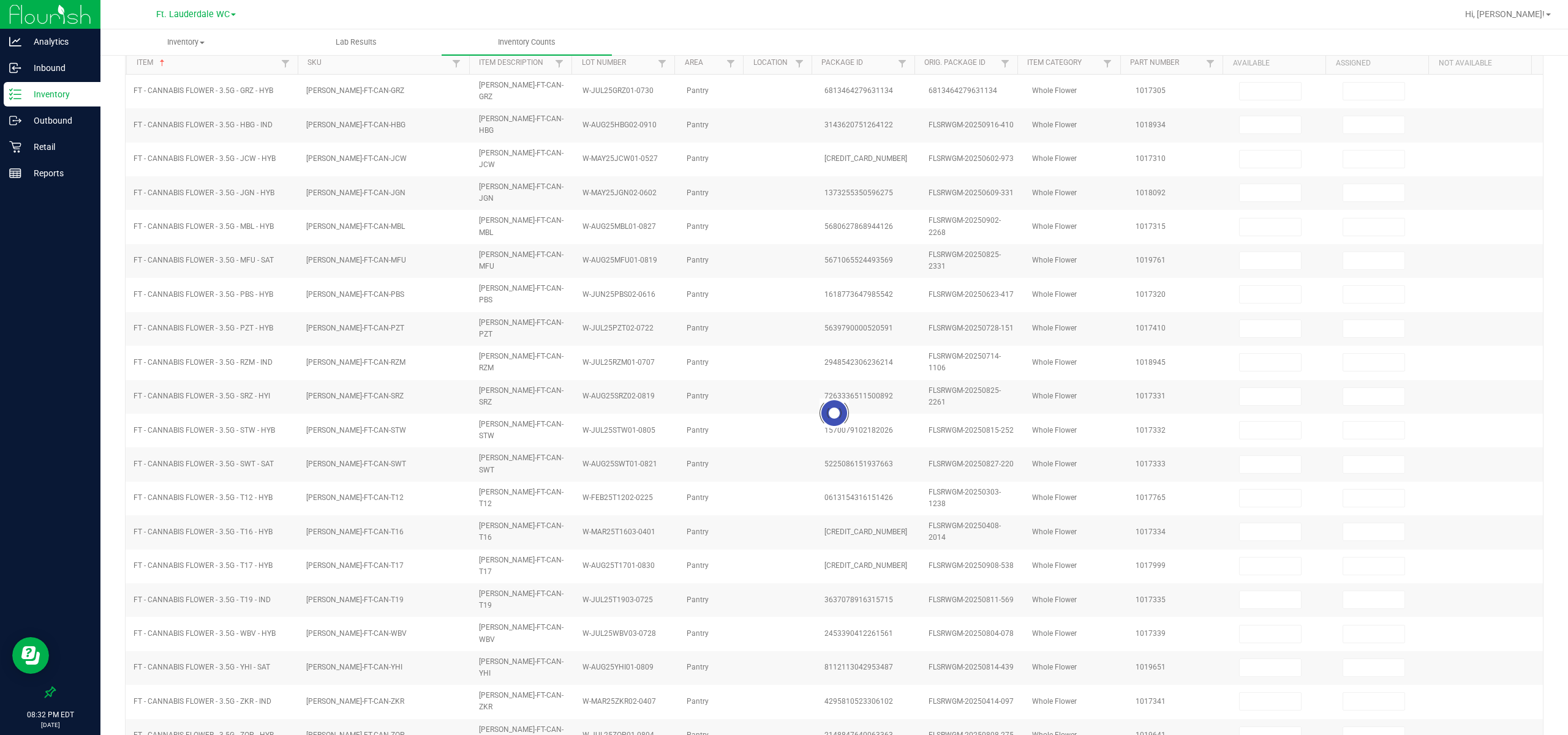
type input "0"
type input "8"
type input "0"
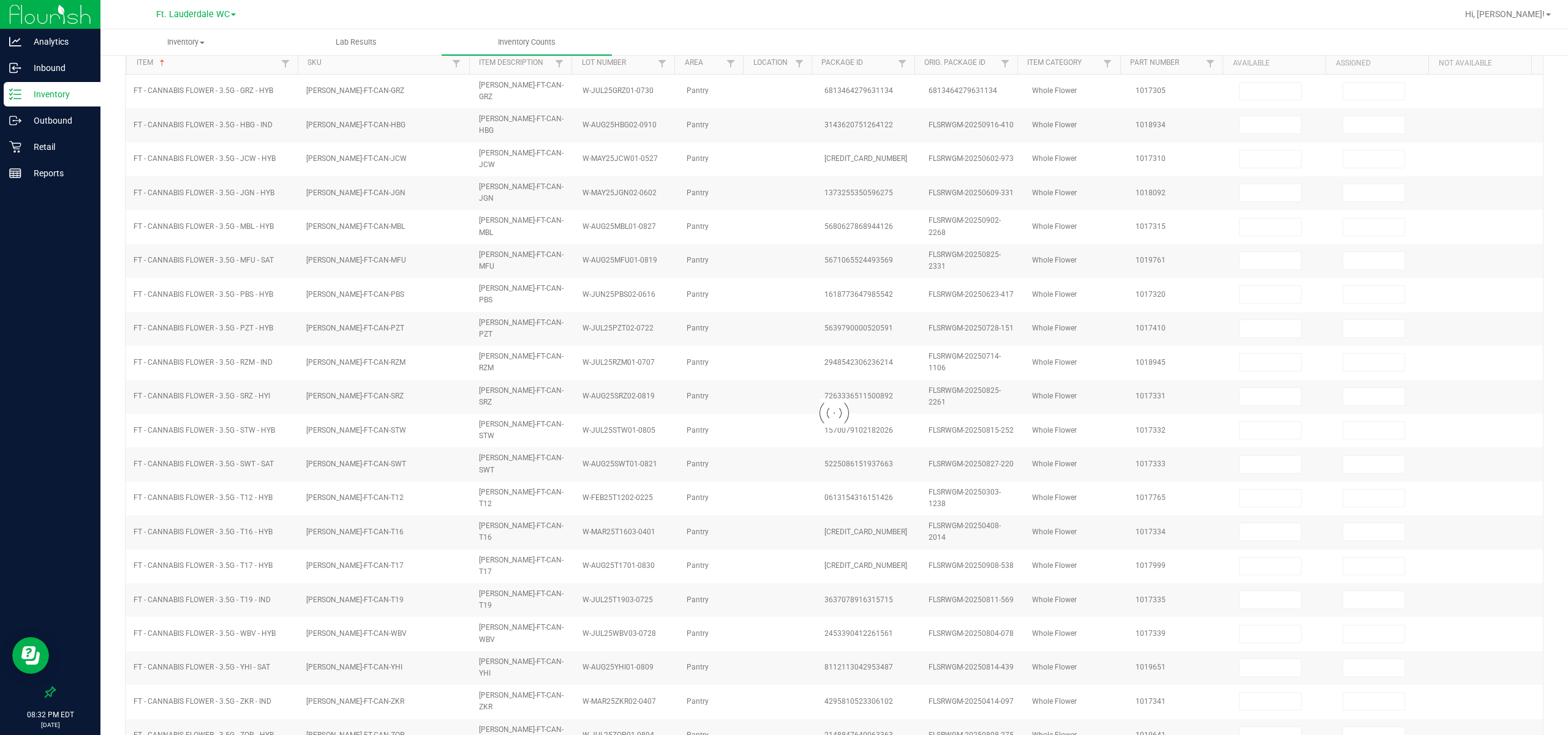
type input "19"
type input "0"
type input "11"
type input "0"
type input "7"
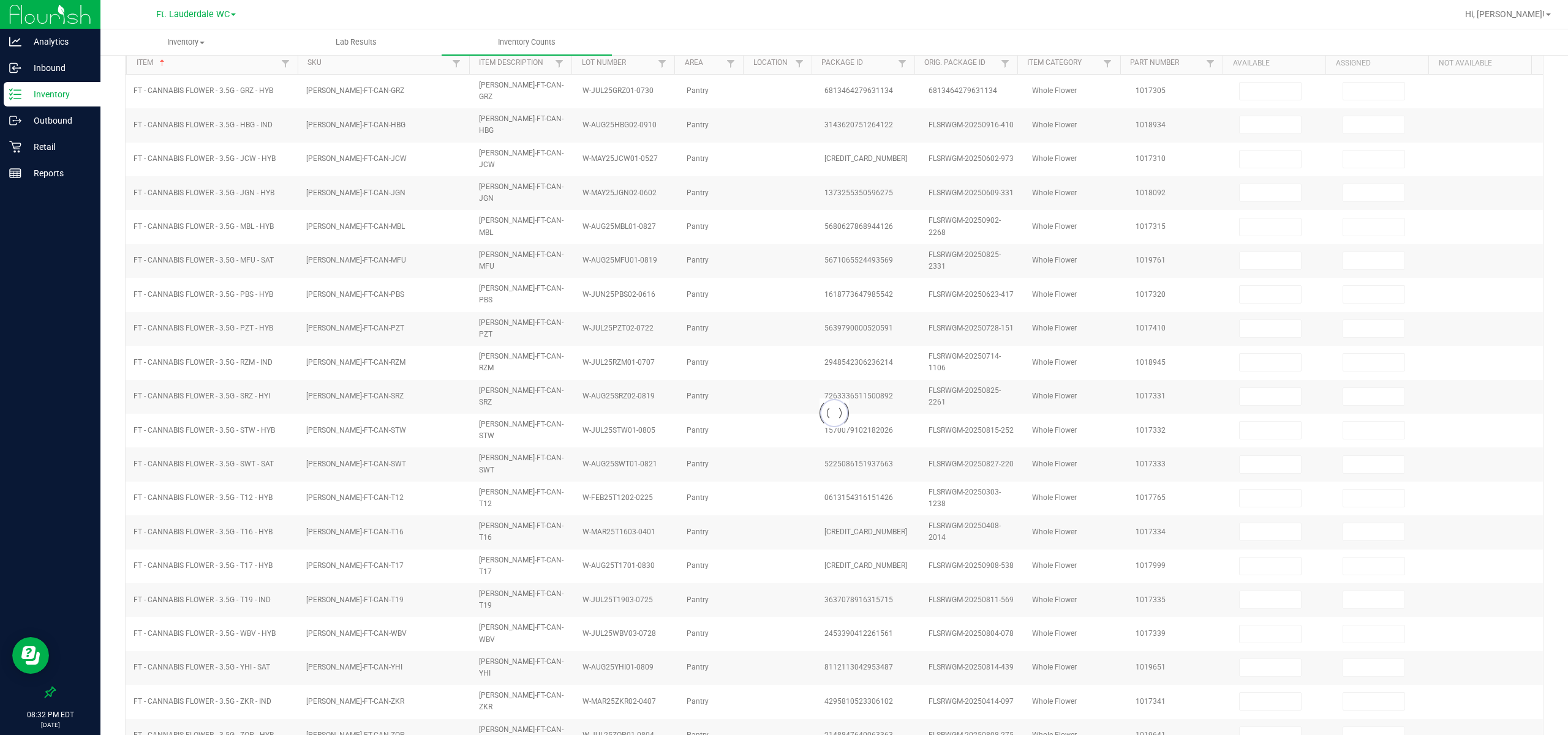
type input "0"
type input "11"
type input "0"
type input "3"
type input "0"
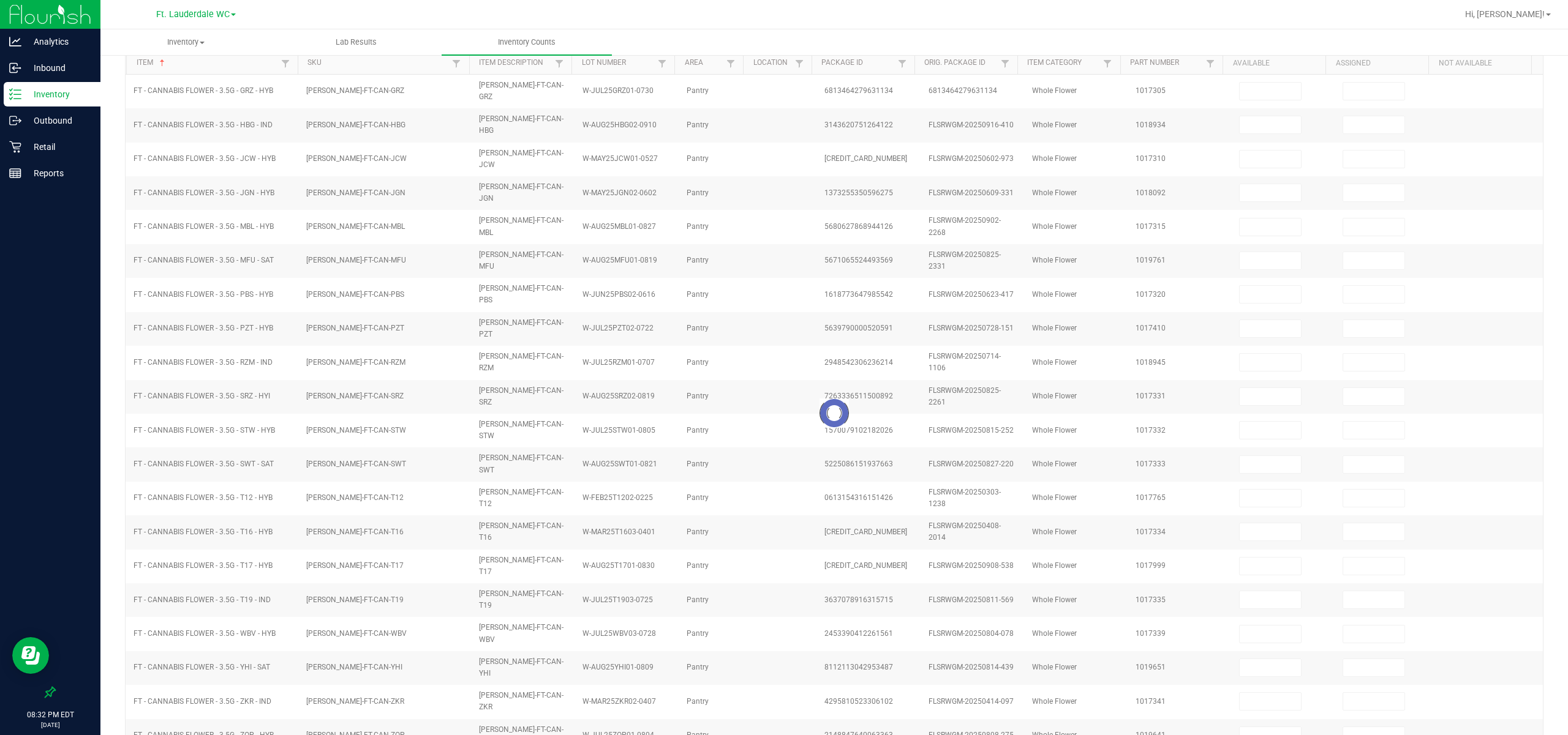
type input "15"
type input "0"
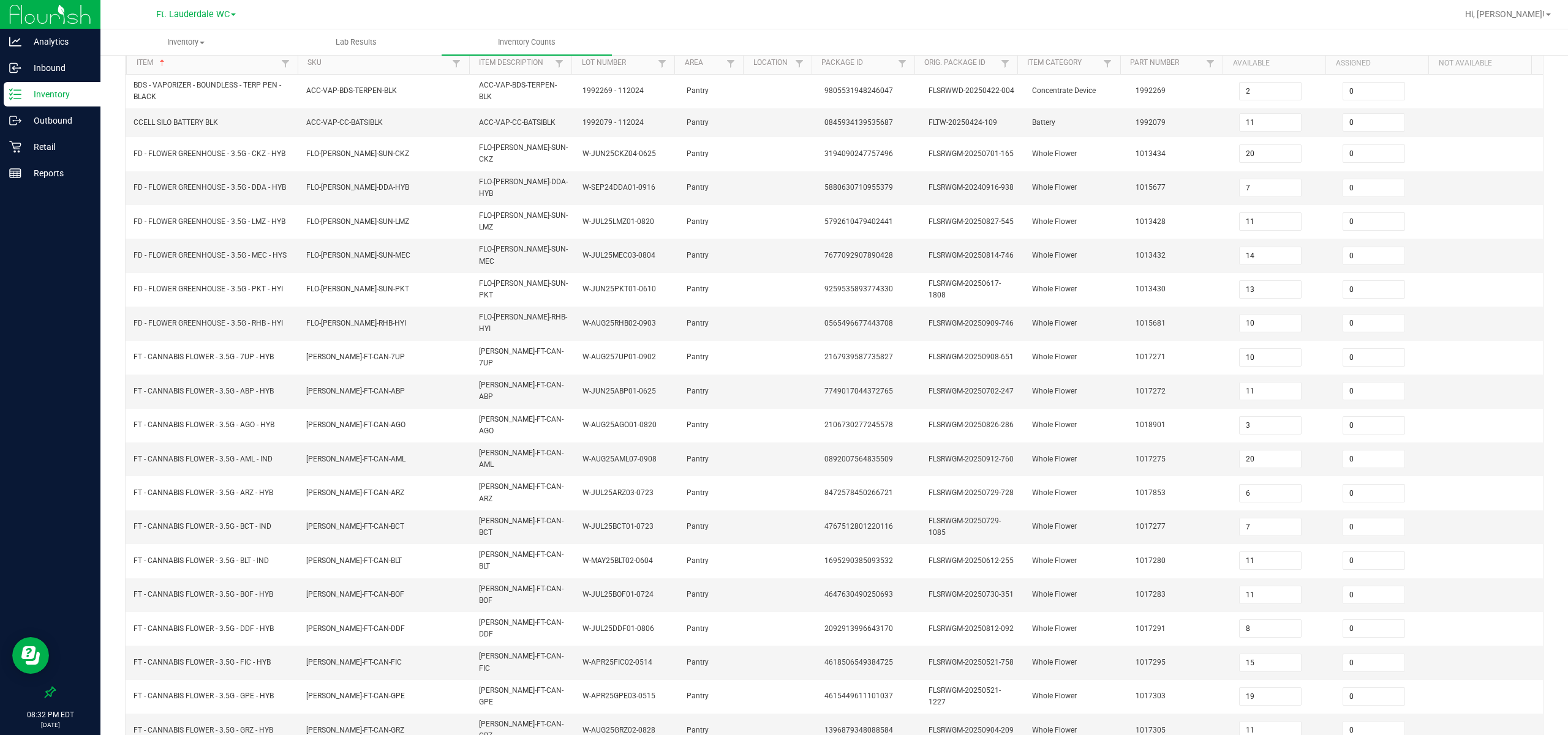
scroll to position [113, 0]
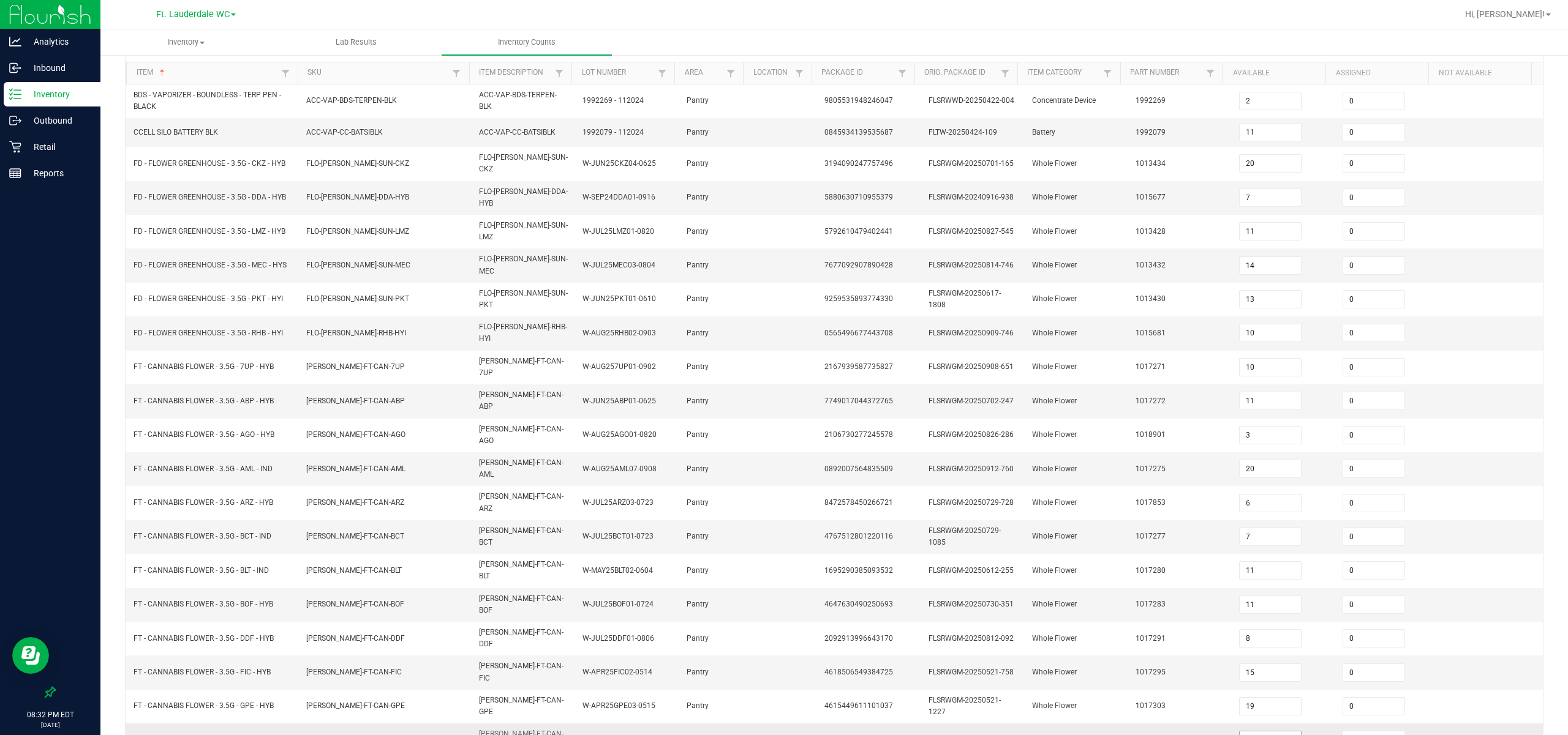
click at [564, 612] on input "11" at bounding box center [1270, 740] width 61 height 17
type input "10"
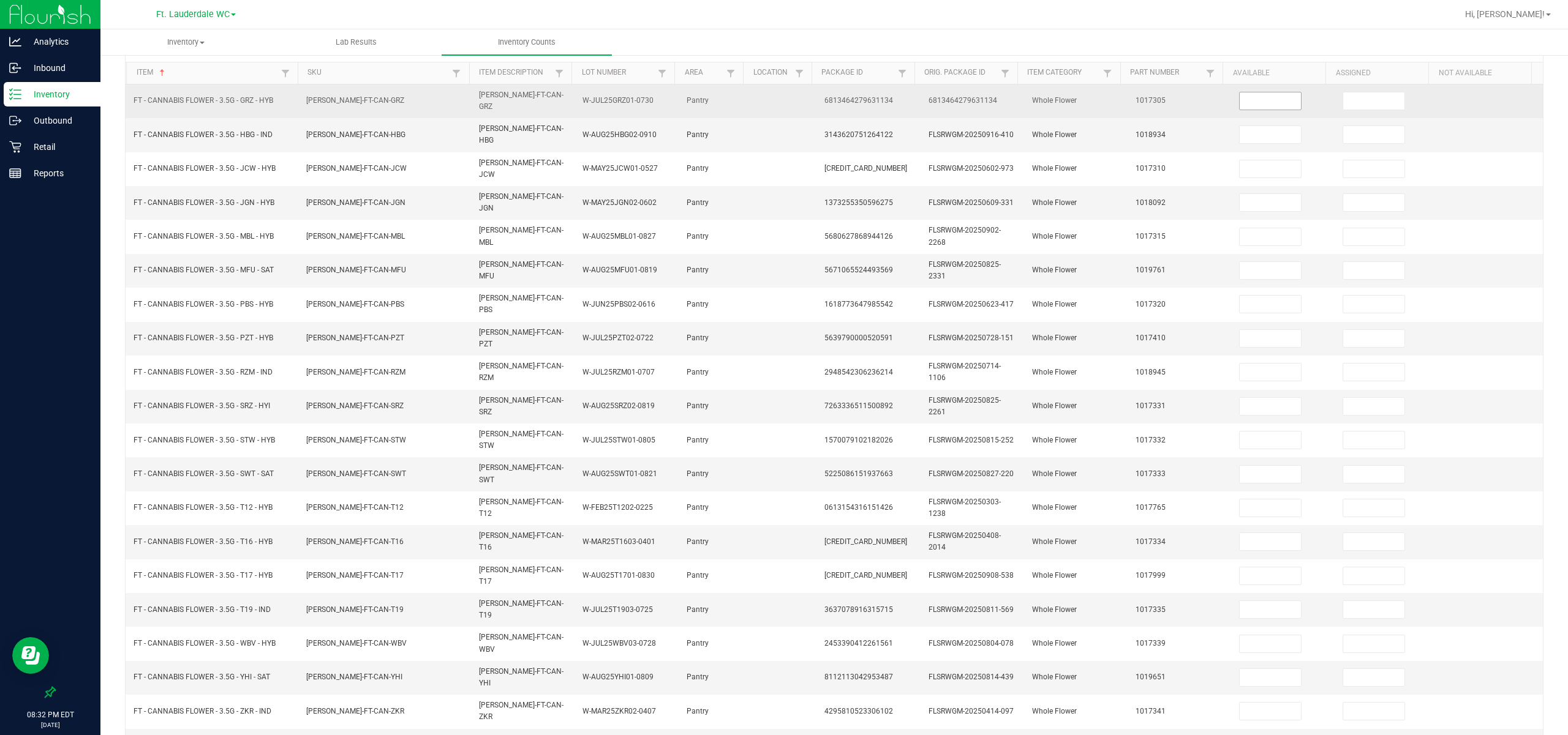
click at [564, 95] on input at bounding box center [1270, 101] width 61 height 17
type input "1"
type input "18"
type input "5"
type input "20"
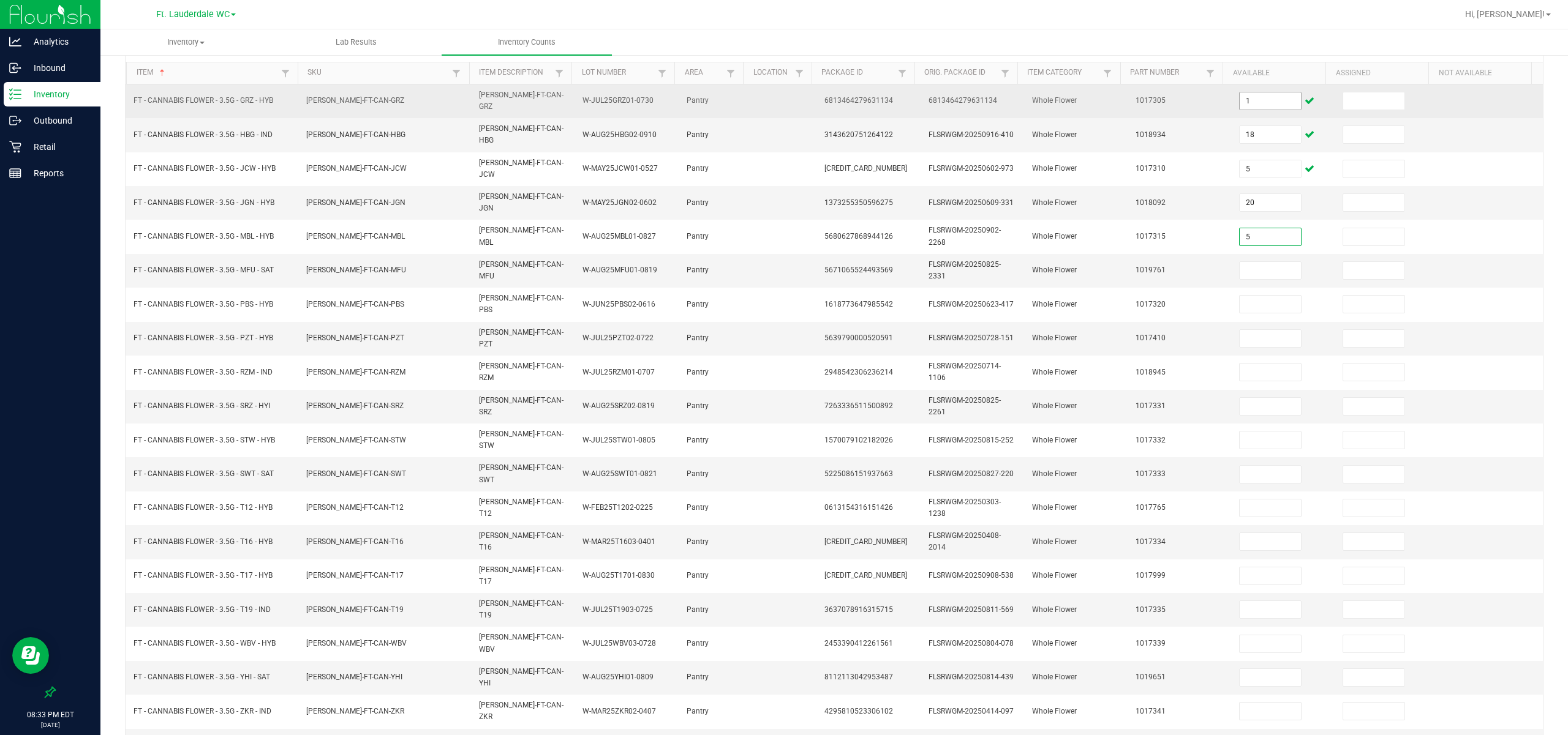
type input "5"
type input "7"
type input "4"
type input "1"
type input "113"
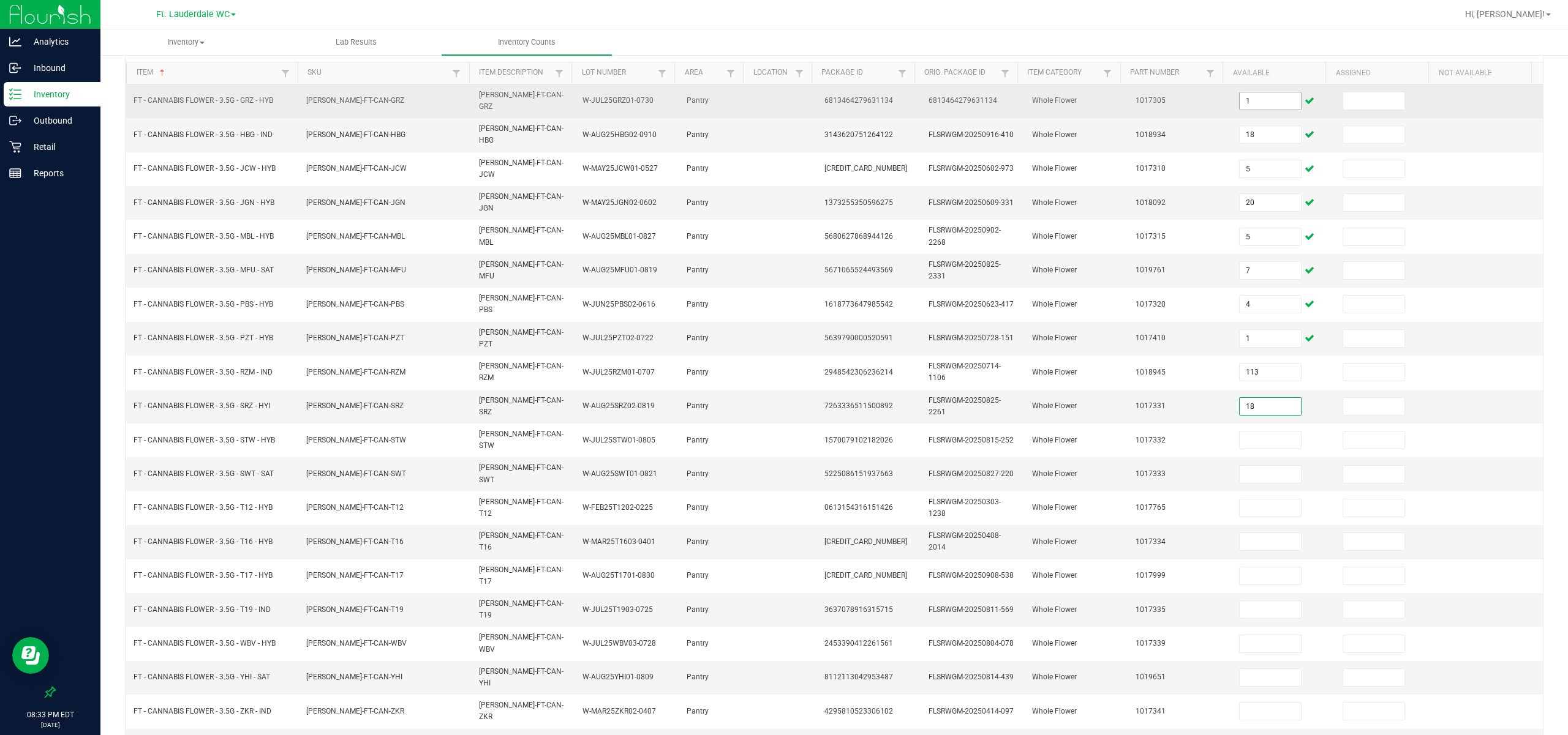
type input "18"
type input "9"
type input "3"
type input "22"
type input "6"
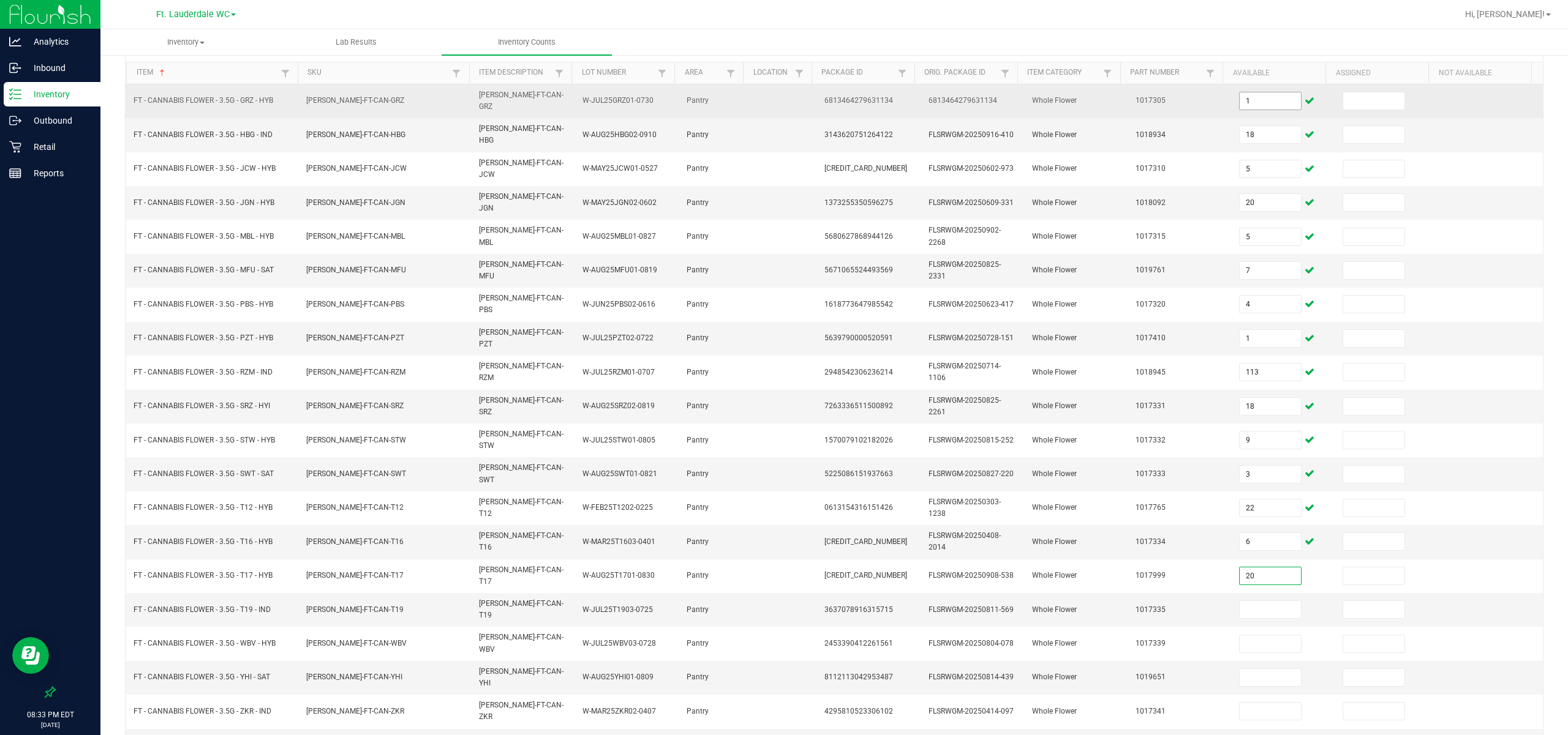
type input "20"
click at [564, 97] on input at bounding box center [1373, 101] width 61 height 17
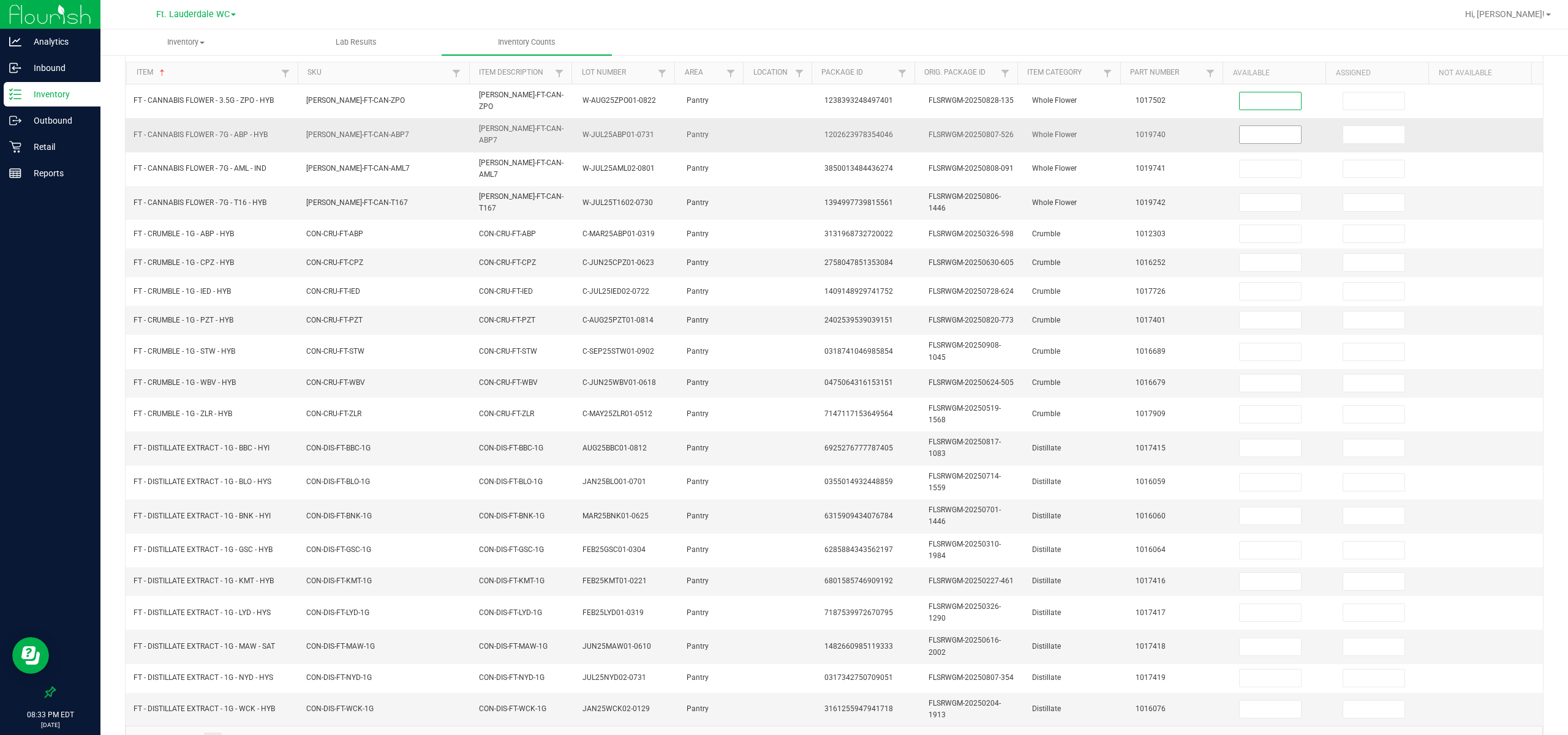
click at [564, 120] on tbody "FT - CANNABIS FLOWER - 3.5G - ZPO - HYB FLO-BUD-FT-CAN-ZPO FLO-BUD-FT-CAN-ZPO W…" at bounding box center [834, 405] width 1417 height 641
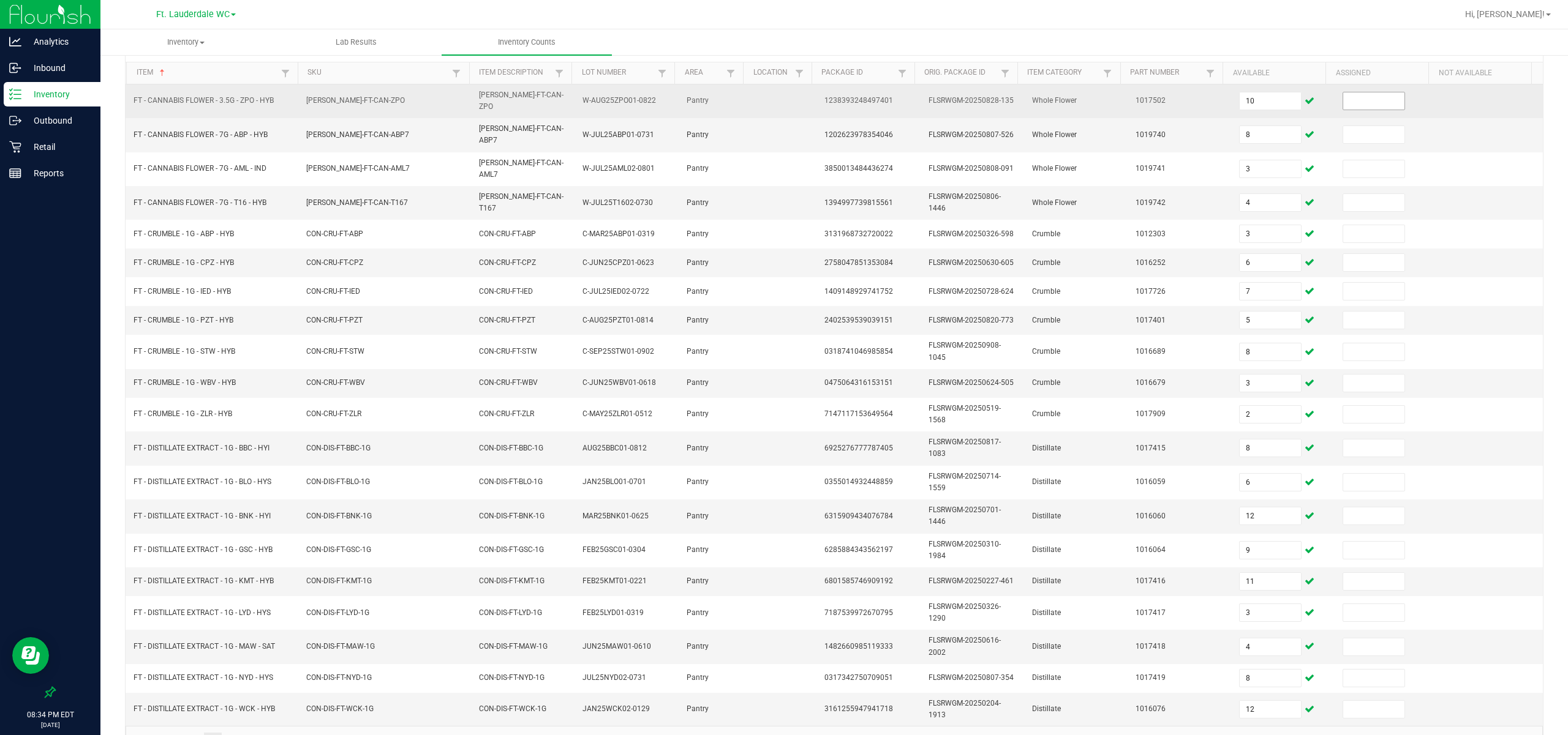
click at [564, 105] on input at bounding box center [1373, 101] width 61 height 17
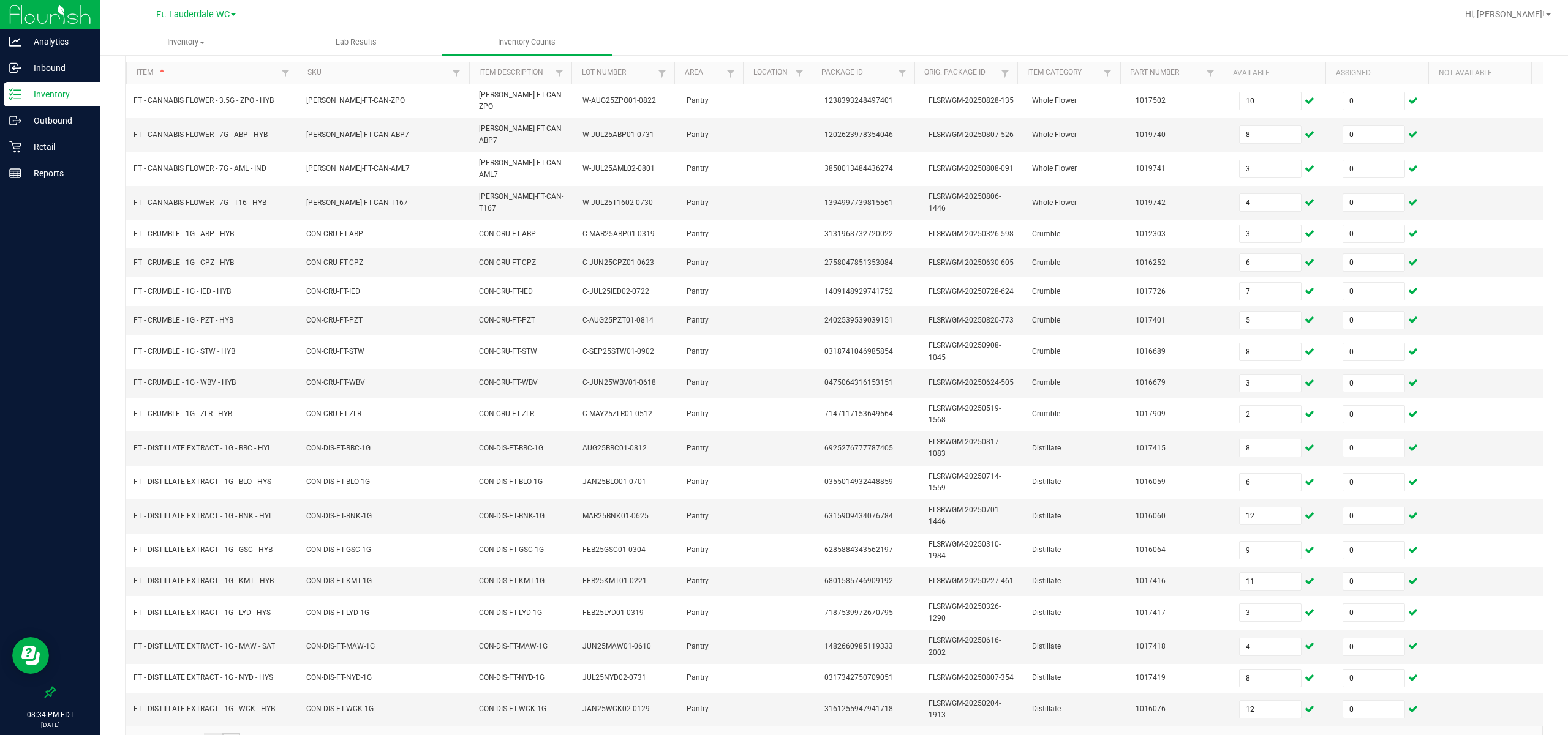
click at [233, 612] on link "4" at bounding box center [230, 742] width 18 height 18
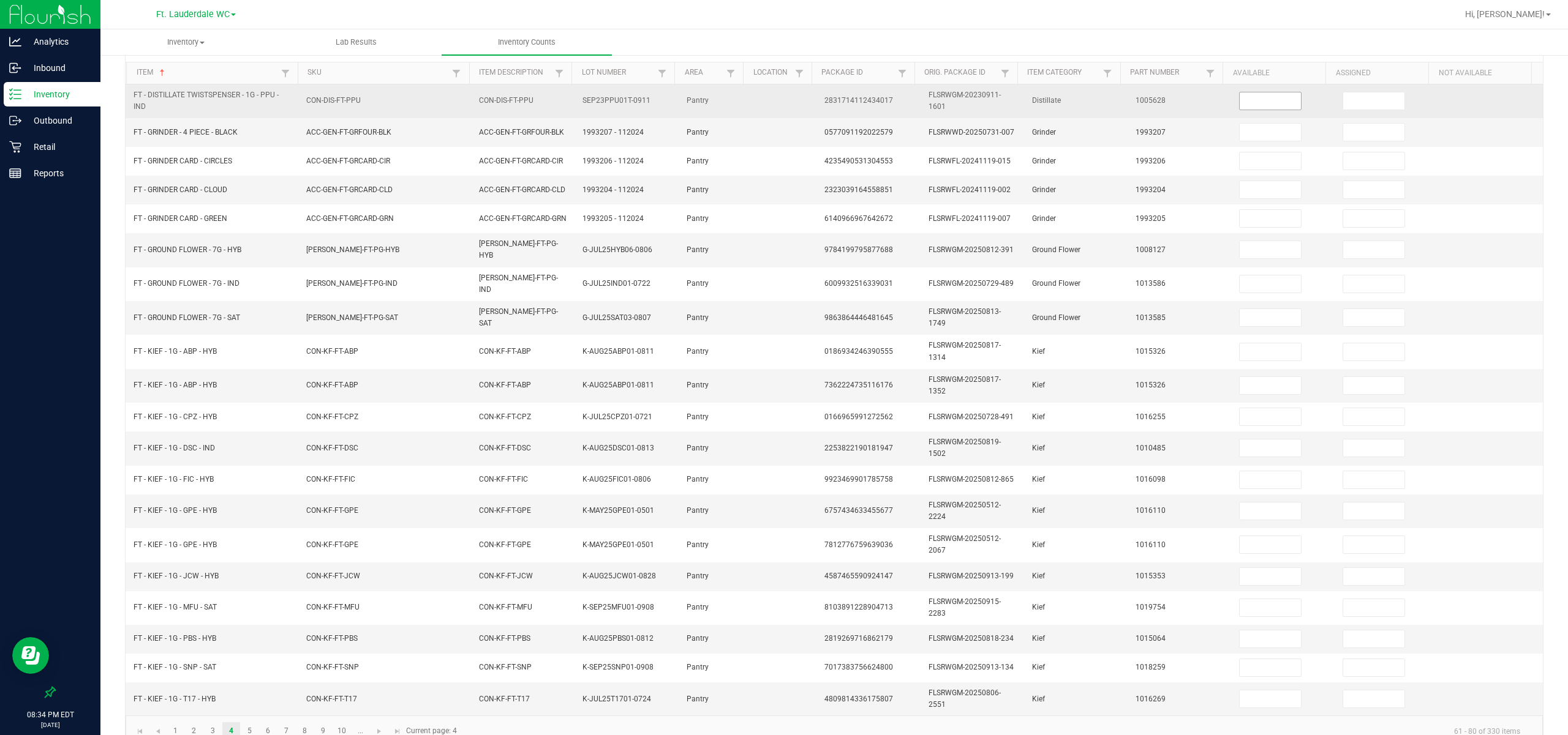
click at [564, 96] on input at bounding box center [1270, 101] width 61 height 17
click at [564, 102] on input at bounding box center [1373, 101] width 61 height 17
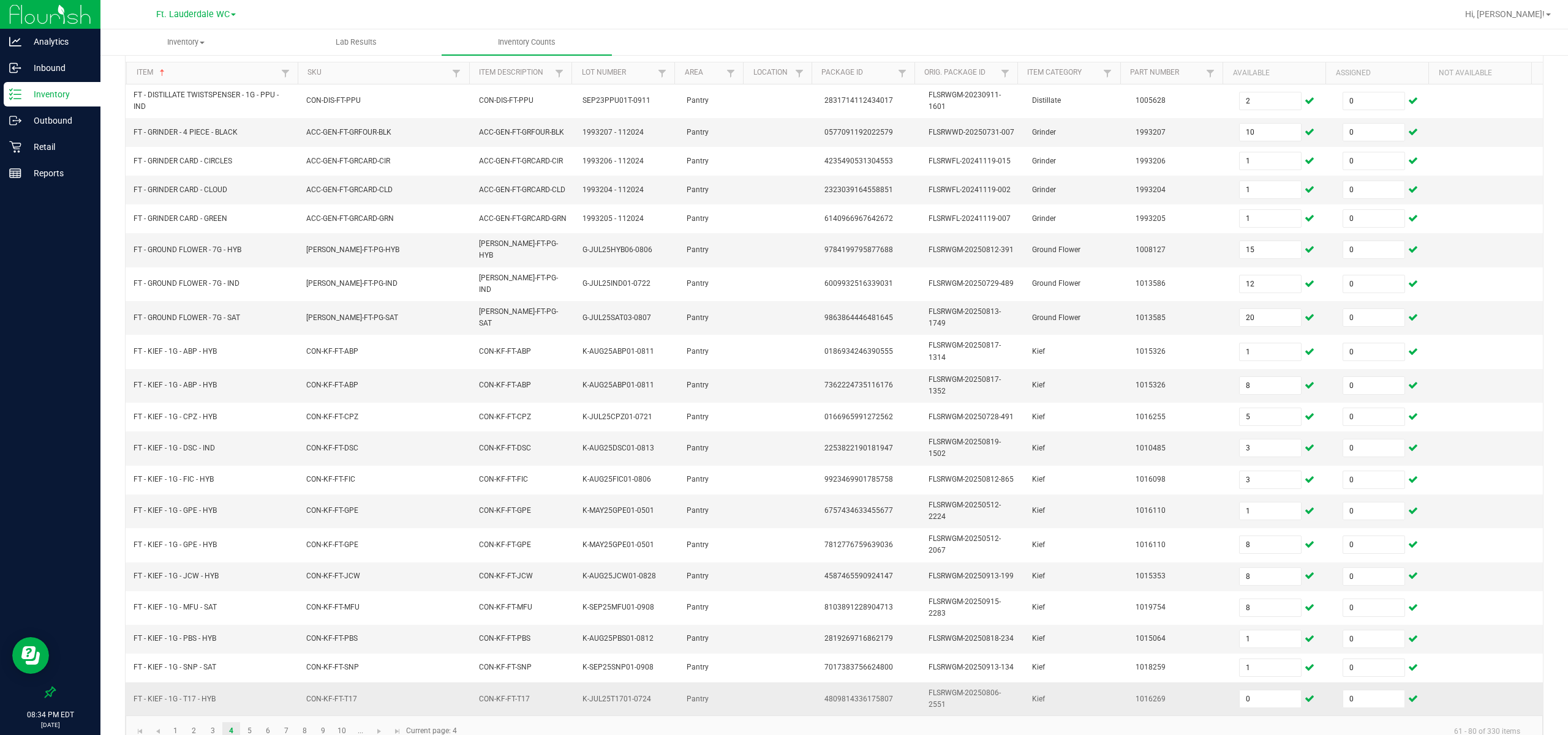
click at [564, 612] on td "0" at bounding box center [1284, 699] width 104 height 33
click at [564, 612] on span "0" at bounding box center [1270, 699] width 62 height 18
click at [564, 612] on input "0" at bounding box center [1270, 699] width 61 height 17
click at [249, 612] on link "5" at bounding box center [249, 732] width 18 height 18
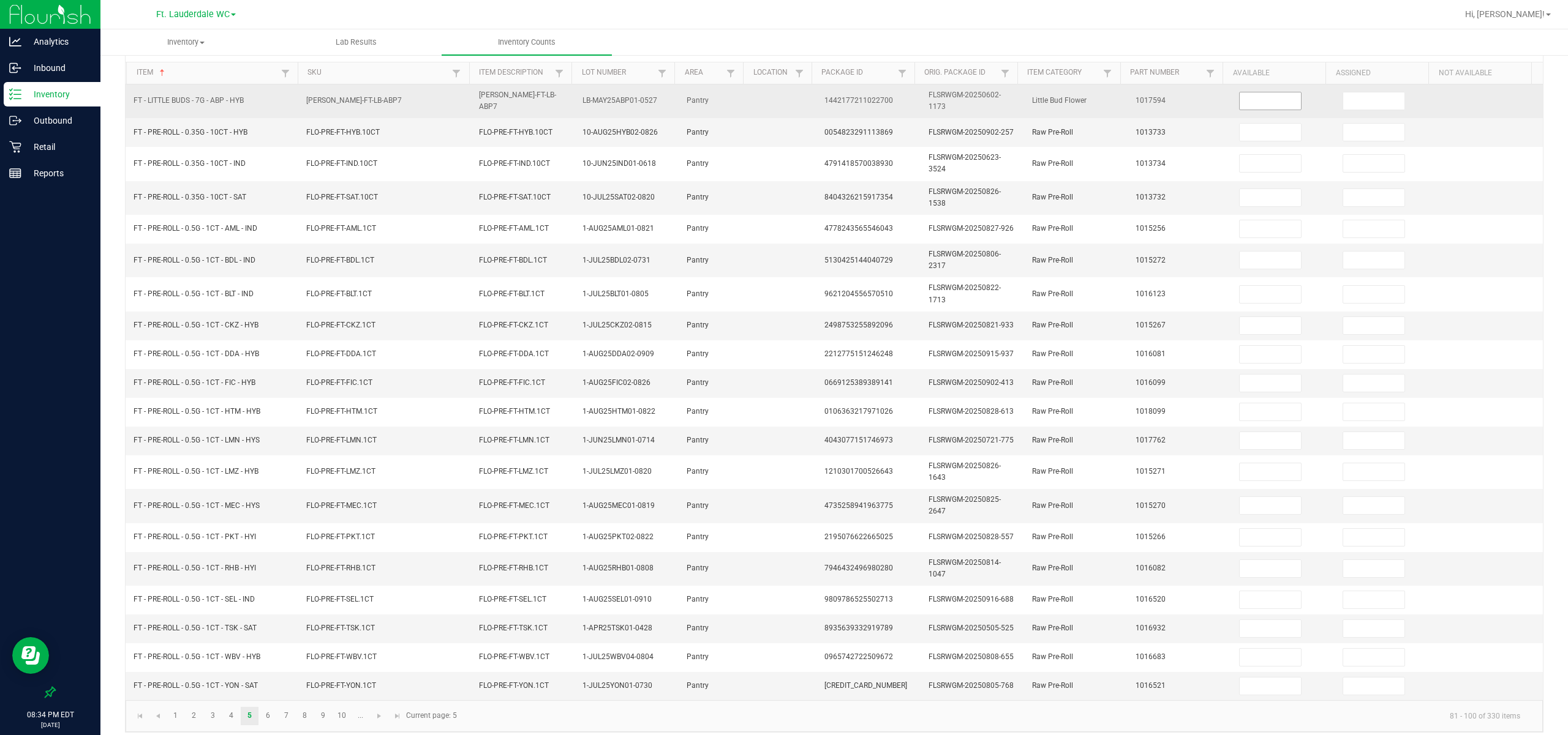
click at [564, 99] on input at bounding box center [1270, 101] width 61 height 17
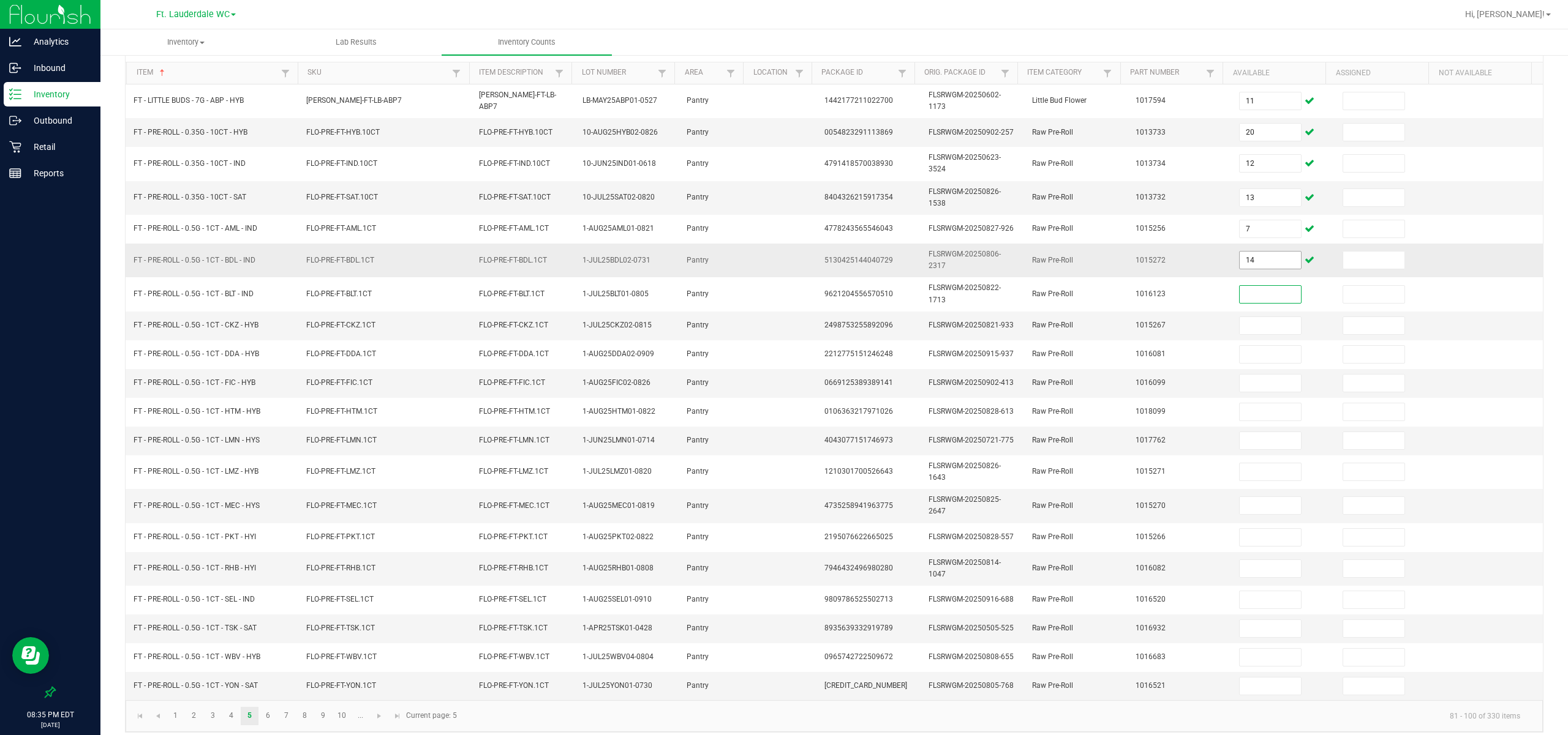
click at [564, 260] on input "14" at bounding box center [1270, 260] width 61 height 17
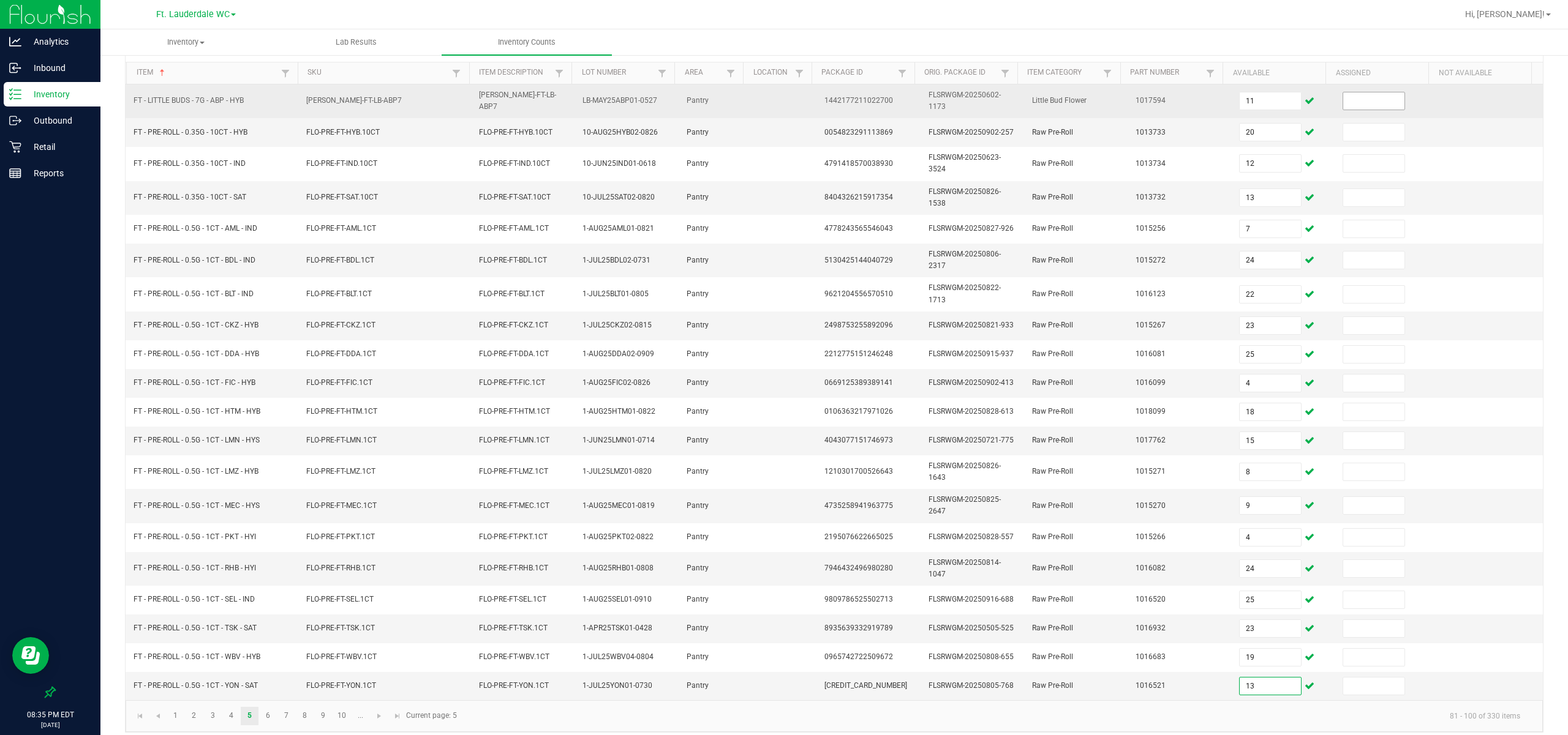
click at [564, 109] on input at bounding box center [1373, 101] width 61 height 17
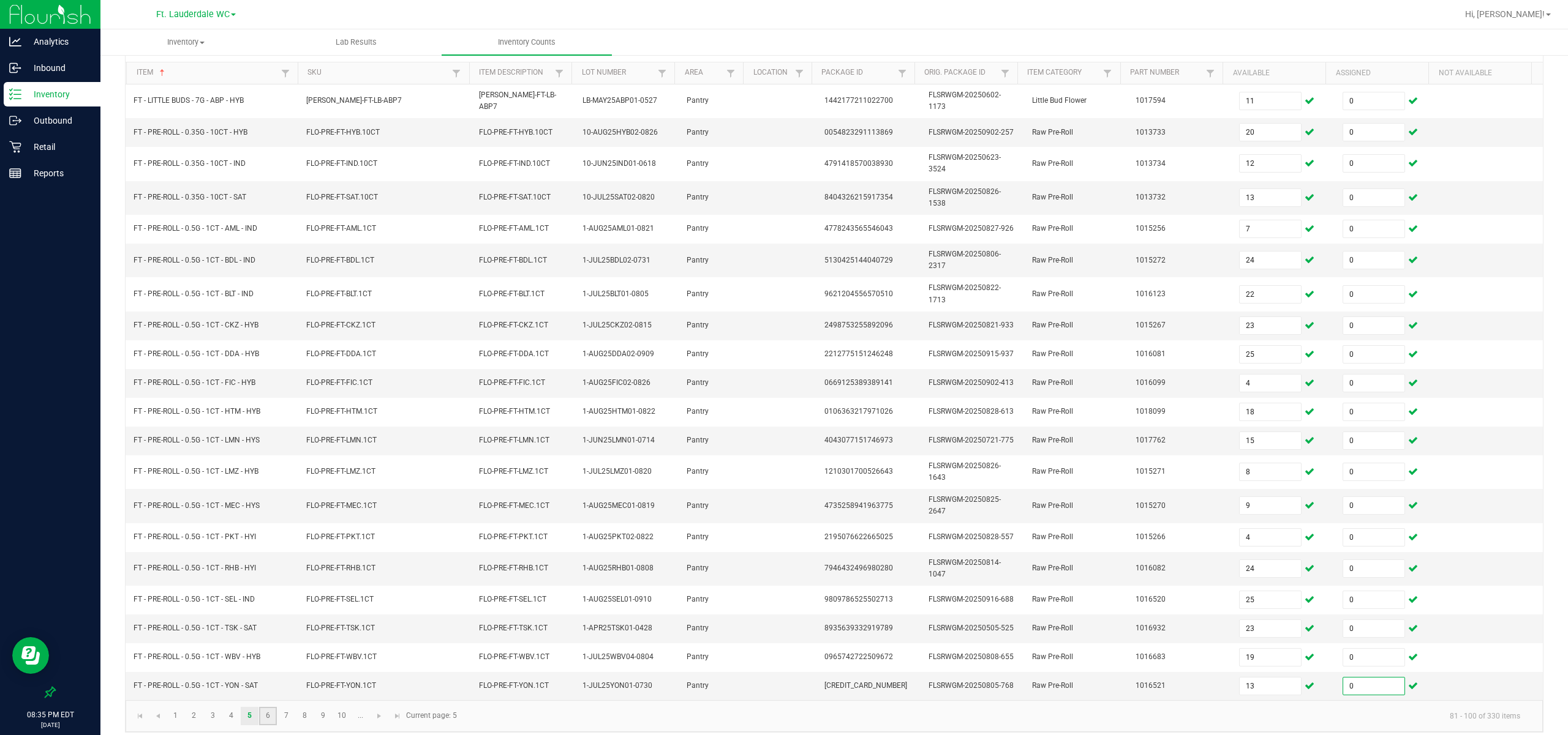
click at [275, 612] on link "6" at bounding box center [268, 716] width 18 height 18
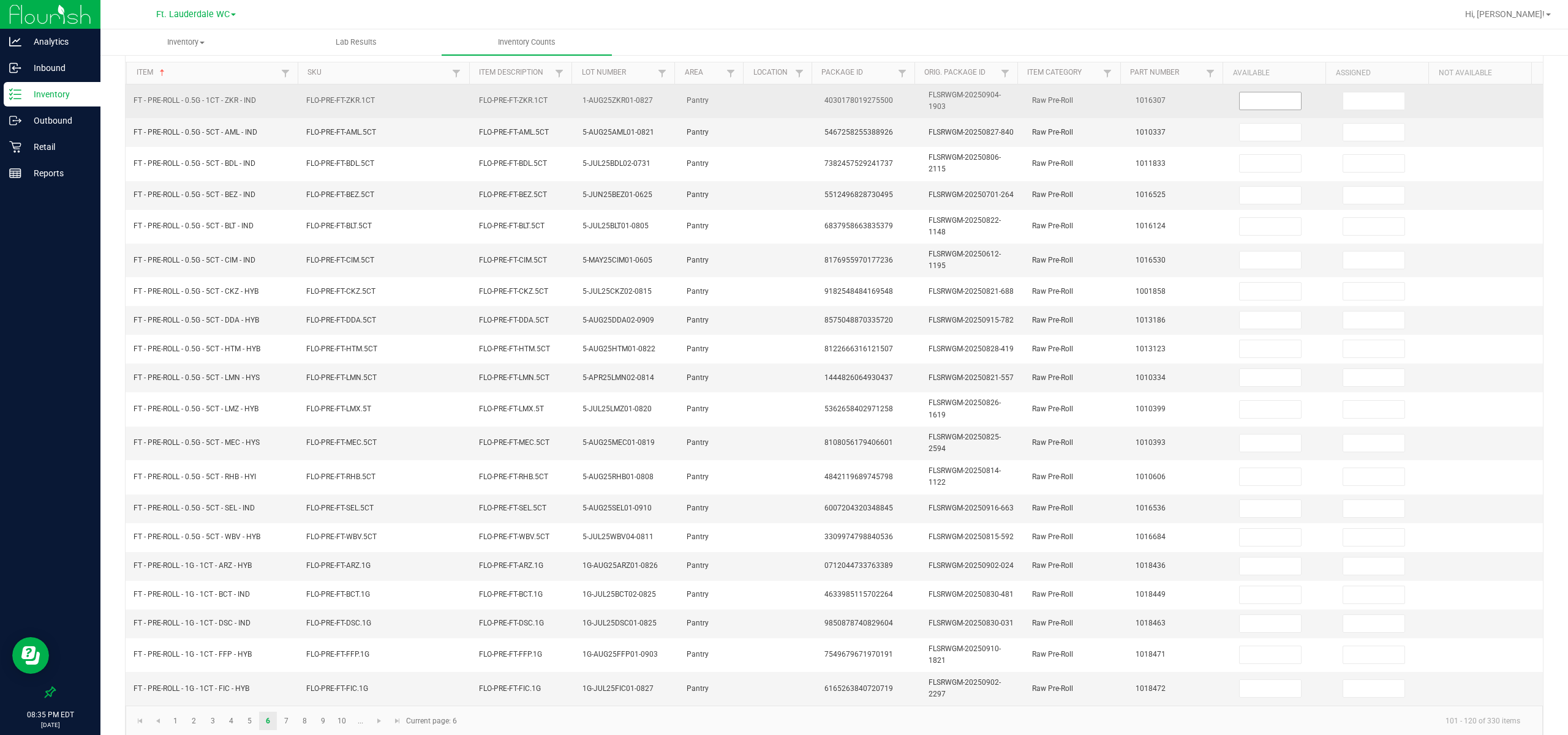
click at [564, 95] on input at bounding box center [1270, 101] width 61 height 17
click at [564, 102] on input at bounding box center [1373, 101] width 61 height 17
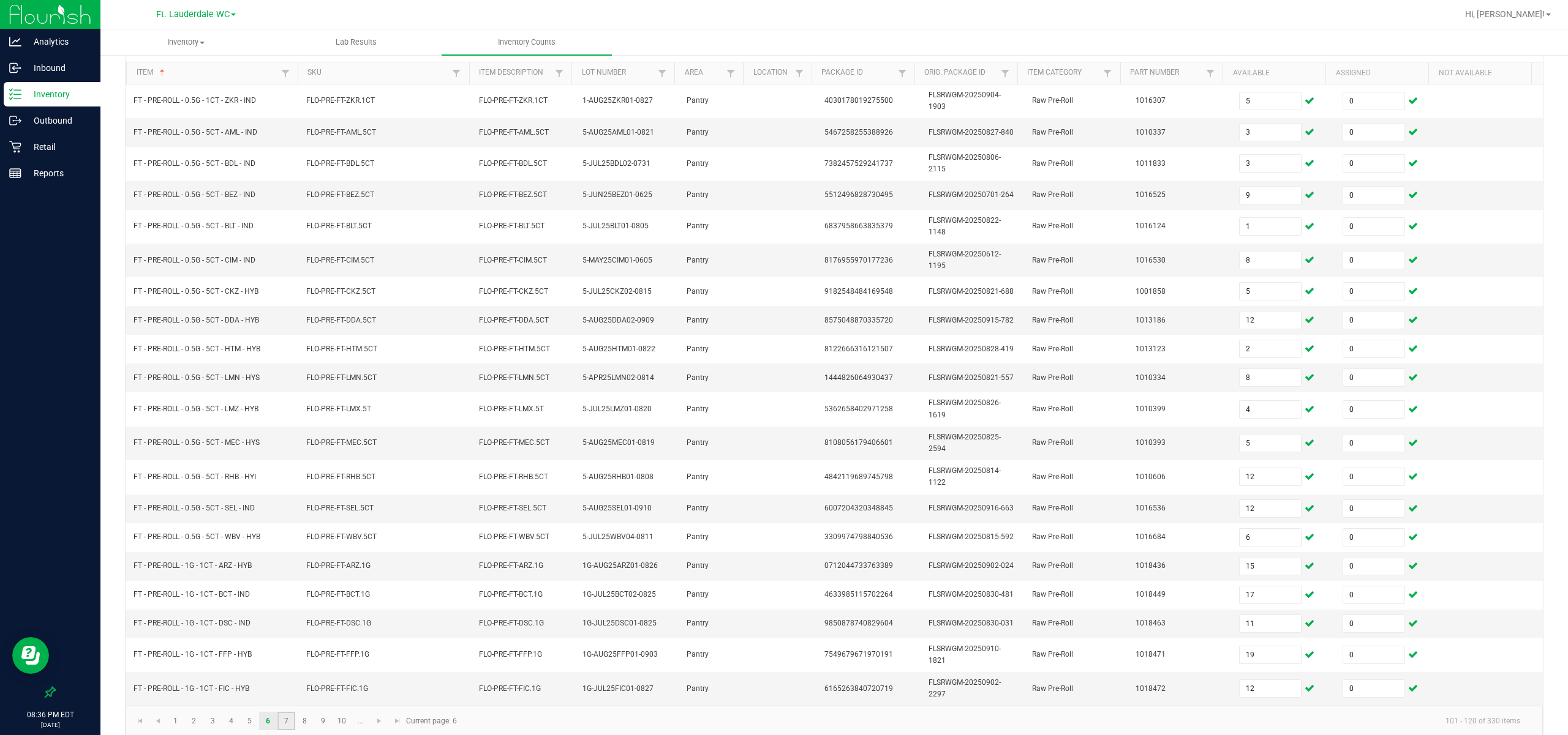
click at [295, 612] on link "7" at bounding box center [286, 721] width 18 height 18
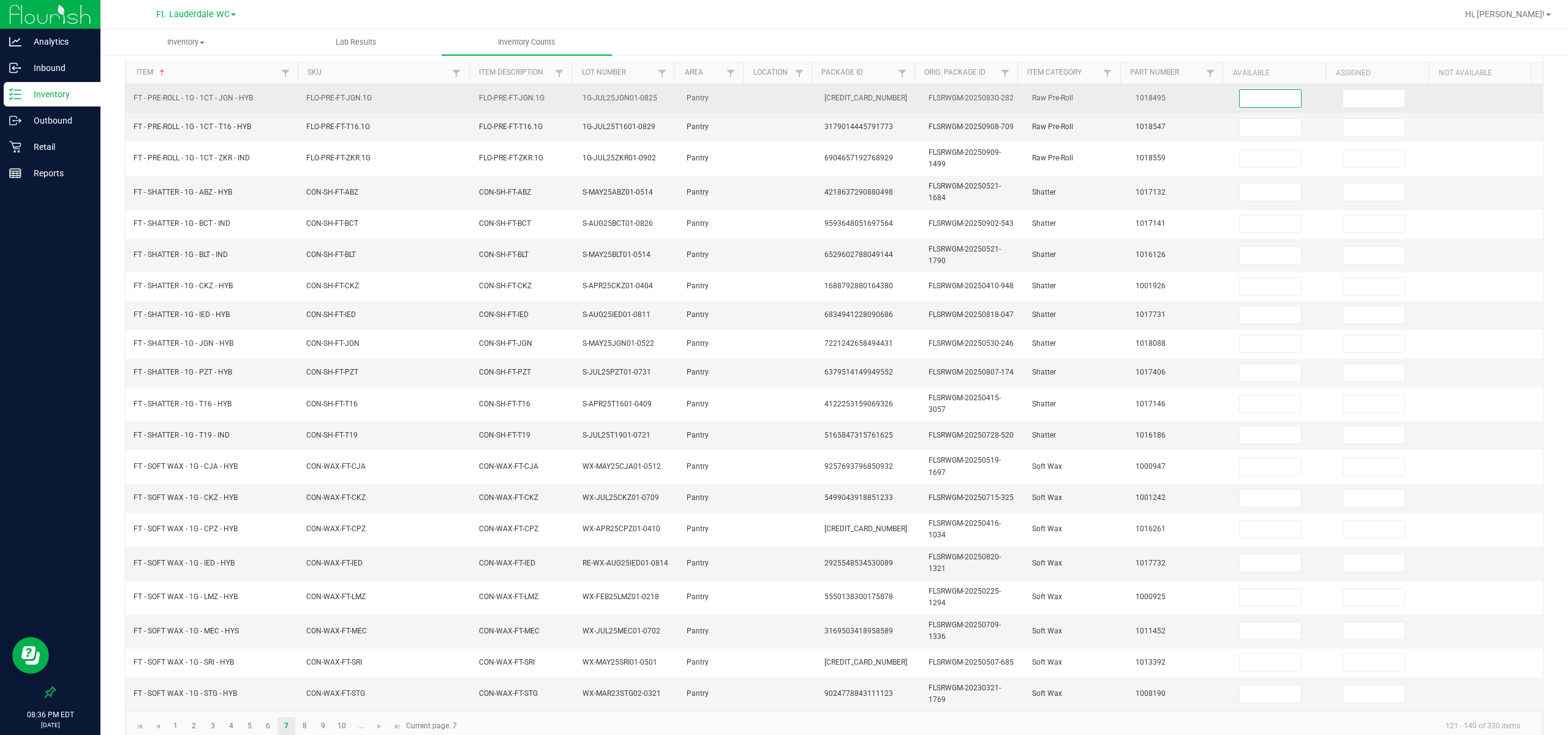
click at [564, 101] on input at bounding box center [1270, 99] width 61 height 17
click at [564, 102] on input at bounding box center [1373, 99] width 61 height 17
click at [564, 96] on input "142" at bounding box center [1270, 99] width 61 height 17
click at [564, 101] on input at bounding box center [1373, 99] width 61 height 17
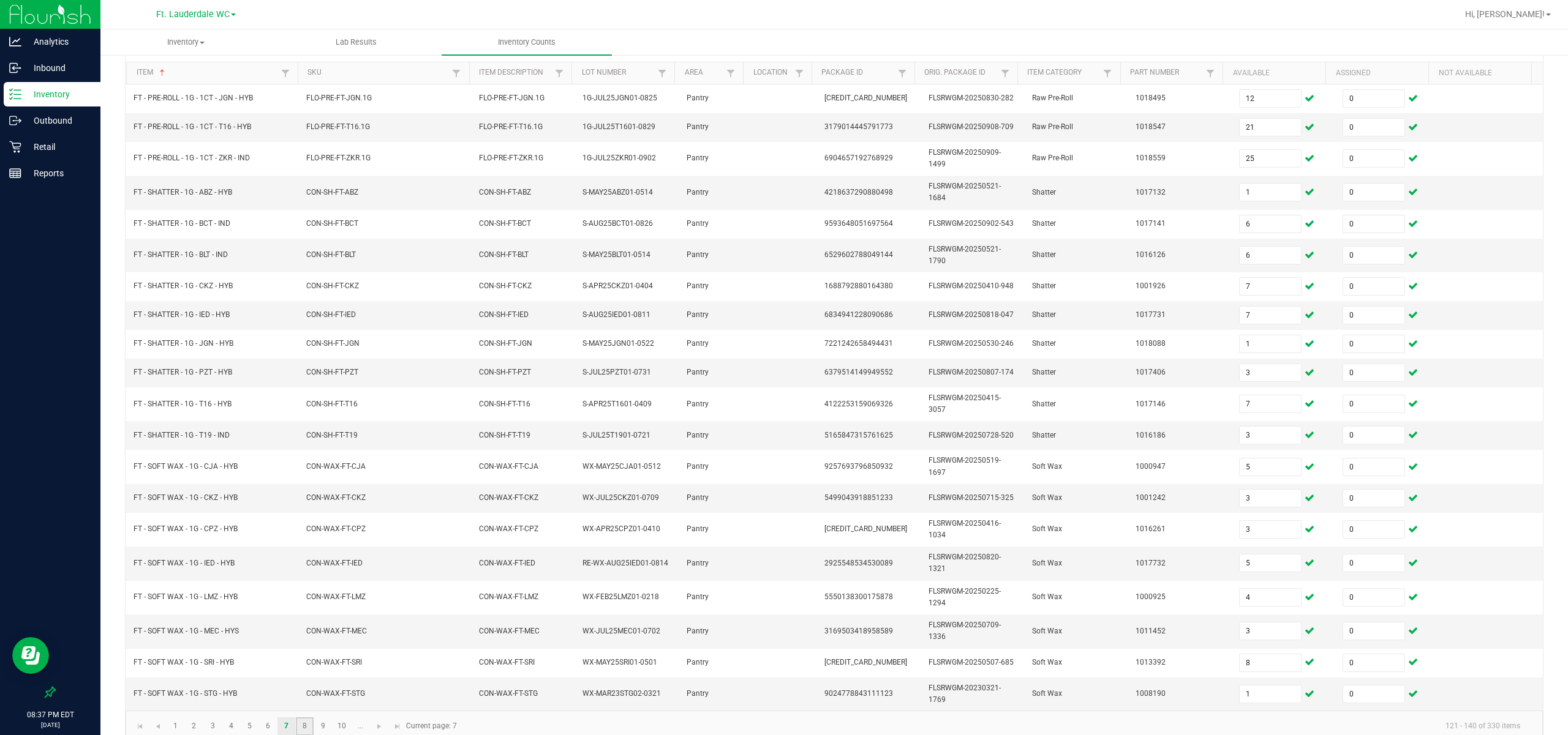
click at [305, 612] on link "8" at bounding box center [304, 727] width 18 height 18
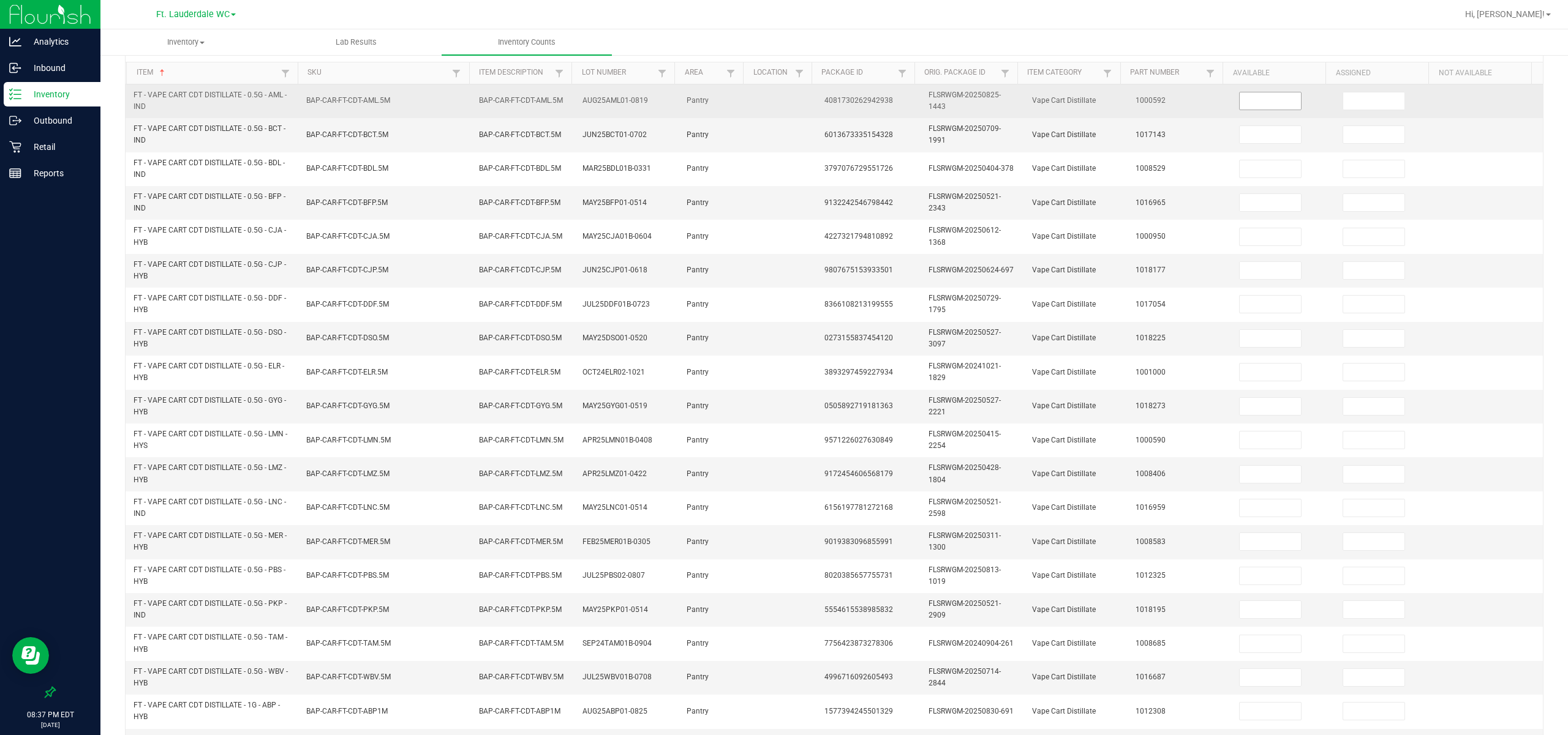
click at [564, 102] on input at bounding box center [1270, 101] width 61 height 17
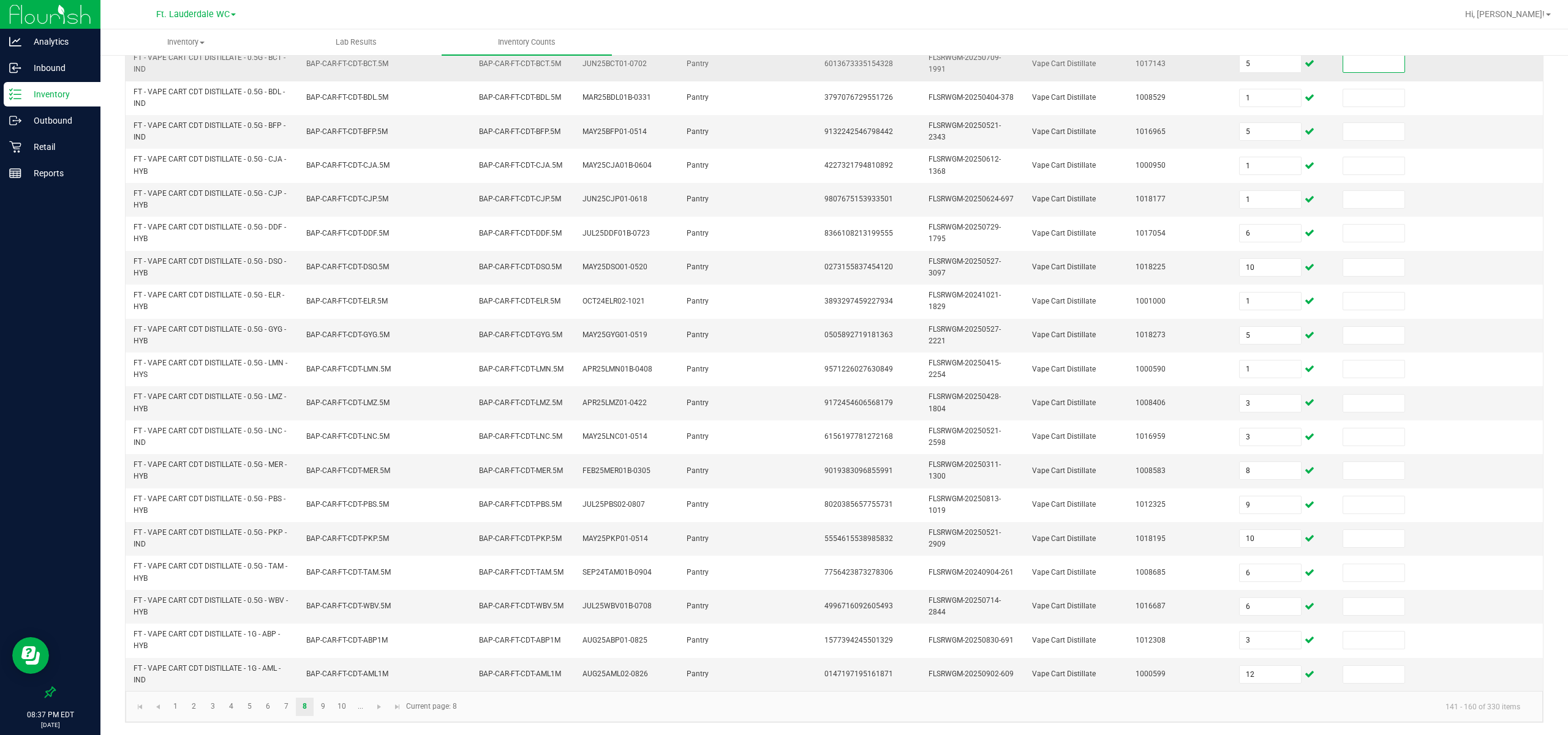
click at [564, 66] on input at bounding box center [1373, 64] width 61 height 17
click at [328, 612] on link "9" at bounding box center [323, 707] width 18 height 18
click at [564, 61] on input at bounding box center [1270, 64] width 61 height 17
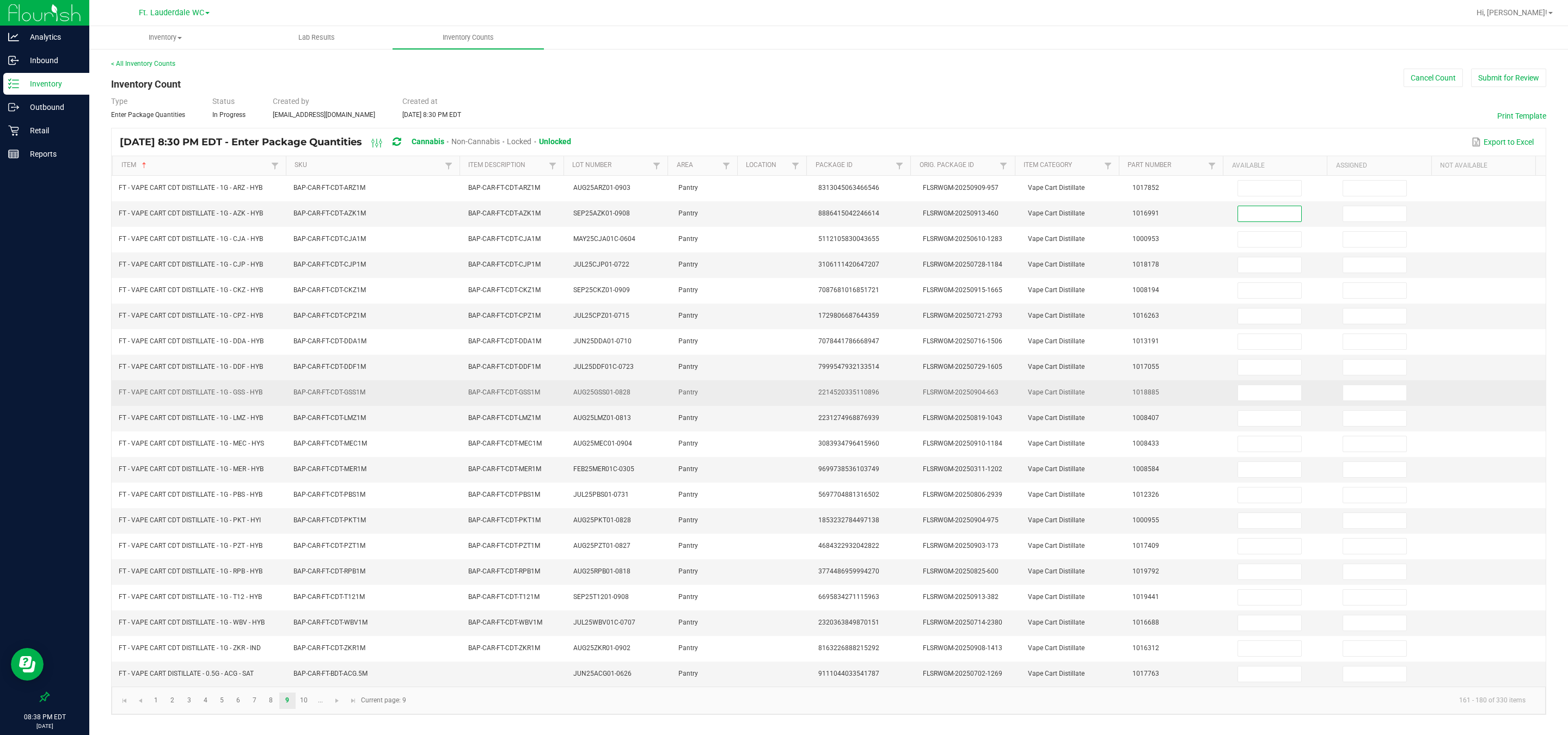
scroll to position [8, 0]
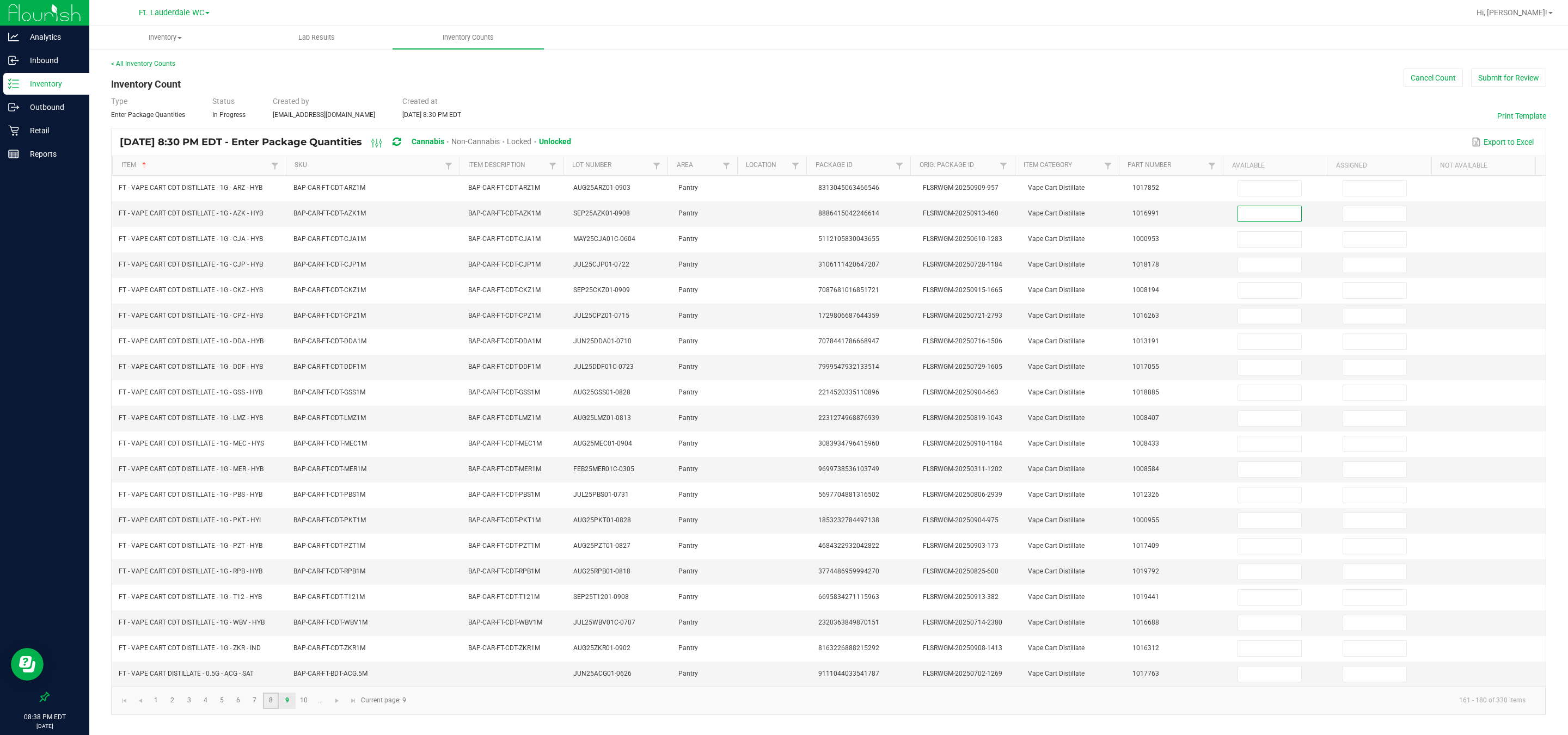
click at [276, 544] on link "8" at bounding box center [270, 701] width 16 height 16
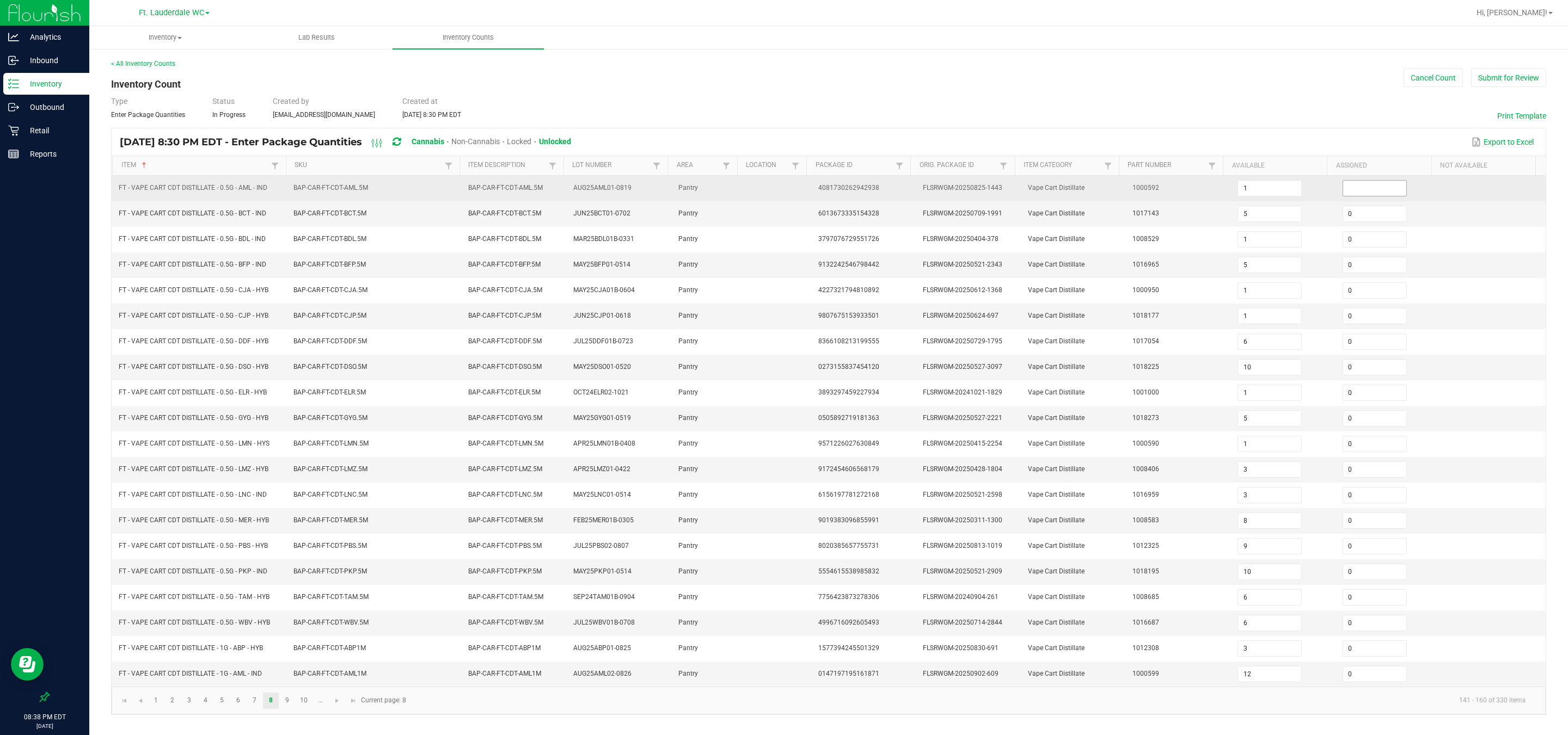
click at [501, 180] on input at bounding box center [1374, 188] width 63 height 15
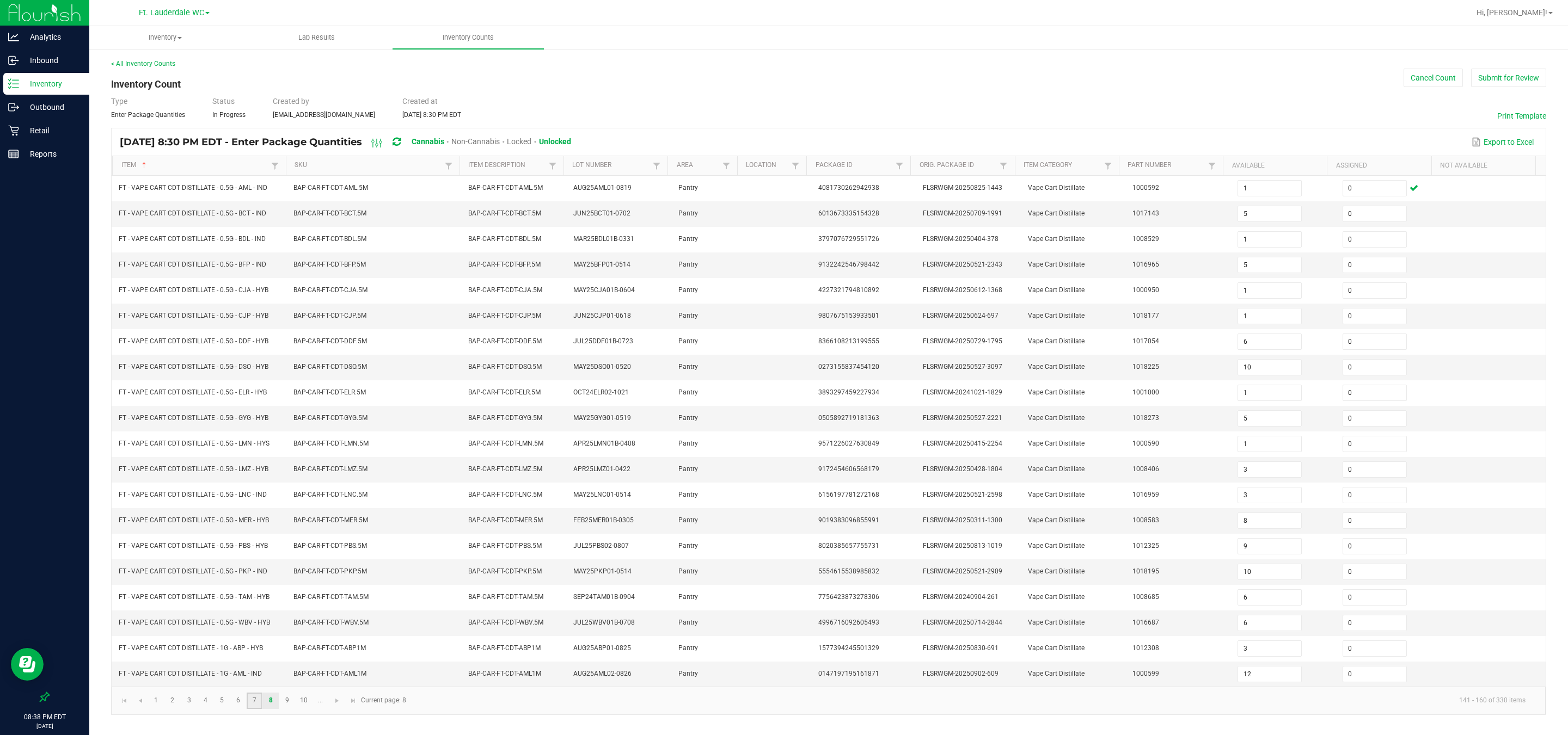
click at [255, 544] on link "7" at bounding box center [254, 701] width 16 height 16
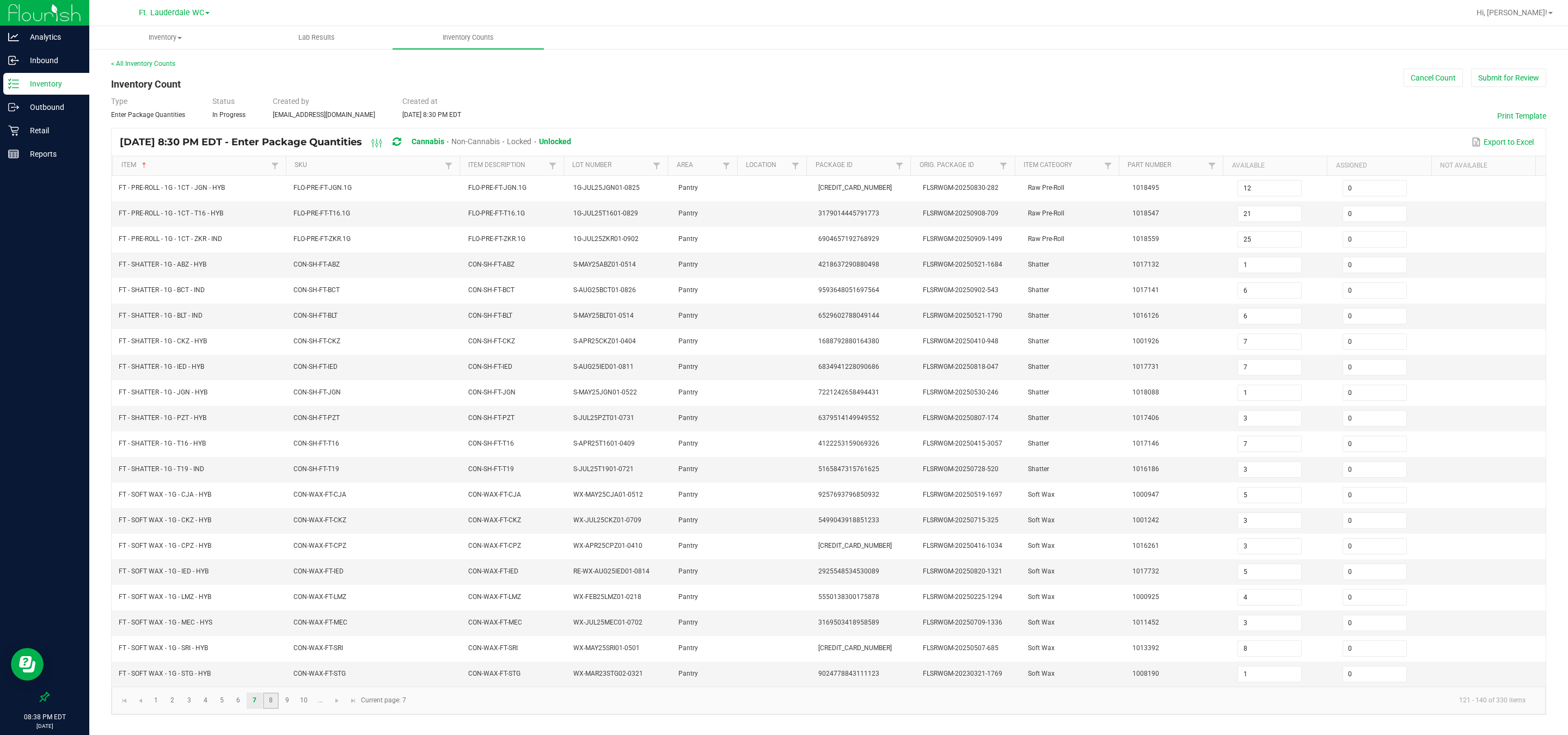
click at [270, 544] on link "8" at bounding box center [270, 701] width 16 height 16
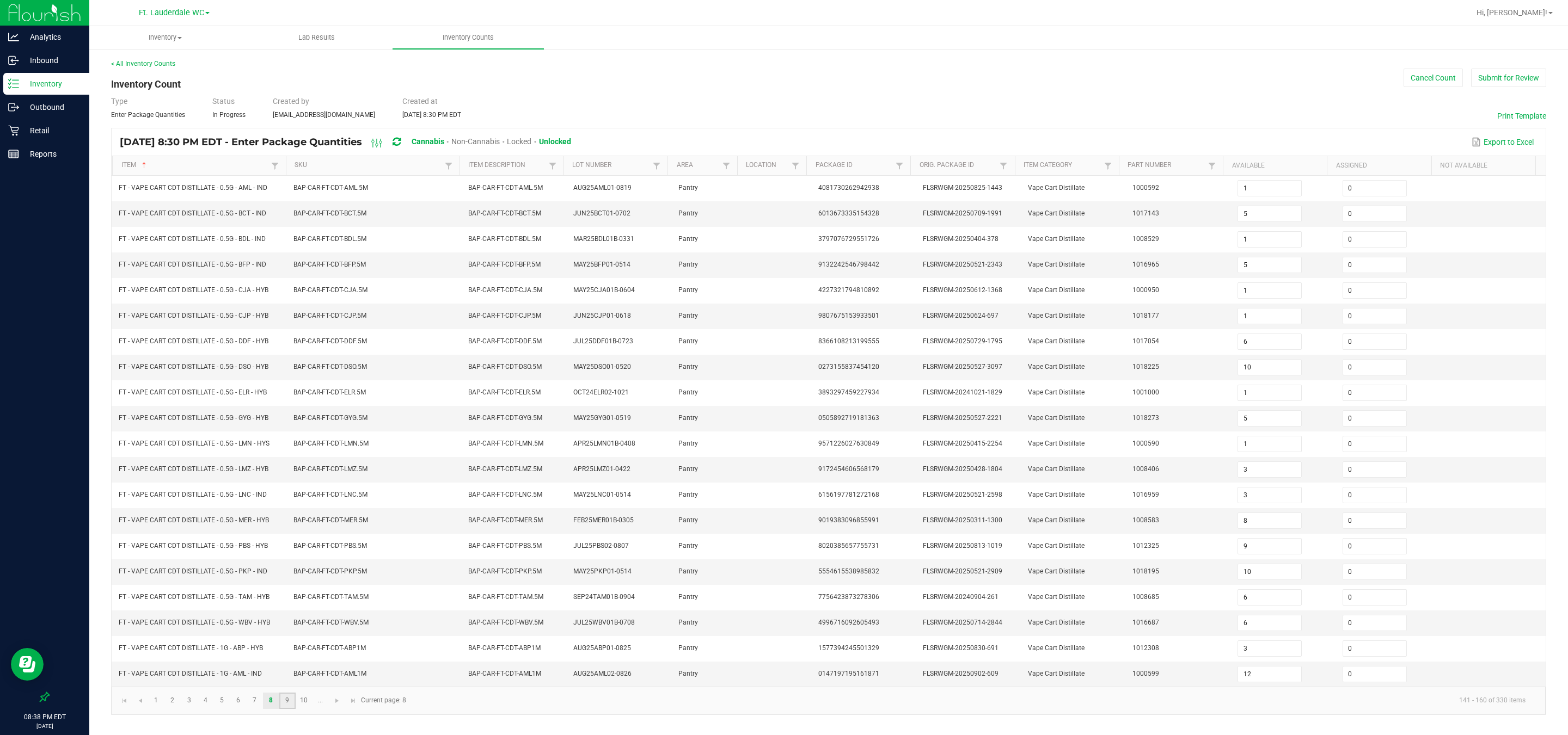
click at [288, 544] on link "9" at bounding box center [287, 701] width 16 height 16
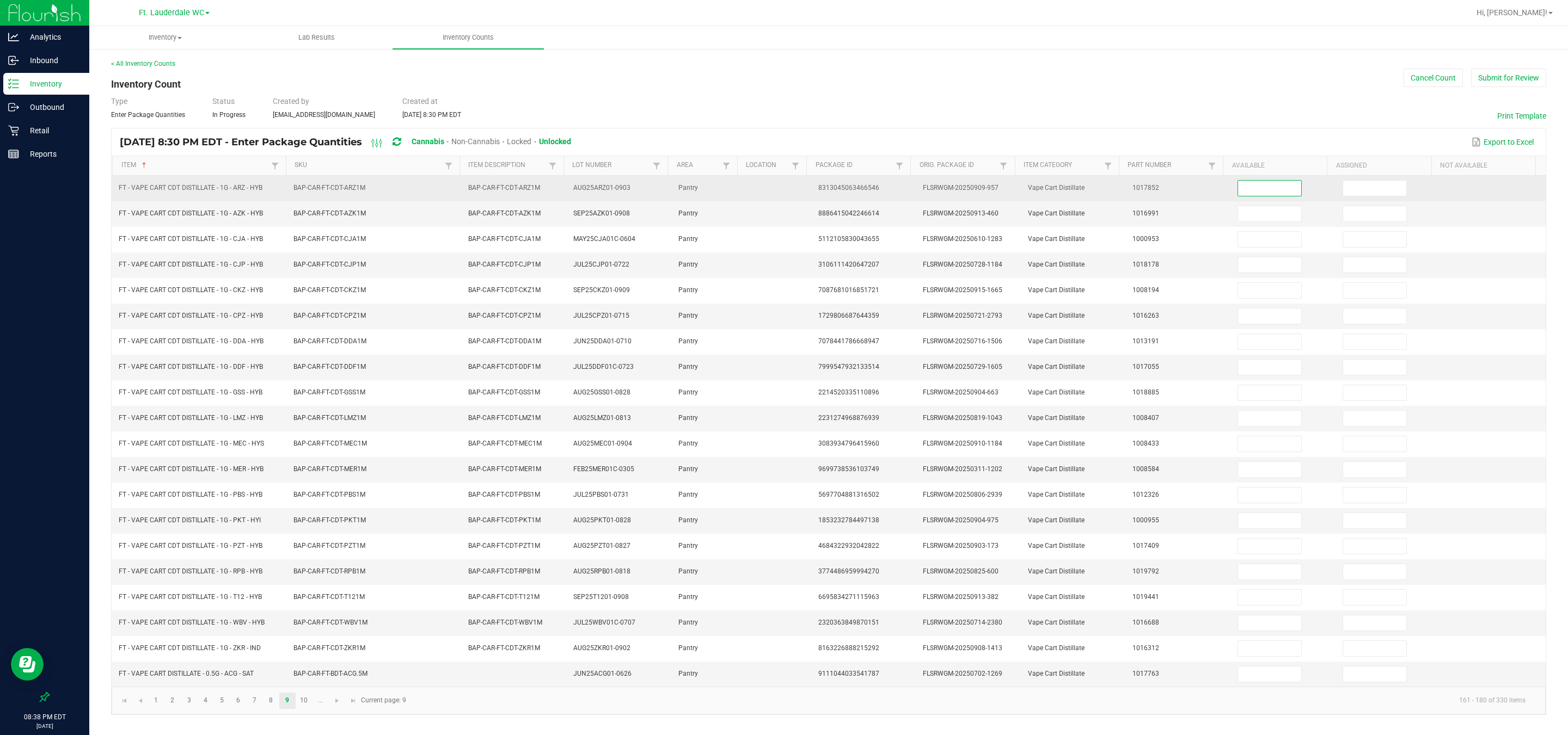
click at [501, 180] on input at bounding box center [1269, 188] width 63 height 15
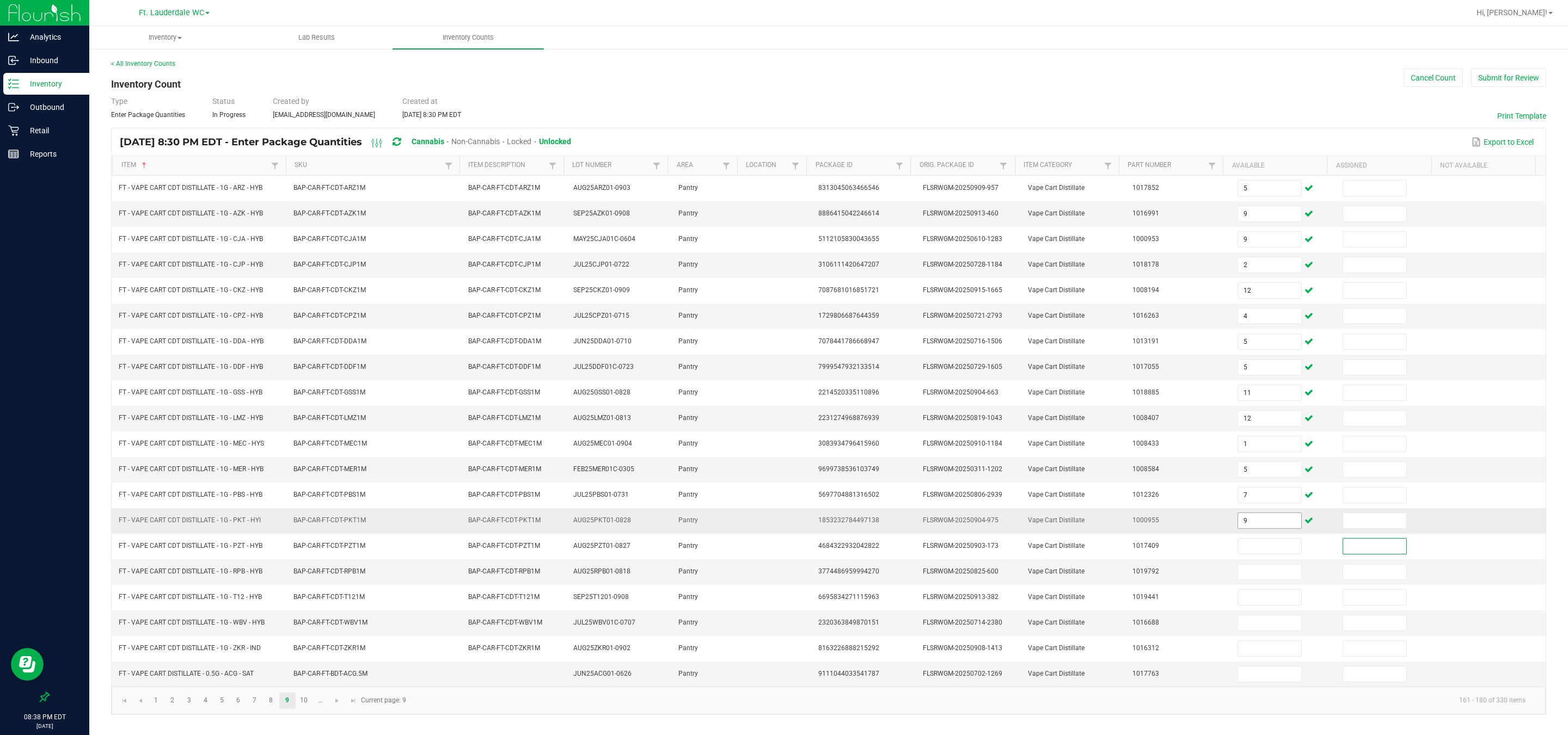
click at [501, 527] on input "9" at bounding box center [1269, 521] width 63 height 15
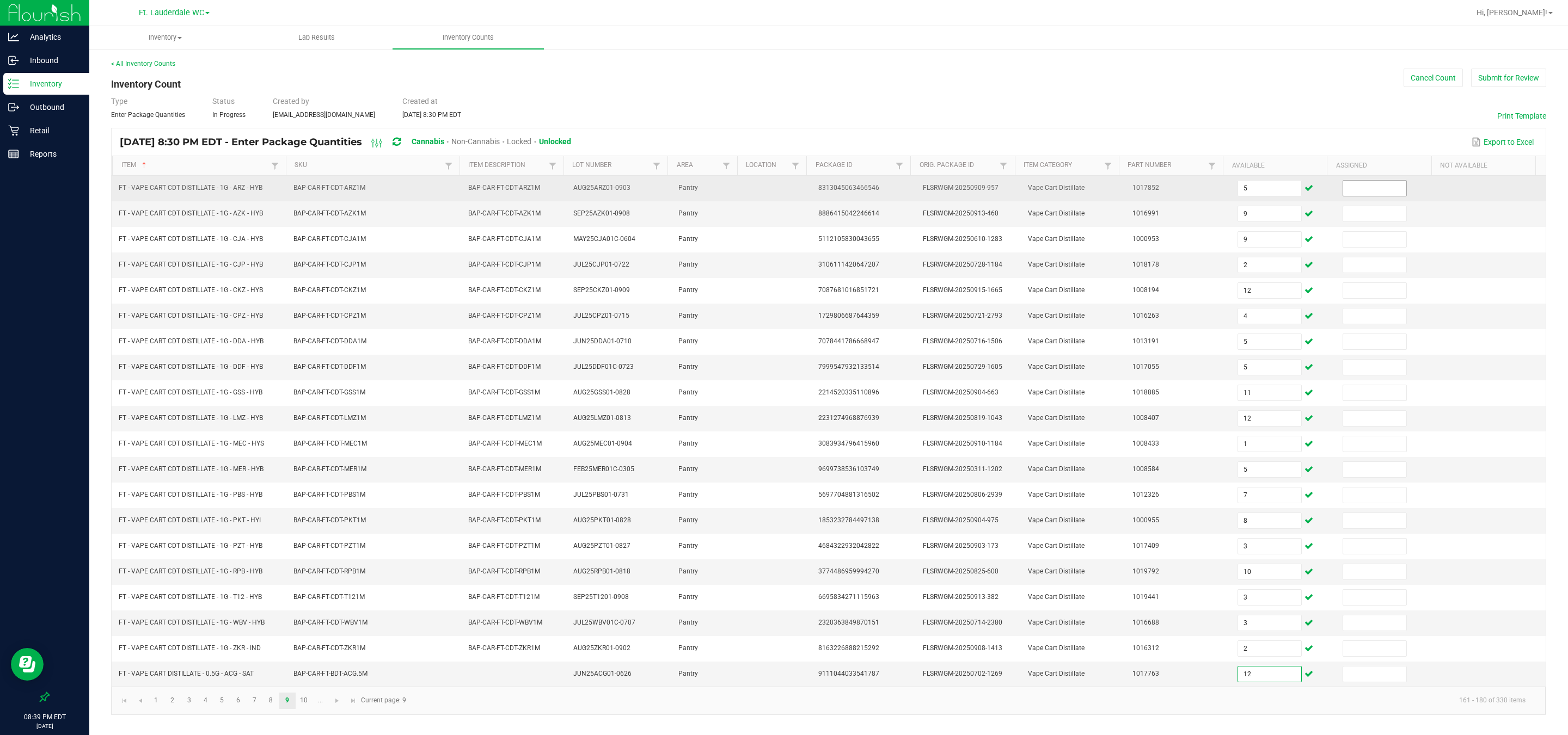
click at [501, 184] on input at bounding box center [1374, 188] width 63 height 15
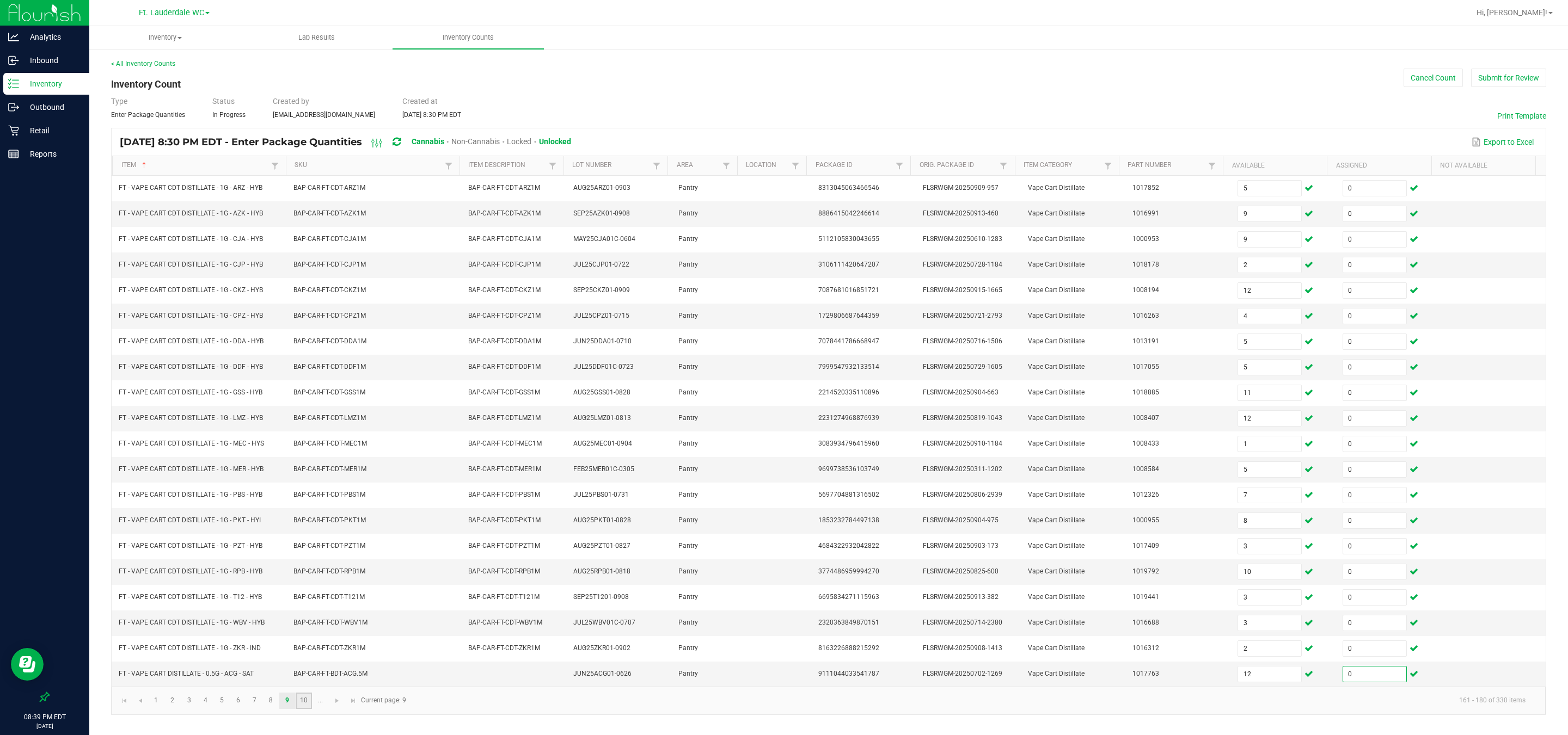
click at [301, 544] on link "10" at bounding box center [304, 701] width 16 height 16
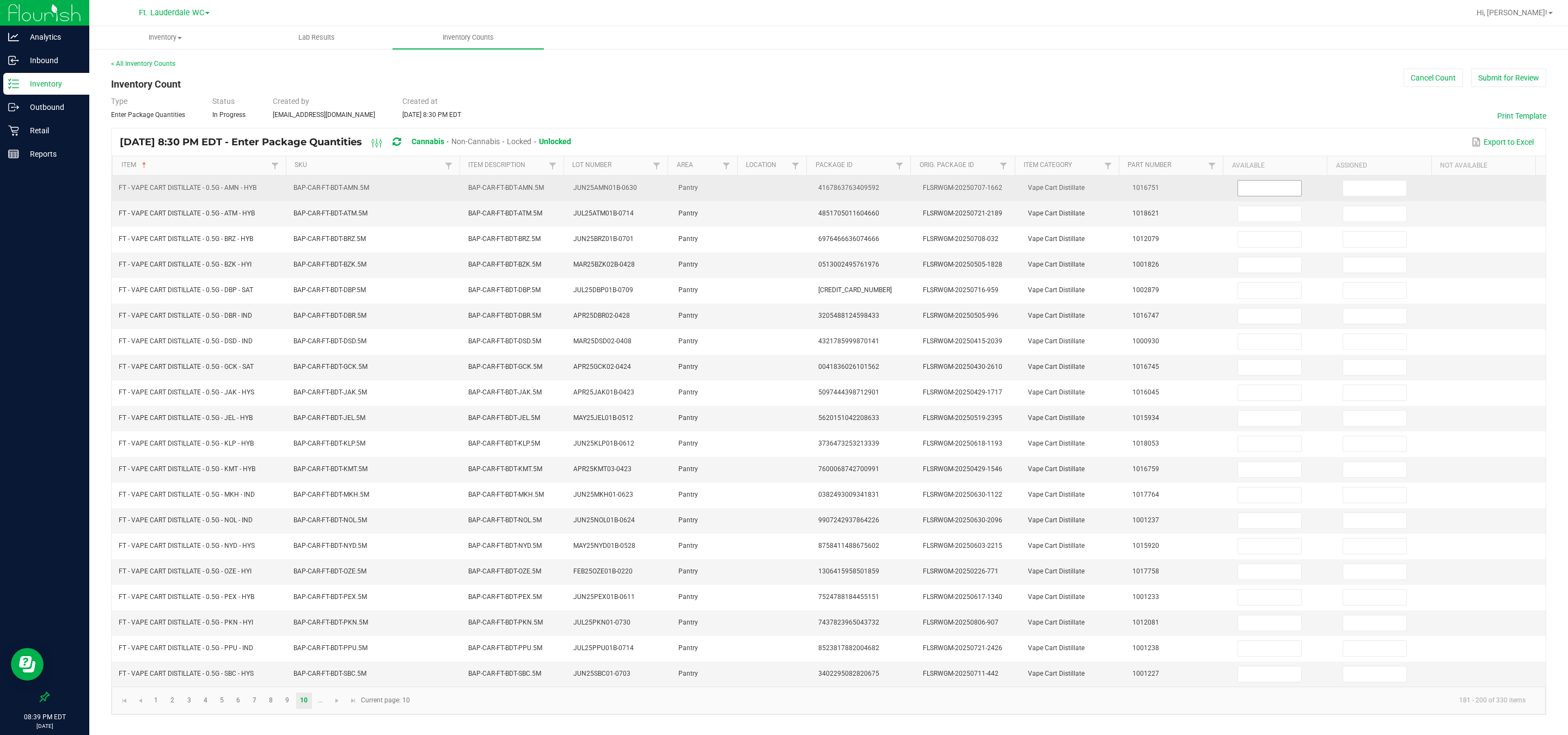
click at [501, 180] on span at bounding box center [1269, 188] width 64 height 16
click at [501, 180] on input at bounding box center [1269, 188] width 63 height 15
click at [501, 180] on input at bounding box center [1374, 188] width 63 height 15
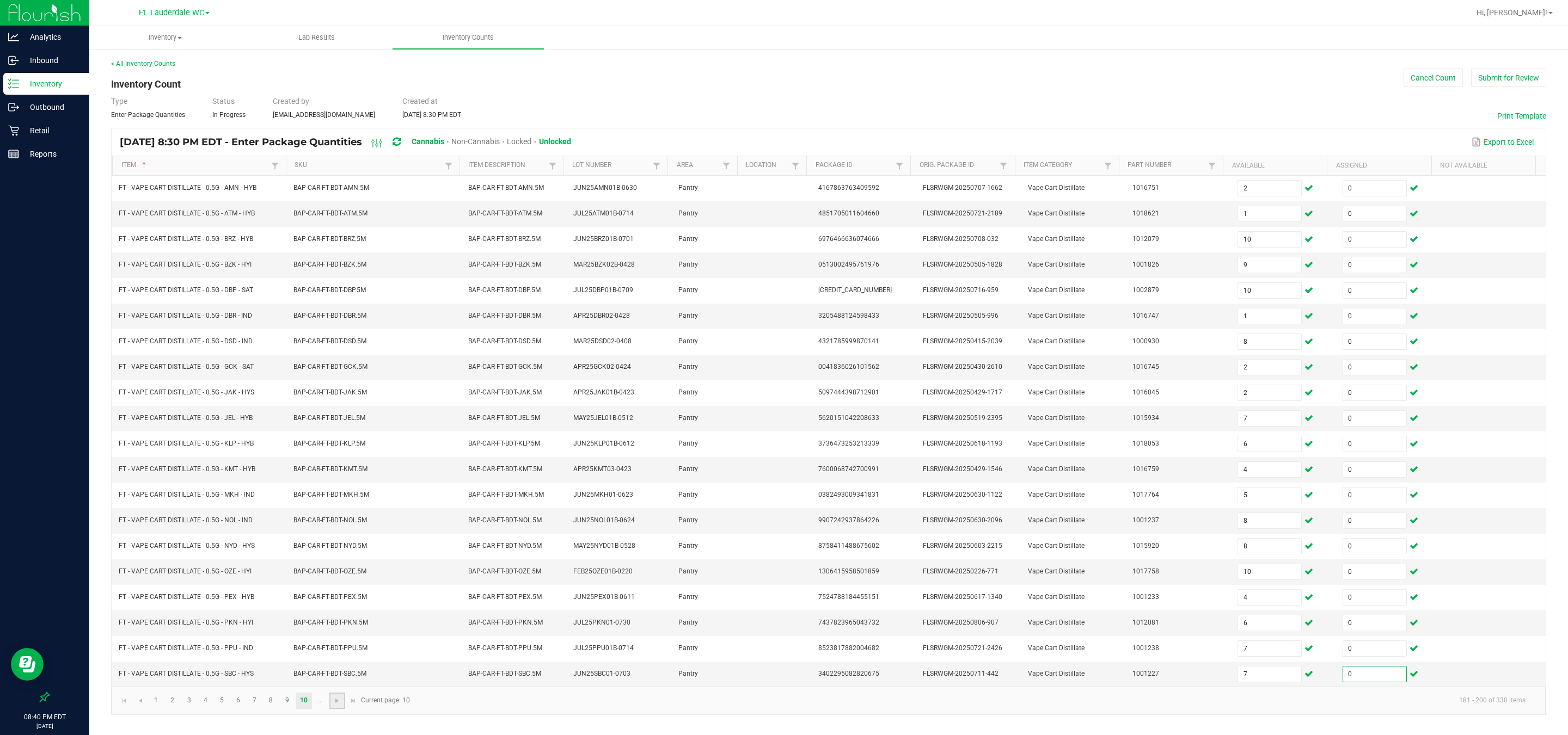
click at [333, 544] on link at bounding box center [337, 701] width 16 height 16
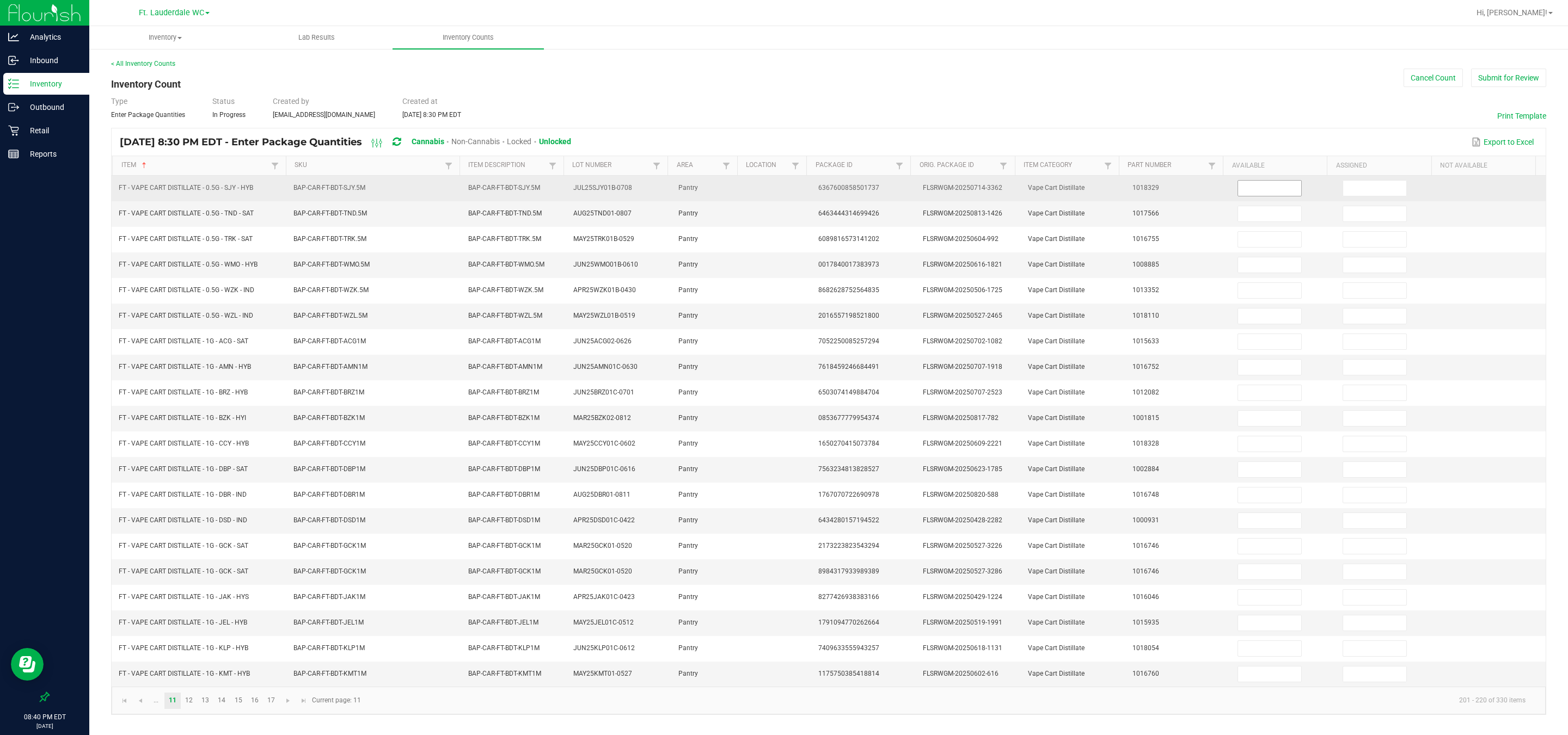
click at [501, 180] on input at bounding box center [1269, 188] width 63 height 15
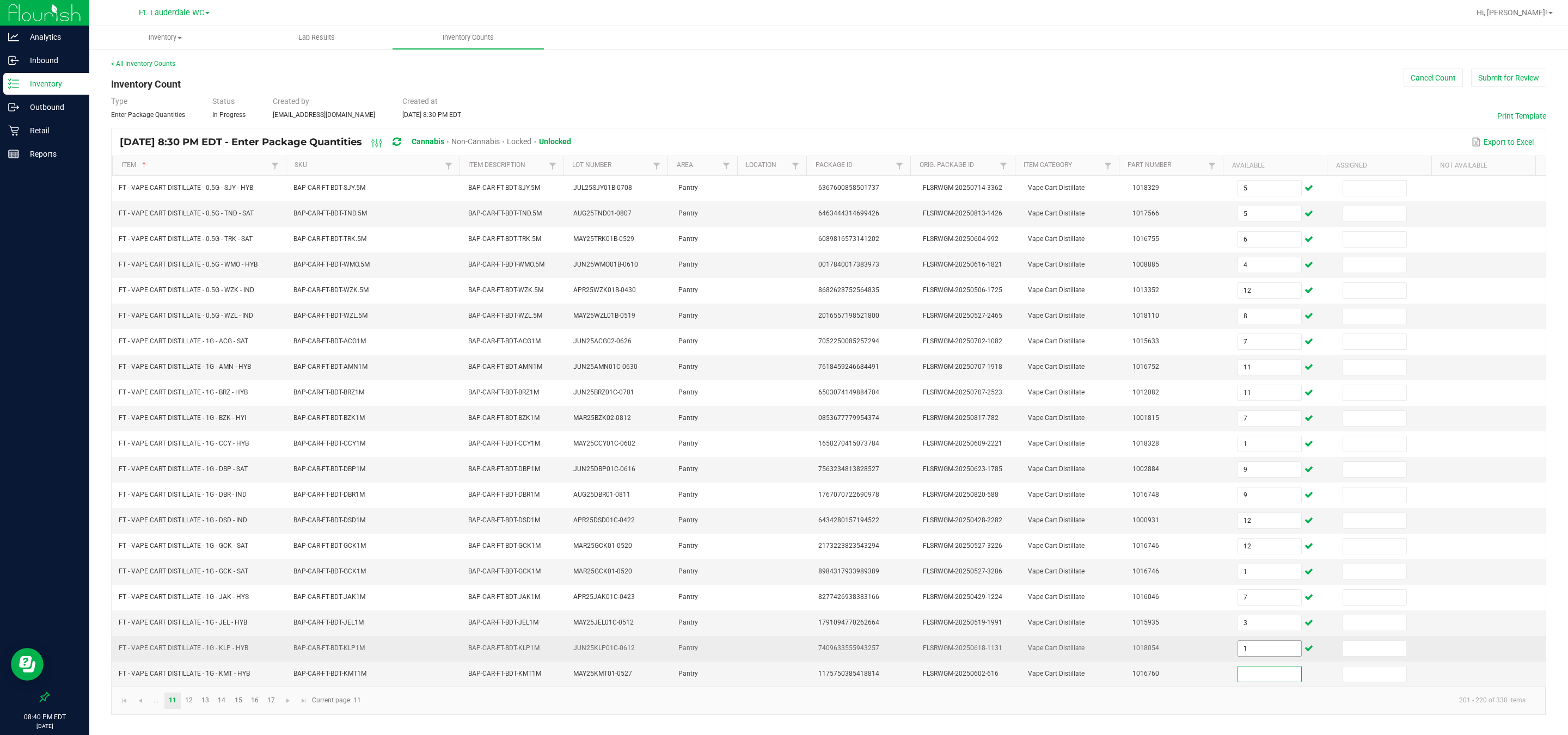
click at [501, 544] on input "1" at bounding box center [1269, 648] width 63 height 15
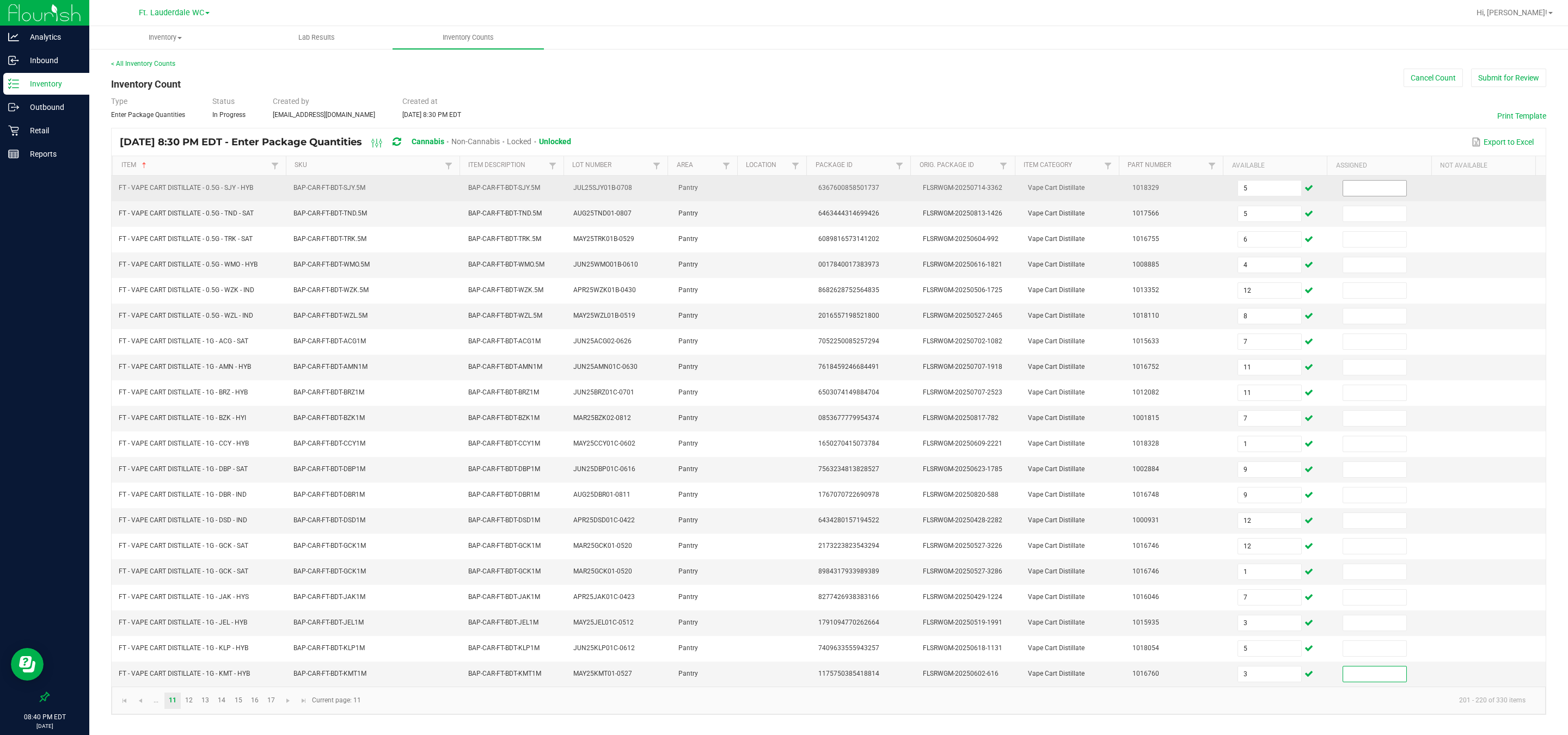
click at [501, 188] on input at bounding box center [1374, 188] width 63 height 15
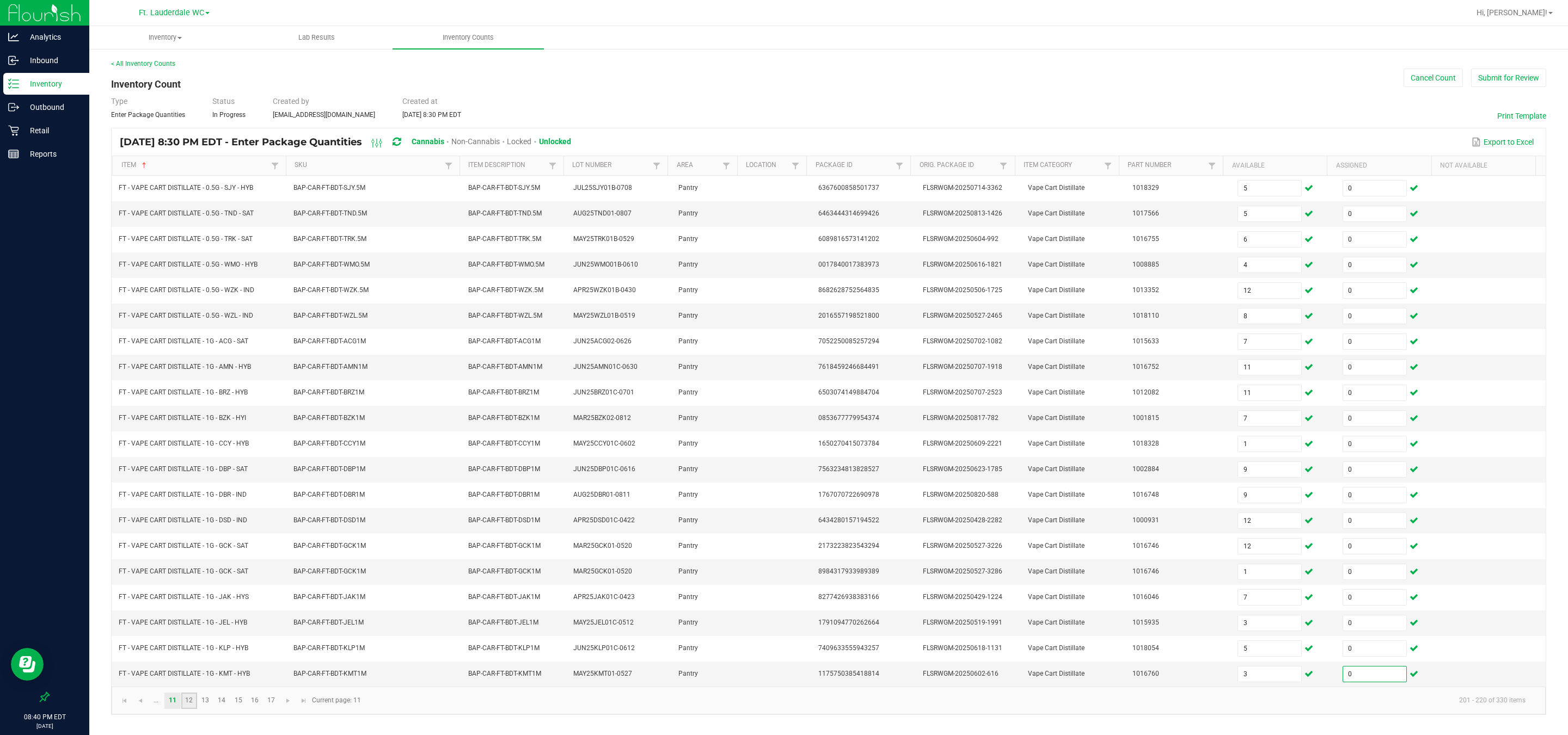
click at [189, 544] on link "12" at bounding box center [189, 701] width 16 height 16
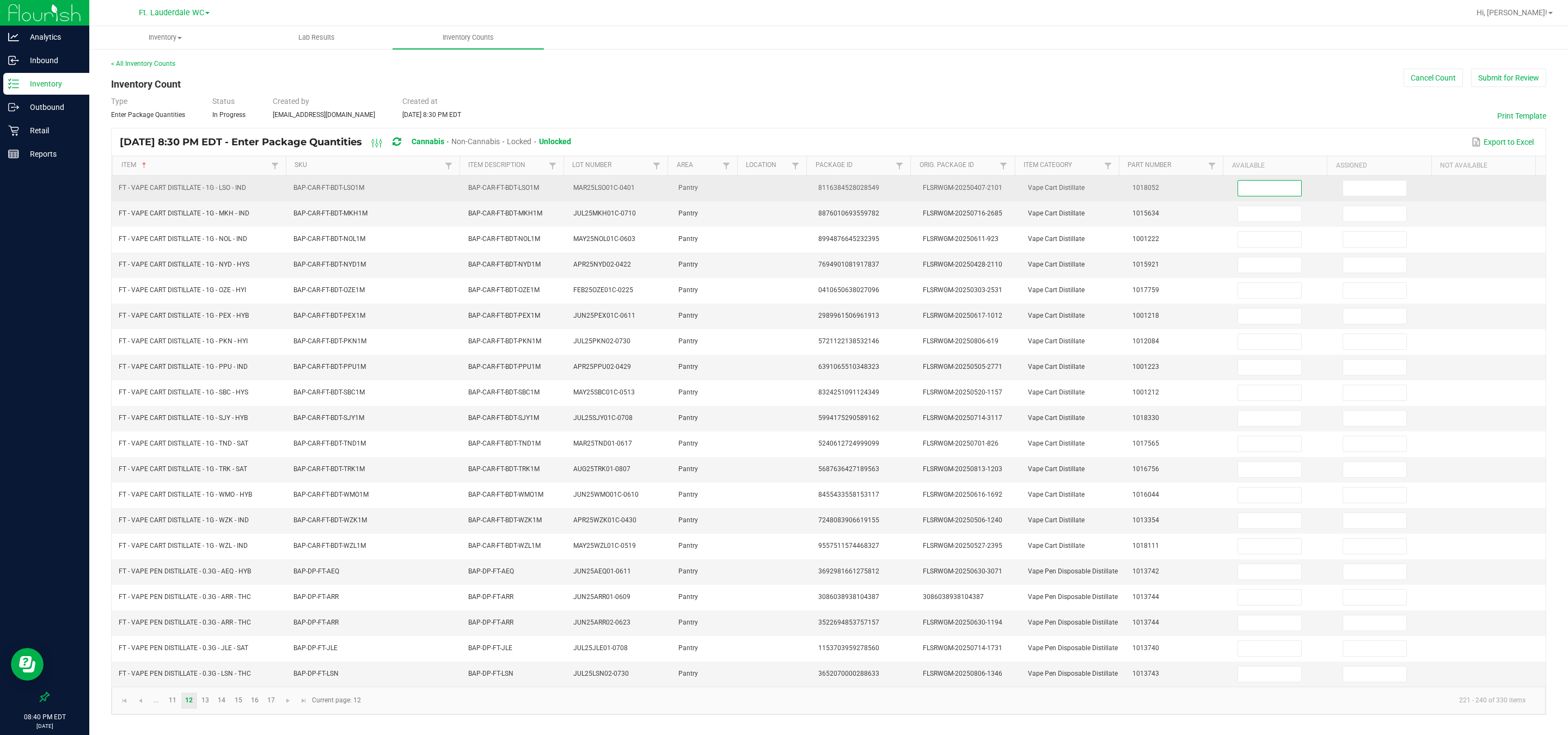
click at [501, 188] on input at bounding box center [1269, 188] width 63 height 15
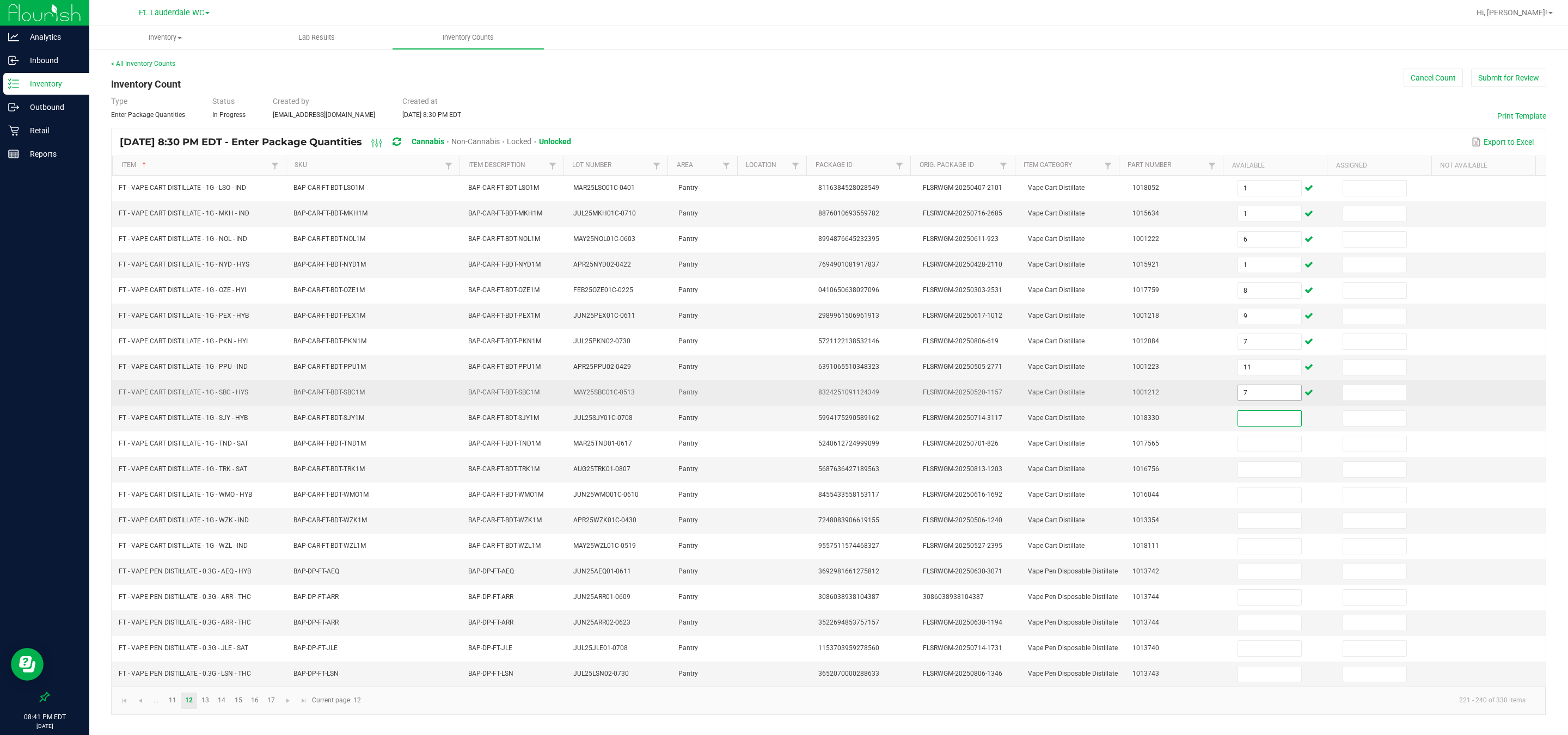
click at [501, 386] on input "7" at bounding box center [1269, 393] width 63 height 15
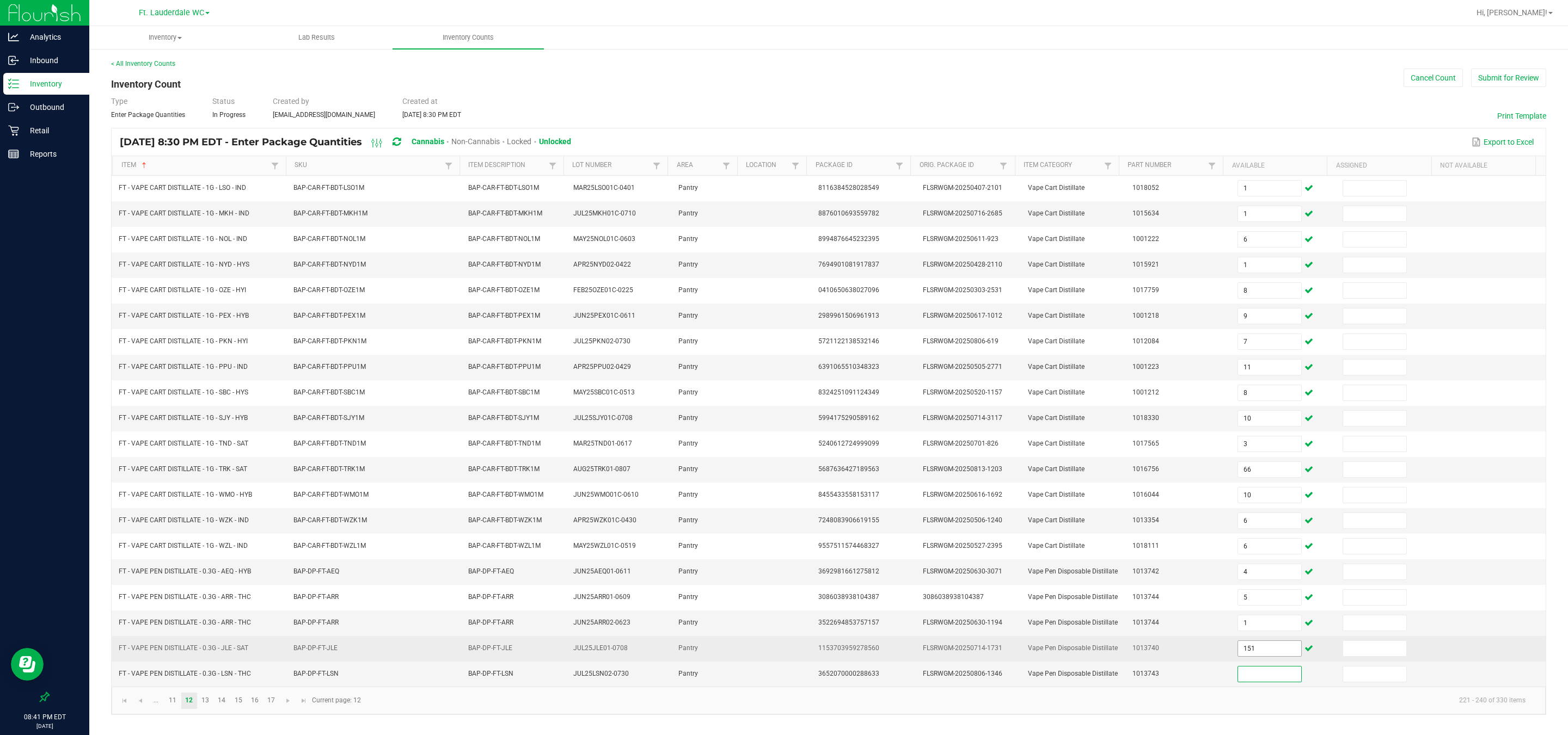
click at [501, 544] on input "151" at bounding box center [1269, 648] width 63 height 15
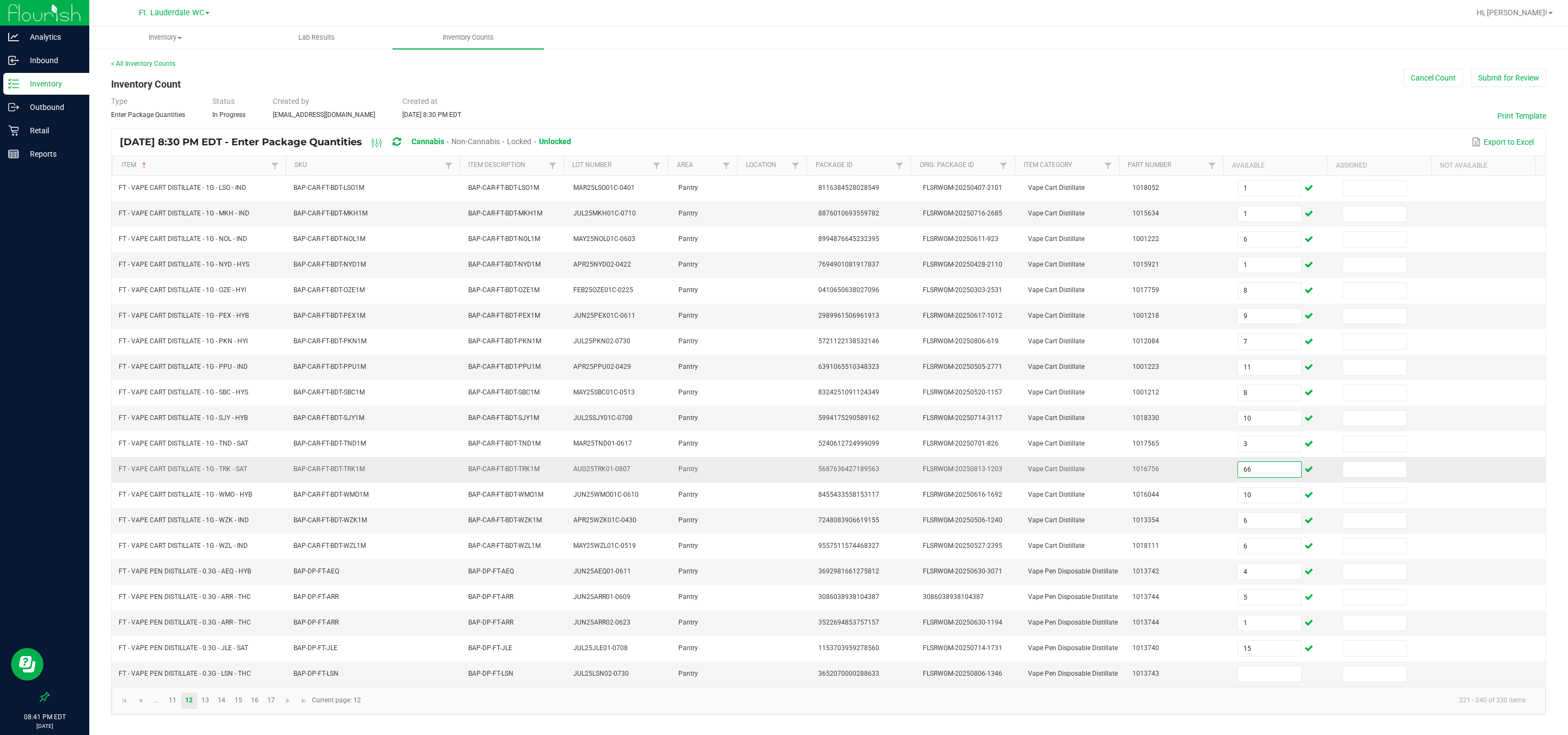
click at [501, 472] on input "66" at bounding box center [1269, 469] width 63 height 15
click at [501, 544] on input at bounding box center [1269, 674] width 63 height 15
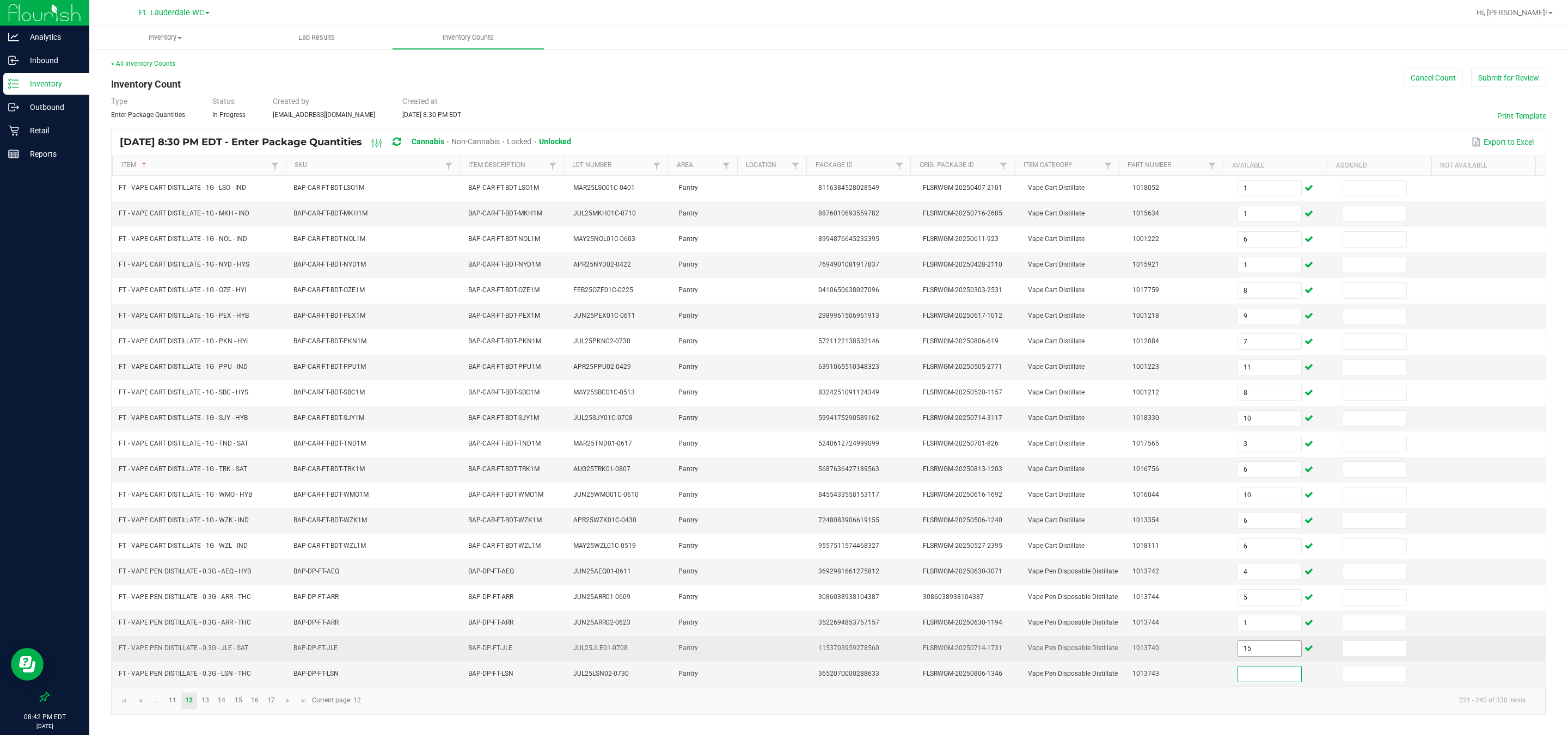
click at [501, 544] on input "15" at bounding box center [1269, 648] width 63 height 15
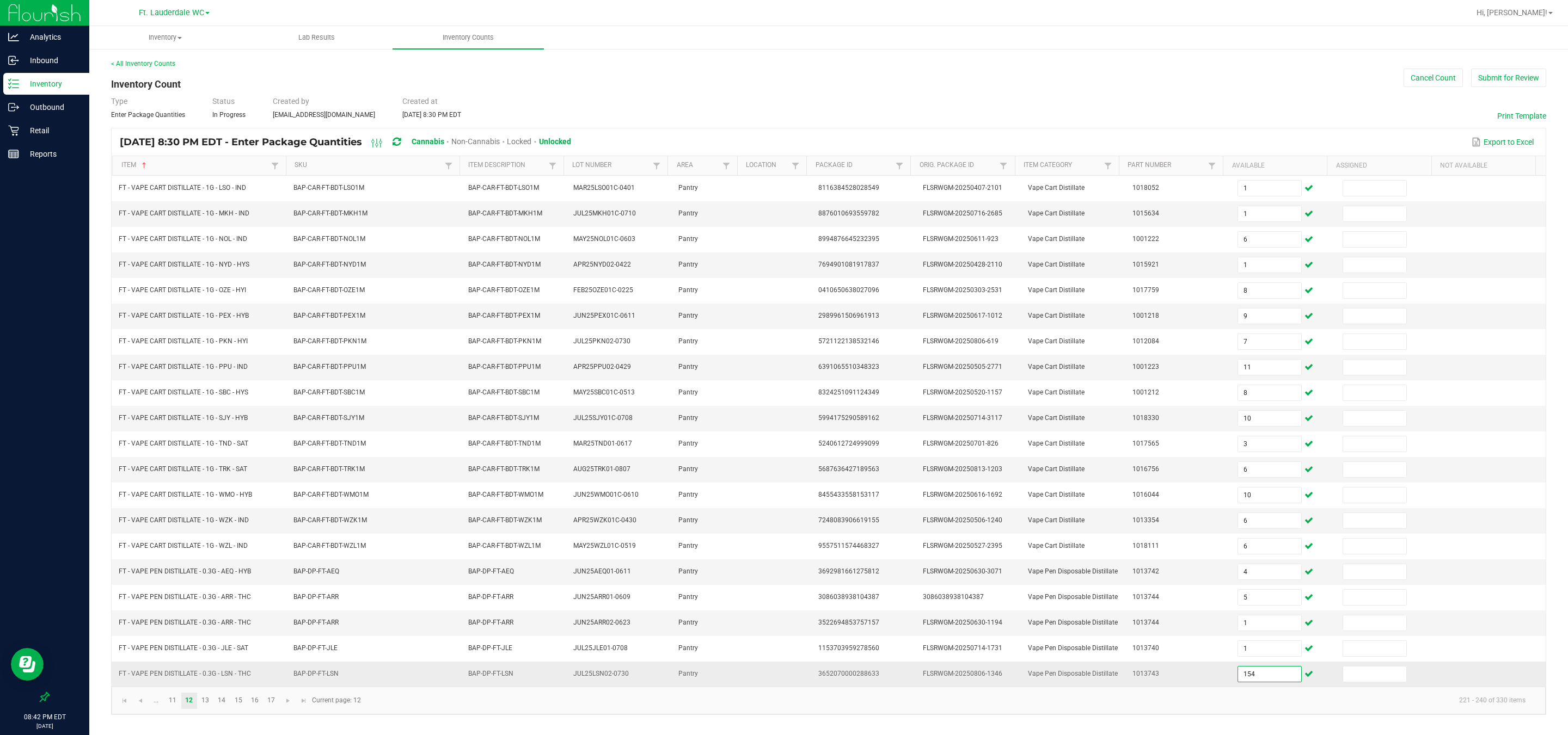
click at [501, 544] on input "154" at bounding box center [1269, 674] width 63 height 15
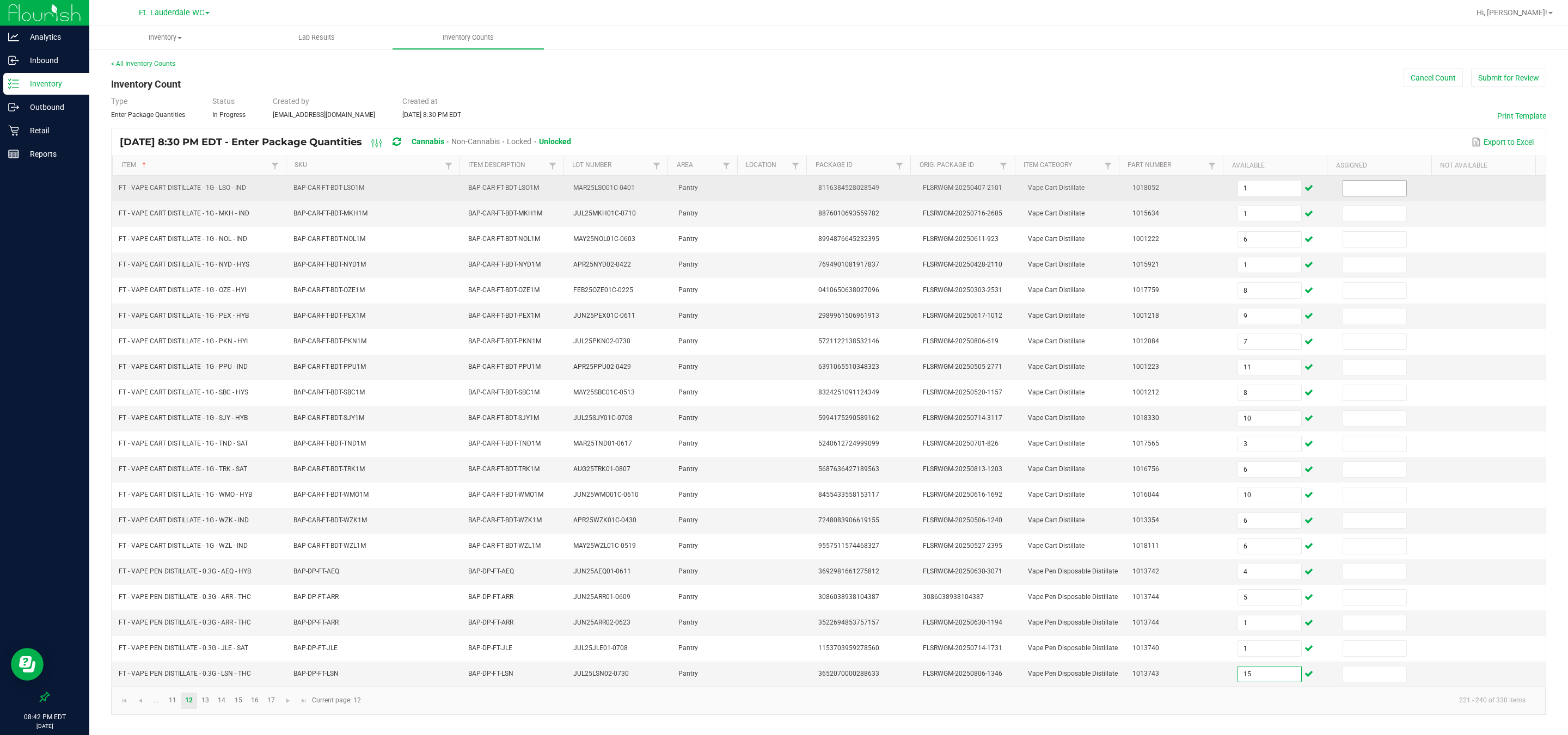
click at [501, 180] on input at bounding box center [1374, 188] width 63 height 15
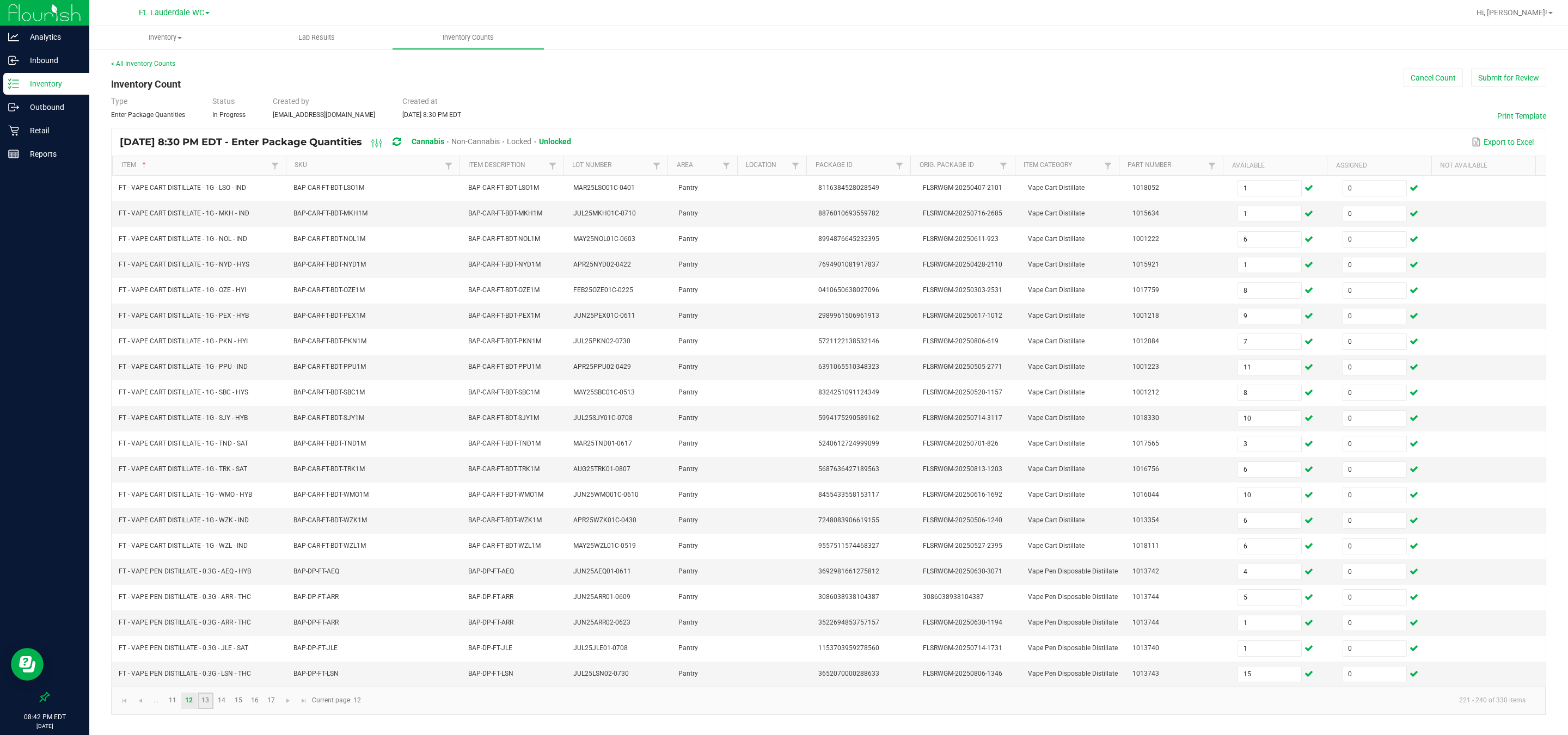
click at [210, 544] on link "13" at bounding box center [205, 701] width 16 height 16
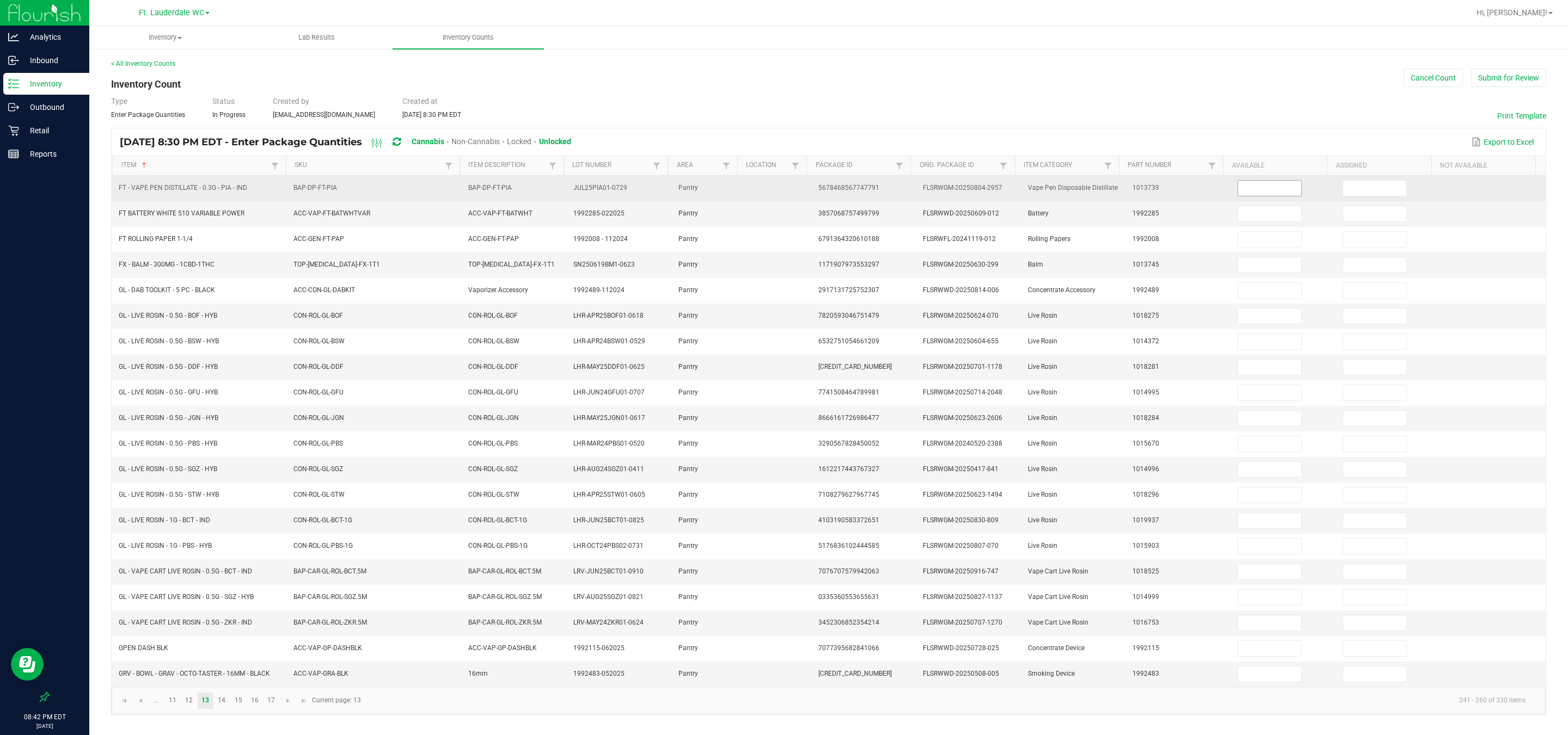
click at [501, 183] on input at bounding box center [1269, 188] width 63 height 15
click at [501, 180] on input at bounding box center [1374, 188] width 63 height 15
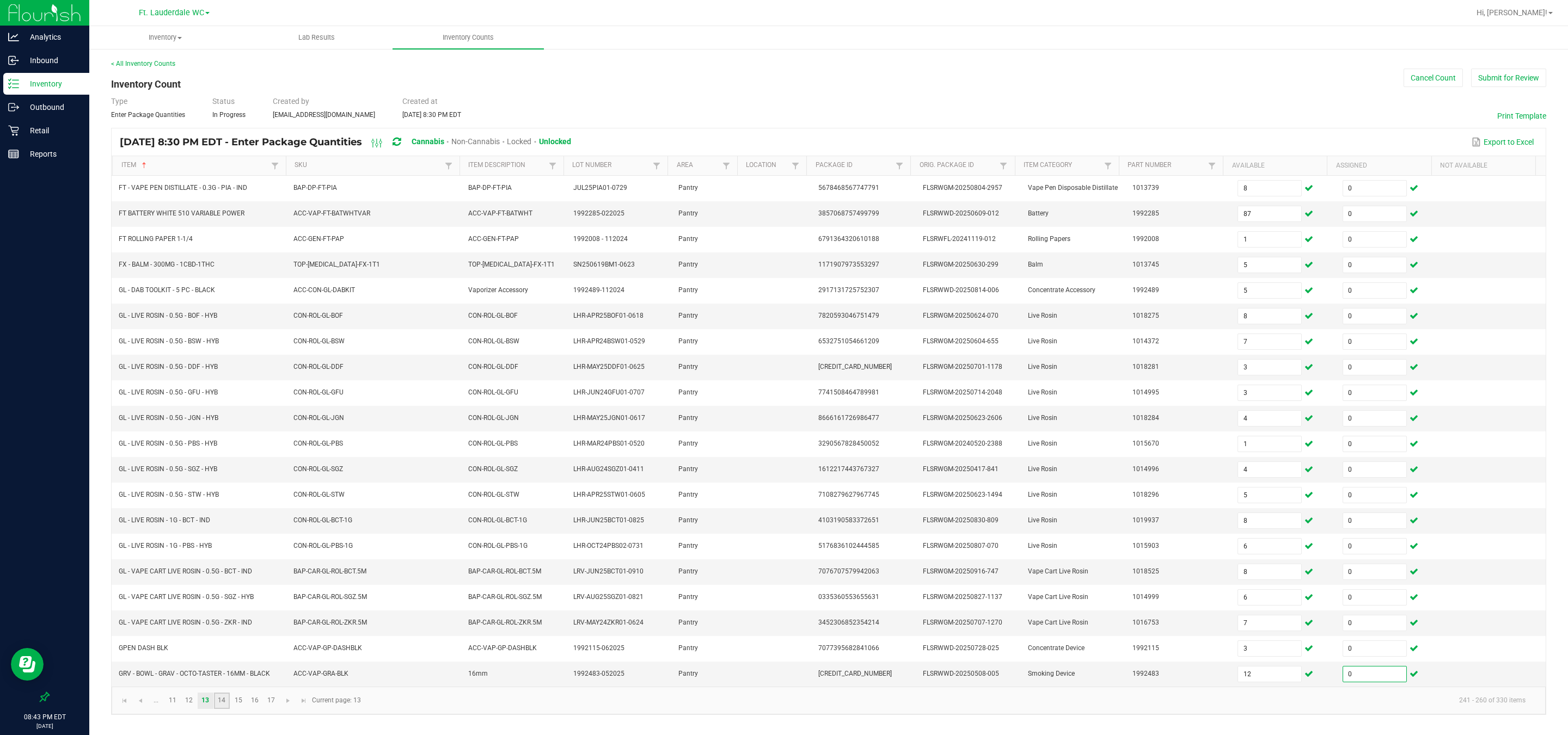
click at [228, 544] on link "14" at bounding box center [222, 701] width 16 height 16
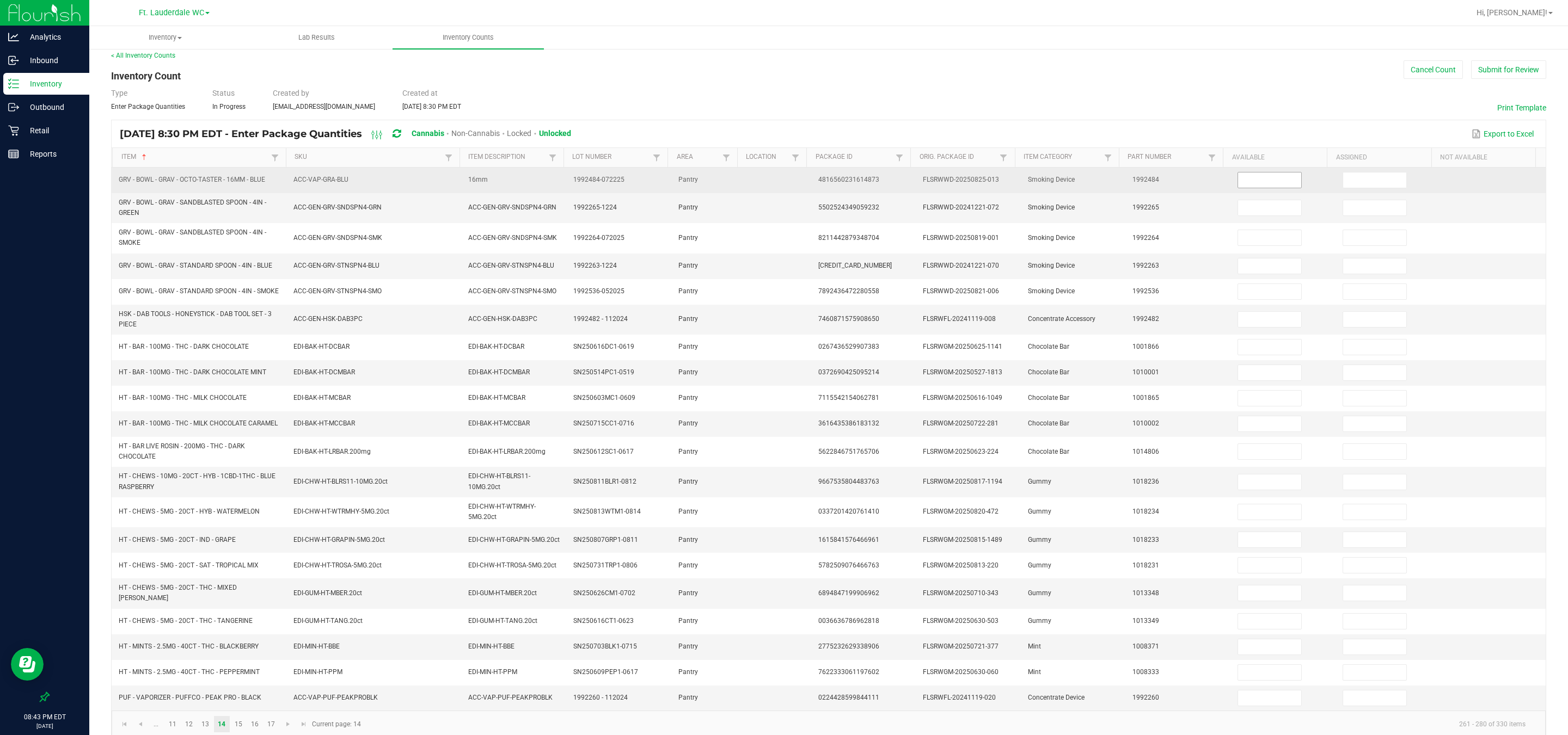
click at [501, 180] on input at bounding box center [1269, 180] width 63 height 15
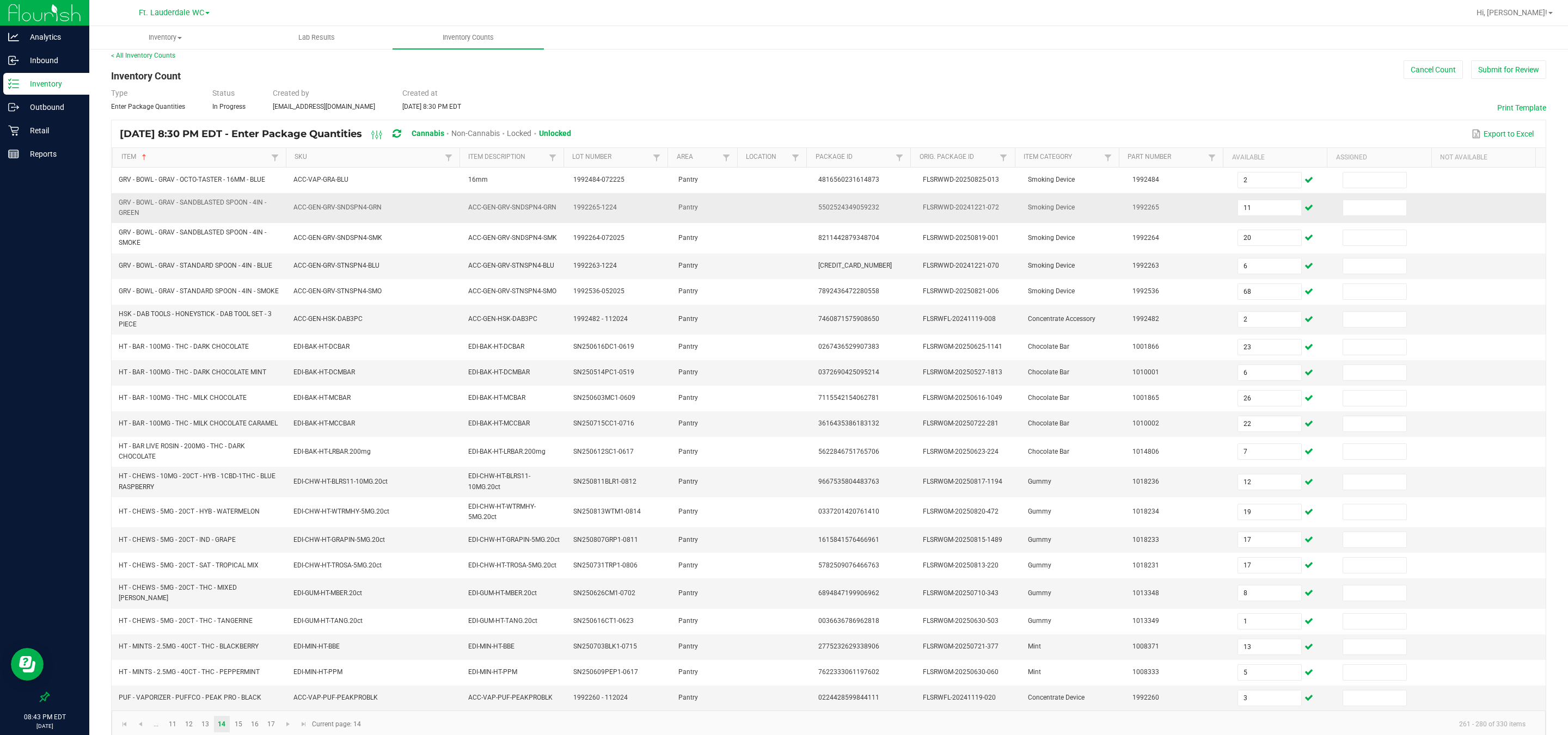
click at [501, 197] on td at bounding box center [1388, 208] width 105 height 30
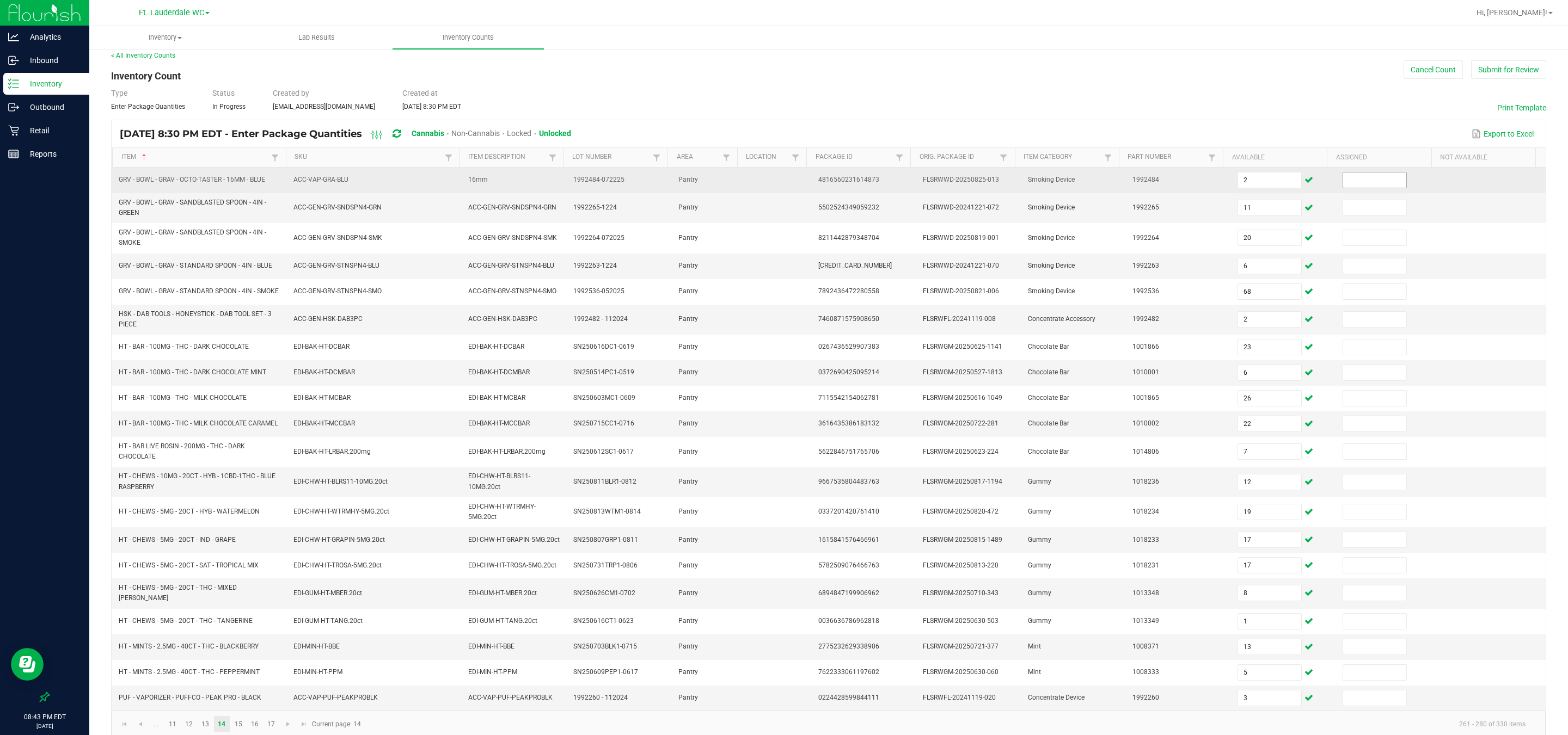
click at [501, 185] on input at bounding box center [1374, 180] width 63 height 15
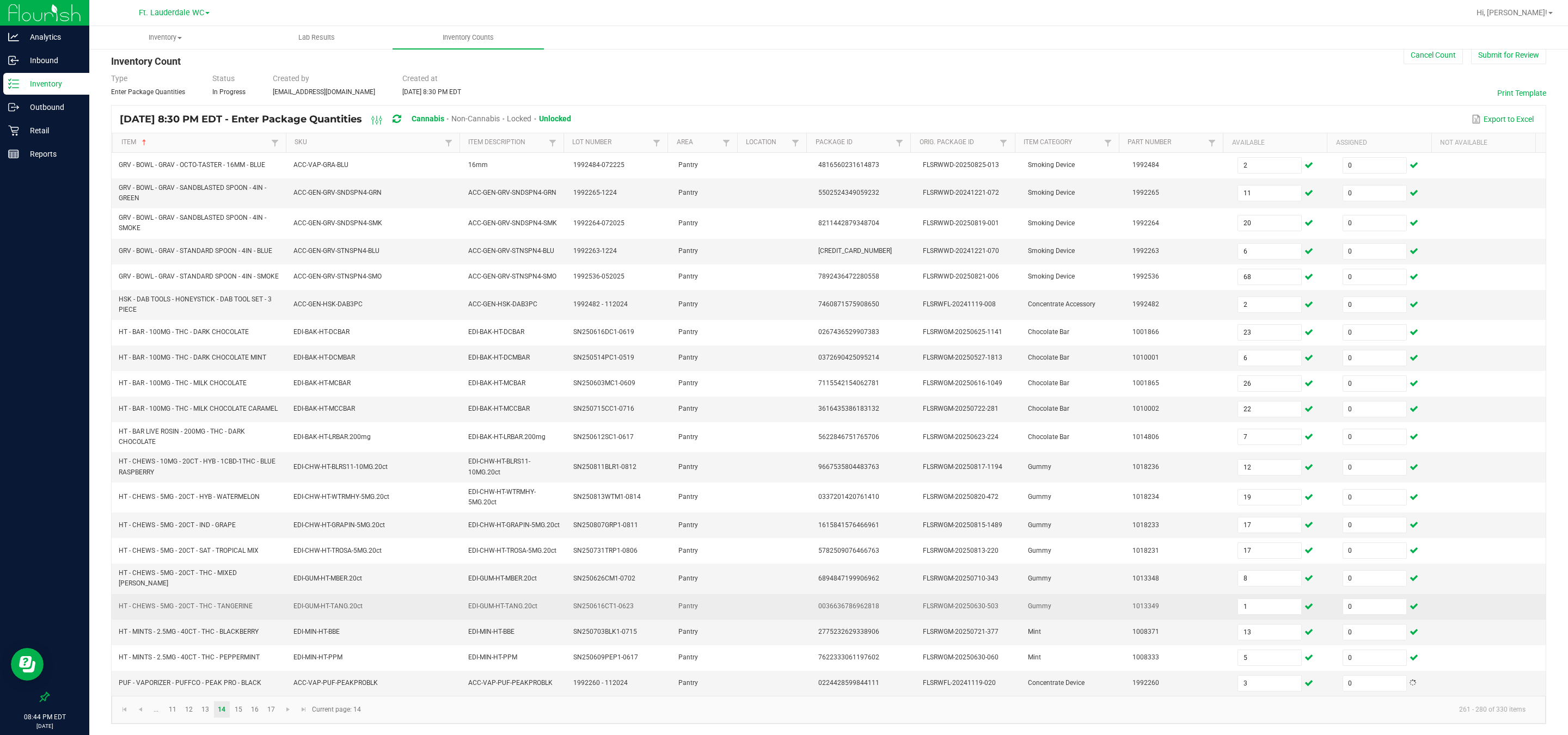
scroll to position [44, 0]
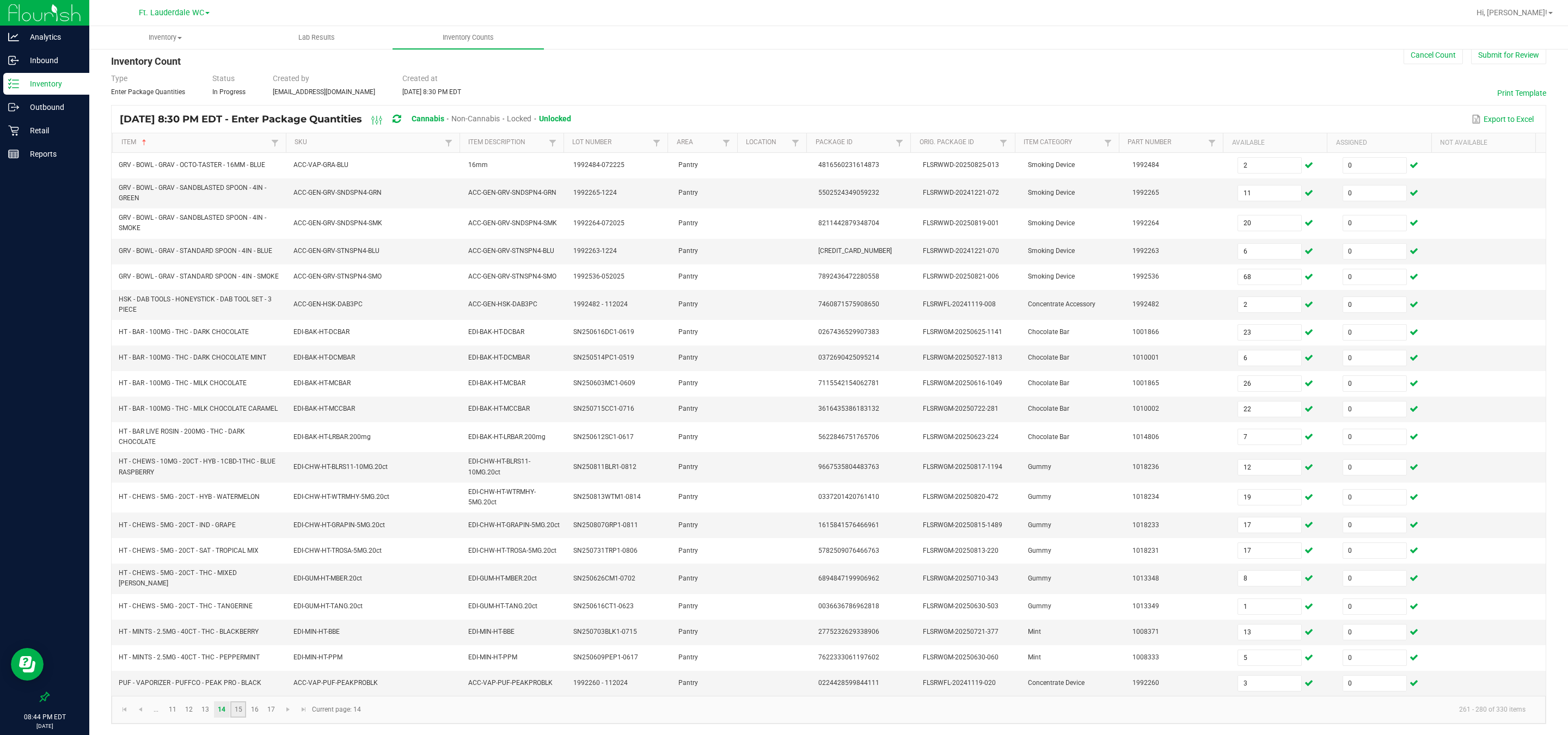
click at [238, 544] on link "15" at bounding box center [238, 709] width 16 height 16
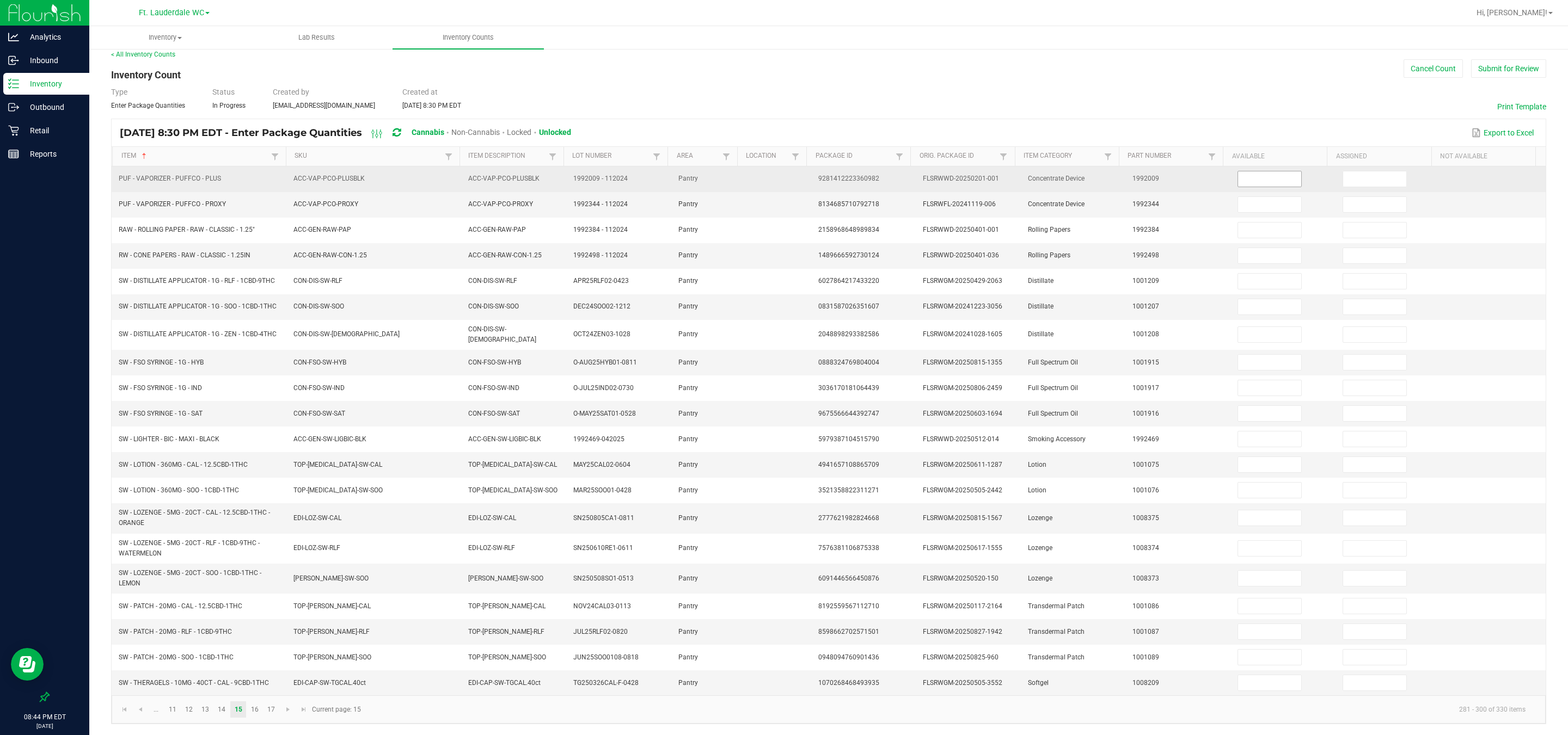
click at [501, 171] on input at bounding box center [1269, 179] width 63 height 15
click at [501, 167] on td at bounding box center [1388, 179] width 105 height 26
click at [501, 171] on input at bounding box center [1374, 179] width 63 height 15
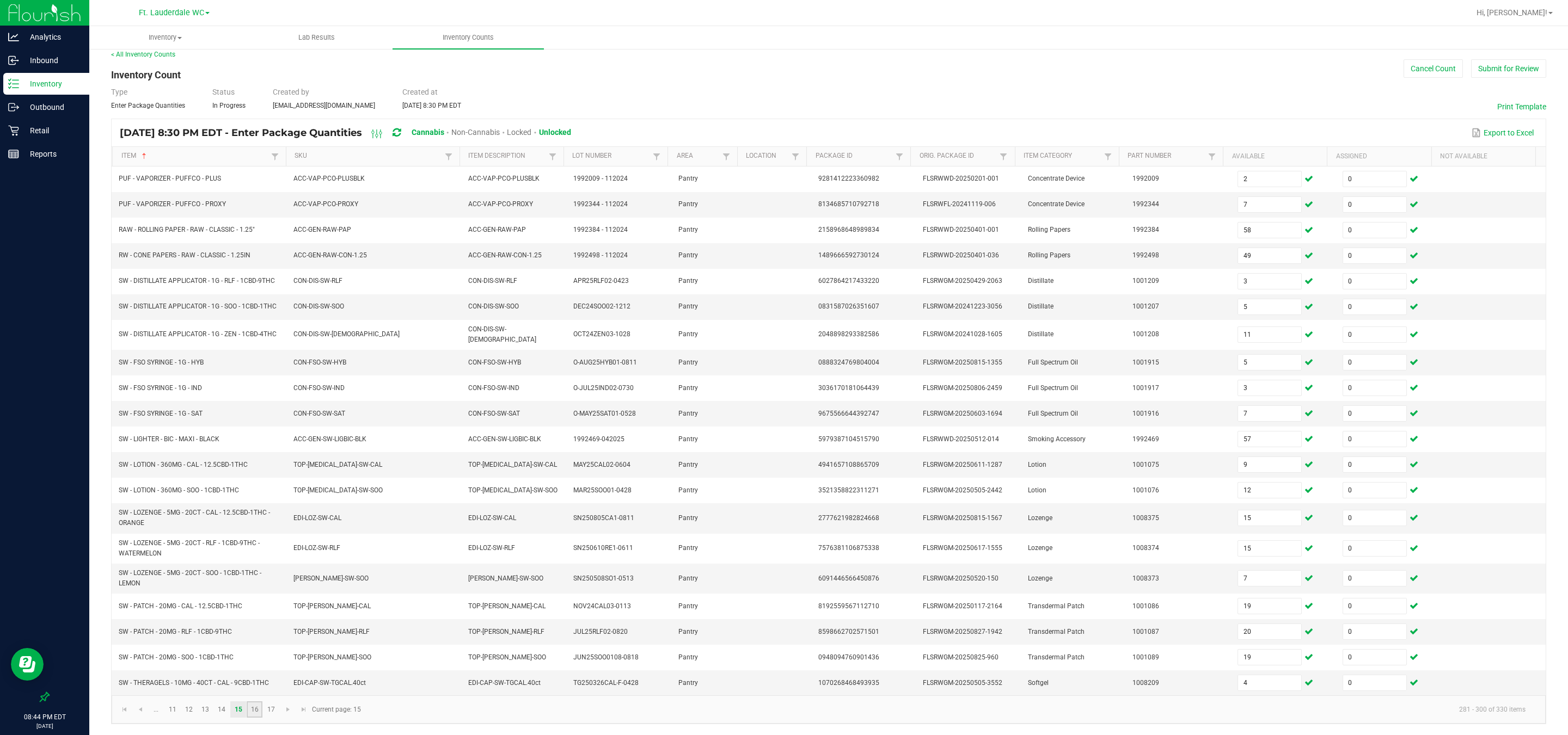
click at [258, 544] on link "16" at bounding box center [254, 709] width 16 height 16
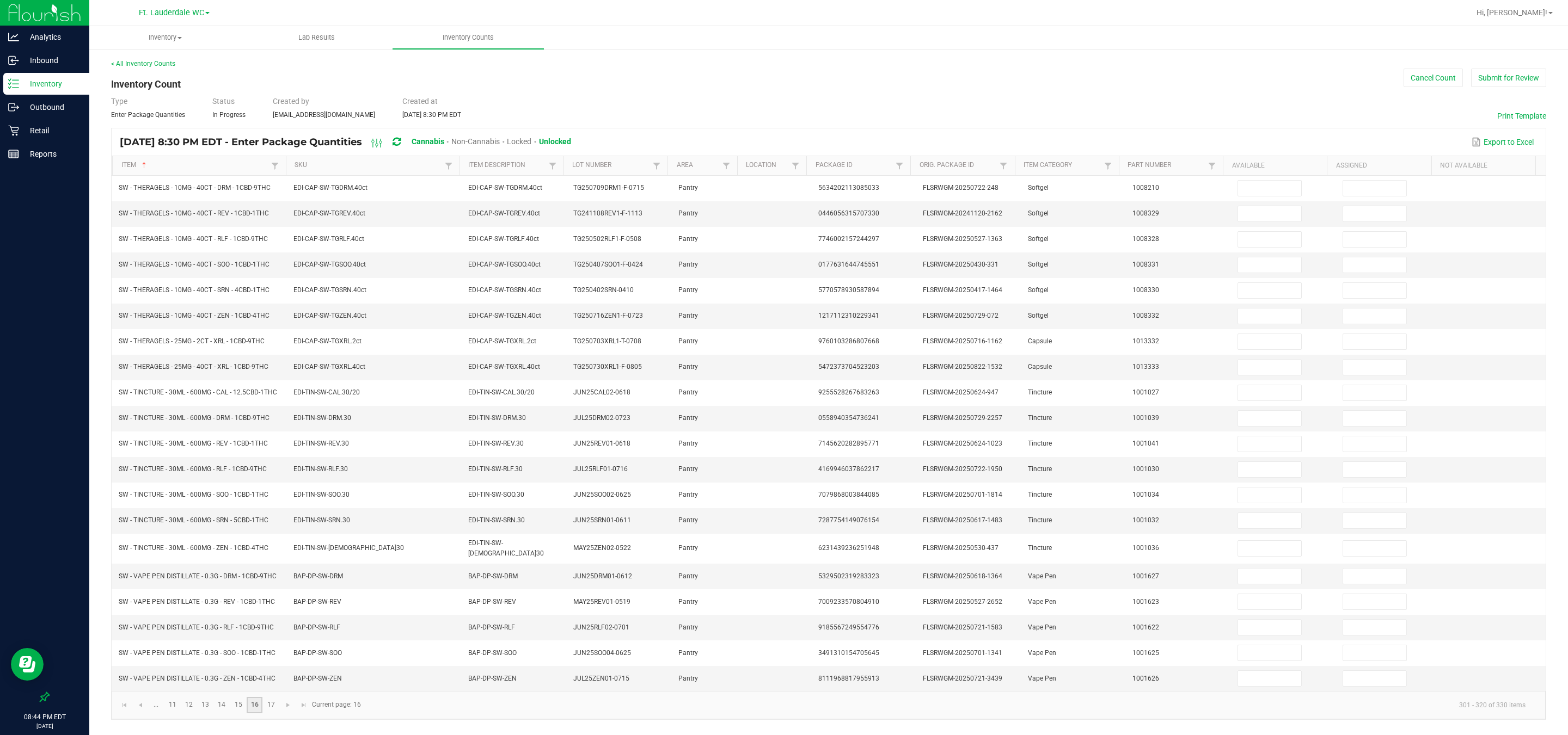
scroll to position [8, 0]
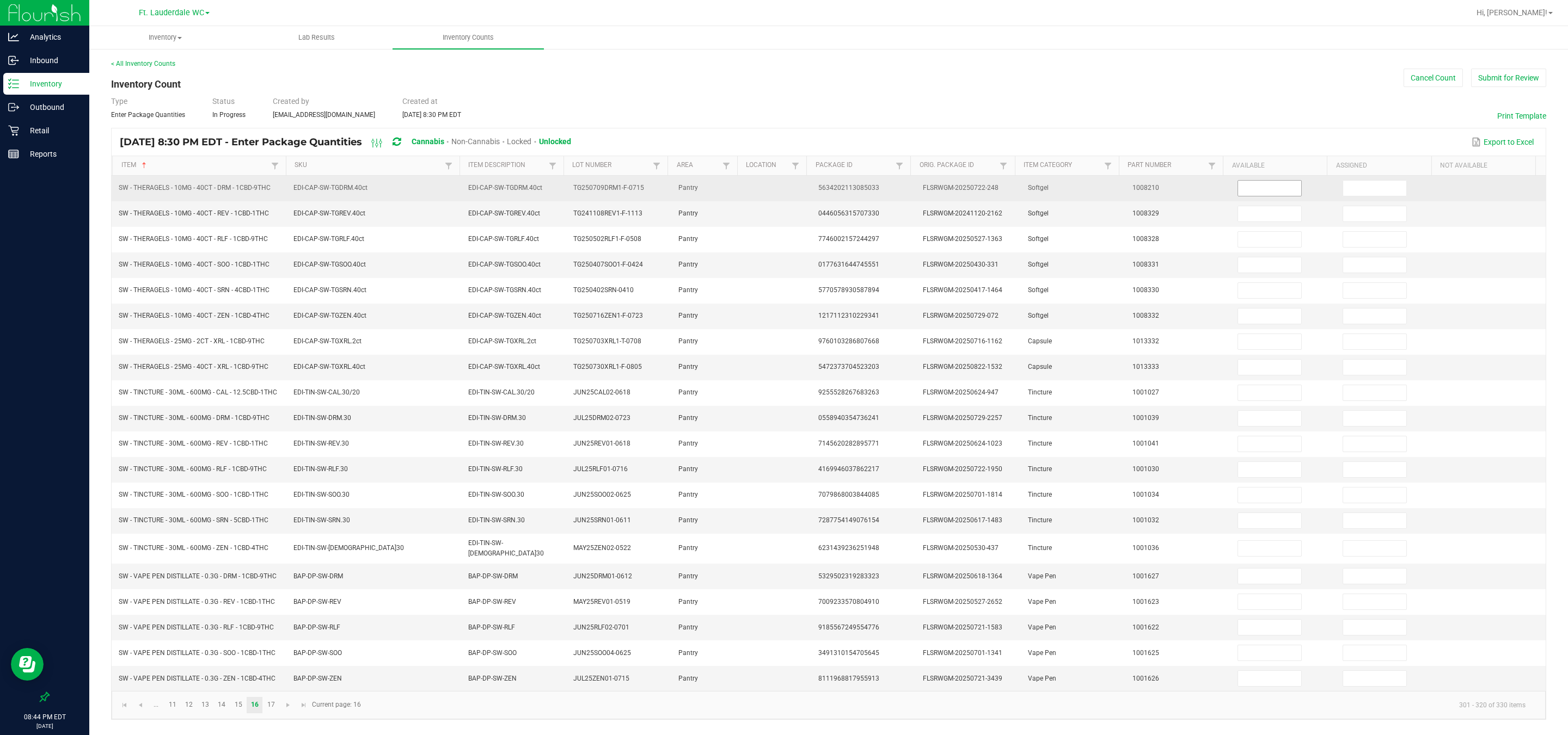
click at [501, 182] on input at bounding box center [1269, 188] width 63 height 15
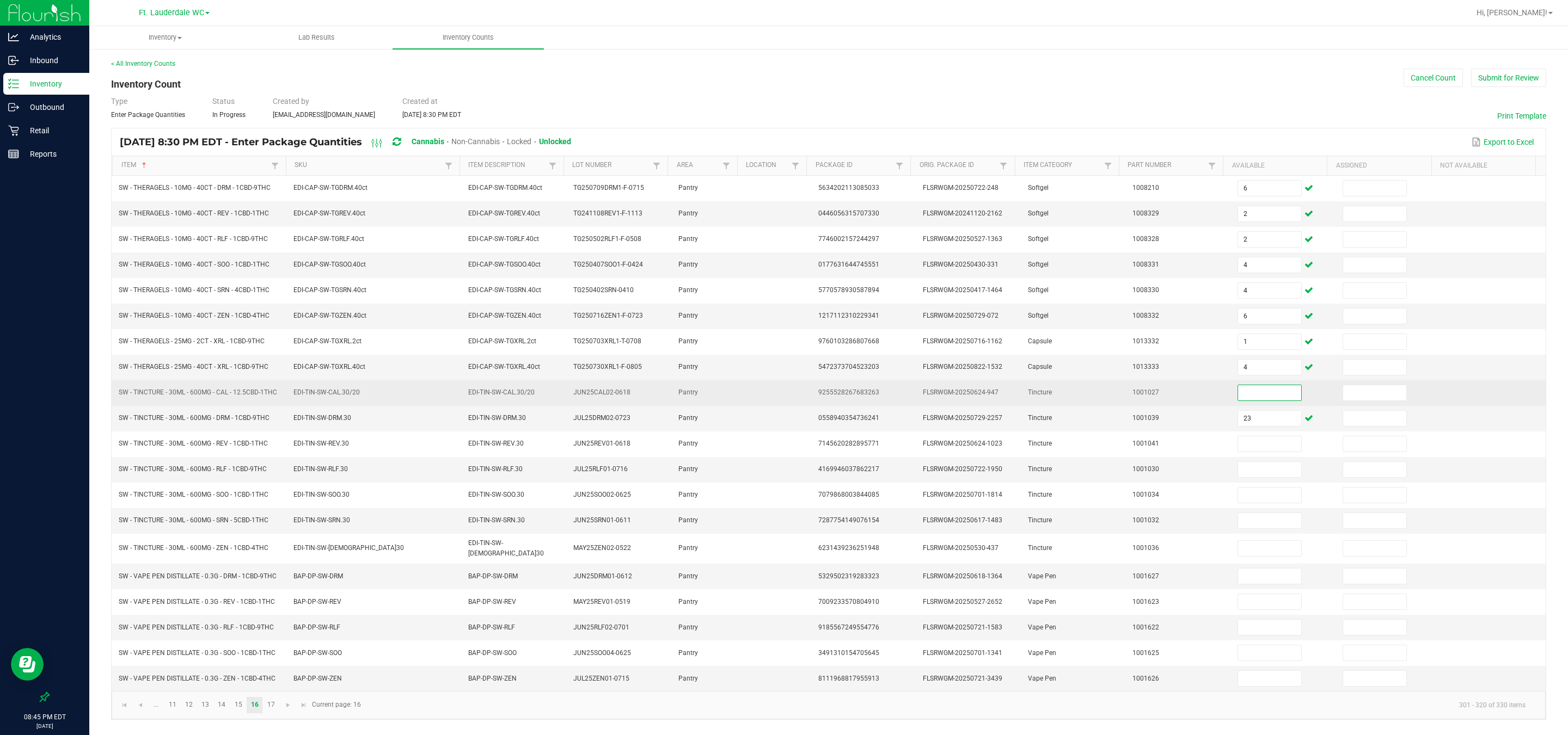
click at [501, 388] on input at bounding box center [1269, 393] width 63 height 15
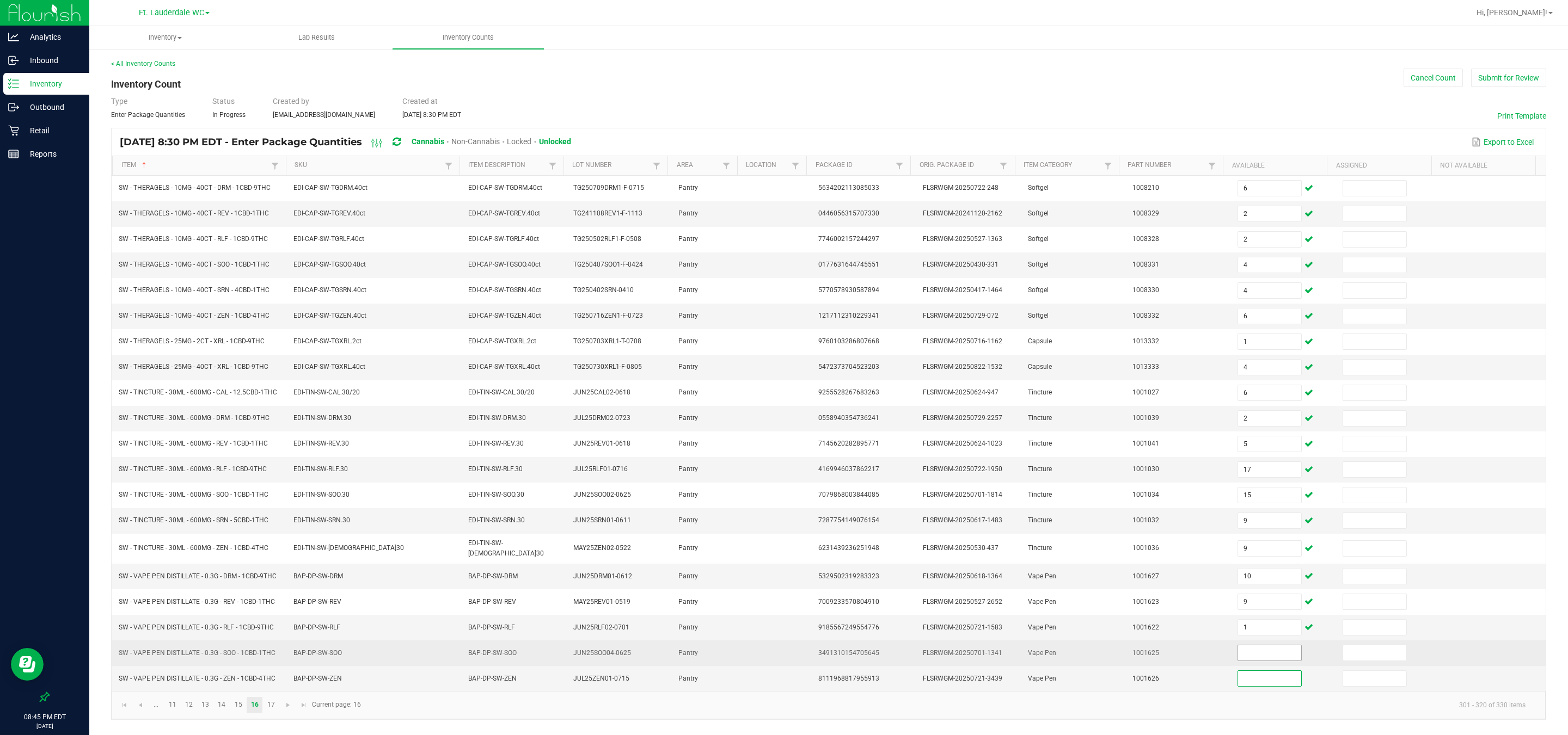
click at [501, 544] on input at bounding box center [1269, 653] width 63 height 15
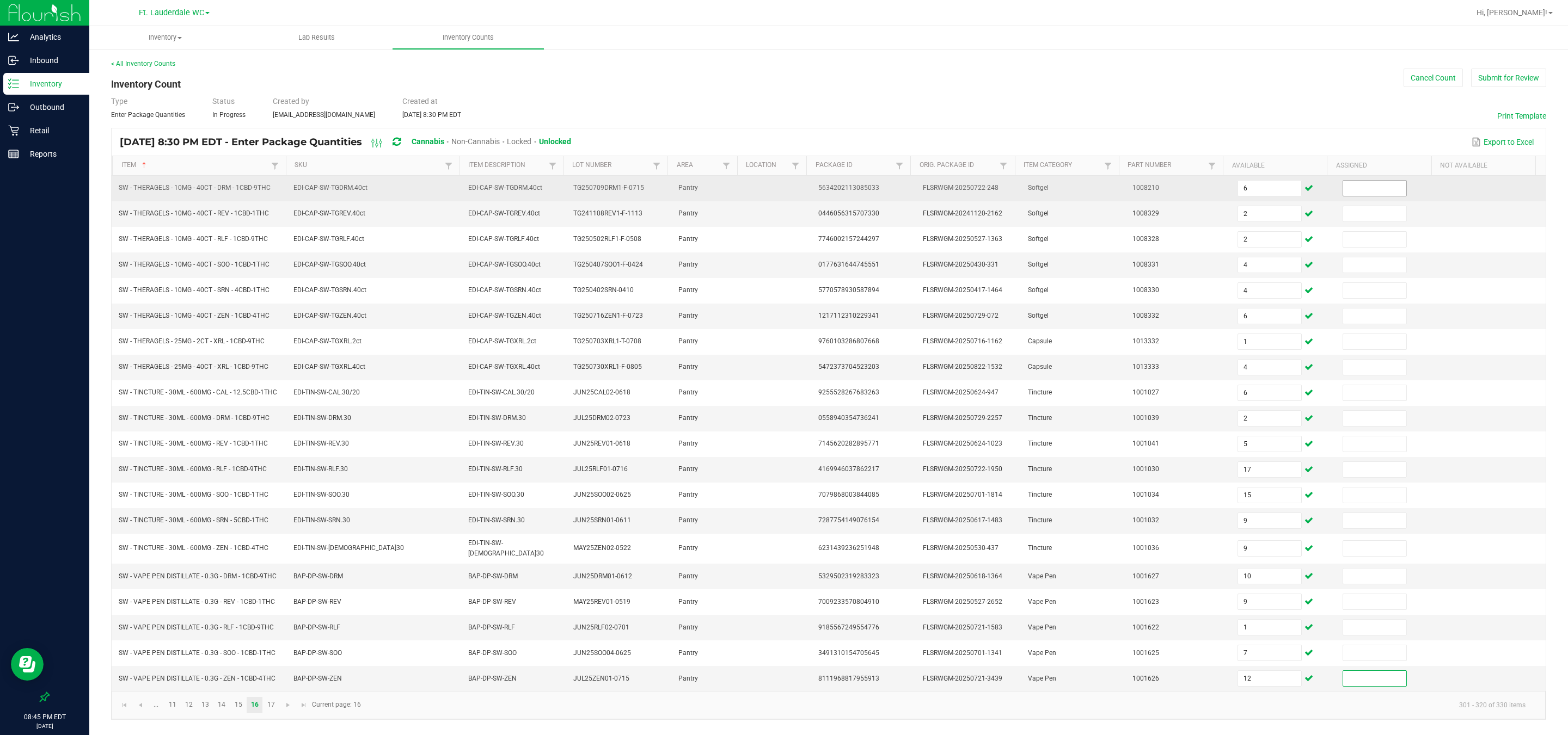
click at [501, 188] on input at bounding box center [1374, 188] width 63 height 15
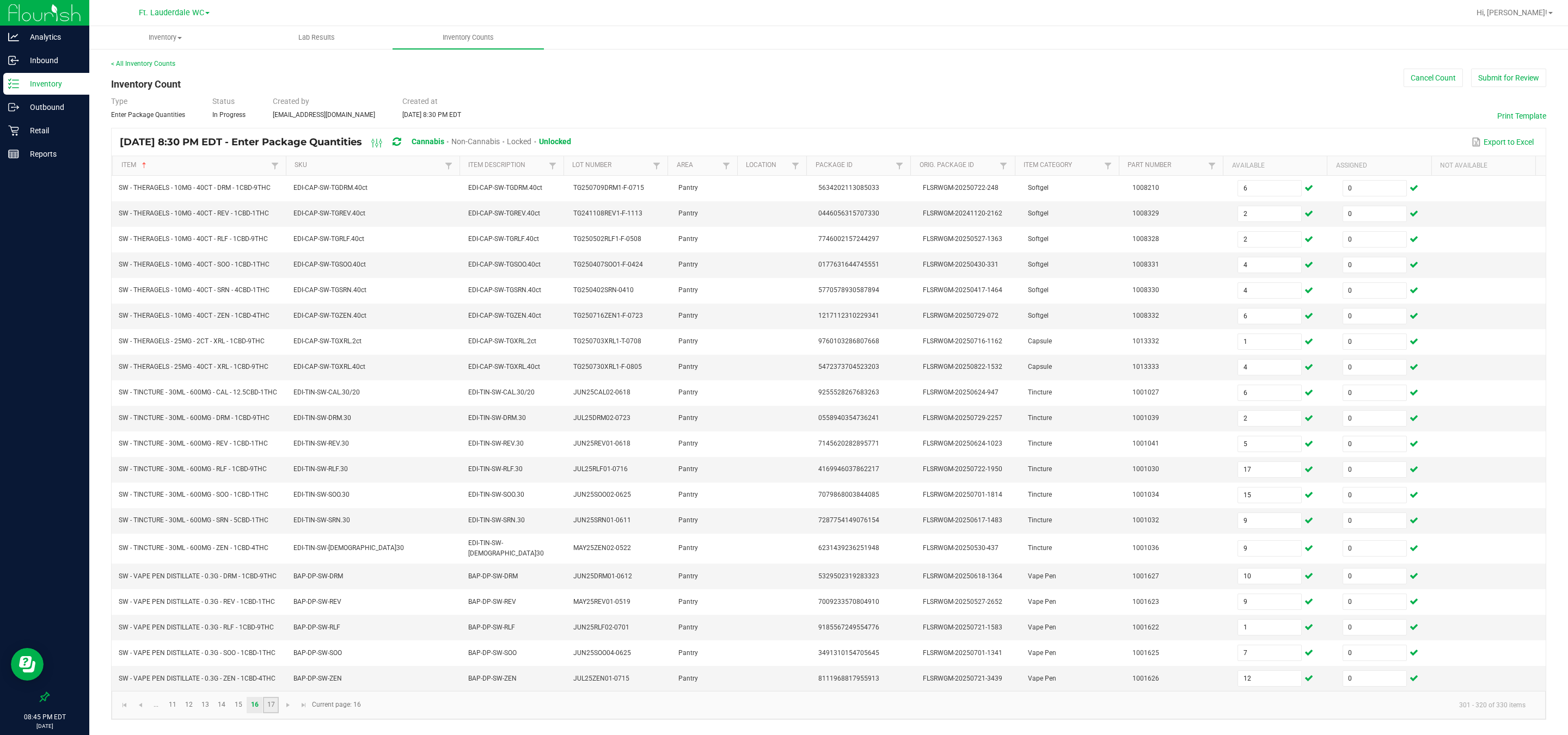
click at [278, 544] on link "17" at bounding box center [270, 705] width 16 height 16
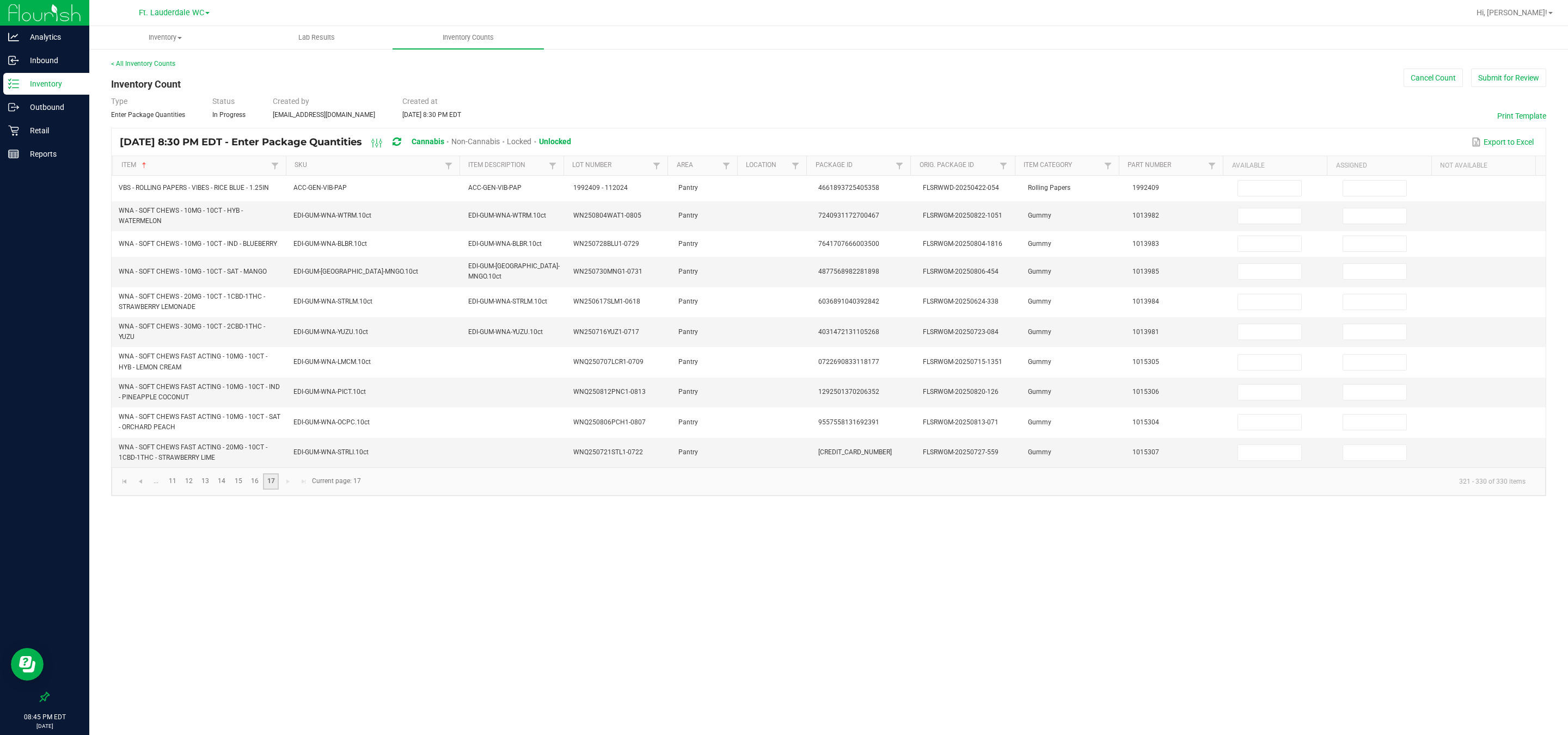
scroll to position [0, 0]
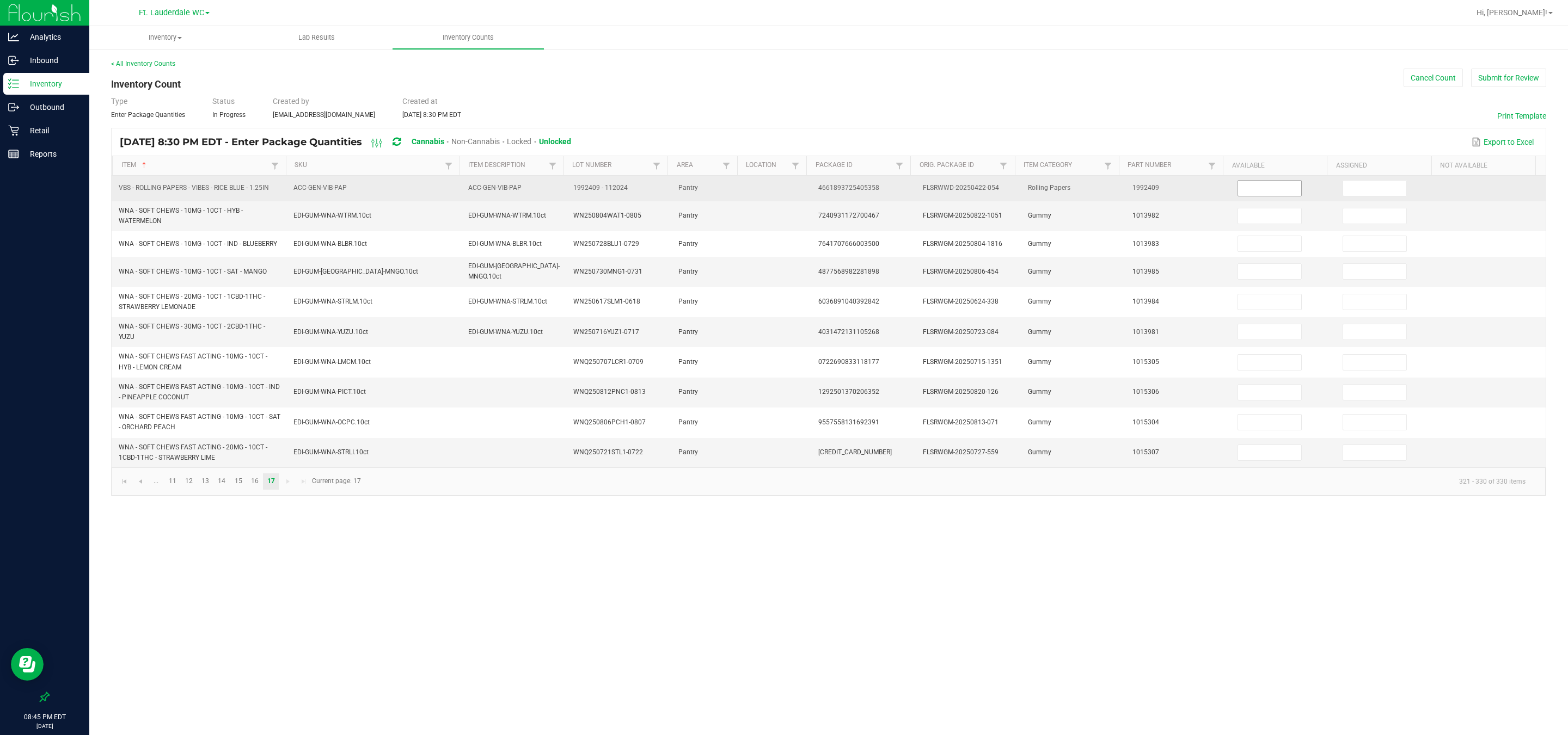
click at [501, 191] on input at bounding box center [1269, 188] width 63 height 15
click at [501, 189] on input at bounding box center [1374, 188] width 63 height 15
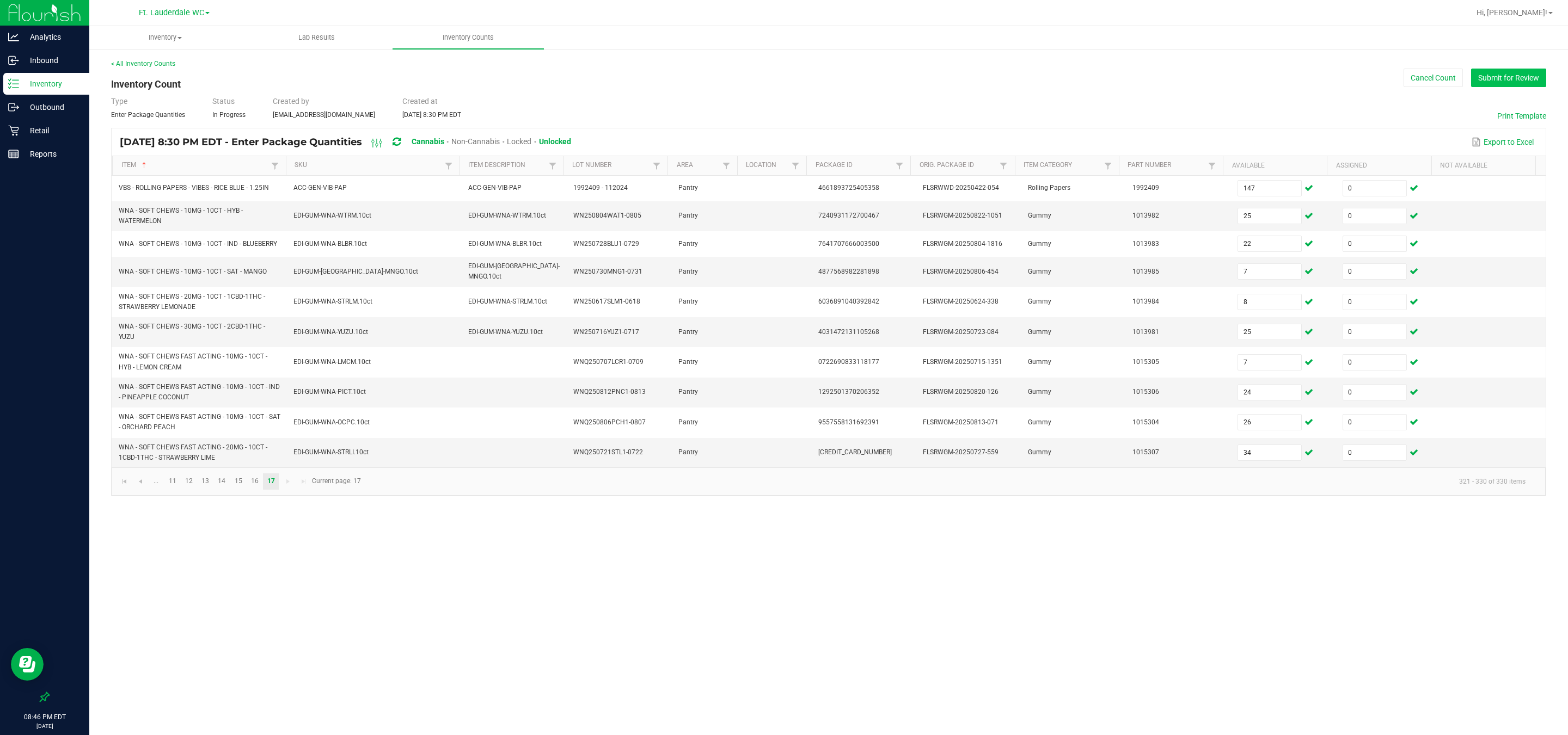
click at [501, 77] on button "Submit for Review" at bounding box center [1508, 78] width 75 height 19
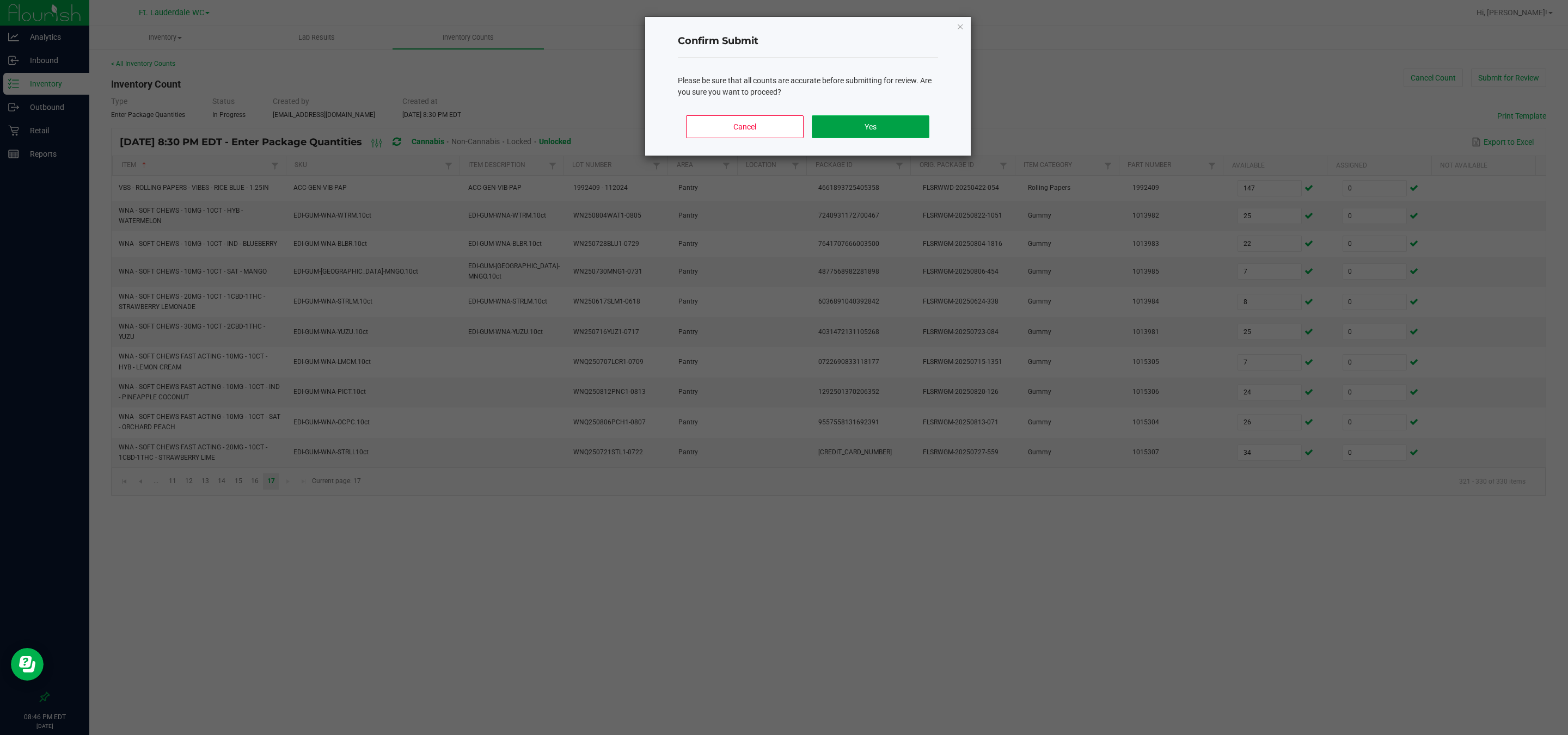
click at [501, 126] on button "Yes" at bounding box center [870, 126] width 117 height 23
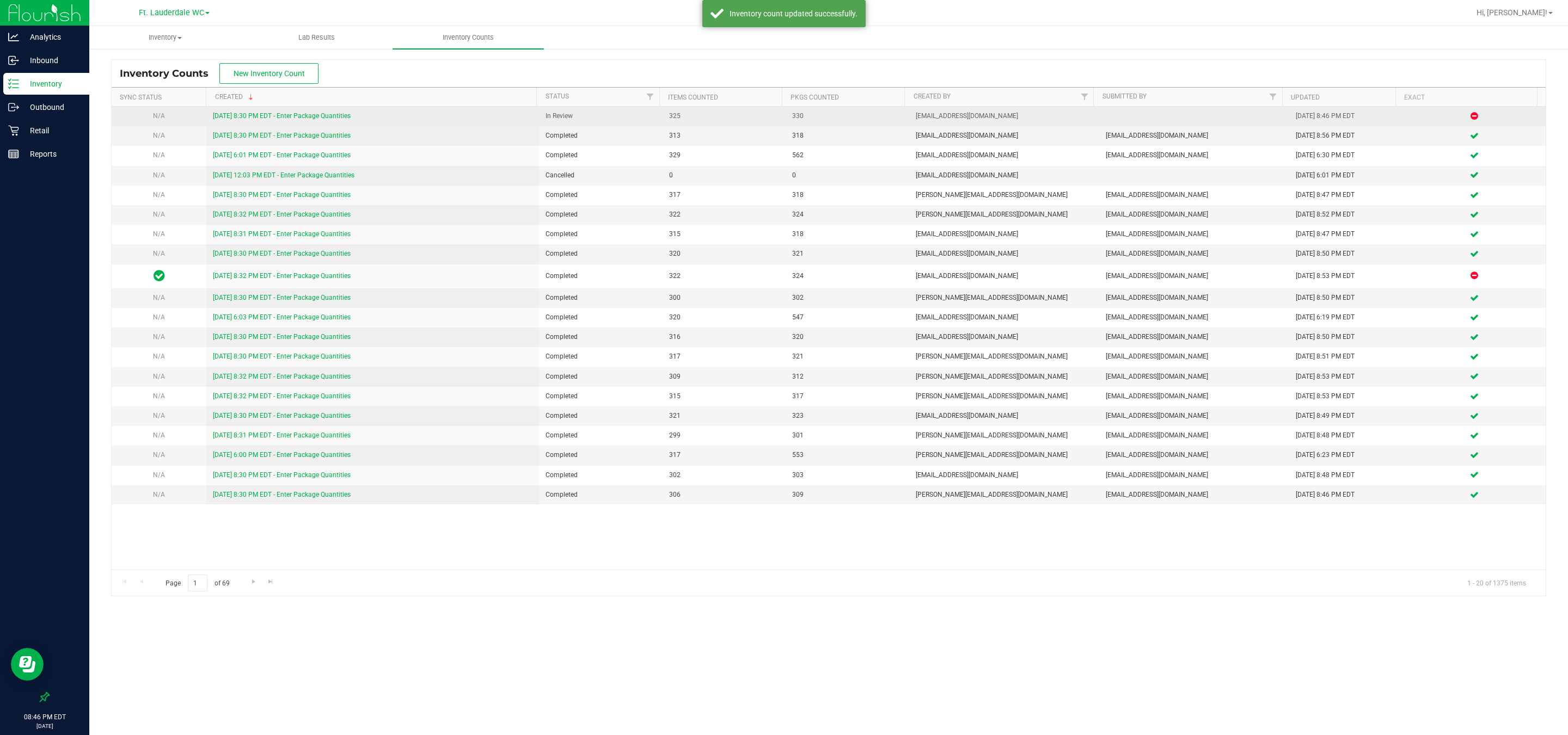
click at [338, 113] on link "9/23/25 8:30 PM EDT - Enter Package Quantities" at bounding box center [281, 116] width 138 height 7
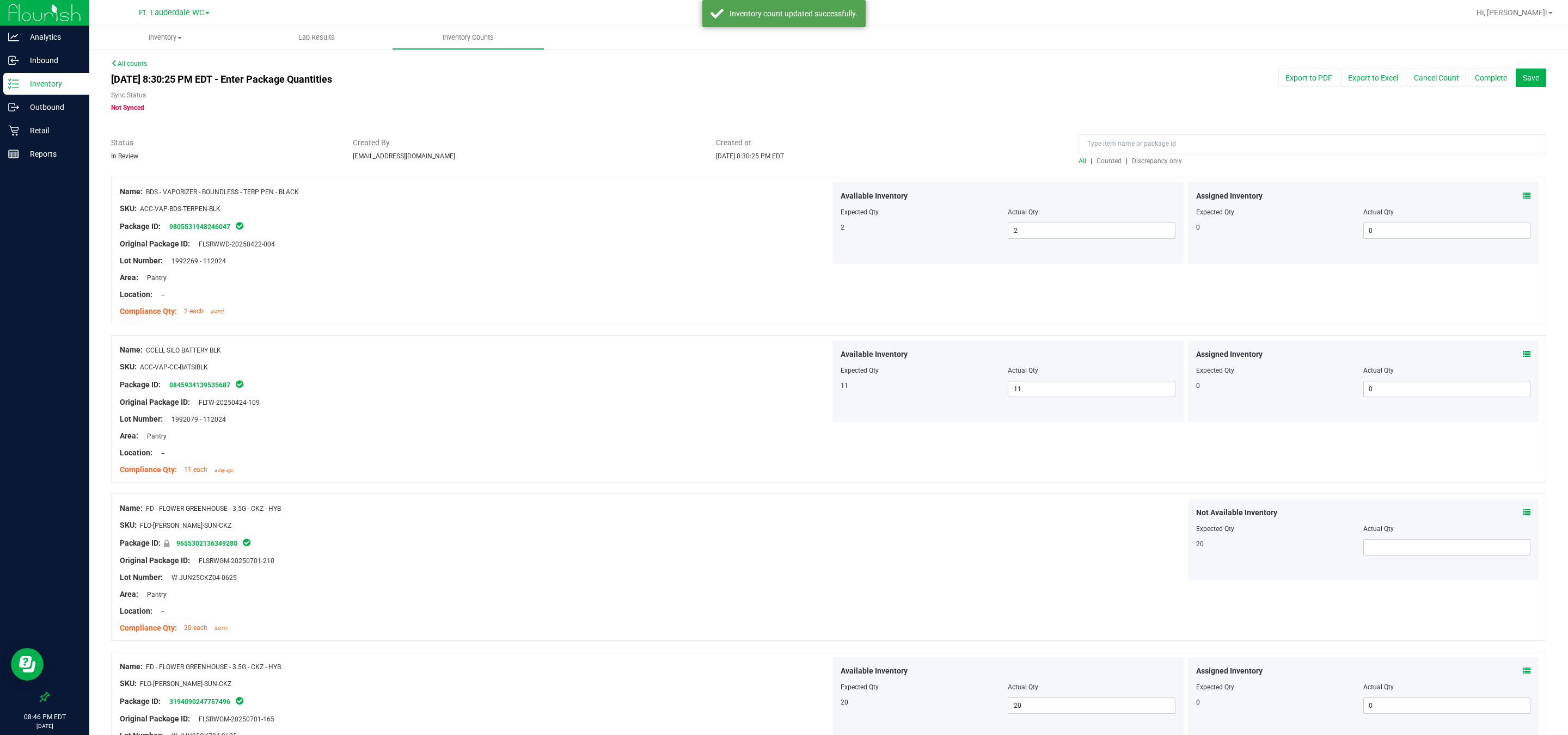
click at [501, 165] on span "Discrepancy only" at bounding box center [1157, 161] width 50 height 7
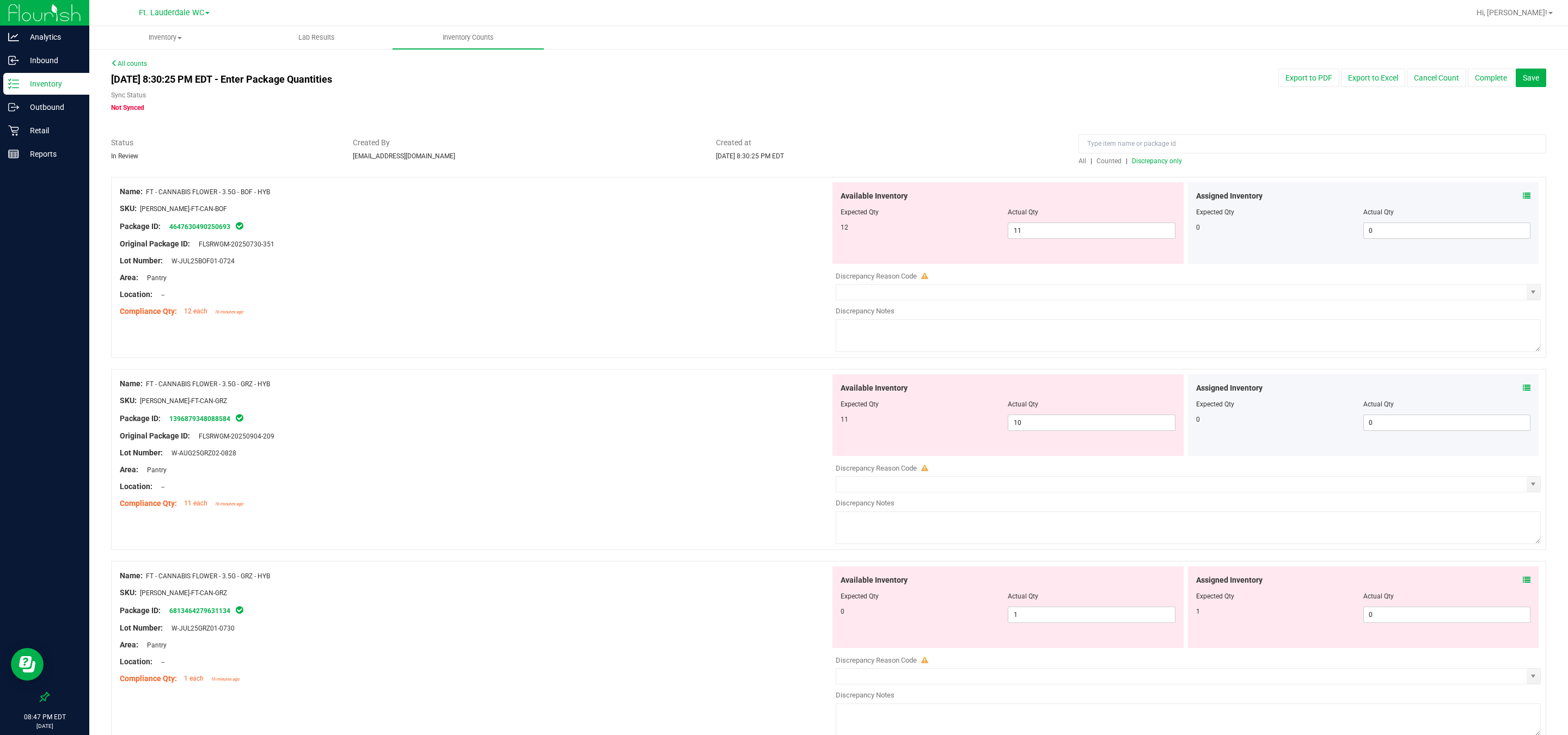
click at [501, 414] on div at bounding box center [1008, 412] width 335 height 6
click at [501, 423] on span "10 10" at bounding box center [1091, 423] width 167 height 16
click at [501, 423] on input "10" at bounding box center [1091, 423] width 166 height 15
click at [501, 436] on div "Original Package ID: FLSRWGM-20250904-209" at bounding box center [474, 436] width 710 height 11
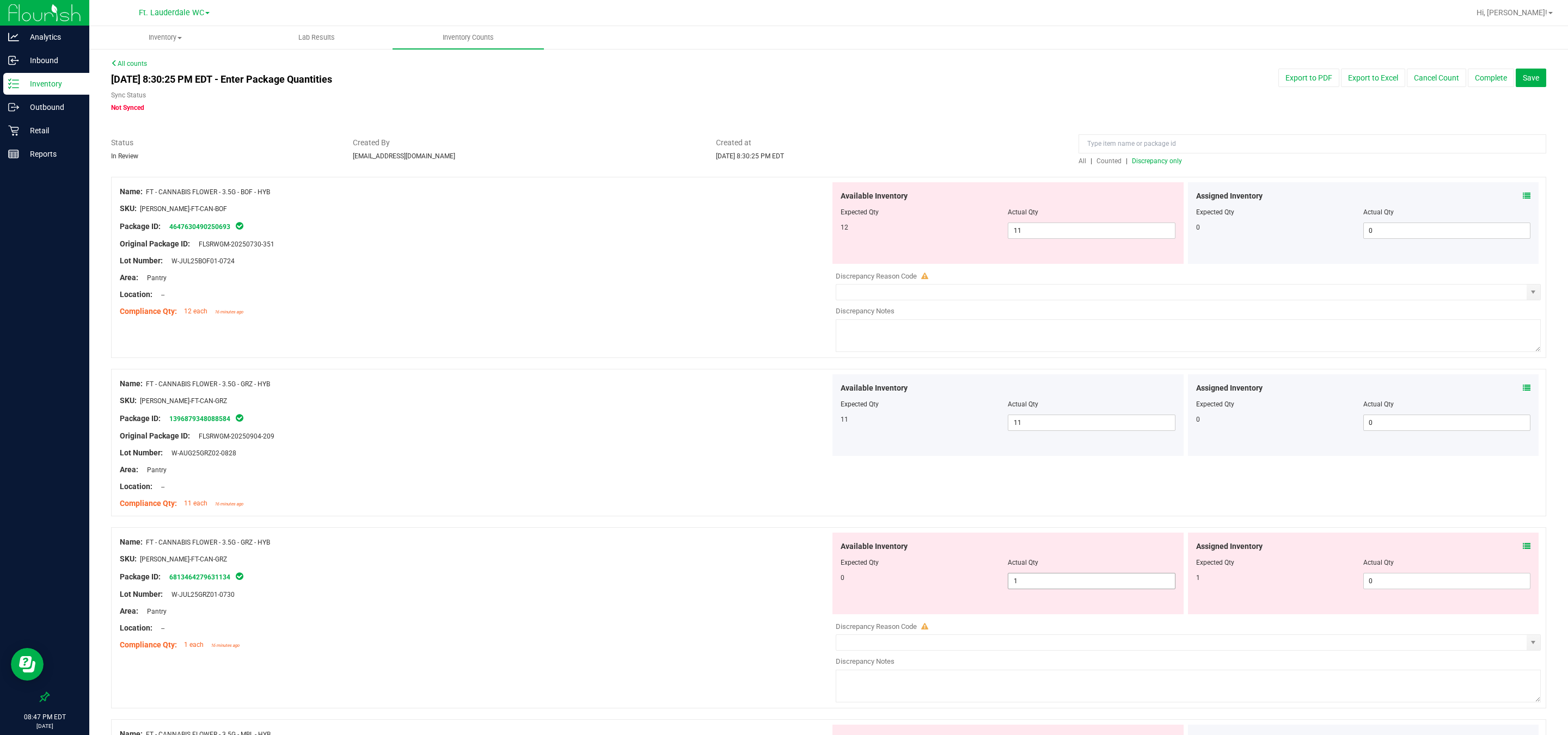
click at [501, 544] on span "1 1" at bounding box center [1091, 581] width 167 height 16
click at [501, 544] on input "1" at bounding box center [1091, 581] width 166 height 15
click at [501, 544] on div "Lot Number: W-JUL25GRZ01-0730" at bounding box center [474, 594] width 710 height 11
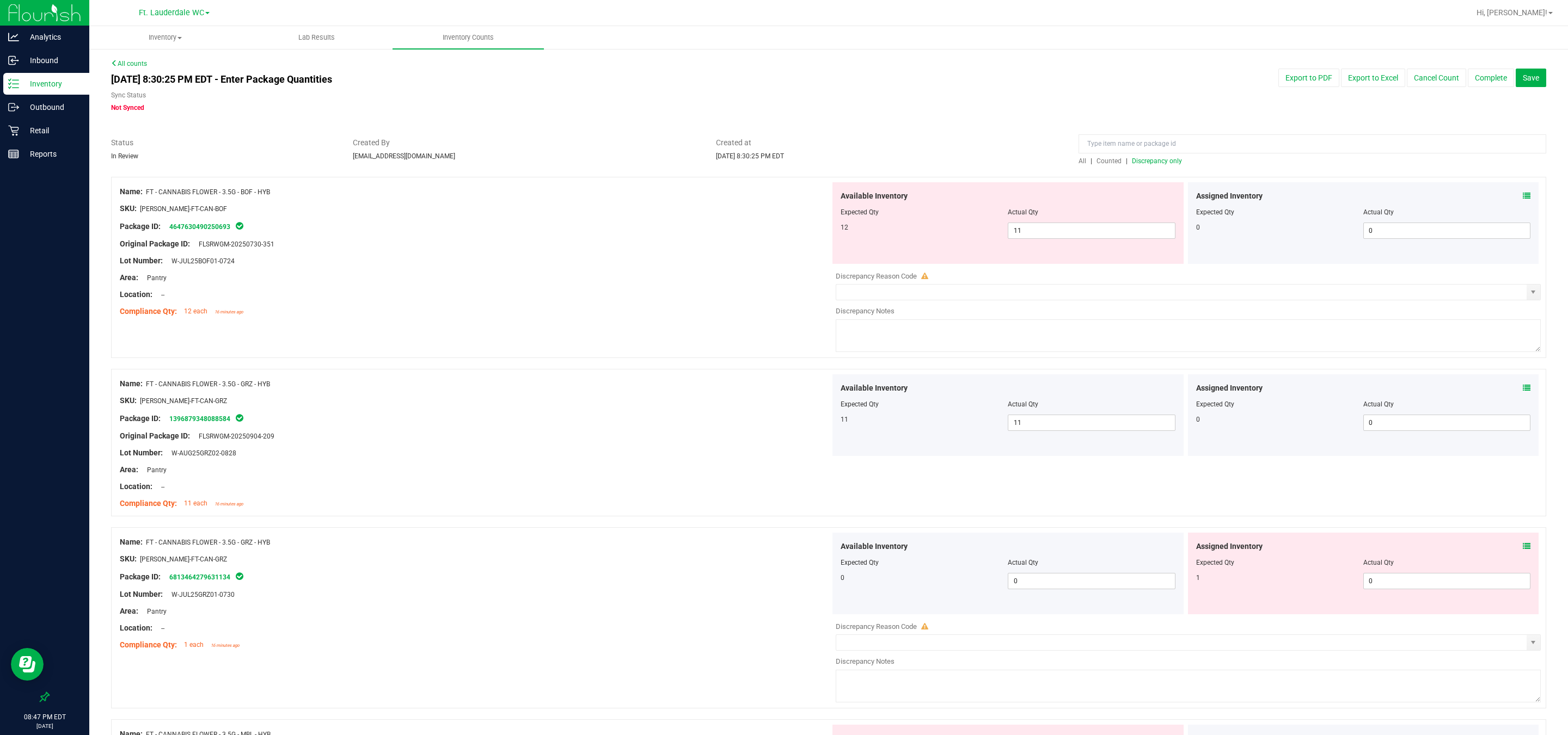
click at [501, 544] on div "Assigned Inventory Expected Qty Actual Qty 1 0 0" at bounding box center [1363, 573] width 351 height 82
click at [501, 544] on span "0 0" at bounding box center [1447, 581] width 167 height 16
click at [501, 544] on input "0" at bounding box center [1447, 581] width 166 height 15
click at [501, 544] on div "Name: FT - CANNABIS FLOWER - 3.5G - GRZ - HYB" at bounding box center [474, 542] width 710 height 11
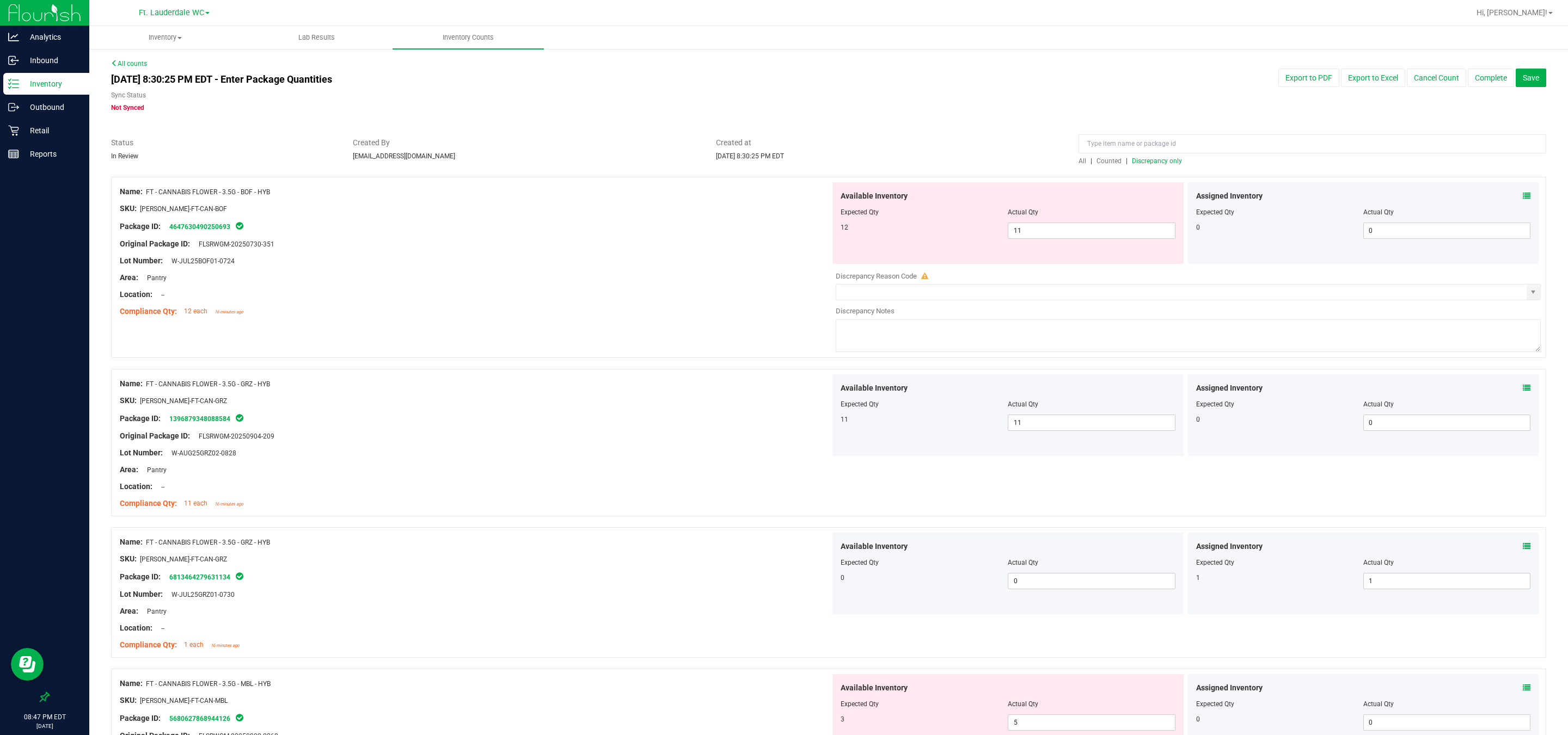
click at [501, 160] on span "Discrepancy only" at bounding box center [1157, 161] width 50 height 7
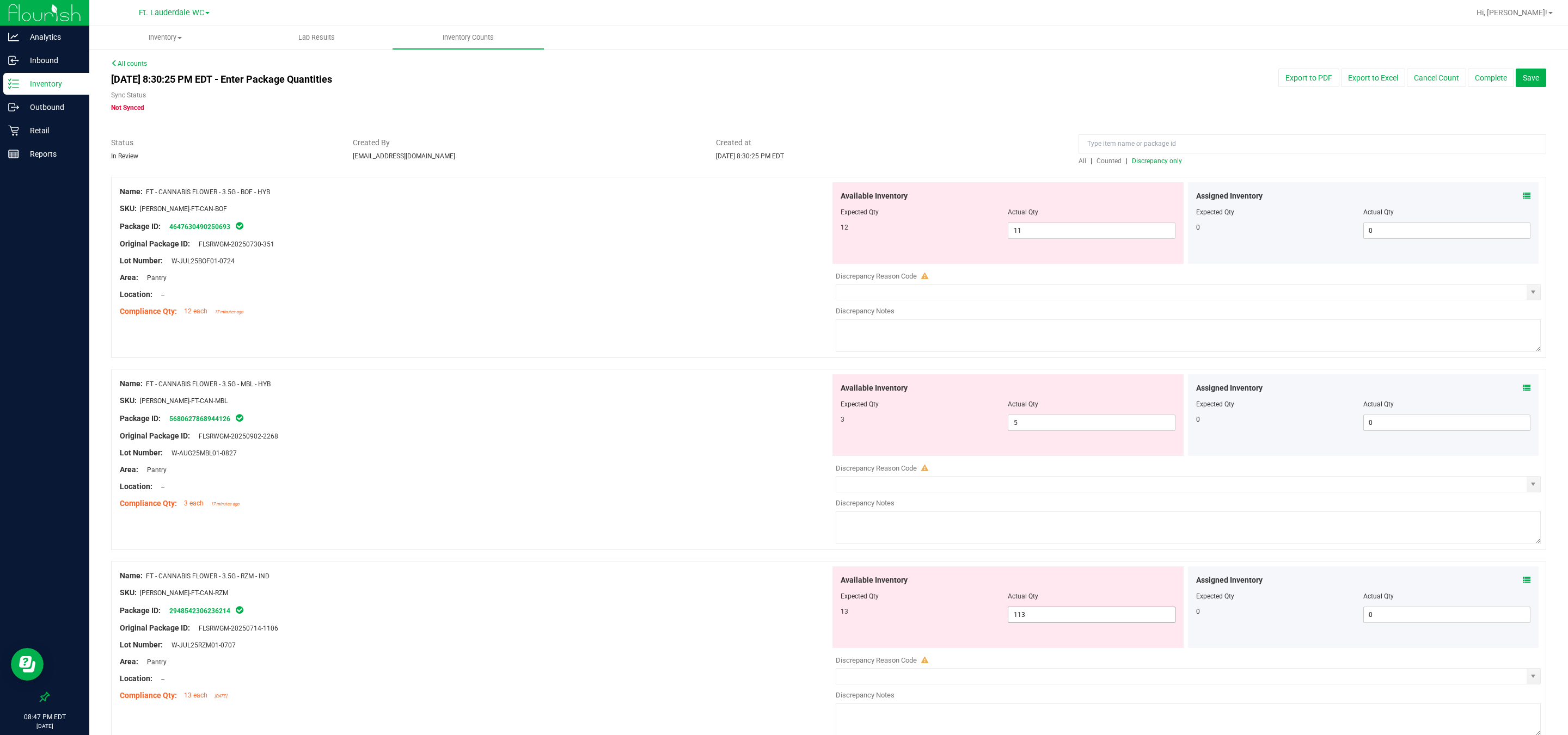
click at [501, 544] on input "113" at bounding box center [1091, 615] width 166 height 15
click at [501, 544] on div "Package ID: 2948542306236214" at bounding box center [474, 611] width 710 height 13
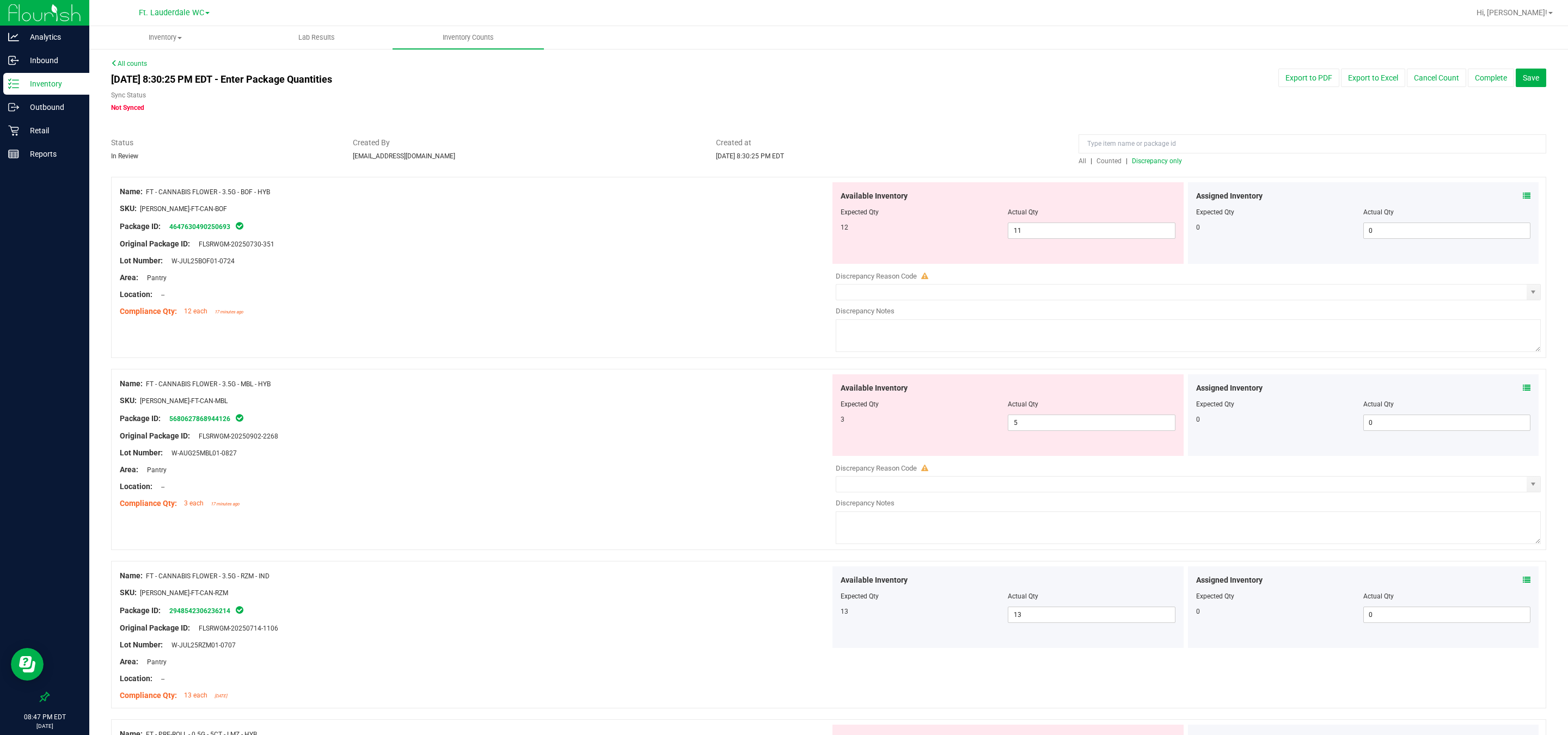
click at [501, 161] on span "Discrepancy only" at bounding box center [1157, 161] width 50 height 7
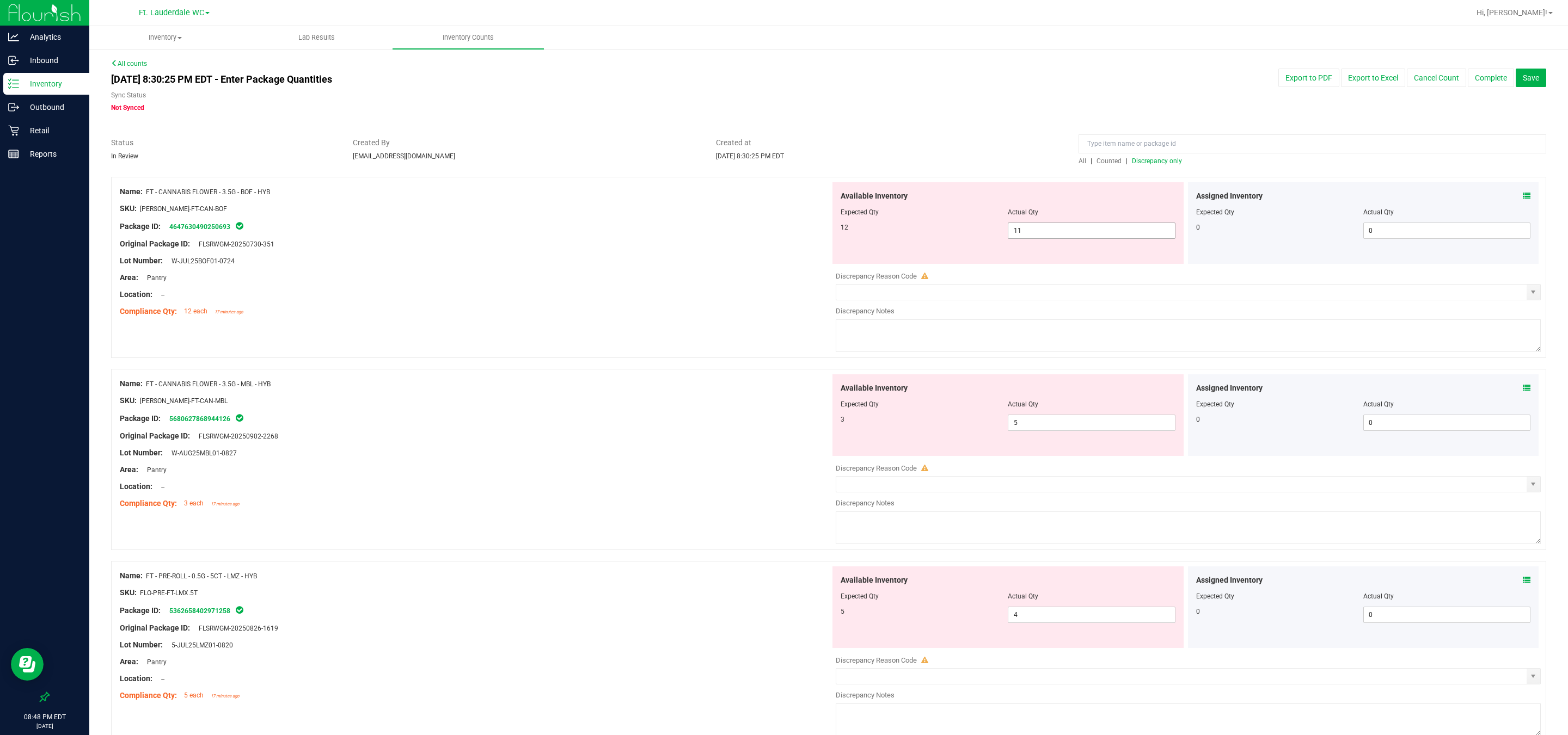
click at [501, 231] on input "11" at bounding box center [1091, 231] width 166 height 15
click at [501, 276] on div "Area: Pantry" at bounding box center [474, 278] width 710 height 11
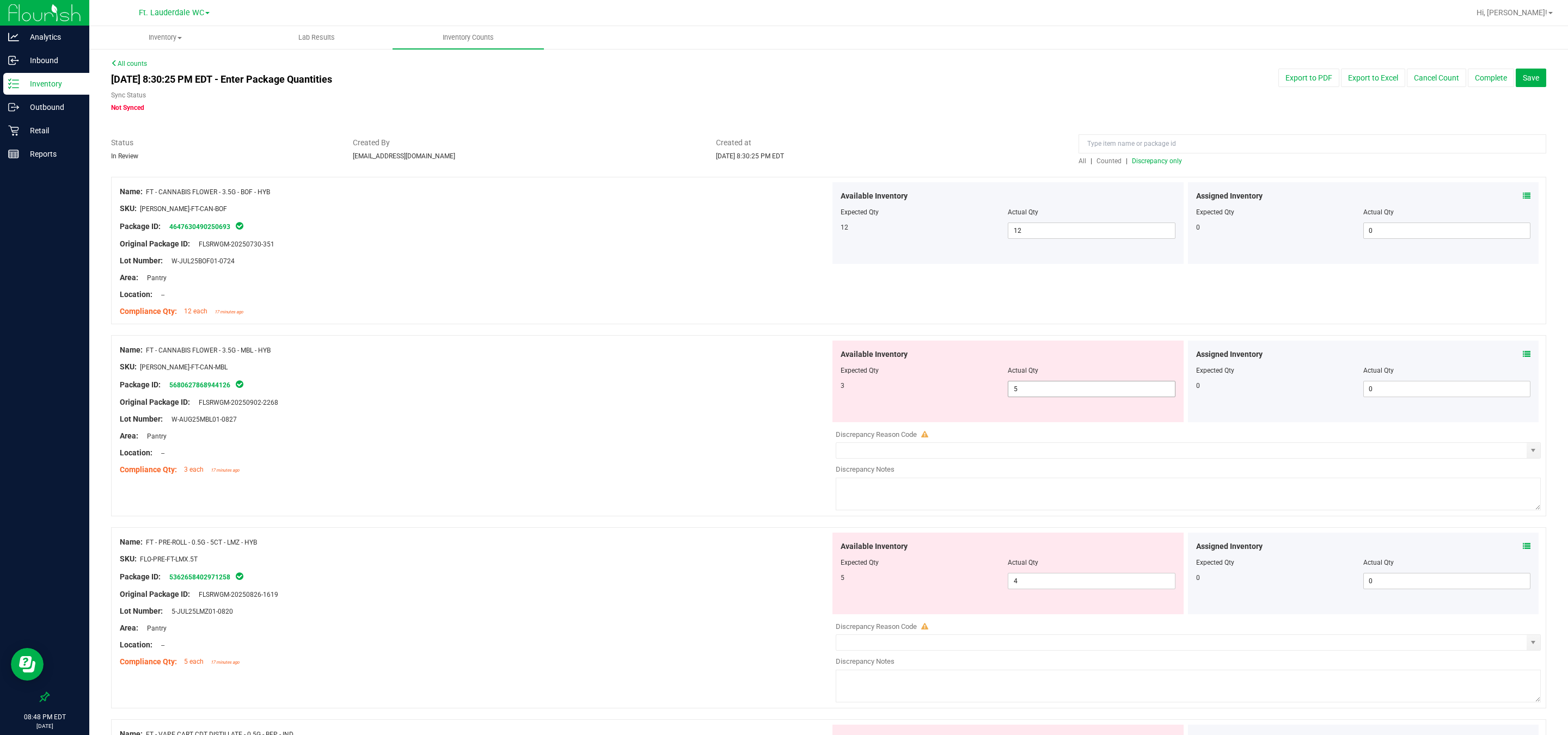
click at [501, 387] on input "5" at bounding box center [1091, 389] width 166 height 15
click at [501, 350] on div "Name: FT - CANNABIS FLOWER - 3.5G - MBL - HYB" at bounding box center [474, 350] width 710 height 11
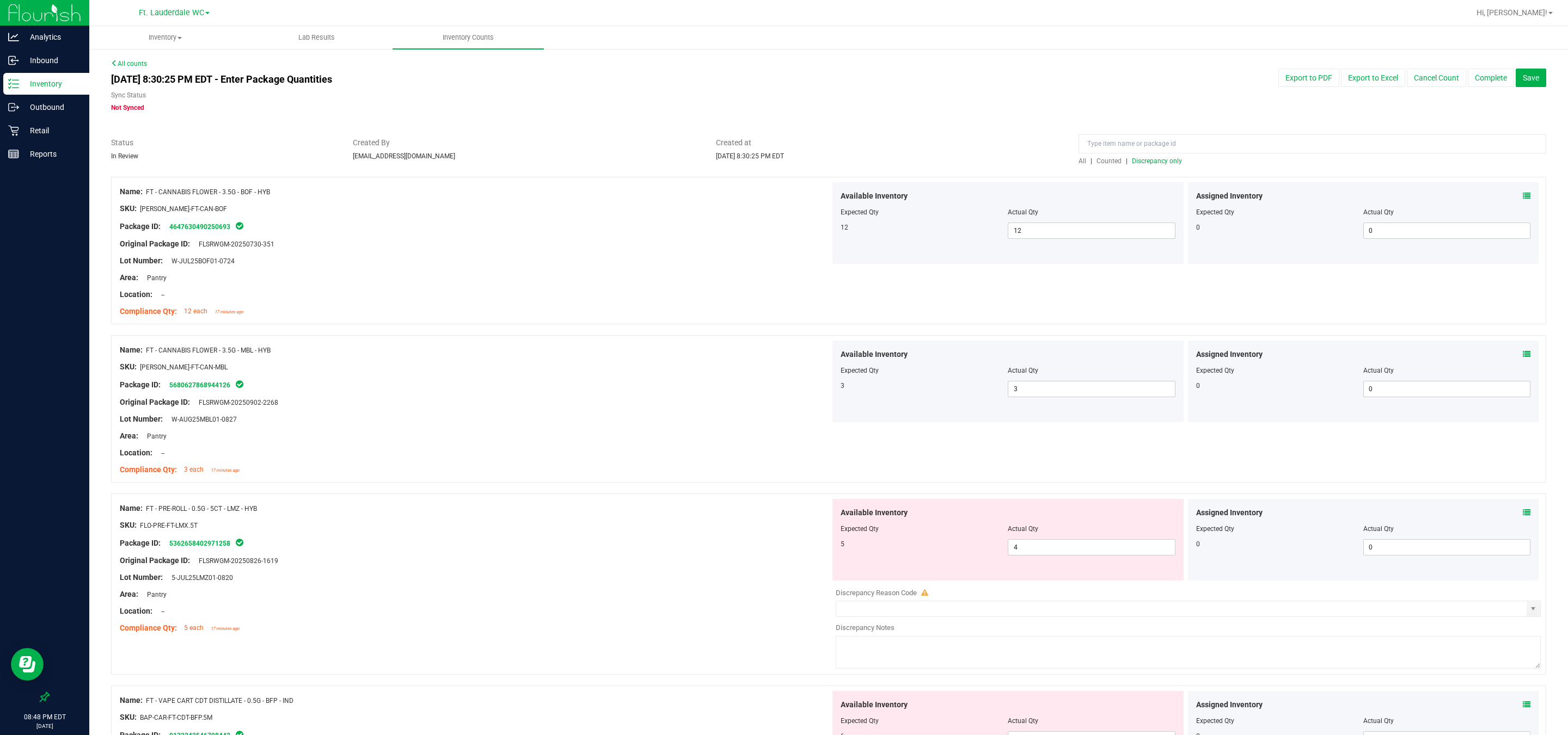
click at [501, 157] on span "Discrepancy only" at bounding box center [1157, 161] width 50 height 7
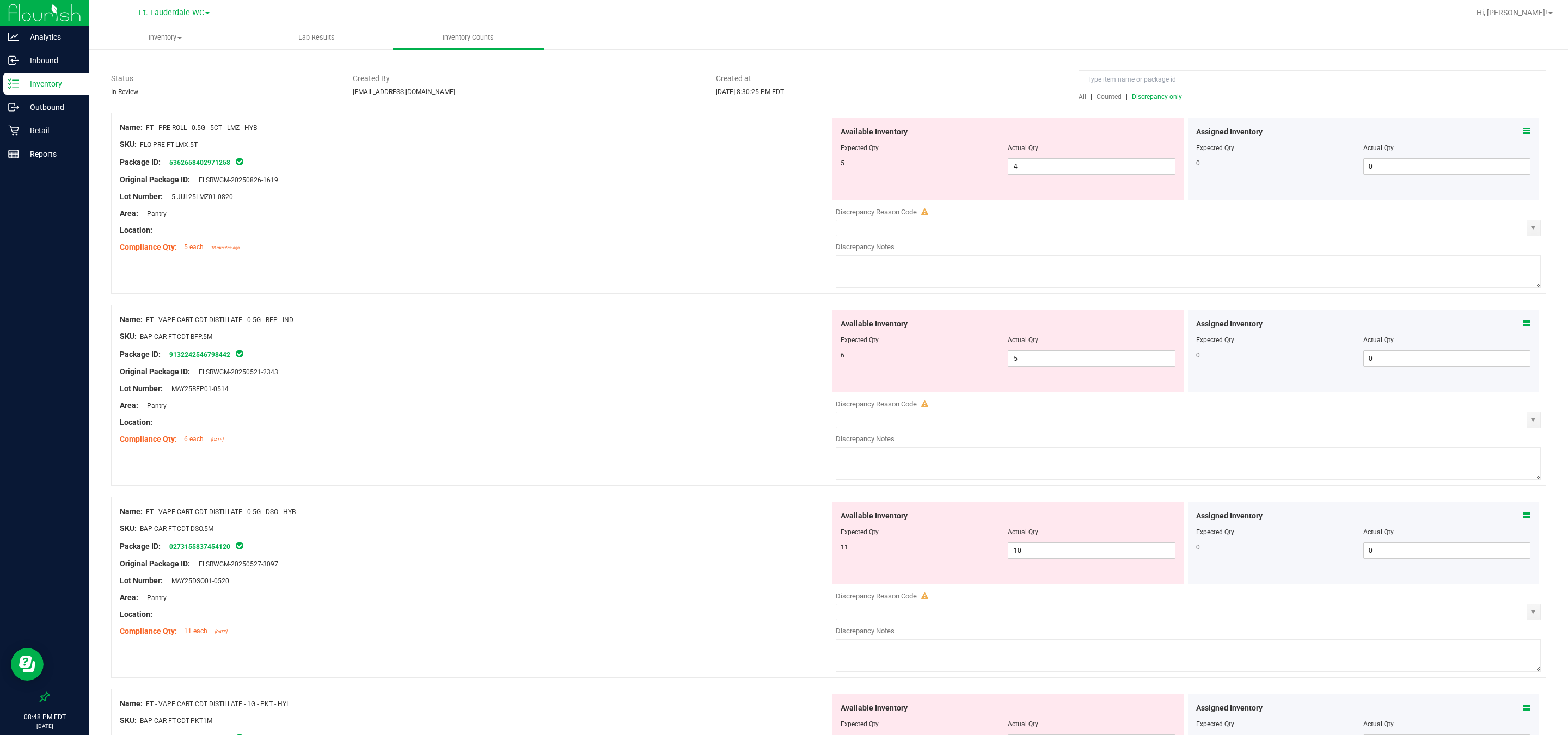
scroll to position [63, 0]
click at [501, 168] on input "4" at bounding box center [1091, 168] width 166 height 15
click at [501, 216] on div "Area: Pantry" at bounding box center [474, 215] width 710 height 11
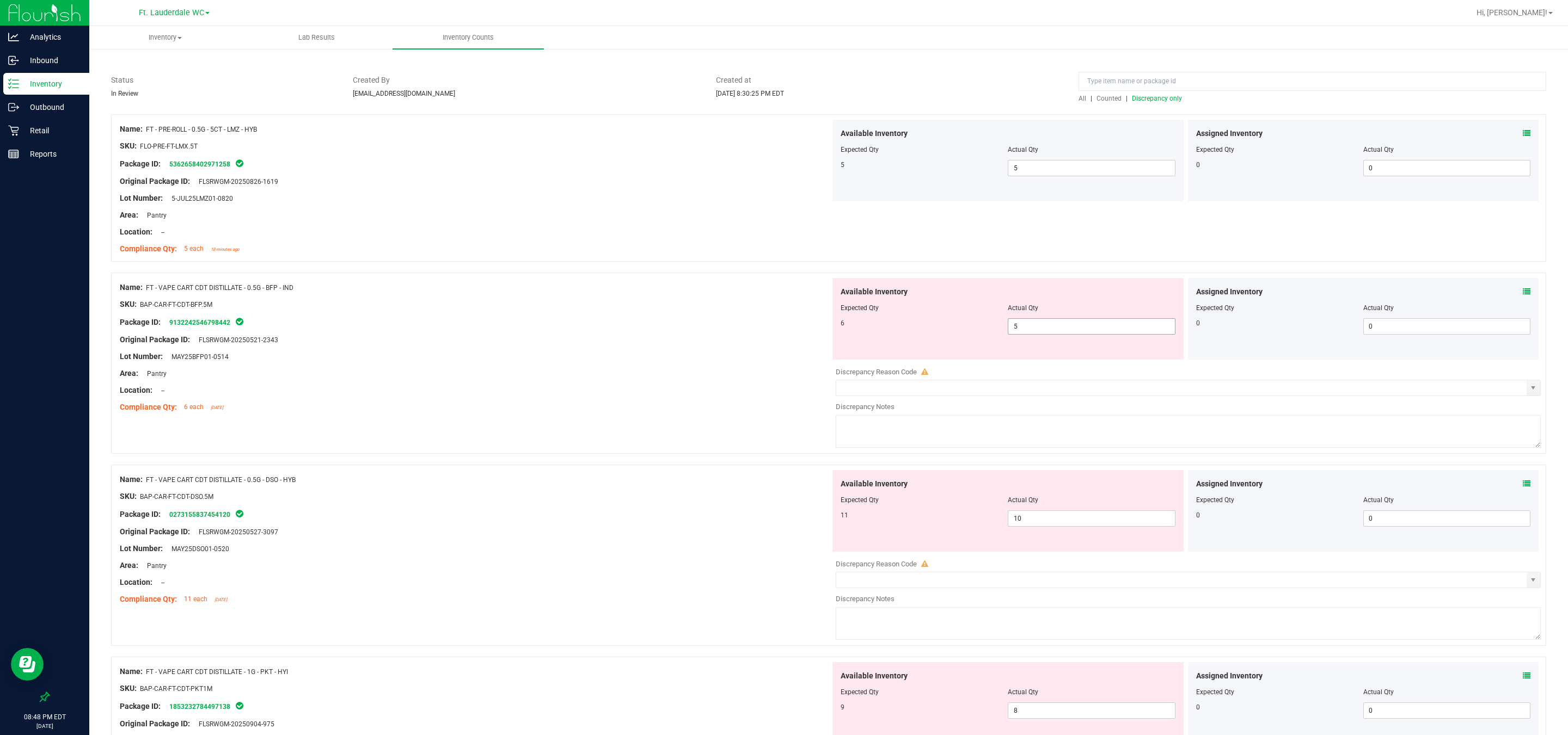
click at [501, 330] on input "5" at bounding box center [1091, 326] width 166 height 15
click at [501, 378] on div "Area: Pantry" at bounding box center [474, 373] width 710 height 11
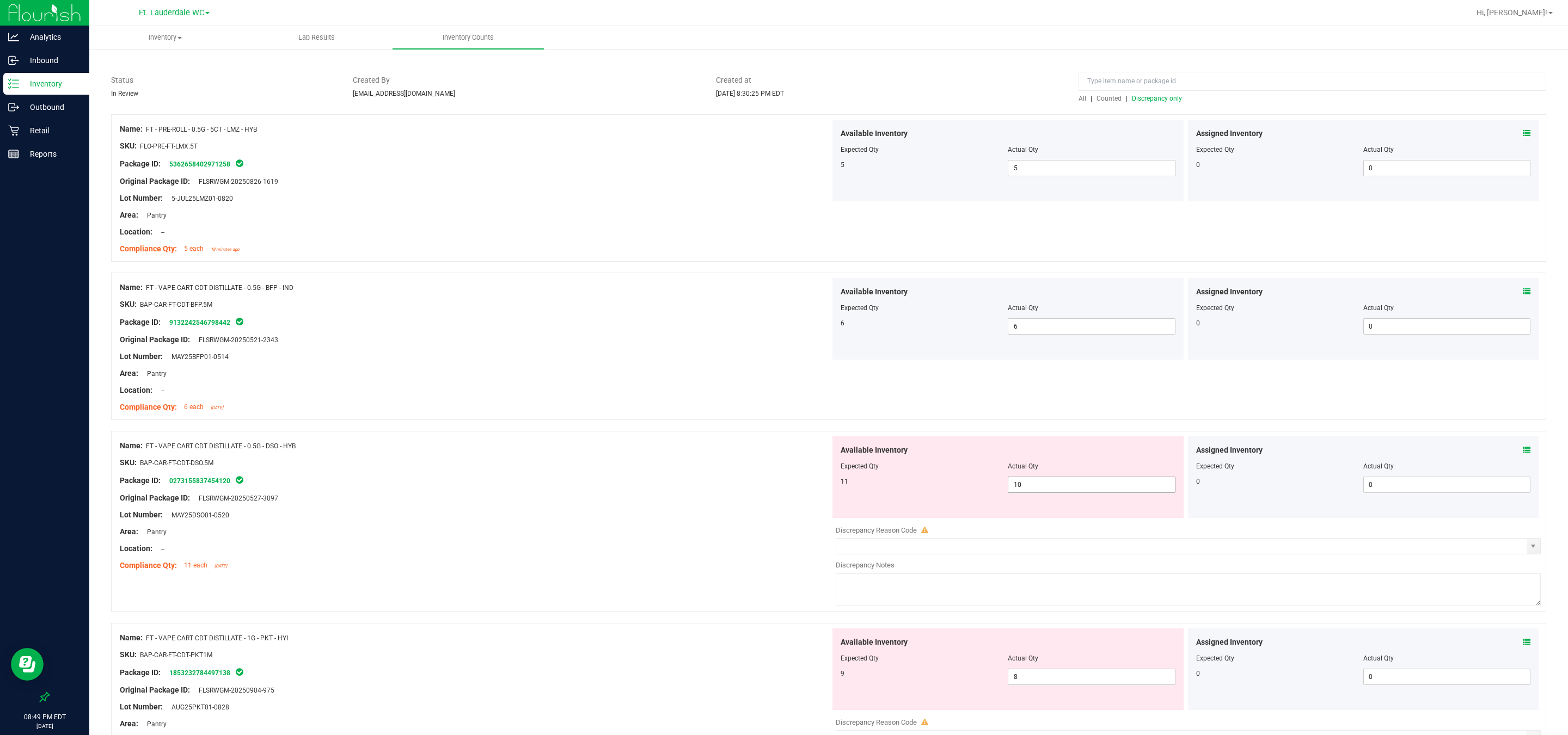
click at [501, 485] on input "10" at bounding box center [1091, 485] width 166 height 15
click at [501, 532] on div "Area: Pantry" at bounding box center [474, 532] width 710 height 11
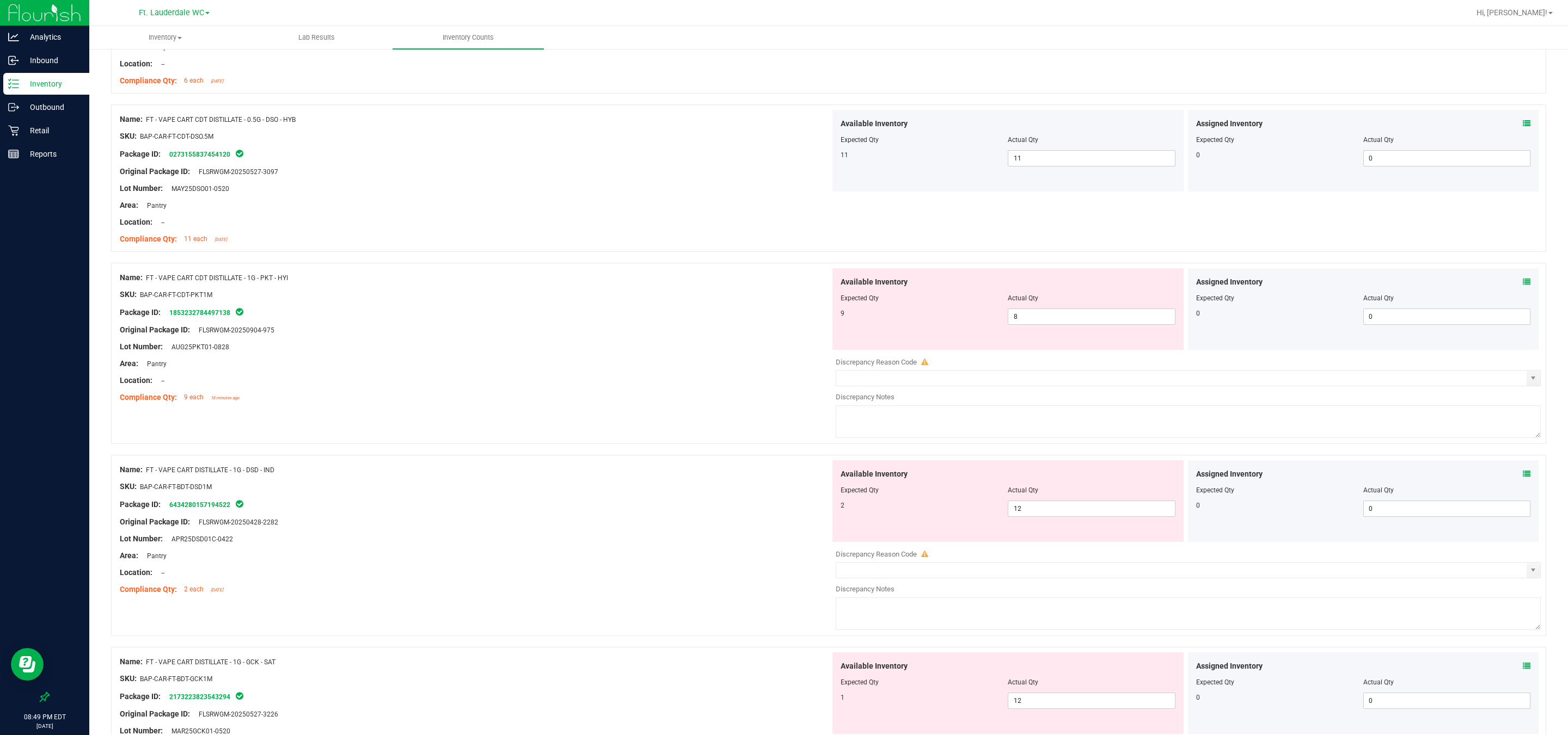
scroll to position [0, 0]
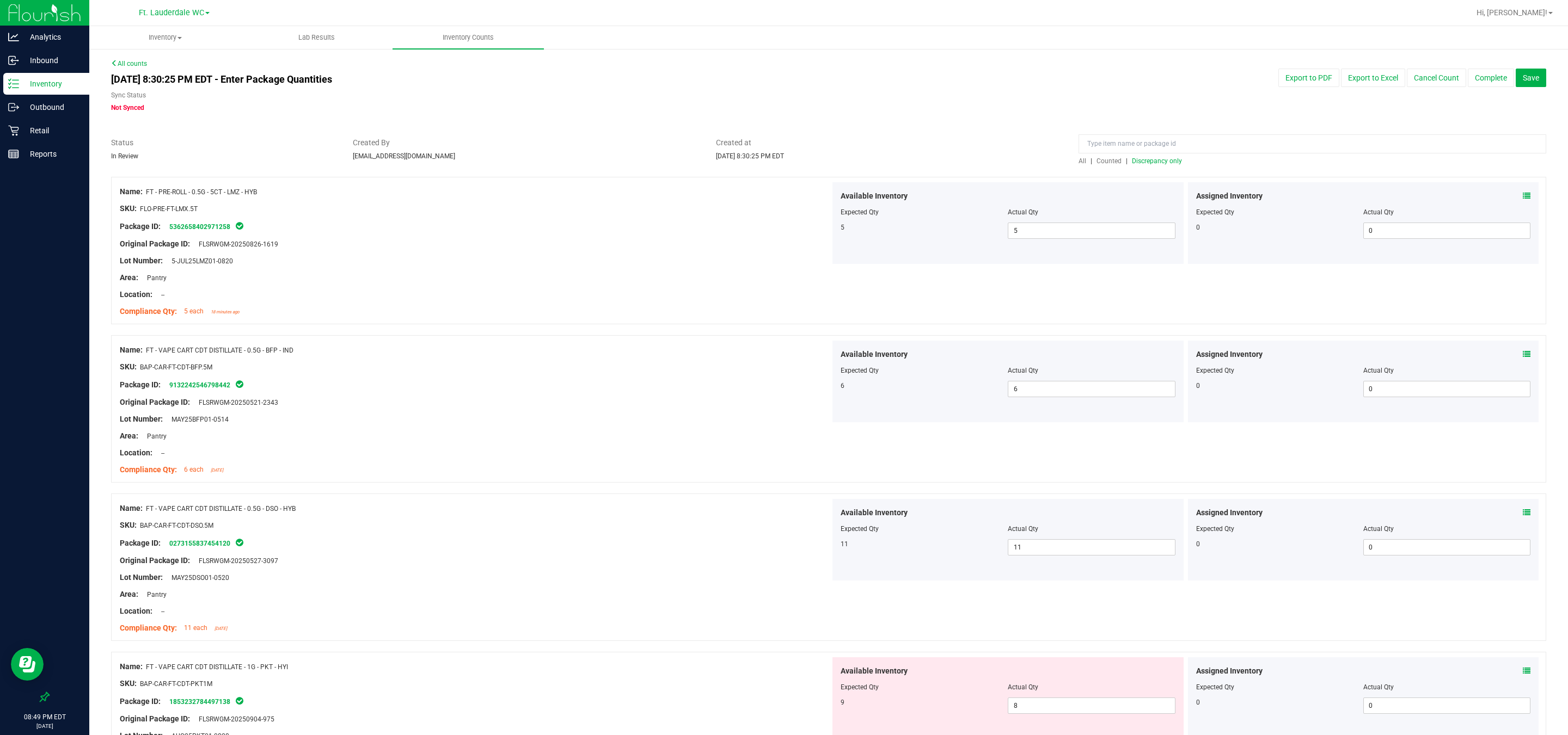
click at [501, 157] on span "Discrepancy only" at bounding box center [1157, 161] width 50 height 7
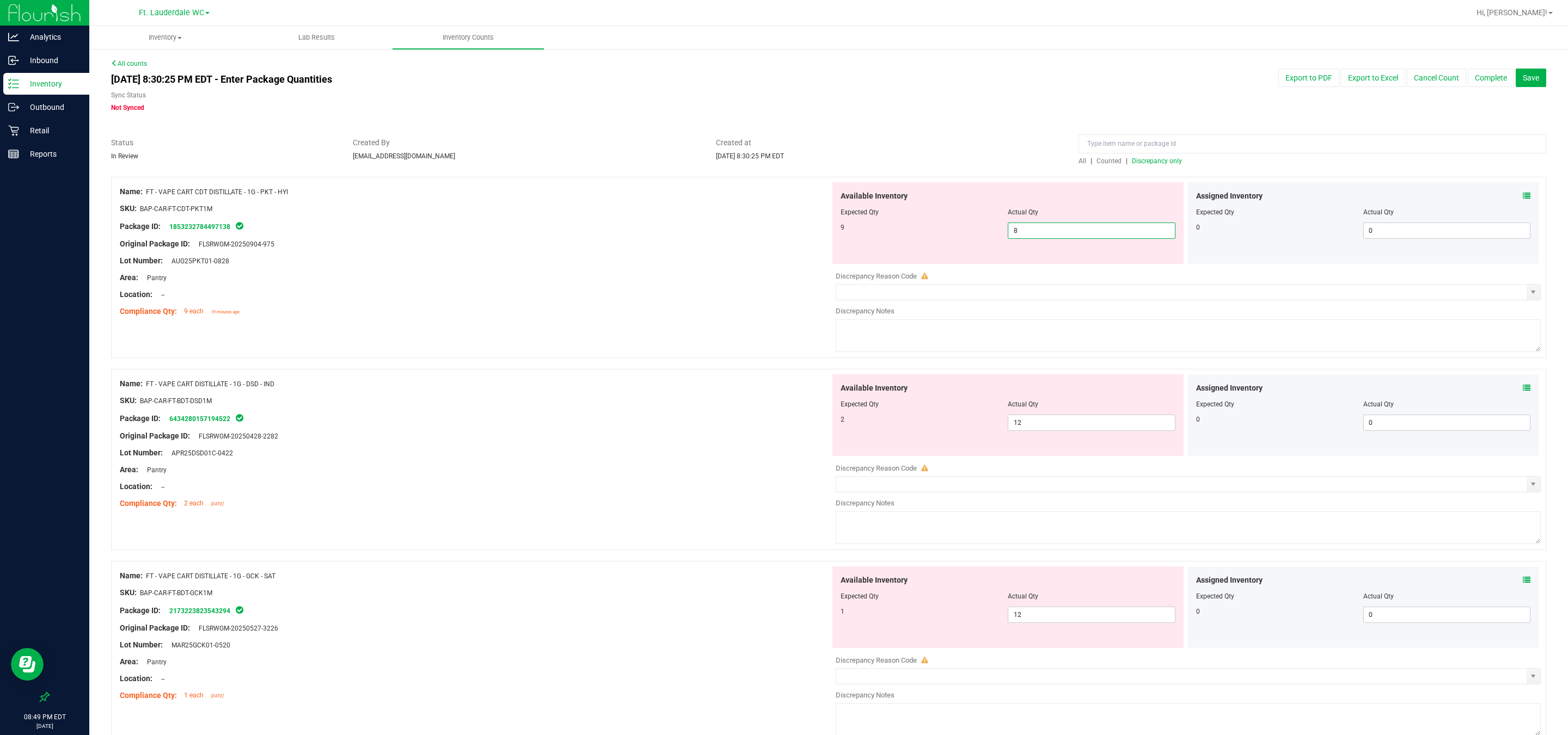
click at [501, 233] on span "8 8" at bounding box center [1091, 231] width 167 height 16
click at [501, 233] on input "8" at bounding box center [1091, 231] width 166 height 15
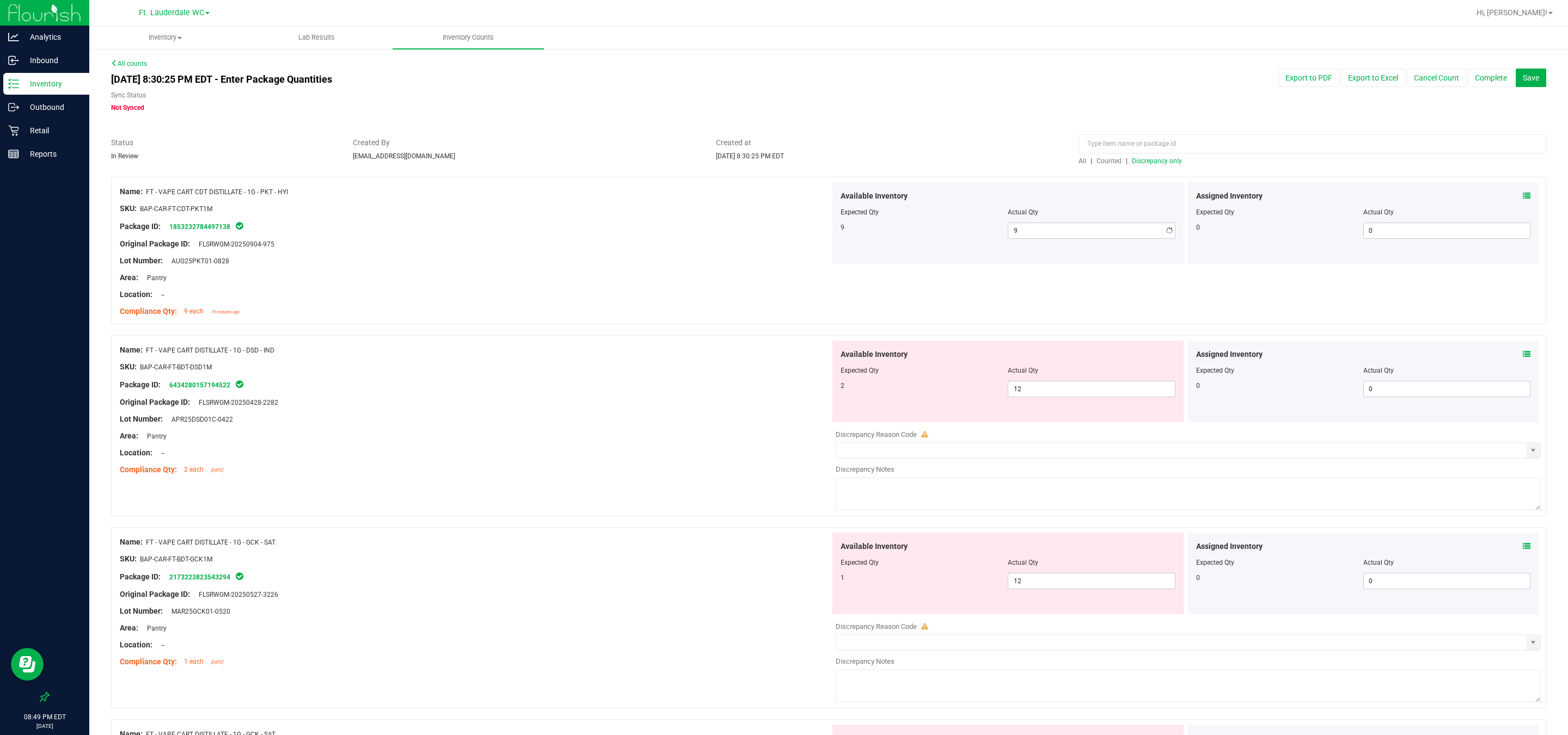
click at [501, 312] on div "Compliance Qty: 9 each 19 minutes ago" at bounding box center [474, 311] width 710 height 11
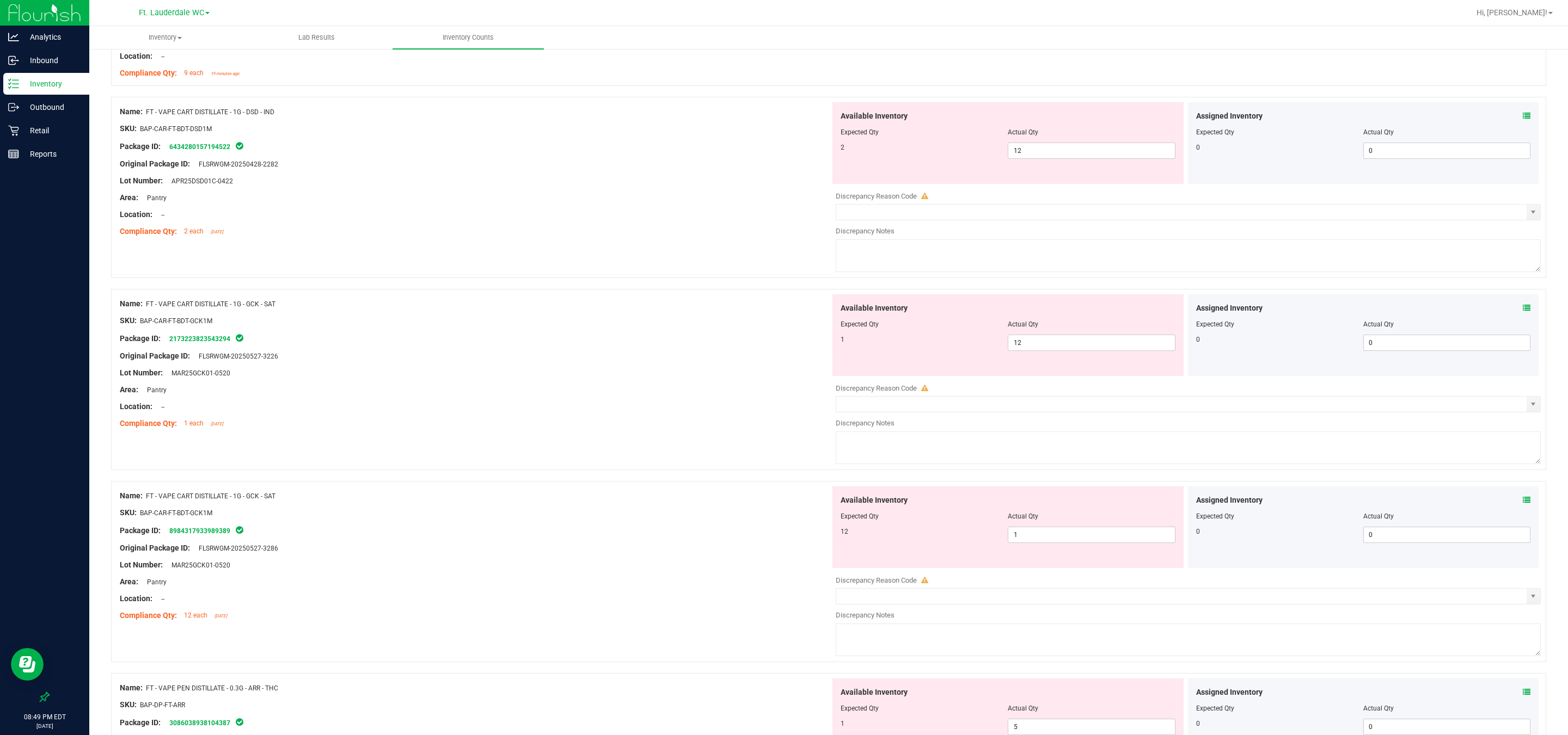
scroll to position [245, 0]
click at [501, 335] on span "12 12" at bounding box center [1091, 336] width 167 height 16
click at [501, 335] on input "12" at bounding box center [1091, 336] width 166 height 15
click at [501, 144] on span "12 12" at bounding box center [1091, 144] width 167 height 16
click at [501, 144] on input "12" at bounding box center [1091, 144] width 166 height 15
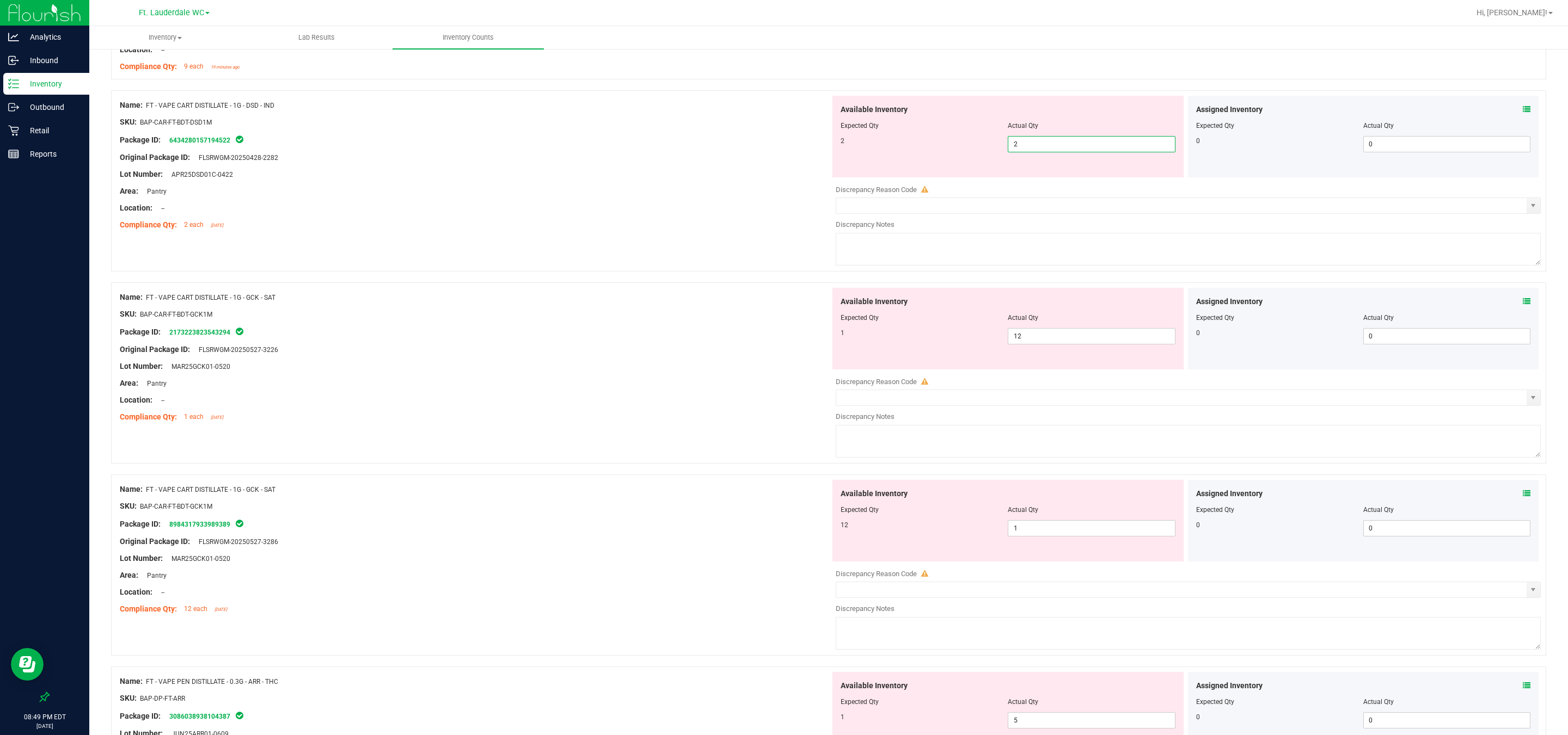
click at [501, 157] on div "Original Package ID: FLSRWGM-20250428-2282" at bounding box center [474, 157] width 710 height 11
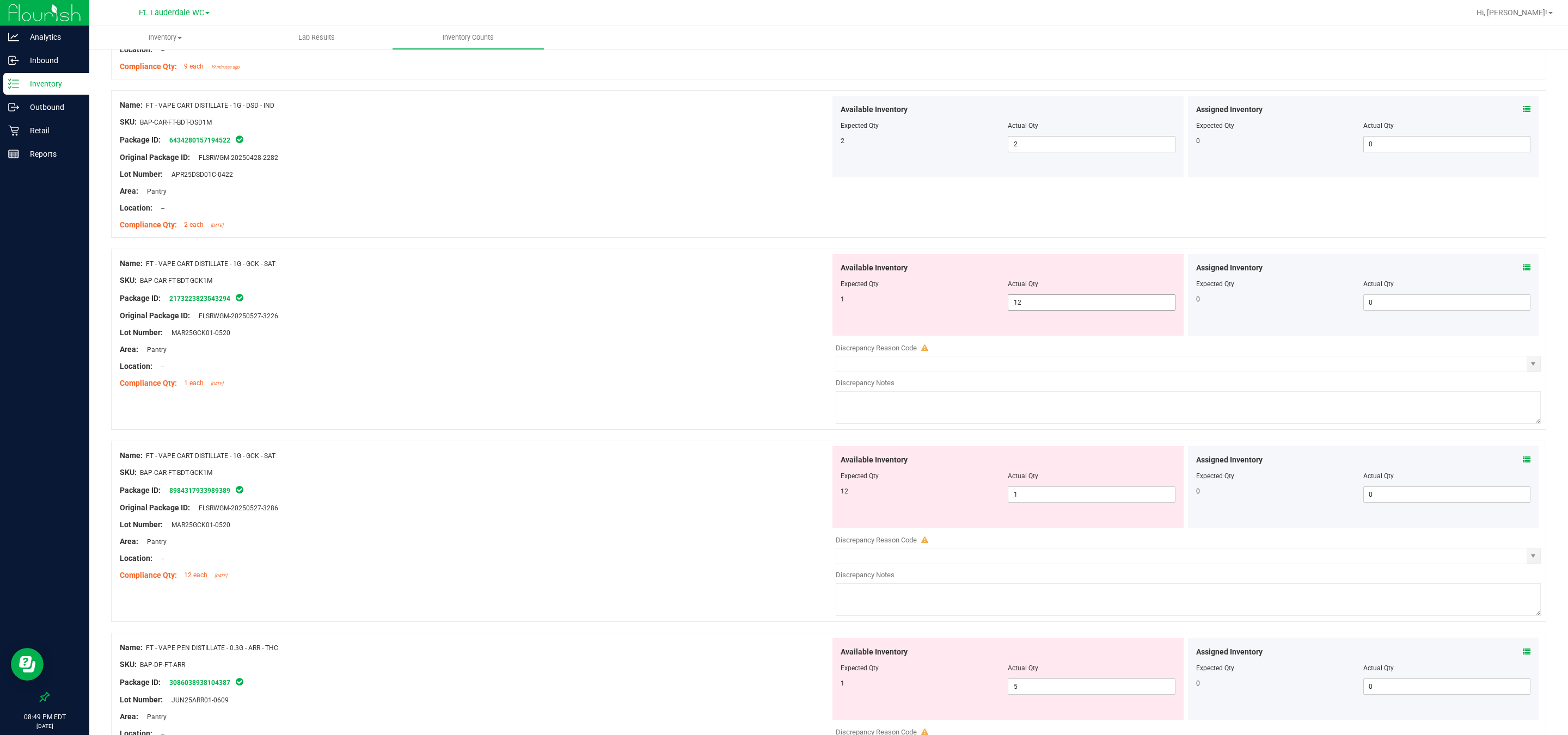
click at [501, 302] on span "12 12" at bounding box center [1091, 302] width 167 height 16
click at [0, 0] on input "12" at bounding box center [0, 0] width 0 height 0
click at [501, 354] on div "Area: Pantry" at bounding box center [474, 350] width 710 height 11
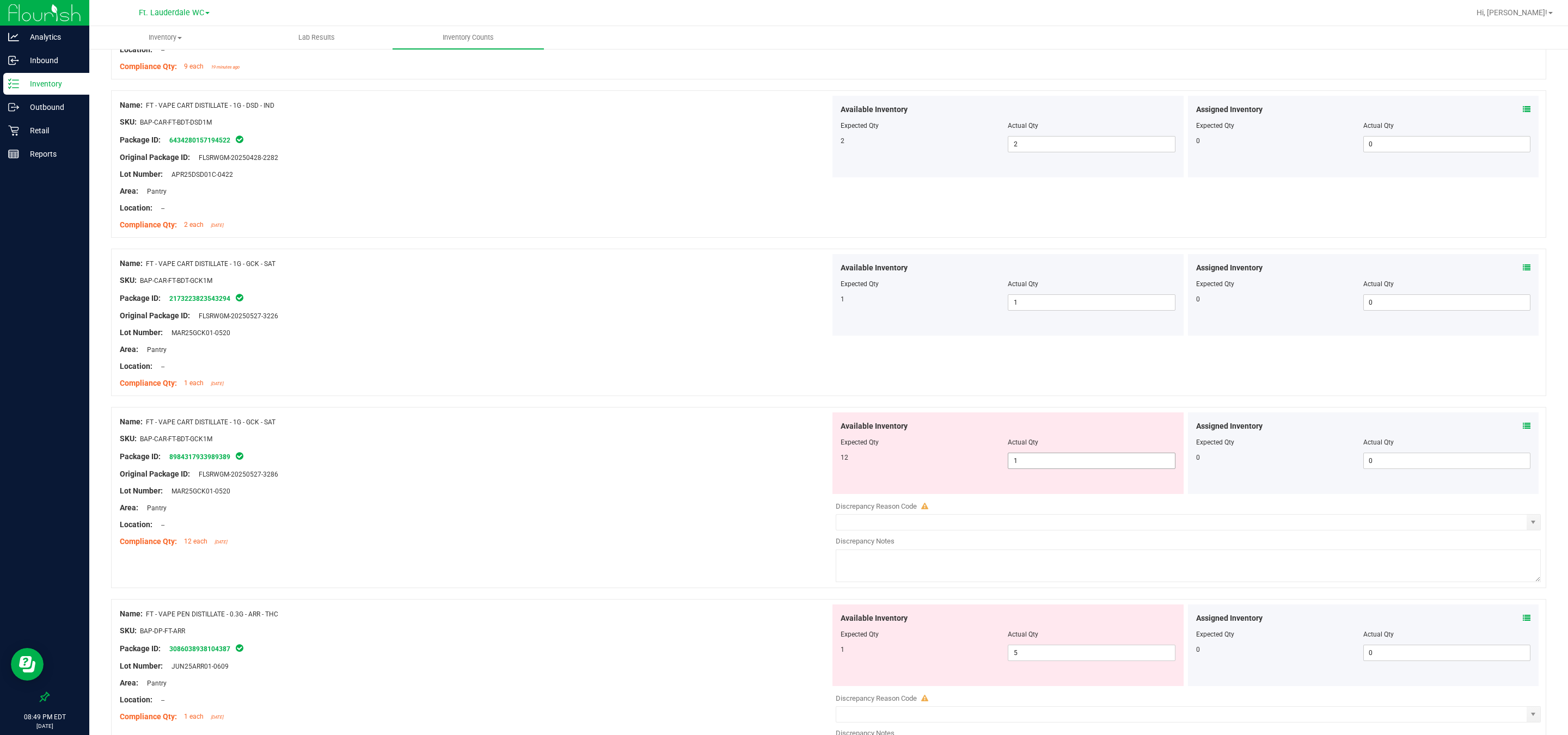
click at [501, 462] on span "1 1" at bounding box center [1091, 461] width 167 height 16
click at [501, 462] on input "1" at bounding box center [1091, 461] width 166 height 15
click at [501, 456] on div "Package ID: 8984317933989389" at bounding box center [474, 456] width 710 height 13
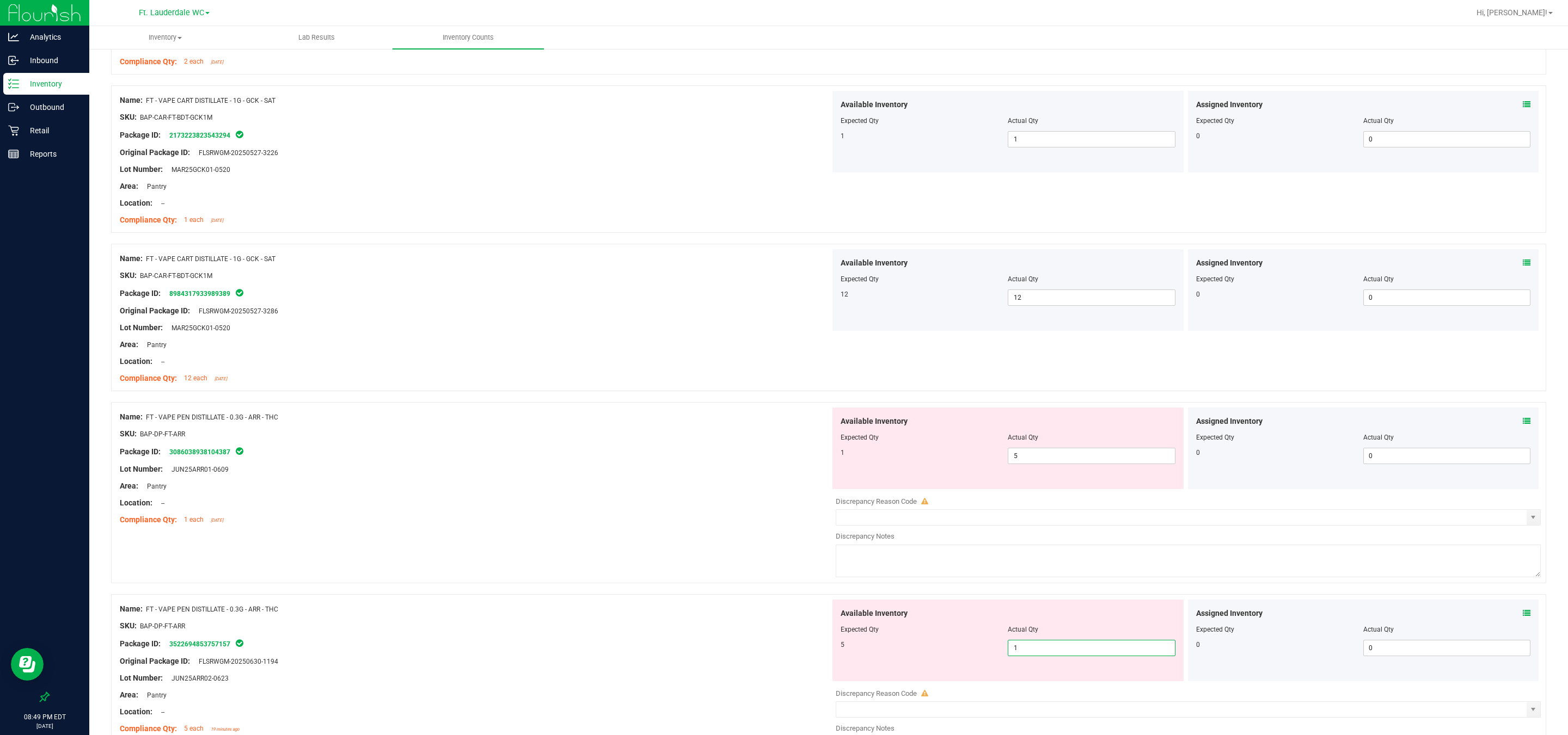
click at [501, 544] on span "1 1" at bounding box center [1091, 648] width 167 height 16
click at [501, 544] on input "1" at bounding box center [1091, 648] width 166 height 15
click at [501, 452] on div "Package ID: 3086038938104387" at bounding box center [474, 451] width 710 height 13
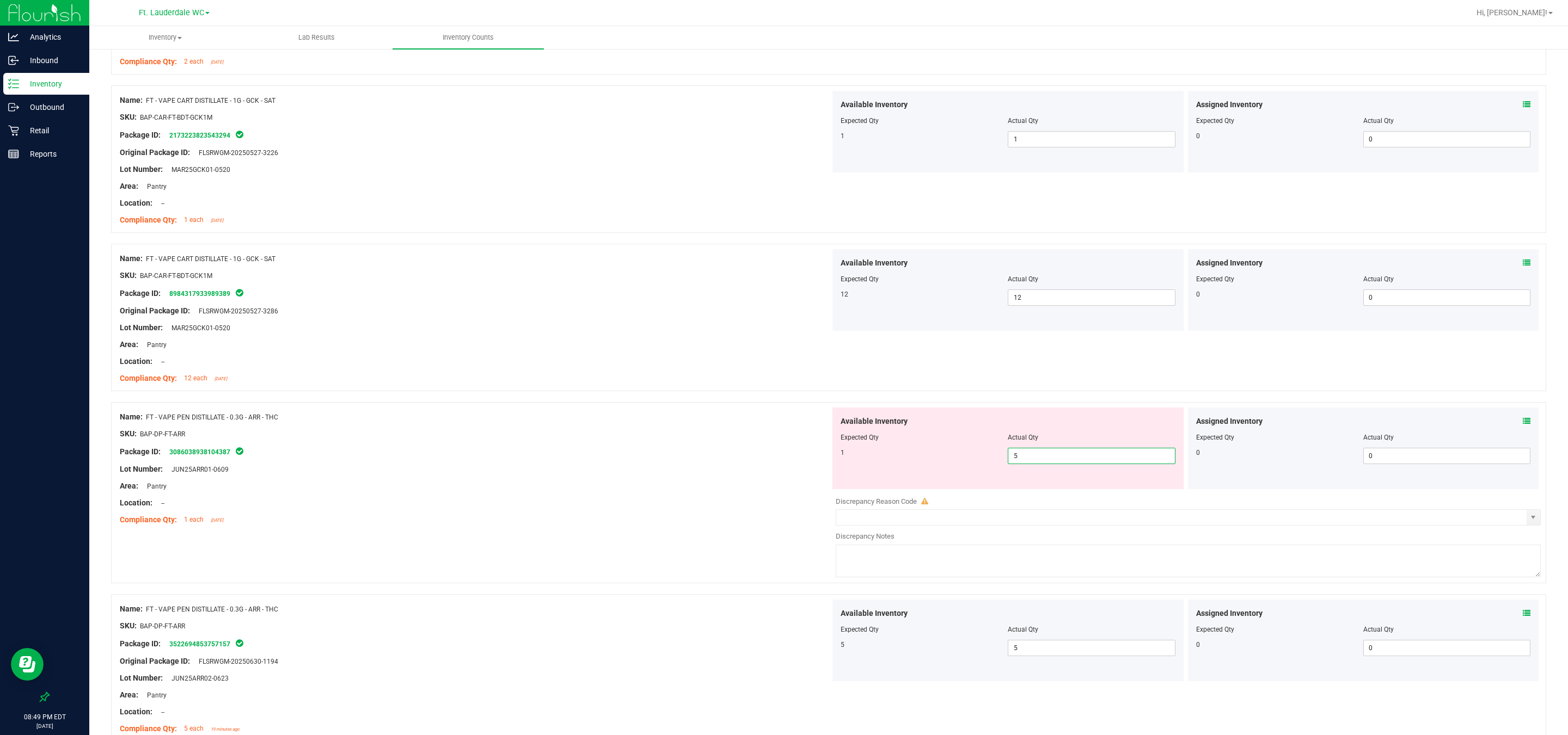
click at [501, 454] on span "5 5" at bounding box center [1091, 456] width 167 height 16
click at [501, 454] on input "5" at bounding box center [1091, 456] width 166 height 15
click at [501, 456] on input "5" at bounding box center [1091, 456] width 166 height 15
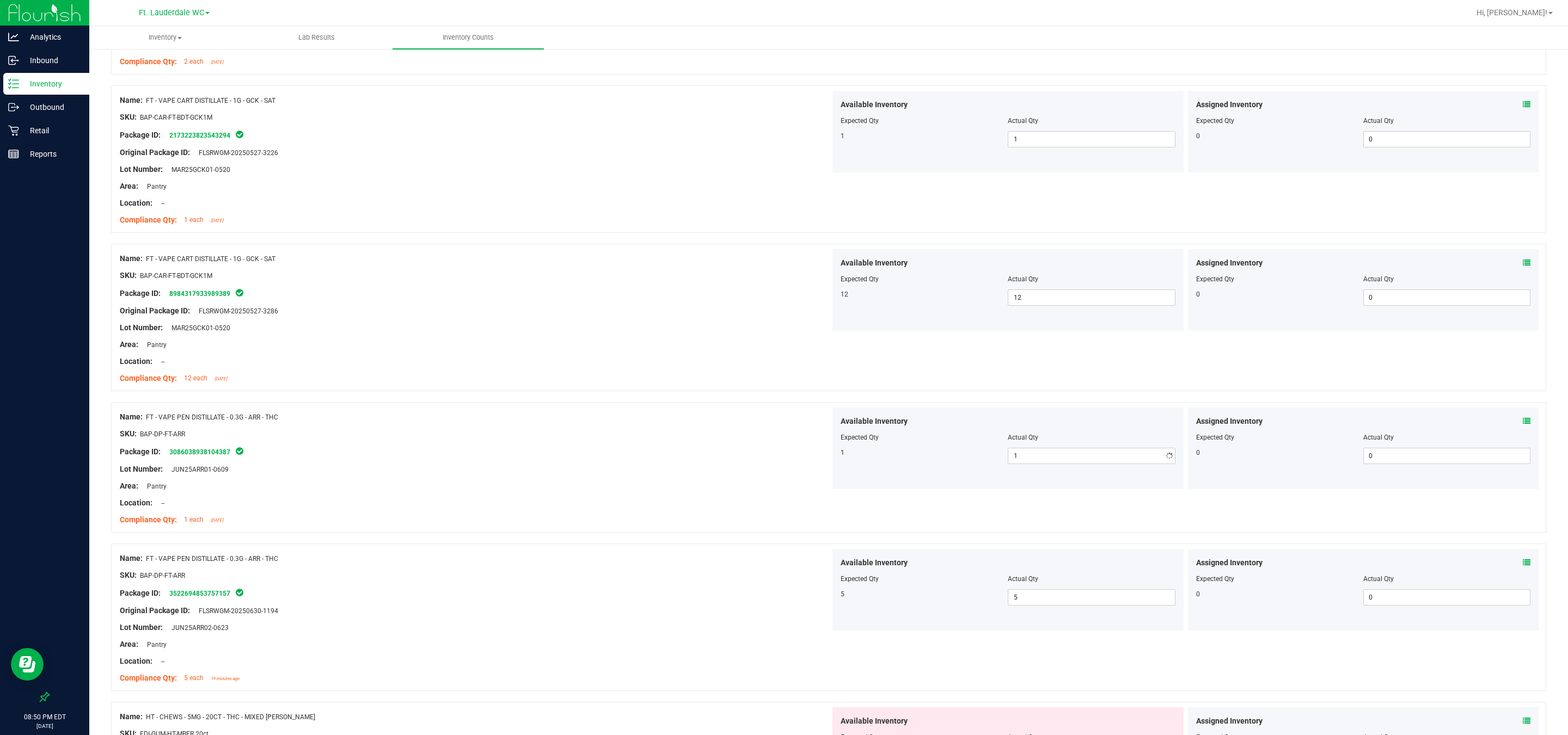
click at [501, 505] on div "Location: --" at bounding box center [474, 503] width 710 height 11
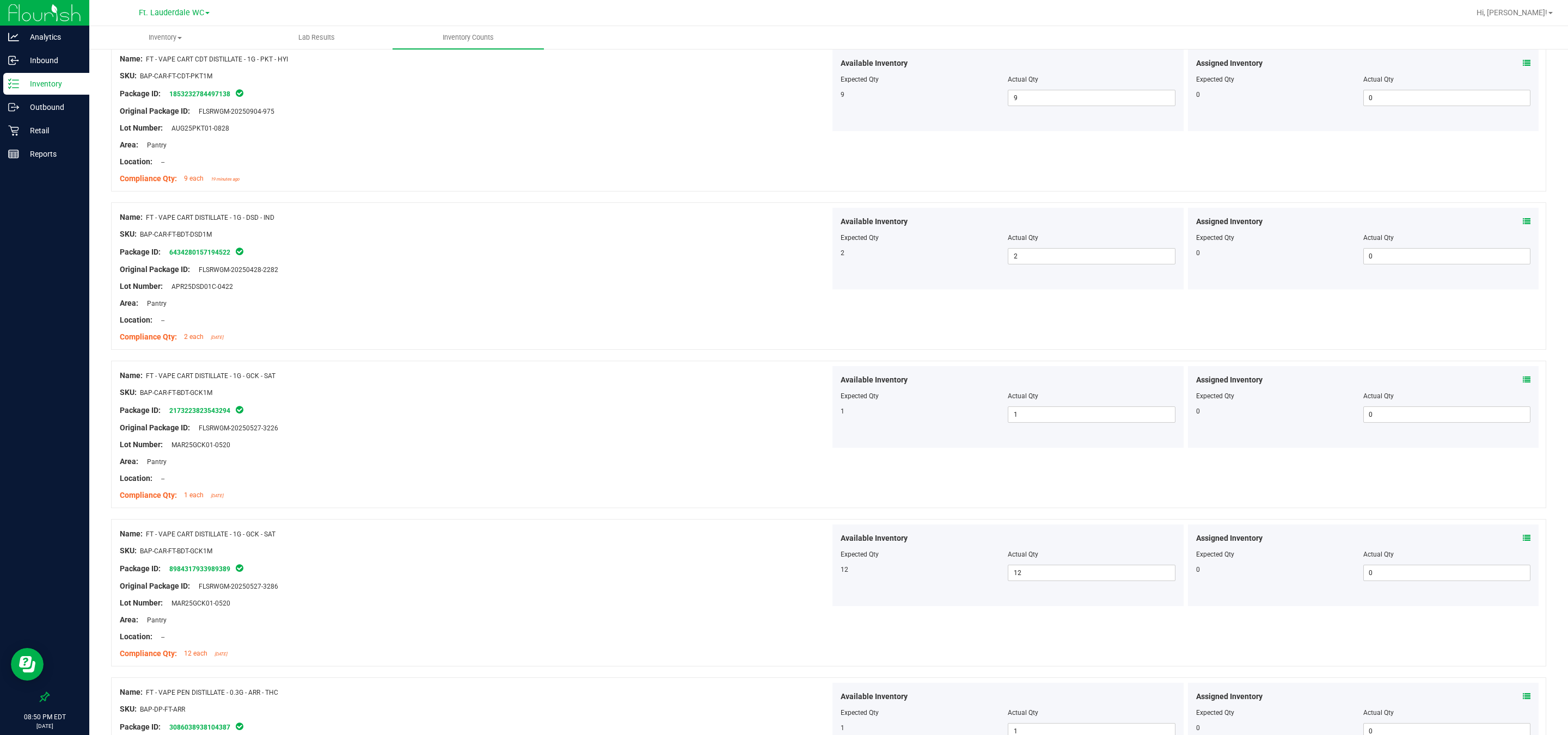
scroll to position [0, 0]
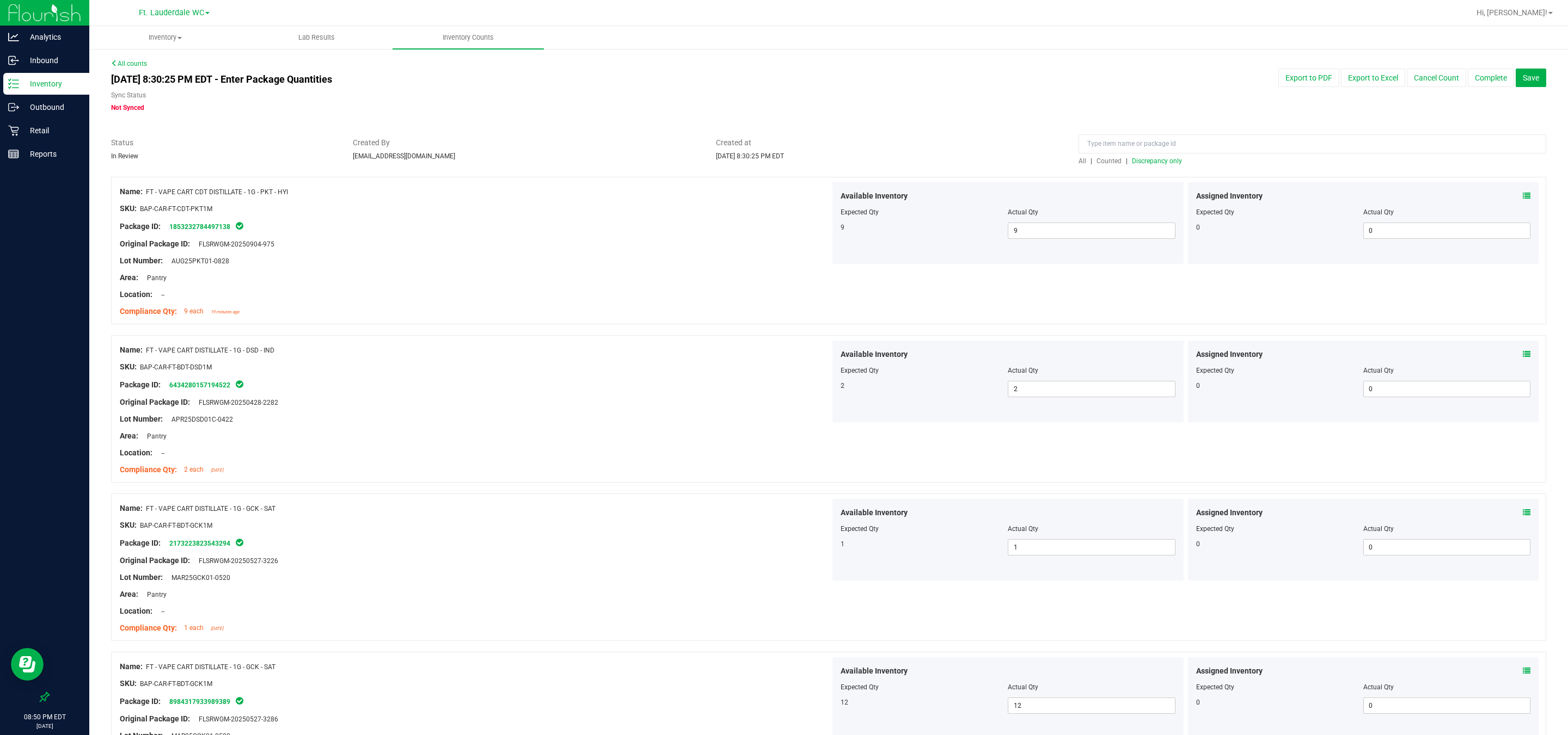
click at [501, 162] on span "Discrepancy only" at bounding box center [1157, 161] width 50 height 7
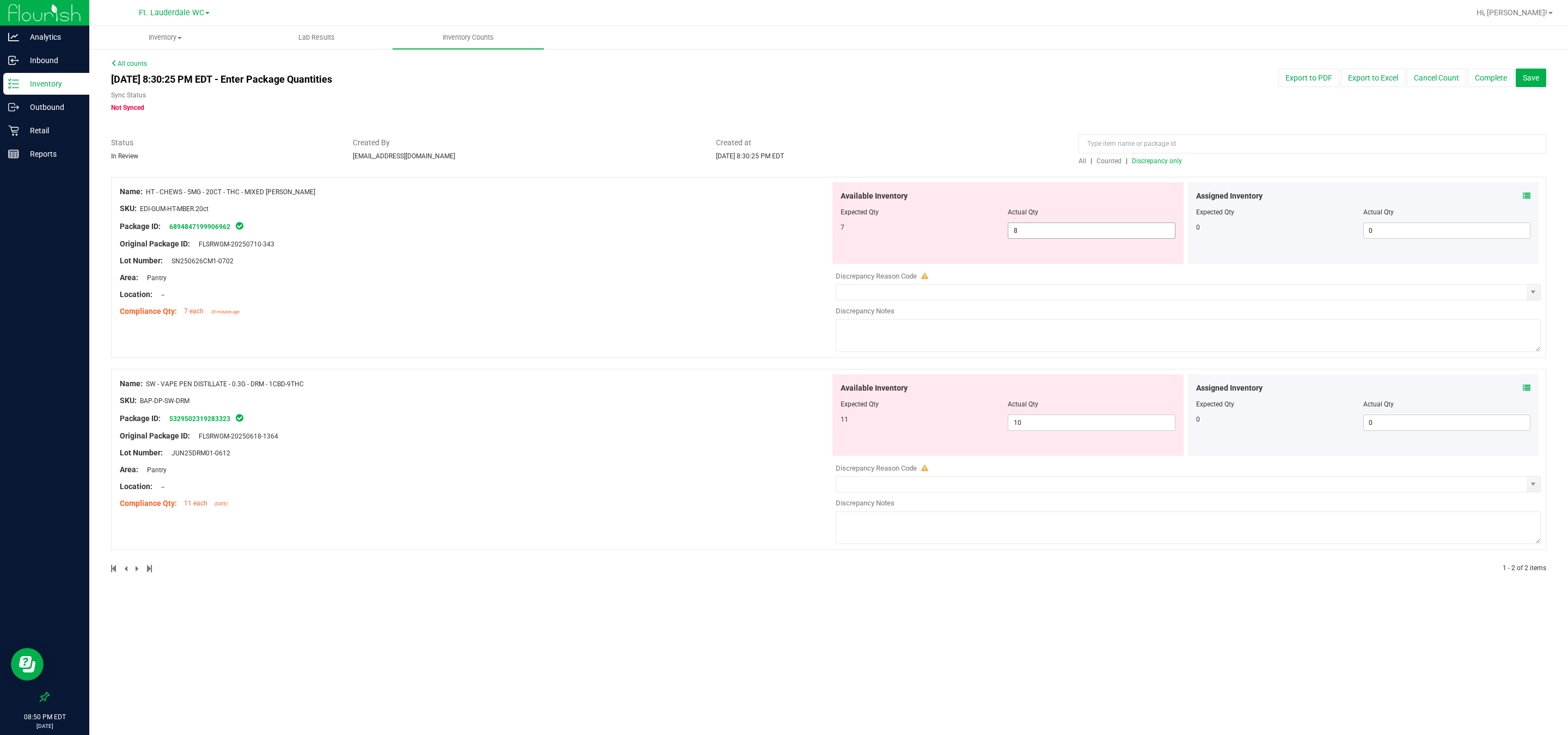
click at [501, 224] on span "8 8" at bounding box center [1091, 231] width 167 height 16
click at [501, 224] on input "8" at bounding box center [1091, 231] width 166 height 15
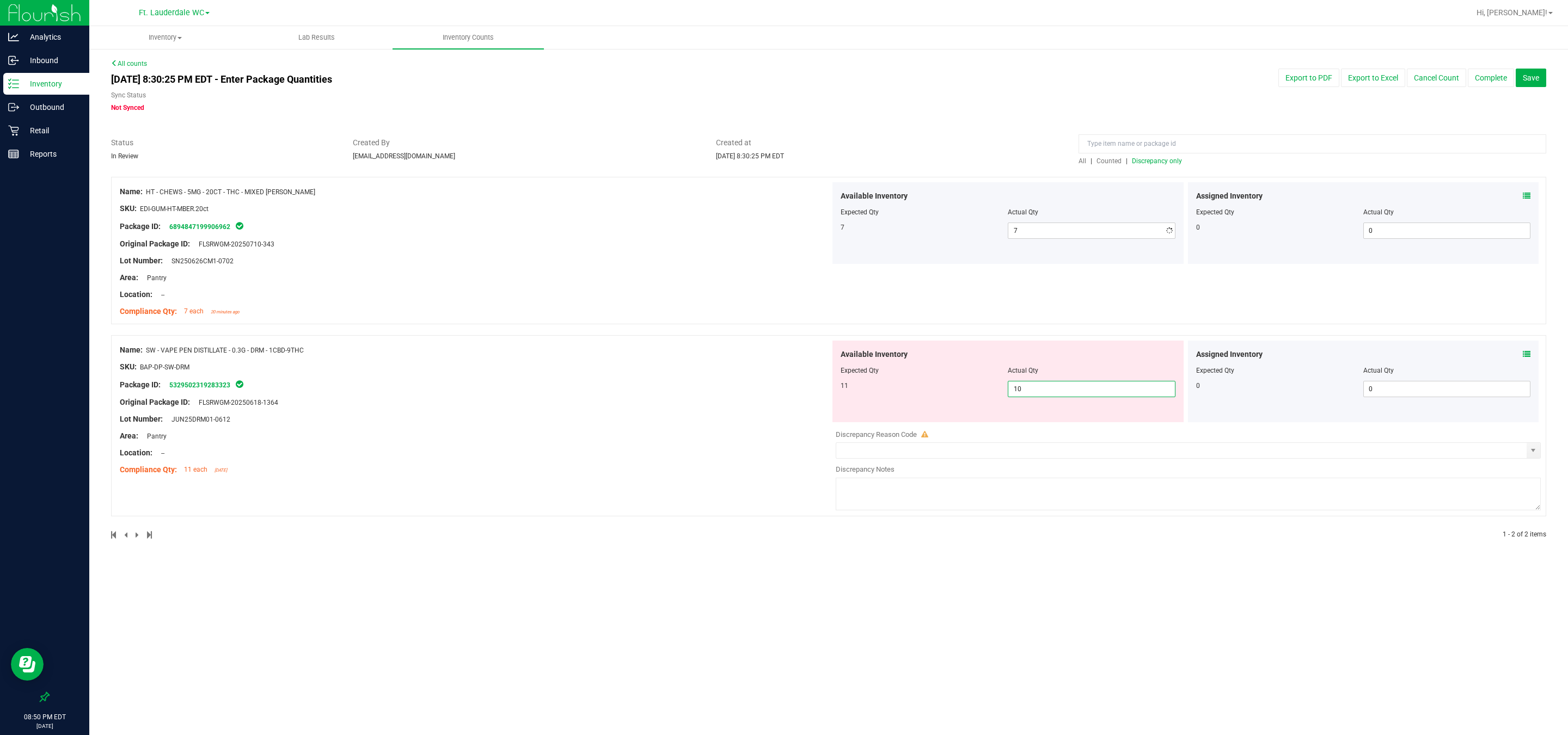
click at [501, 424] on div "Available Inventory Expected Qty Actual Qty 11 10 10" at bounding box center [1185, 426] width 710 height 172
click at [501, 424] on div at bounding box center [1188, 426] width 705 height 6
click at [501, 378] on div at bounding box center [1008, 378] width 335 height 6
click at [501, 383] on span "10 10" at bounding box center [1091, 389] width 167 height 16
click at [501, 383] on input "10" at bounding box center [1091, 389] width 166 height 15
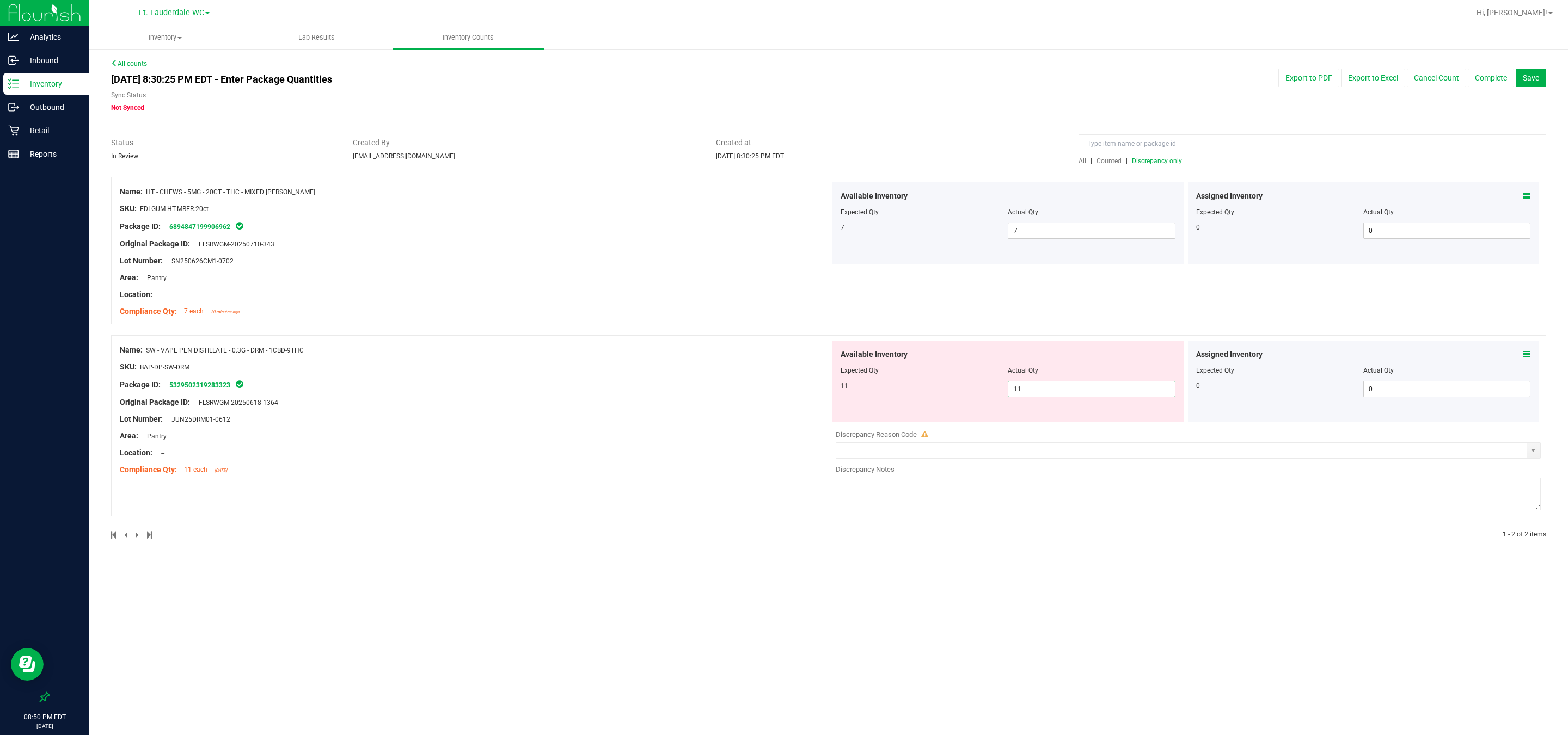
click at [501, 421] on div "Lot Number: JUN25DRM01-0612" at bounding box center [474, 419] width 710 height 11
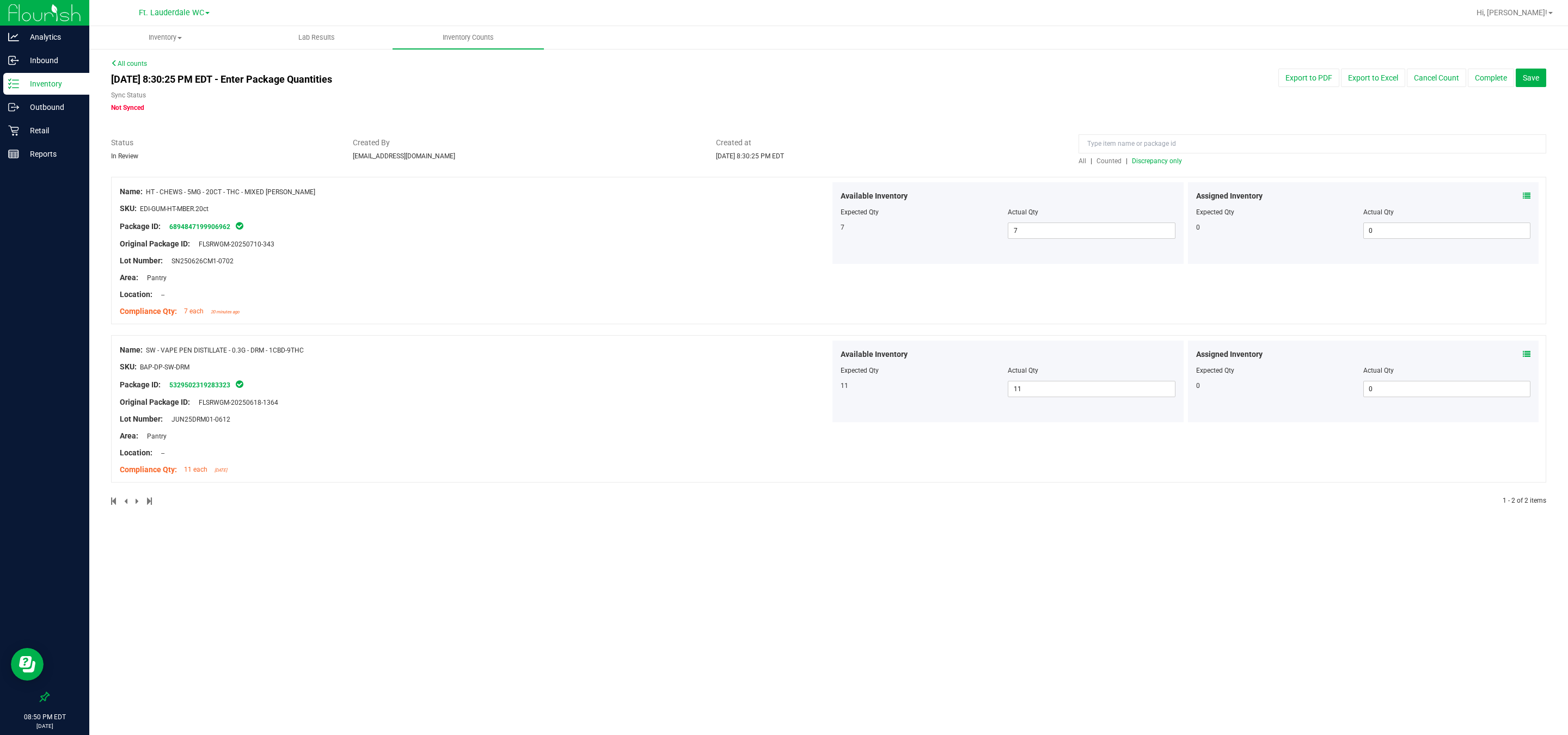
click at [501, 163] on span "Discrepancy only" at bounding box center [1157, 161] width 50 height 7
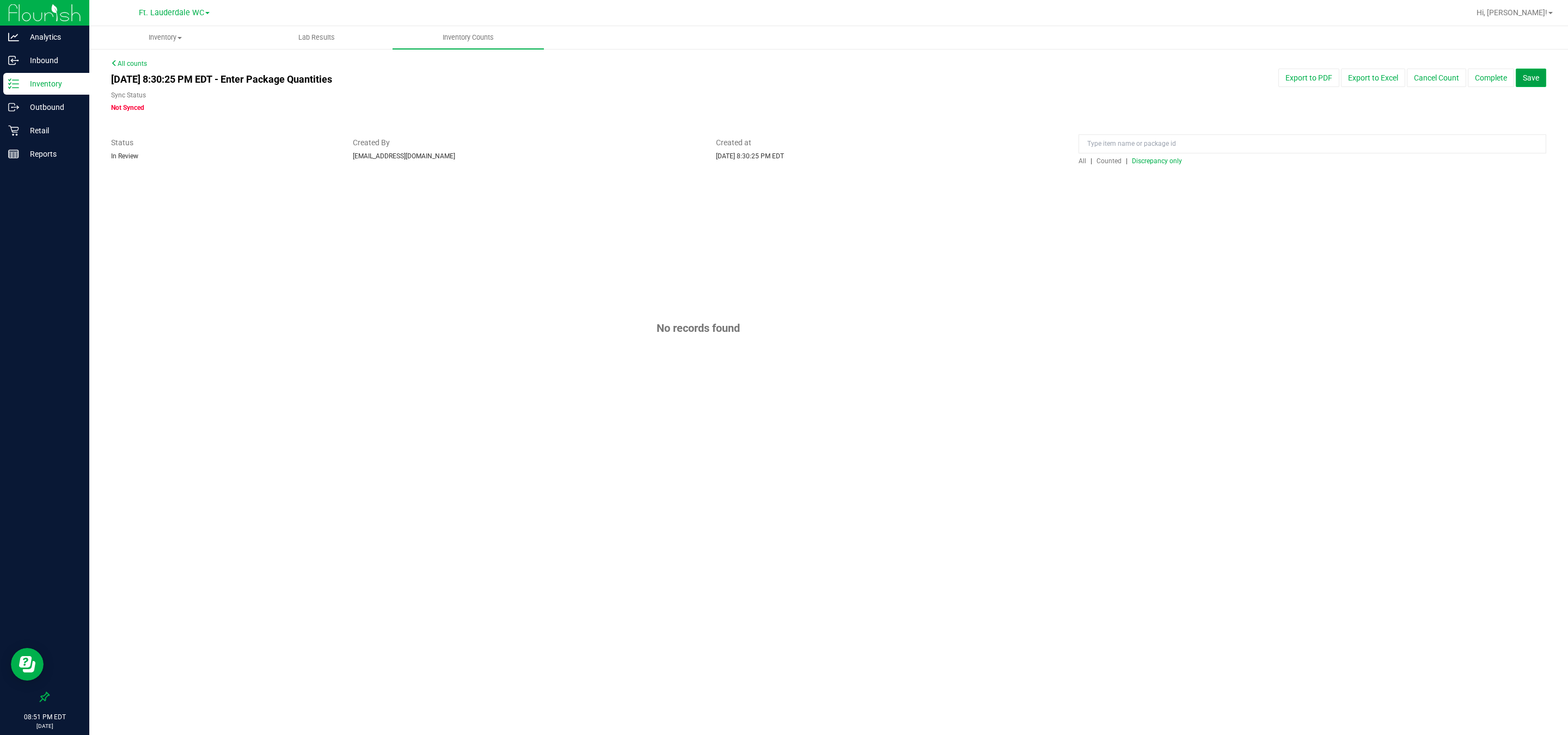
click at [501, 83] on button "Save" at bounding box center [1531, 78] width 31 height 19
